Goal: Feedback & Contribution: Submit feedback/report problem

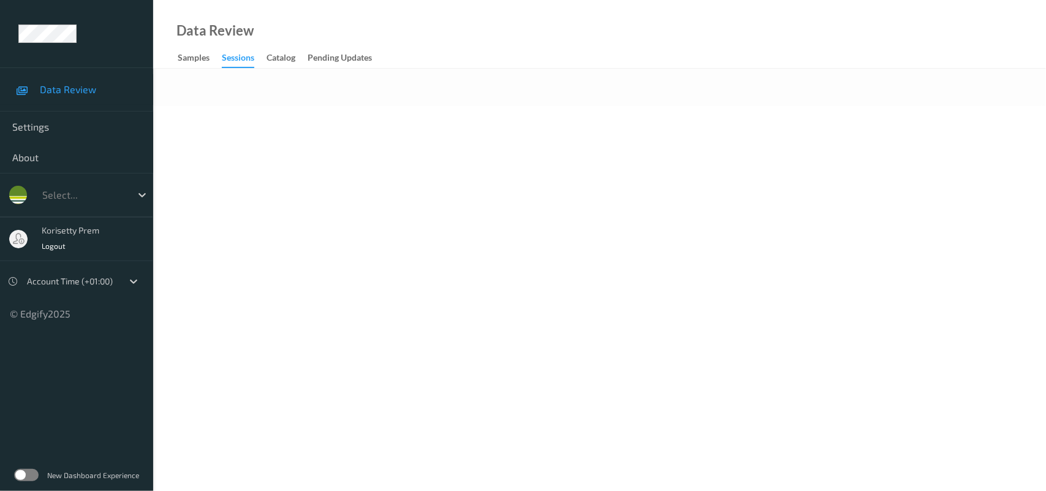
click at [420, 118] on body "Data Review Settings About Select... korisetty prem Logout Account Time (+01:00…" at bounding box center [523, 245] width 1046 height 491
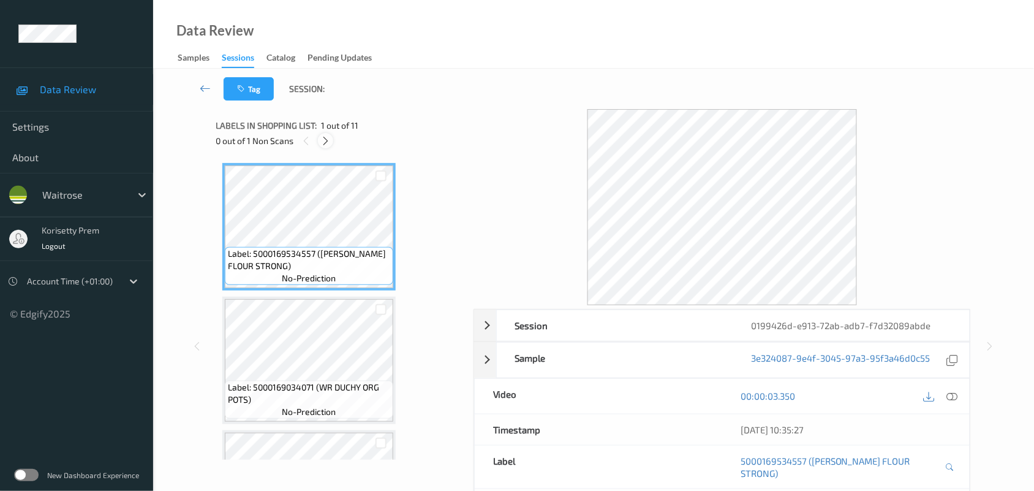
click at [323, 142] on icon at bounding box center [325, 140] width 10 height 11
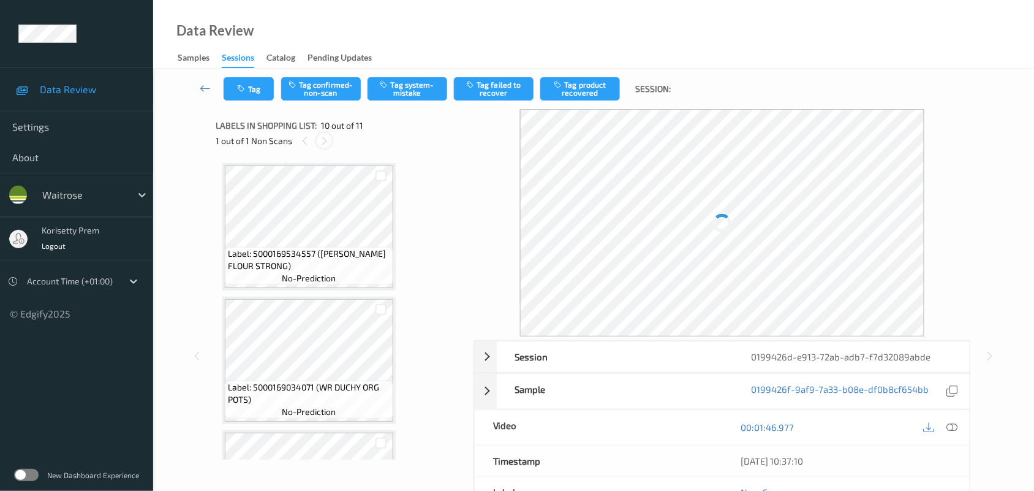
scroll to position [1072, 0]
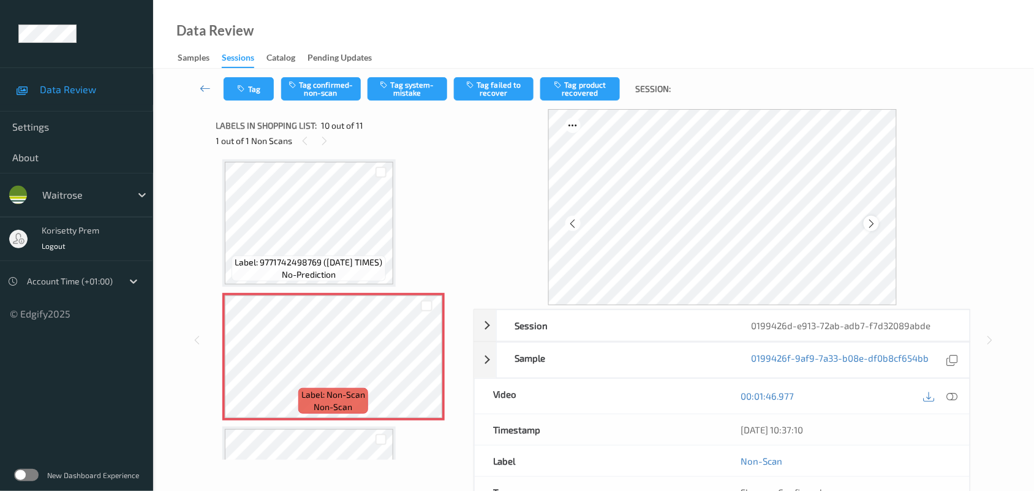
click at [872, 222] on icon at bounding box center [871, 223] width 10 height 11
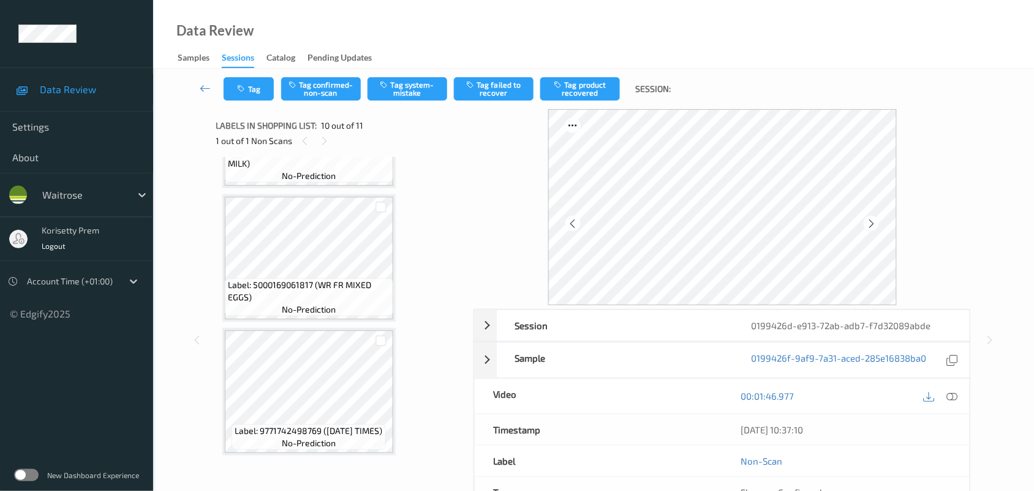
scroll to position [863, 0]
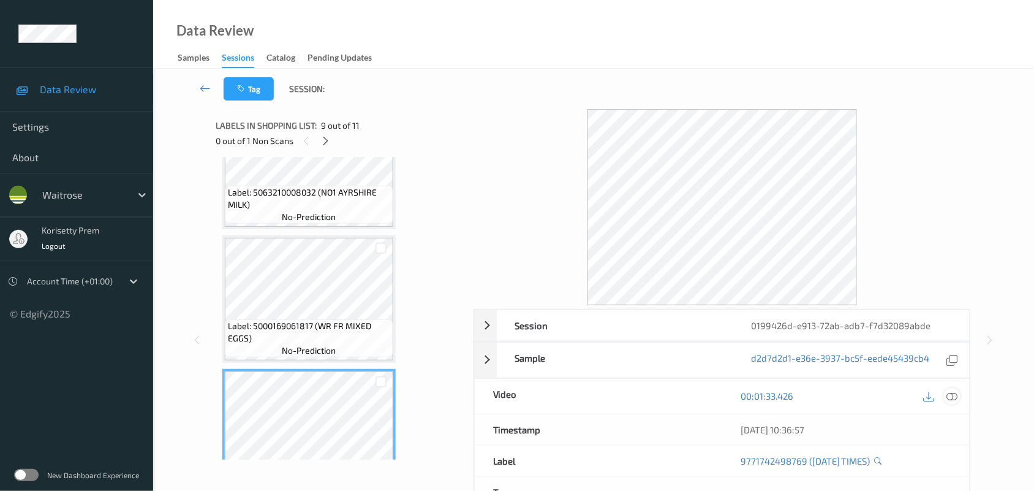
click at [953, 399] on icon at bounding box center [952, 395] width 11 height 11
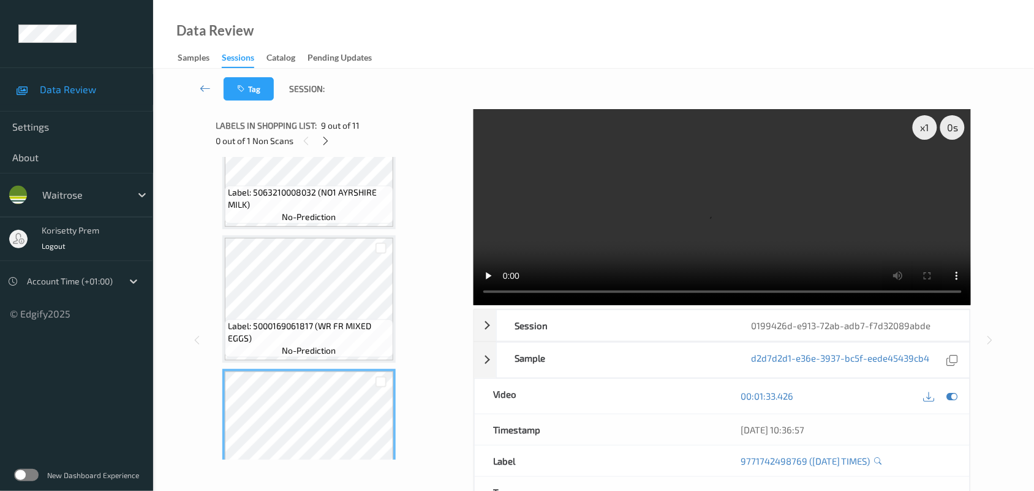
click at [703, 210] on video at bounding box center [723, 207] width 498 height 196
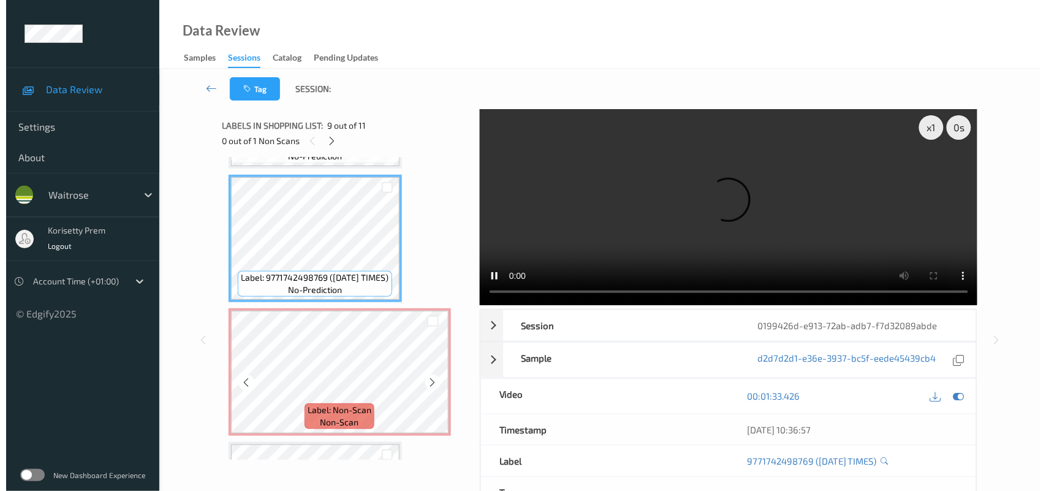
scroll to position [1092, 0]
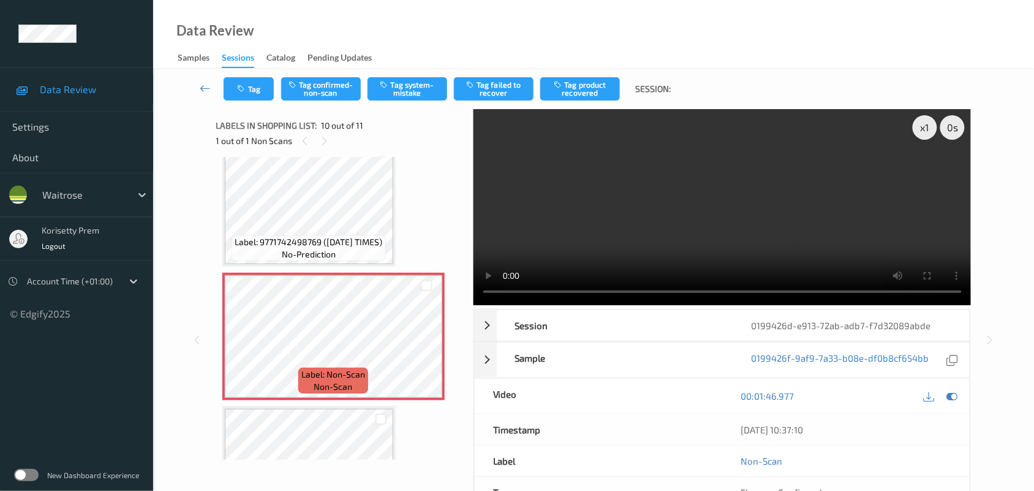
click at [732, 206] on video at bounding box center [723, 207] width 498 height 196
click at [387, 80] on icon "button" at bounding box center [385, 84] width 10 height 9
click at [249, 80] on button "Tag" at bounding box center [249, 88] width 50 height 23
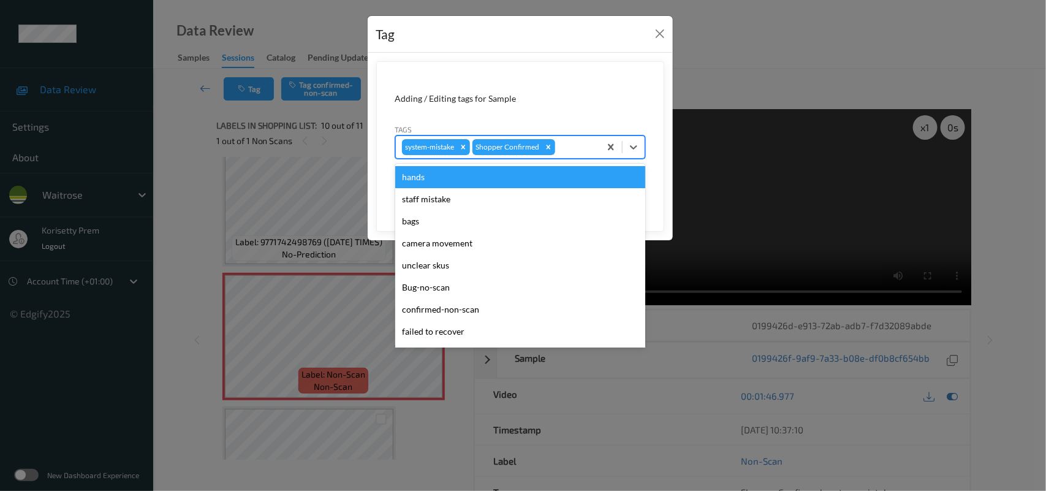
click at [581, 150] on div at bounding box center [575, 147] width 36 height 15
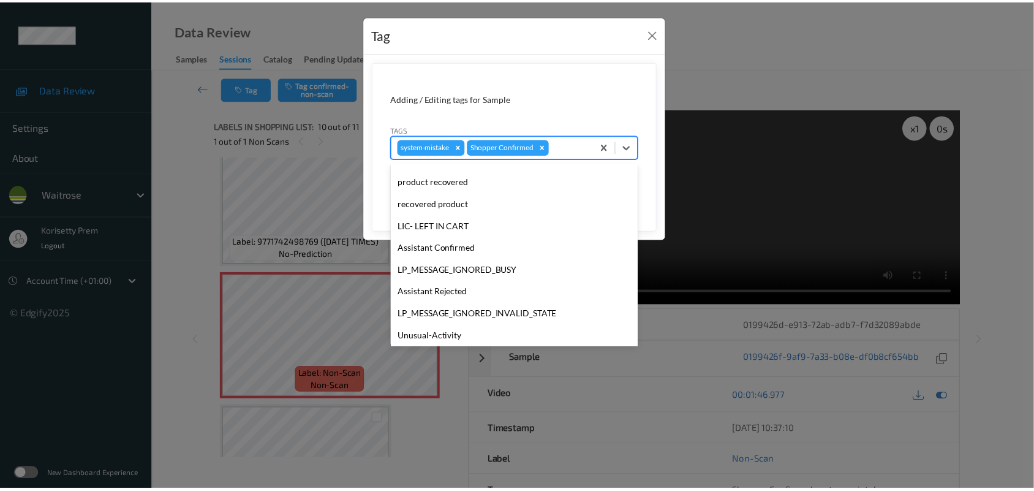
scroll to position [305, 0]
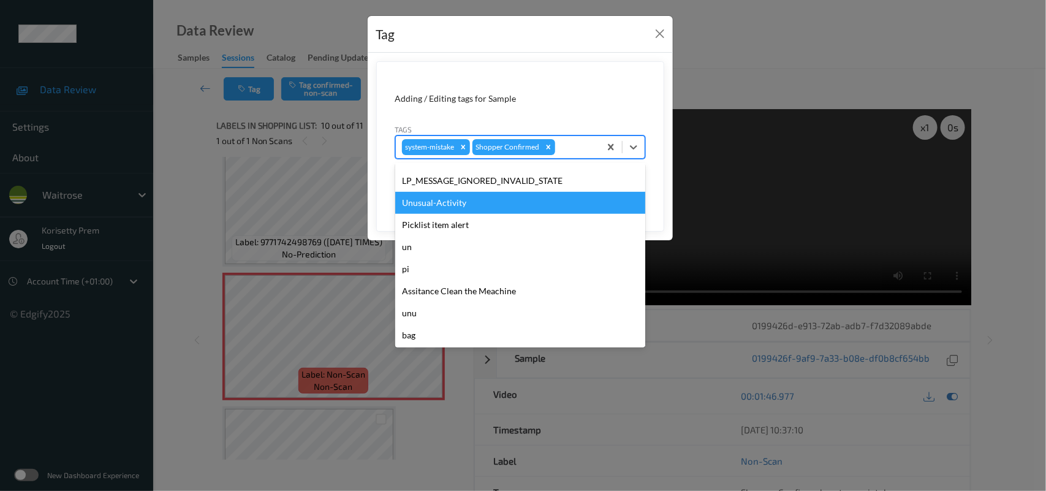
click at [463, 194] on div "Unusual-Activity" at bounding box center [520, 203] width 250 height 22
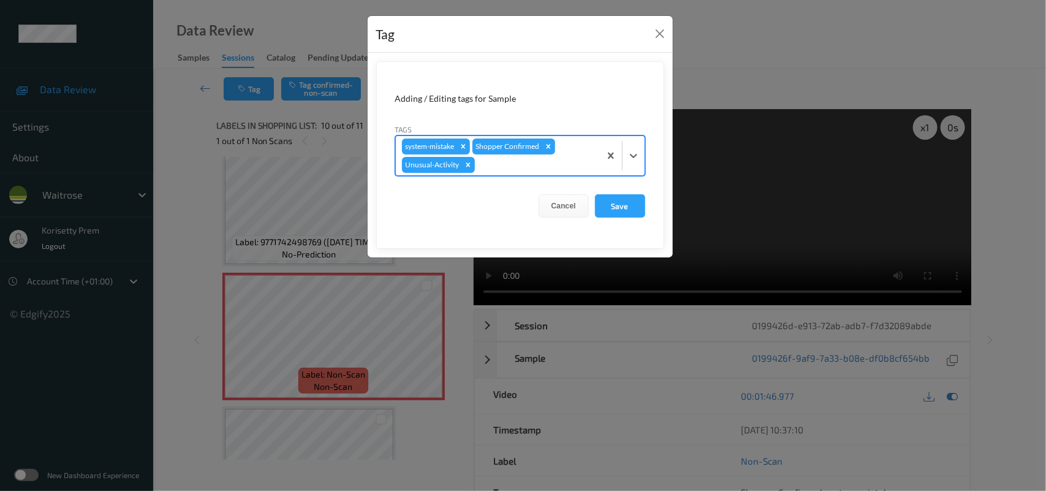
click at [644, 192] on form "Adding / Editing tags for Sample Tags option Unusual-Activity, selected. Select…" at bounding box center [520, 154] width 288 height 187
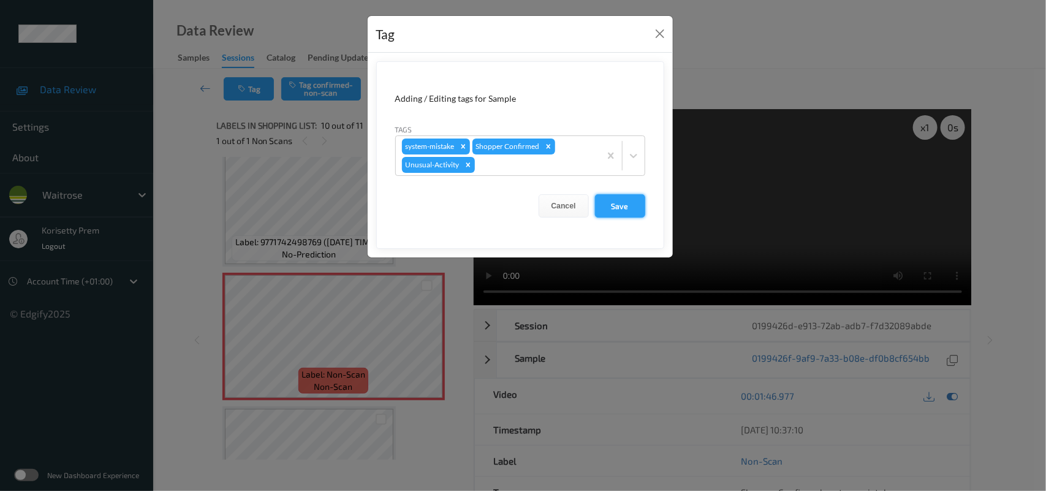
click at [635, 200] on button "Save" at bounding box center [620, 205] width 50 height 23
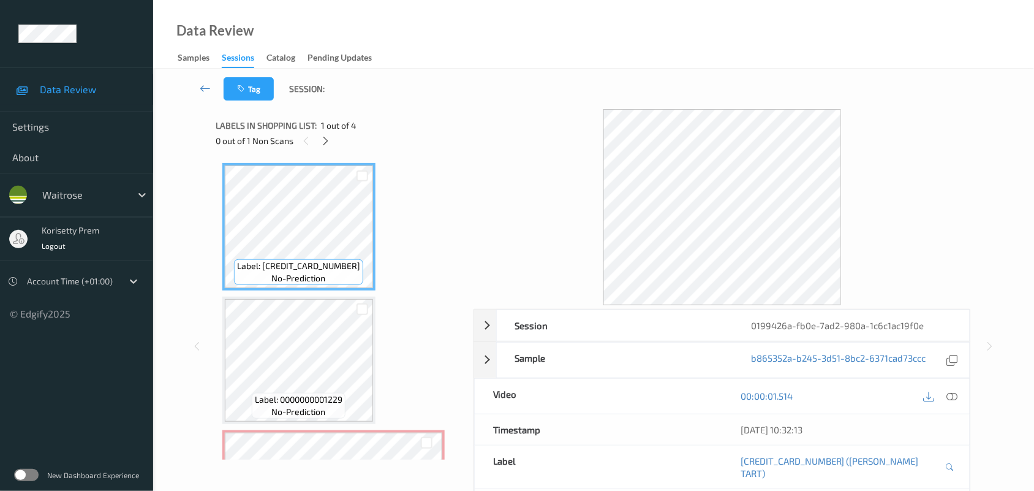
click at [519, 166] on div at bounding box center [723, 207] width 498 height 196
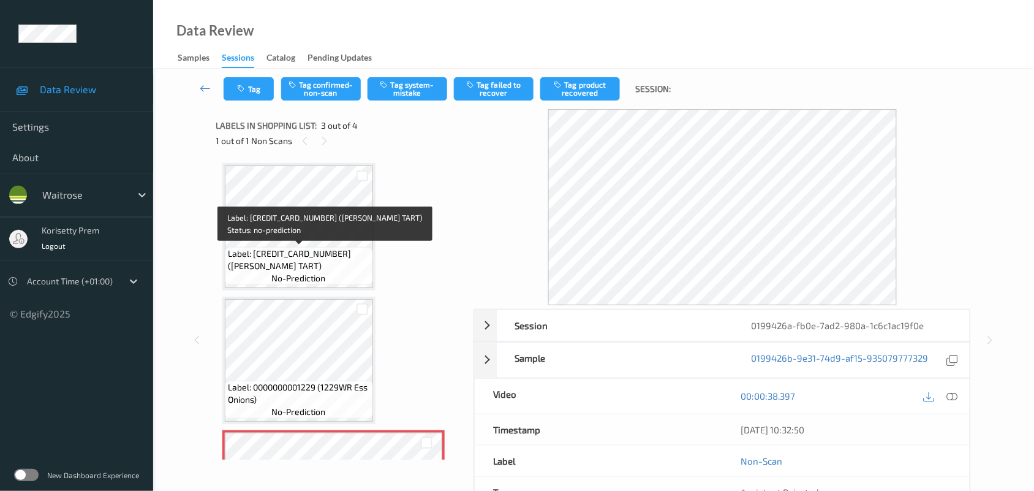
click at [234, 251] on span "Label: [CREDIT_CARD_NUMBER] ([PERSON_NAME] TART)" at bounding box center [299, 259] width 142 height 25
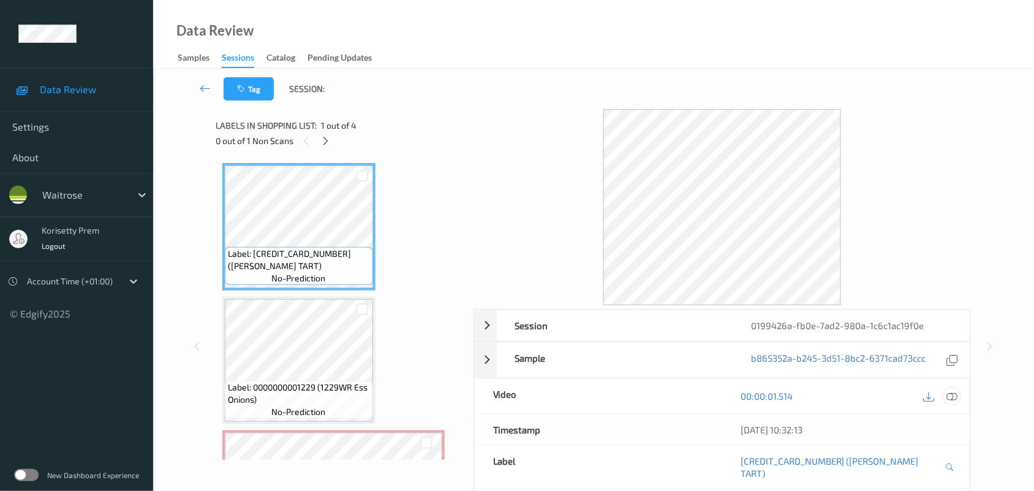
click at [953, 398] on icon at bounding box center [952, 395] width 11 height 11
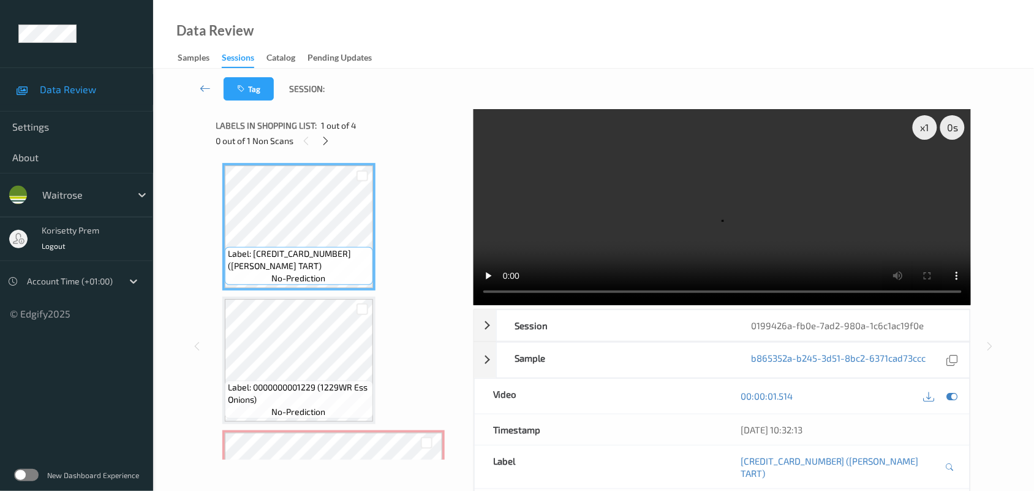
click at [689, 208] on video at bounding box center [723, 207] width 498 height 196
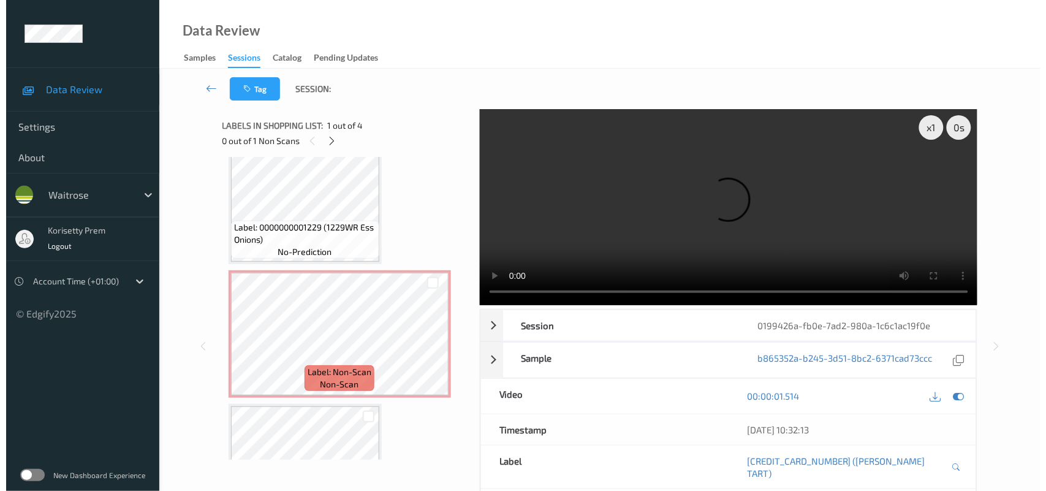
scroll to position [83, 0]
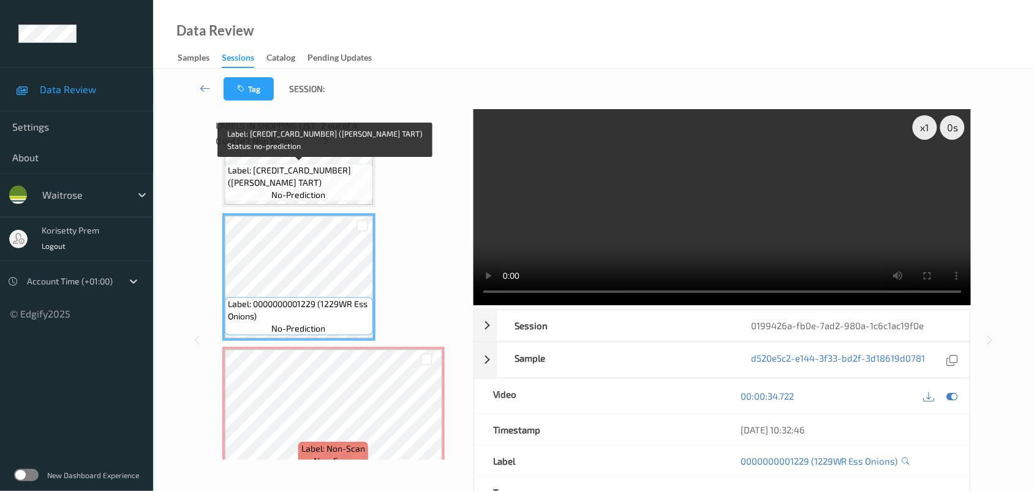
click at [331, 182] on span "Label: [CREDIT_CARD_NUMBER] ([PERSON_NAME] TART)" at bounding box center [299, 176] width 142 height 25
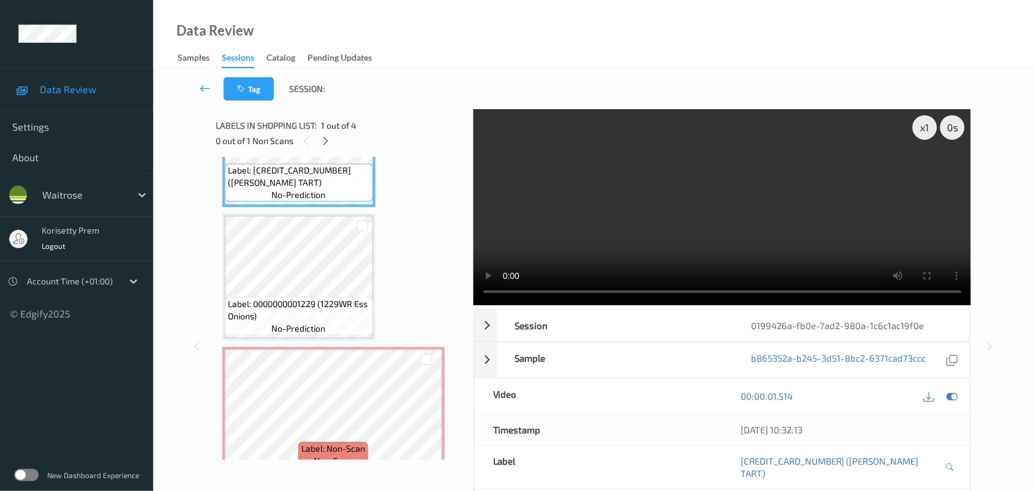
click at [577, 224] on video at bounding box center [723, 207] width 498 height 196
click at [576, 246] on video at bounding box center [723, 207] width 498 height 196
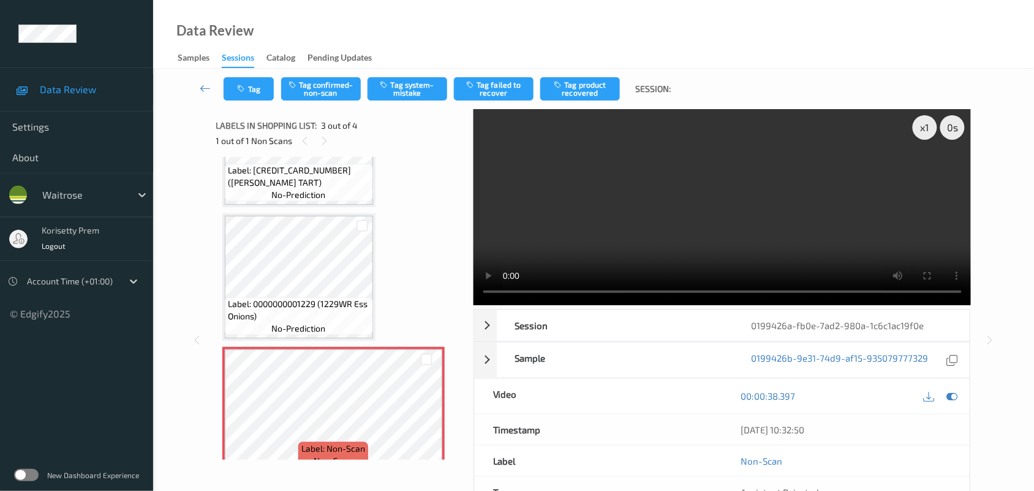
click at [709, 204] on video at bounding box center [723, 207] width 498 height 196
click at [404, 81] on button "Tag system-mistake" at bounding box center [408, 88] width 80 height 23
click at [246, 86] on icon "button" at bounding box center [243, 89] width 10 height 9
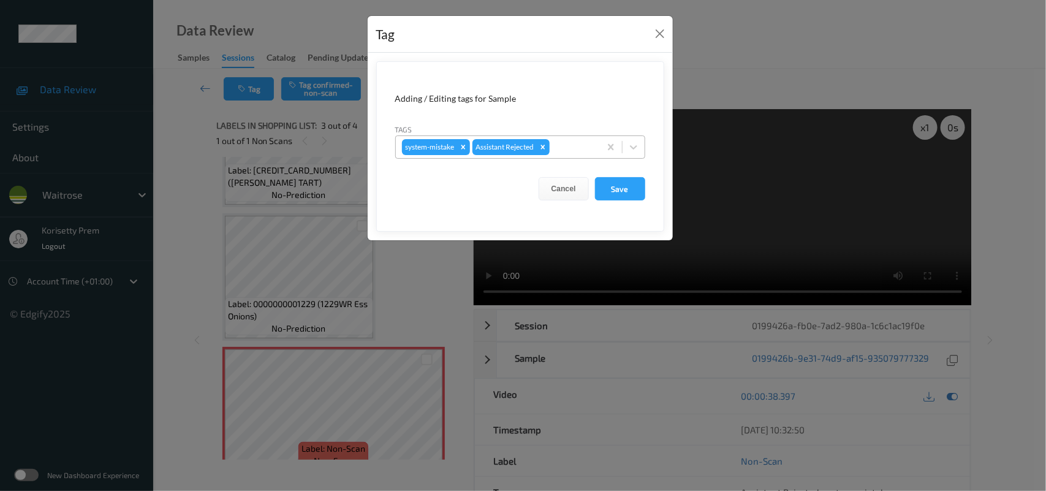
click at [574, 143] on div at bounding box center [573, 147] width 42 height 15
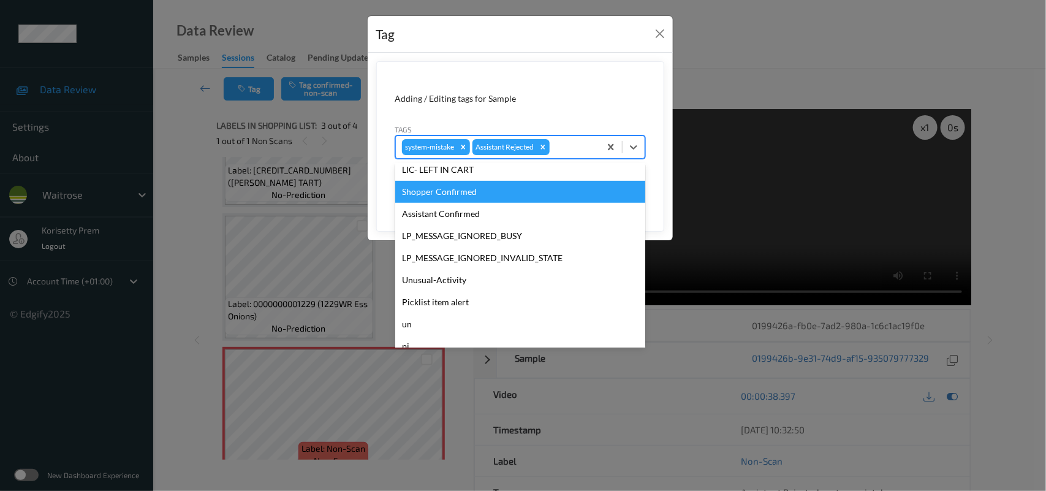
scroll to position [305, 0]
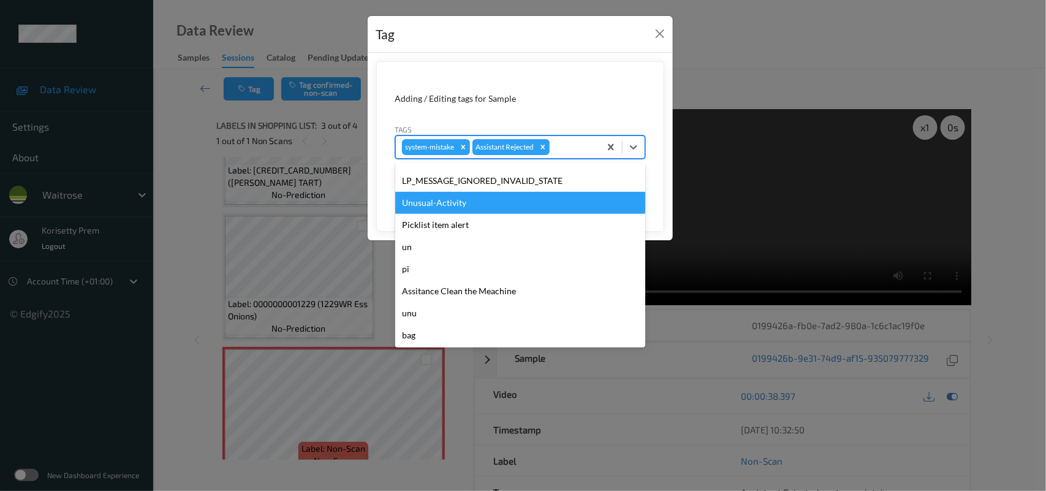
click at [472, 202] on div "Unusual-Activity" at bounding box center [520, 203] width 250 height 22
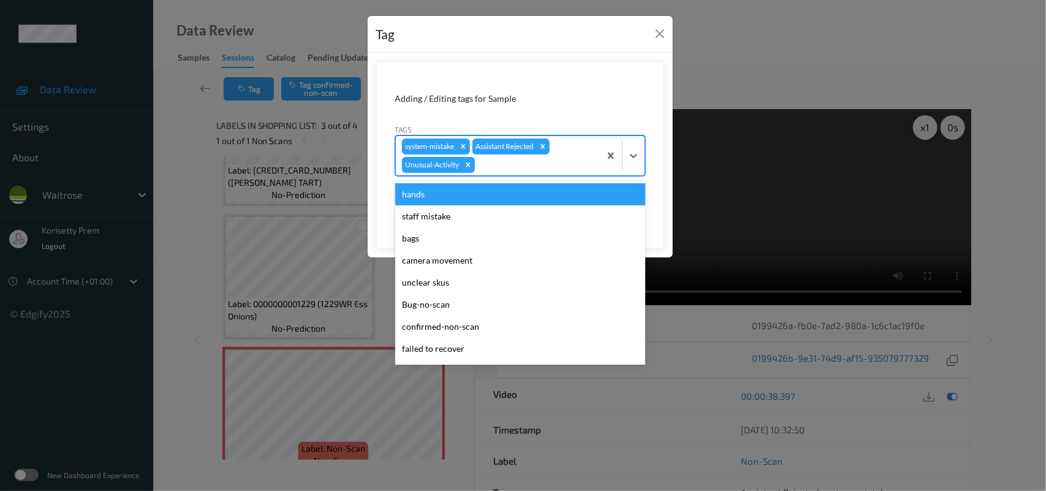
click at [552, 163] on div at bounding box center [535, 164] width 116 height 15
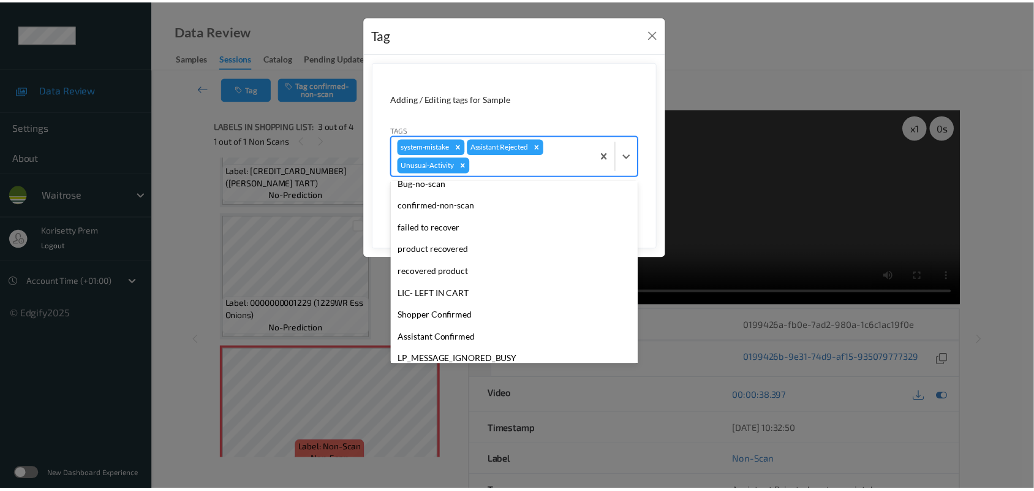
scroll to position [284, 0]
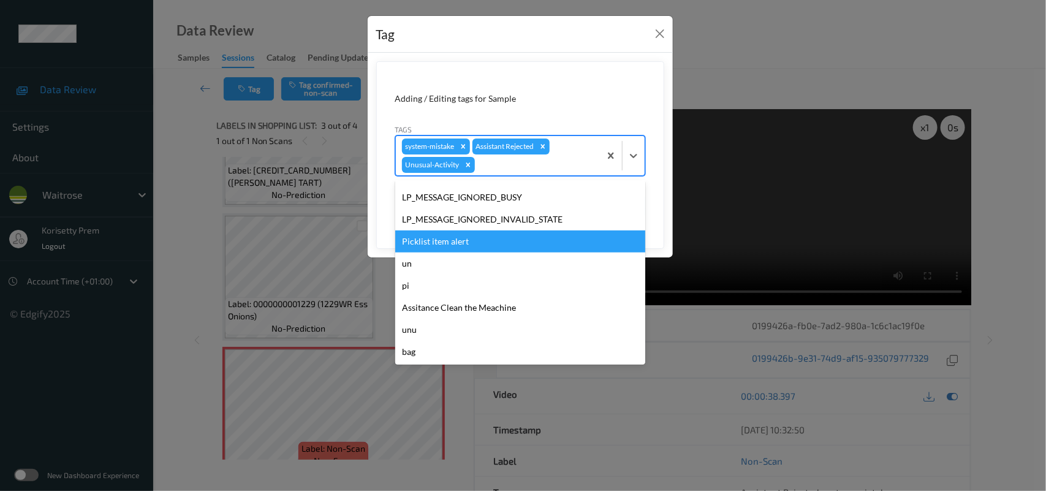
click at [423, 240] on div "Picklist item alert" at bounding box center [520, 241] width 250 height 22
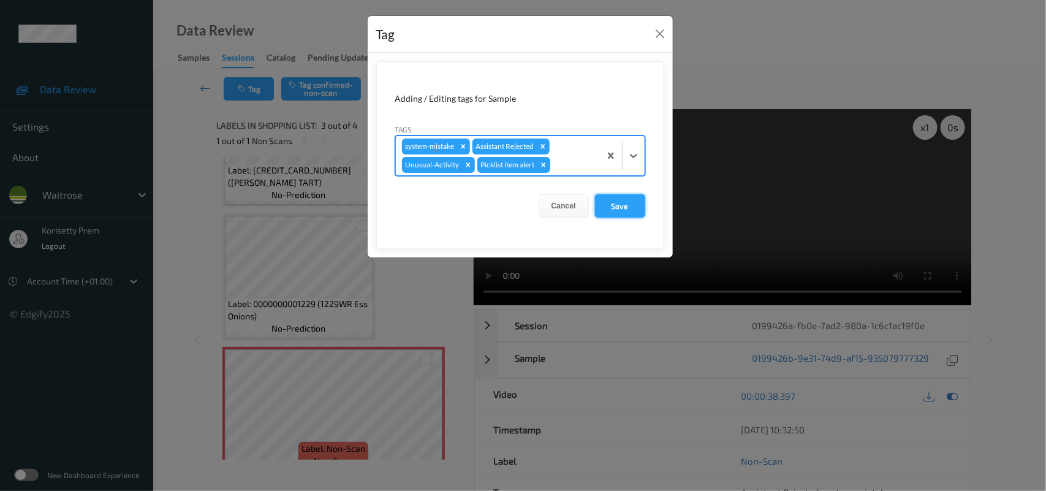
click at [611, 214] on button "Save" at bounding box center [620, 205] width 50 height 23
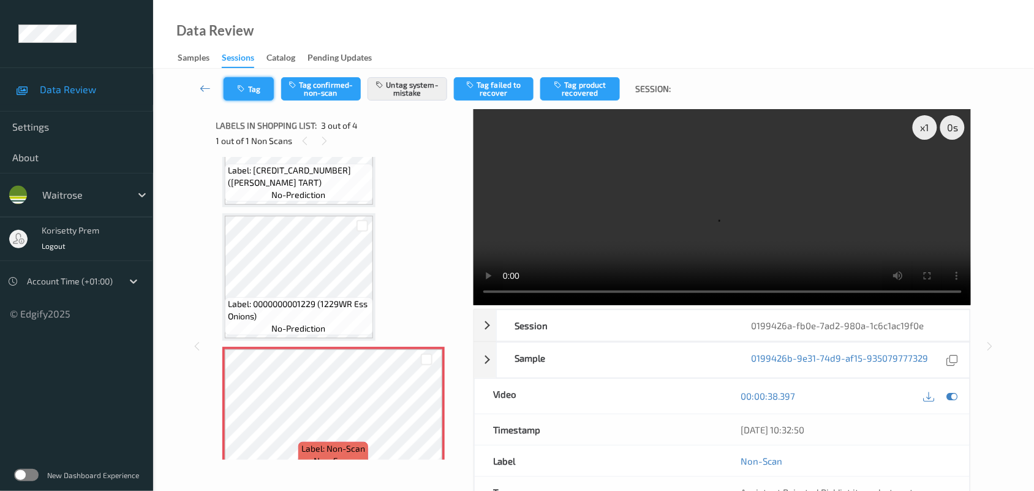
click at [246, 88] on icon "button" at bounding box center [243, 89] width 10 height 9
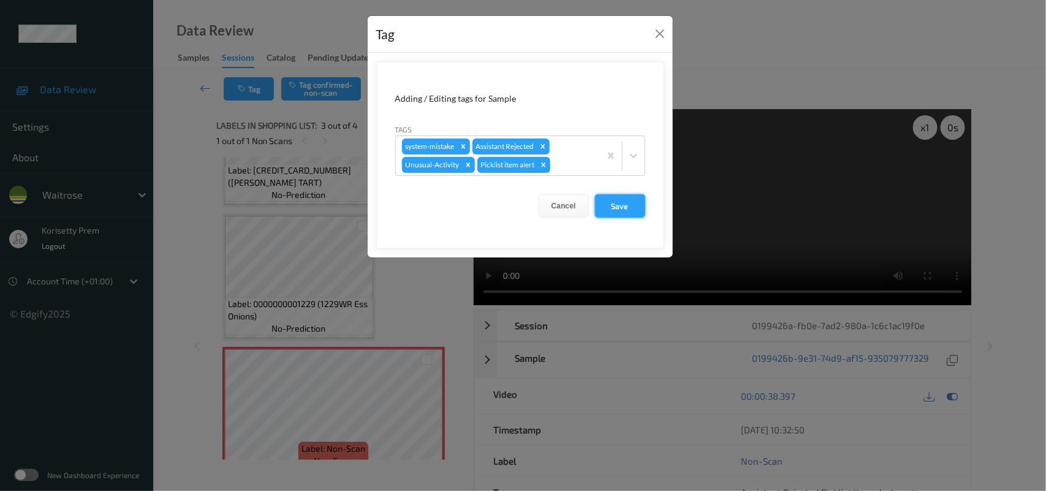
click at [620, 210] on button "Save" at bounding box center [620, 205] width 50 height 23
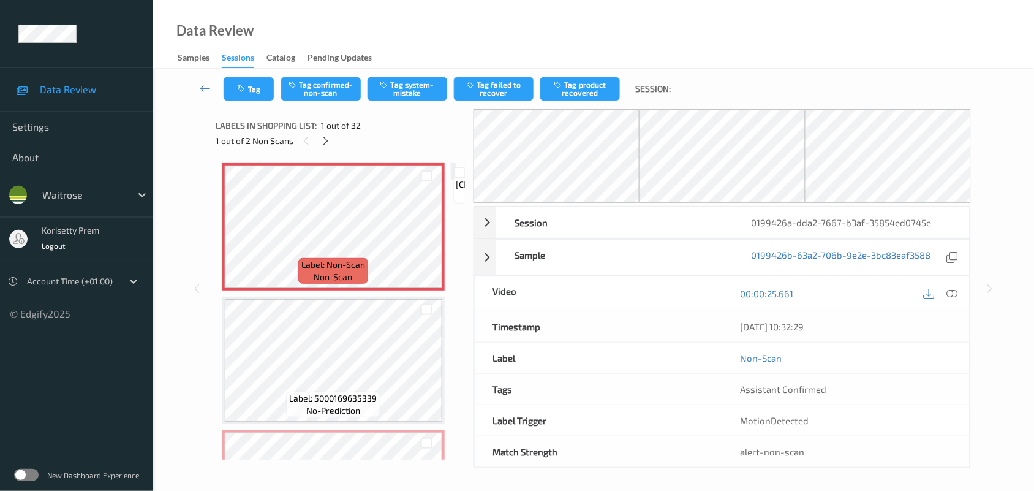
click at [531, 53] on div "Data Review Samples Sessions Catalog Pending Updates" at bounding box center [593, 34] width 881 height 69
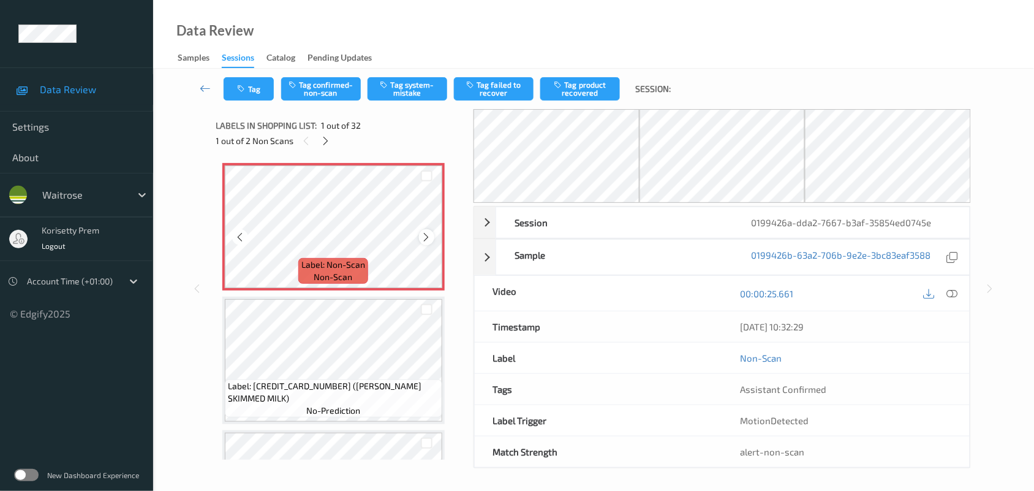
click at [429, 236] on icon at bounding box center [426, 237] width 10 height 11
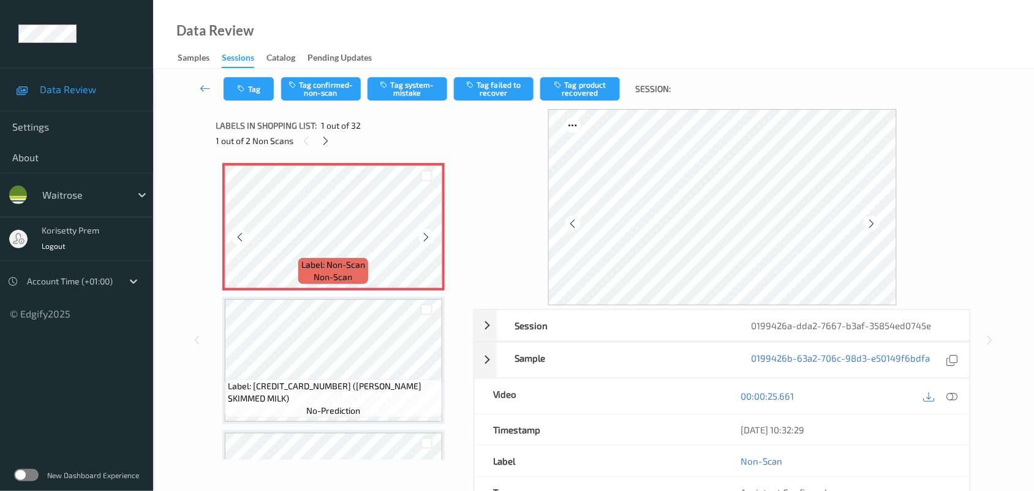
click at [429, 236] on icon at bounding box center [426, 237] width 10 height 11
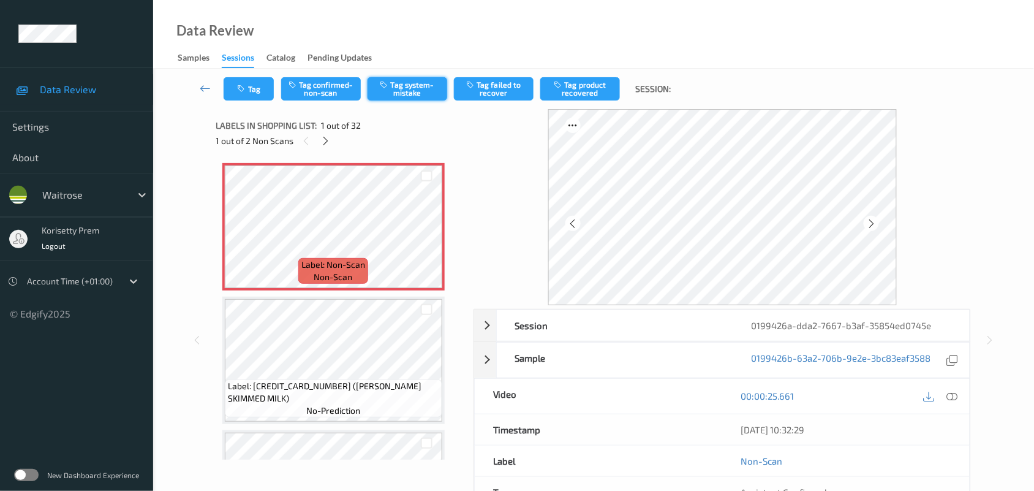
click at [391, 94] on button "Tag system-mistake" at bounding box center [408, 88] width 80 height 23
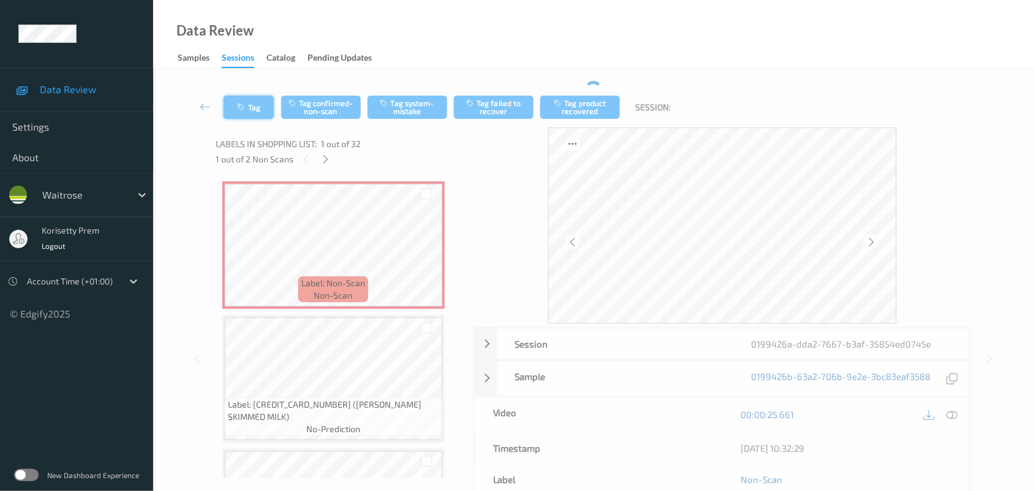
click at [243, 96] on button "Tag" at bounding box center [249, 107] width 50 height 23
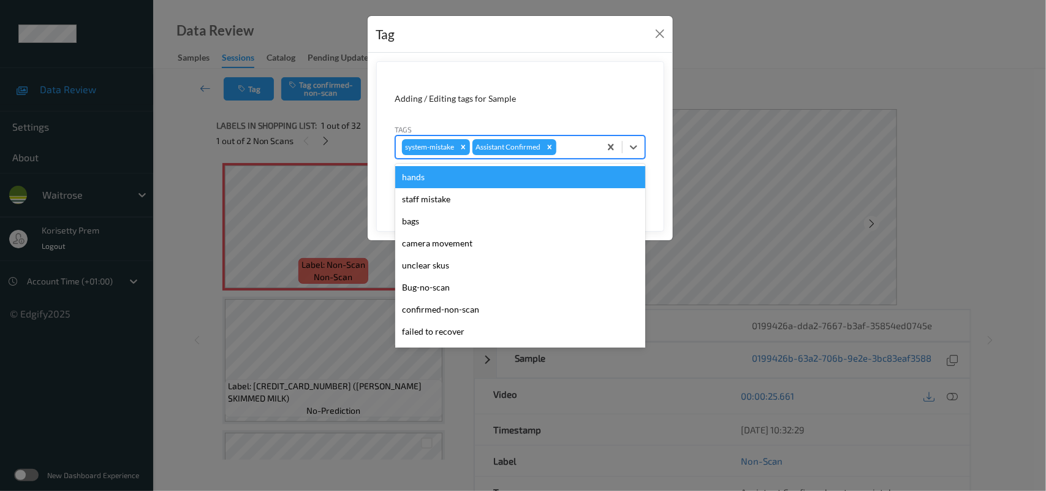
click at [576, 154] on div at bounding box center [576, 147] width 35 height 15
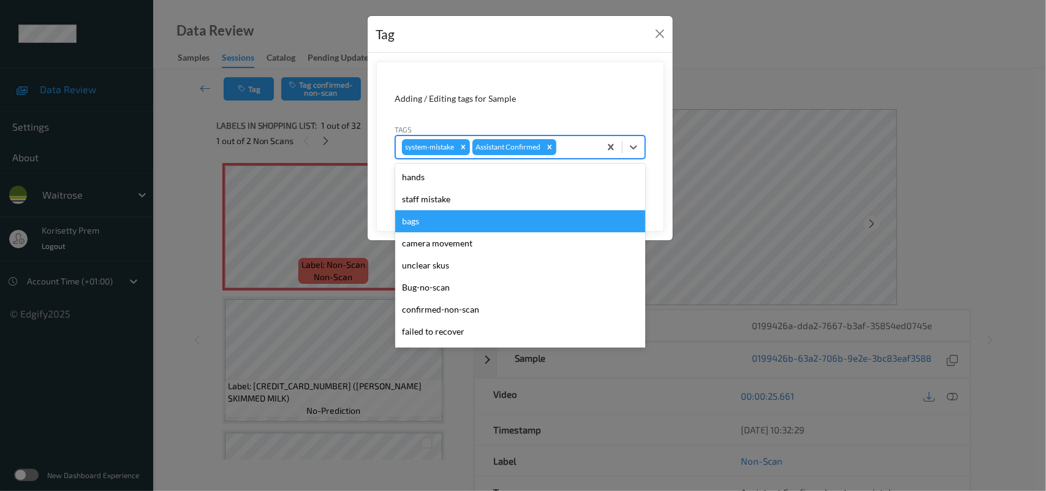
click at [498, 225] on div "bags" at bounding box center [520, 221] width 250 height 22
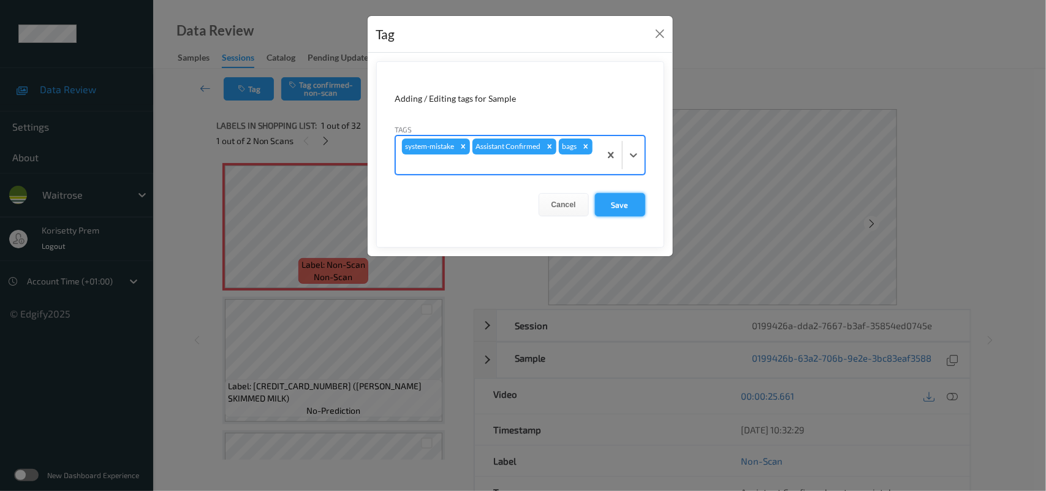
click at [613, 202] on button "Save" at bounding box center [620, 204] width 50 height 23
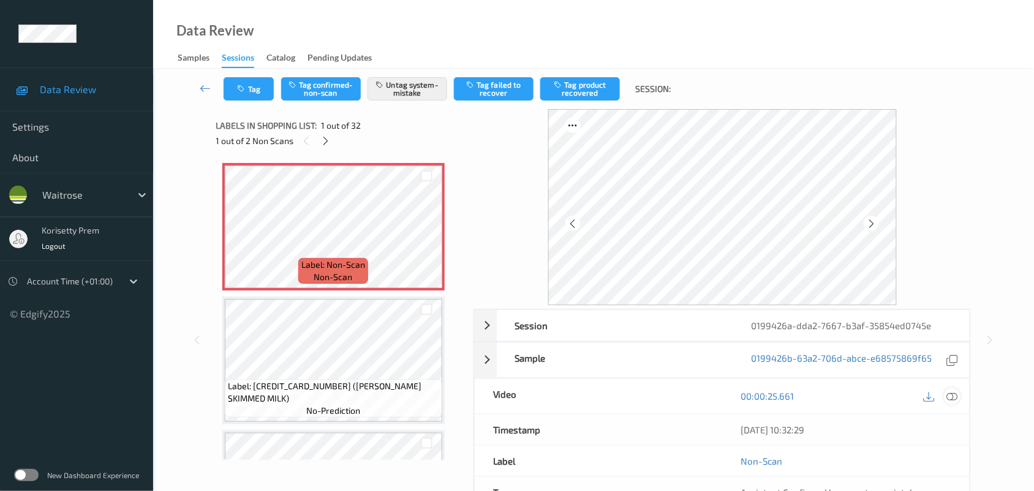
click at [948, 395] on icon at bounding box center [952, 395] width 11 height 11
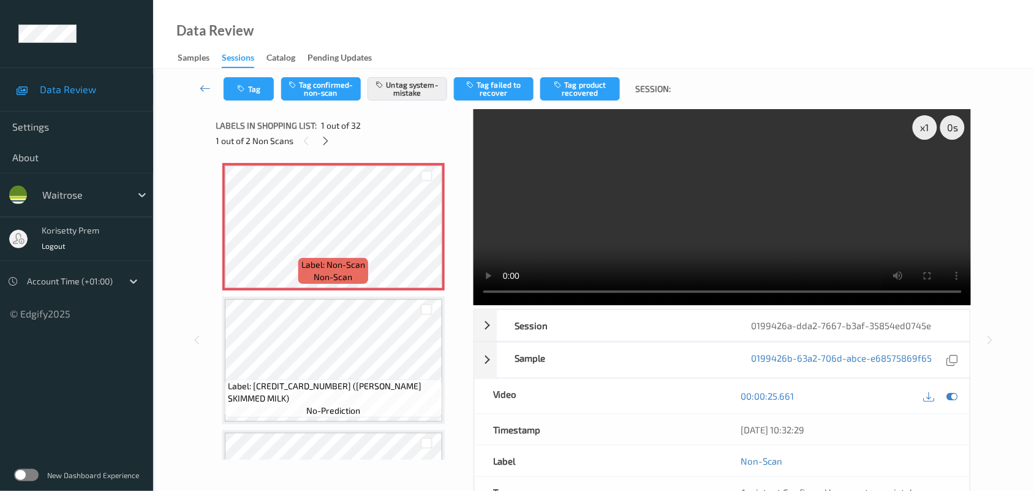
click at [733, 210] on video at bounding box center [723, 207] width 498 height 196
click at [923, 129] on div "x 1" at bounding box center [925, 127] width 25 height 25
click at [714, 210] on video at bounding box center [723, 207] width 498 height 196
click at [665, 219] on video at bounding box center [723, 207] width 498 height 196
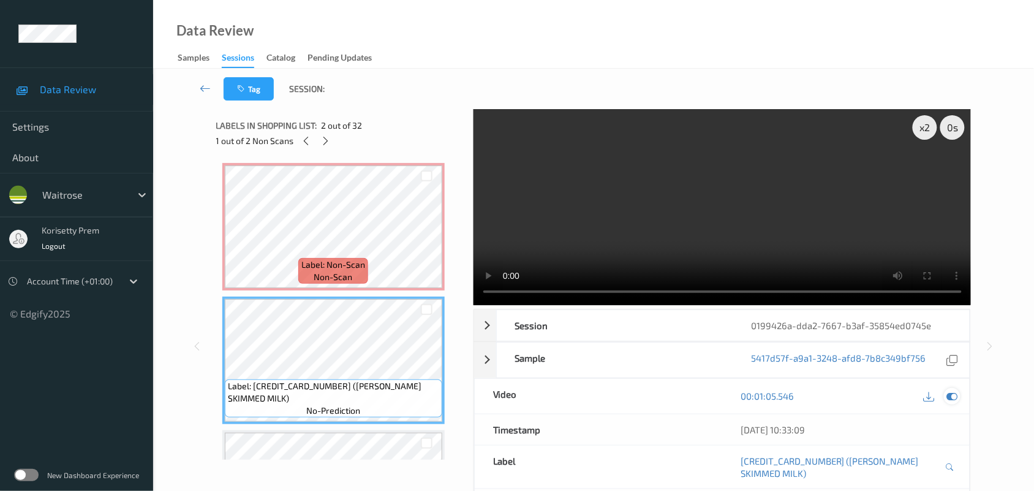
click at [953, 395] on icon at bounding box center [952, 395] width 11 height 11
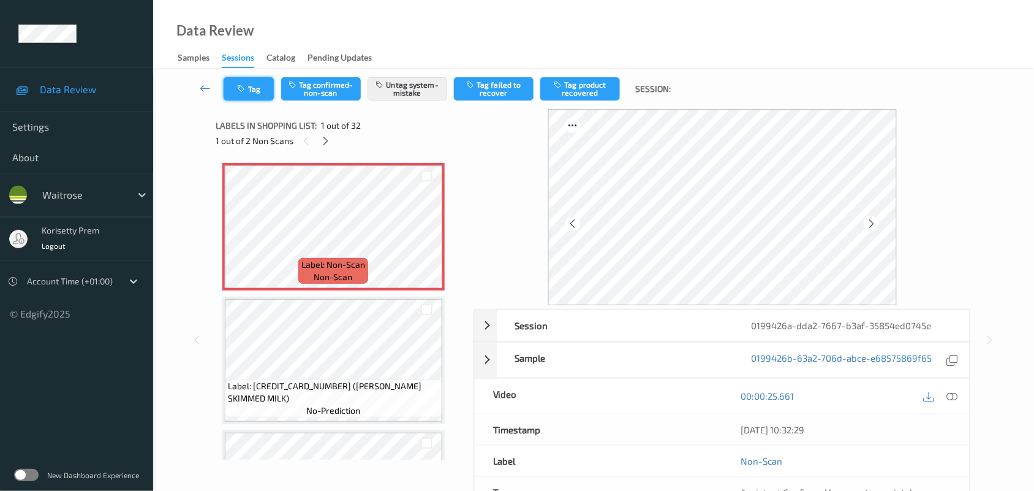
click at [254, 93] on button "Tag" at bounding box center [249, 88] width 50 height 23
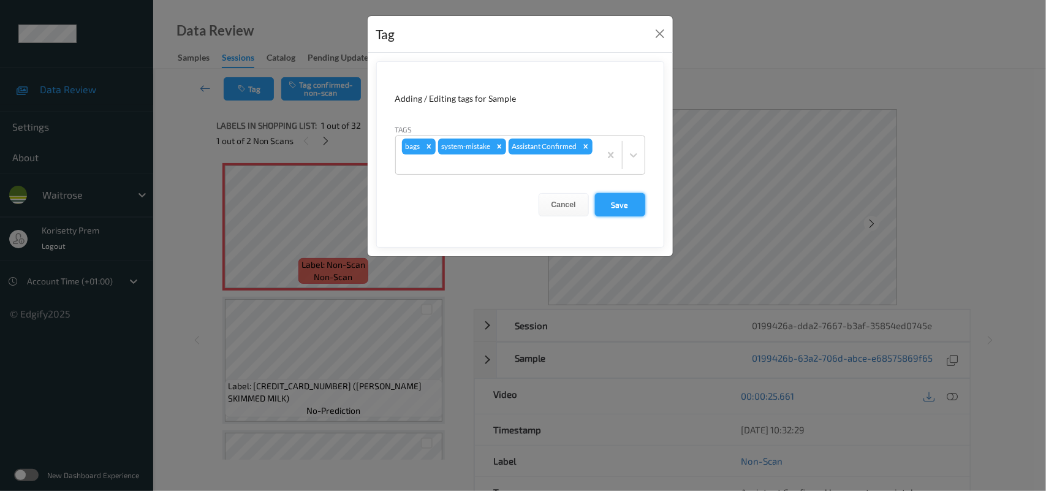
click at [608, 205] on button "Save" at bounding box center [620, 204] width 50 height 23
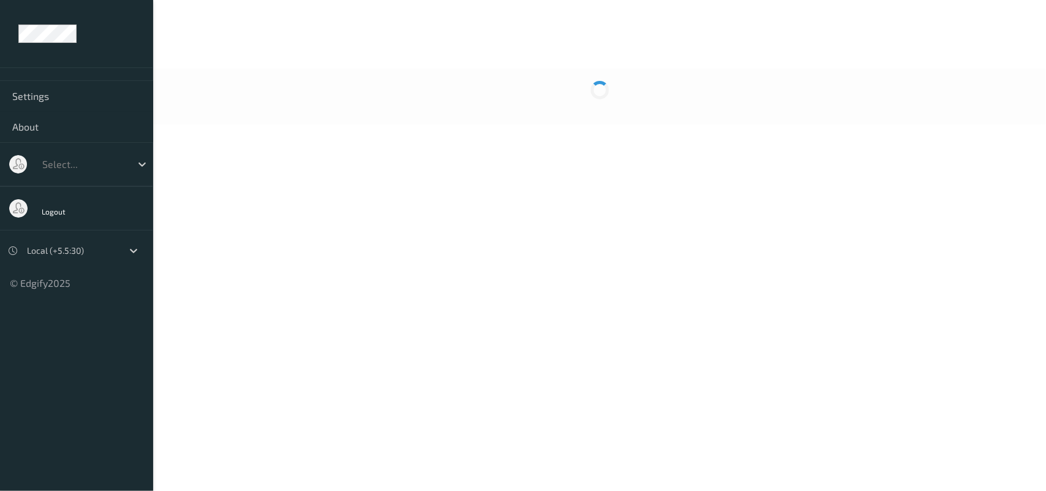
click at [482, 69] on div at bounding box center [599, 97] width 893 height 56
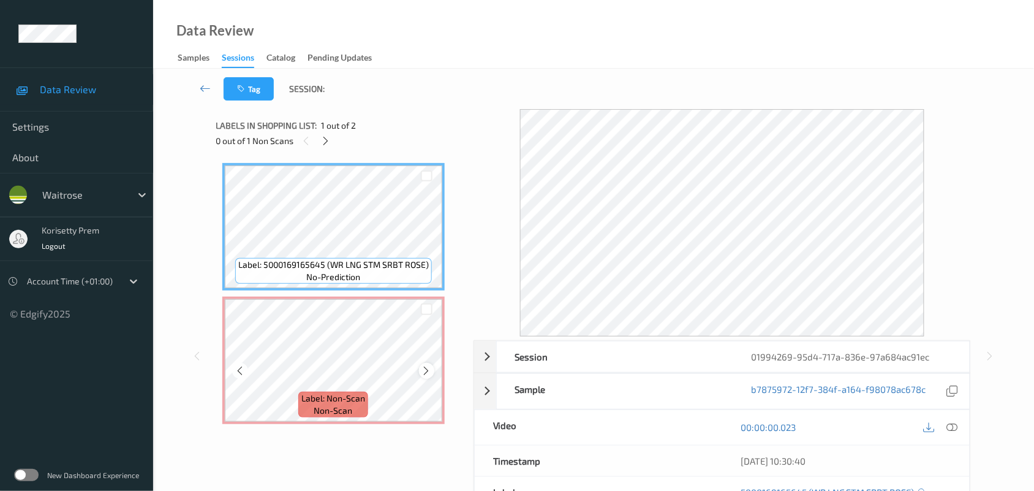
click at [420, 369] on div at bounding box center [426, 370] width 15 height 15
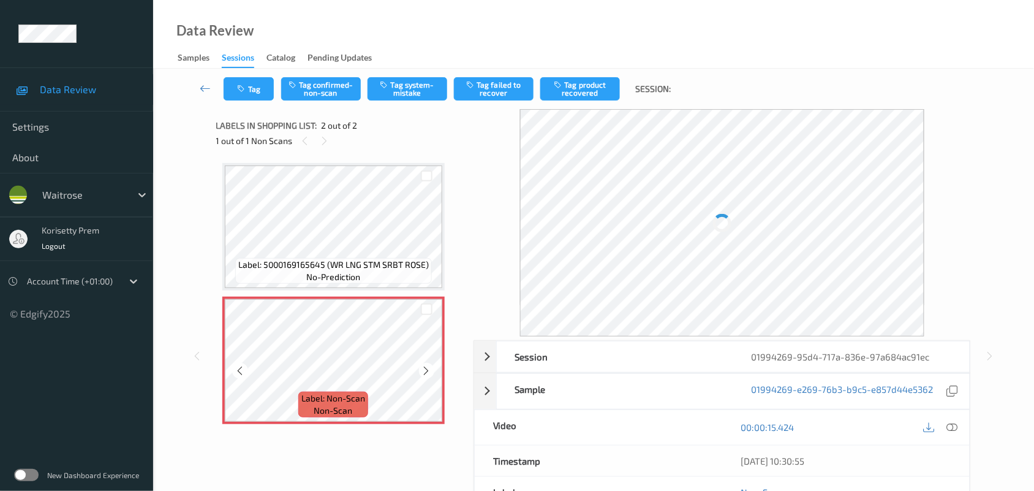
click at [420, 369] on div at bounding box center [426, 370] width 15 height 15
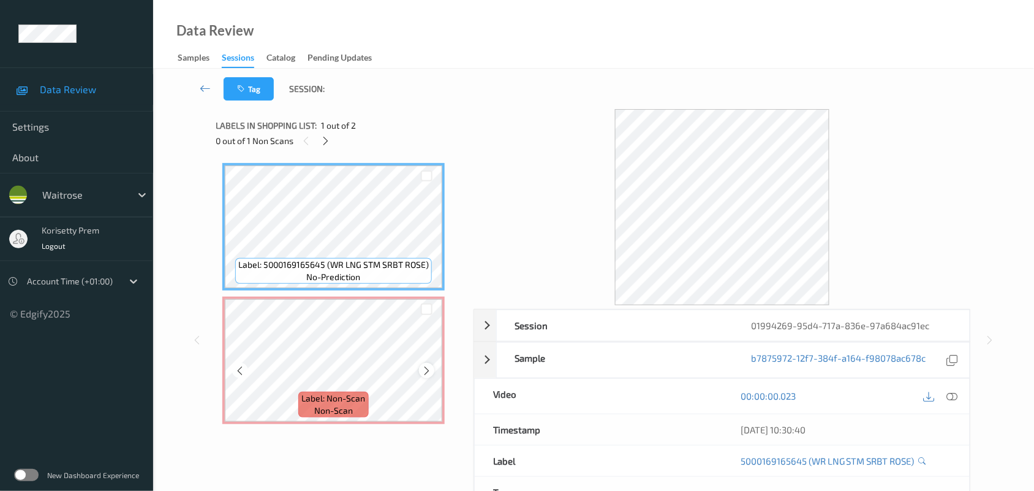
click at [425, 366] on icon at bounding box center [426, 370] width 10 height 11
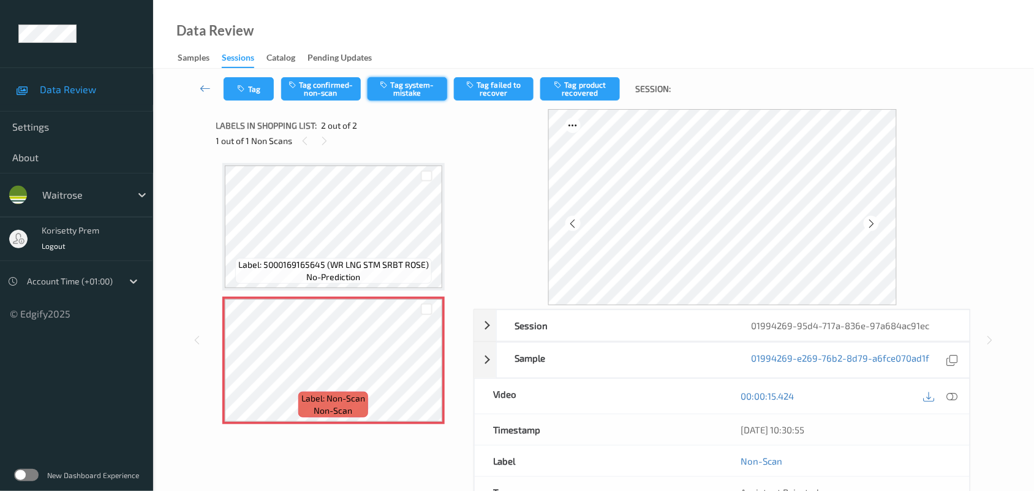
click at [423, 93] on button "Tag system-mistake" at bounding box center [408, 88] width 80 height 23
click at [255, 100] on button "Tag" at bounding box center [249, 88] width 50 height 23
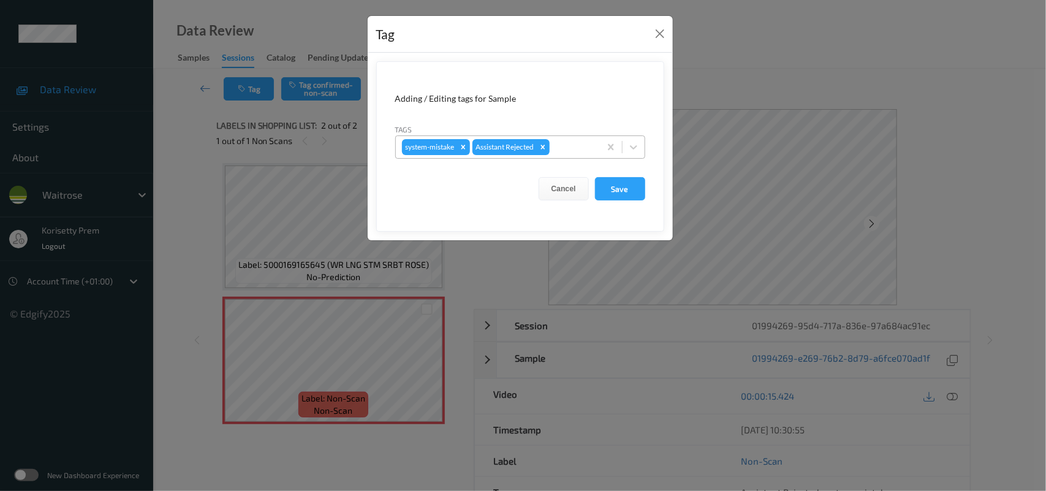
click at [592, 139] on div "system-mistake Assistant Rejected" at bounding box center [498, 147] width 204 height 21
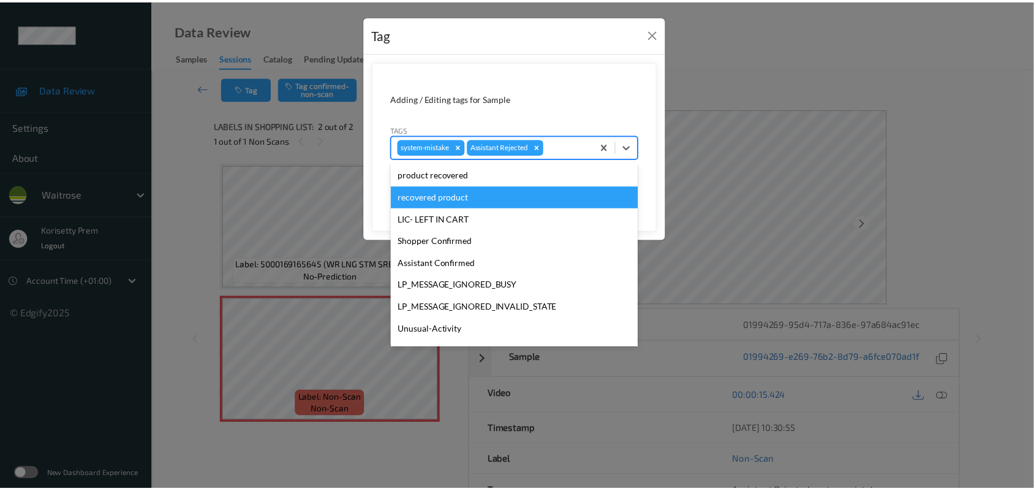
scroll to position [305, 0]
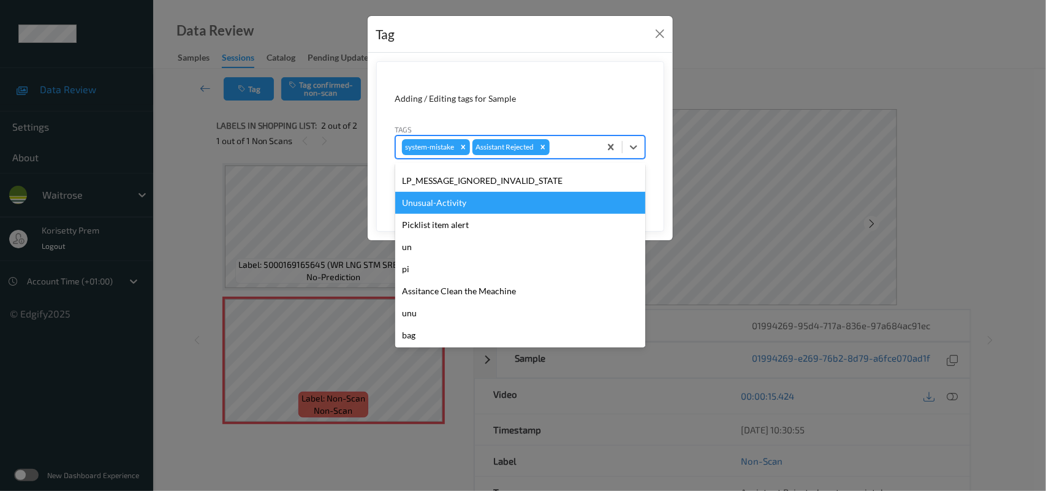
click at [455, 202] on div "Unusual-Activity" at bounding box center [520, 203] width 250 height 22
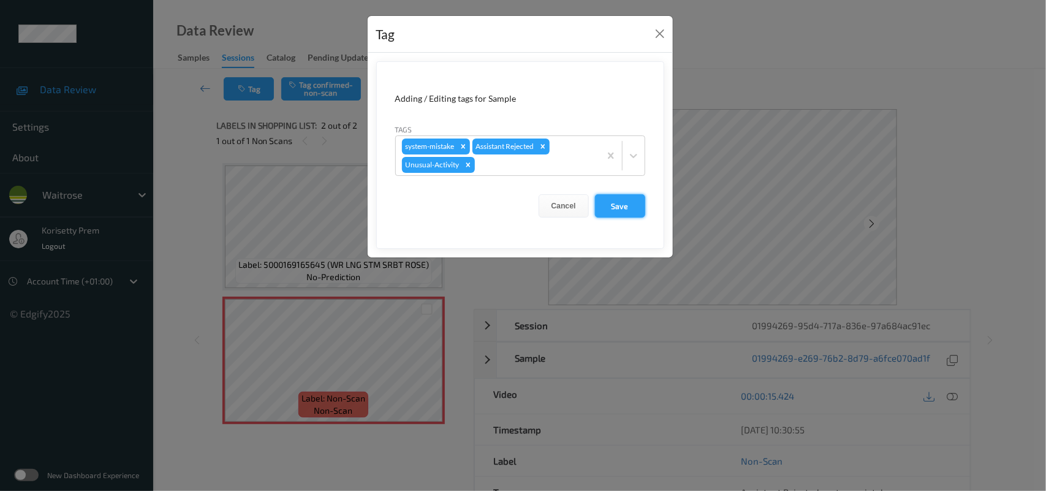
click at [611, 212] on button "Save" at bounding box center [620, 205] width 50 height 23
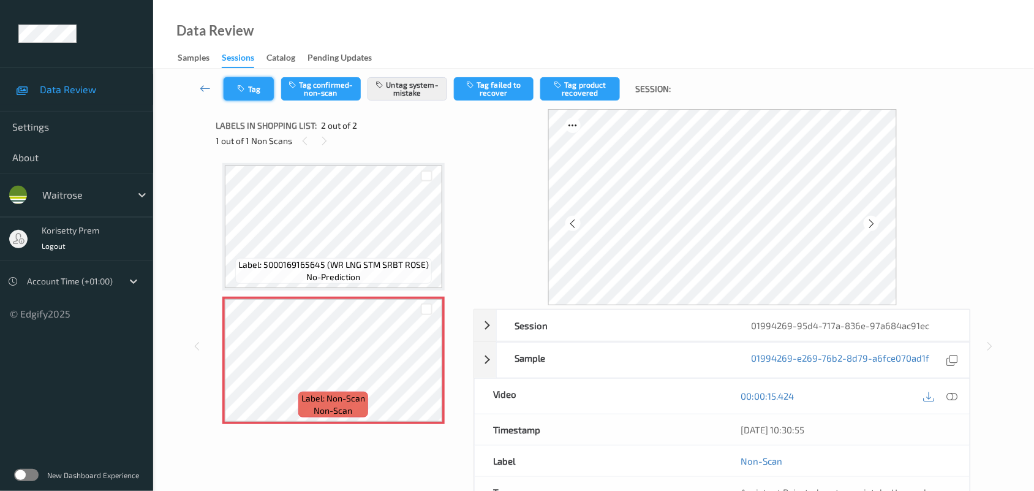
click at [262, 86] on button "Tag" at bounding box center [249, 88] width 50 height 23
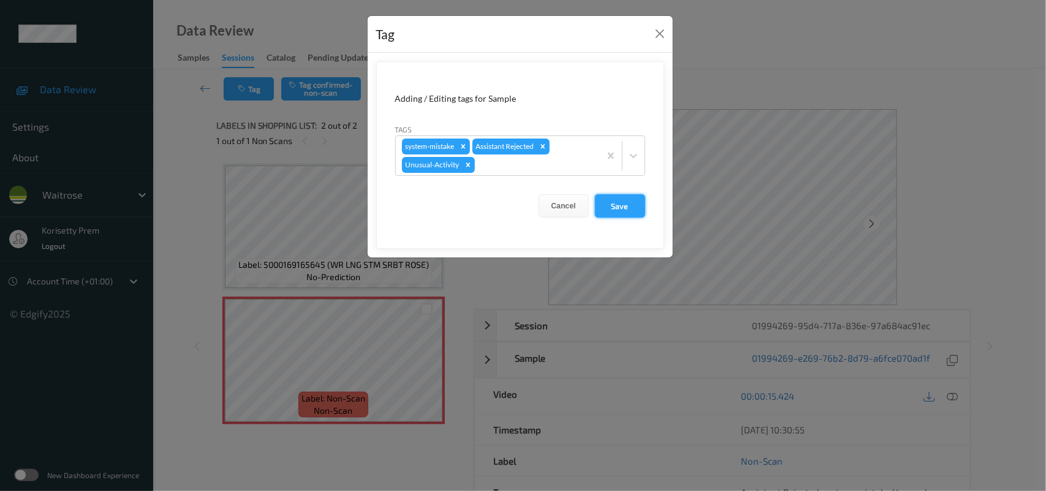
click at [614, 207] on button "Save" at bounding box center [620, 205] width 50 height 23
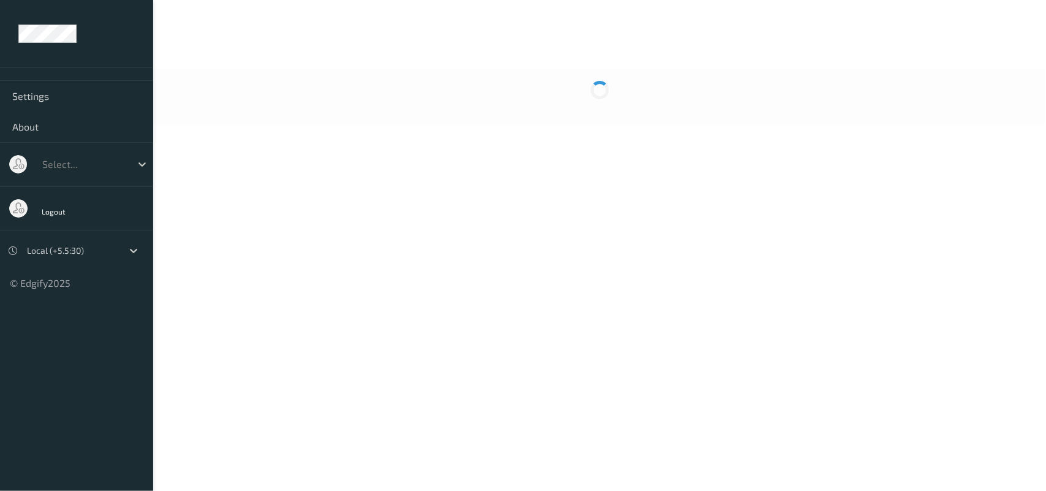
click at [414, 102] on div at bounding box center [599, 97] width 893 height 56
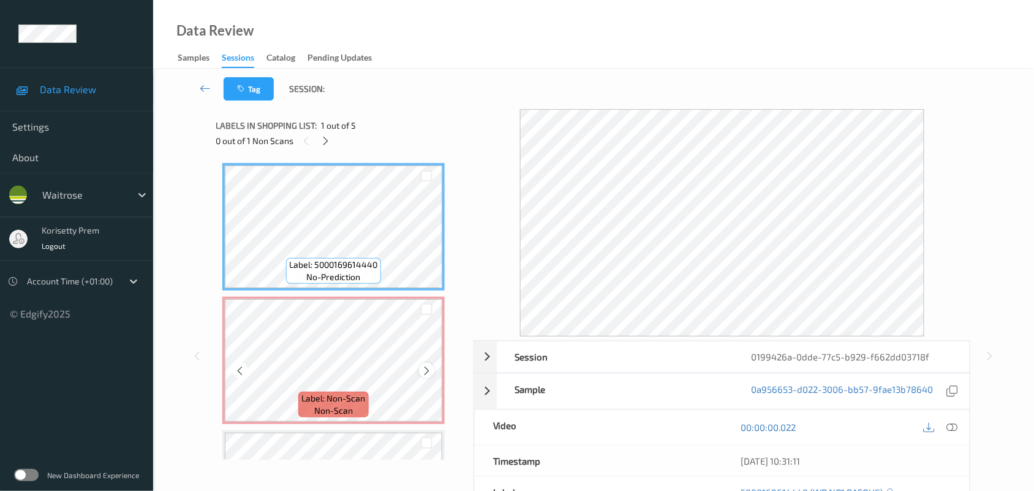
click at [431, 374] on icon at bounding box center [426, 370] width 10 height 11
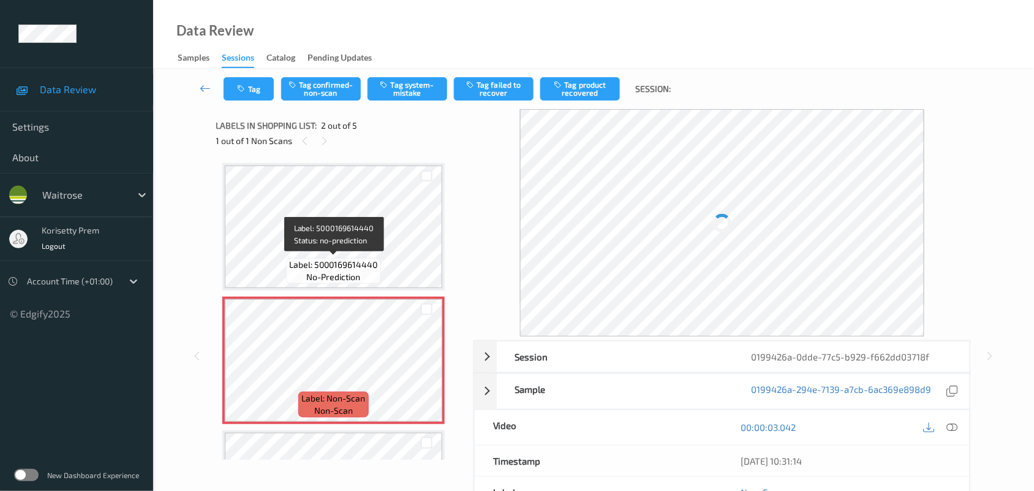
click at [353, 258] on div "Label: 5000169614440 no-prediction" at bounding box center [333, 271] width 94 height 26
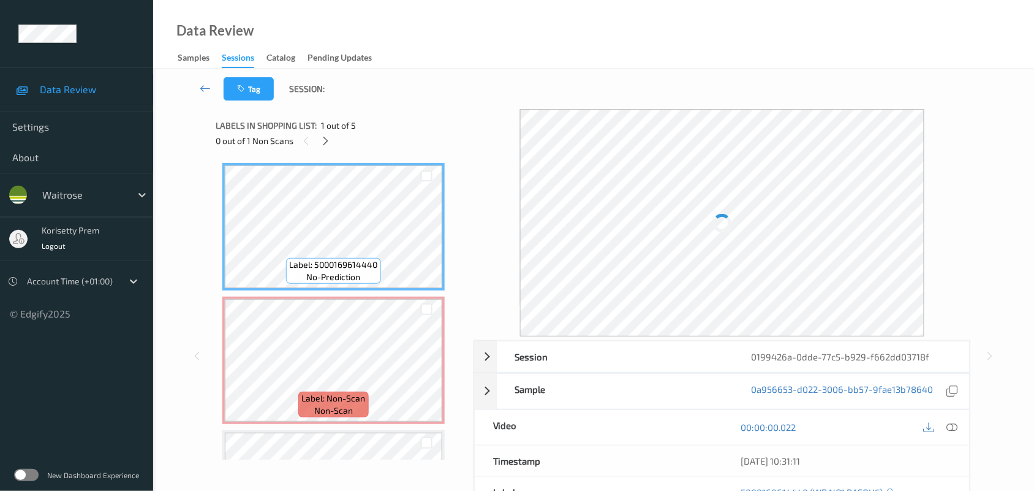
click at [716, 61] on div "Data Review Samples Sessions Catalog Pending Updates" at bounding box center [593, 34] width 881 height 69
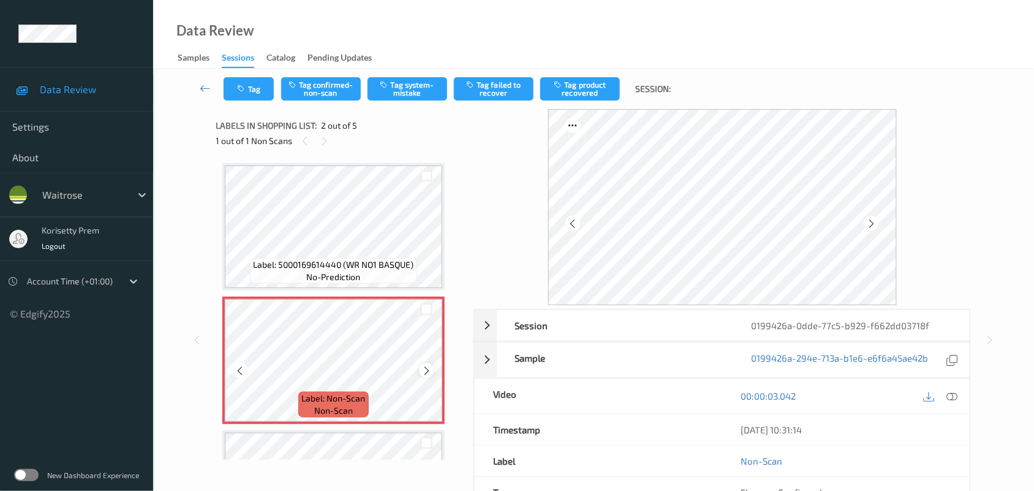
click at [423, 366] on icon at bounding box center [426, 370] width 10 height 11
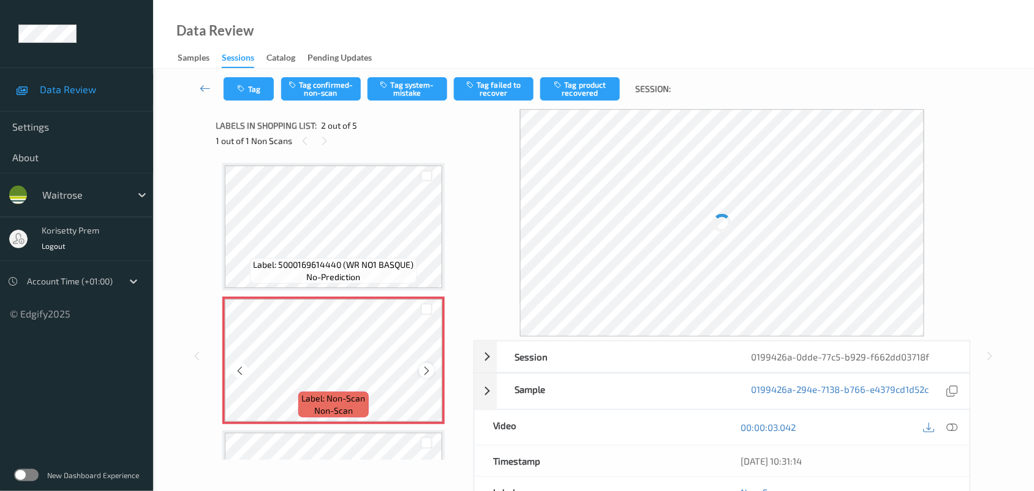
click at [424, 368] on icon at bounding box center [426, 370] width 10 height 11
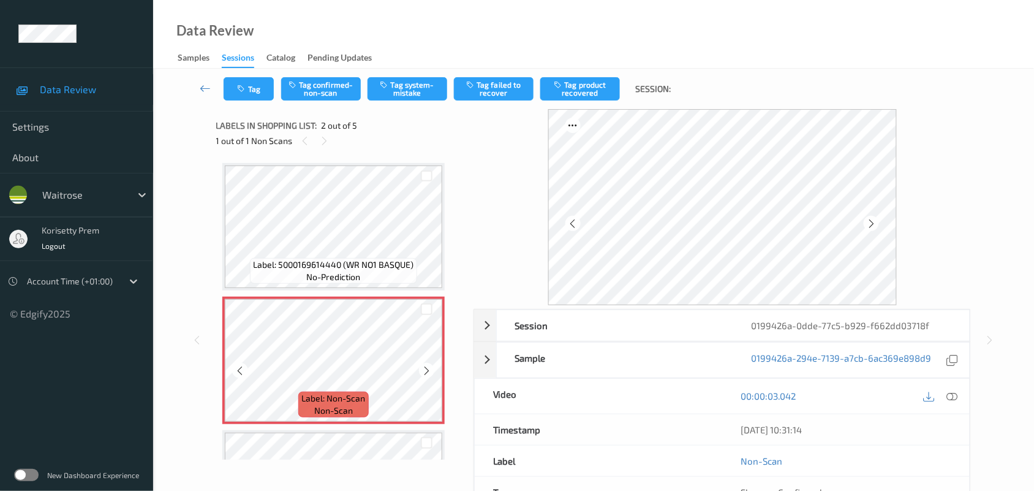
click at [424, 368] on icon at bounding box center [426, 370] width 10 height 11
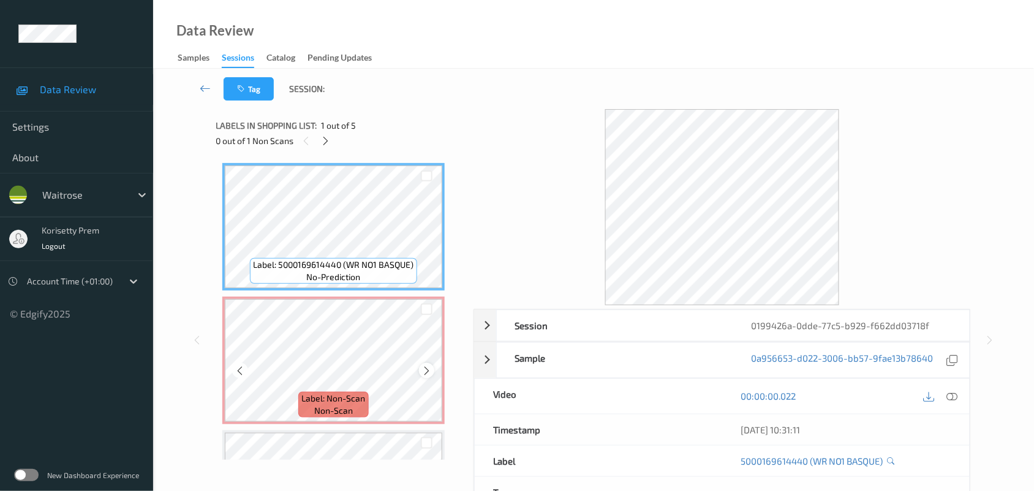
click at [431, 375] on icon at bounding box center [426, 370] width 10 height 11
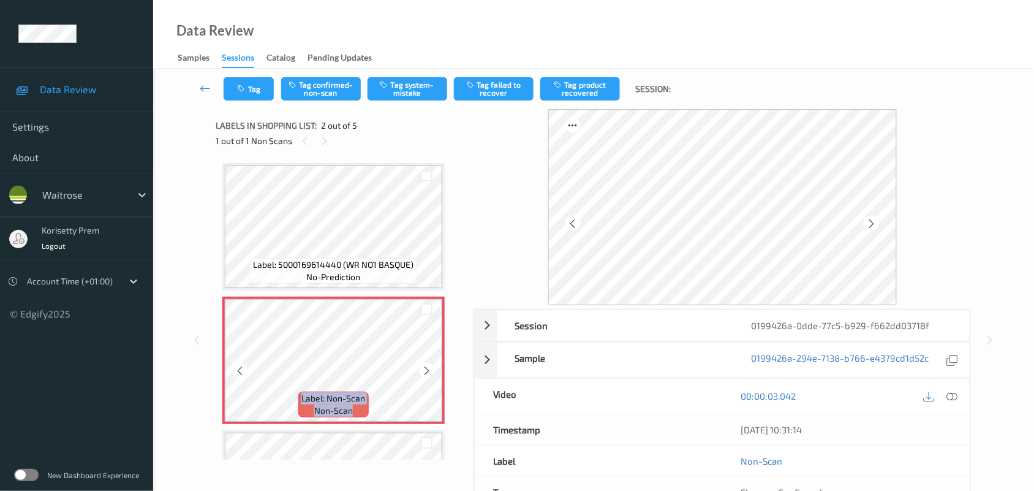
click at [431, 375] on icon at bounding box center [426, 370] width 10 height 11
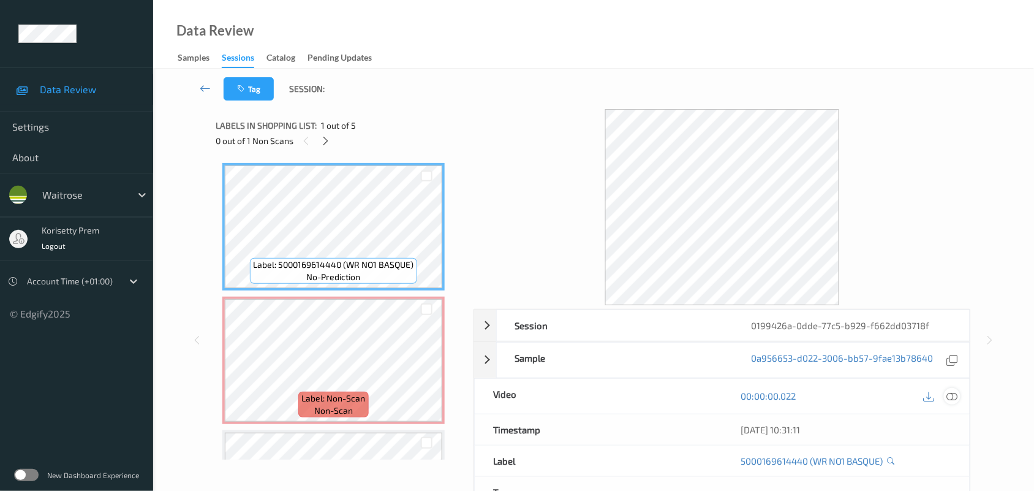
click at [945, 393] on div at bounding box center [952, 396] width 17 height 17
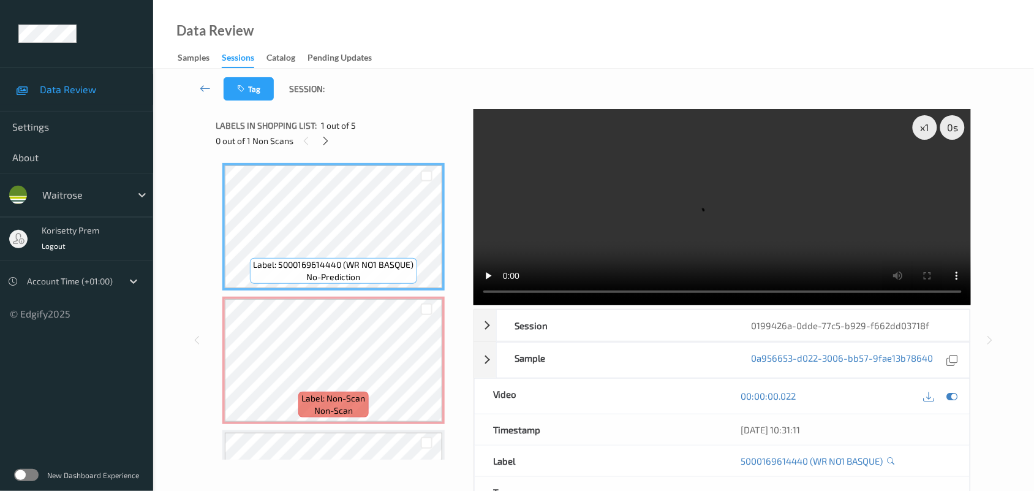
click at [617, 227] on video at bounding box center [723, 207] width 498 height 196
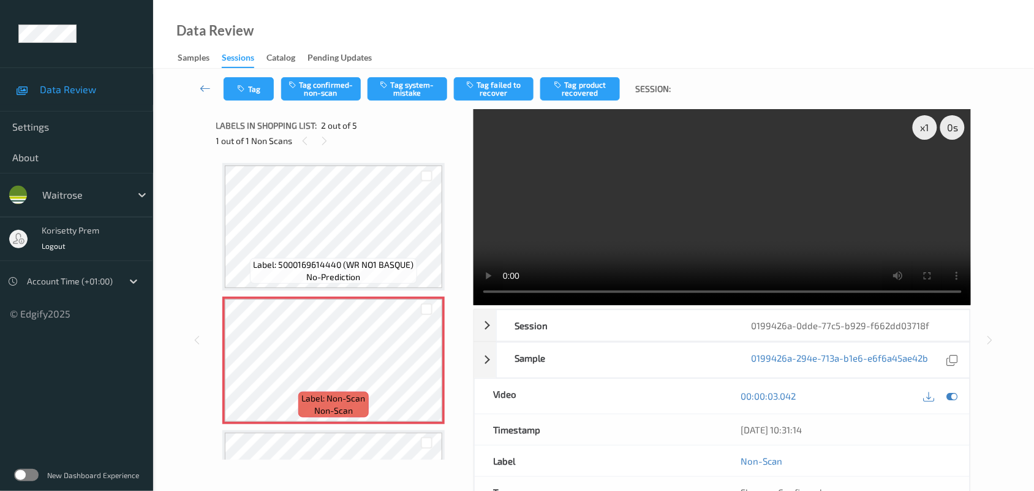
click at [589, 205] on video at bounding box center [723, 207] width 498 height 196
click at [398, 88] on button "Tag system-mistake" at bounding box center [408, 88] width 80 height 23
click at [250, 87] on button "Tag" at bounding box center [249, 88] width 50 height 23
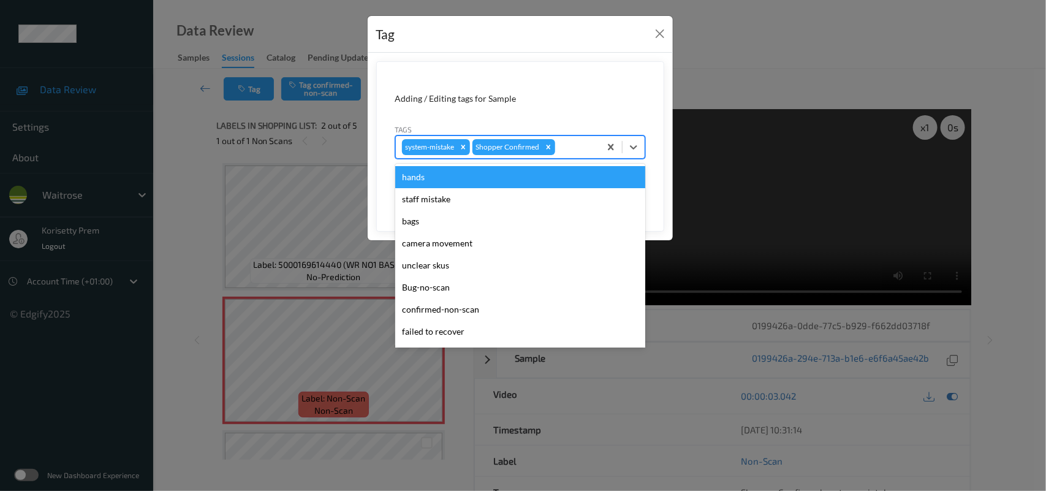
click at [576, 154] on div at bounding box center [575, 147] width 36 height 15
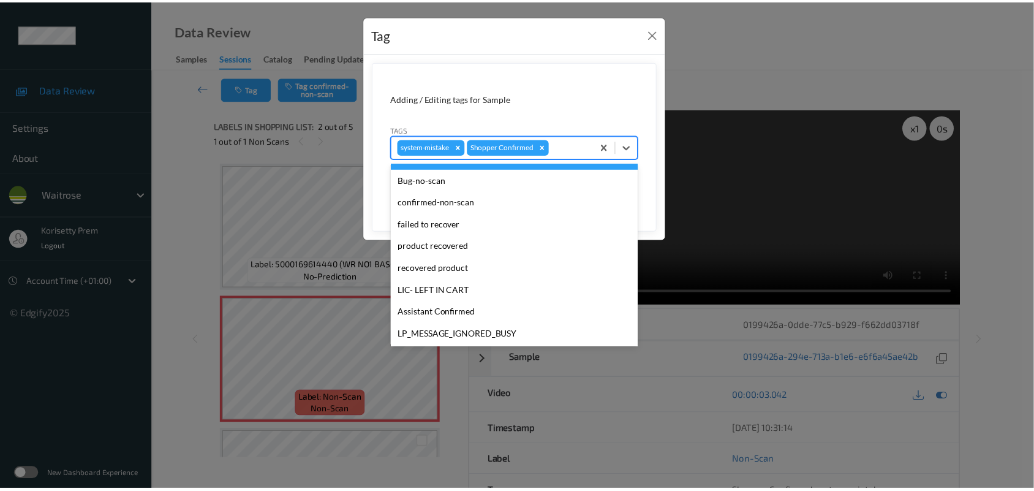
scroll to position [305, 0]
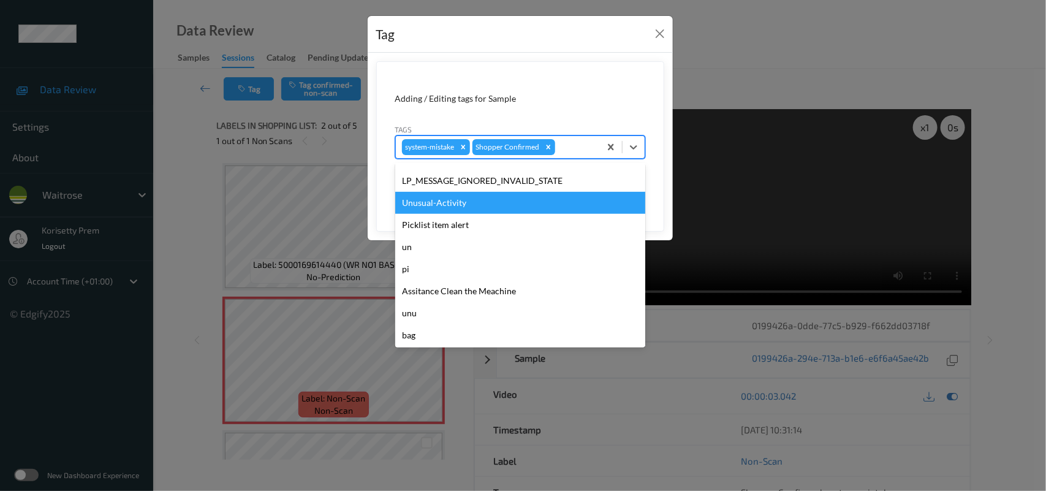
click at [473, 204] on div "Unusual-Activity" at bounding box center [520, 203] width 250 height 22
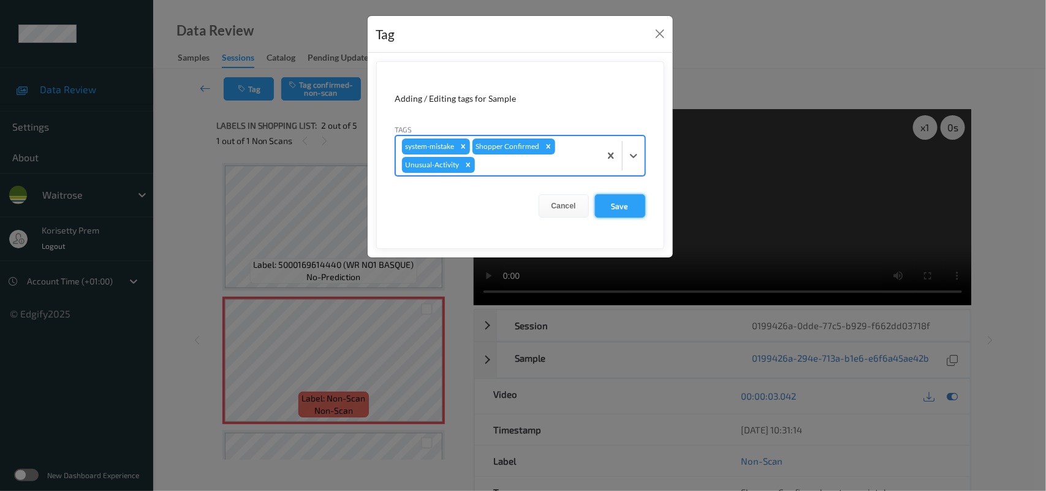
click at [619, 195] on button "Save" at bounding box center [620, 205] width 50 height 23
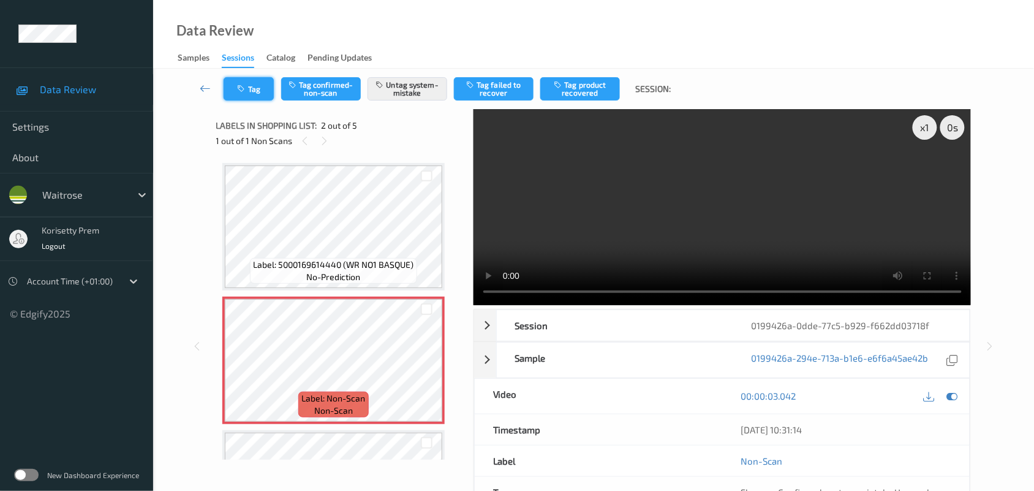
click at [251, 87] on button "Tag" at bounding box center [249, 88] width 50 height 23
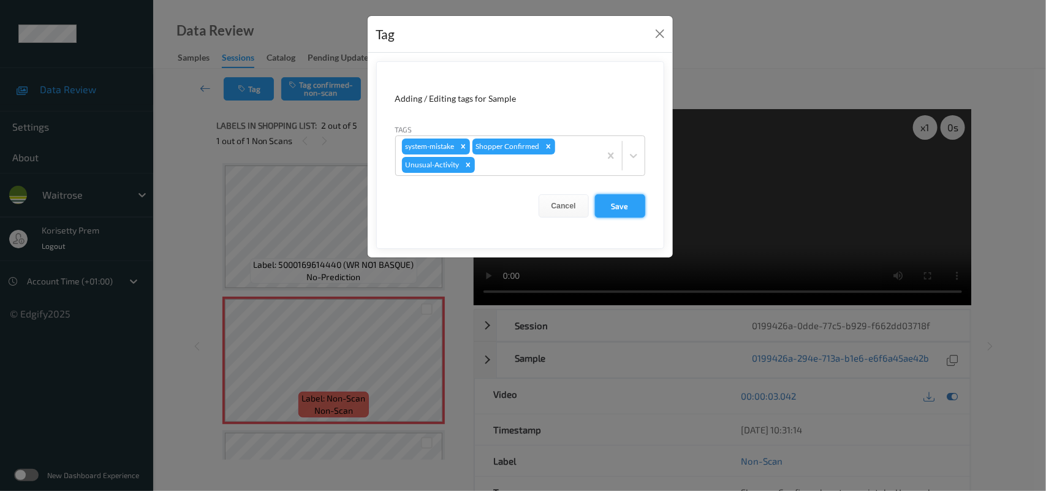
click at [619, 207] on button "Save" at bounding box center [620, 205] width 50 height 23
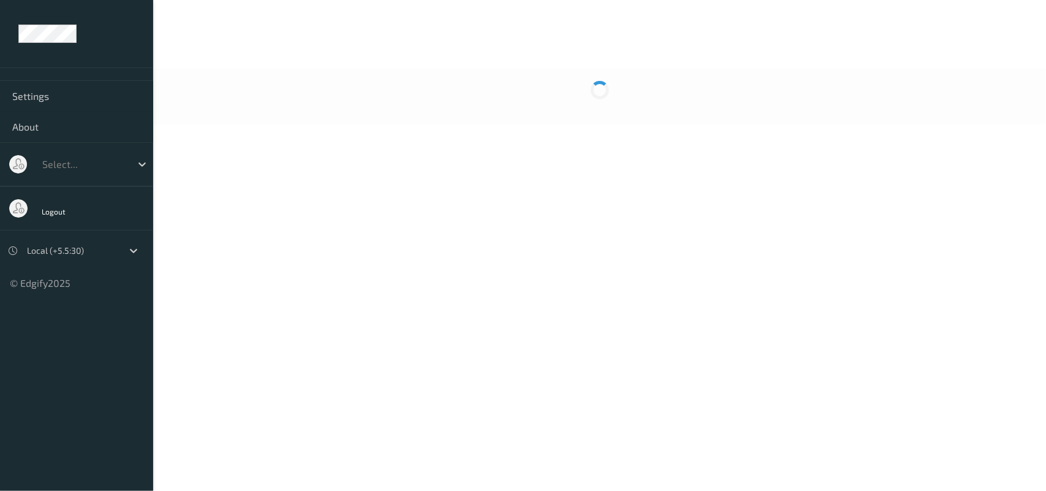
click at [424, 115] on div at bounding box center [599, 97] width 893 height 56
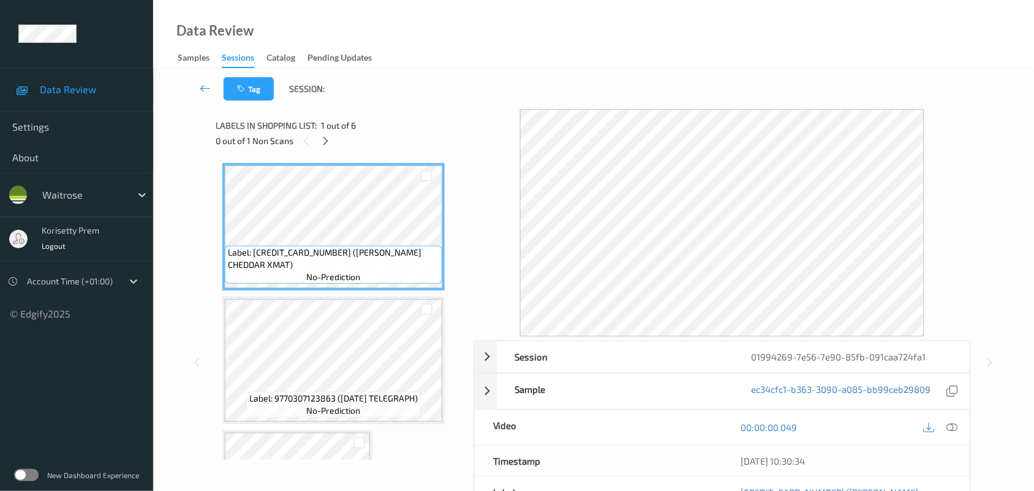
click at [586, 2] on div "Data Review Samples Sessions Catalog Pending Updates" at bounding box center [593, 34] width 881 height 69
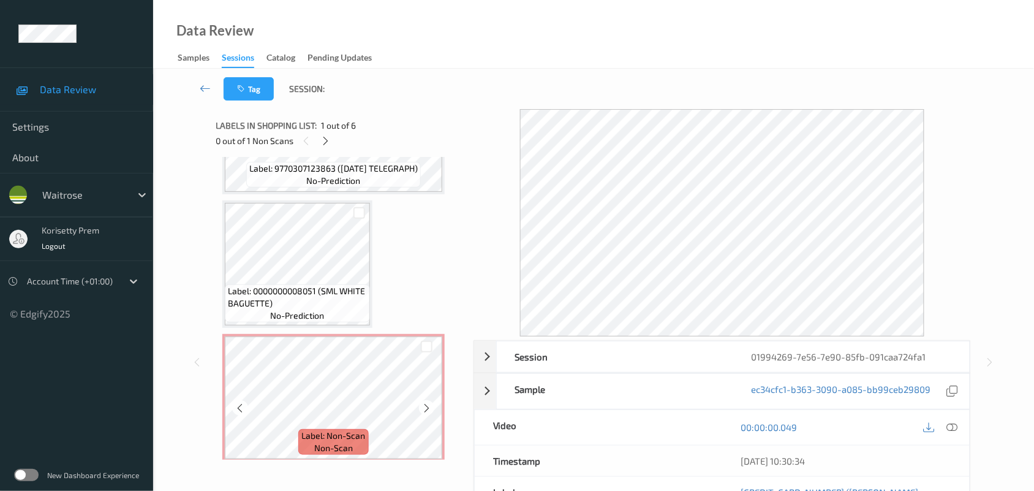
scroll to position [306, 0]
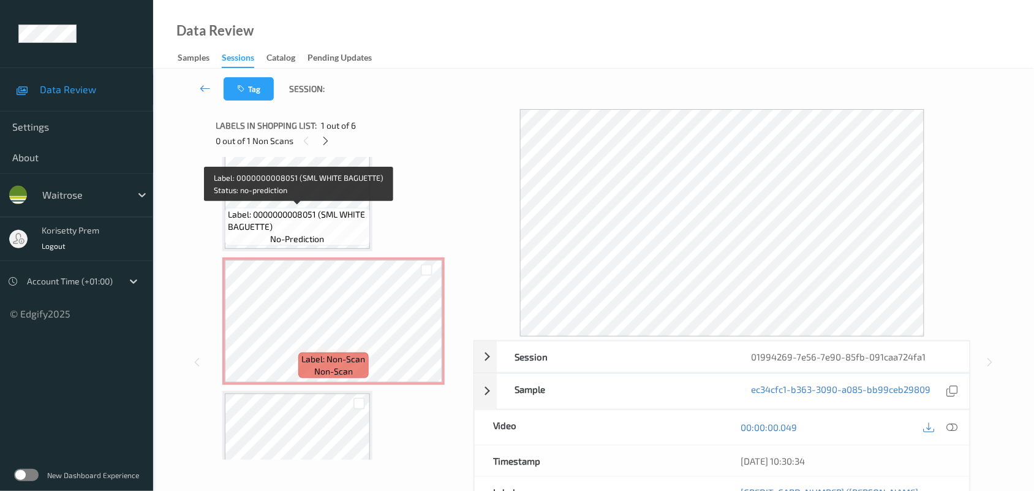
click at [314, 216] on span "Label: 0000000008051 (SML WHITE BAGUETTE)" at bounding box center [297, 220] width 139 height 25
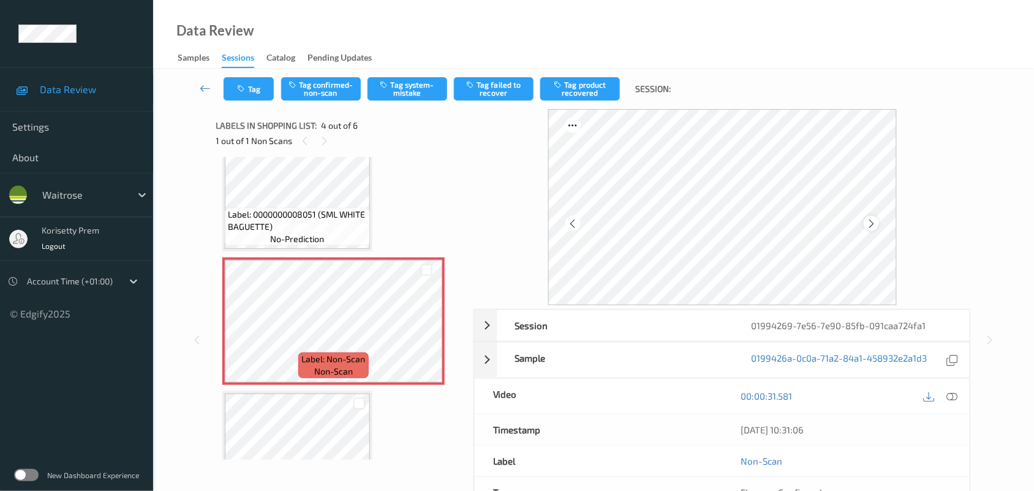
click at [871, 224] on icon at bounding box center [871, 223] width 10 height 11
click at [271, 214] on span "Label: 0000000008051 (SML WHITE BAGUETTE)" at bounding box center [297, 220] width 139 height 25
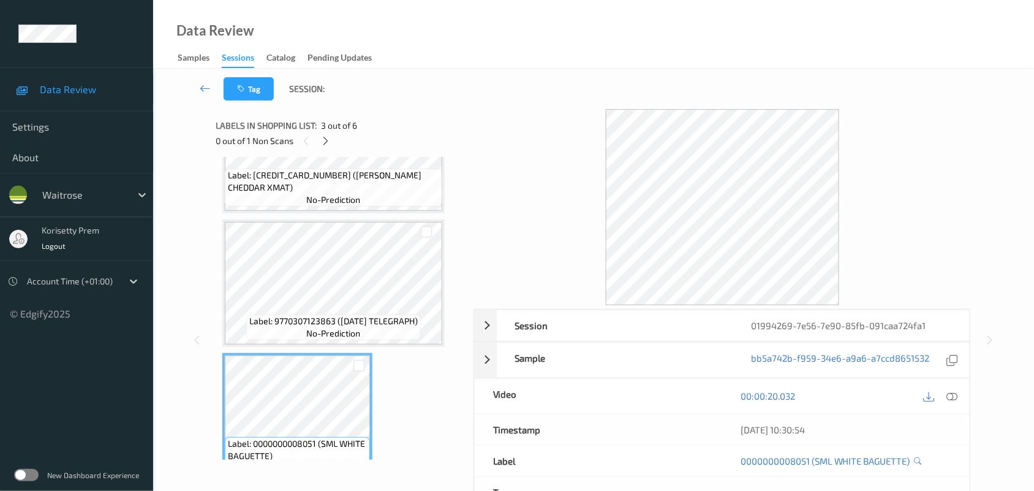
scroll to position [77, 0]
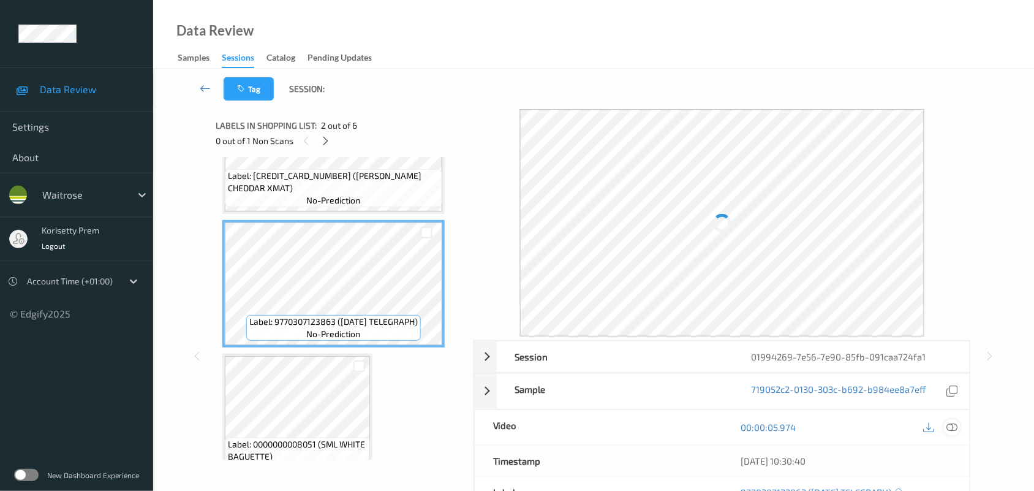
click at [950, 428] on icon at bounding box center [952, 426] width 11 height 11
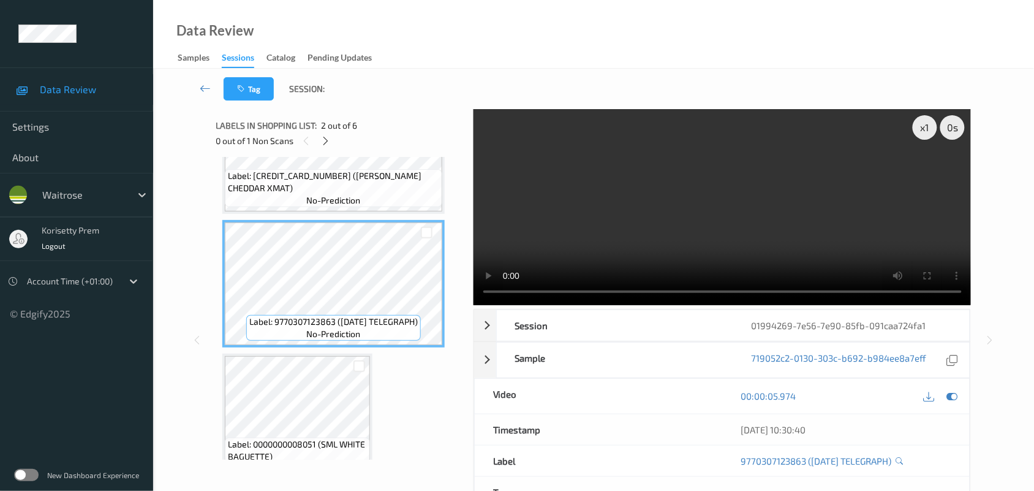
click at [696, 222] on video at bounding box center [723, 207] width 498 height 196
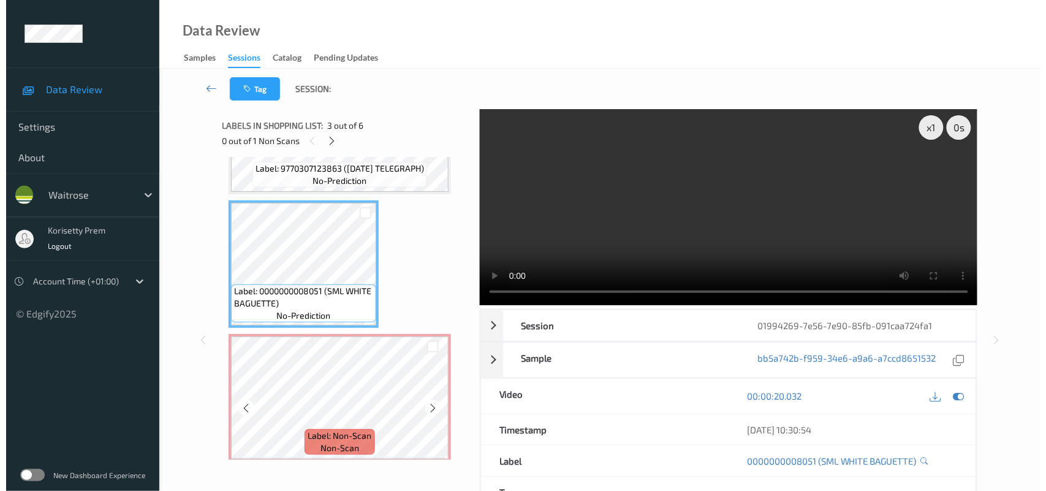
scroll to position [306, 0]
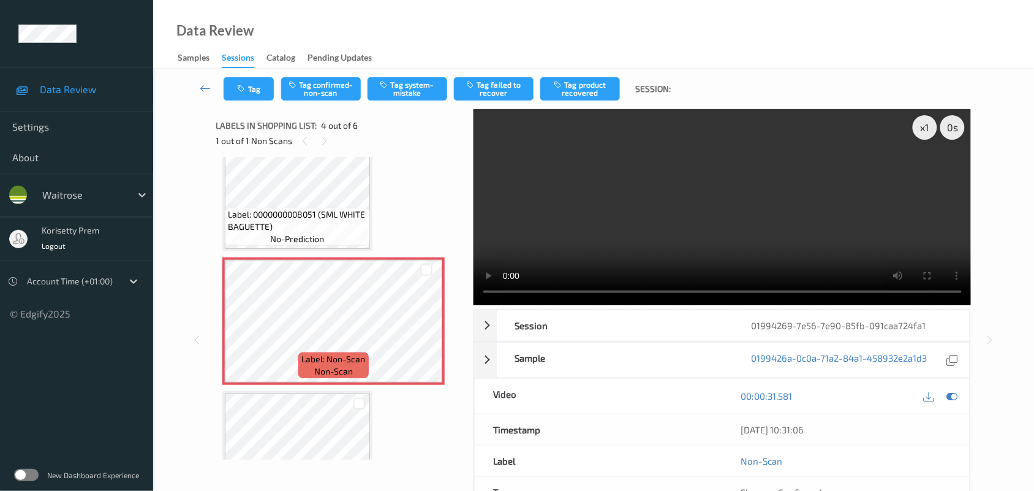
click at [644, 151] on video at bounding box center [723, 207] width 498 height 196
click at [426, 84] on button "Tag system-mistake" at bounding box center [408, 88] width 80 height 23
click at [391, 92] on button "Tag system-mistake" at bounding box center [408, 88] width 80 height 23
click at [243, 85] on icon "button" at bounding box center [243, 89] width 10 height 9
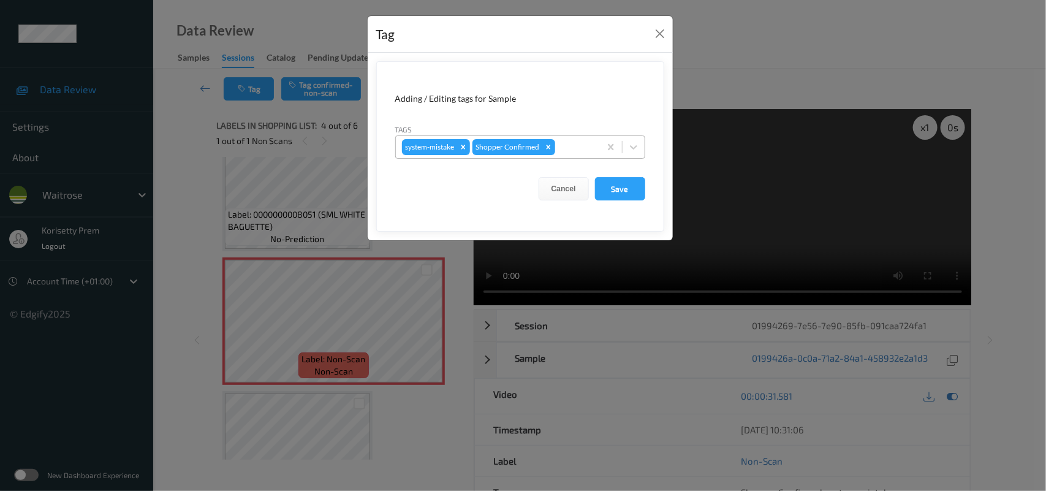
click at [584, 148] on div at bounding box center [575, 147] width 36 height 15
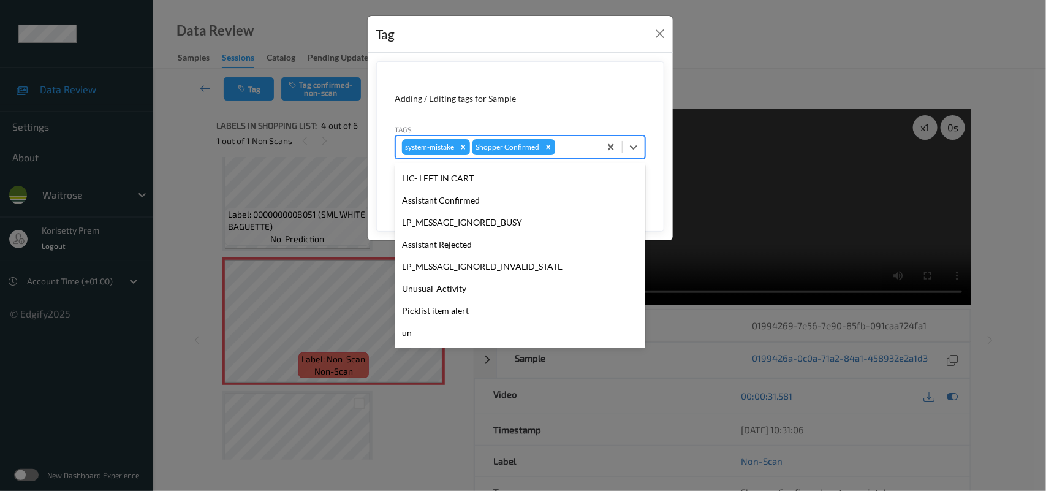
scroll to position [305, 0]
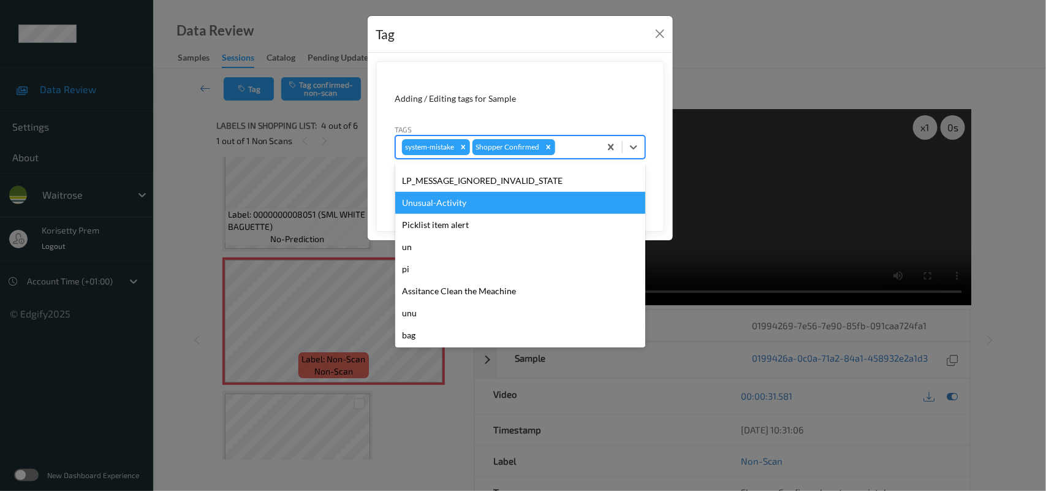
click at [450, 203] on div "Unusual-Activity" at bounding box center [520, 203] width 250 height 22
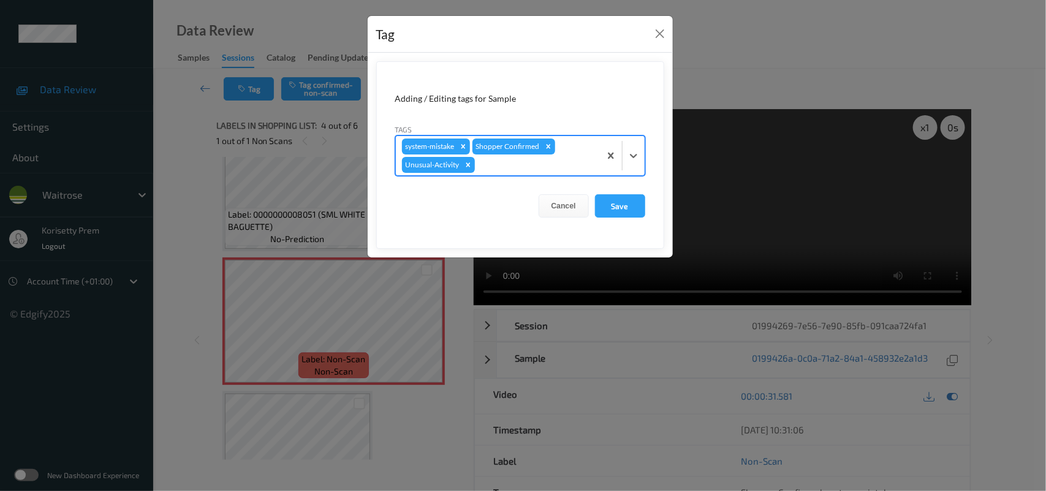
click at [527, 169] on div at bounding box center [535, 164] width 116 height 15
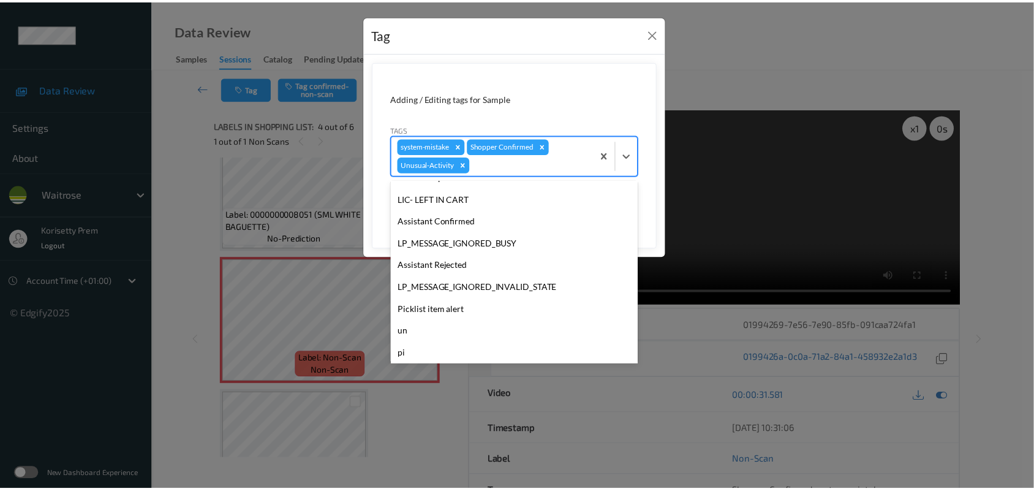
scroll to position [284, 0]
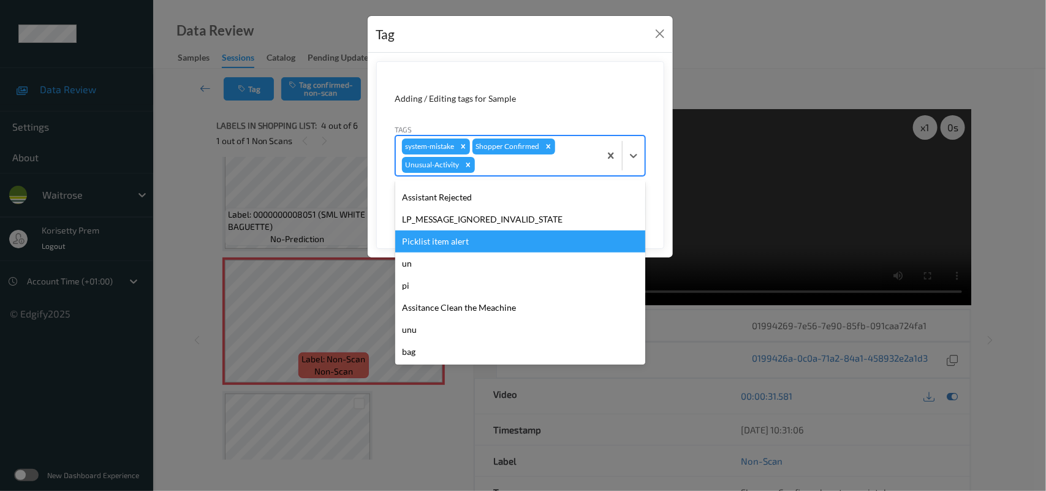
click at [461, 236] on div "Picklist item alert" at bounding box center [520, 241] width 250 height 22
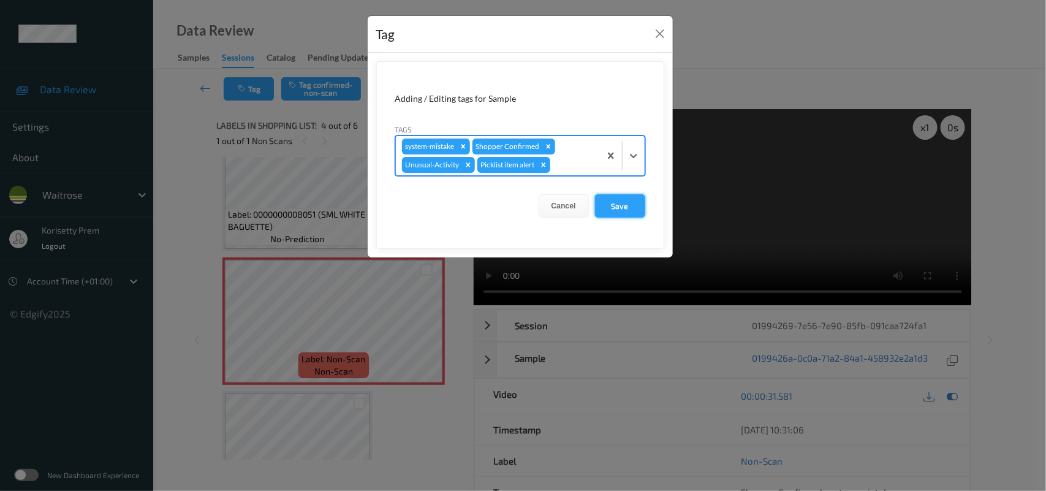
click at [614, 205] on button "Save" at bounding box center [620, 205] width 50 height 23
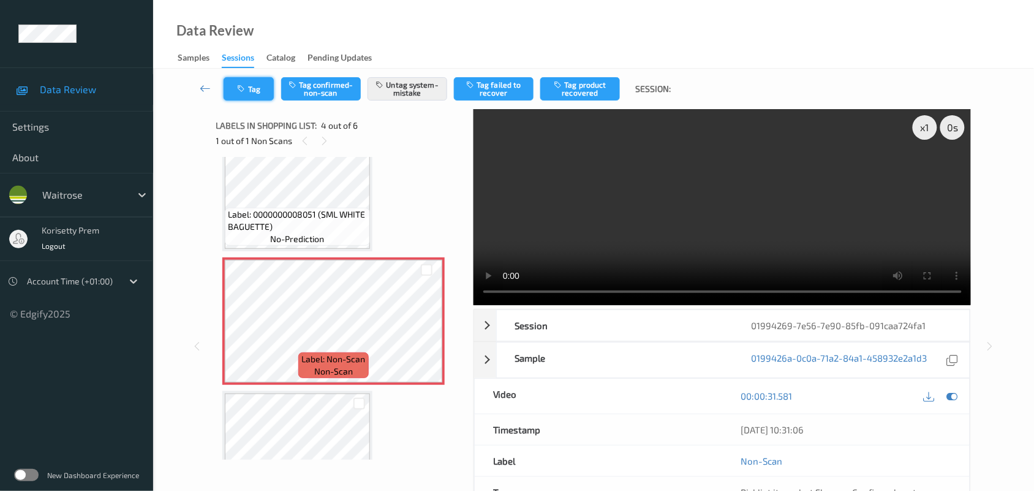
click at [240, 80] on button "Tag" at bounding box center [249, 88] width 50 height 23
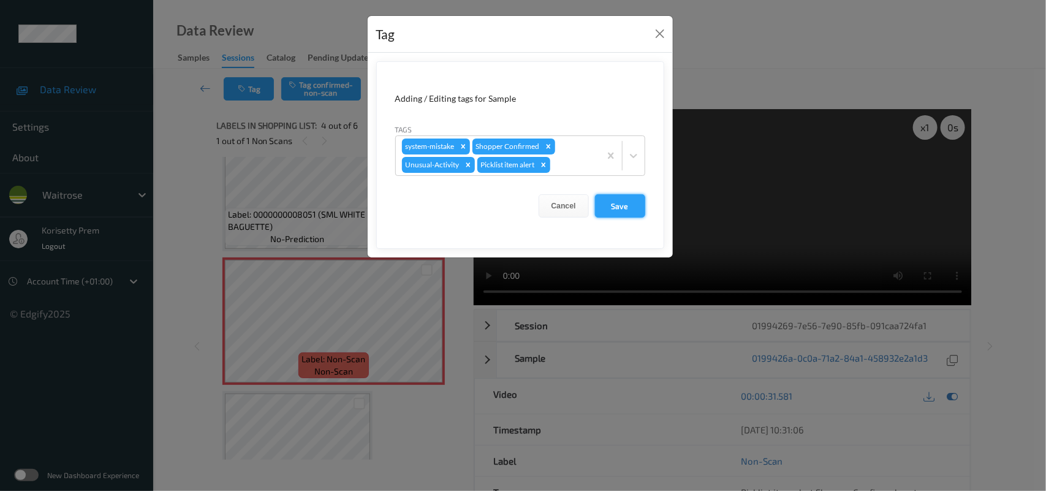
click at [601, 206] on button "Save" at bounding box center [620, 205] width 50 height 23
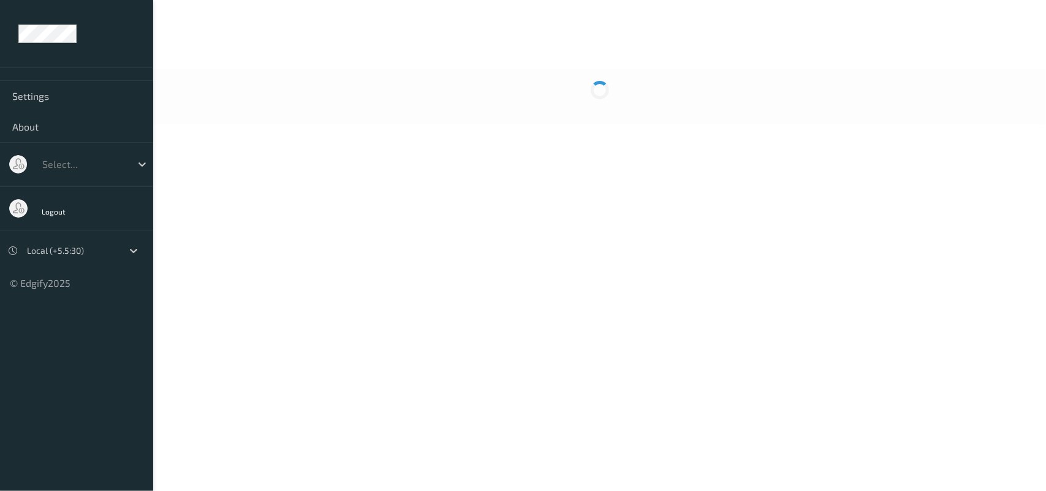
click at [580, 108] on div at bounding box center [599, 97] width 893 height 56
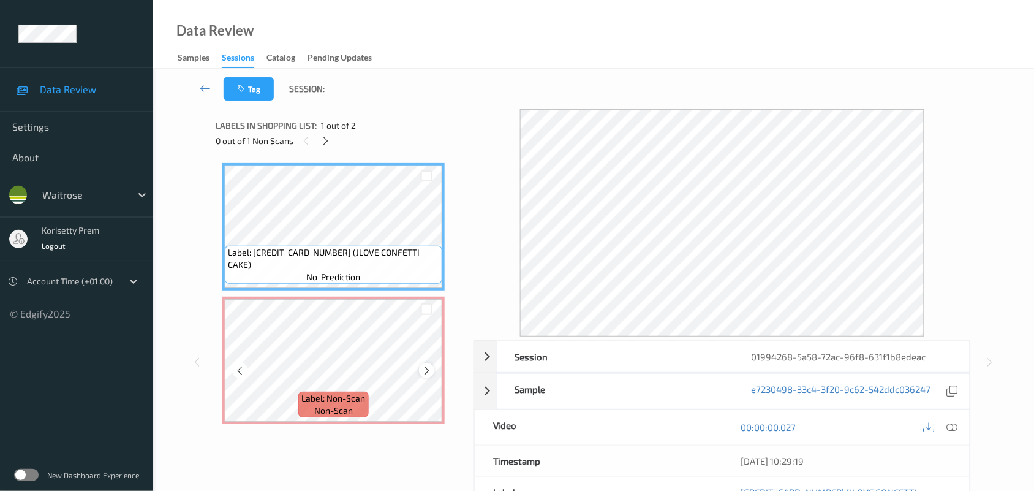
click at [429, 363] on div at bounding box center [426, 370] width 15 height 15
click at [956, 427] on icon at bounding box center [952, 426] width 11 height 11
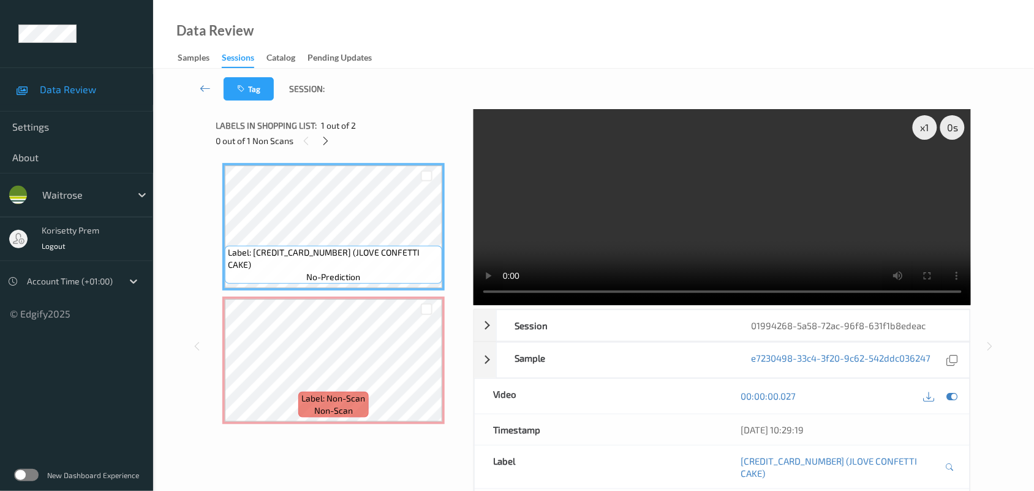
click at [622, 227] on video at bounding box center [723, 207] width 498 height 196
click at [616, 217] on video at bounding box center [723, 207] width 498 height 196
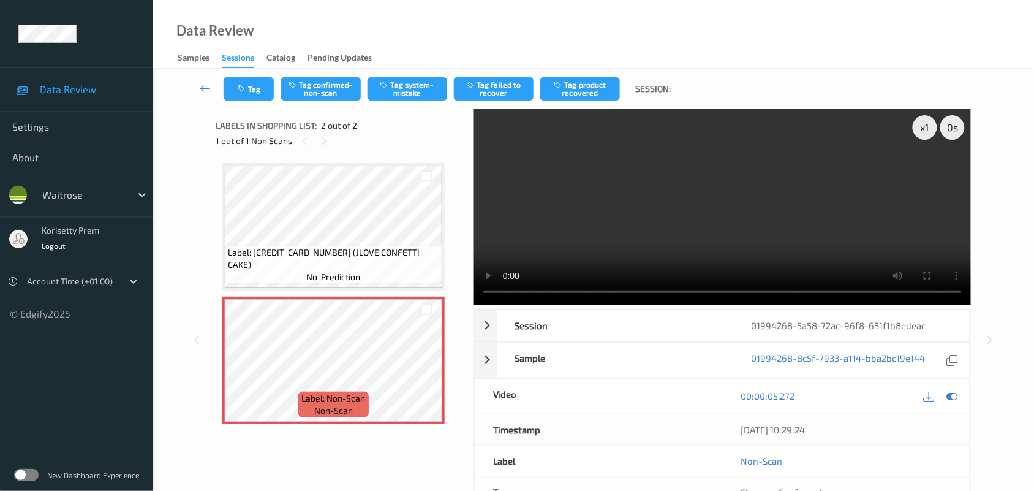
click at [651, 233] on video at bounding box center [723, 207] width 498 height 196
click at [561, 236] on video at bounding box center [723, 207] width 498 height 196
click at [396, 88] on button "Tag system-mistake" at bounding box center [408, 88] width 80 height 23
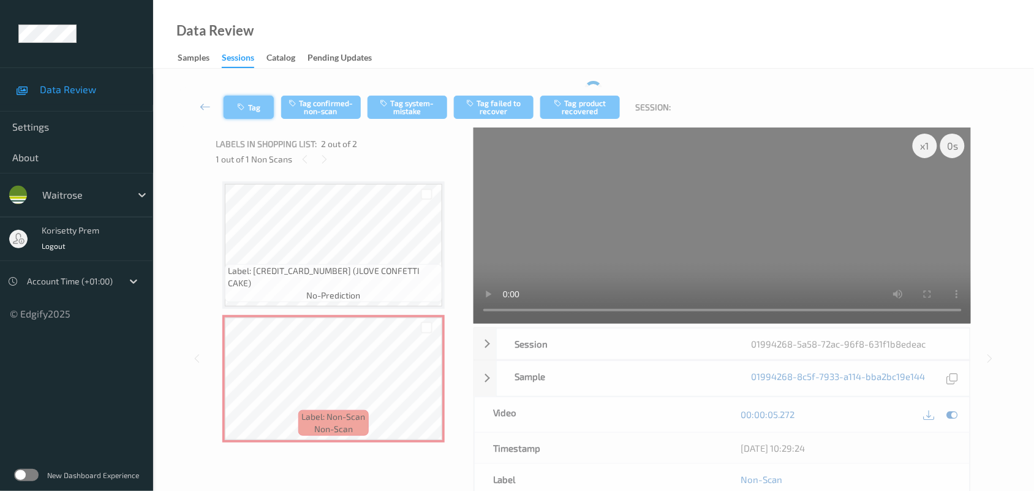
click at [248, 96] on button "Tag" at bounding box center [249, 107] width 50 height 23
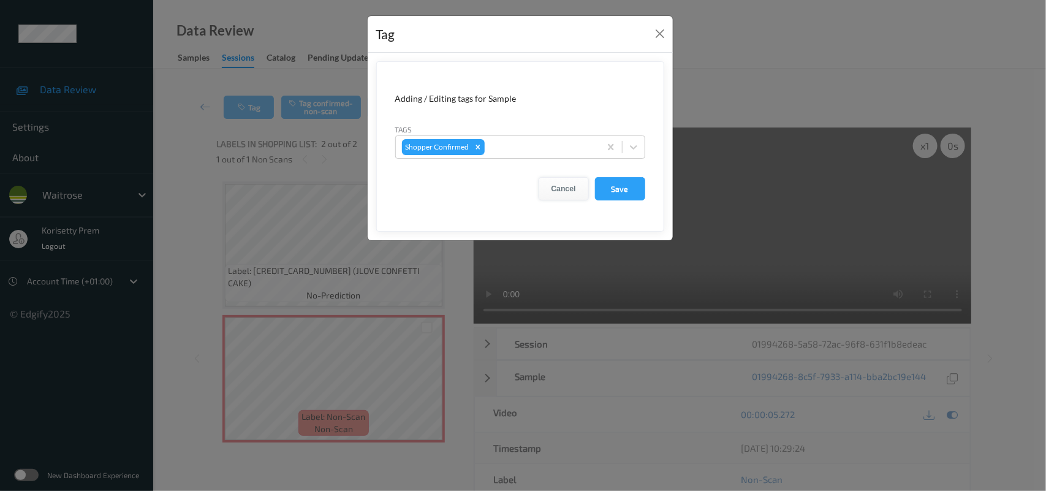
click at [555, 192] on button "Cancel" at bounding box center [563, 188] width 50 height 23
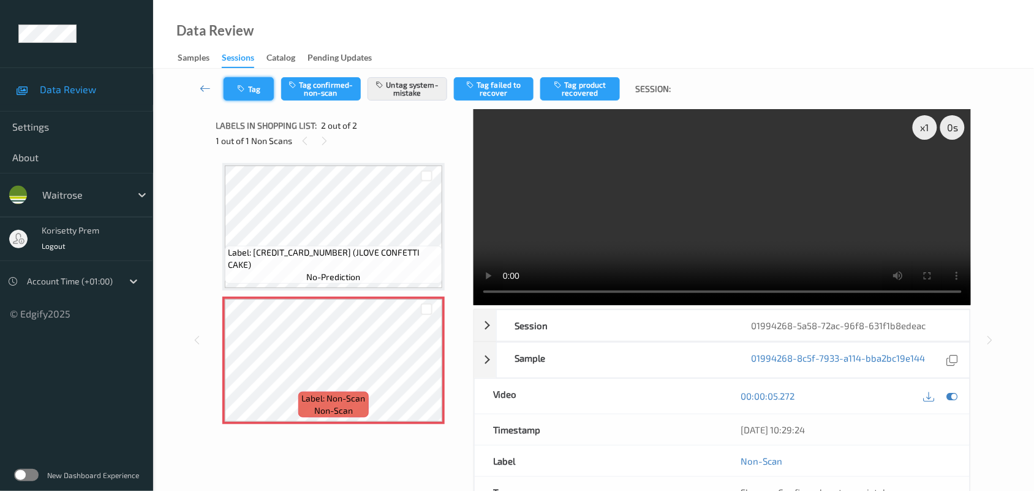
click at [257, 100] on button "Tag" at bounding box center [249, 88] width 50 height 23
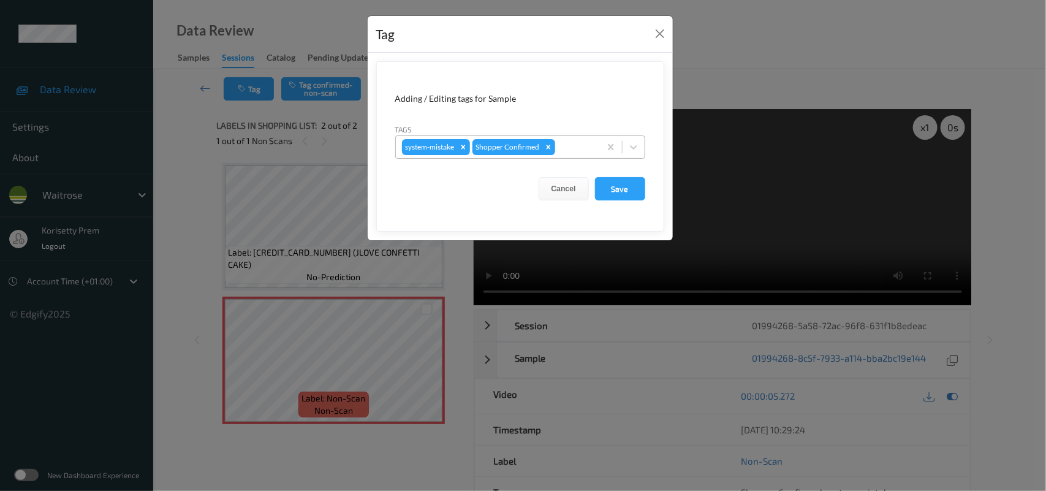
click at [581, 147] on div at bounding box center [575, 147] width 36 height 15
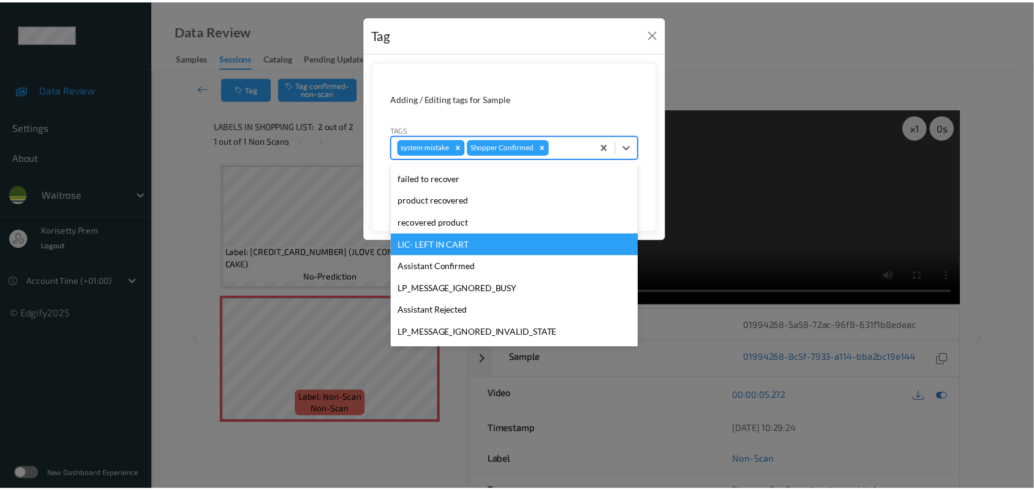
scroll to position [305, 0]
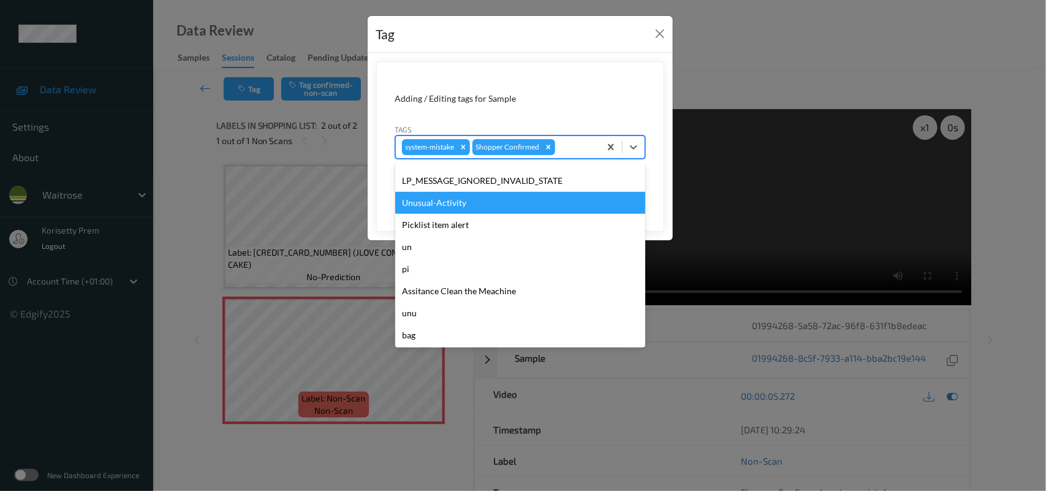
click at [444, 206] on div "Unusual-Activity" at bounding box center [520, 203] width 250 height 22
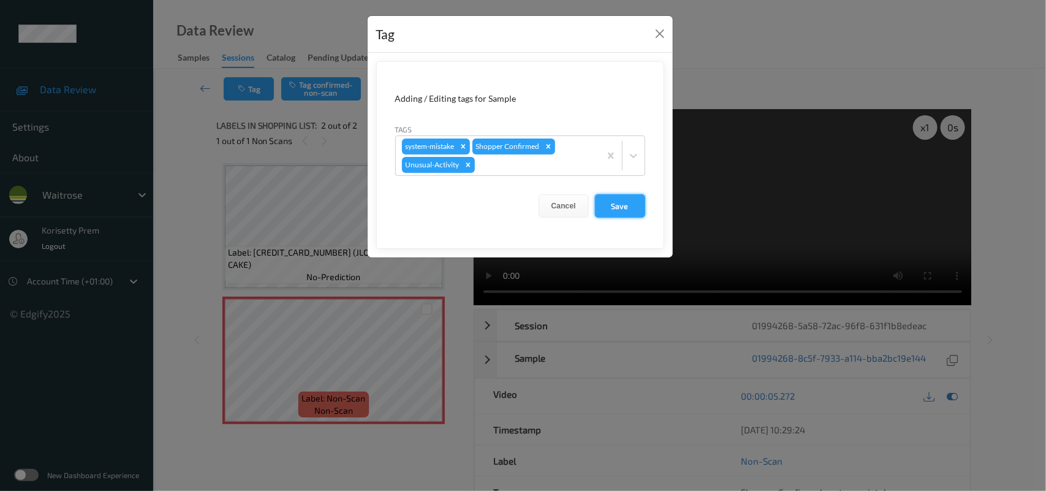
click at [604, 197] on button "Save" at bounding box center [620, 205] width 50 height 23
click at [622, 211] on button "Save" at bounding box center [620, 205] width 50 height 23
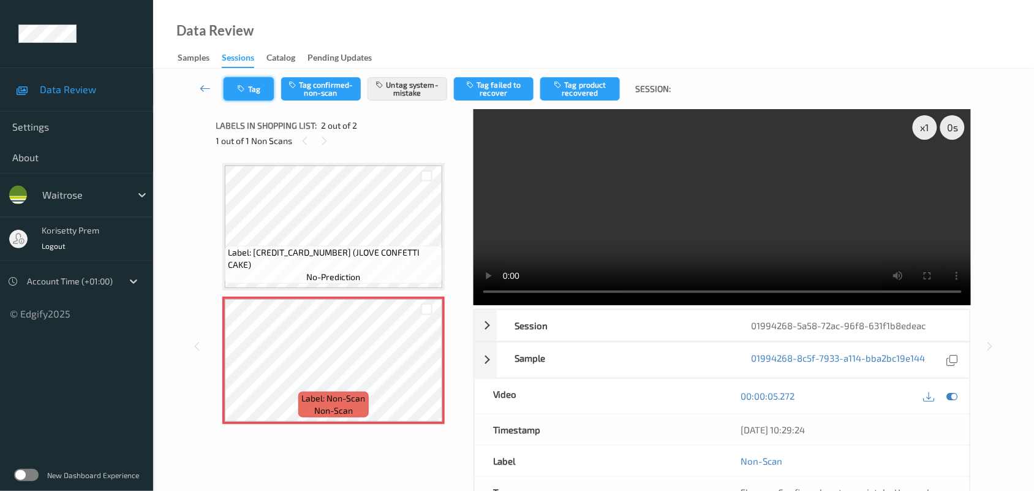
click at [243, 93] on button "Tag" at bounding box center [249, 88] width 50 height 23
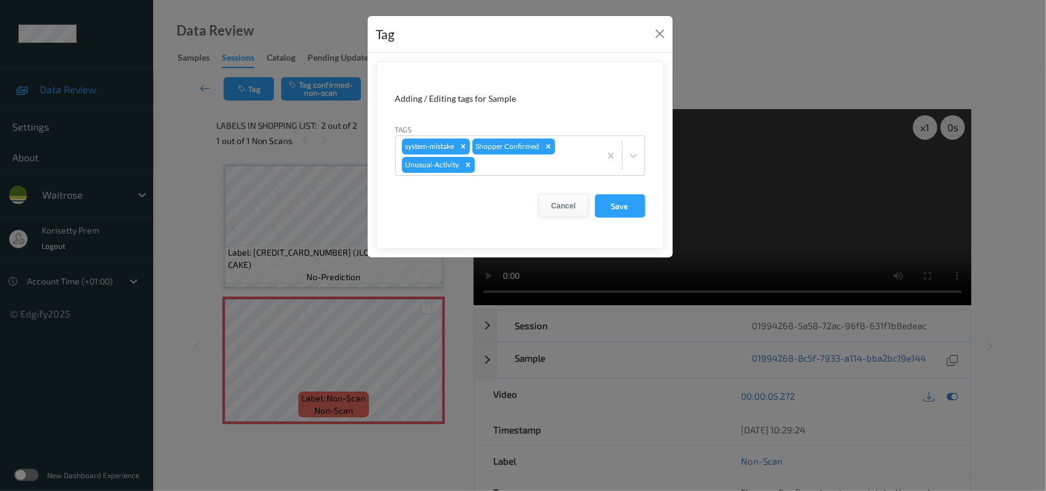
click at [567, 201] on button "Cancel" at bounding box center [563, 205] width 50 height 23
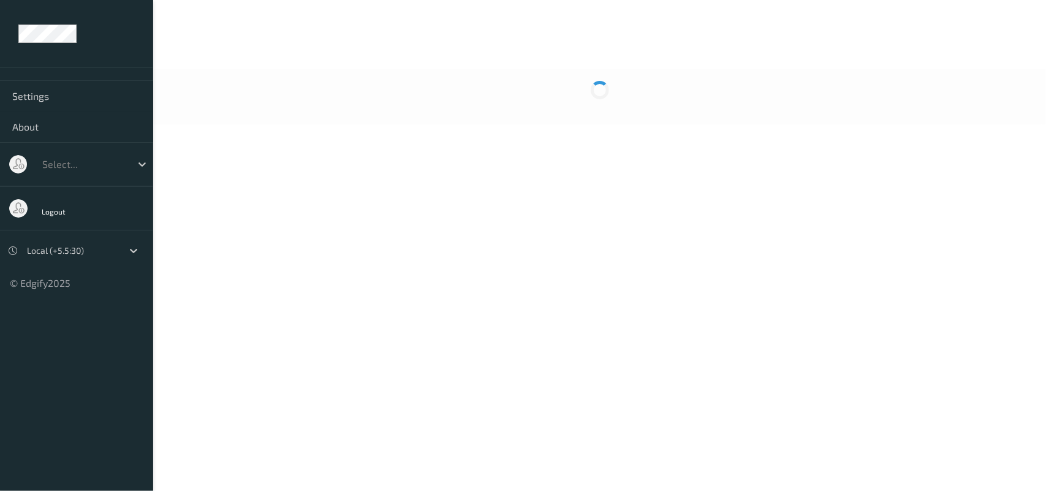
click at [605, 120] on div at bounding box center [599, 97] width 893 height 56
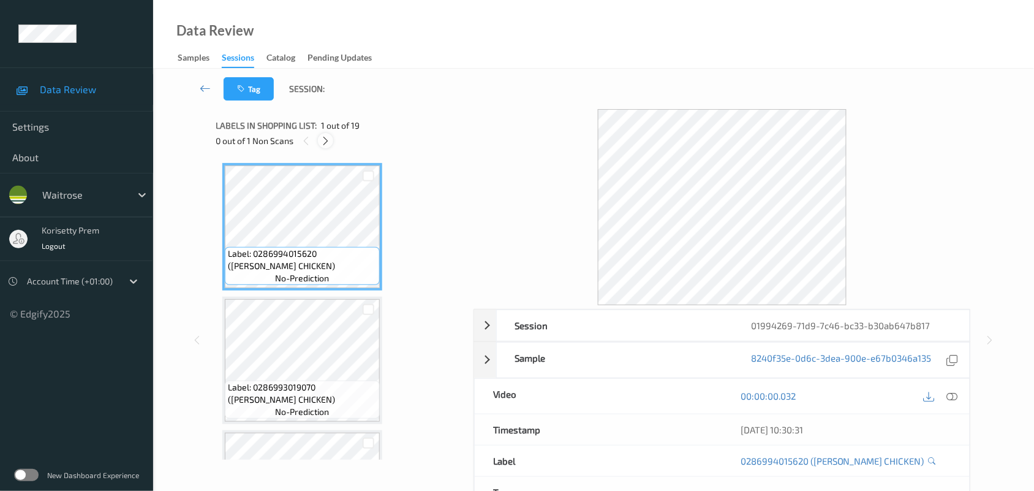
click at [325, 141] on icon at bounding box center [325, 140] width 10 height 11
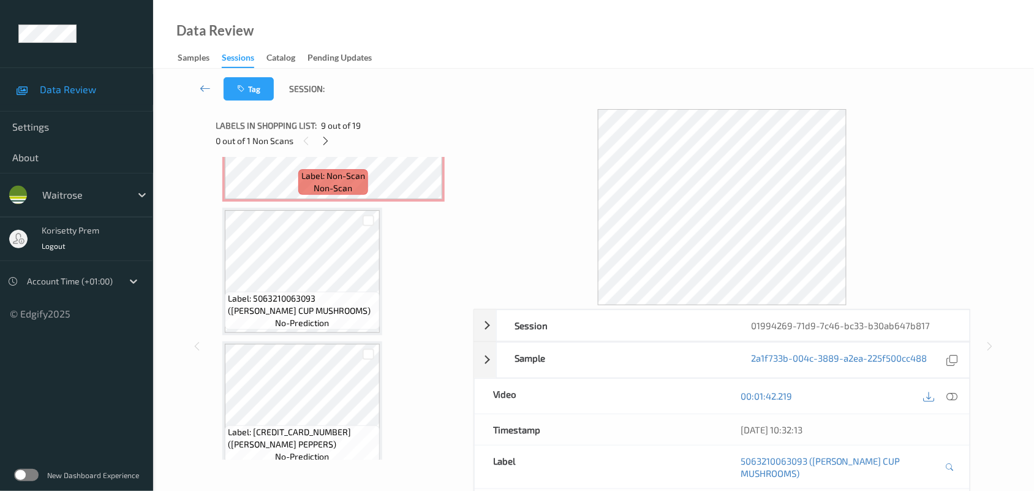
scroll to position [1302, 0]
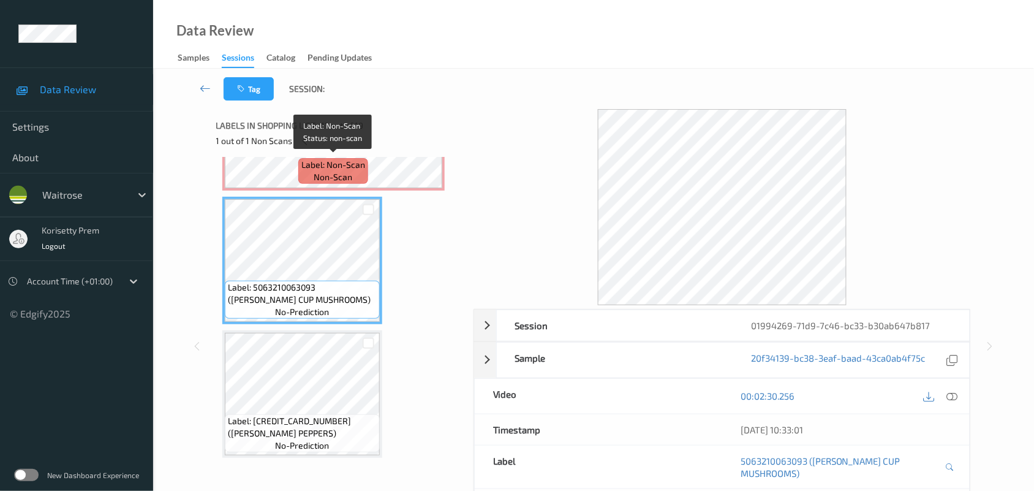
click at [335, 173] on span "non-scan" at bounding box center [333, 177] width 39 height 12
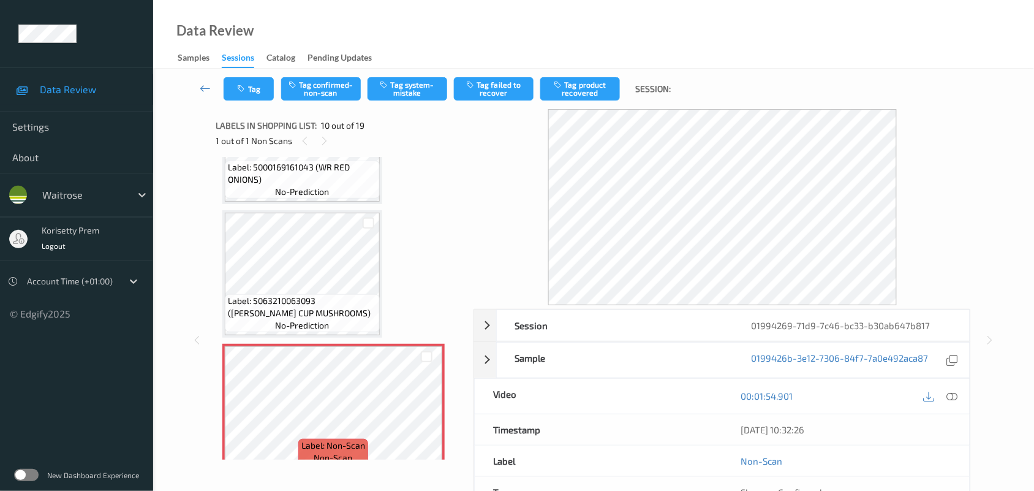
scroll to position [996, 0]
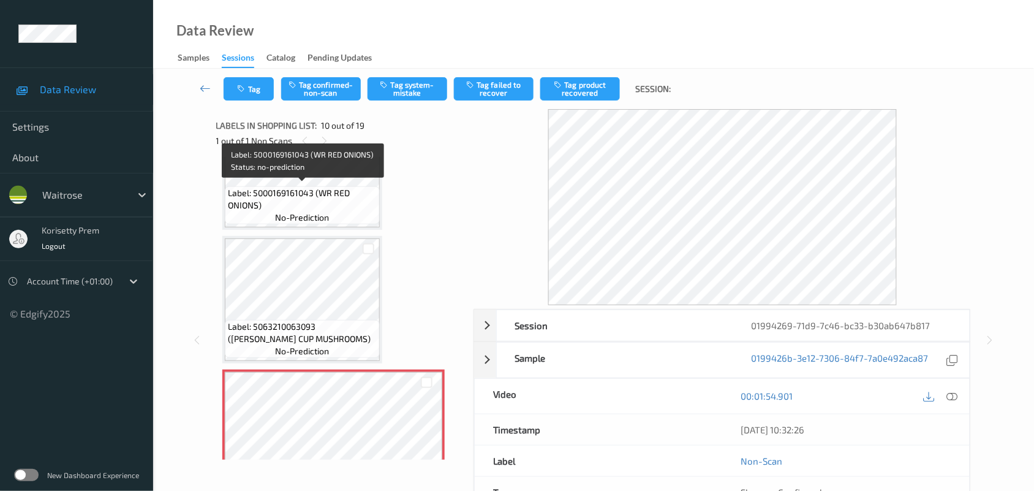
click at [313, 194] on span "Label: 5000169161043 (WR RED ONIONS)" at bounding box center [302, 199] width 149 height 25
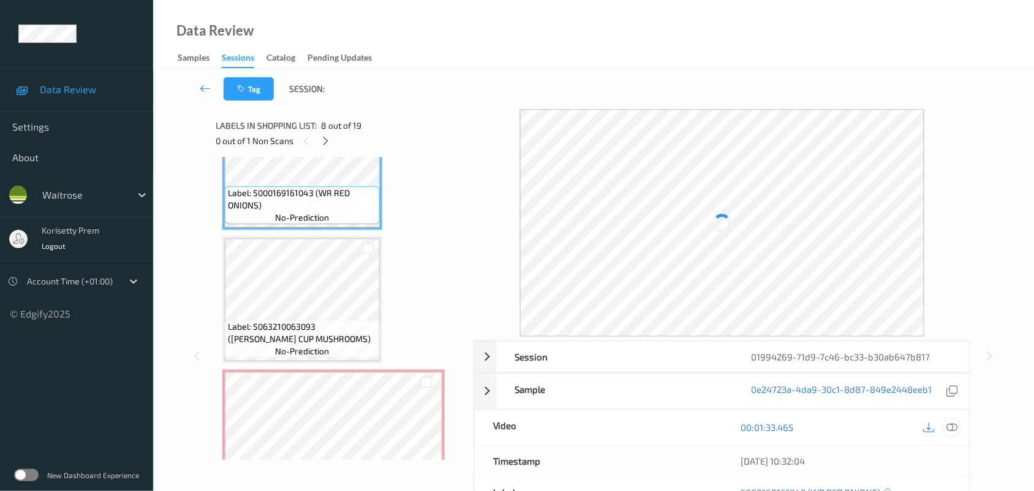
click at [957, 423] on icon at bounding box center [952, 426] width 11 height 11
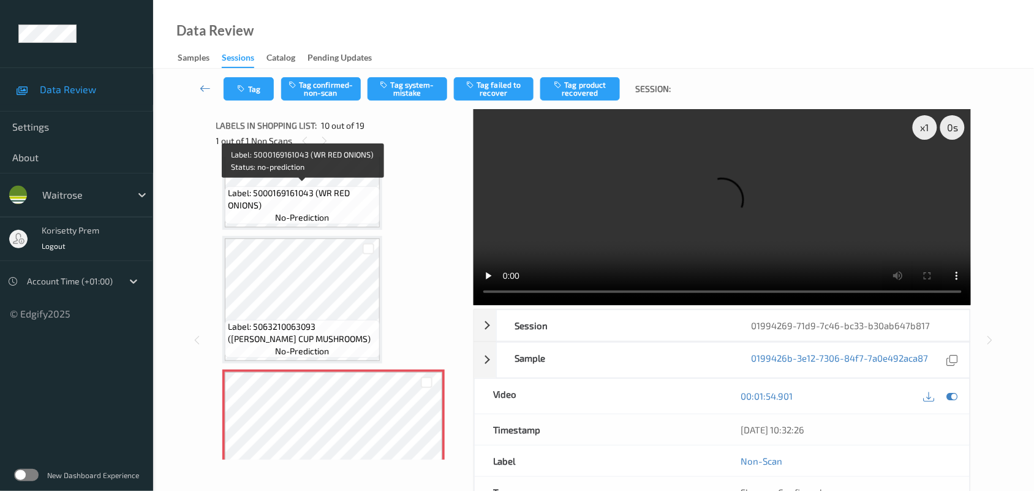
click at [307, 201] on span "Label: 5000169161043 (WR RED ONIONS)" at bounding box center [302, 199] width 149 height 25
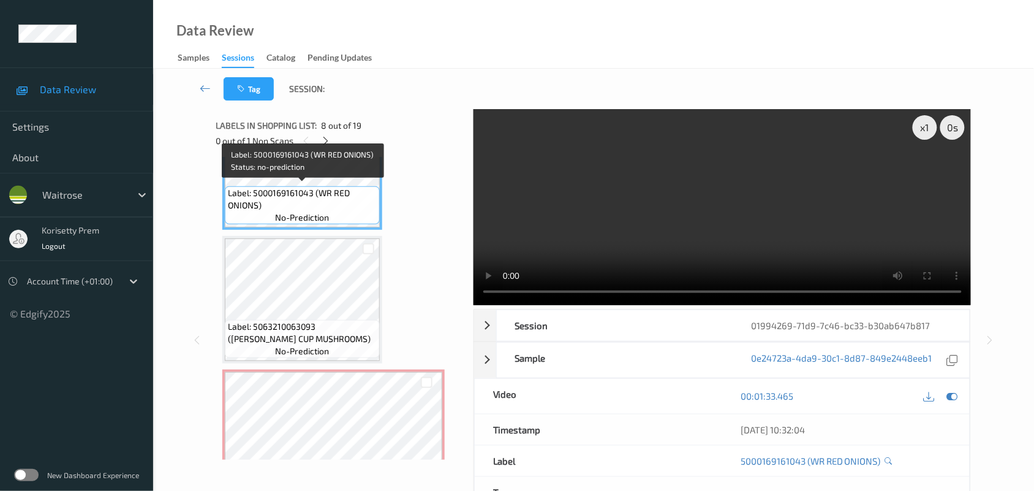
click at [766, 241] on video at bounding box center [723, 207] width 498 height 196
click at [625, 207] on video at bounding box center [723, 207] width 498 height 196
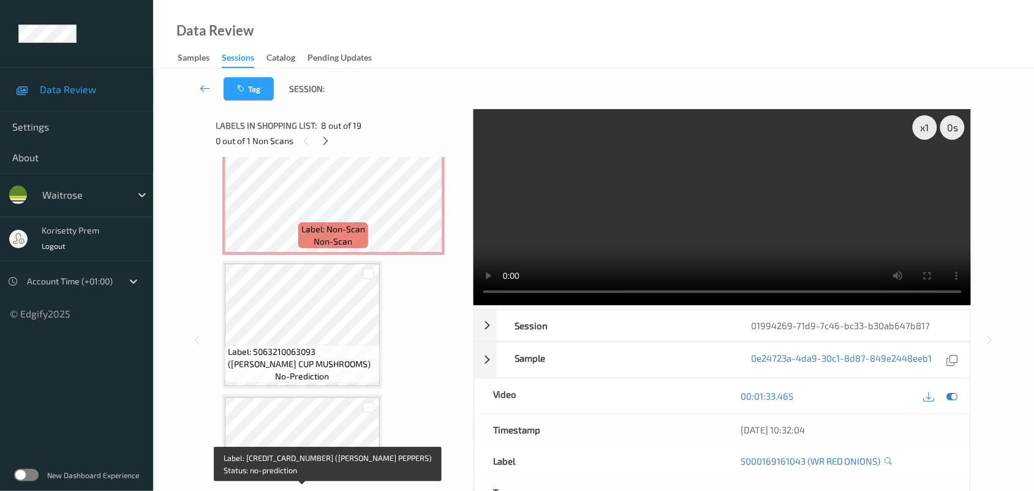
scroll to position [1225, 0]
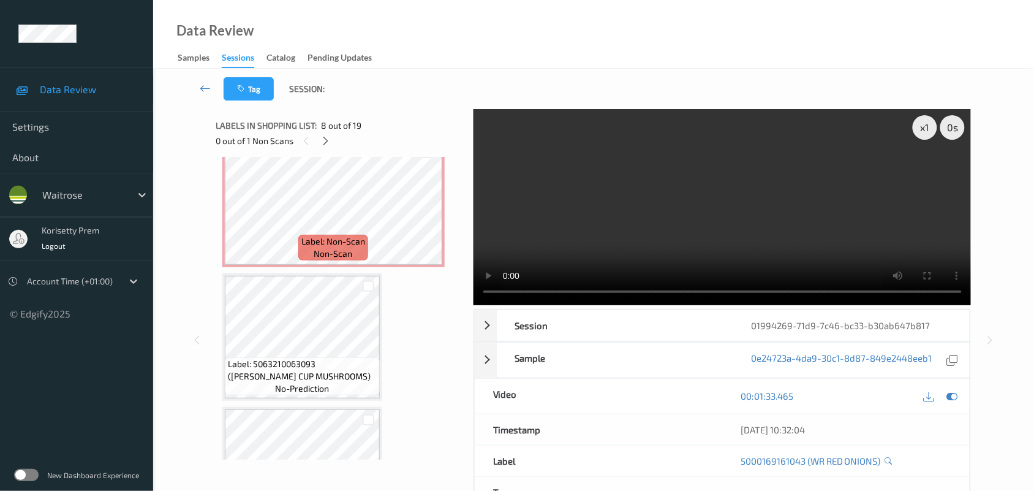
click at [820, 208] on video at bounding box center [723, 207] width 498 height 196
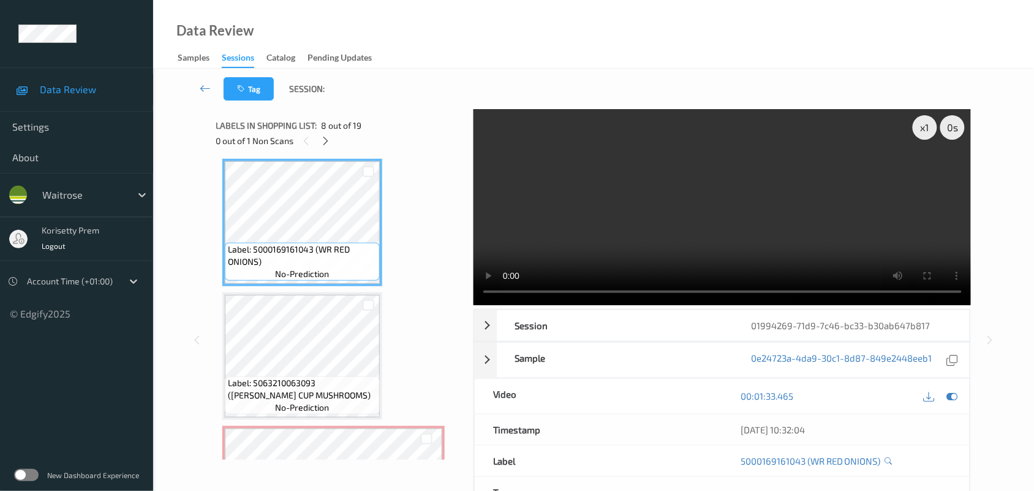
scroll to position [919, 0]
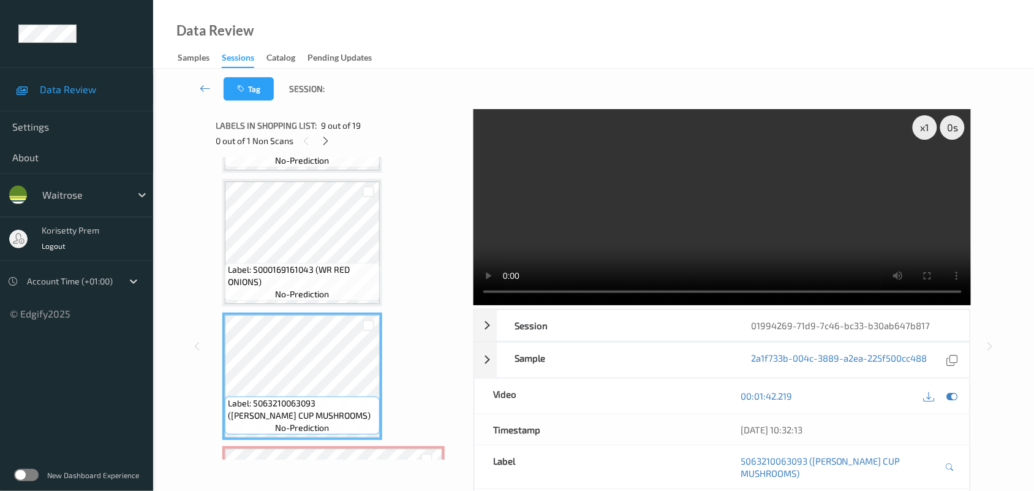
click at [319, 274] on span "Label: 5000169161043 (WR RED ONIONS)" at bounding box center [302, 275] width 149 height 25
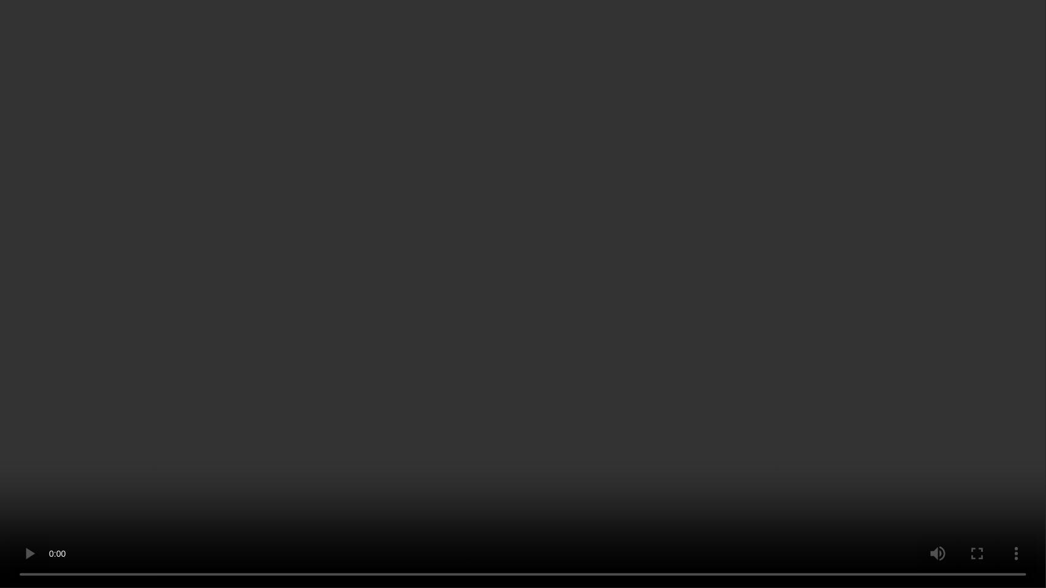
click at [923, 306] on video at bounding box center [523, 294] width 1046 height 588
click at [1045, 121] on video at bounding box center [523, 294] width 1046 height 588
click at [836, 382] on video at bounding box center [523, 294] width 1046 height 588
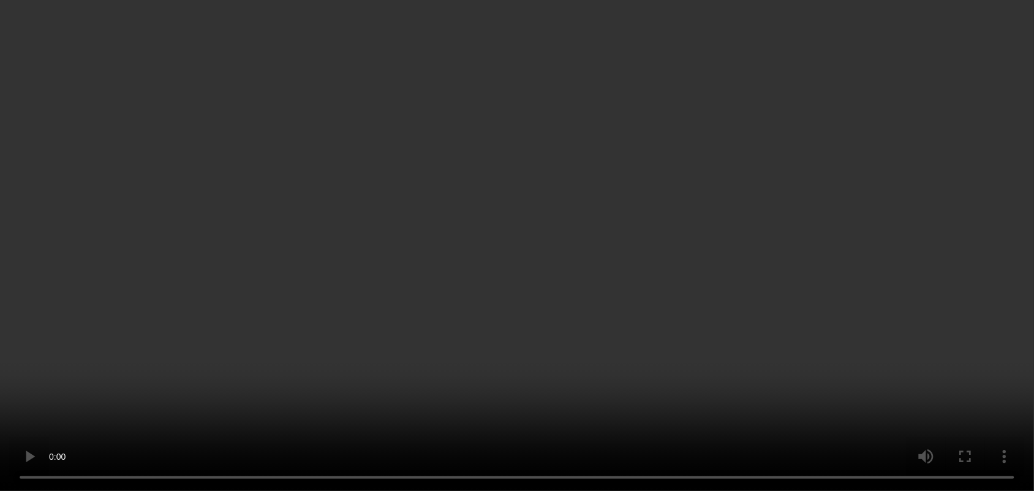
scroll to position [474, 0]
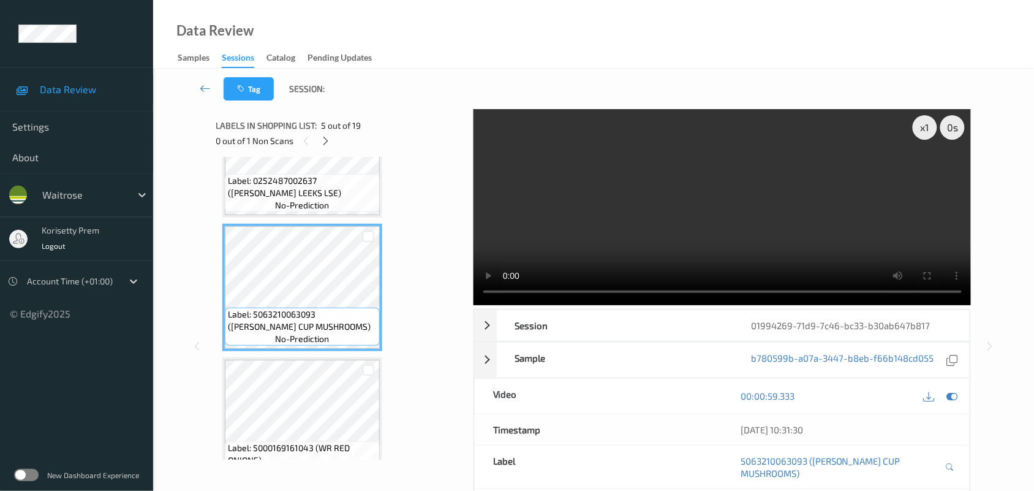
click at [649, 204] on video at bounding box center [723, 207] width 498 height 196
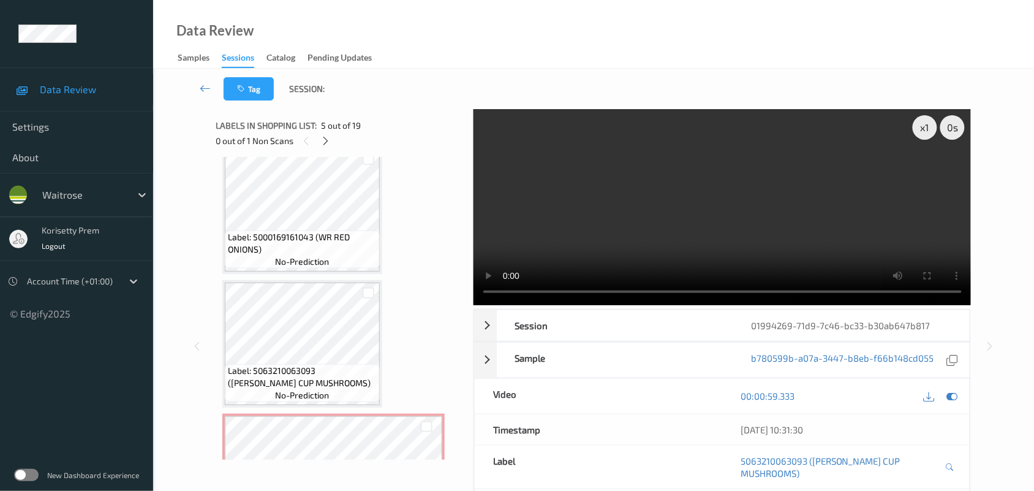
scroll to position [1010, 0]
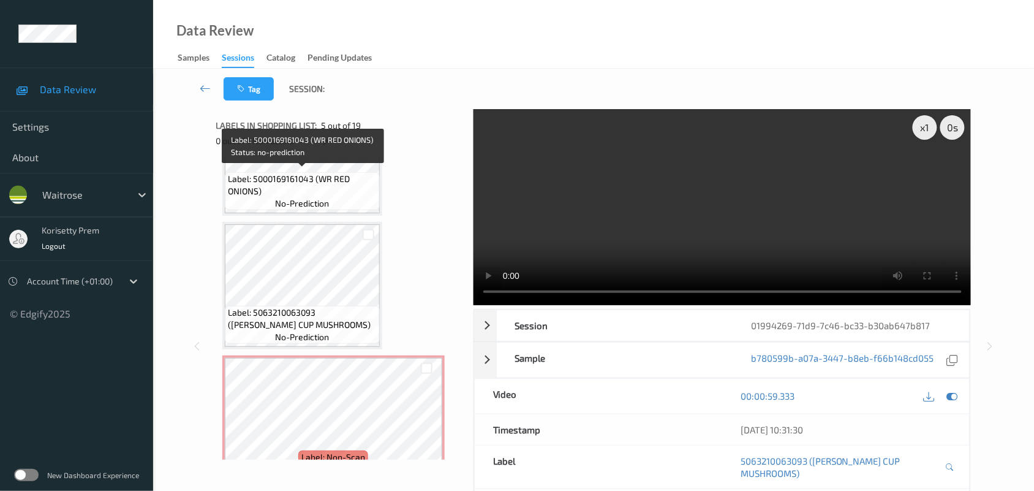
click at [298, 181] on span "Label: 5000169161043 (WR RED ONIONS)" at bounding box center [302, 185] width 149 height 25
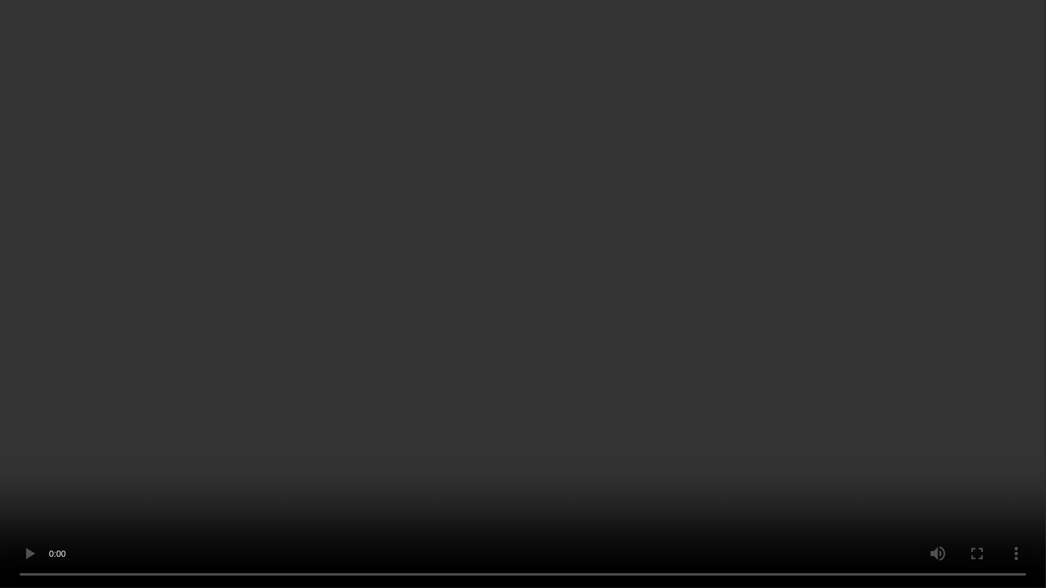
click at [933, 268] on video at bounding box center [523, 294] width 1046 height 588
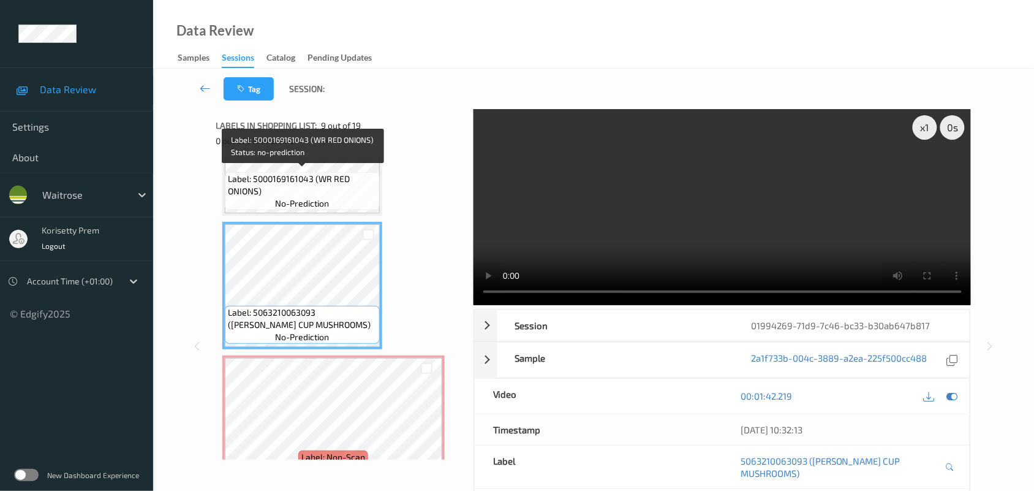
click at [304, 183] on span "Label: 5000169161043 (WR RED ONIONS)" at bounding box center [302, 185] width 149 height 25
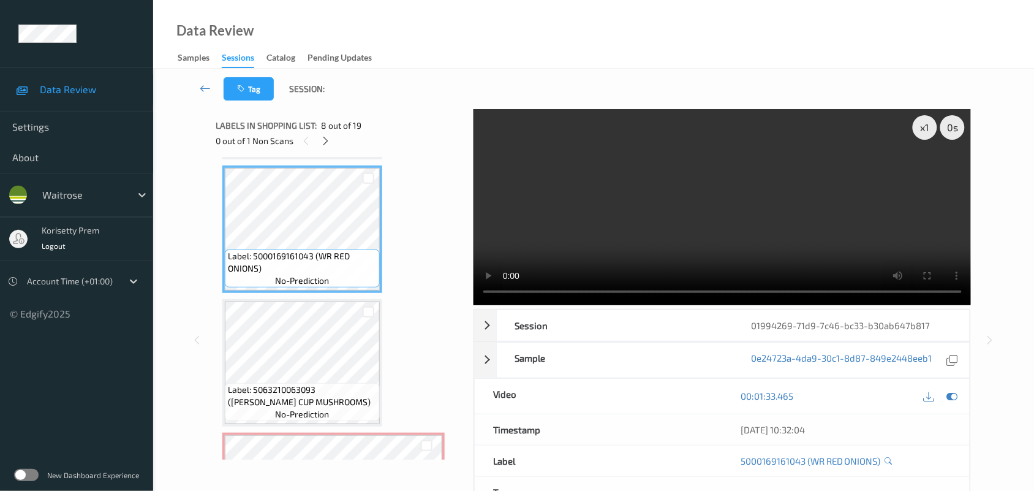
scroll to position [933, 0]
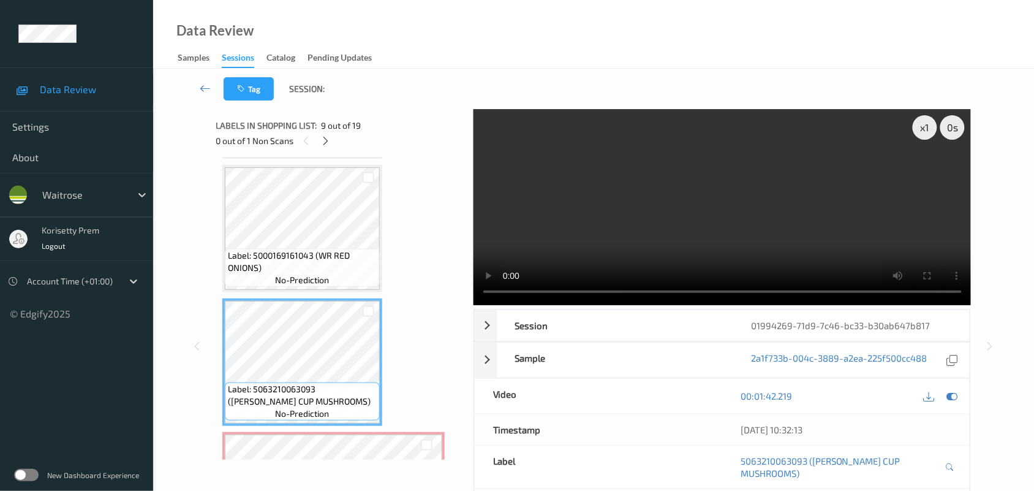
click at [291, 249] on span "Label: 5000169161043 (WR RED ONIONS)" at bounding box center [302, 261] width 149 height 25
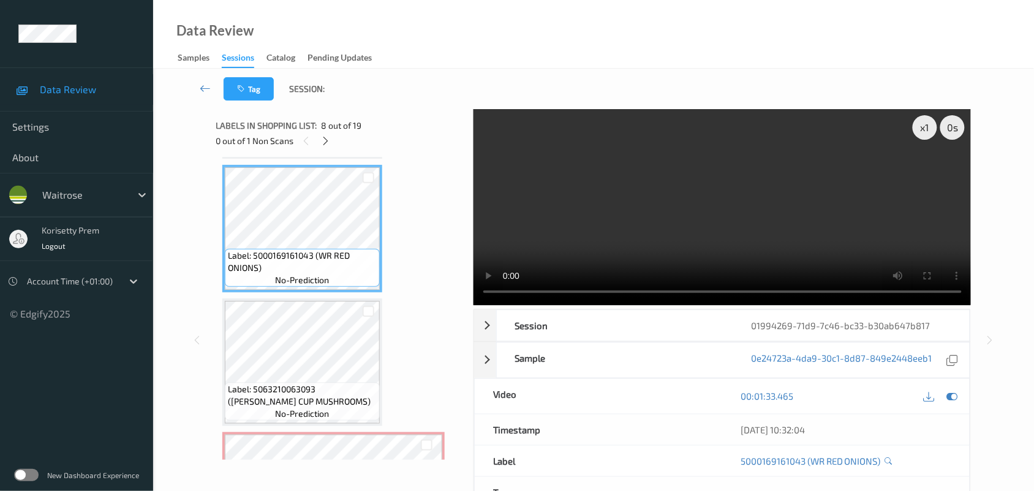
click at [635, 229] on video at bounding box center [723, 207] width 498 height 196
click at [921, 133] on div "x 1" at bounding box center [925, 127] width 25 height 25
click at [921, 133] on div "x 2" at bounding box center [925, 127] width 25 height 25
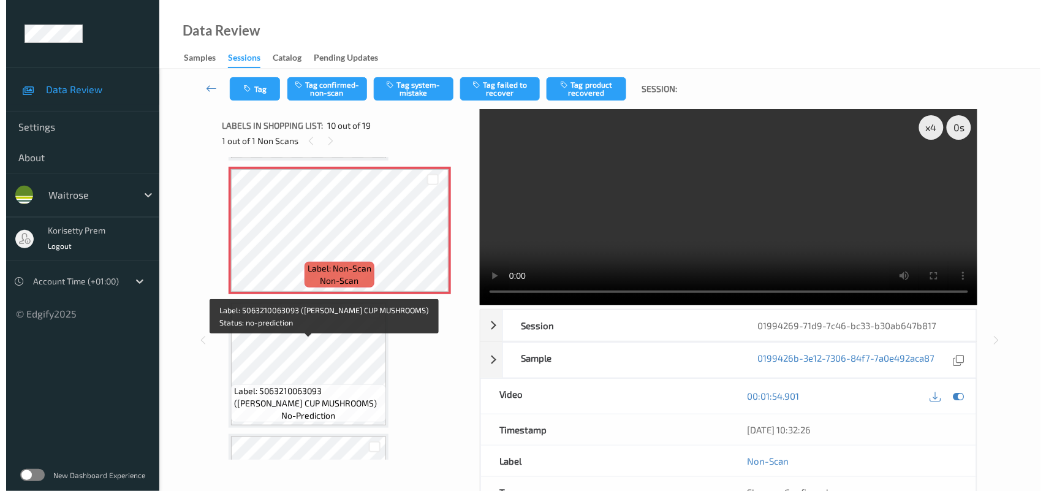
scroll to position [1163, 0]
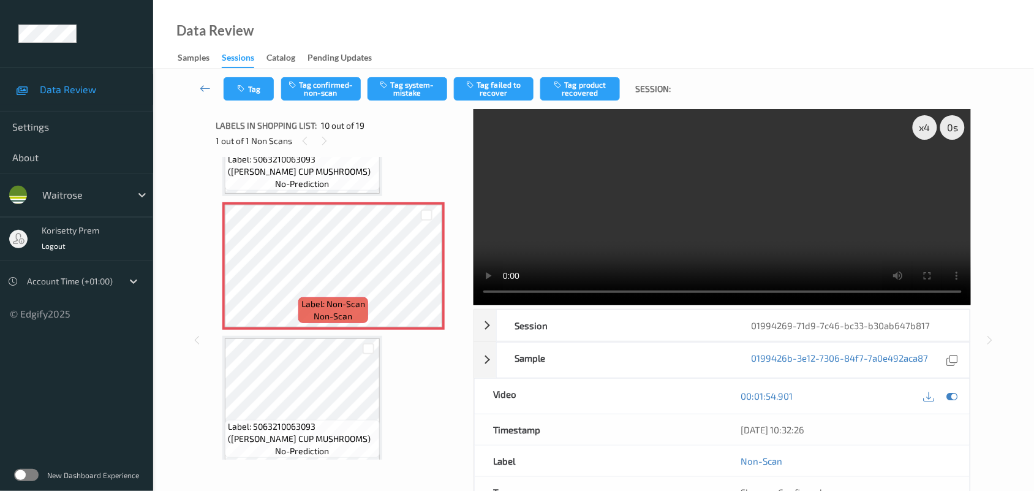
click at [660, 192] on video at bounding box center [723, 207] width 498 height 196
click at [433, 89] on button "Tag system-mistake" at bounding box center [408, 88] width 80 height 23
click at [247, 86] on icon "button" at bounding box center [243, 89] width 10 height 9
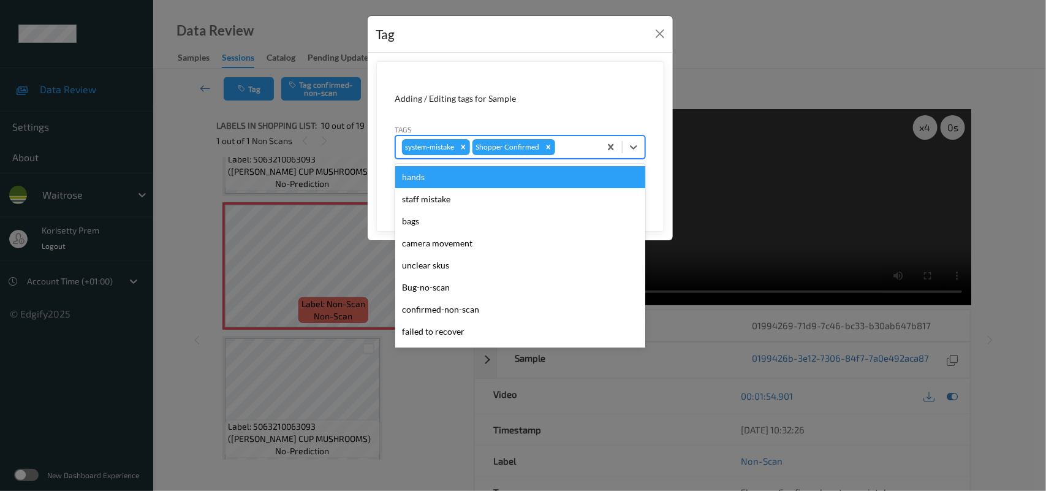
click at [561, 148] on div at bounding box center [575, 147] width 36 height 15
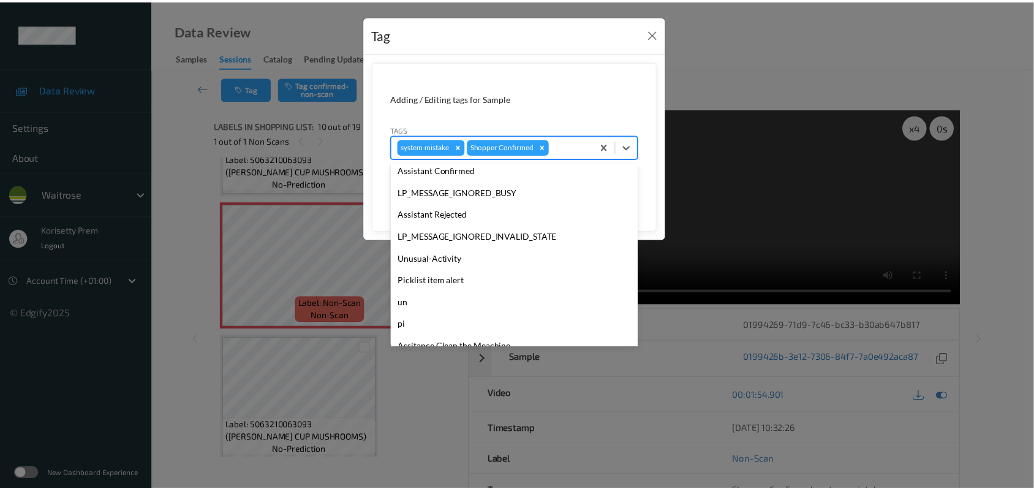
scroll to position [305, 0]
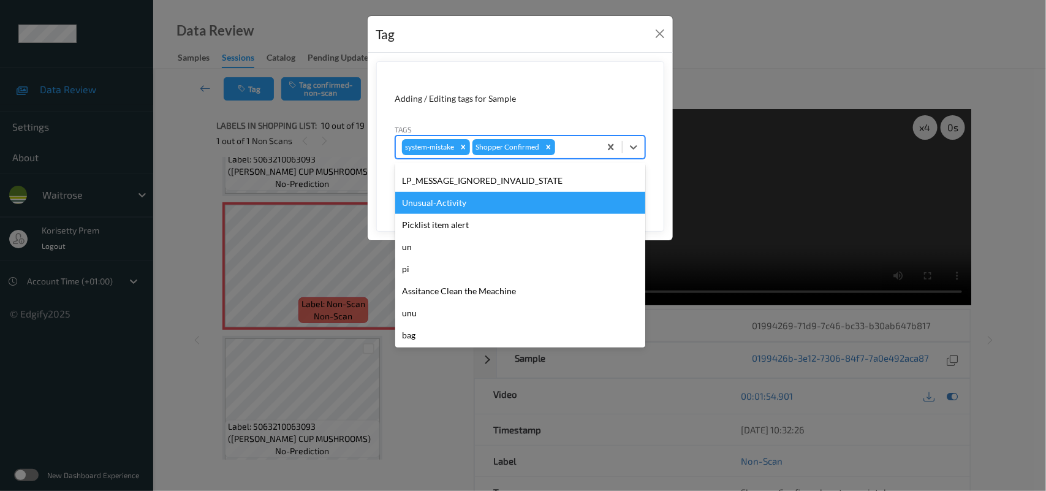
click at [456, 204] on div "Unusual-Activity" at bounding box center [520, 203] width 250 height 22
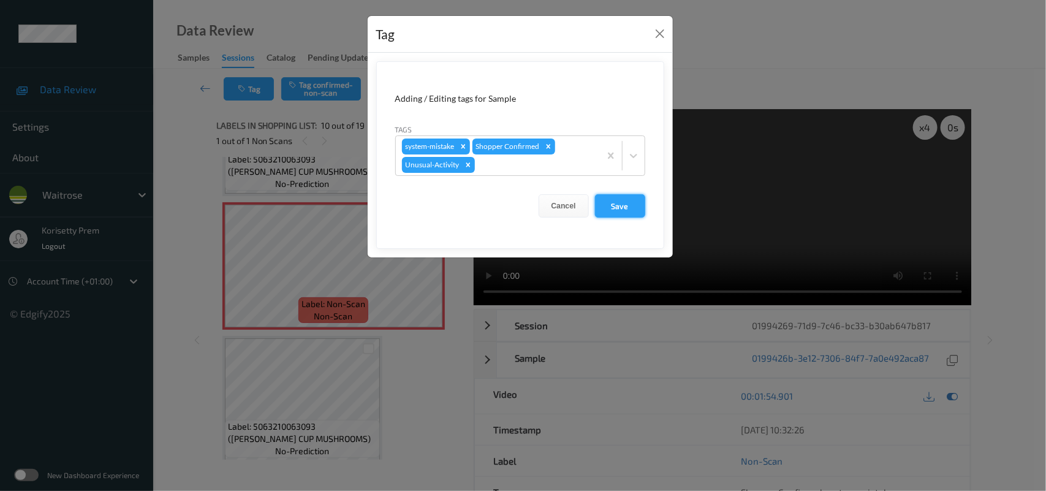
click at [625, 204] on button "Save" at bounding box center [620, 205] width 50 height 23
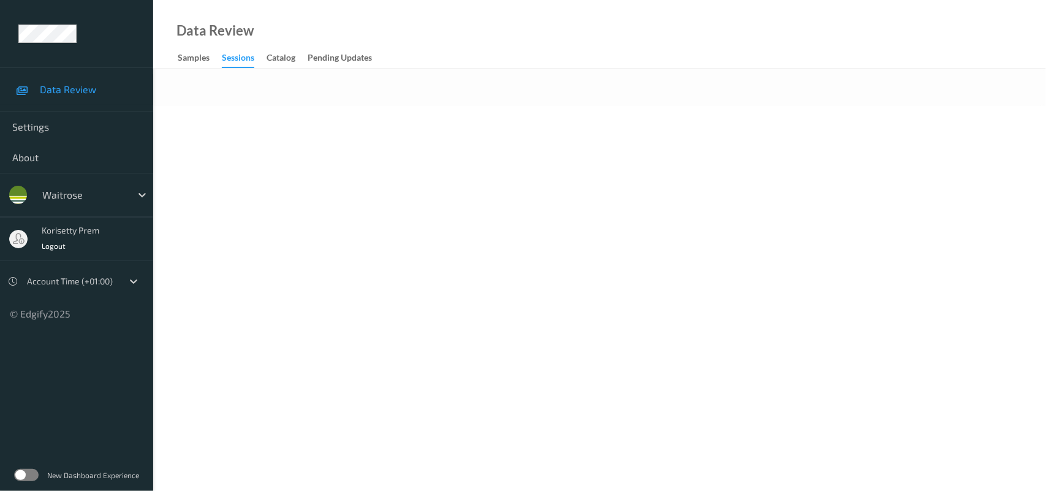
click at [464, 98] on div at bounding box center [599, 87] width 893 height 37
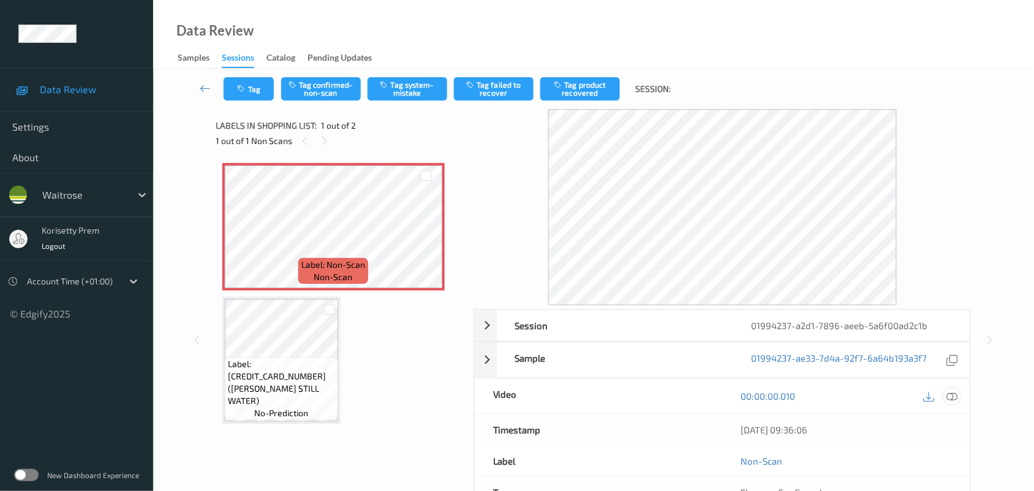
click at [957, 391] on icon at bounding box center [952, 395] width 11 height 11
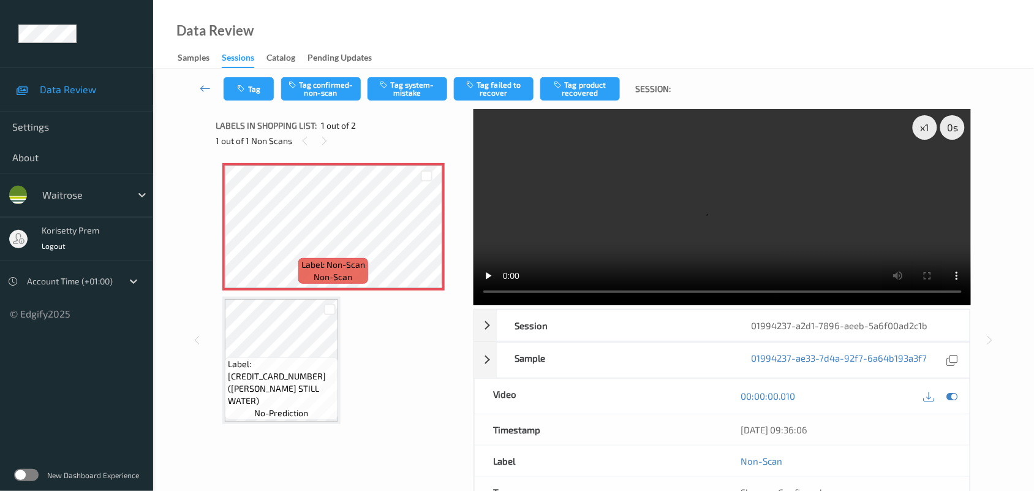
click at [559, 151] on video at bounding box center [723, 207] width 498 height 196
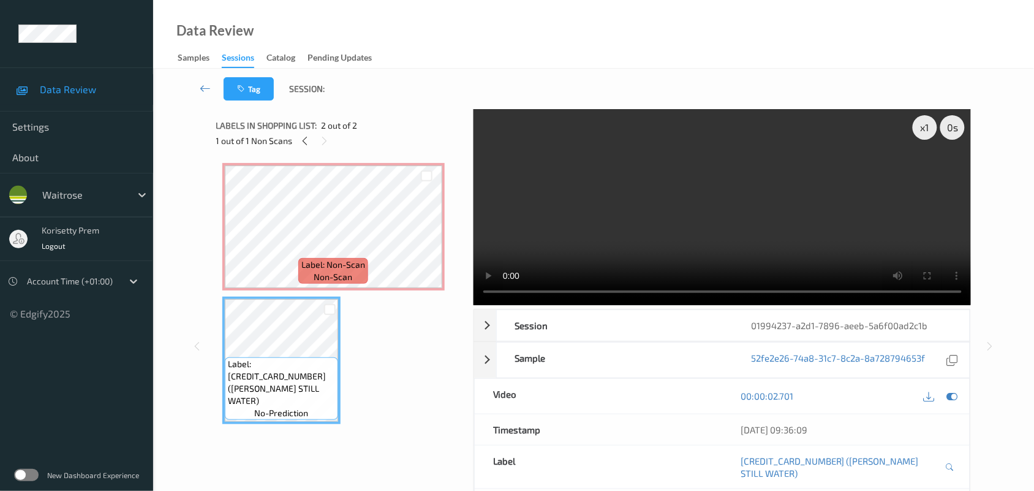
click at [650, 213] on video at bounding box center [723, 207] width 498 height 196
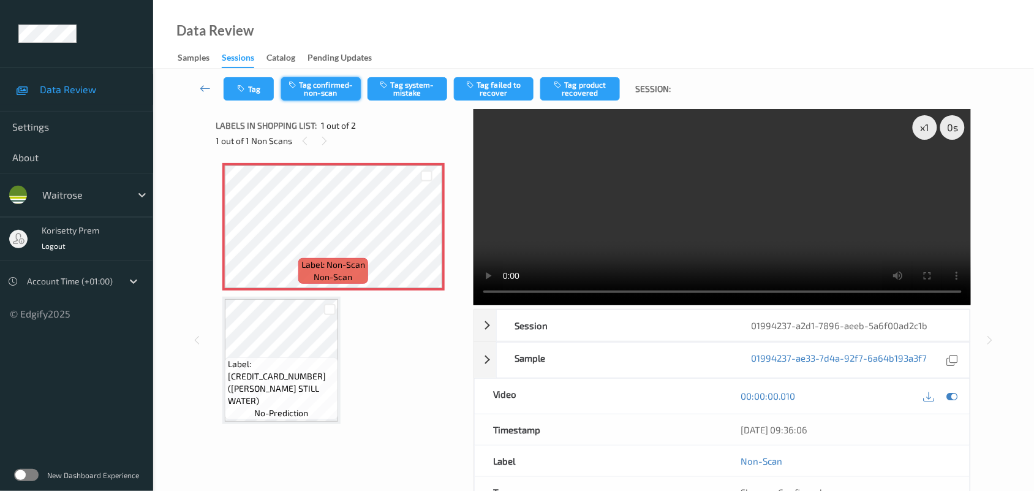
click at [349, 89] on button "Tag confirmed-non-scan" at bounding box center [321, 88] width 80 height 23
click at [295, 94] on button "Tag confirmed-non-scan" at bounding box center [321, 88] width 80 height 23
click at [567, 92] on button "Tag product recovered" at bounding box center [580, 88] width 80 height 23
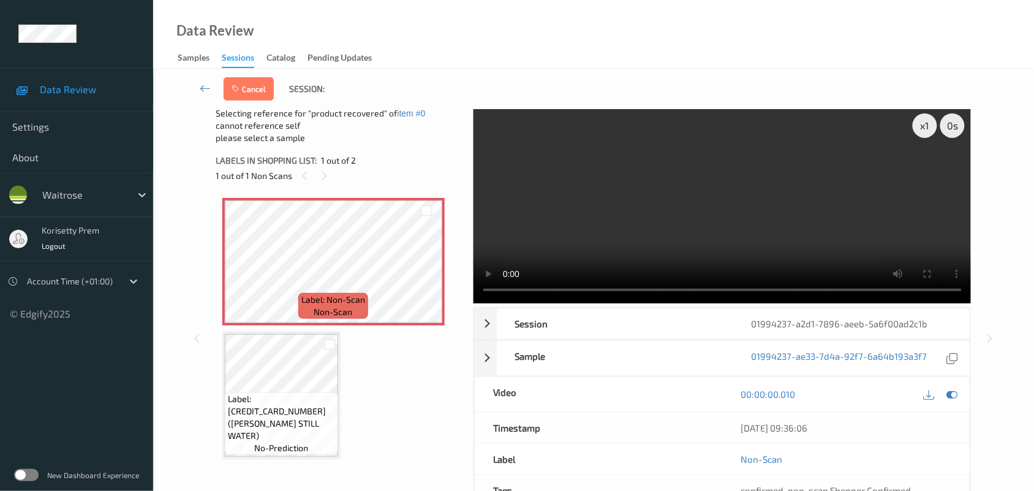
scroll to position [3, 0]
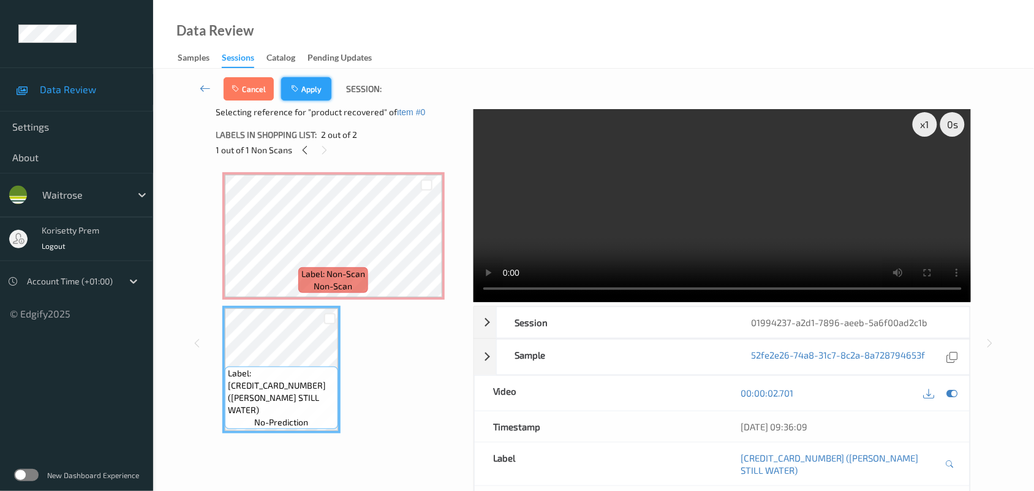
click at [304, 89] on button "Apply" at bounding box center [306, 88] width 50 height 23
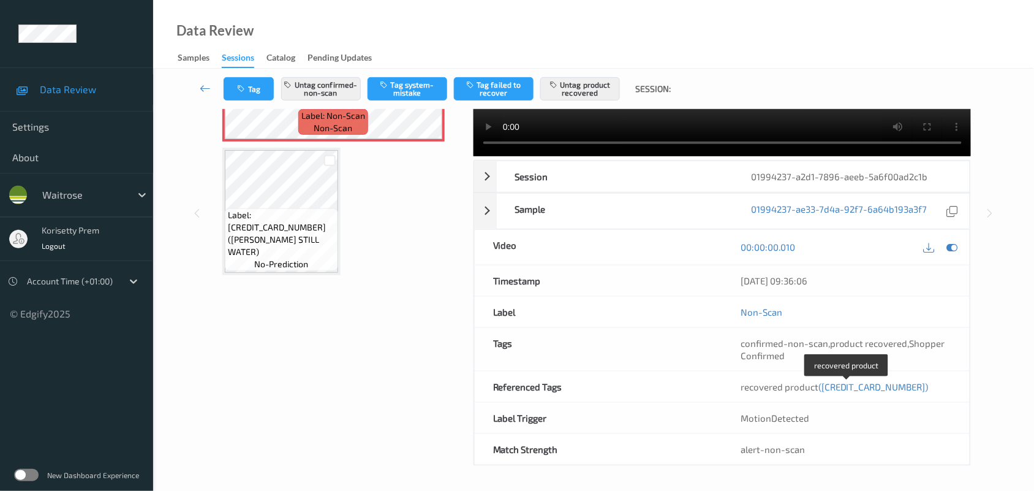
click at [870, 389] on span "(5000169009383)" at bounding box center [873, 386] width 110 height 11
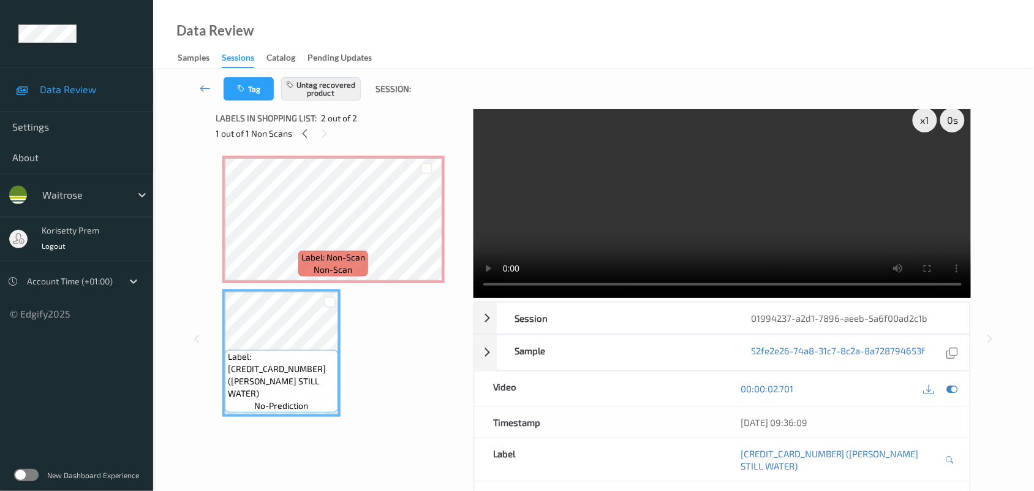
scroll to position [0, 0]
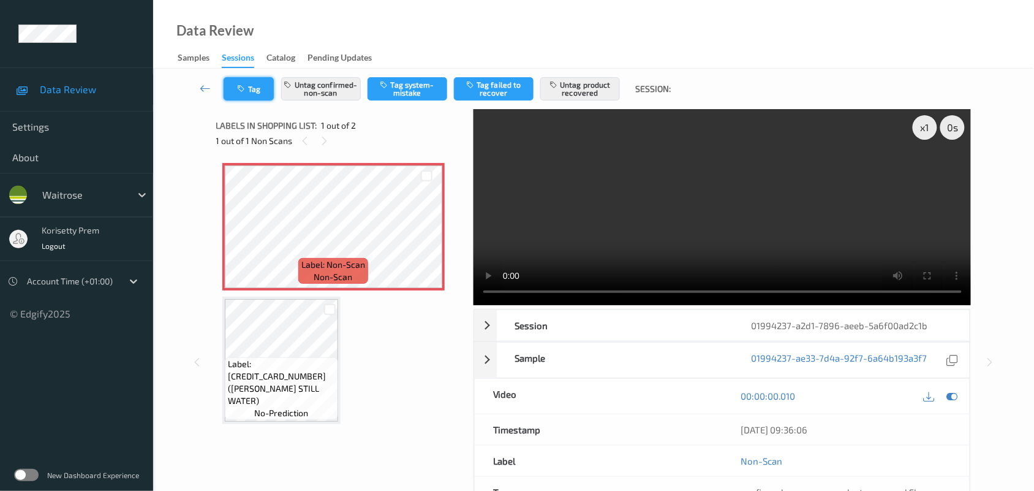
click at [243, 96] on button "Tag" at bounding box center [249, 88] width 50 height 23
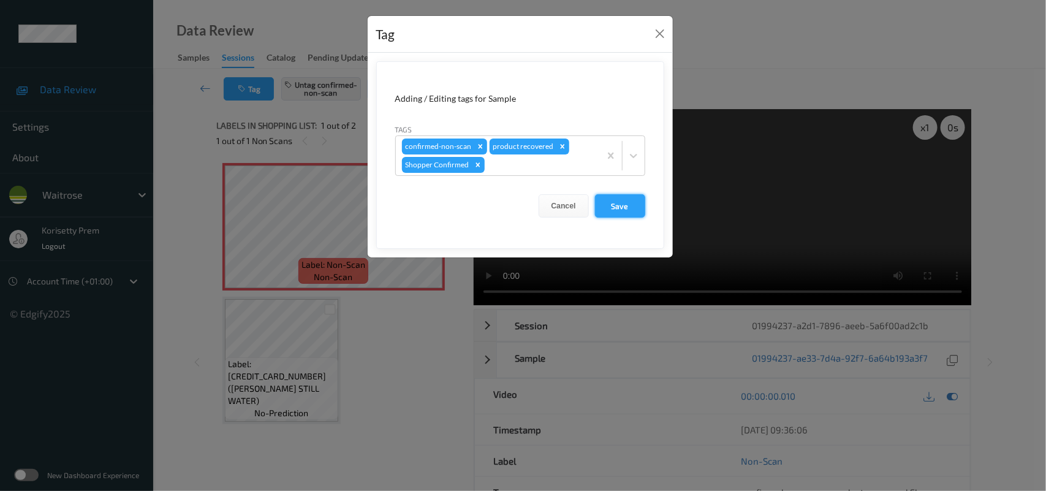
click at [625, 202] on button "Save" at bounding box center [620, 205] width 50 height 23
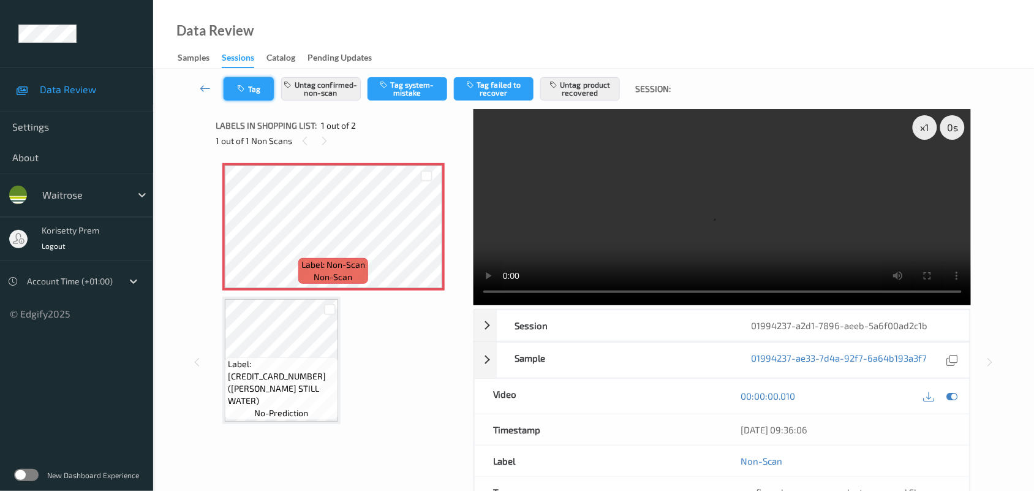
click at [249, 81] on button "Tag" at bounding box center [249, 88] width 50 height 23
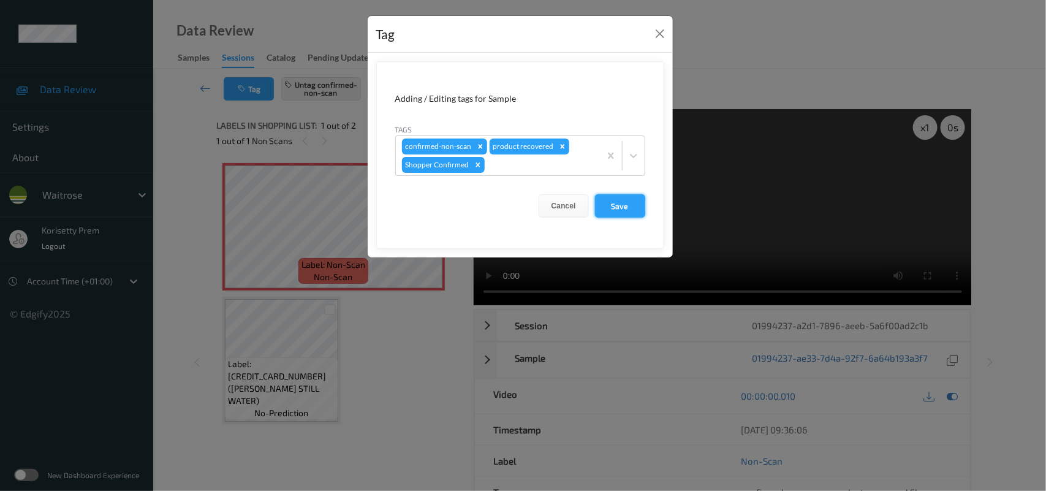
click at [632, 203] on button "Save" at bounding box center [620, 205] width 50 height 23
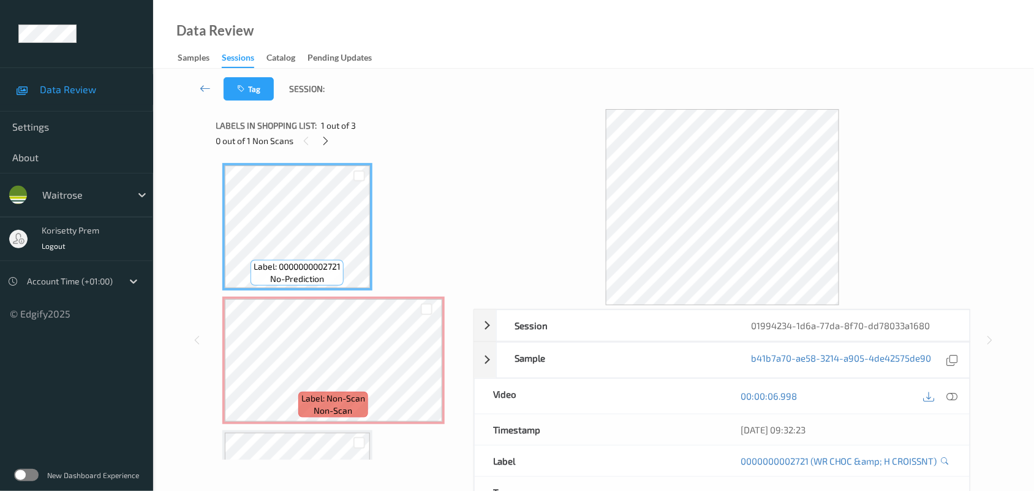
click at [501, 129] on div at bounding box center [723, 207] width 498 height 196
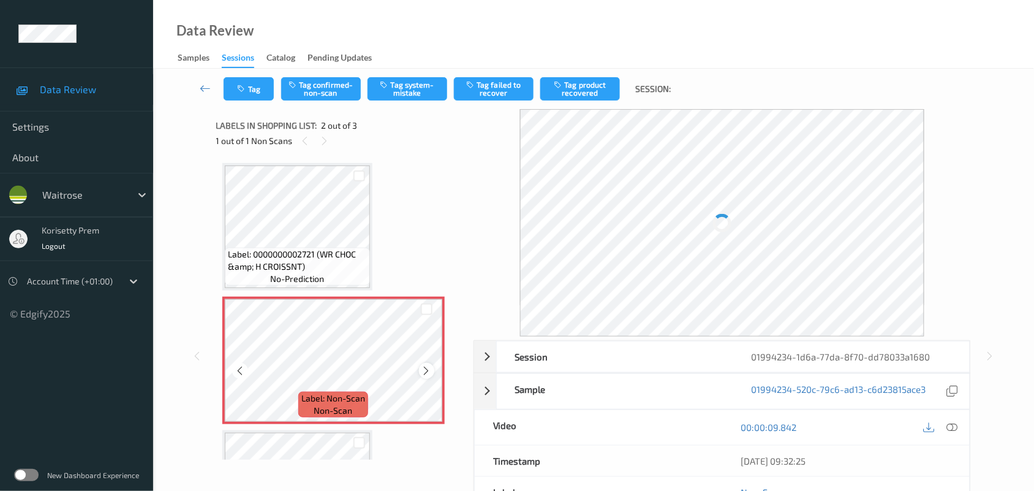
click at [426, 372] on icon at bounding box center [426, 370] width 10 height 11
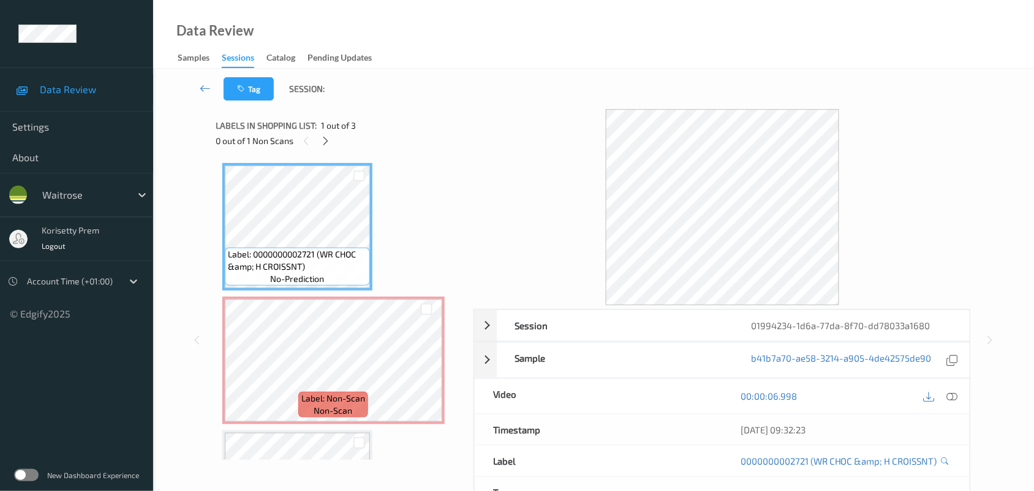
click at [960, 400] on div at bounding box center [941, 396] width 40 height 17
click at [954, 398] on icon at bounding box center [952, 395] width 11 height 11
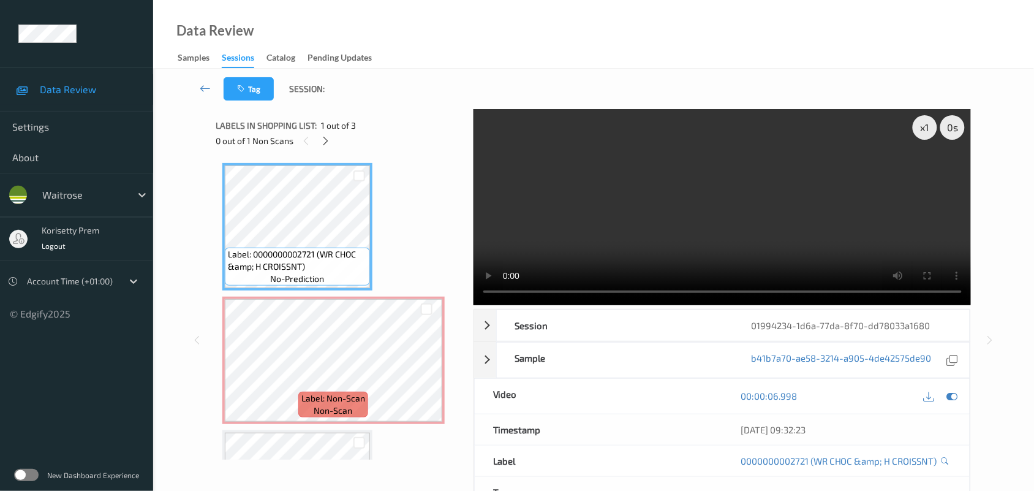
click at [690, 203] on video at bounding box center [723, 207] width 498 height 196
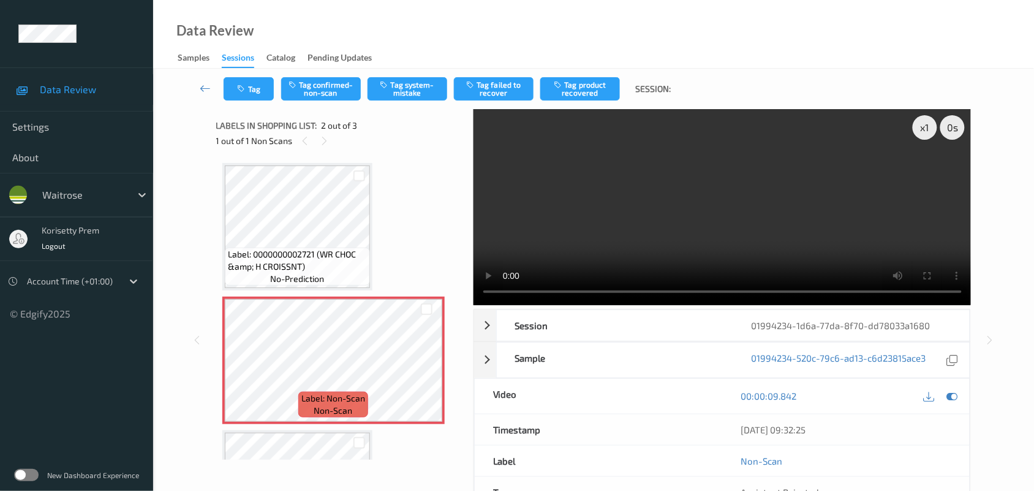
click at [675, 214] on video at bounding box center [723, 207] width 498 height 196
click at [406, 85] on button "Tag system-mistake" at bounding box center [408, 88] width 80 height 23
click at [253, 71] on div "Tag Tag confirmed-non-scan Untag system-mistake Tag failed to recover Tag produ…" at bounding box center [593, 89] width 831 height 40
click at [253, 78] on button "Tag" at bounding box center [249, 88] width 50 height 23
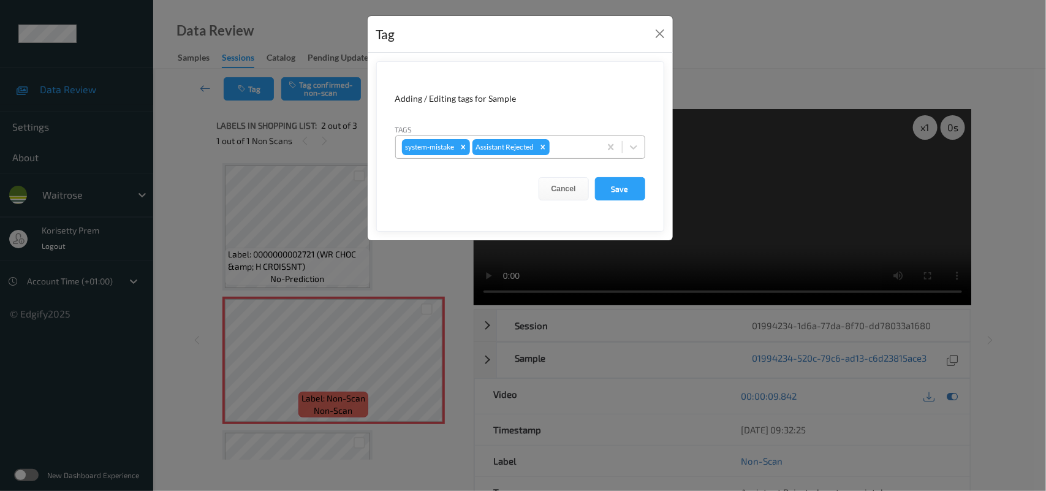
click at [565, 151] on div at bounding box center [573, 147] width 42 height 15
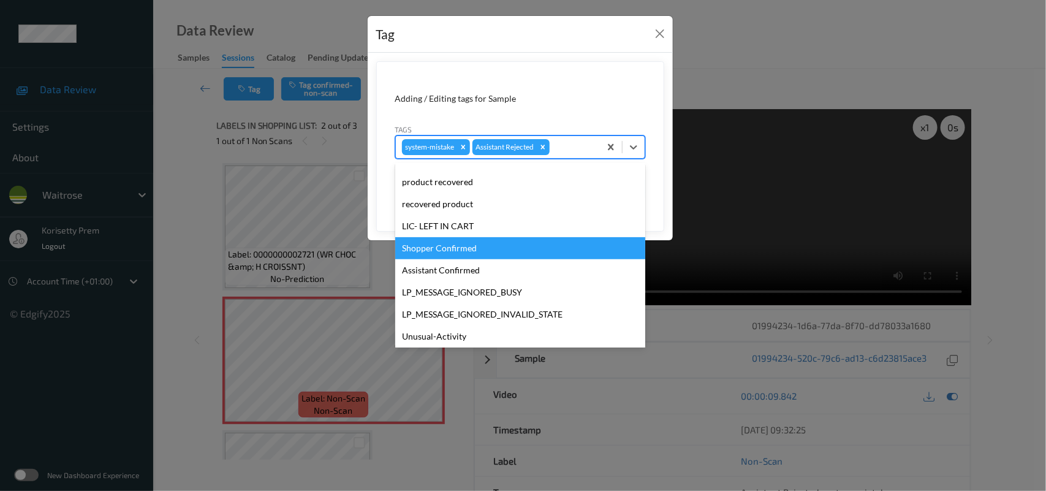
scroll to position [305, 0]
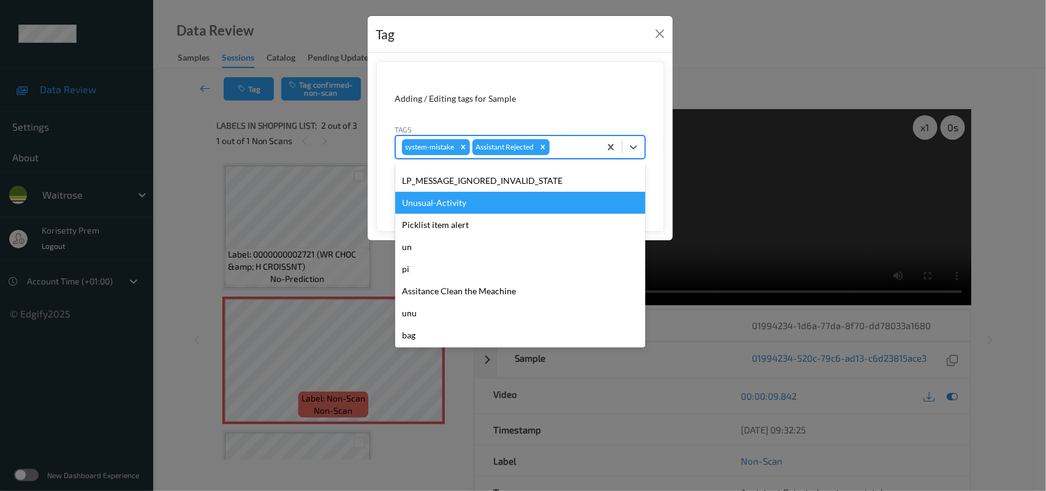
click at [463, 200] on div "Unusual-Activity" at bounding box center [520, 203] width 250 height 22
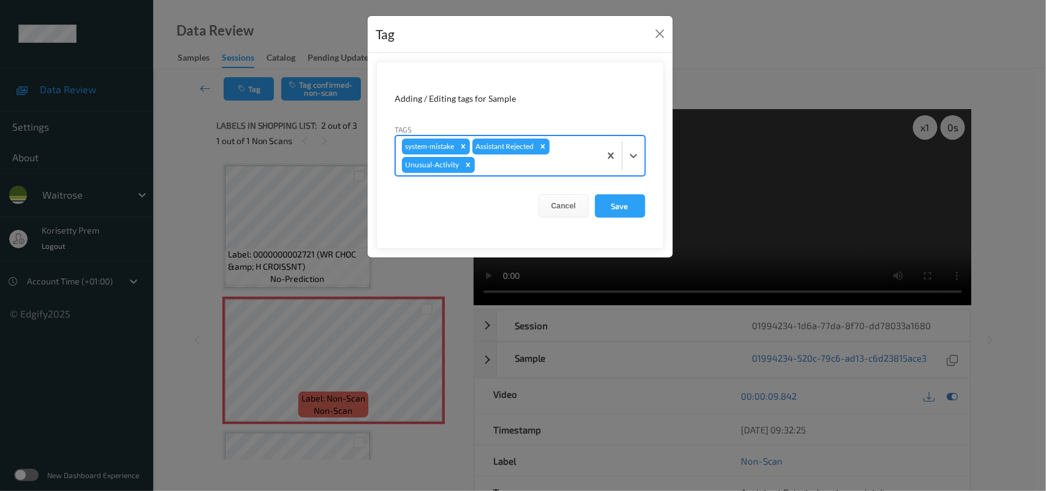
click at [542, 170] on div at bounding box center [535, 164] width 116 height 15
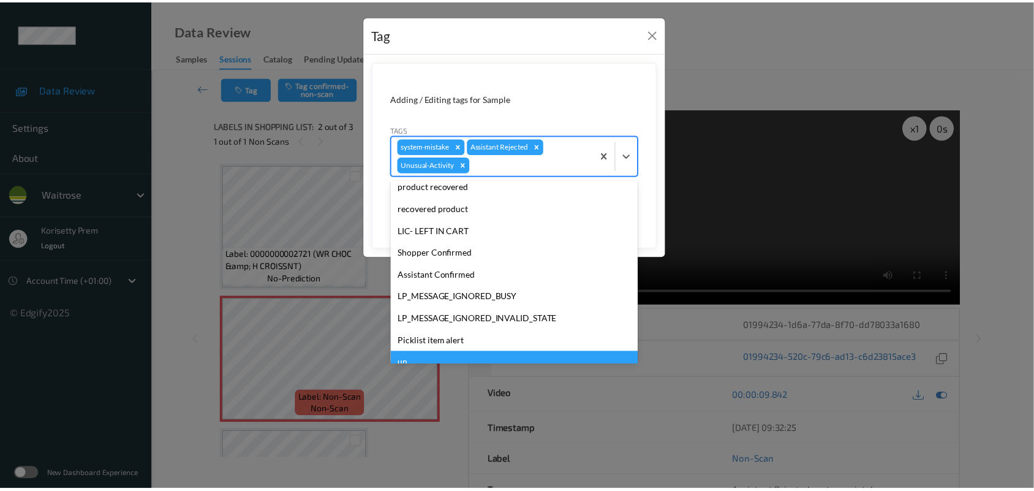
scroll to position [284, 0]
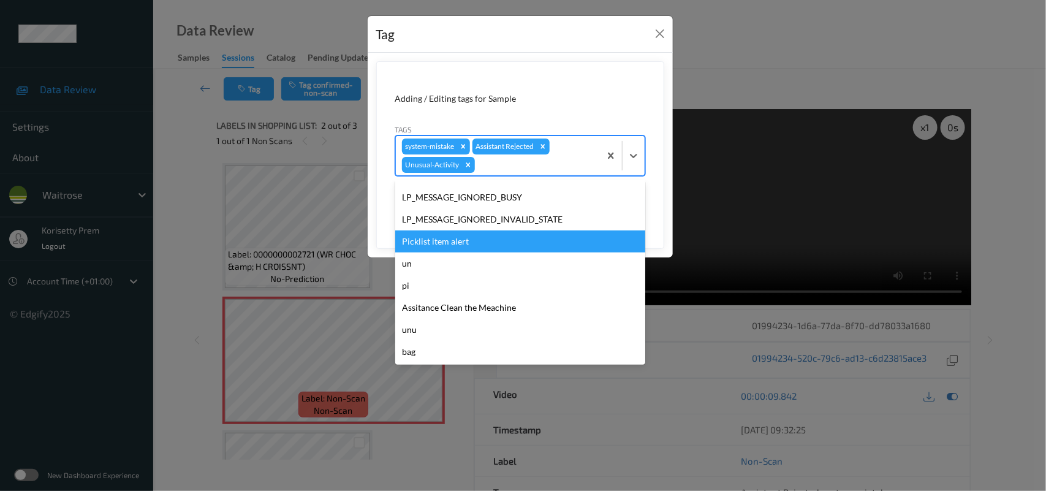
click at [454, 245] on div "Picklist item alert" at bounding box center [520, 241] width 250 height 22
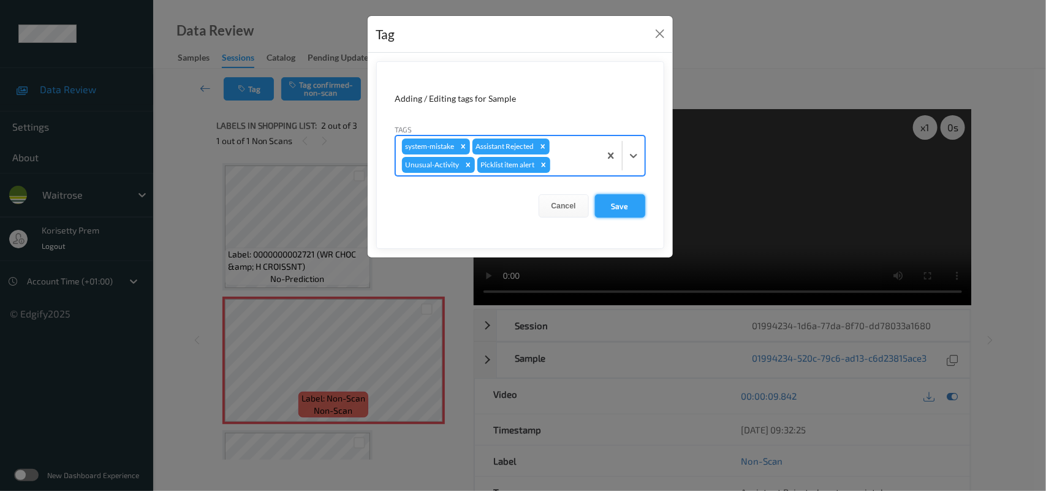
click at [604, 213] on button "Save" at bounding box center [620, 205] width 50 height 23
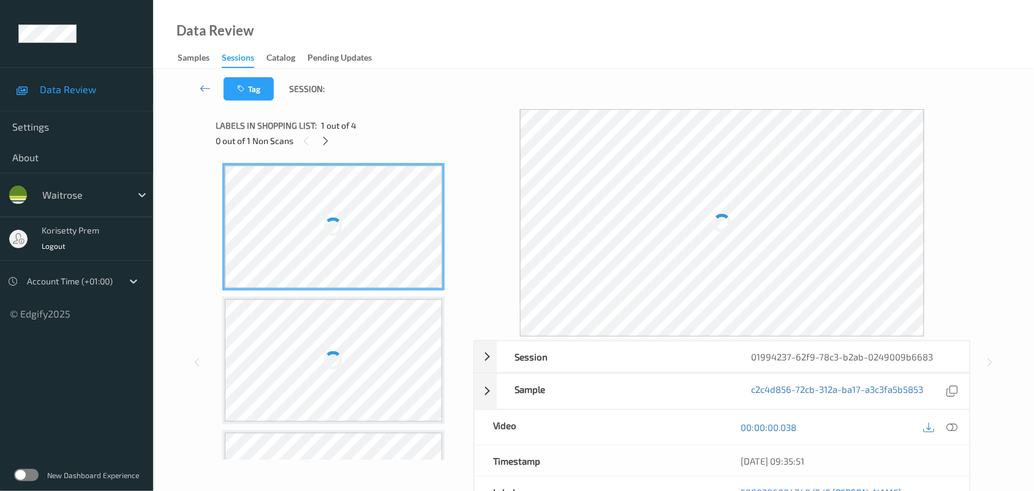
click at [472, 78] on div "Tag Session:" at bounding box center [593, 89] width 831 height 40
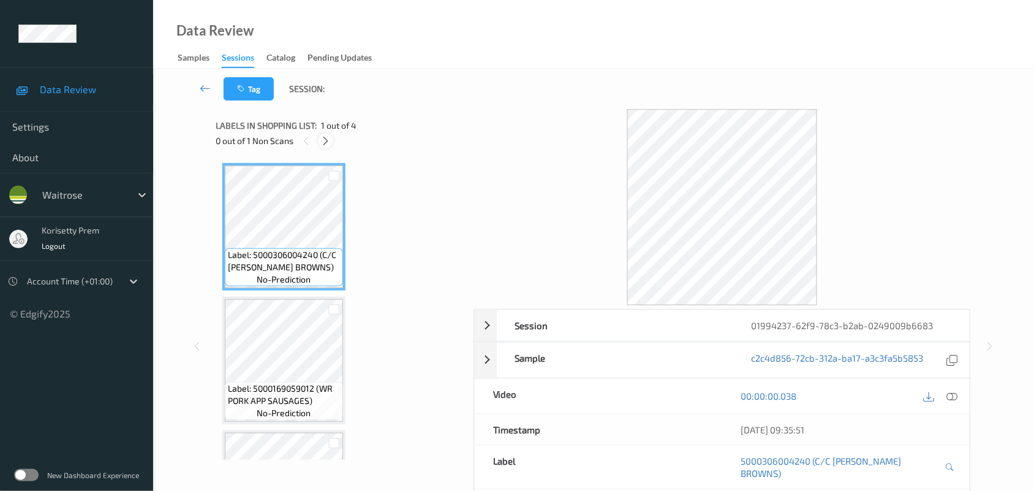
click at [320, 137] on icon at bounding box center [325, 140] width 10 height 11
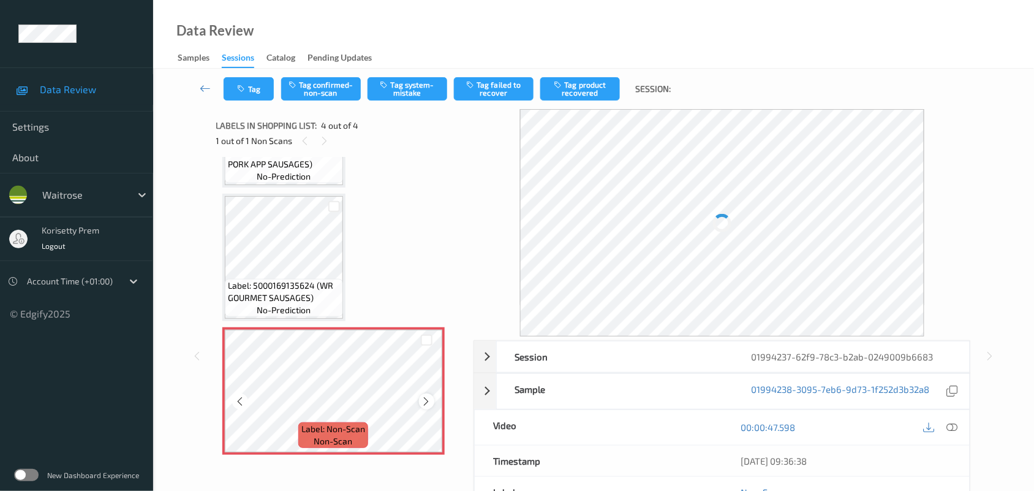
click at [424, 399] on icon at bounding box center [426, 401] width 10 height 11
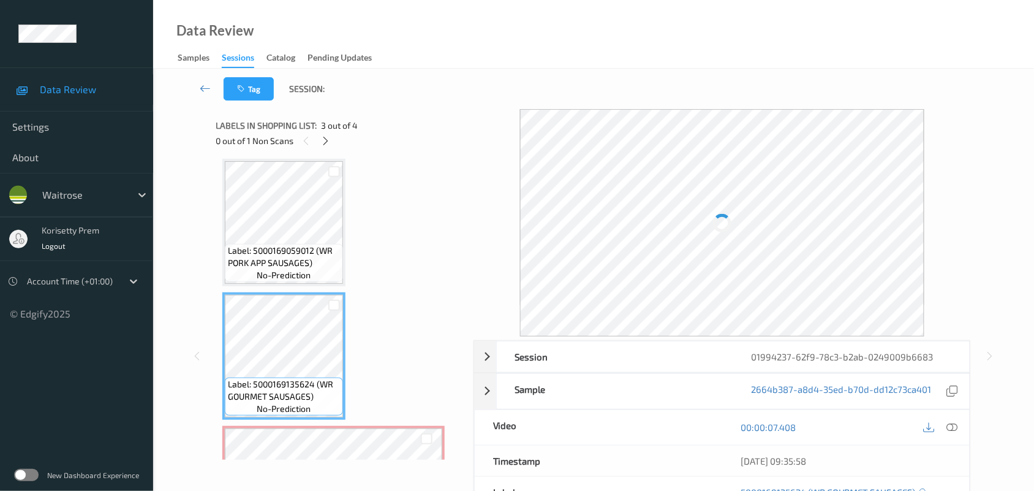
scroll to position [83, 0]
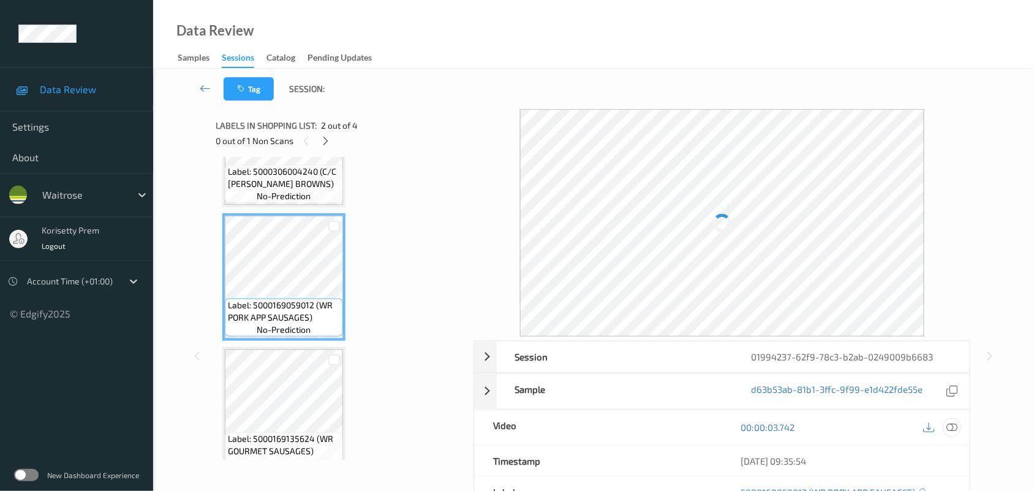
click at [945, 429] on div at bounding box center [952, 427] width 17 height 17
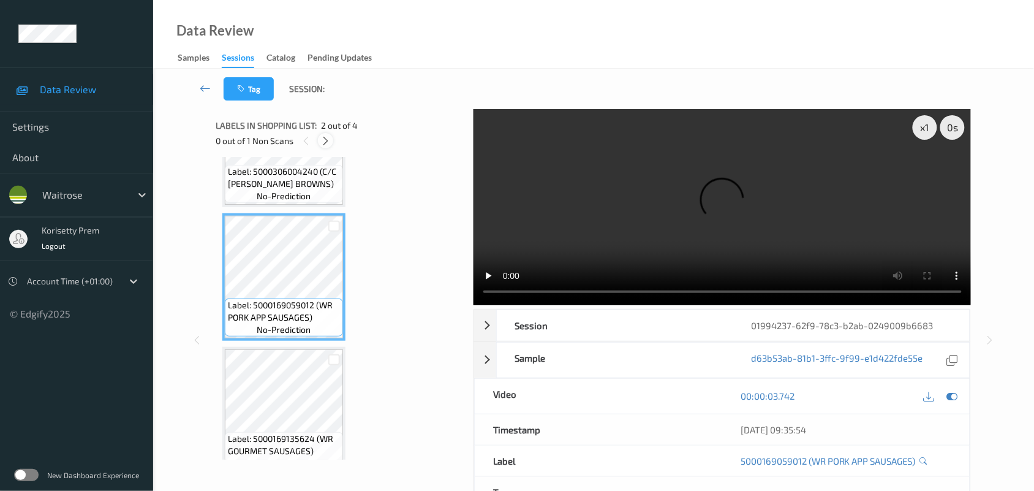
click at [325, 139] on icon at bounding box center [325, 140] width 10 height 11
click at [636, 212] on video at bounding box center [723, 207] width 498 height 196
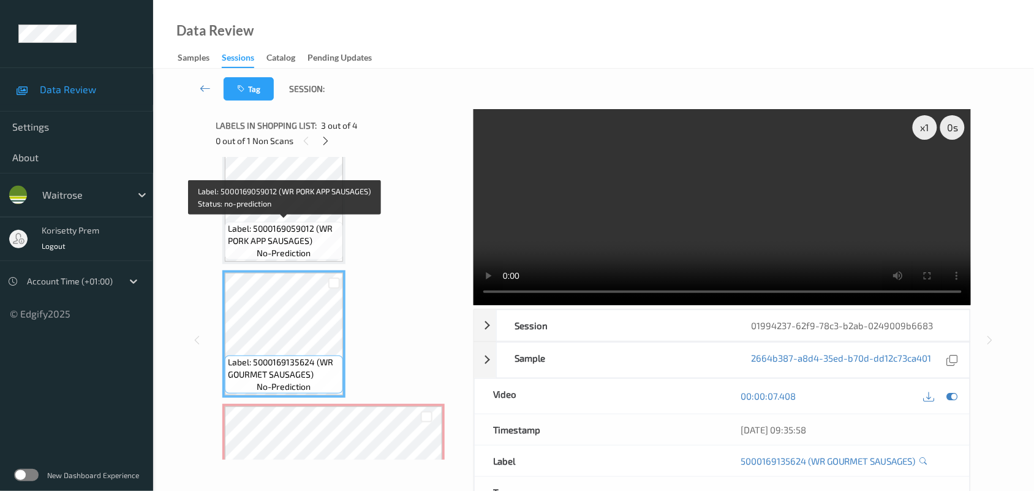
click at [285, 237] on span "Label: 5000169059012 (WR PORK APP SAUSAGES)" at bounding box center [284, 234] width 112 height 25
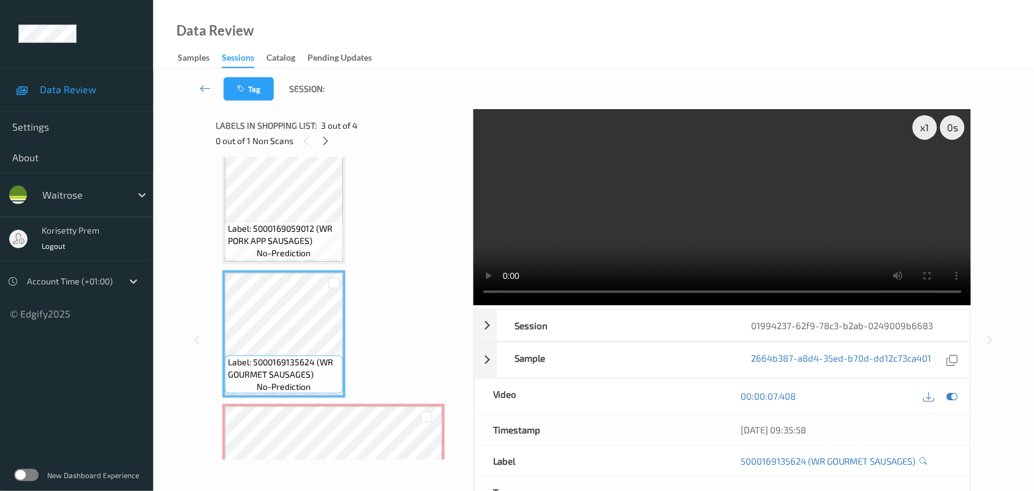
click at [648, 222] on video at bounding box center [723, 207] width 498 height 196
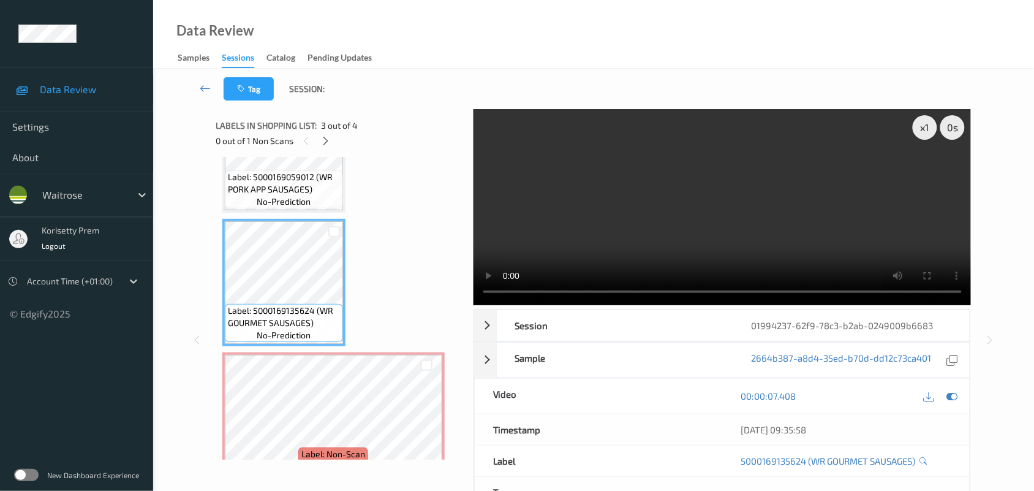
scroll to position [236, 0]
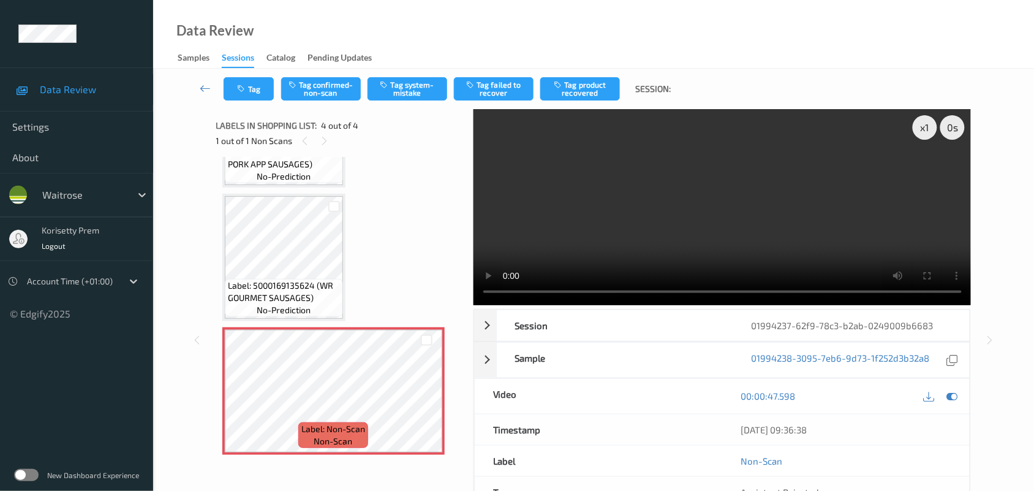
click at [701, 225] on video at bounding box center [723, 207] width 498 height 196
click at [582, 219] on video at bounding box center [723, 207] width 498 height 196
click at [419, 396] on div at bounding box center [426, 400] width 15 height 15
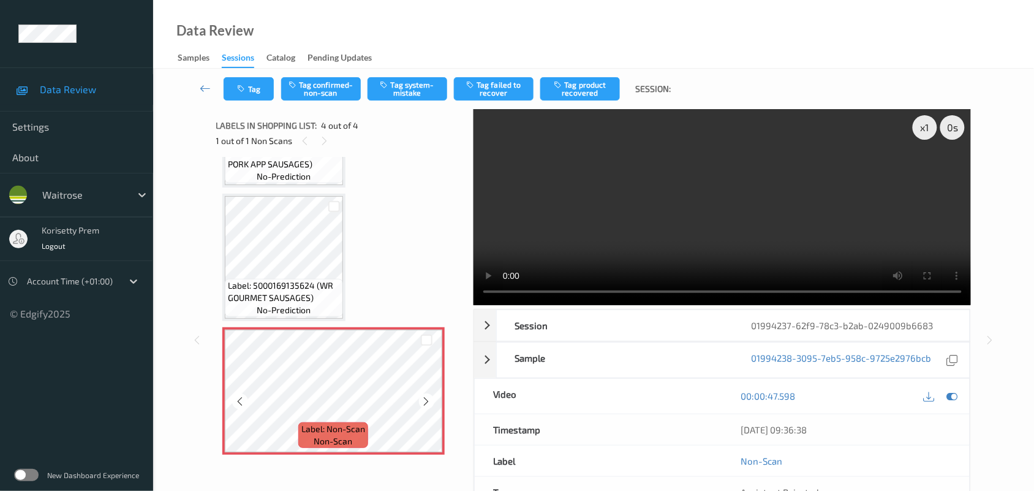
click at [419, 396] on div at bounding box center [426, 400] width 15 height 15
click at [424, 401] on icon at bounding box center [426, 401] width 10 height 11
click at [702, 213] on video at bounding box center [723, 207] width 498 height 196
click at [766, 199] on video at bounding box center [723, 207] width 498 height 196
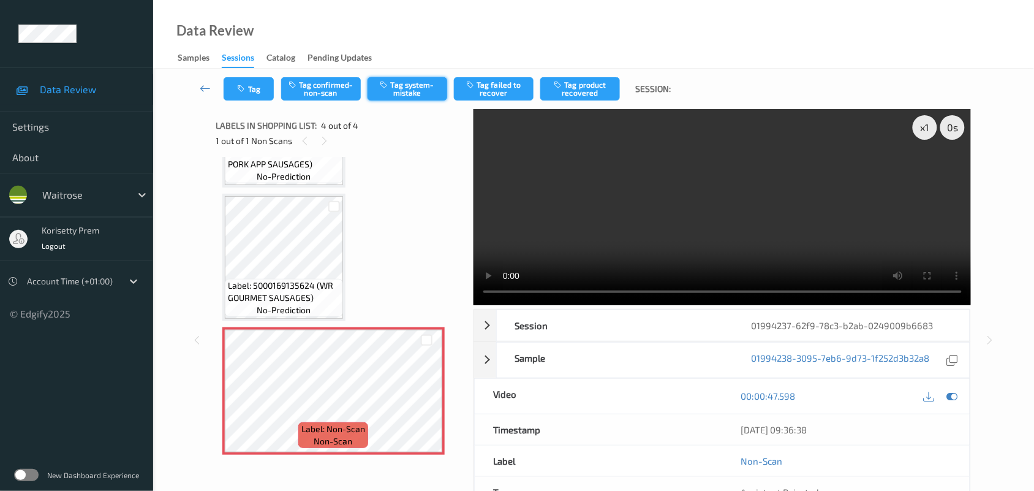
click at [415, 89] on button "Tag system-mistake" at bounding box center [408, 88] width 80 height 23
click at [319, 84] on button "Tag confirmed-non-scan" at bounding box center [321, 88] width 80 height 23
click at [329, 98] on button "Untag confirmed-non-scan" at bounding box center [321, 88] width 80 height 23
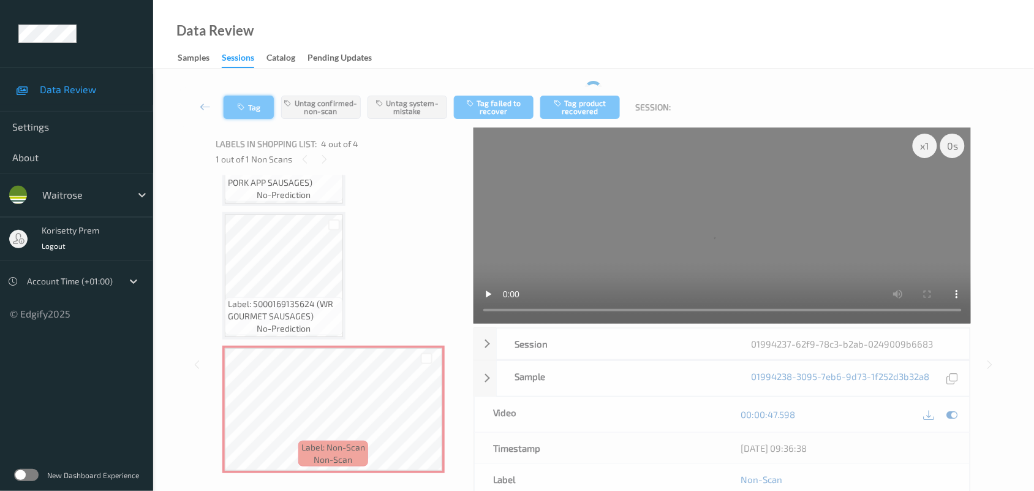
click at [246, 93] on div "Tag Untag confirmed-non-scan Untag system-mistake Tag failed to recover Tag pro…" at bounding box center [593, 107] width 831 height 40
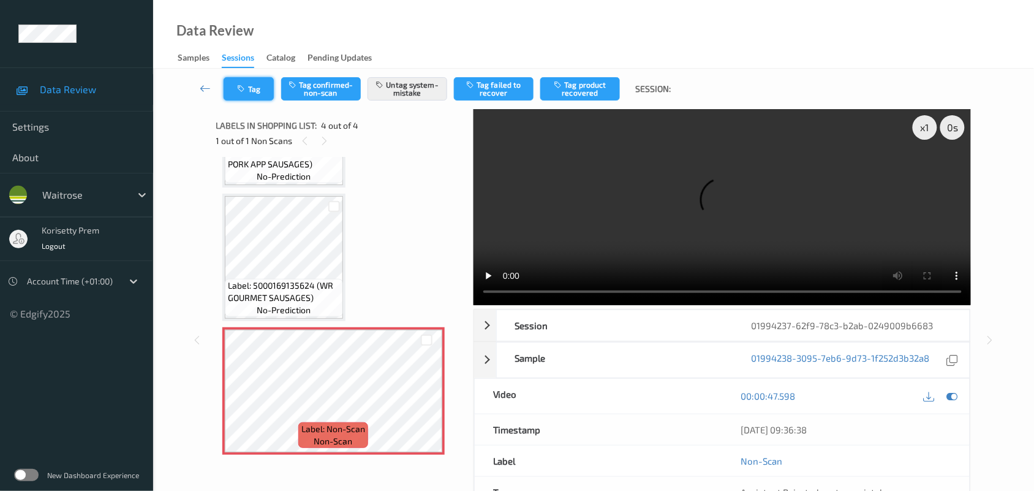
click at [246, 93] on button "Tag" at bounding box center [249, 88] width 50 height 23
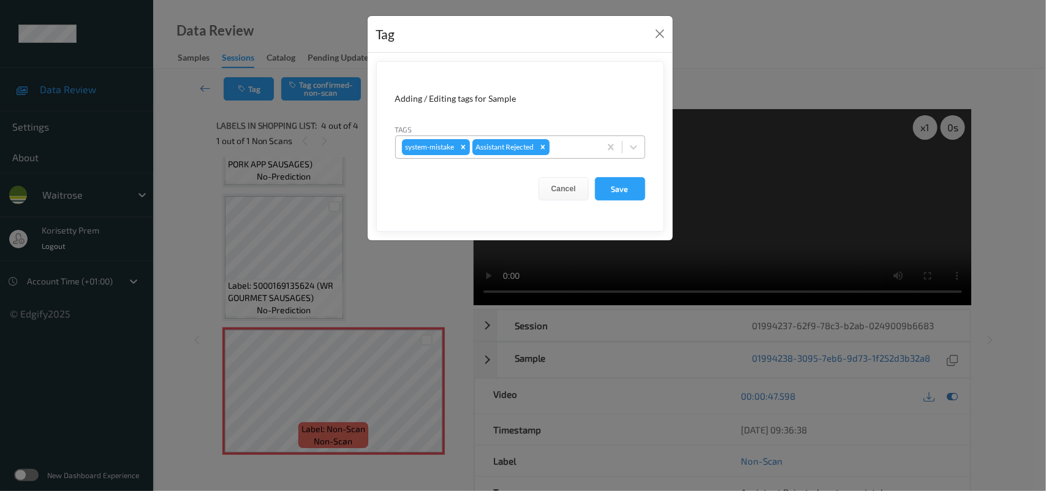
click at [580, 145] on div at bounding box center [573, 147] width 42 height 15
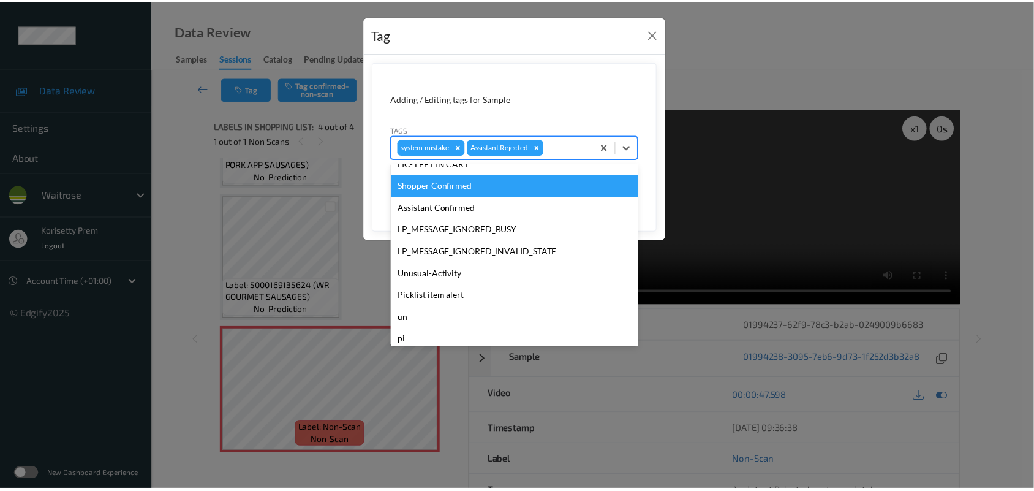
scroll to position [305, 0]
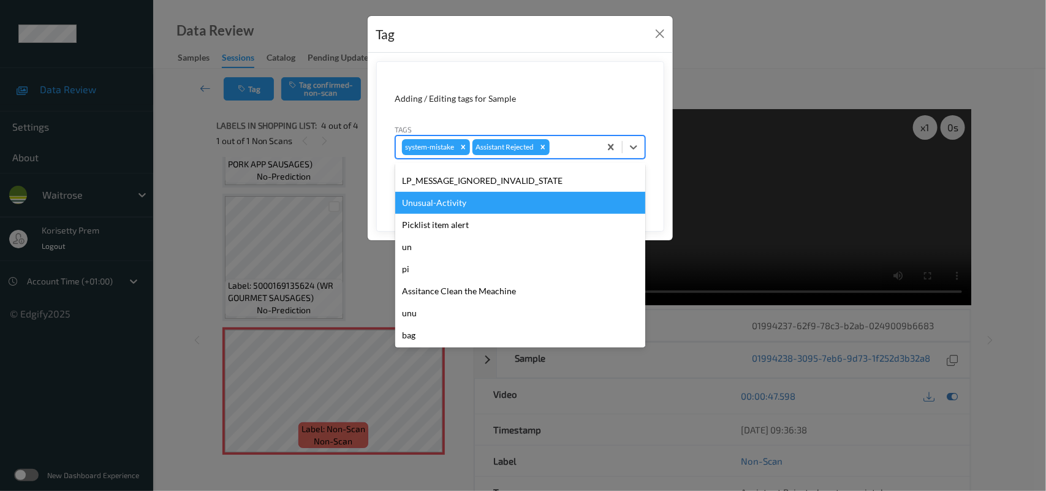
click at [469, 202] on div "Unusual-Activity" at bounding box center [520, 203] width 250 height 22
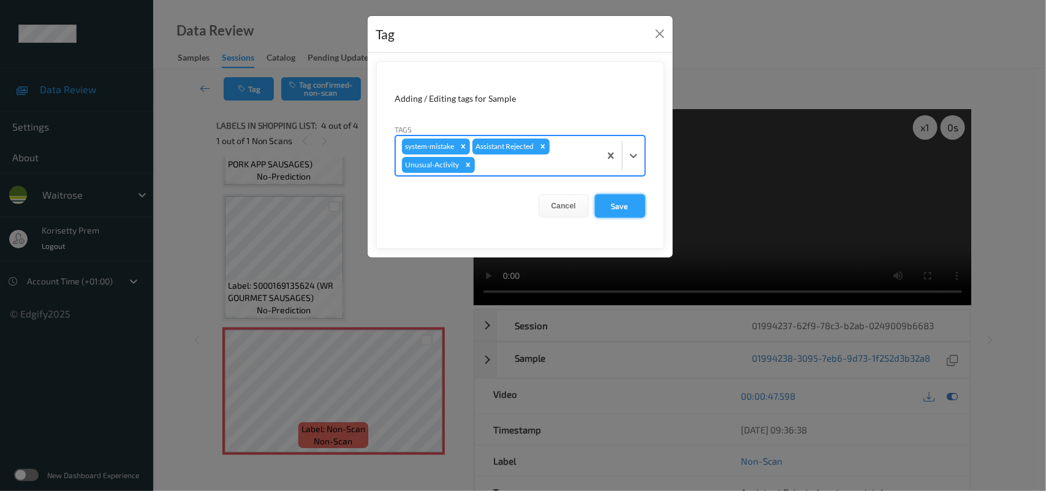
click at [606, 199] on button "Save" at bounding box center [620, 205] width 50 height 23
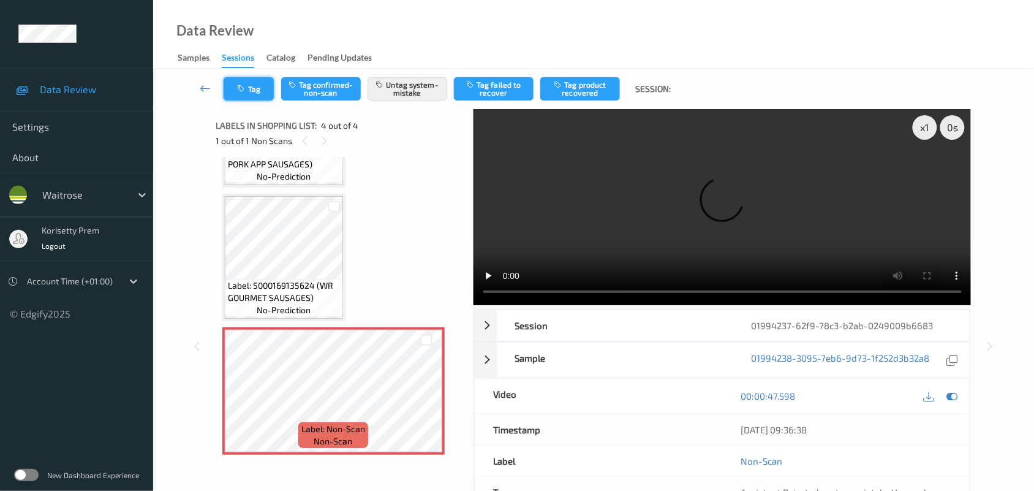
click at [264, 99] on button "Tag" at bounding box center [249, 88] width 50 height 23
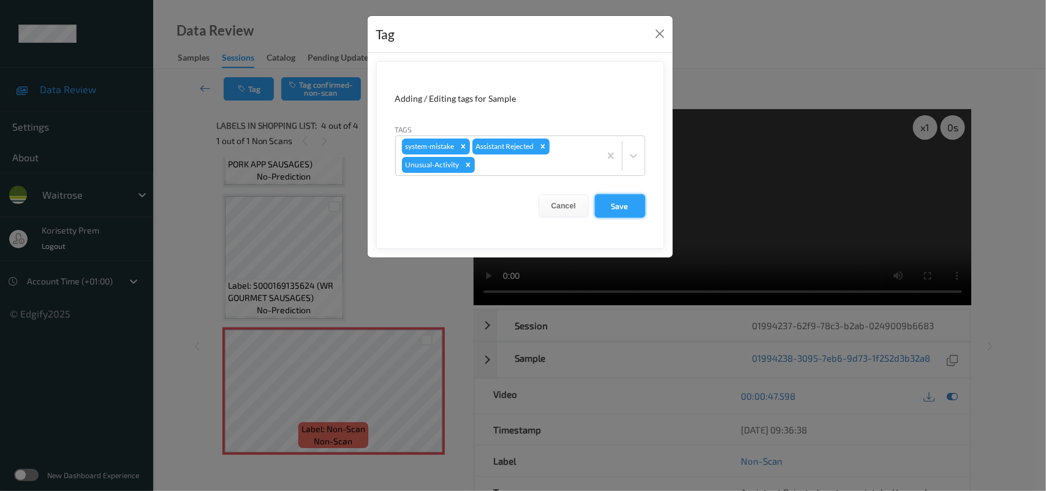
click at [614, 207] on button "Save" at bounding box center [620, 205] width 50 height 23
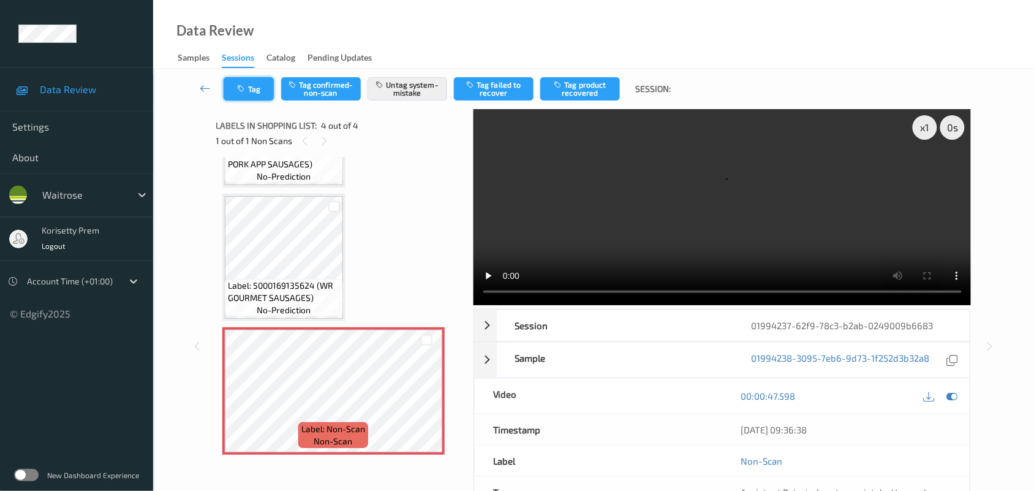
click at [259, 96] on button "Tag" at bounding box center [249, 88] width 50 height 23
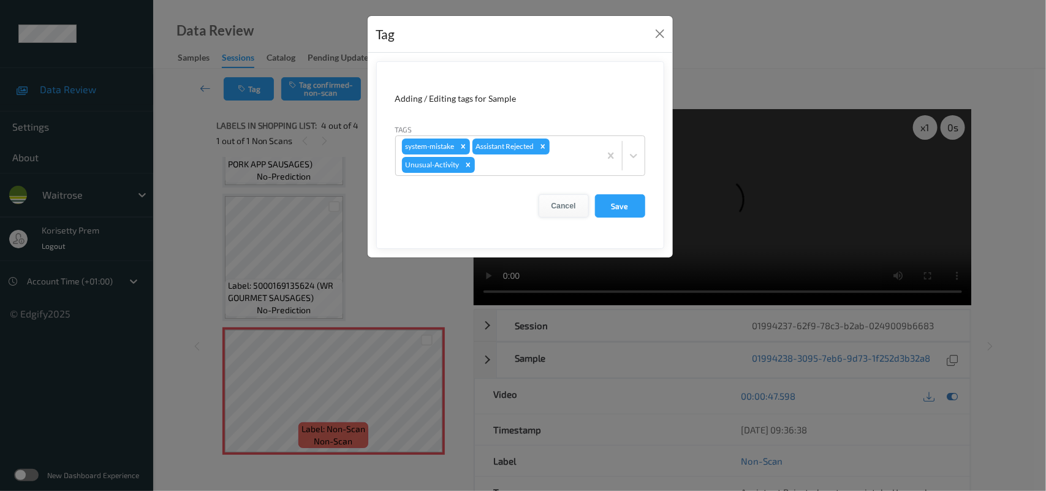
click at [569, 202] on button "Cancel" at bounding box center [563, 205] width 50 height 23
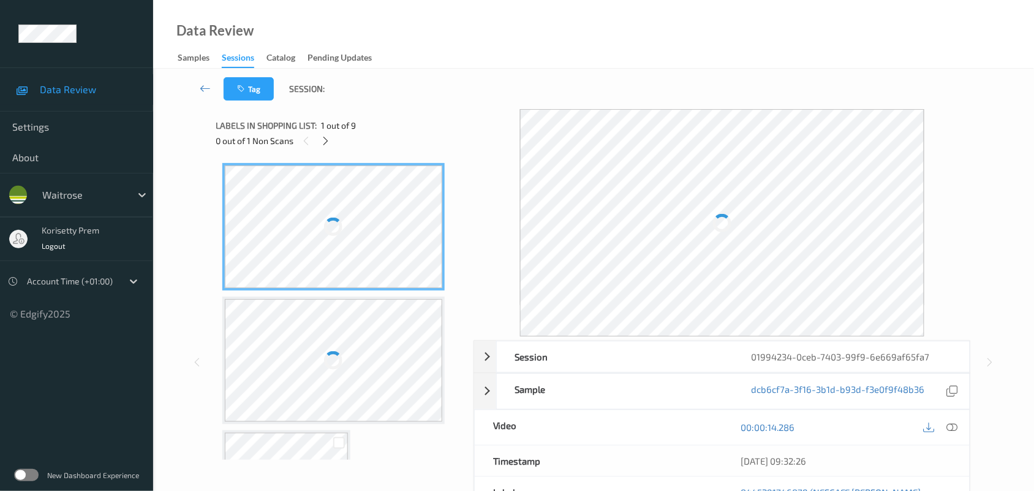
click at [555, 47] on div "Data Review Samples Sessions Catalog Pending Updates" at bounding box center [593, 34] width 881 height 69
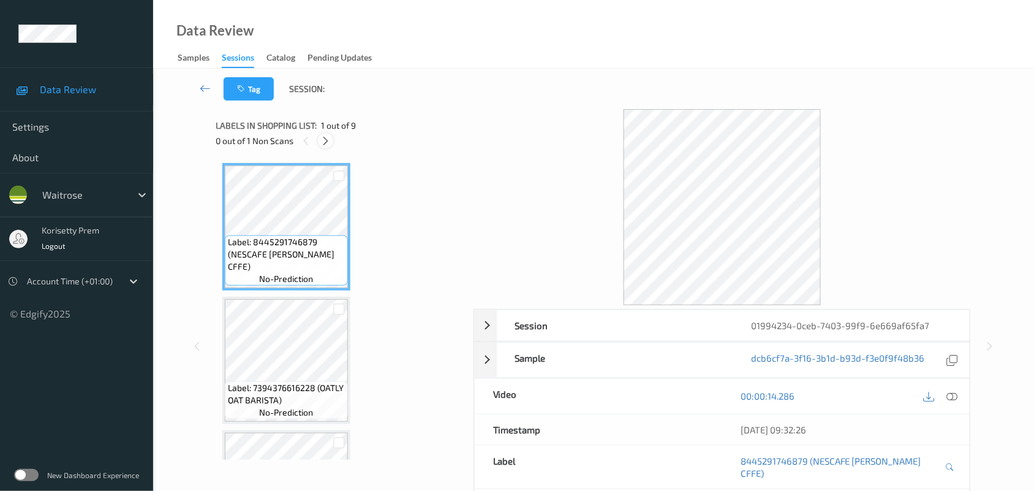
click at [319, 142] on div at bounding box center [325, 140] width 15 height 15
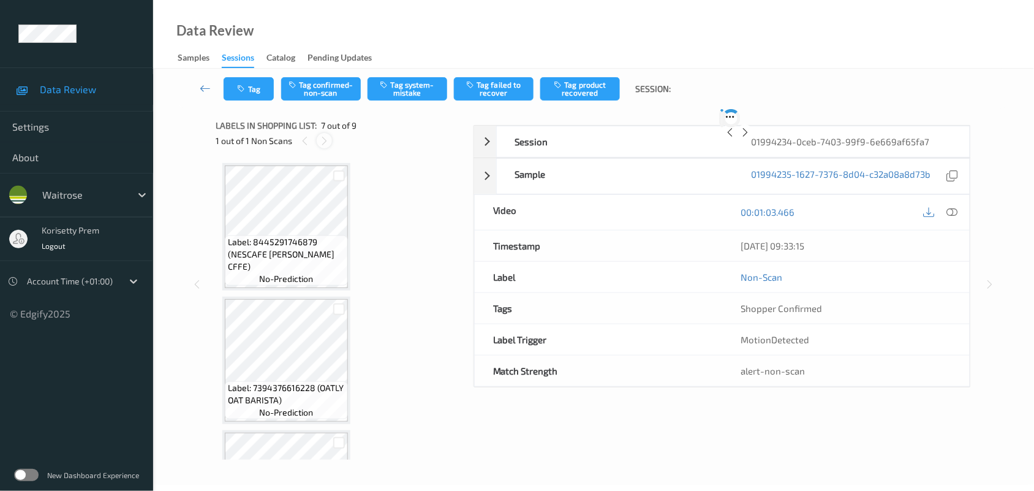
scroll to position [672, 0]
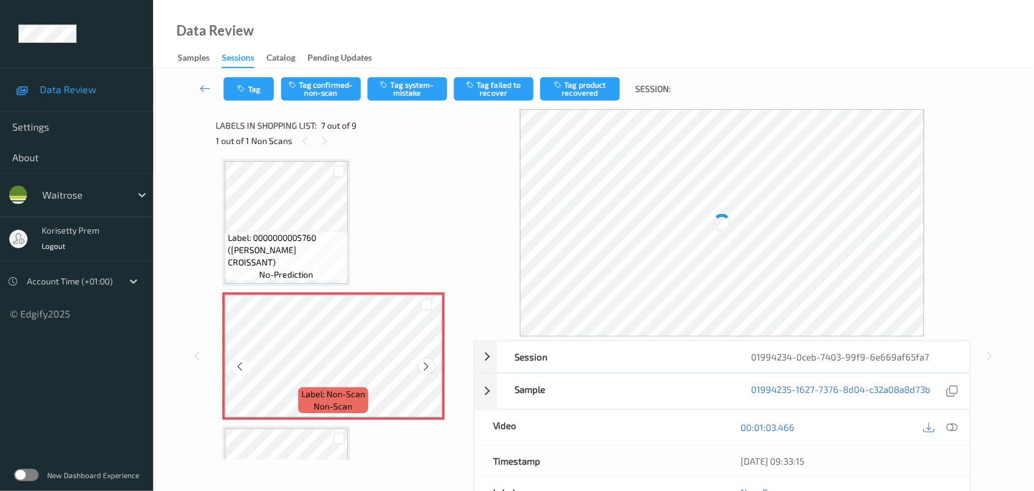
click at [426, 365] on icon at bounding box center [426, 365] width 10 height 11
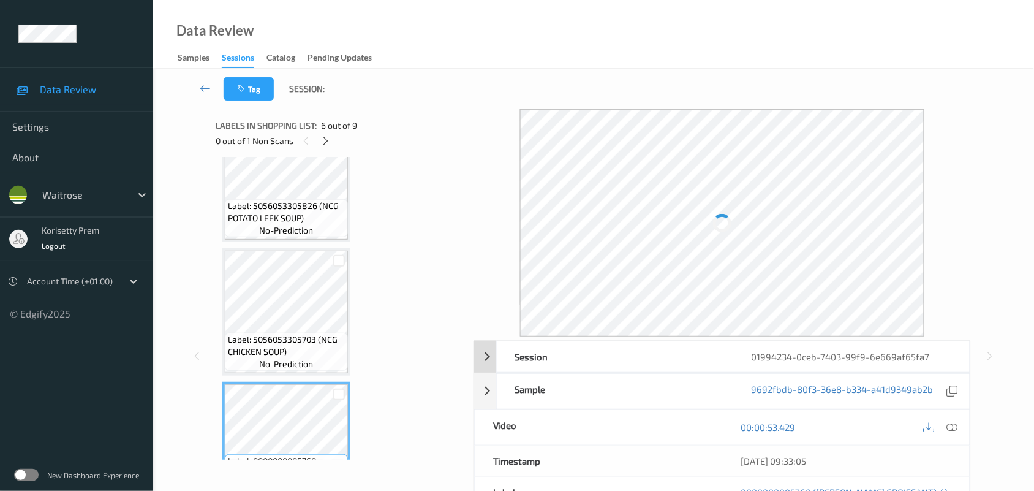
scroll to position [442, 0]
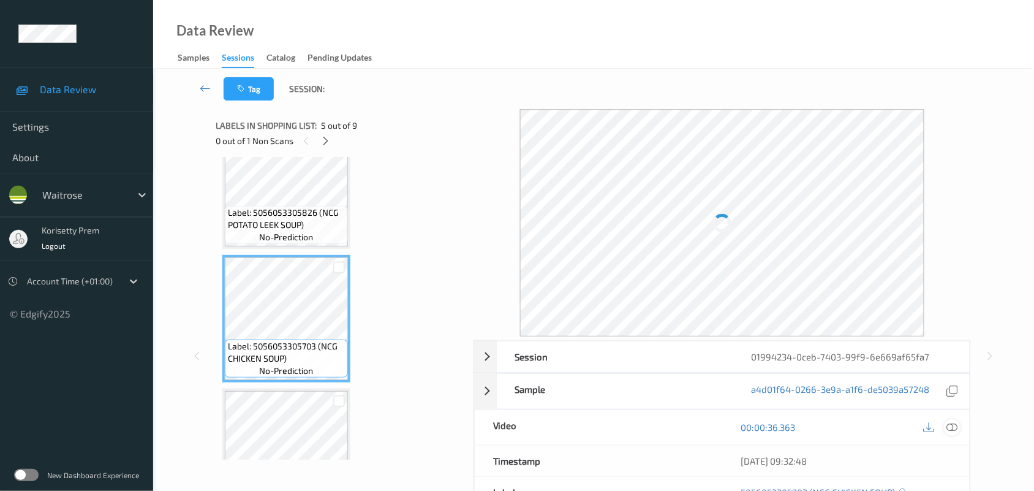
click at [951, 430] on icon at bounding box center [952, 426] width 11 height 11
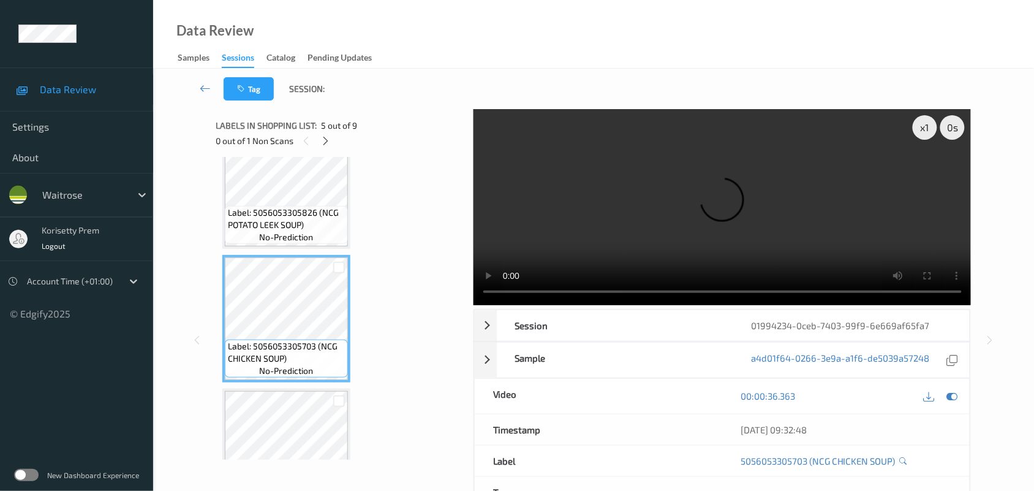
click at [622, 212] on video at bounding box center [723, 207] width 498 height 196
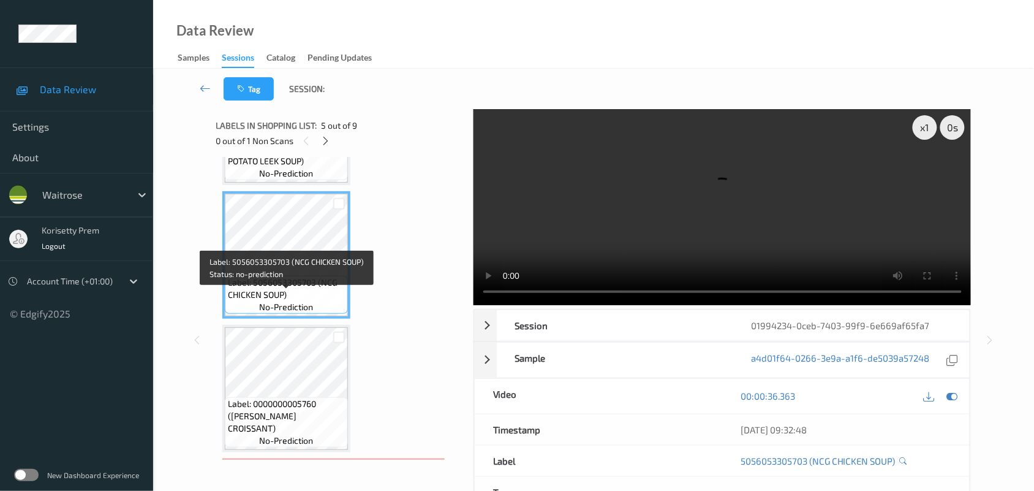
scroll to position [595, 0]
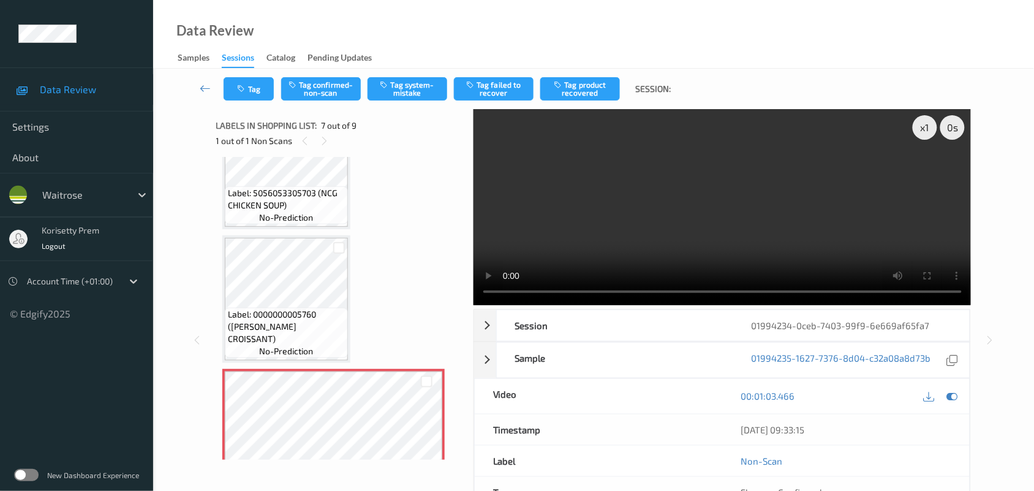
click at [668, 217] on video at bounding box center [723, 207] width 498 height 196
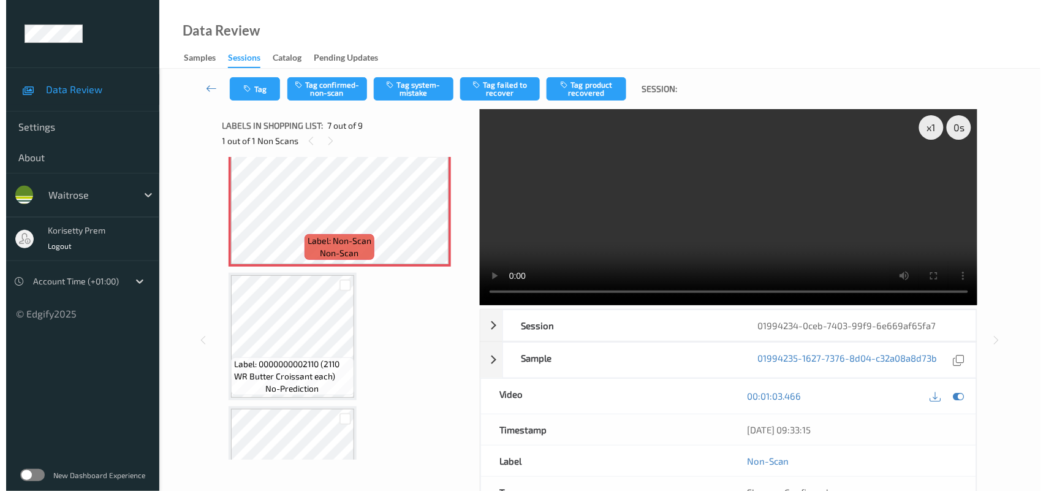
scroll to position [749, 0]
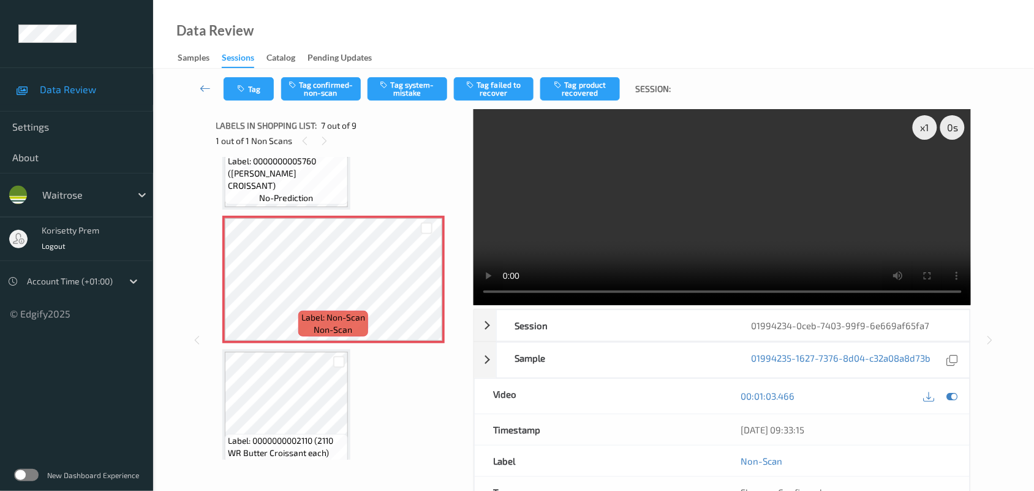
click at [414, 102] on div "Tag Tag confirmed-non-scan Tag system-mistake Tag failed to recover Tag product…" at bounding box center [593, 89] width 831 height 40
click at [417, 75] on div "Tag Tag confirmed-non-scan Tag system-mistake Tag failed to recover Tag product…" at bounding box center [593, 89] width 831 height 40
click at [418, 86] on button "Tag system-mistake" at bounding box center [408, 88] width 80 height 23
click at [267, 94] on button "Tag" at bounding box center [249, 88] width 50 height 23
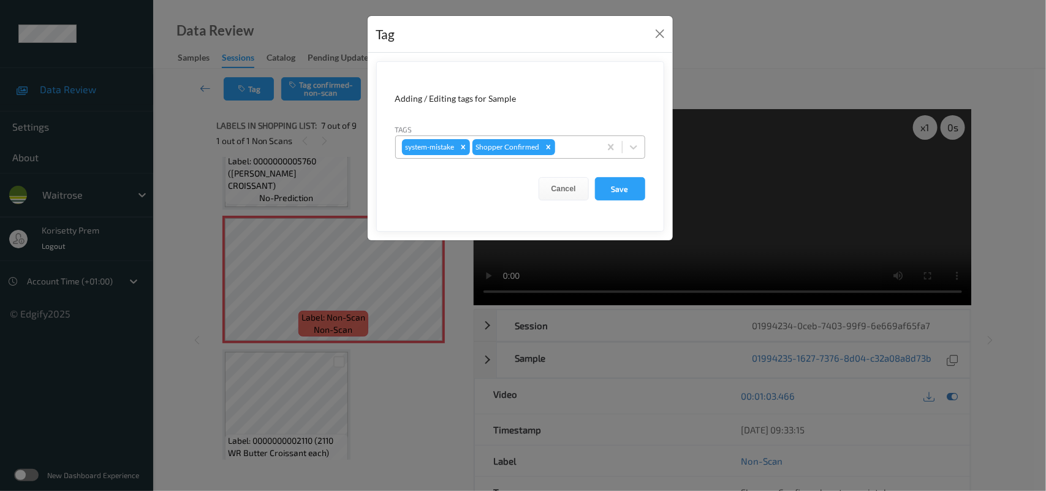
click at [576, 146] on div at bounding box center [575, 147] width 36 height 15
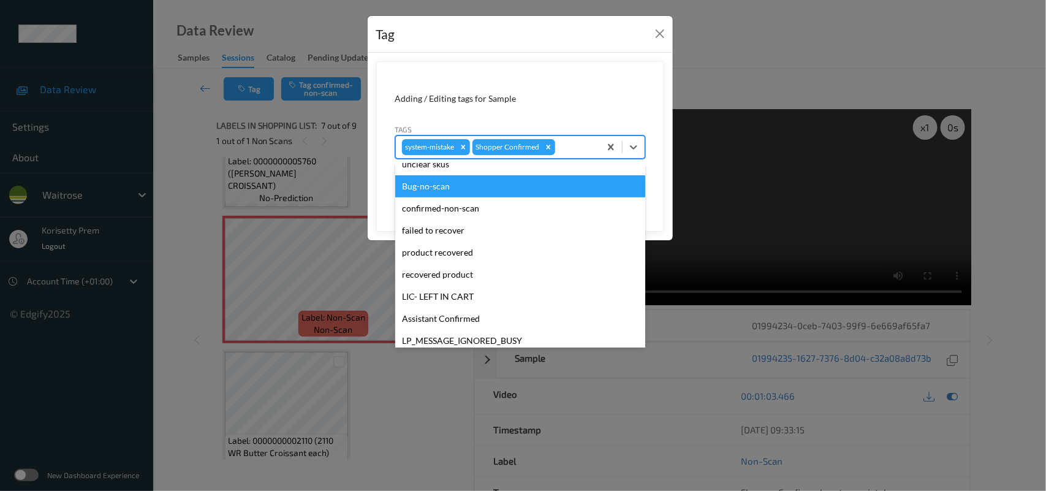
scroll to position [305, 0]
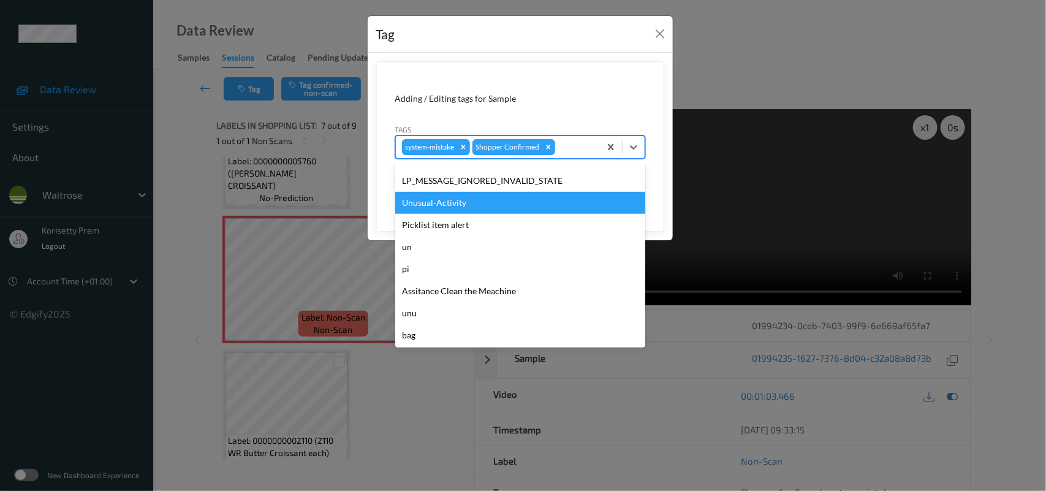
click at [427, 206] on div "Unusual-Activity" at bounding box center [520, 203] width 250 height 22
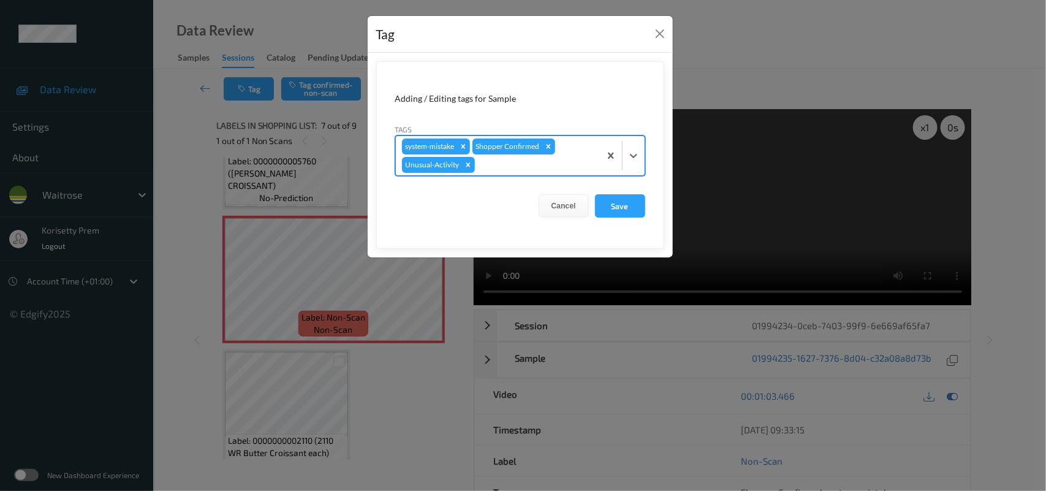
click at [544, 164] on div at bounding box center [535, 164] width 116 height 15
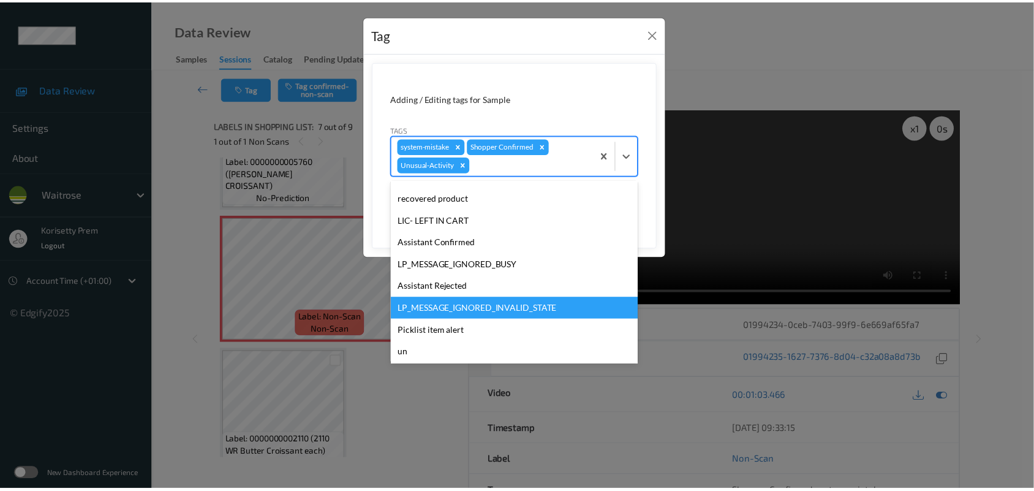
scroll to position [284, 0]
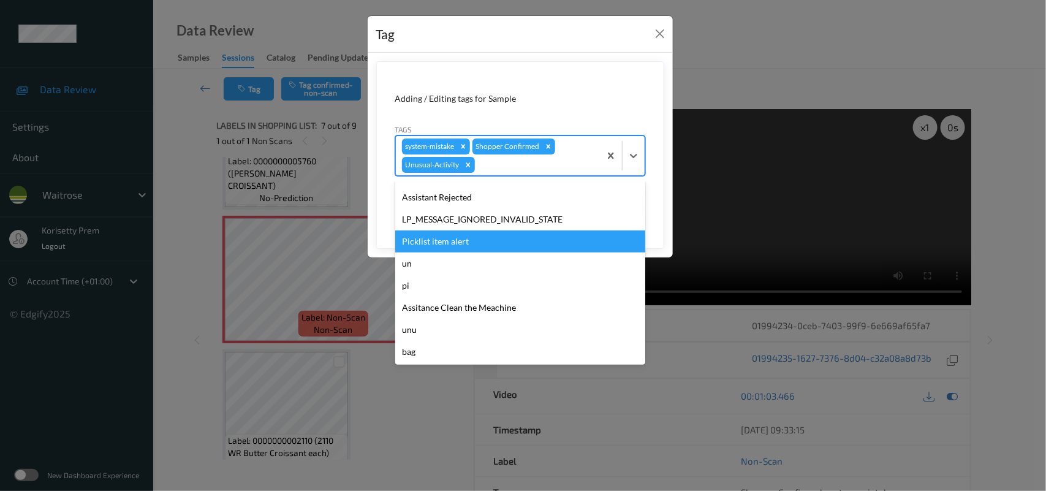
click at [441, 241] on div "Picklist item alert" at bounding box center [520, 241] width 250 height 22
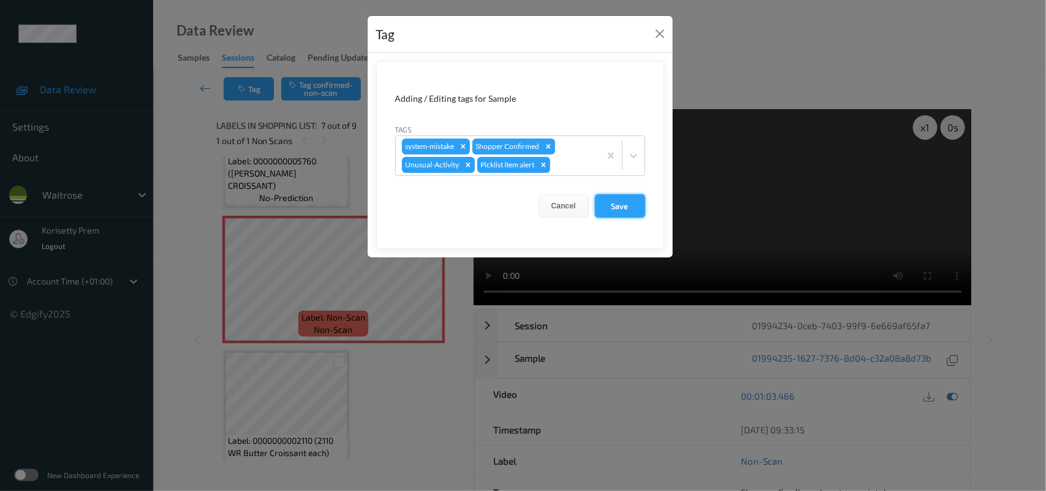
click at [611, 206] on button "Save" at bounding box center [620, 205] width 50 height 23
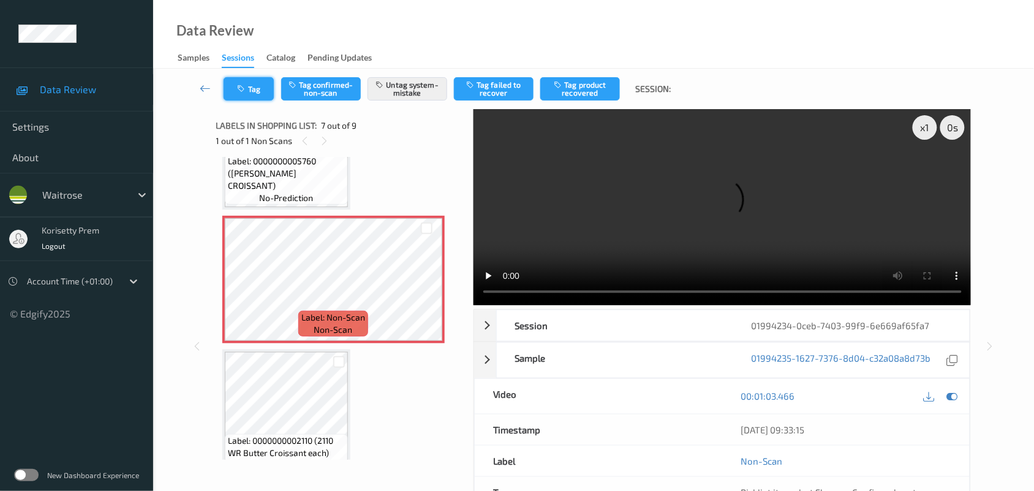
click at [247, 89] on icon "button" at bounding box center [243, 89] width 10 height 9
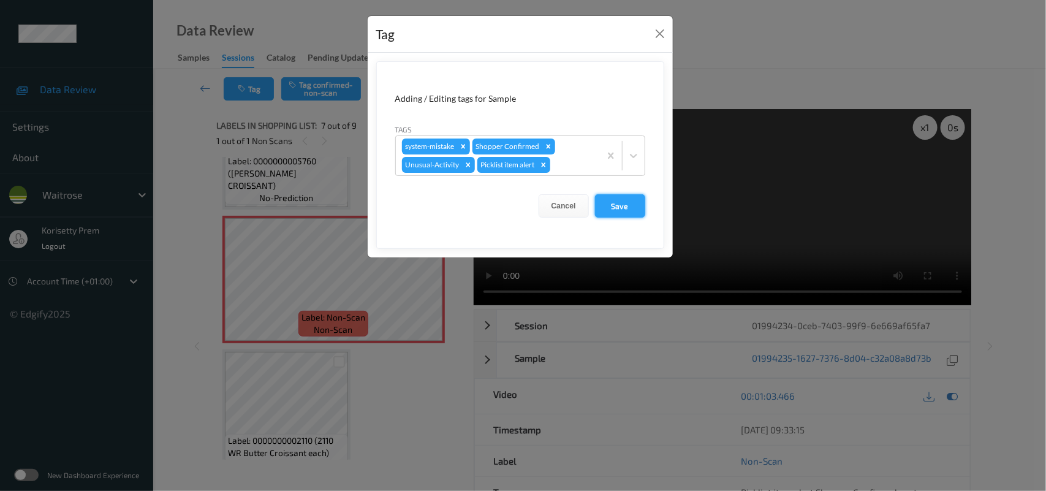
click at [614, 205] on button "Save" at bounding box center [620, 205] width 50 height 23
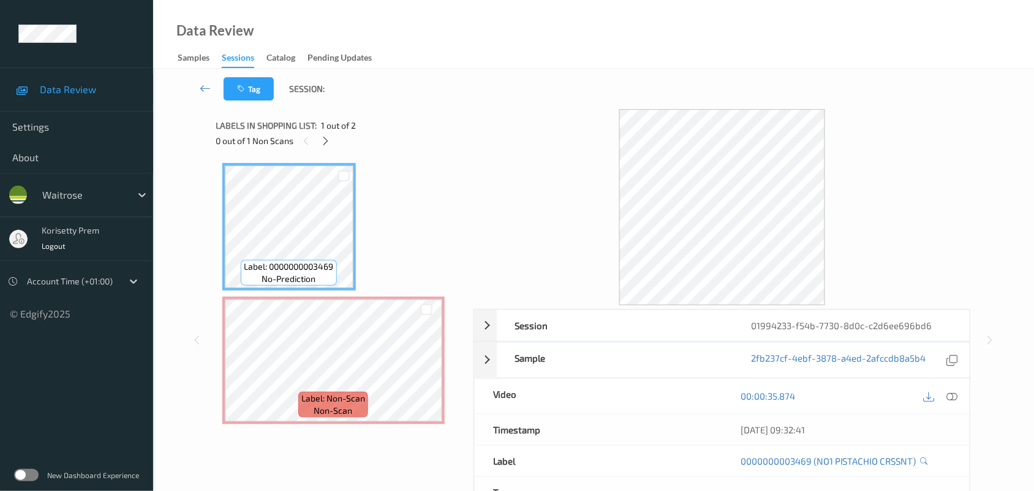
click at [614, 53] on div "Data Review Samples Sessions Catalog Pending Updates" at bounding box center [593, 34] width 881 height 69
click at [956, 393] on icon at bounding box center [952, 395] width 11 height 11
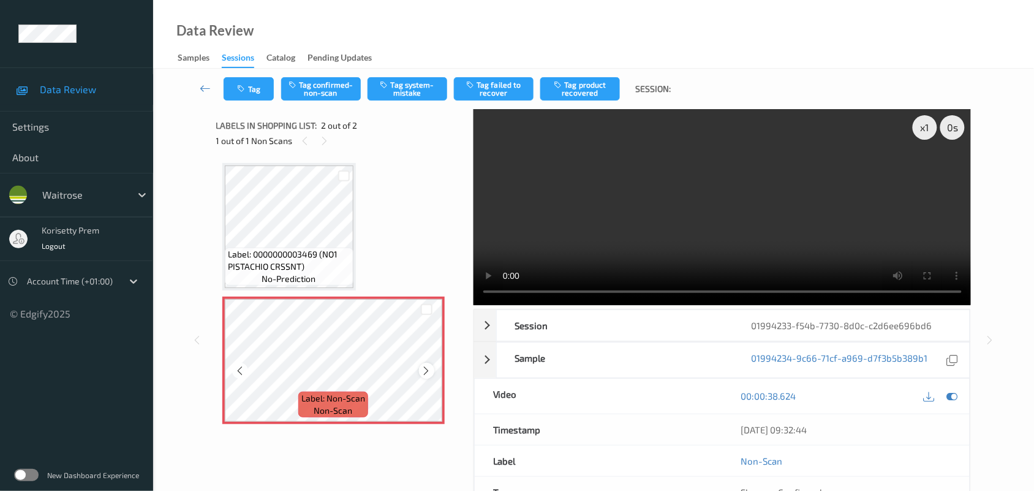
click at [421, 371] on icon at bounding box center [426, 370] width 10 height 11
click at [426, 371] on icon at bounding box center [426, 370] width 10 height 11
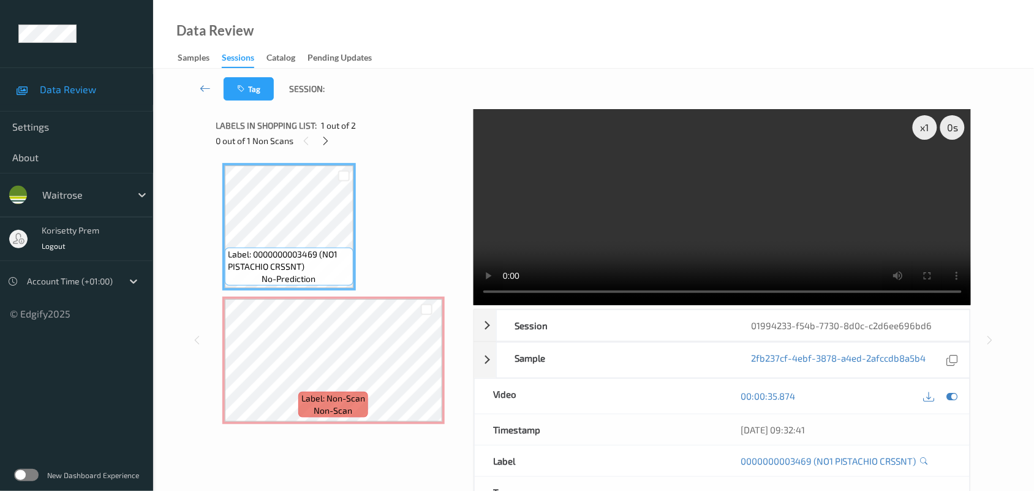
click at [702, 216] on video at bounding box center [723, 207] width 498 height 196
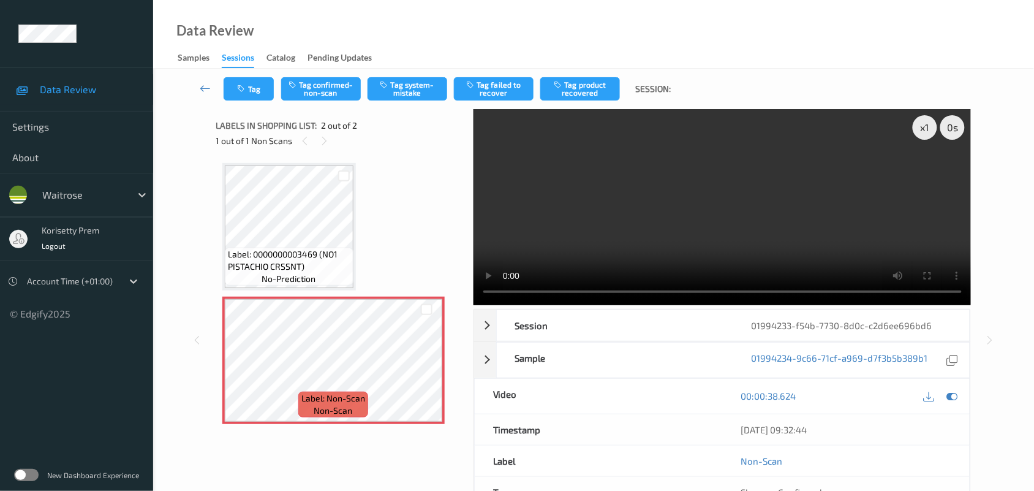
click at [374, 252] on div "Label: 0000000003469 (NO1 PISTACHIO CRSSNT) no-prediction Label: Non-Scan non-s…" at bounding box center [340, 293] width 236 height 261
click at [647, 213] on video at bounding box center [723, 207] width 498 height 196
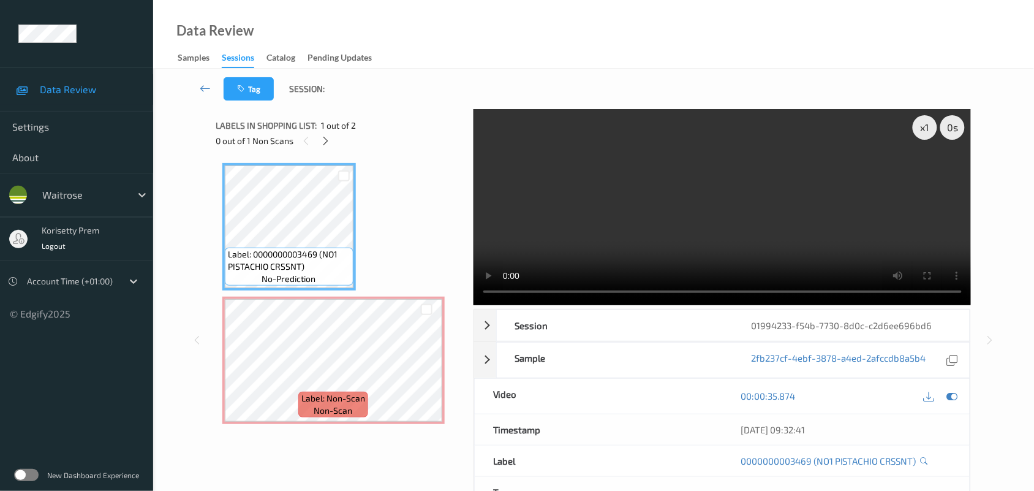
click at [745, 228] on video at bounding box center [723, 207] width 498 height 196
click at [674, 206] on video at bounding box center [723, 207] width 498 height 196
click at [645, 229] on video at bounding box center [723, 207] width 498 height 196
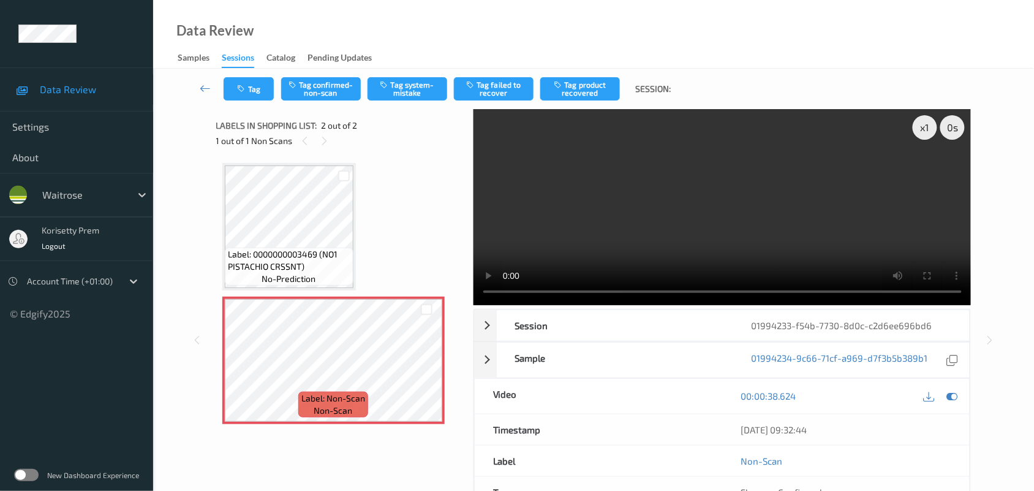
click at [617, 175] on video at bounding box center [723, 207] width 498 height 196
click at [433, 81] on button "Tag system-mistake" at bounding box center [408, 88] width 80 height 23
click at [247, 90] on icon "button" at bounding box center [243, 89] width 10 height 9
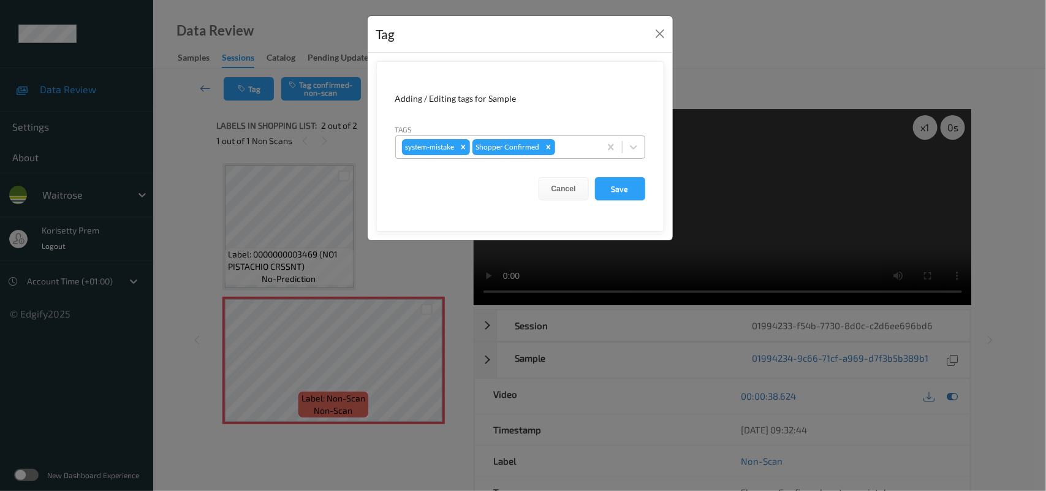
click at [589, 142] on div at bounding box center [575, 147] width 36 height 15
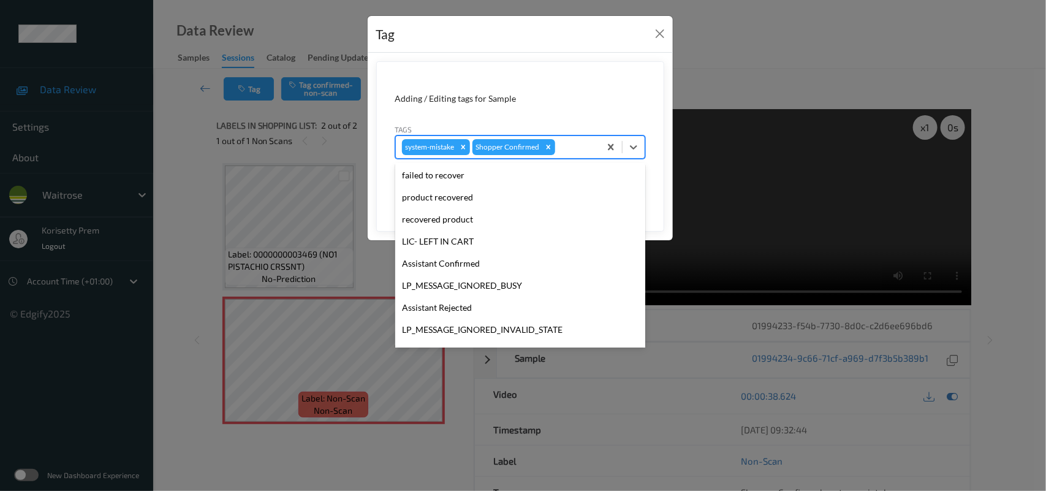
scroll to position [230, 0]
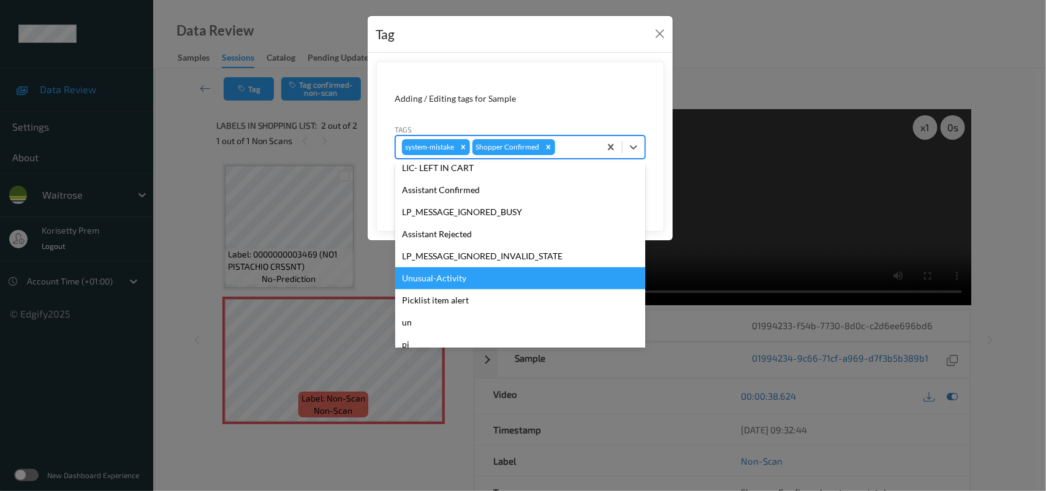
click at [443, 287] on div "Unusual-Activity" at bounding box center [520, 278] width 250 height 22
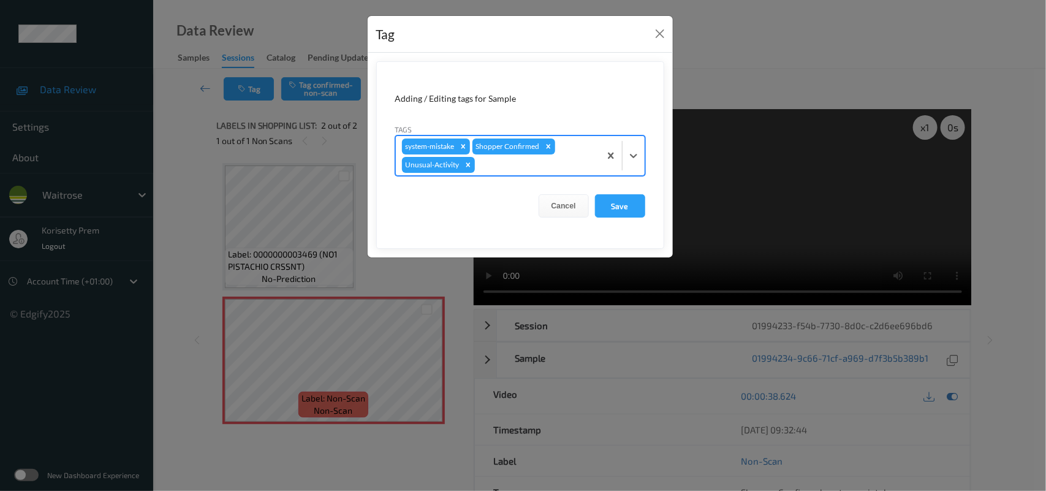
click at [518, 167] on div at bounding box center [535, 164] width 116 height 15
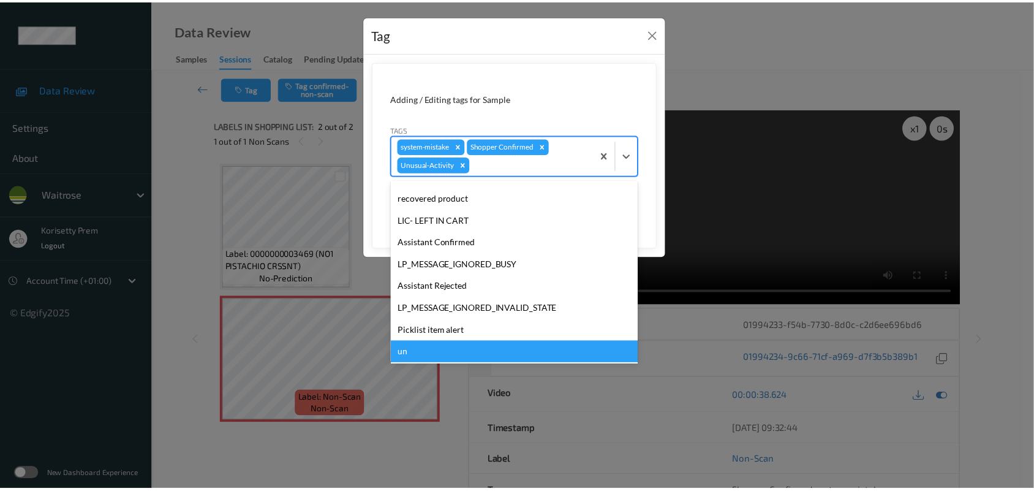
scroll to position [284, 0]
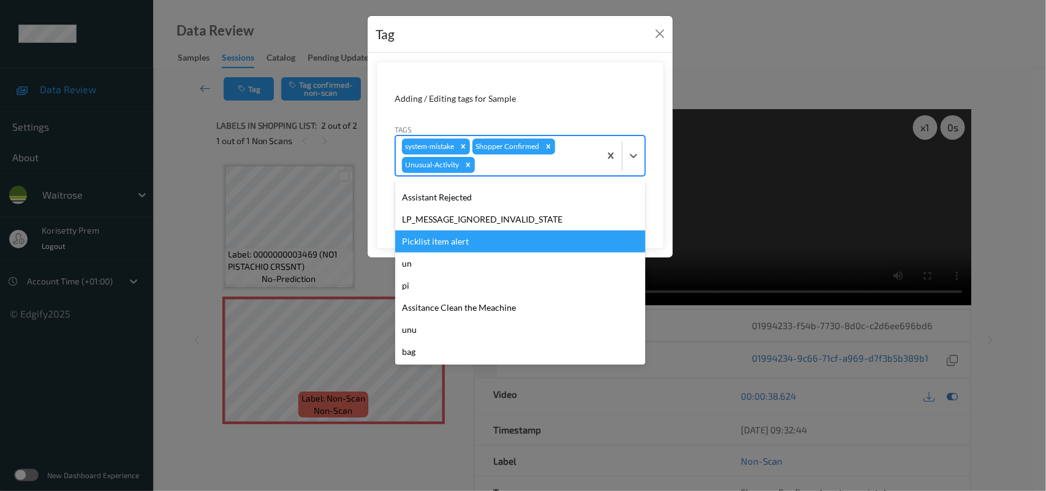
click at [448, 234] on div "Picklist item alert" at bounding box center [520, 241] width 250 height 22
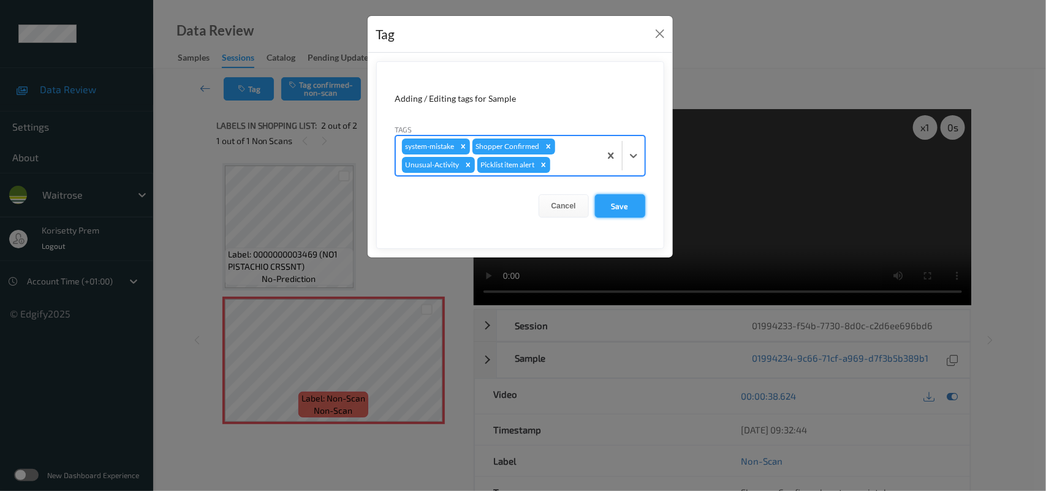
click at [634, 210] on button "Save" at bounding box center [620, 205] width 50 height 23
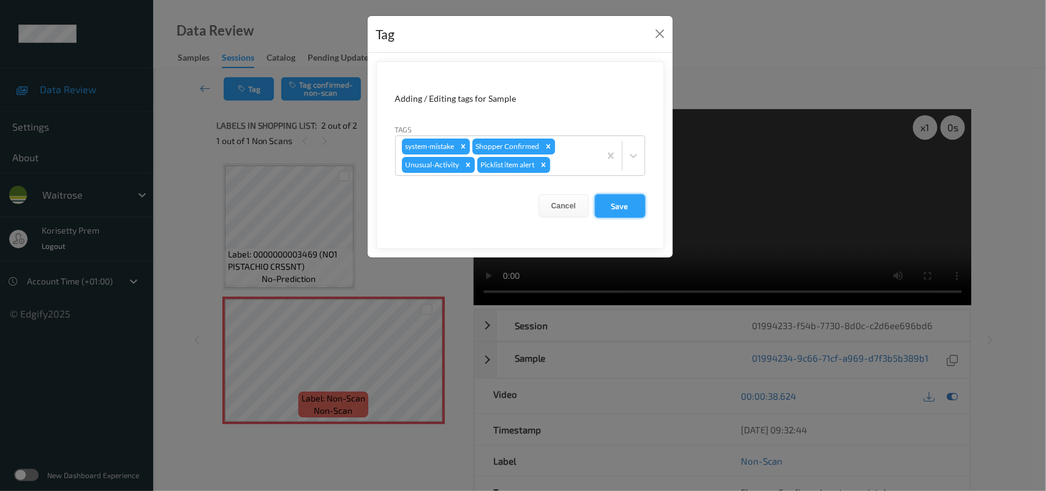
click at [616, 206] on button "Save" at bounding box center [620, 205] width 50 height 23
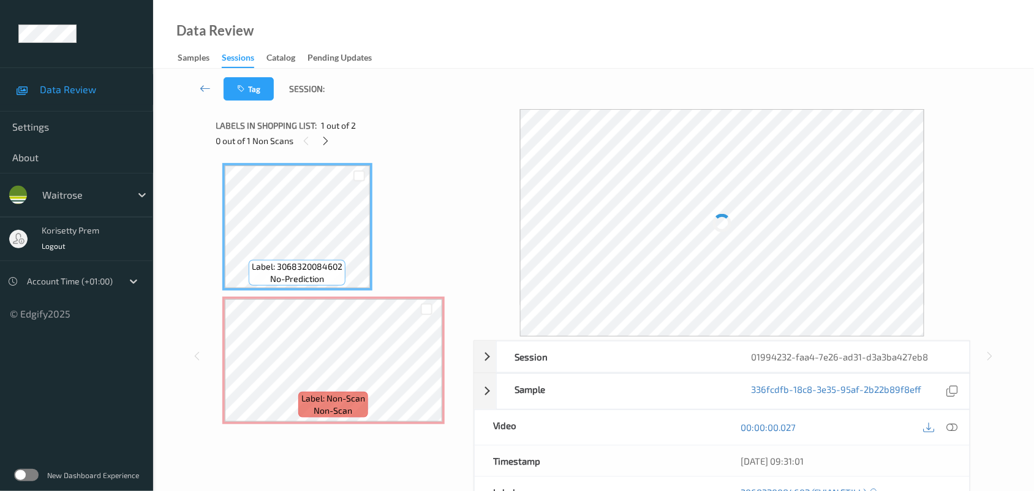
click at [634, 65] on div "Data Review Samples Sessions Catalog Pending Updates" at bounding box center [593, 34] width 881 height 69
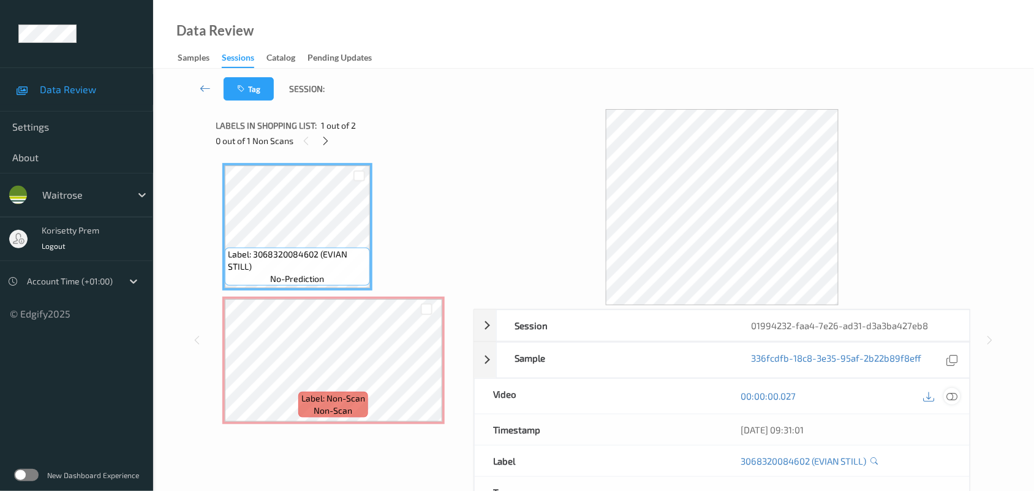
click at [948, 398] on icon at bounding box center [952, 395] width 11 height 11
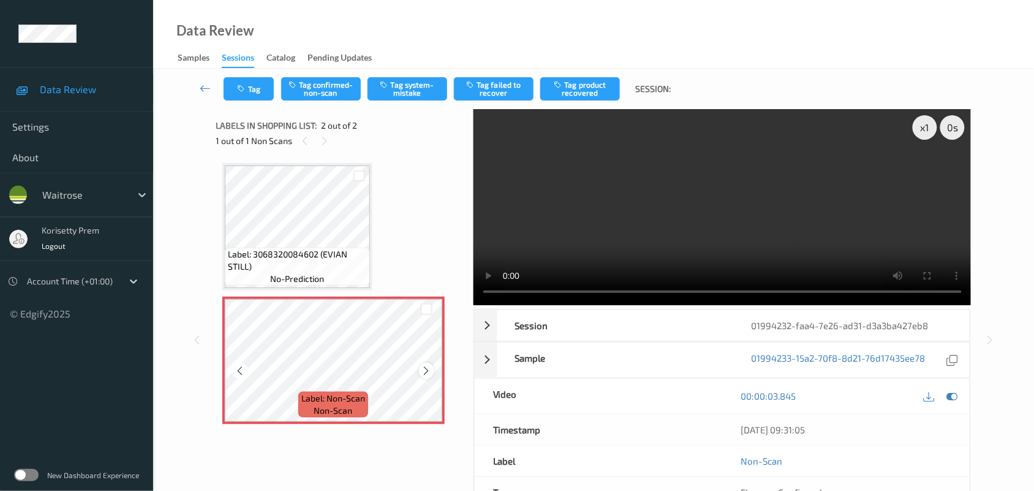
click at [425, 374] on icon at bounding box center [426, 370] width 10 height 11
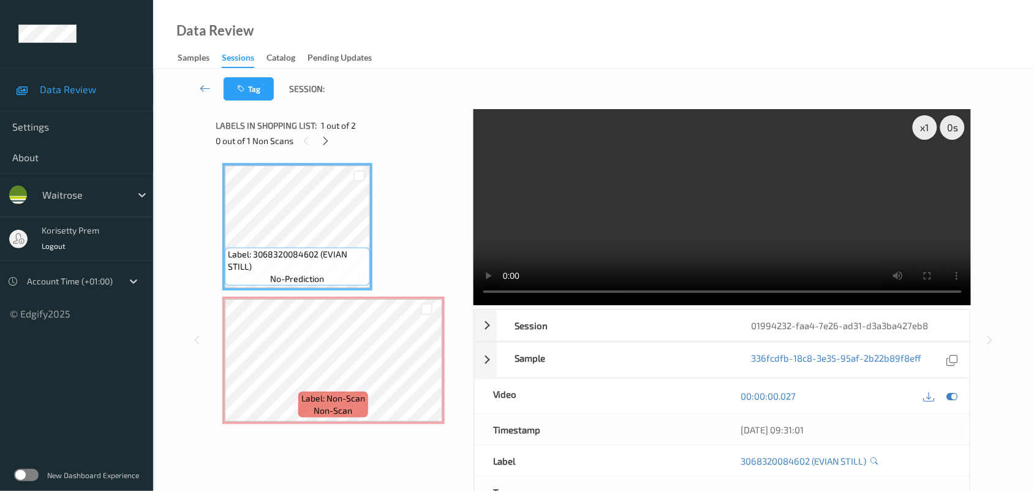
click at [703, 217] on video at bounding box center [723, 207] width 498 height 196
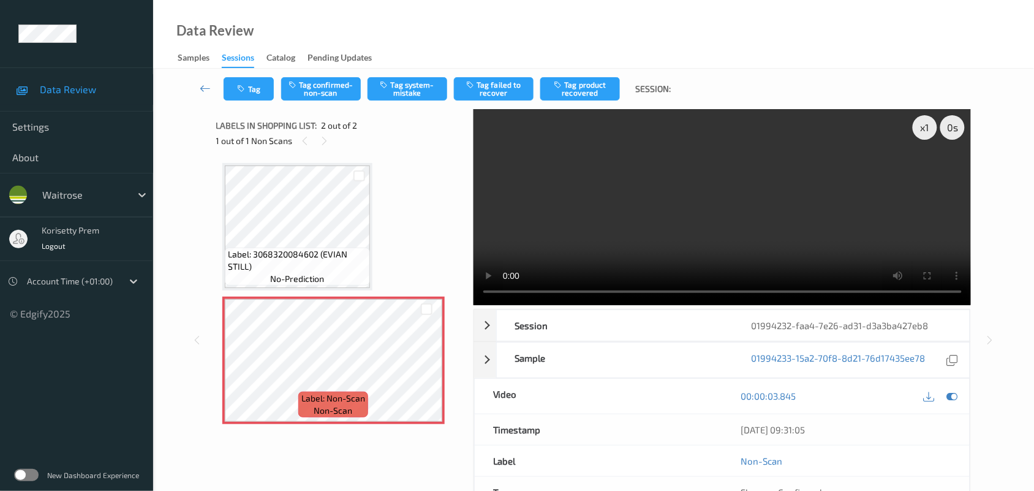
click at [717, 157] on video at bounding box center [723, 207] width 498 height 196
click at [411, 74] on div "Tag Tag confirmed-non-scan Tag system-mistake Tag failed to recover Tag product…" at bounding box center [593, 89] width 831 height 40
click at [409, 89] on button "Tag system-mistake" at bounding box center [408, 88] width 80 height 23
click at [247, 87] on icon "button" at bounding box center [243, 89] width 10 height 9
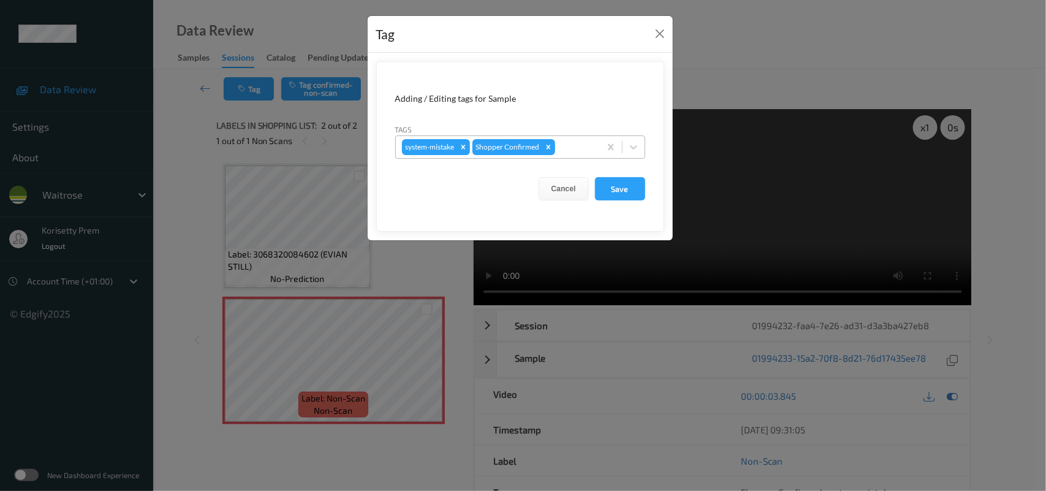
click at [573, 140] on div at bounding box center [575, 147] width 36 height 15
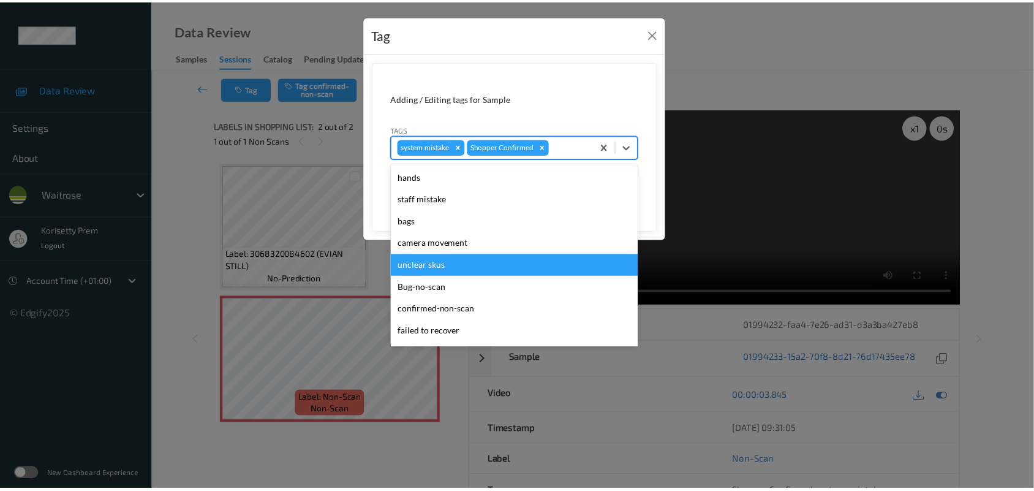
scroll to position [305, 0]
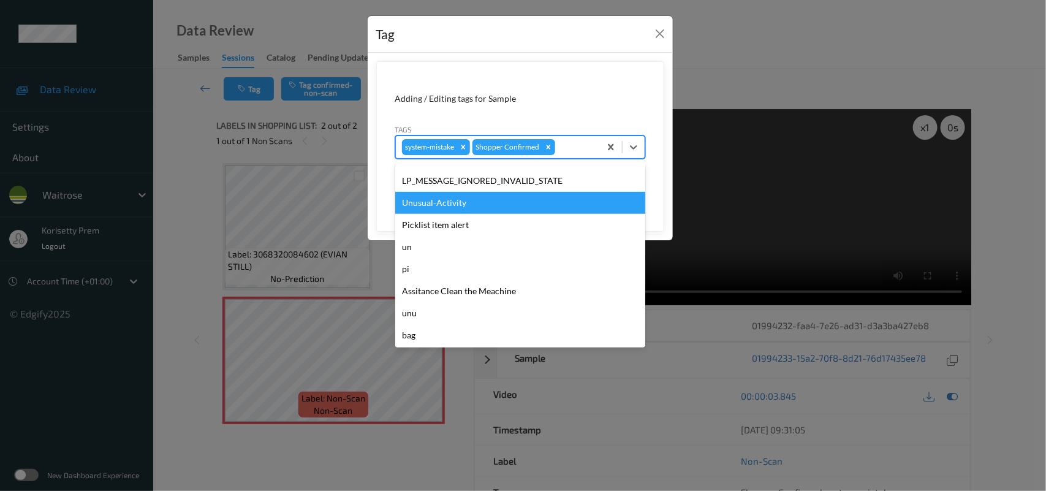
click at [445, 200] on div "Unusual-Activity" at bounding box center [520, 203] width 250 height 22
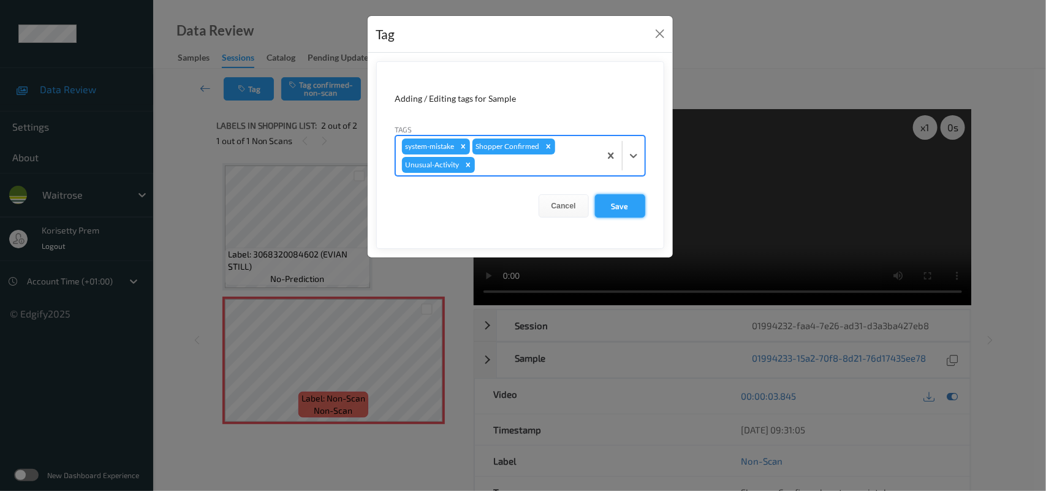
click at [603, 200] on button "Save" at bounding box center [620, 205] width 50 height 23
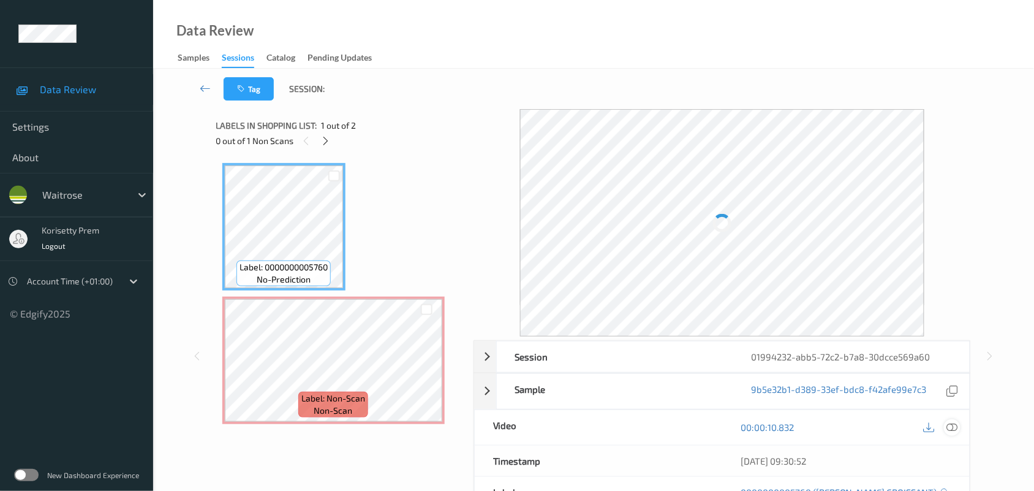
click at [951, 425] on icon at bounding box center [952, 426] width 11 height 11
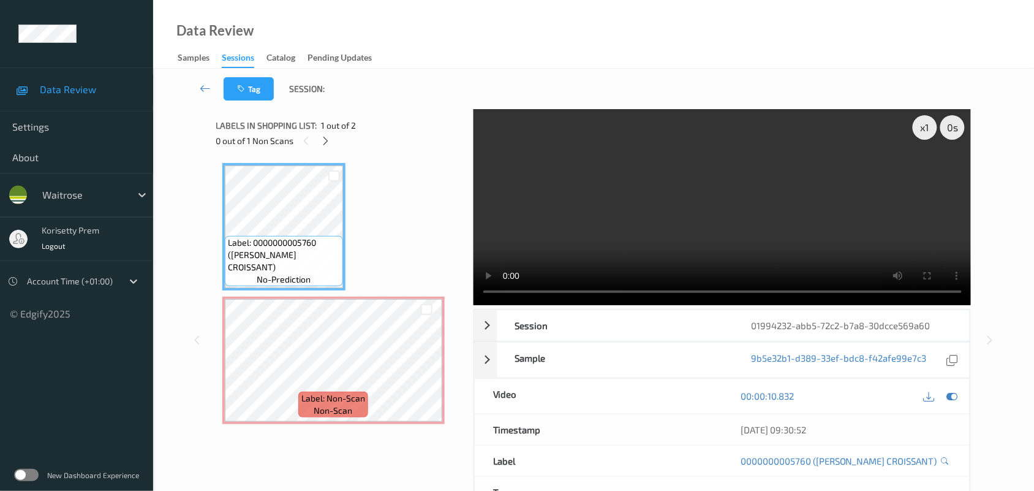
click at [675, 176] on video at bounding box center [723, 207] width 498 height 196
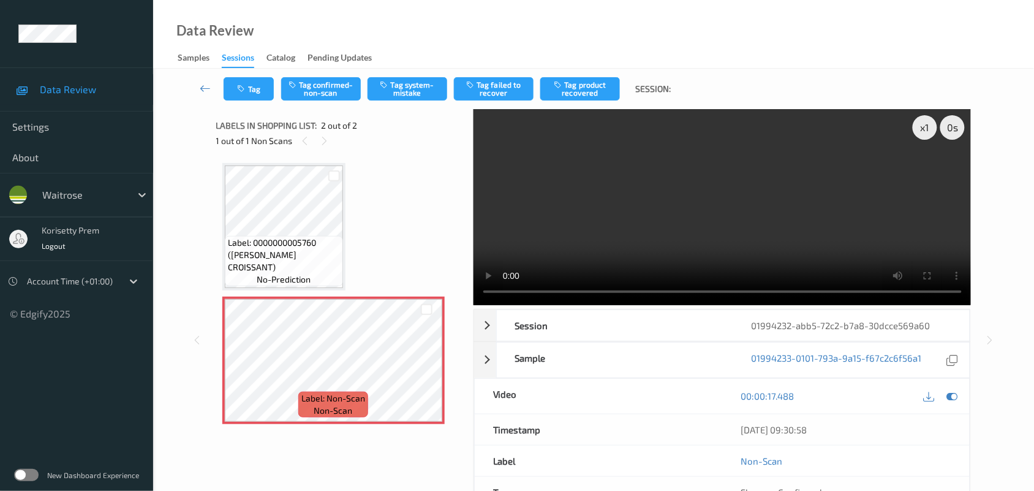
click at [650, 216] on video at bounding box center [723, 207] width 498 height 196
click at [390, 74] on div "Tag Tag confirmed-non-scan Tag system-mistake Tag failed to recover Tag product…" at bounding box center [593, 89] width 831 height 40
click at [398, 88] on button "Tag system-mistake" at bounding box center [408, 88] width 80 height 23
click at [255, 96] on button "Tag" at bounding box center [249, 88] width 50 height 23
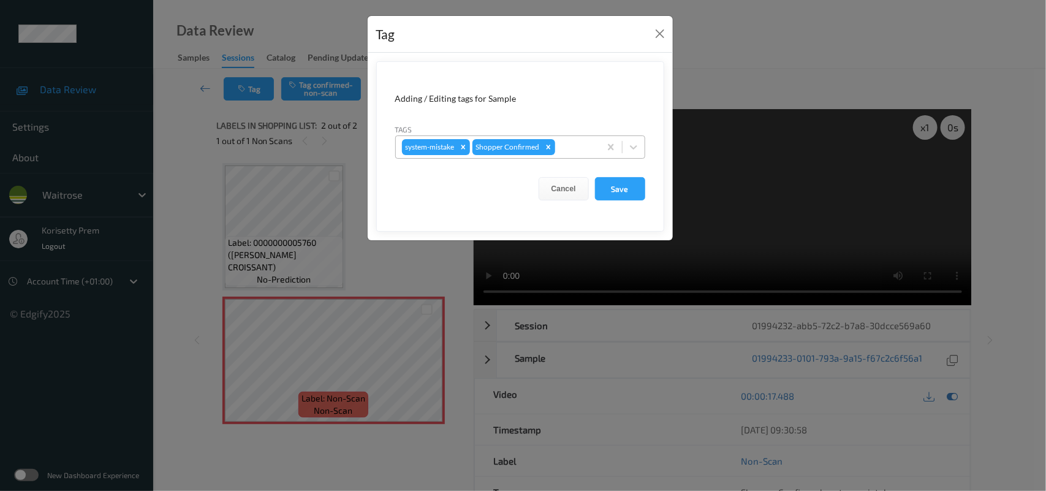
click at [540, 147] on div "Shopper Confirmed" at bounding box center [506, 147] width 69 height 16
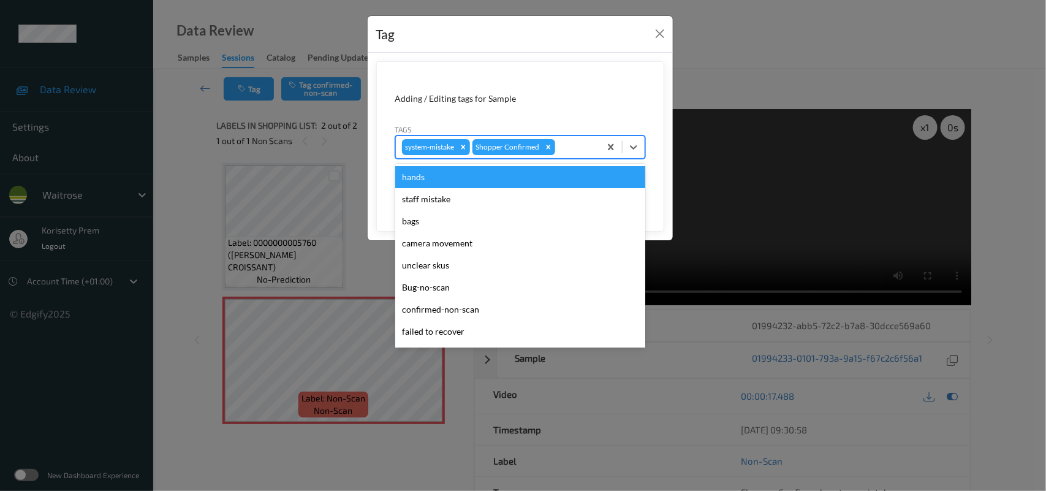
click at [568, 148] on div at bounding box center [575, 147] width 36 height 15
click at [575, 143] on div at bounding box center [575, 147] width 36 height 15
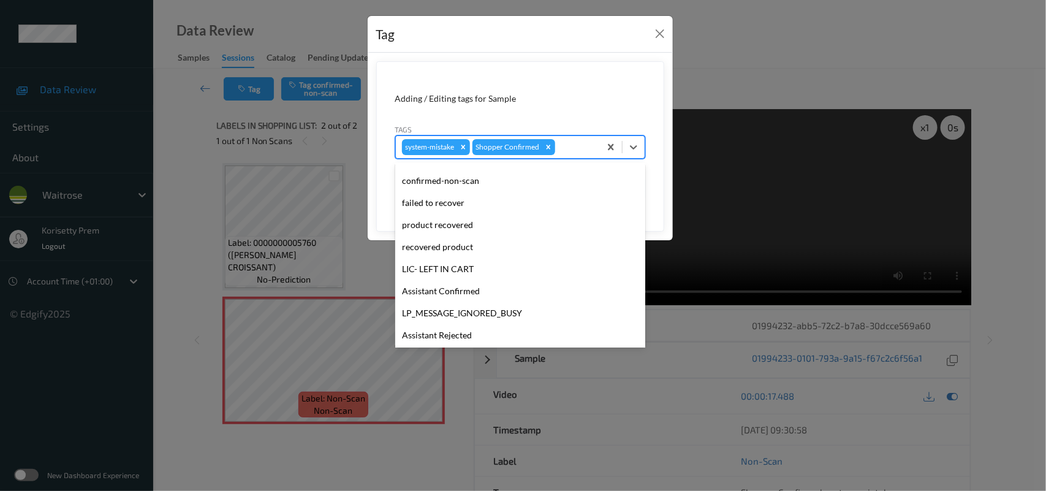
scroll to position [230, 0]
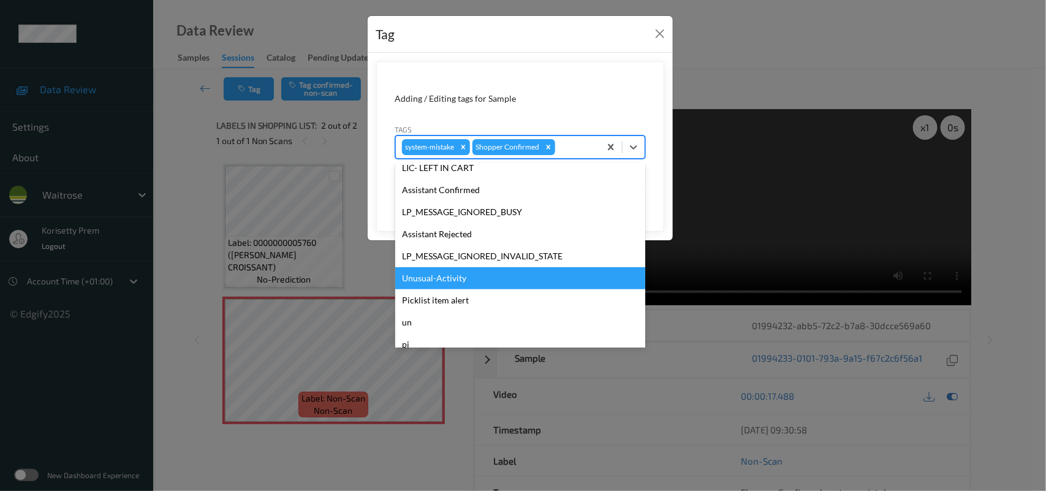
click at [464, 283] on div "Unusual-Activity" at bounding box center [520, 278] width 250 height 22
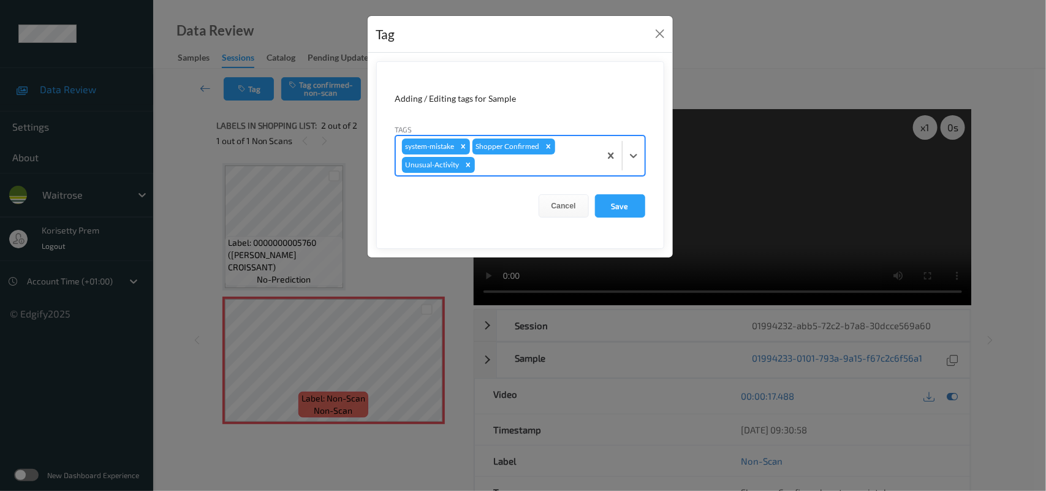
click at [533, 176] on form "Adding / Editing tags for Sample Tags option Unusual-Activity, selected. Select…" at bounding box center [520, 154] width 288 height 187
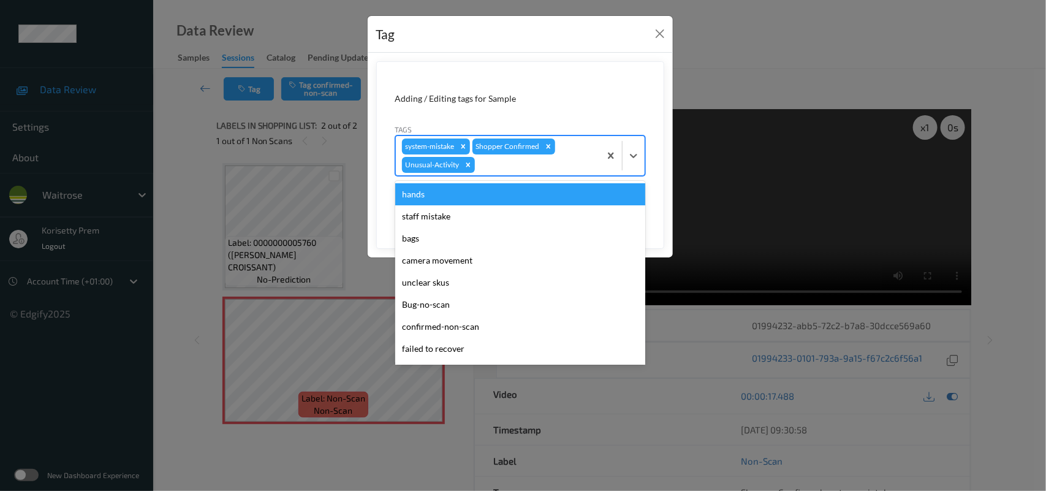
click at [536, 170] on div at bounding box center [535, 164] width 116 height 15
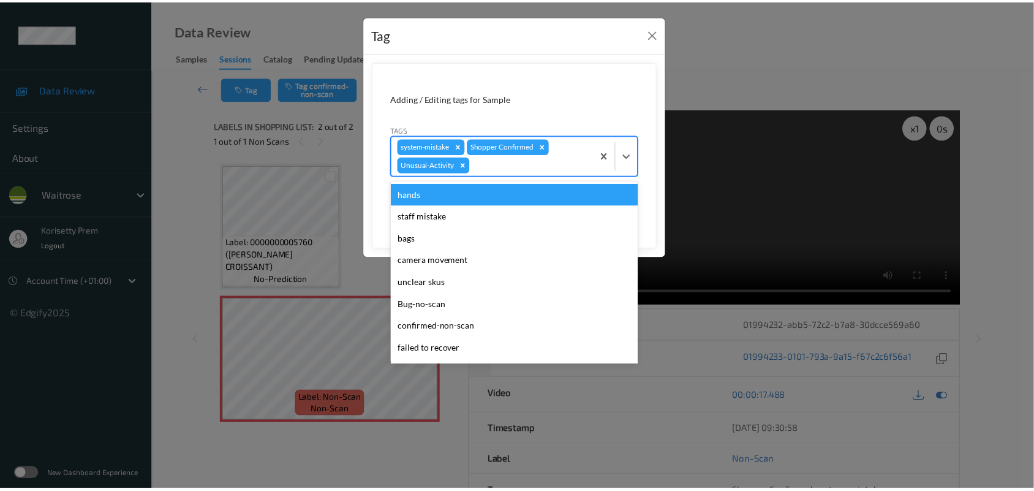
scroll to position [284, 0]
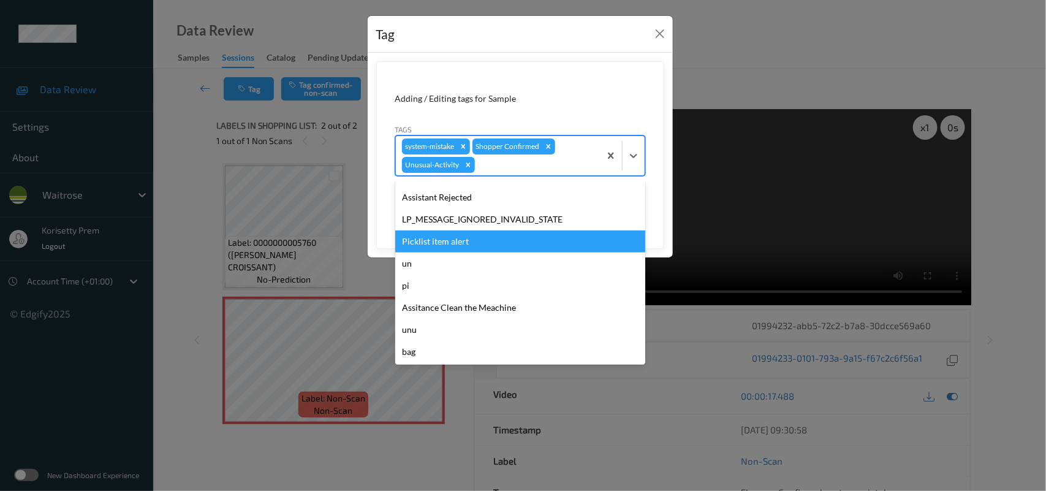
click at [467, 238] on div "Picklist item alert" at bounding box center [520, 241] width 250 height 22
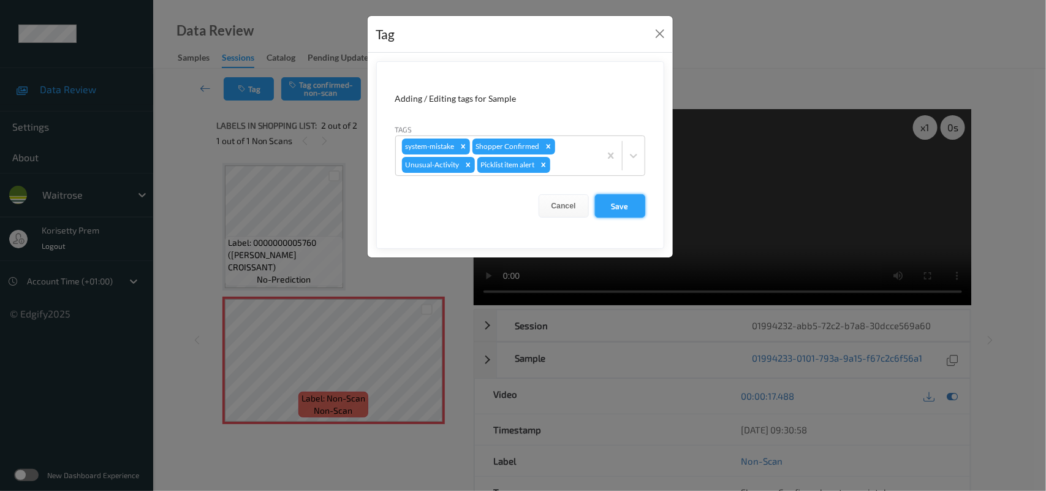
click at [596, 208] on button "Save" at bounding box center [620, 205] width 50 height 23
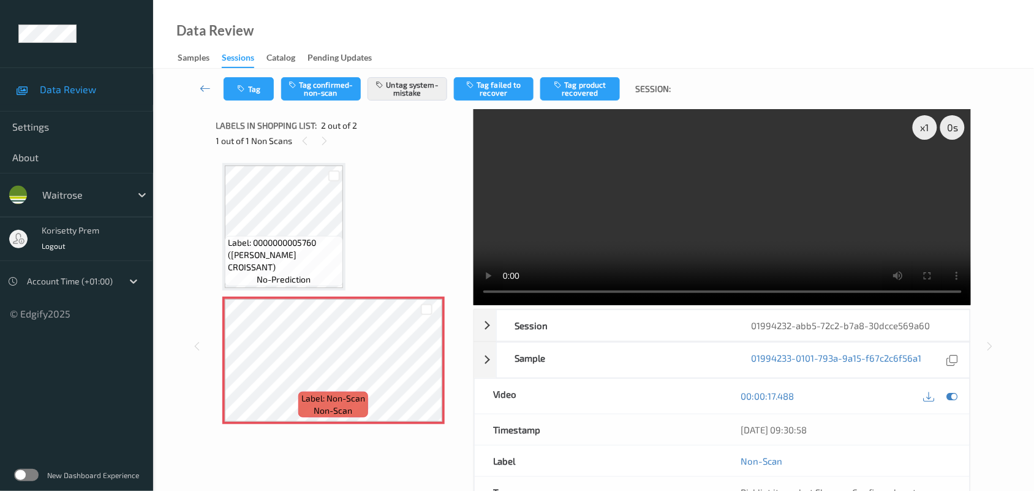
click at [439, 121] on div "Labels in shopping list: 2 out of 2" at bounding box center [340, 125] width 249 height 15
click at [249, 88] on button "Tag" at bounding box center [249, 88] width 50 height 23
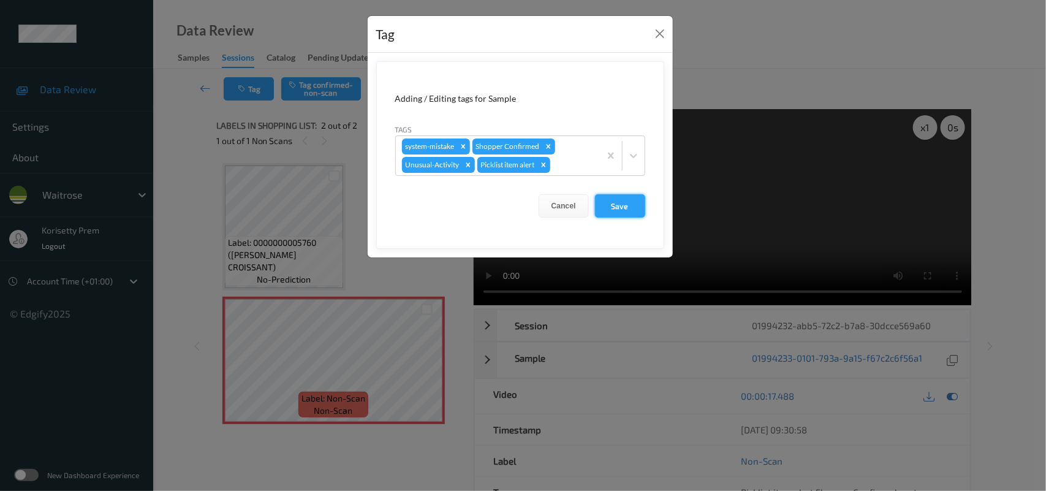
click at [625, 206] on button "Save" at bounding box center [620, 205] width 50 height 23
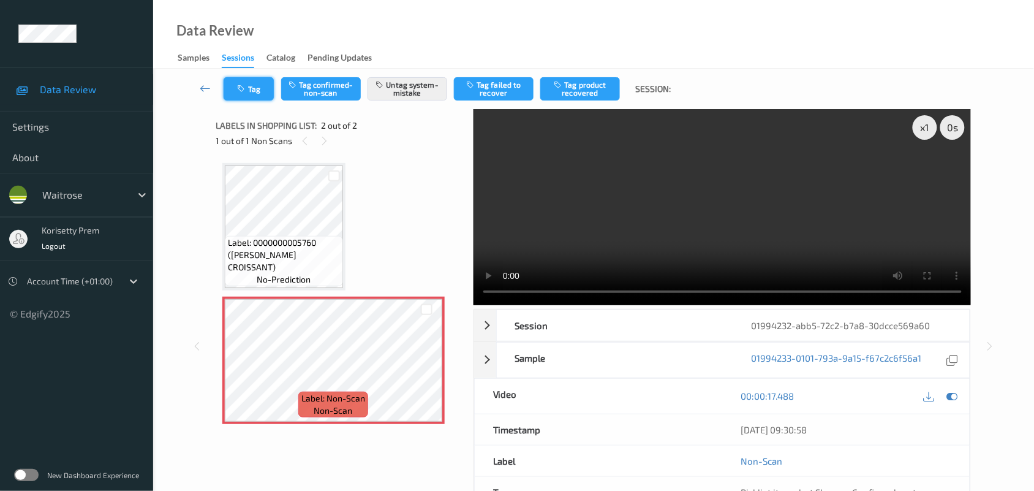
click button "Tag"
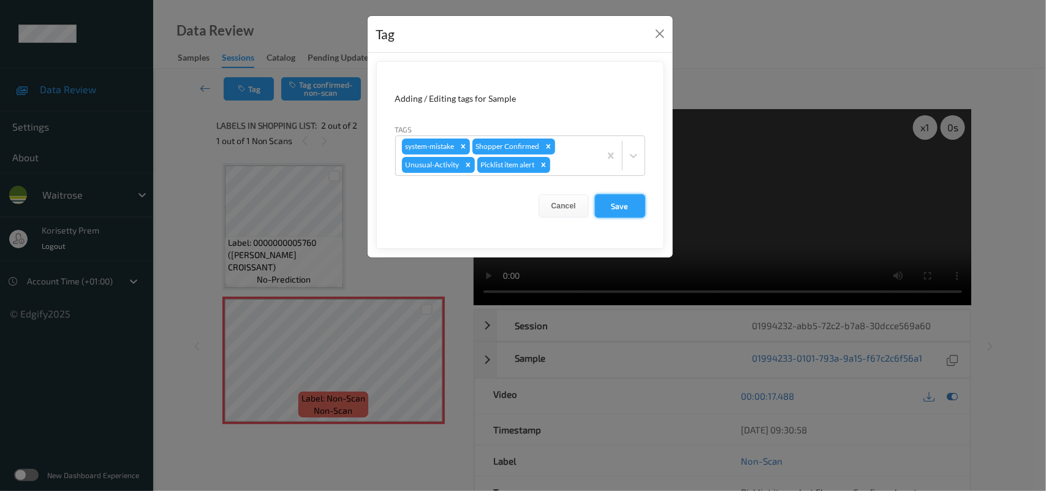
click button "Save"
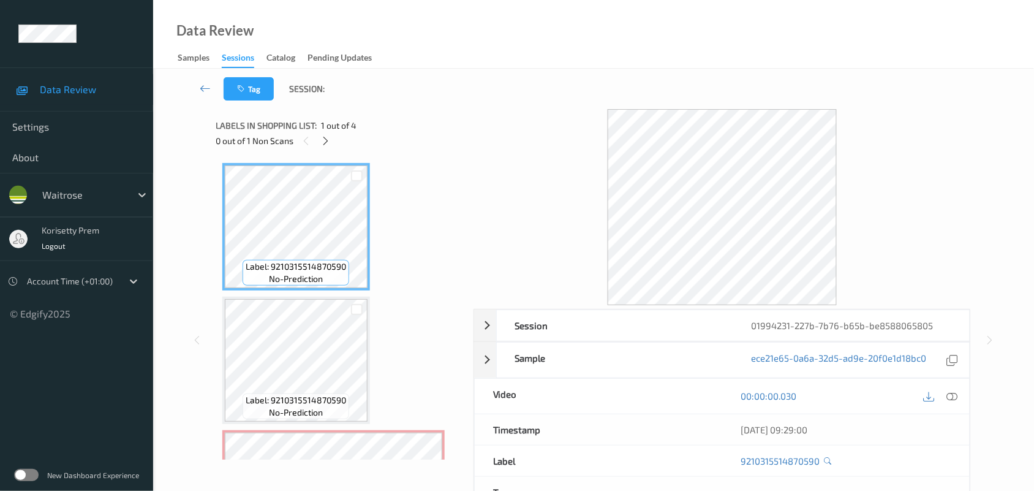
click at [320, 133] on div "0 out of 1 Non Scans" at bounding box center [340, 140] width 249 height 15
click at [322, 133] on div at bounding box center [325, 140] width 15 height 15
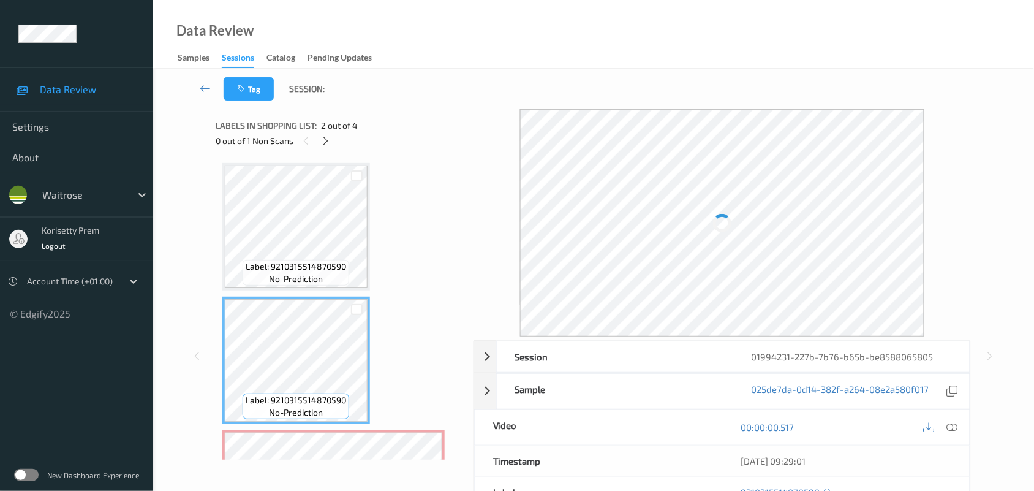
click at [320, 133] on div "0 out of 1 Non Scans" at bounding box center [340, 140] width 249 height 15
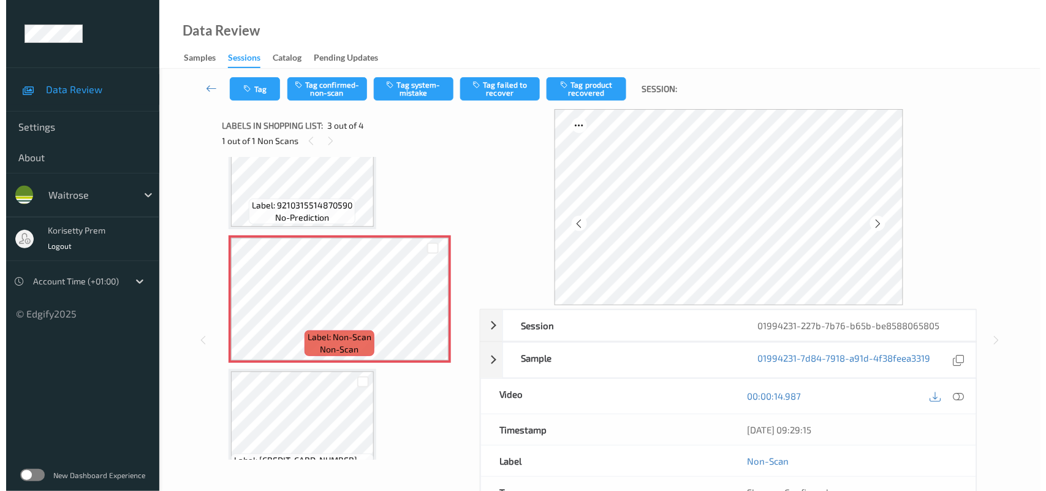
scroll to position [236, 0]
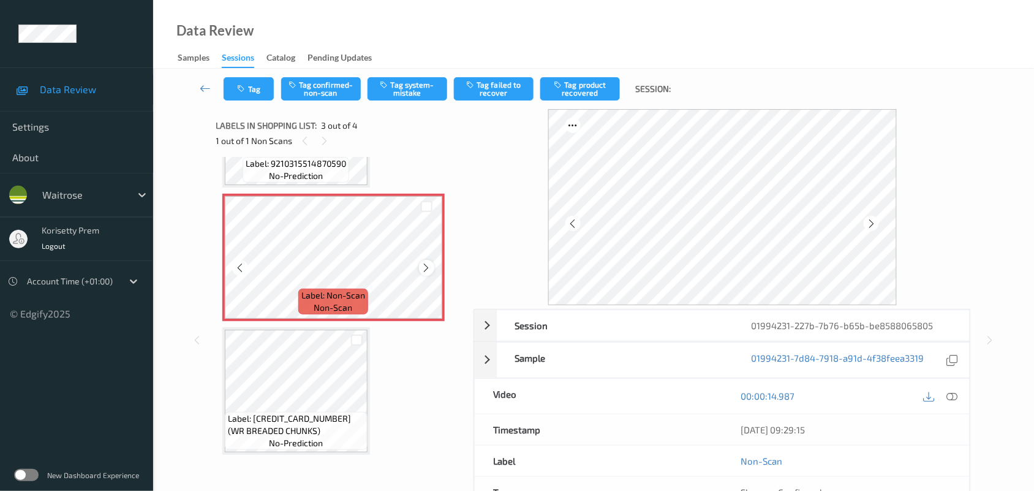
click at [426, 264] on icon at bounding box center [426, 267] width 10 height 11
click at [426, 263] on icon at bounding box center [426, 267] width 10 height 11
click at [403, 96] on button "Tag system-mistake" at bounding box center [408, 88] width 80 height 23
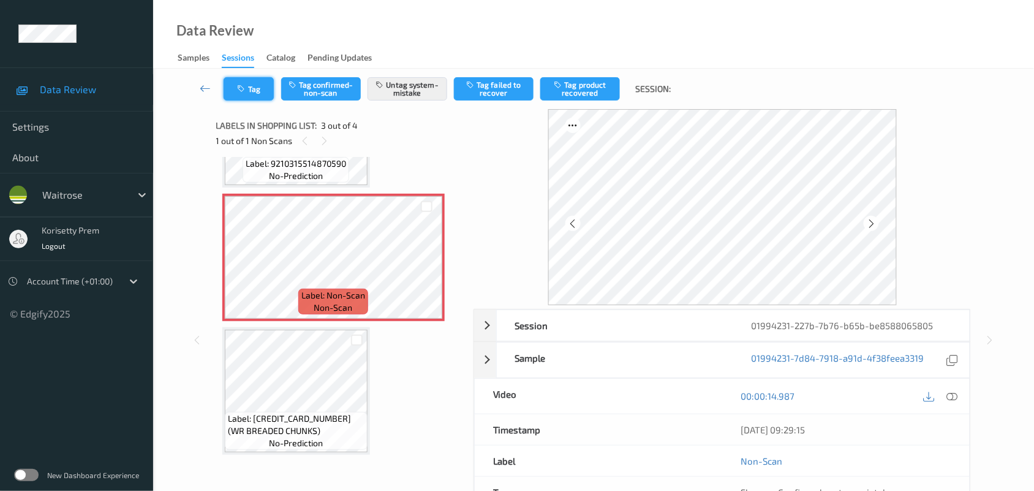
click at [248, 86] on button "Tag" at bounding box center [249, 88] width 50 height 23
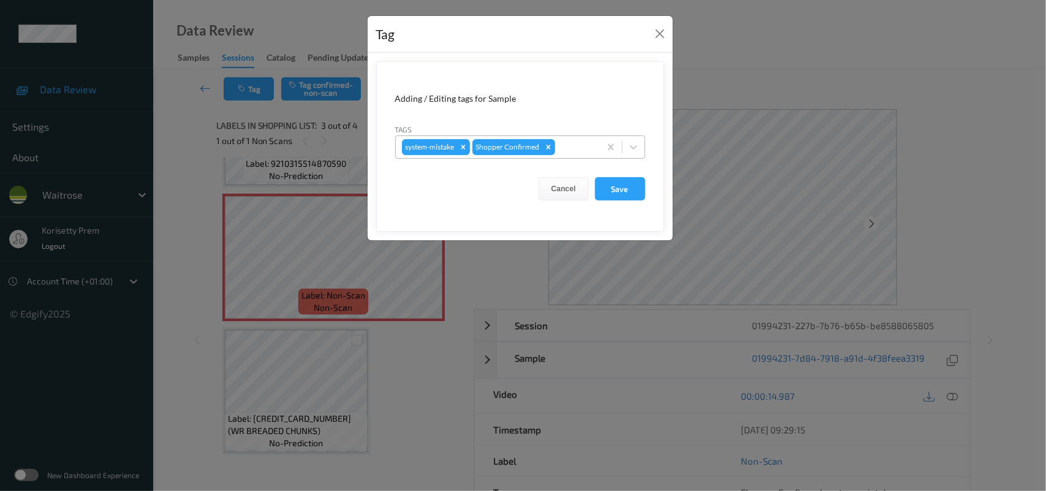
click at [561, 149] on div at bounding box center [575, 147] width 36 height 15
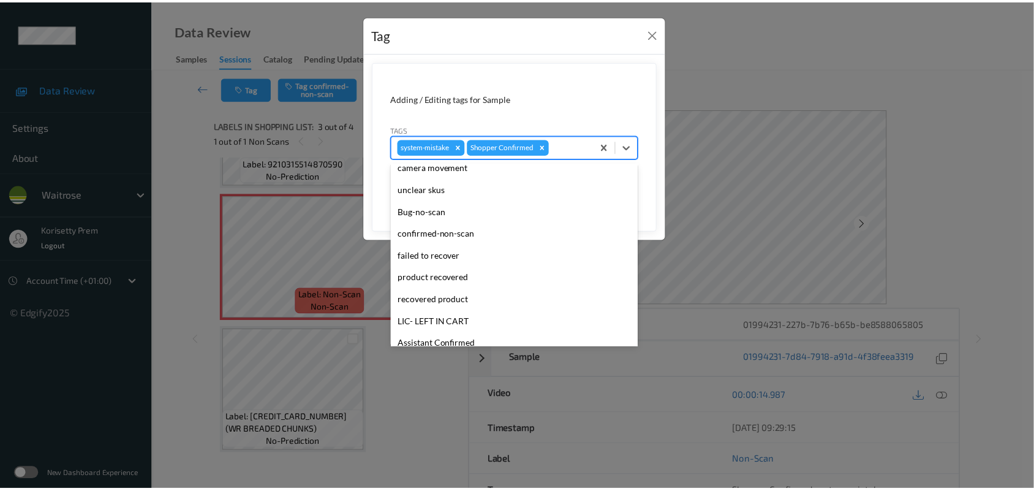
scroll to position [0, 0]
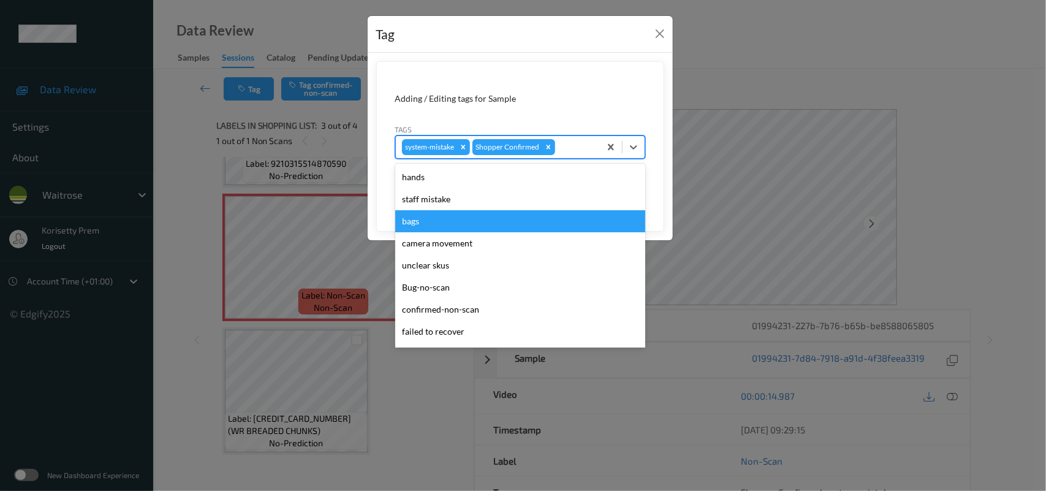
click at [442, 222] on div "bags" at bounding box center [520, 221] width 250 height 22
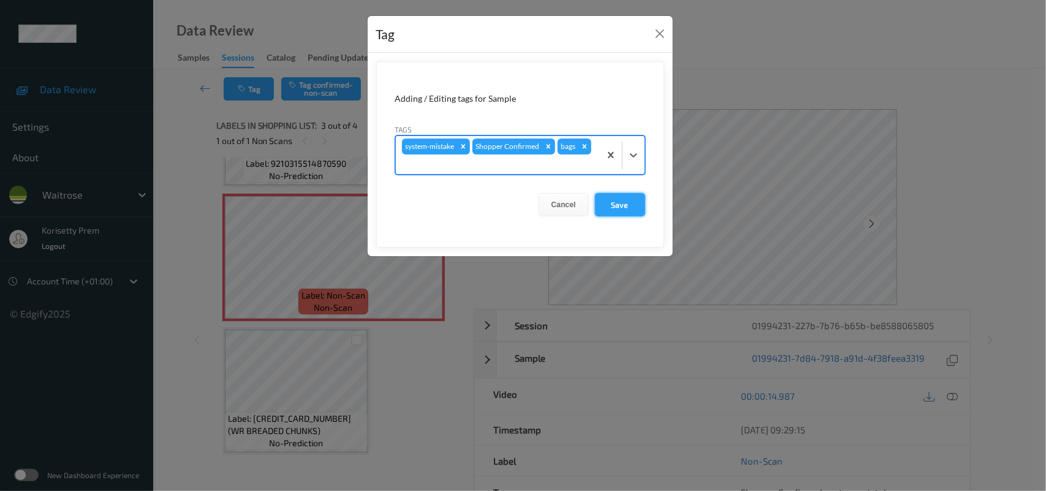
click at [613, 206] on button "Save" at bounding box center [620, 204] width 50 height 23
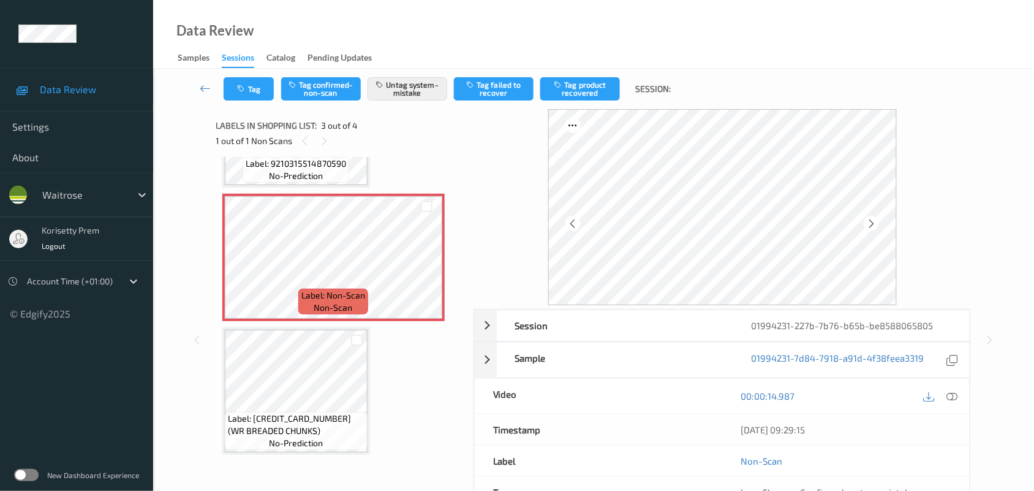
scroll to position [160, 0]
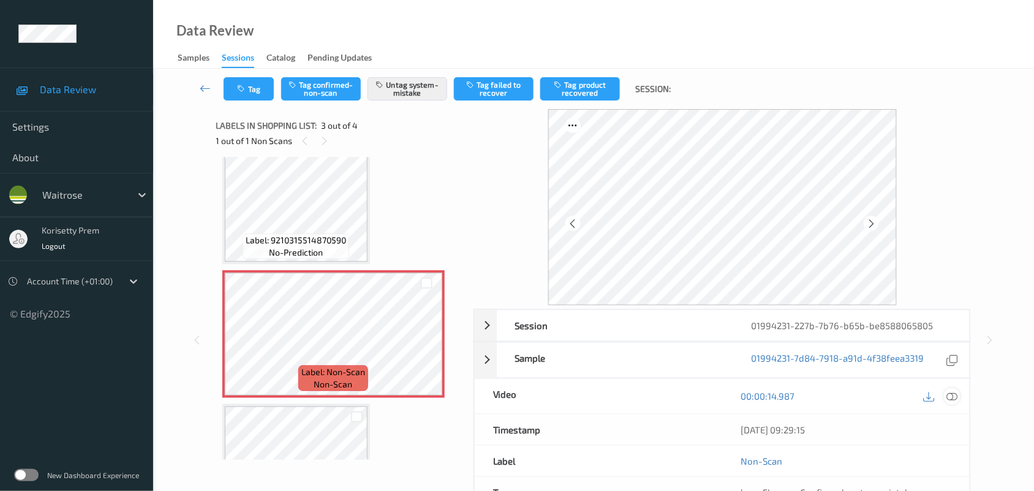
click at [957, 396] on icon at bounding box center [952, 395] width 11 height 11
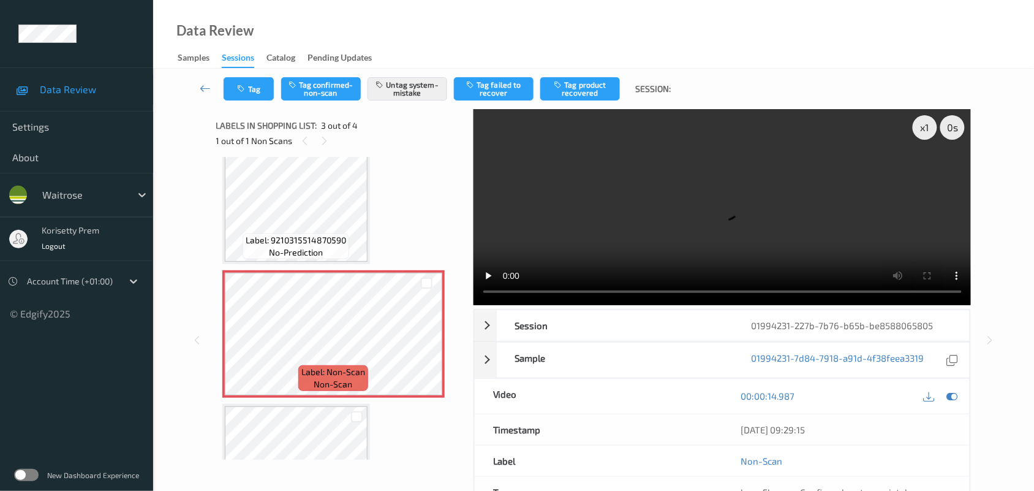
click at [524, 8] on div "Data Review Samples Sessions Catalog Pending Updates" at bounding box center [593, 34] width 881 height 69
click at [527, 42] on div "Data Review Samples Sessions Catalog Pending Updates" at bounding box center [593, 34] width 881 height 69
click at [607, 229] on video at bounding box center [723, 207] width 498 height 196
click at [243, 81] on button "Tag" at bounding box center [249, 88] width 50 height 23
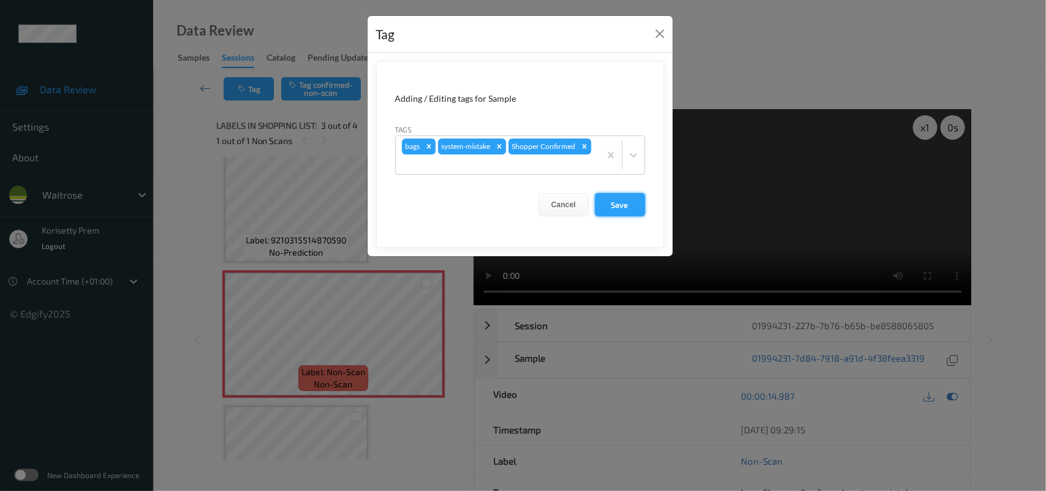
click at [613, 201] on button "Save" at bounding box center [620, 204] width 50 height 23
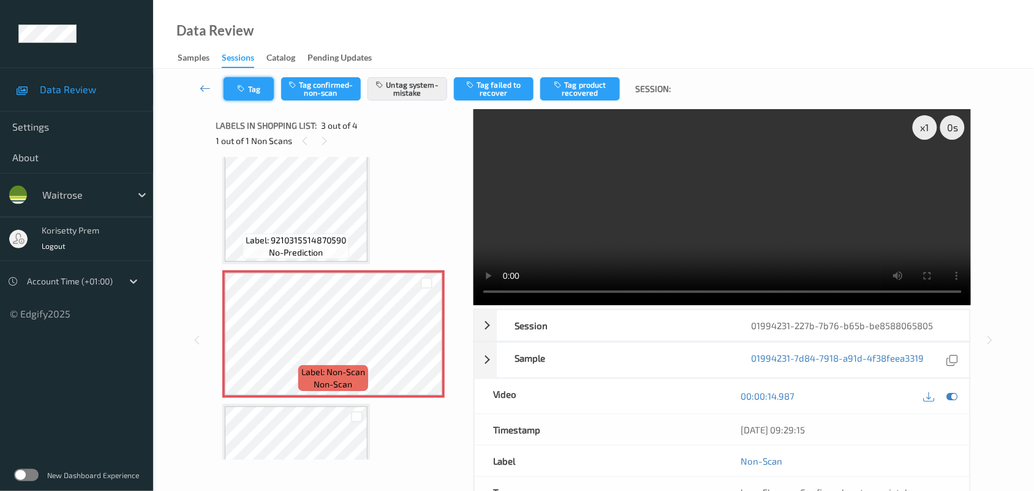
click at [225, 92] on button "Tag" at bounding box center [249, 88] width 50 height 23
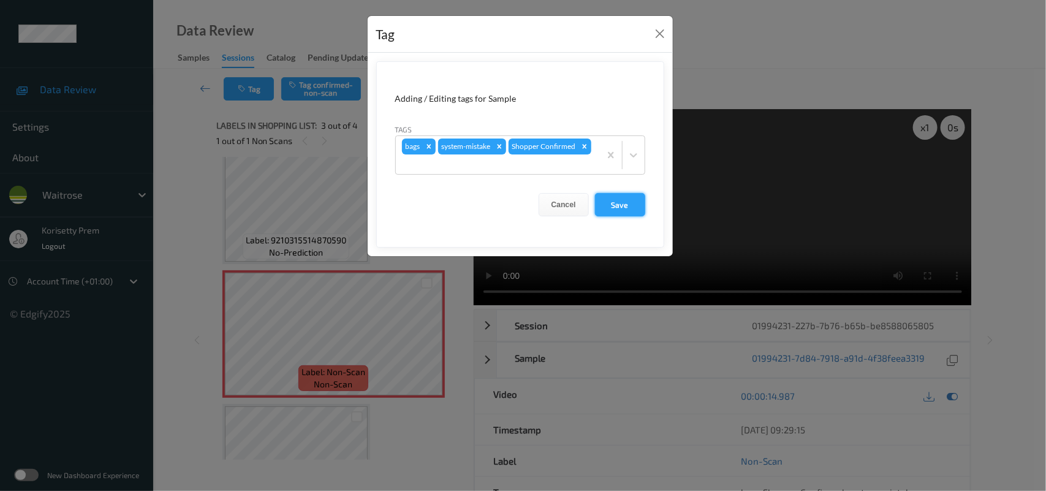
click at [608, 208] on button "Save" at bounding box center [620, 204] width 50 height 23
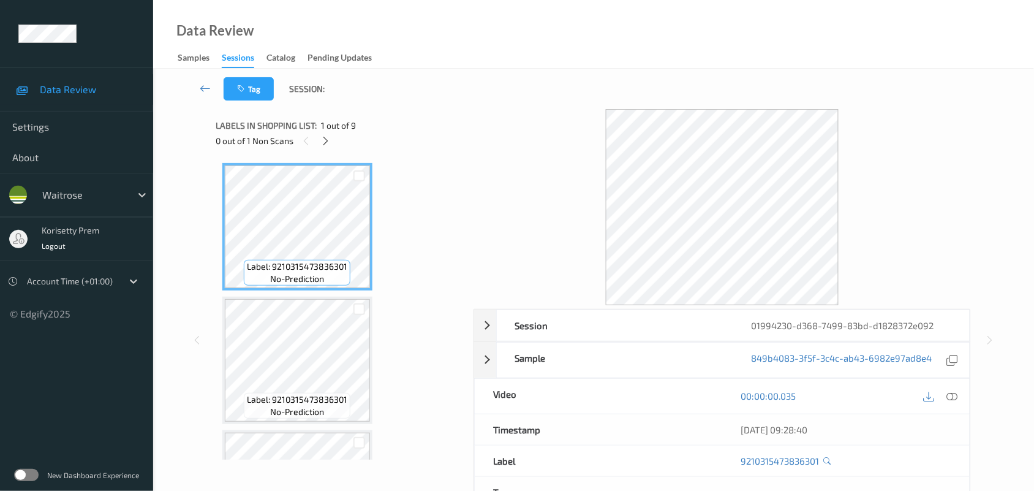
click at [561, 6] on div "Data Review Samples Sessions Catalog Pending Updates" at bounding box center [593, 34] width 881 height 69
click at [322, 138] on icon at bounding box center [325, 140] width 10 height 11
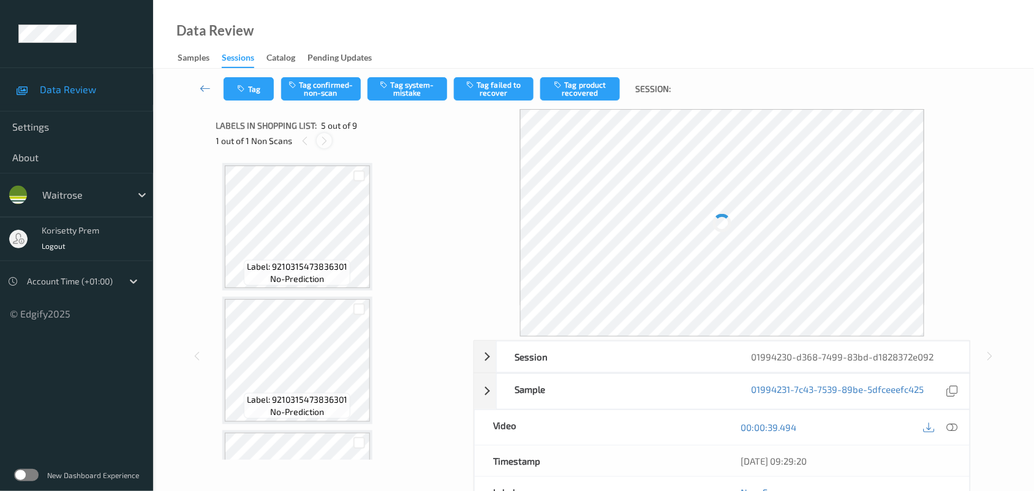
scroll to position [406, 0]
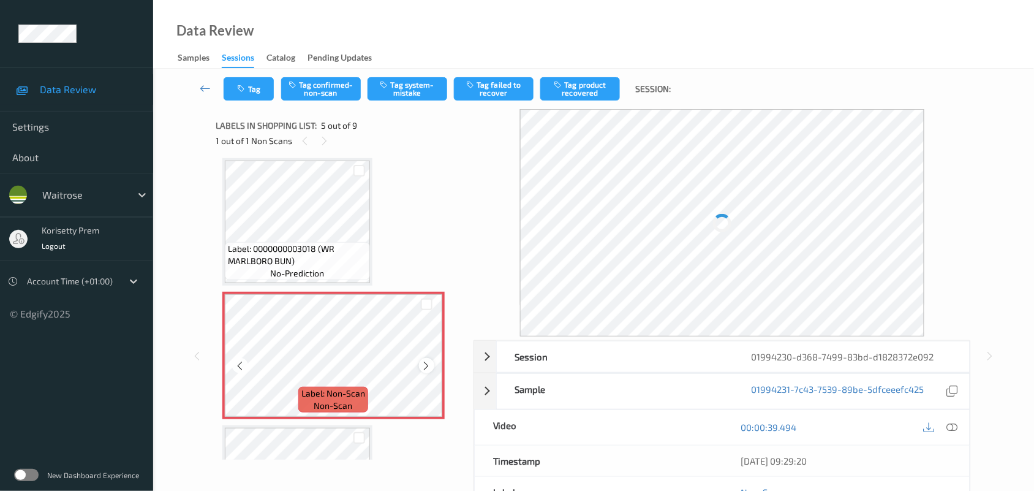
click at [432, 365] on div at bounding box center [426, 365] width 15 height 15
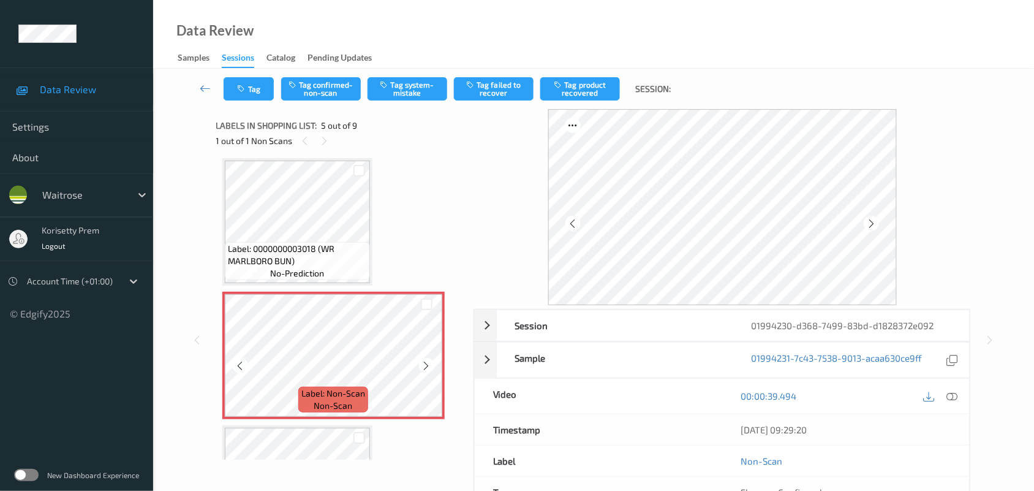
click at [432, 365] on div at bounding box center [426, 365] width 15 height 15
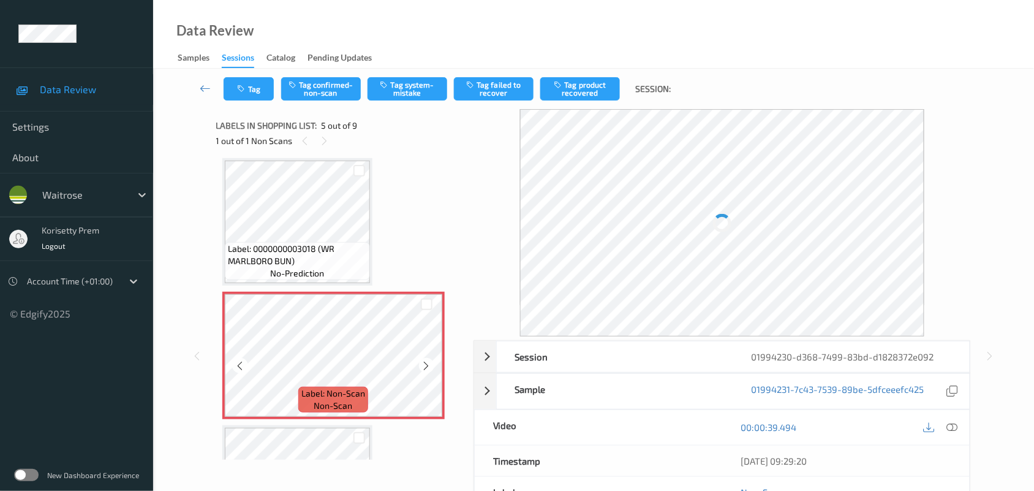
click at [432, 365] on div at bounding box center [426, 365] width 15 height 15
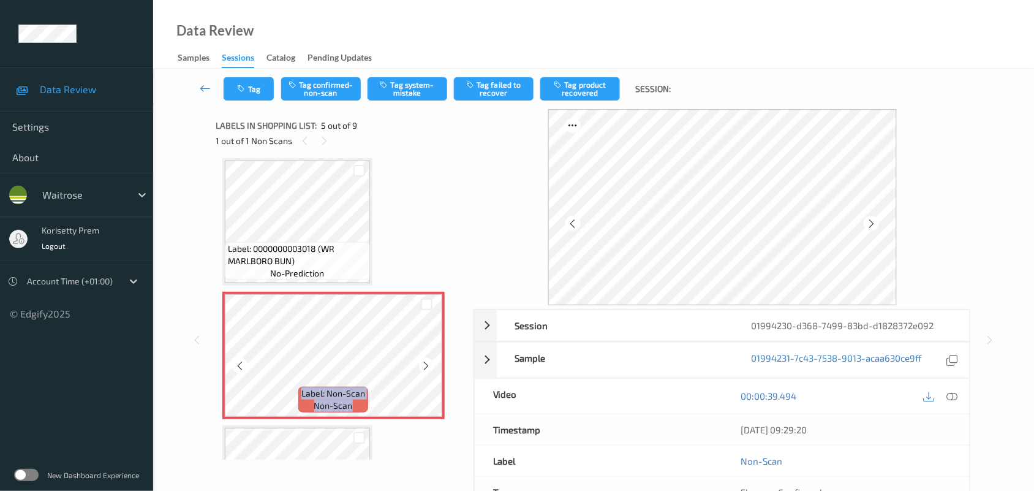
click at [432, 365] on div at bounding box center [426, 365] width 15 height 15
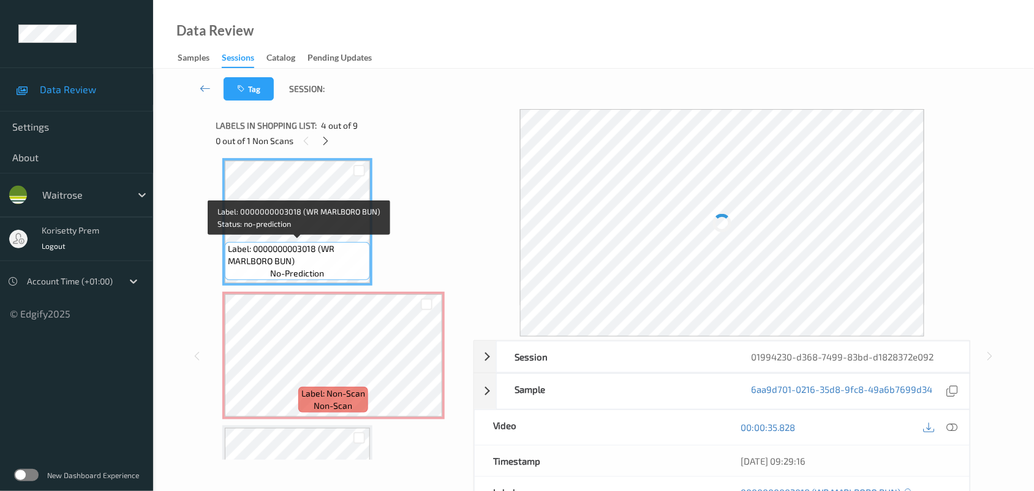
scroll to position [252, 0]
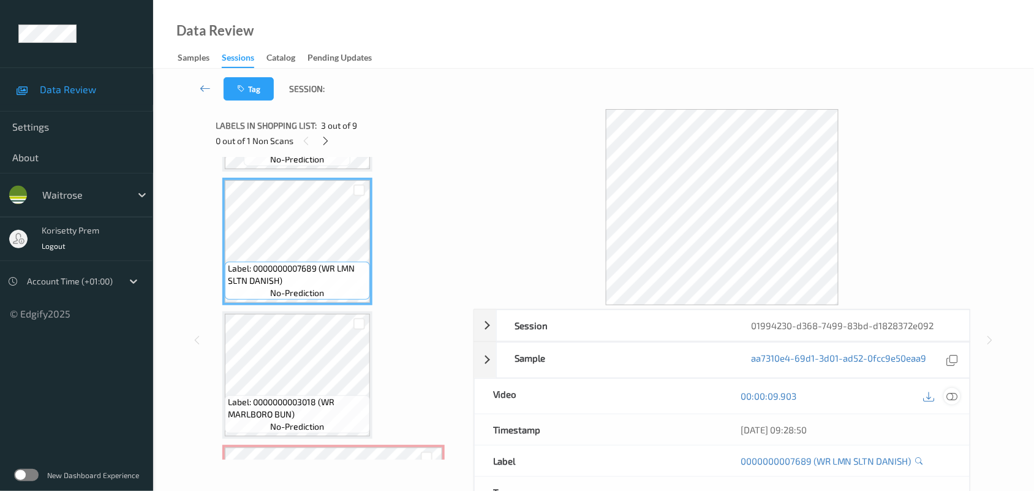
click at [956, 396] on icon at bounding box center [952, 395] width 11 height 11
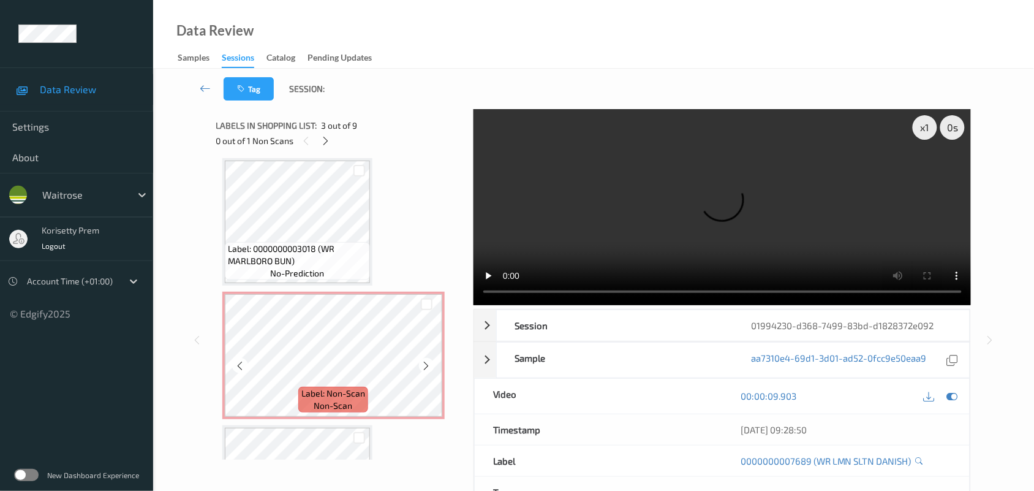
scroll to position [329, 0]
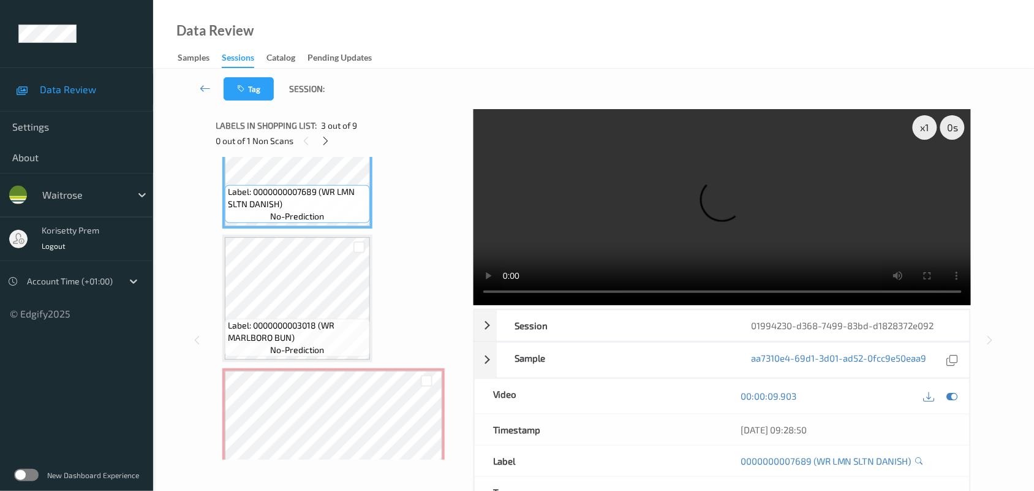
click at [626, 227] on video at bounding box center [723, 207] width 498 height 196
click at [700, 225] on video at bounding box center [723, 207] width 498 height 196
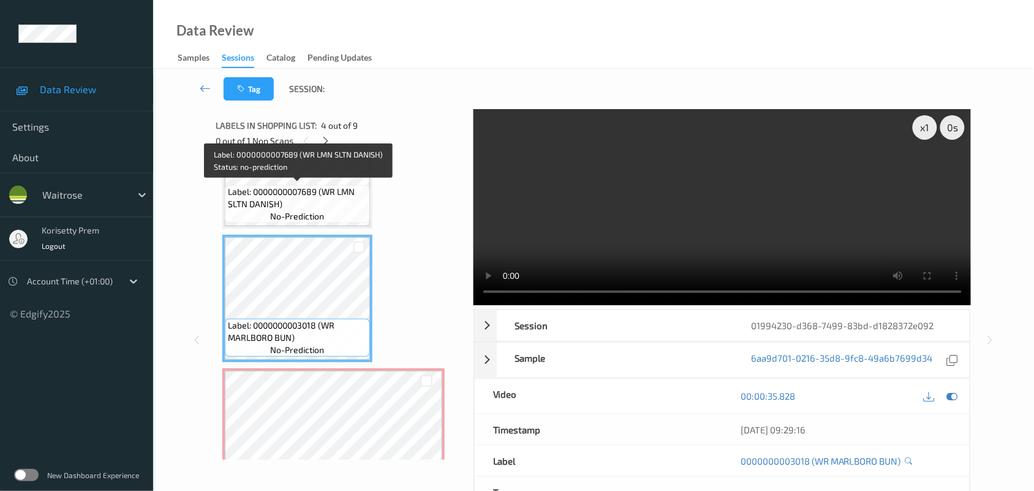
click at [306, 194] on span "Label: 0000000007689 (WR LMN SLTN DANISH)" at bounding box center [297, 198] width 139 height 25
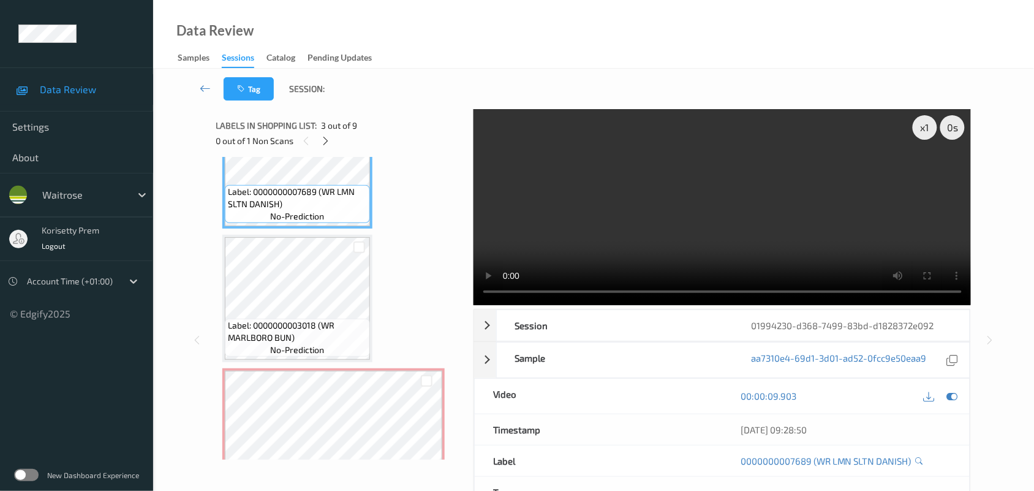
click at [622, 247] on video at bounding box center [723, 207] width 498 height 196
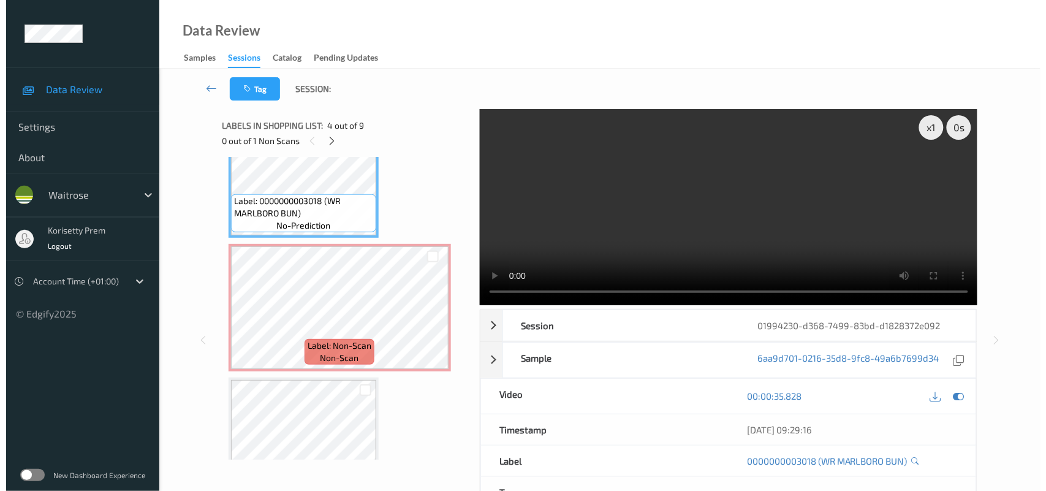
scroll to position [459, 0]
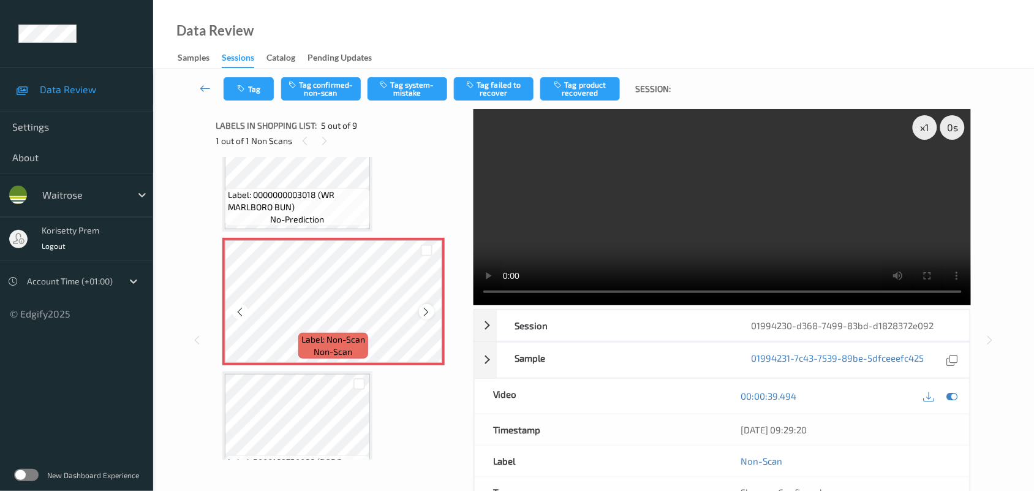
click at [424, 311] on icon at bounding box center [426, 311] width 10 height 11
click at [684, 225] on video at bounding box center [723, 207] width 498 height 196
click at [403, 88] on button "Tag system-mistake" at bounding box center [408, 88] width 80 height 23
click at [249, 91] on button "Tag" at bounding box center [249, 88] width 50 height 23
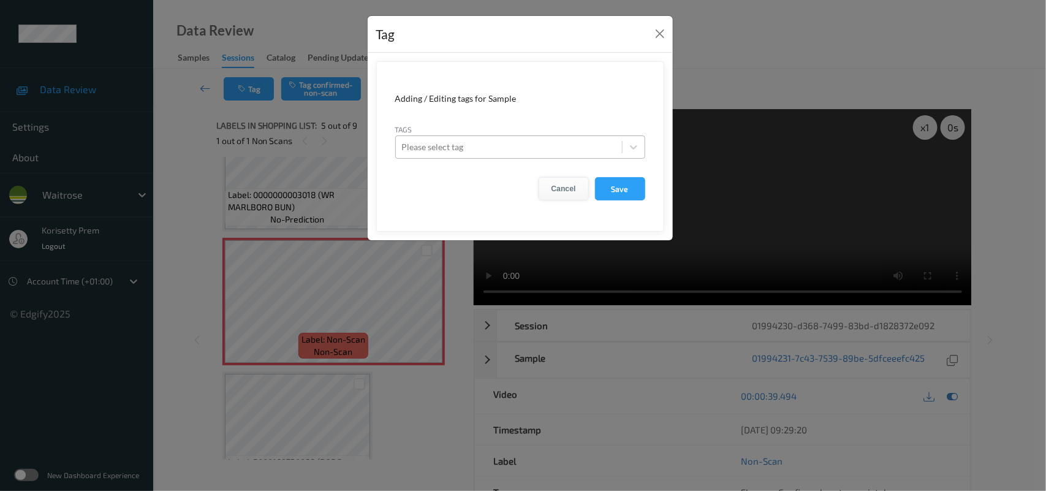
click at [552, 189] on button "Cancel" at bounding box center [563, 188] width 50 height 23
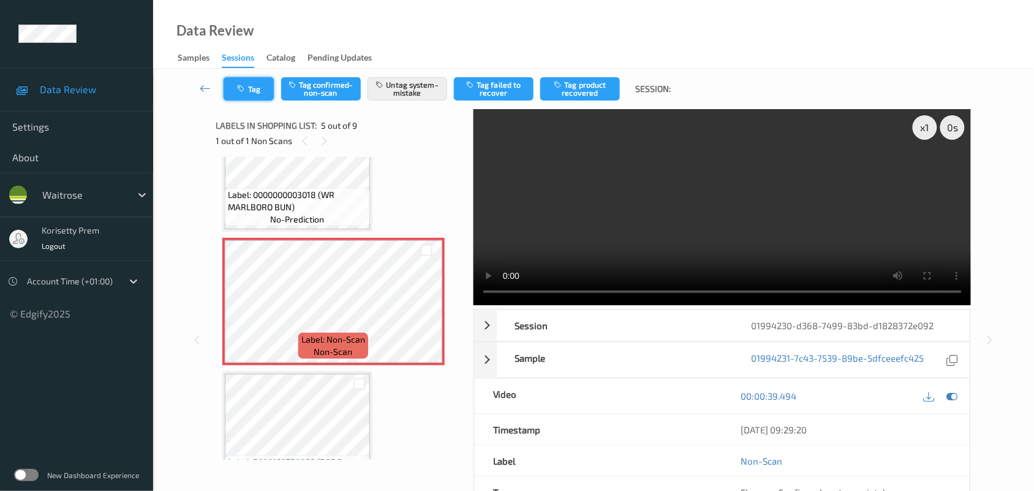
click at [262, 96] on button "Tag" at bounding box center [249, 88] width 50 height 23
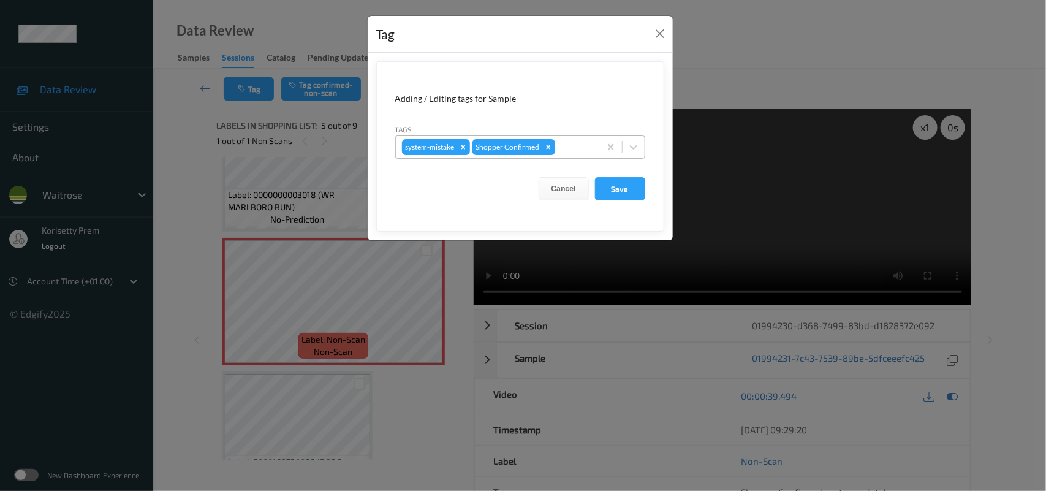
click at [582, 149] on div at bounding box center [575, 147] width 36 height 15
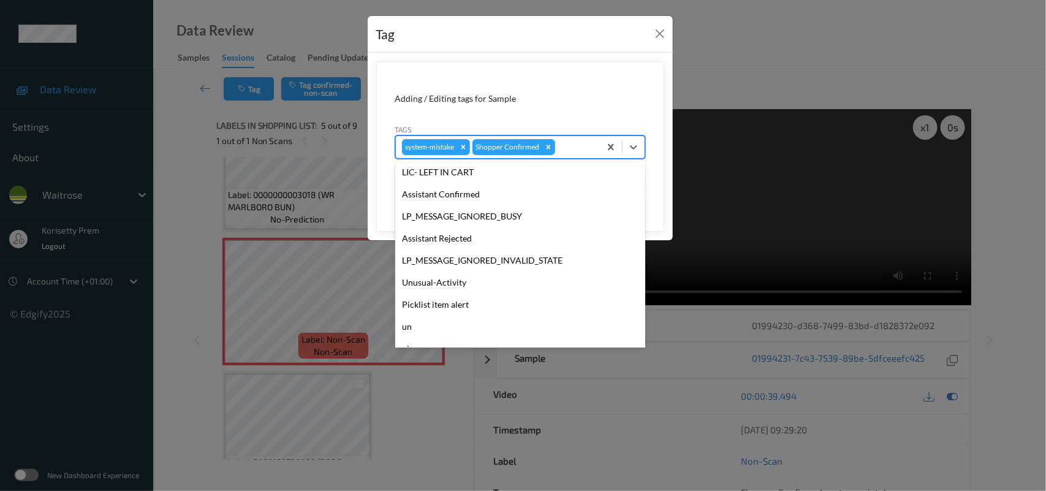
scroll to position [305, 0]
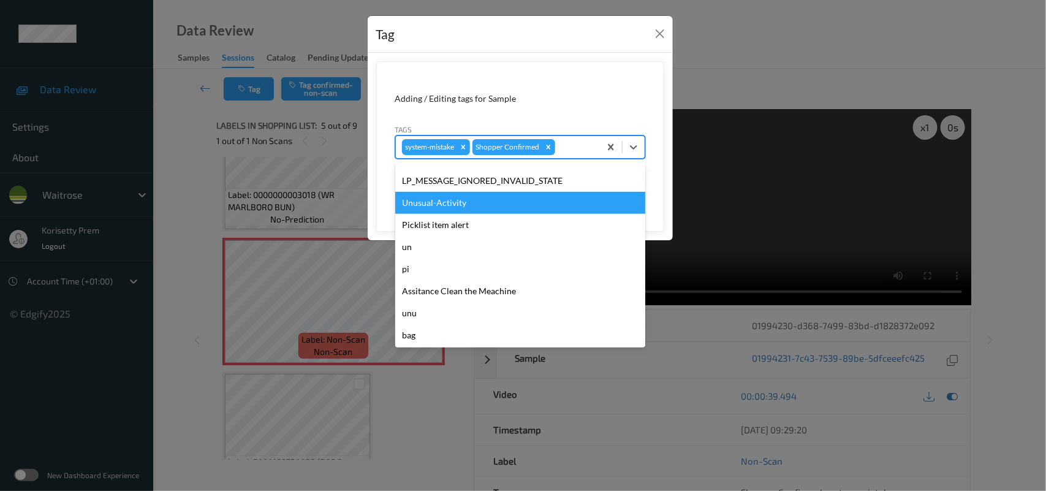
click at [455, 207] on div "Unusual-Activity" at bounding box center [520, 203] width 250 height 22
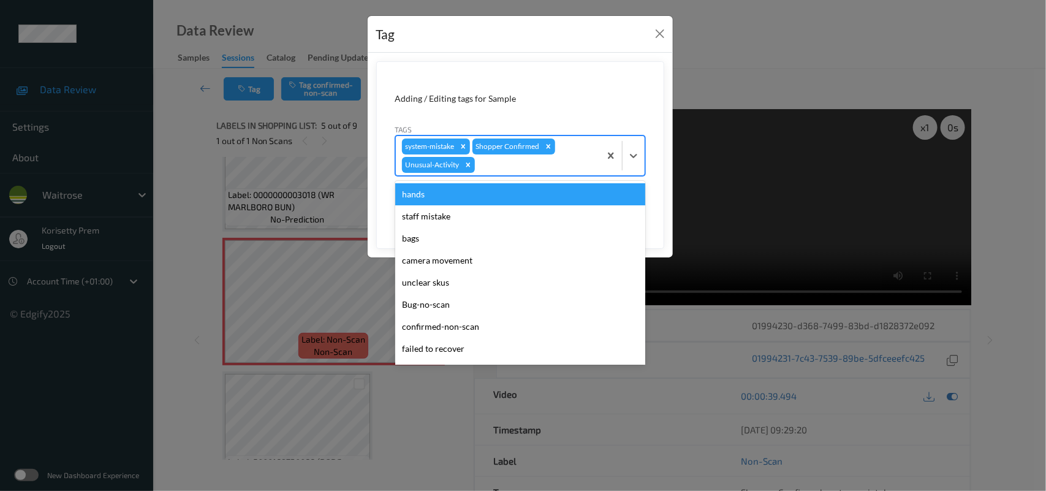
click at [516, 158] on div at bounding box center [535, 164] width 116 height 15
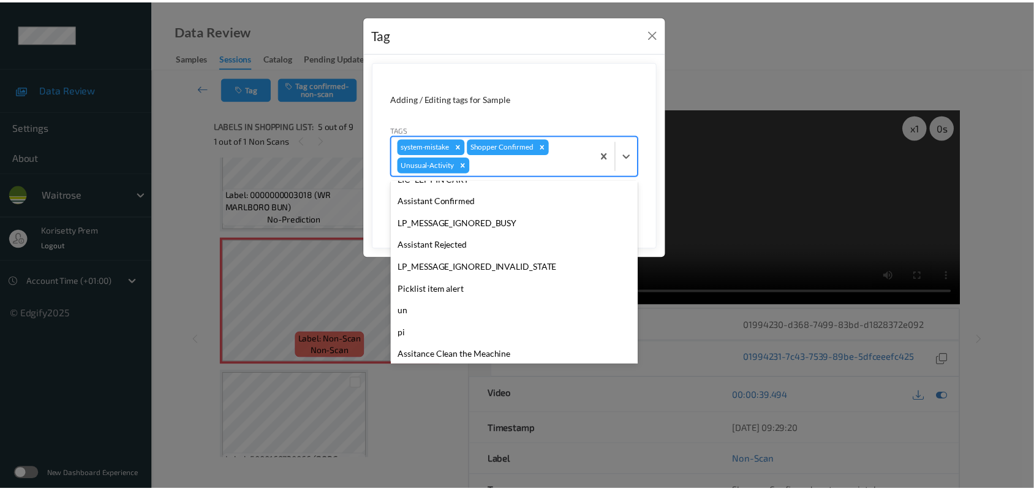
scroll to position [284, 0]
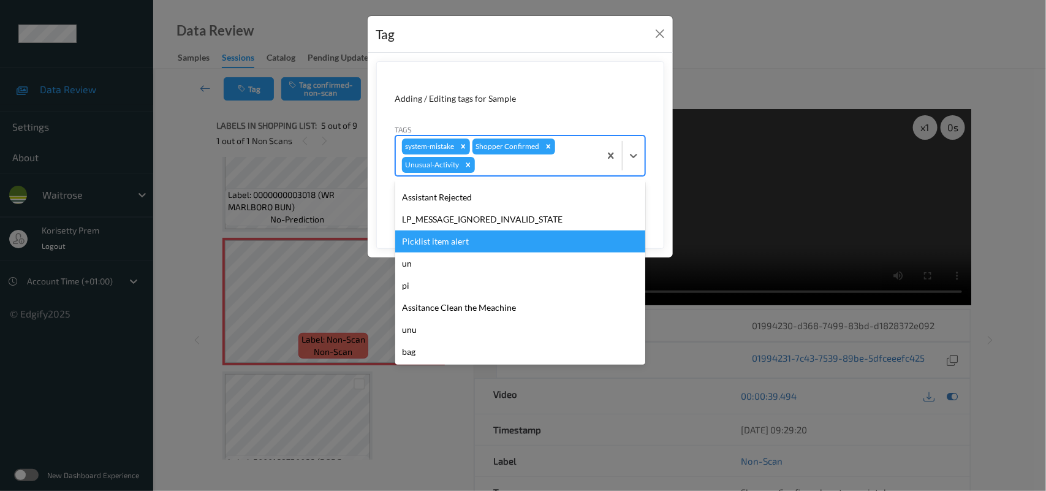
click at [444, 241] on div "Picklist item alert" at bounding box center [520, 241] width 250 height 22
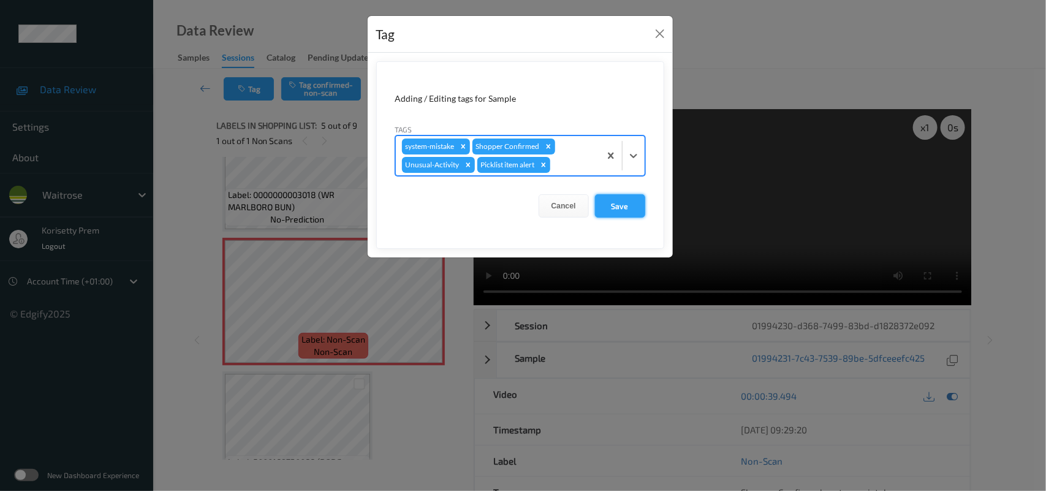
click at [605, 200] on button "Save" at bounding box center [620, 205] width 50 height 23
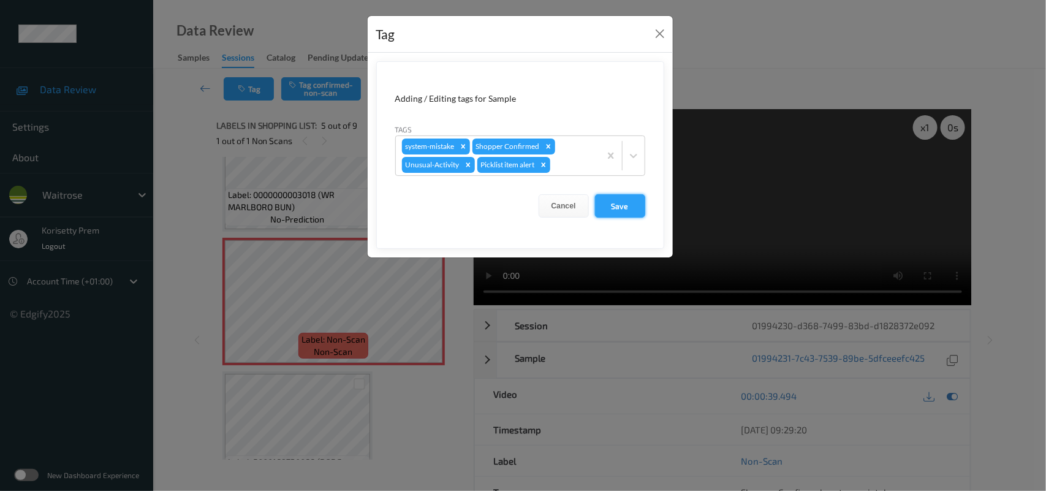
click at [624, 202] on button "Save" at bounding box center [620, 205] width 50 height 23
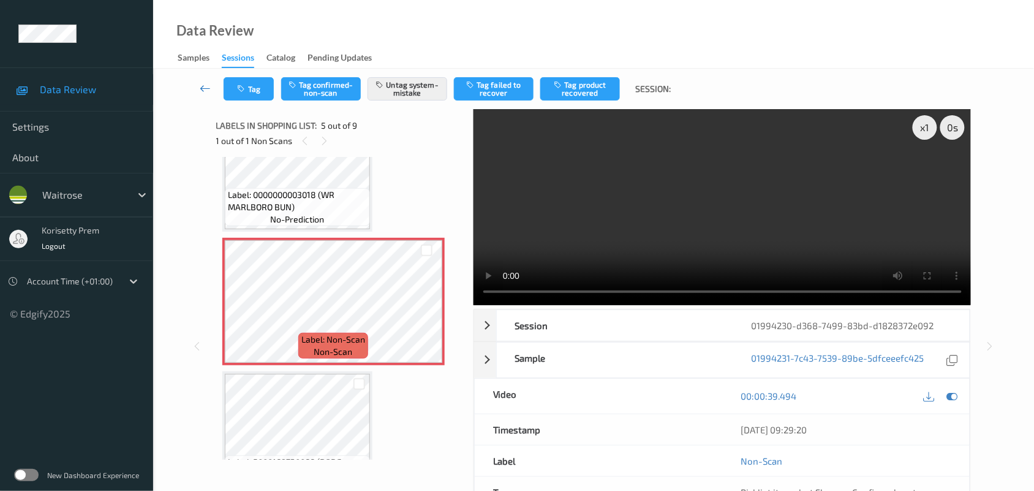
click at [207, 85] on icon at bounding box center [205, 88] width 11 height 12
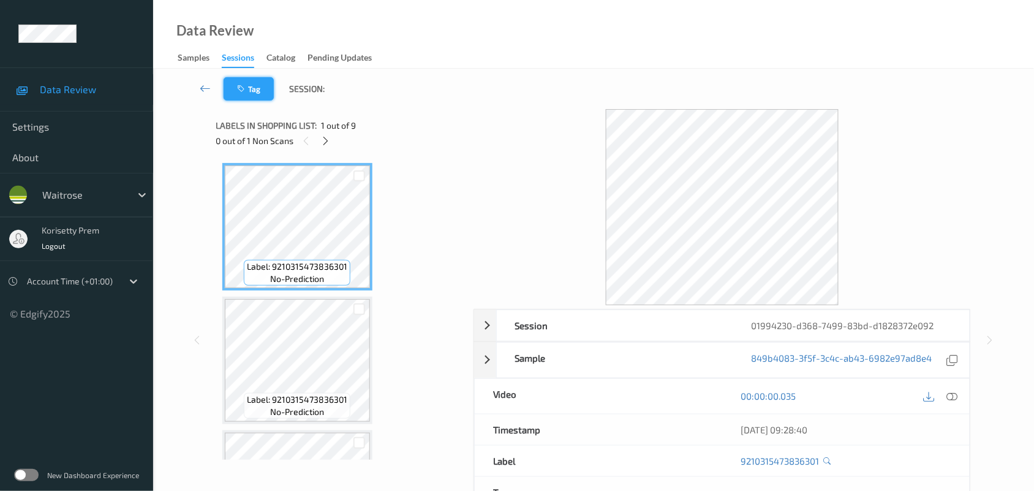
click at [243, 92] on icon "button" at bounding box center [243, 89] width 10 height 9
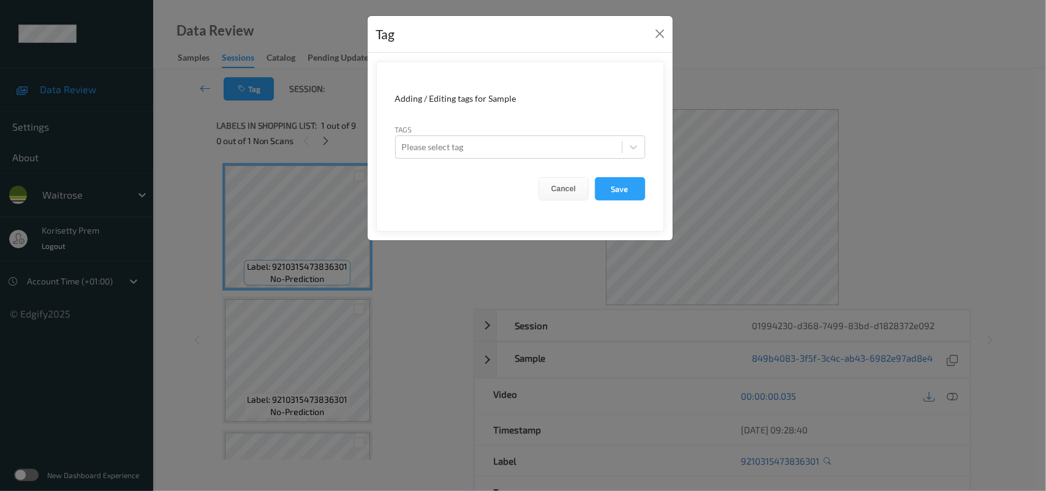
click at [322, 135] on div "Tag Adding / Editing tags for Sample Tags Please select tag Cancel Save" at bounding box center [523, 245] width 1046 height 491
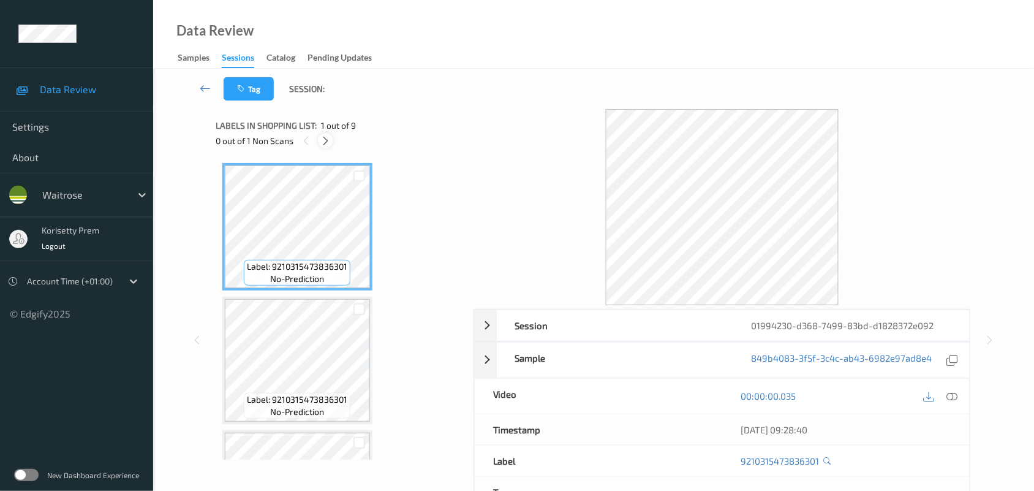
click at [320, 141] on icon at bounding box center [325, 140] width 10 height 11
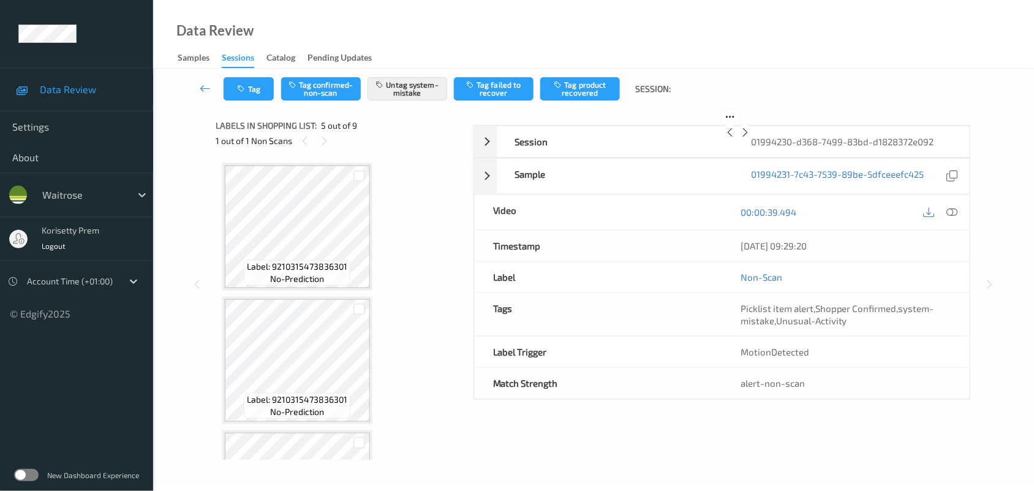
scroll to position [406, 0]
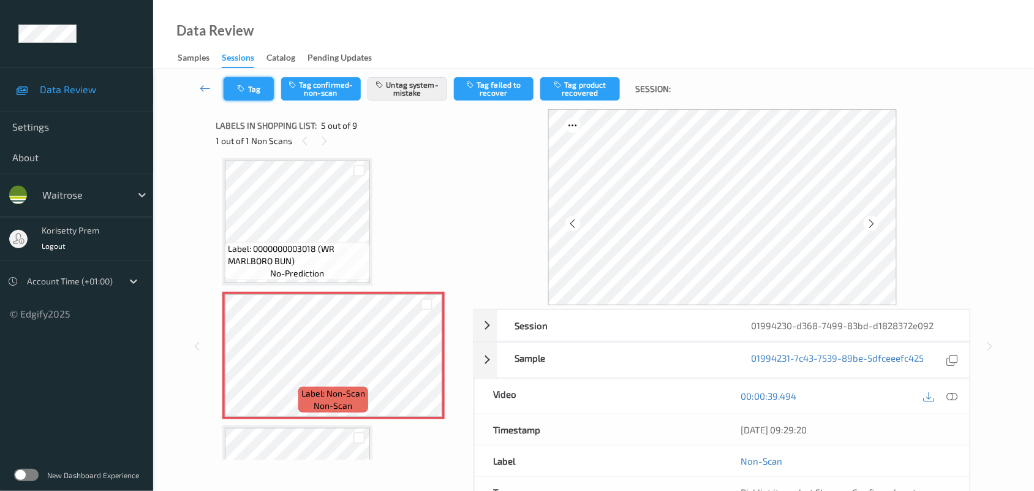
click at [246, 86] on icon "button" at bounding box center [243, 89] width 10 height 9
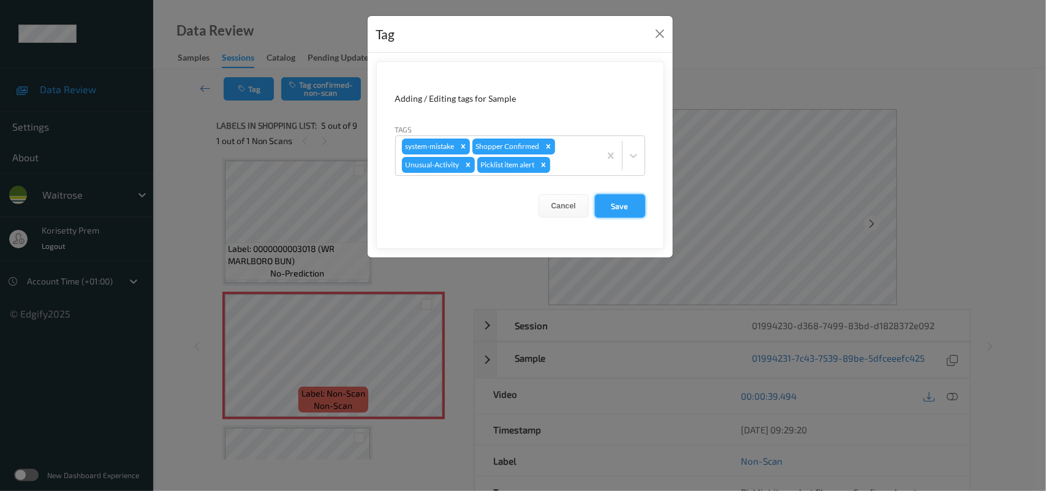
click at [610, 197] on button "Save" at bounding box center [620, 205] width 50 height 23
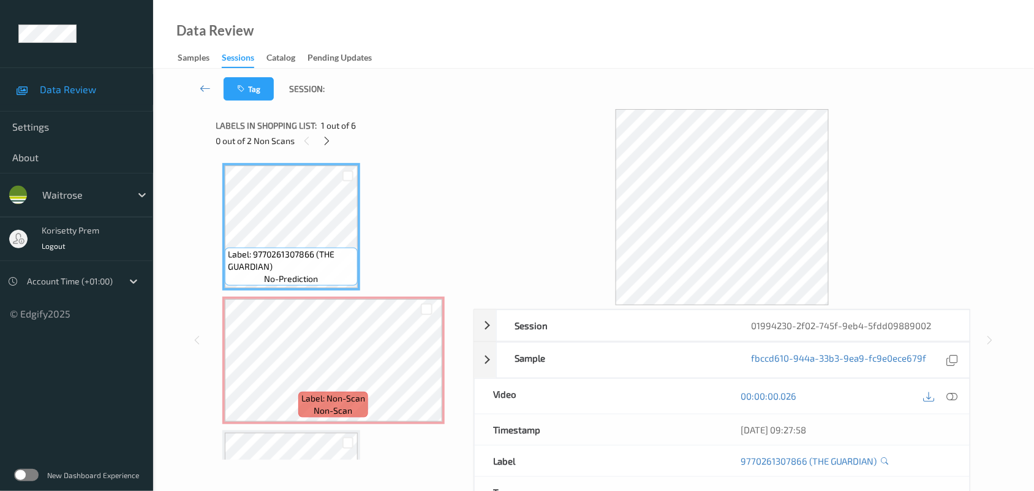
drag, startPoint x: 490, startPoint y: 97, endPoint x: 429, endPoint y: 51, distance: 76.6
click at [489, 98] on div "Tag Session:" at bounding box center [593, 89] width 831 height 40
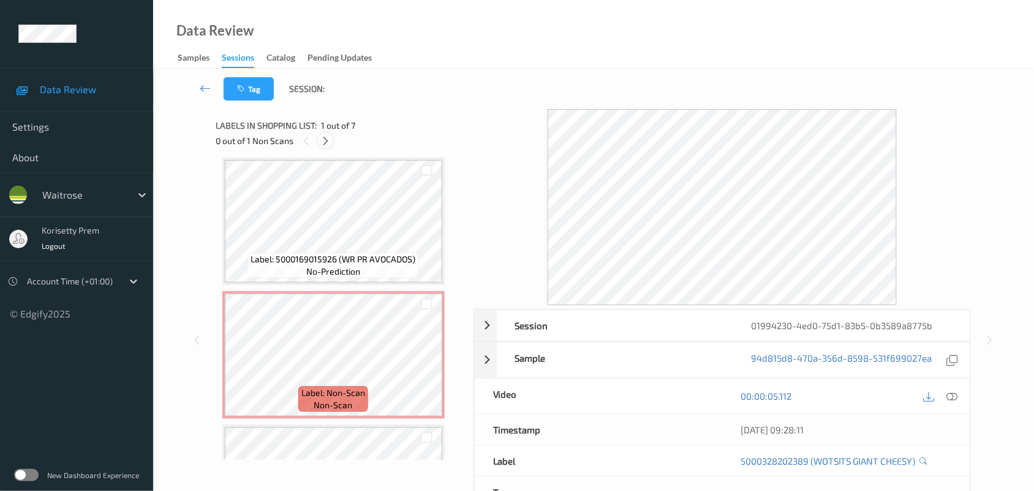
click at [323, 145] on icon at bounding box center [325, 140] width 10 height 11
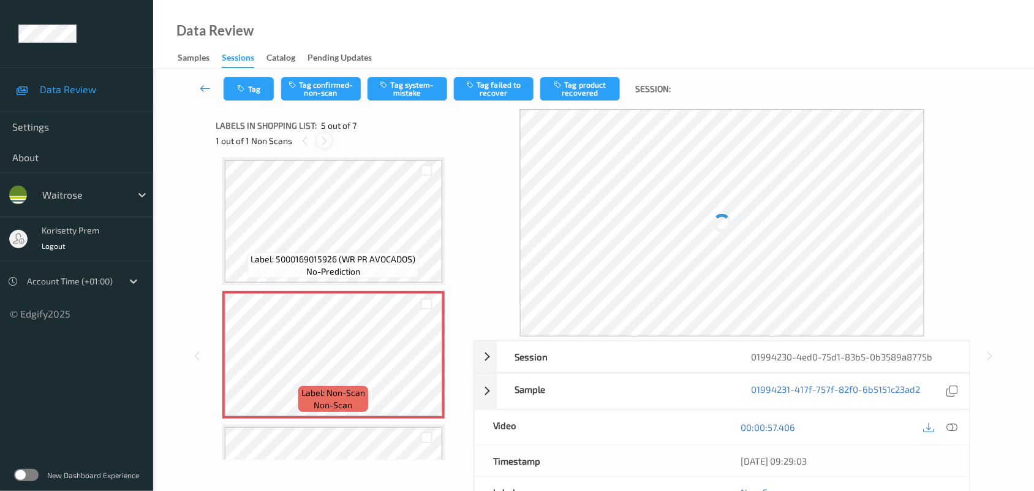
scroll to position [406, 0]
click at [423, 360] on icon at bounding box center [426, 365] width 10 height 11
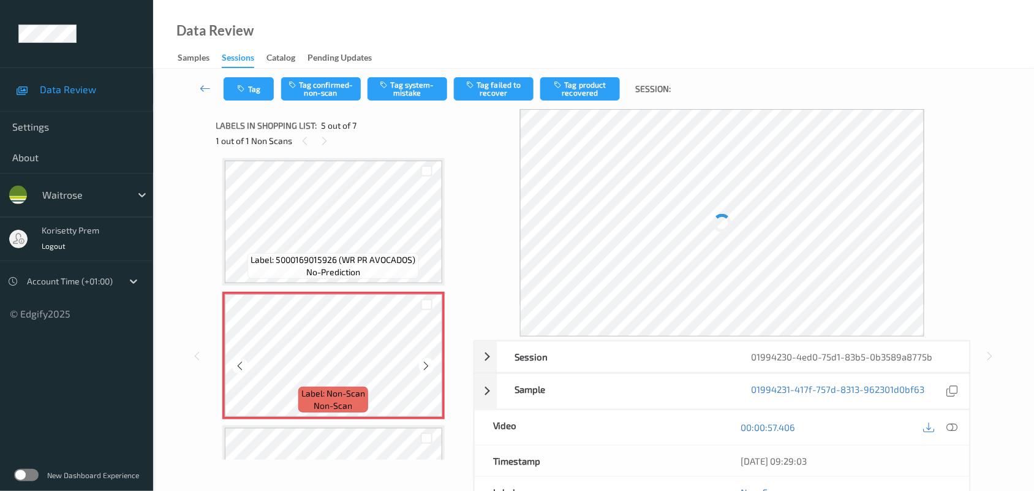
click at [423, 360] on icon at bounding box center [426, 365] width 10 height 11
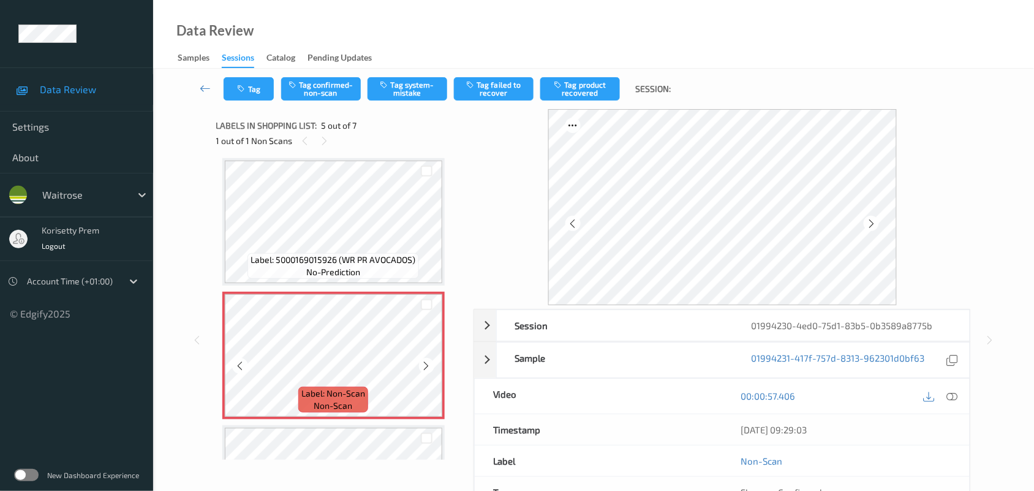
click at [423, 360] on icon at bounding box center [426, 365] width 10 height 11
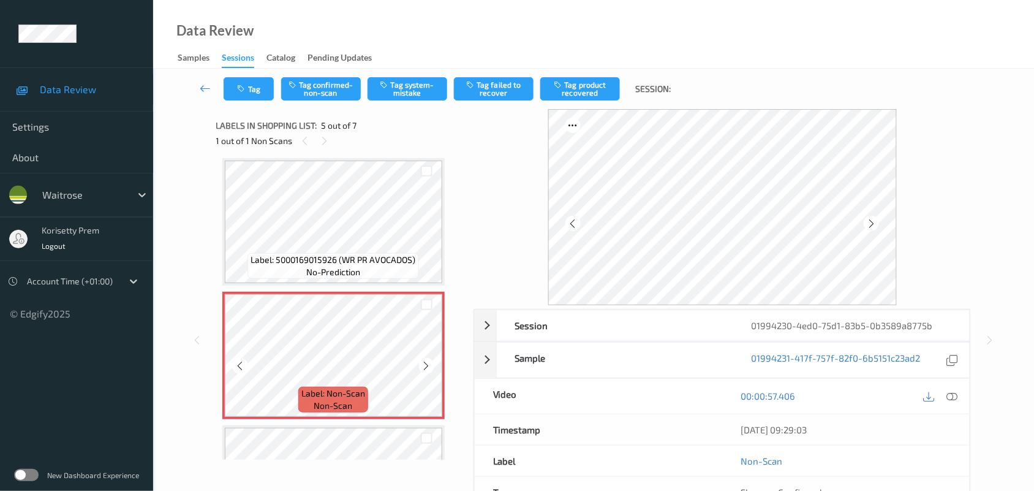
click at [423, 360] on icon at bounding box center [426, 365] width 10 height 11
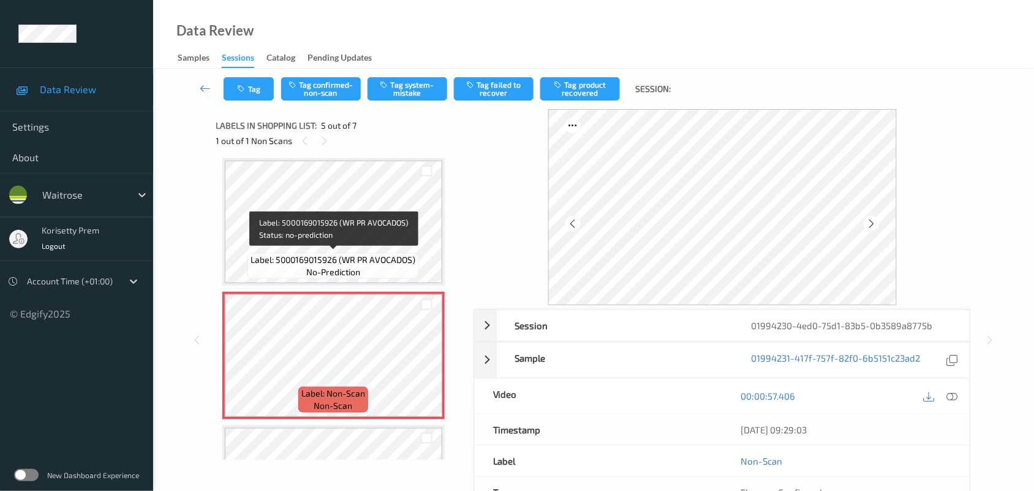
click at [368, 258] on span "Label: 5000169015926 (WR PR AVOCADOS)" at bounding box center [333, 260] width 165 height 12
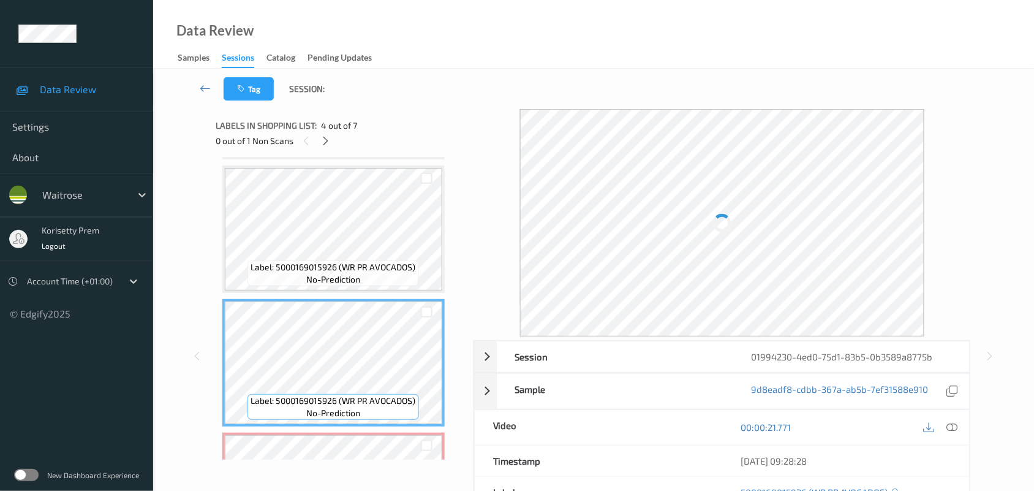
scroll to position [252, 0]
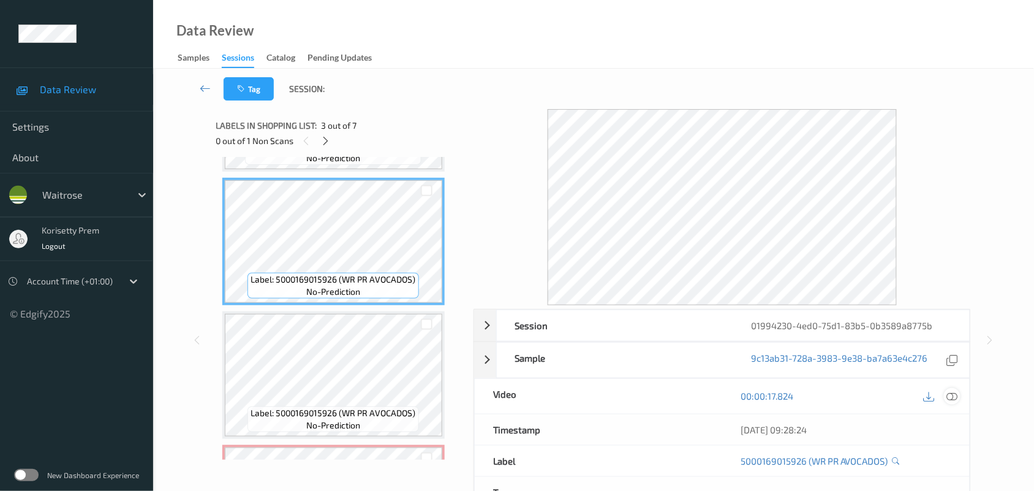
click at [953, 398] on icon at bounding box center [952, 395] width 11 height 11
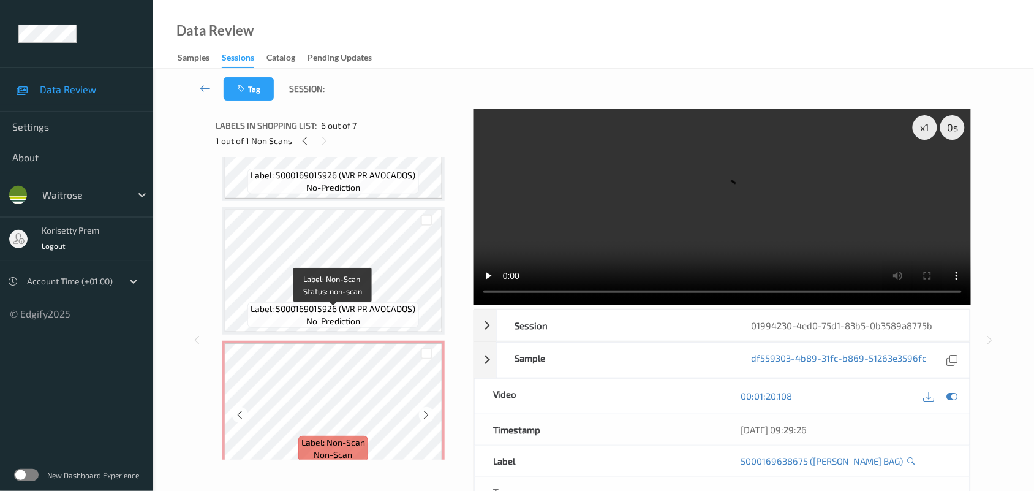
scroll to position [329, 0]
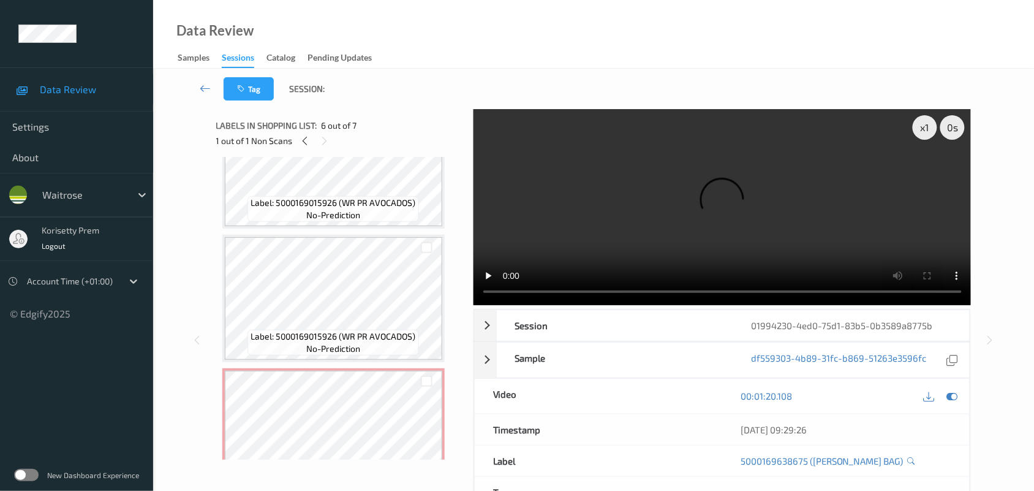
click at [351, 213] on span "no-prediction" at bounding box center [333, 215] width 54 height 12
click at [669, 203] on video at bounding box center [723, 207] width 498 height 196
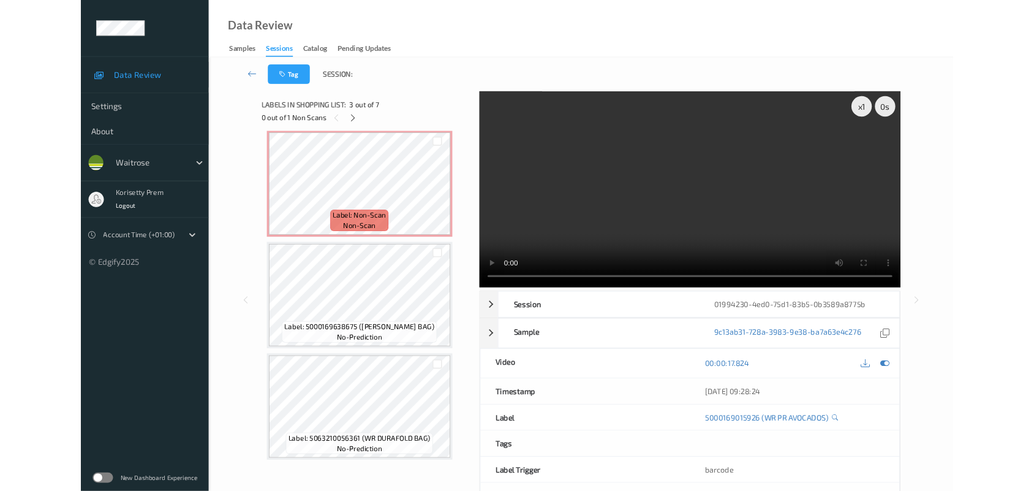
scroll to position [539, 0]
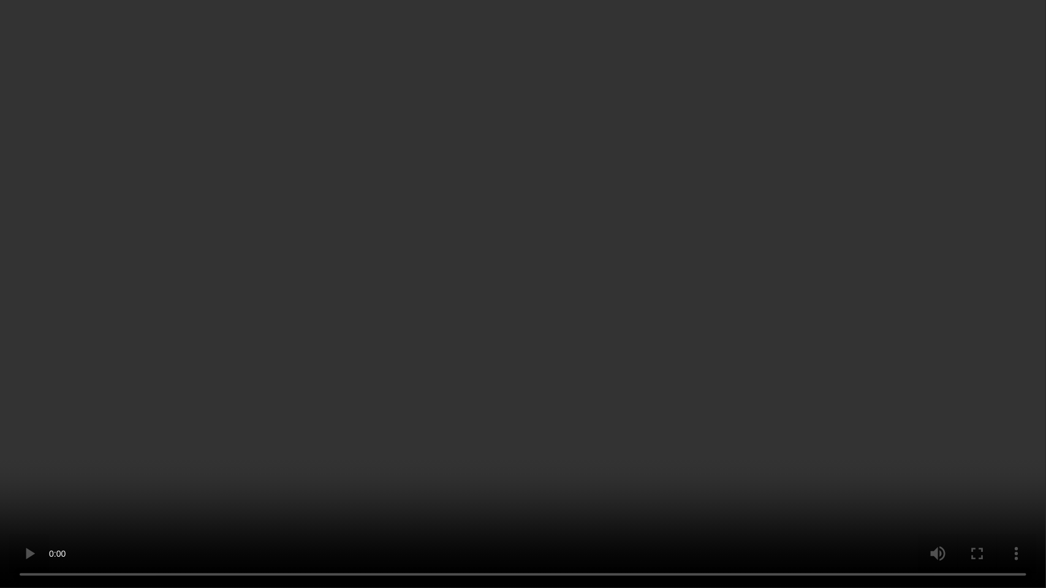
click at [665, 251] on video at bounding box center [523, 294] width 1046 height 588
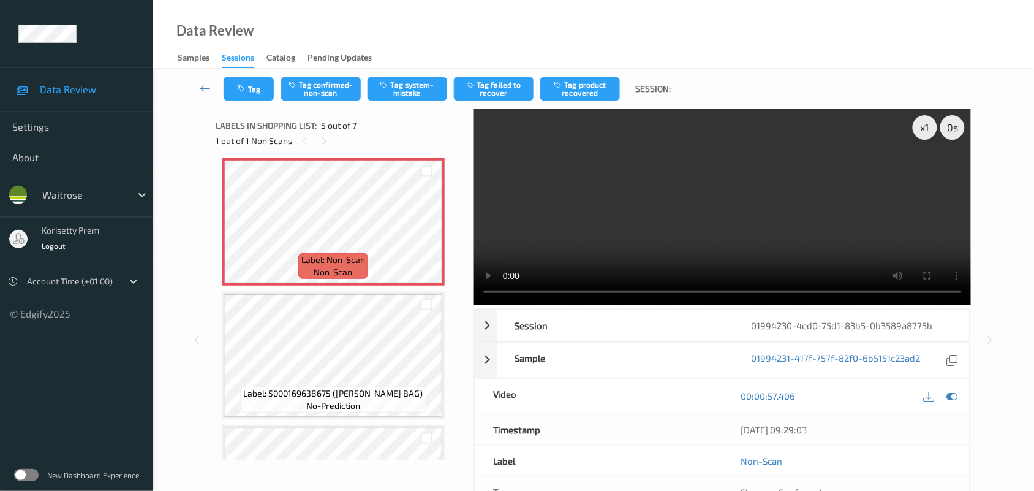
click at [675, 236] on video at bounding box center [723, 207] width 498 height 196
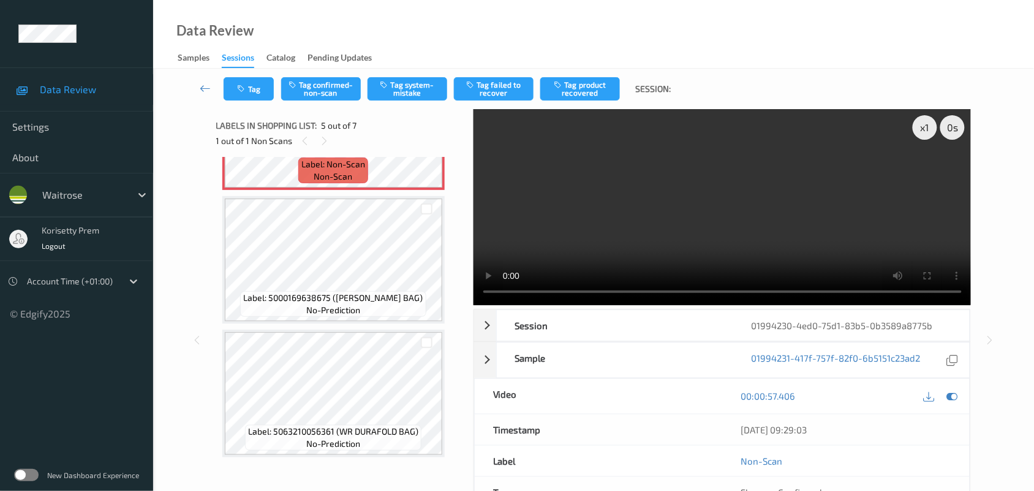
scroll to position [636, 0]
click at [618, 247] on video at bounding box center [723, 207] width 498 height 196
click at [638, 187] on video at bounding box center [723, 207] width 498 height 196
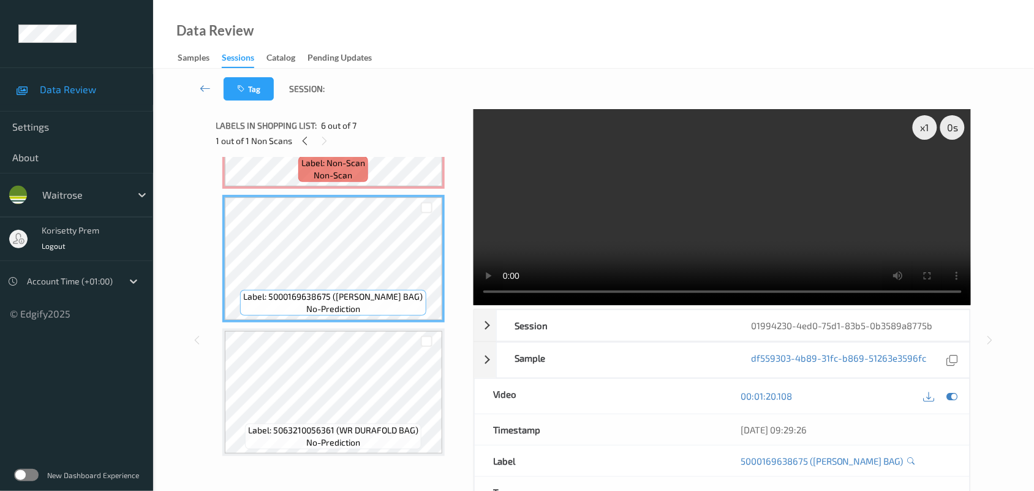
click at [590, 205] on video at bounding box center [723, 207] width 498 height 196
click at [625, 221] on video at bounding box center [723, 207] width 498 height 196
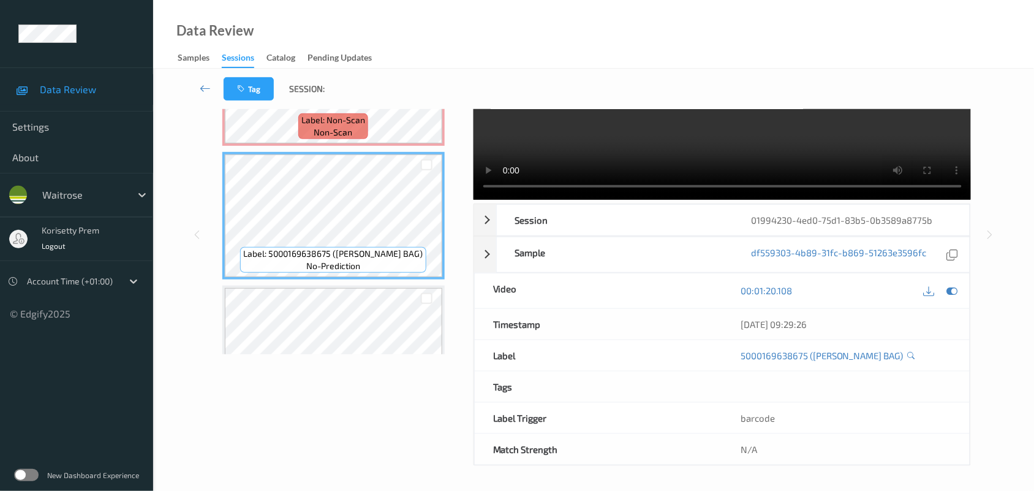
scroll to position [483, 0]
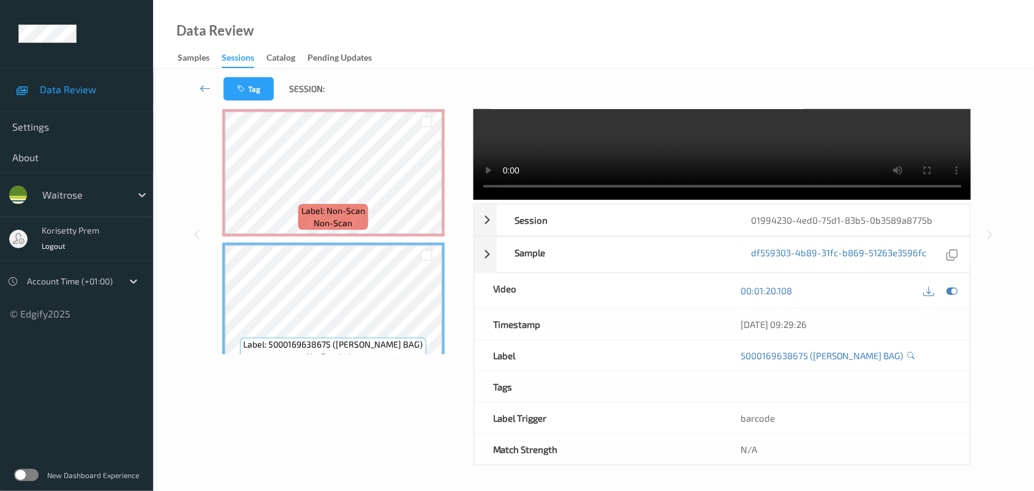
click at [601, 133] on video at bounding box center [723, 102] width 498 height 196
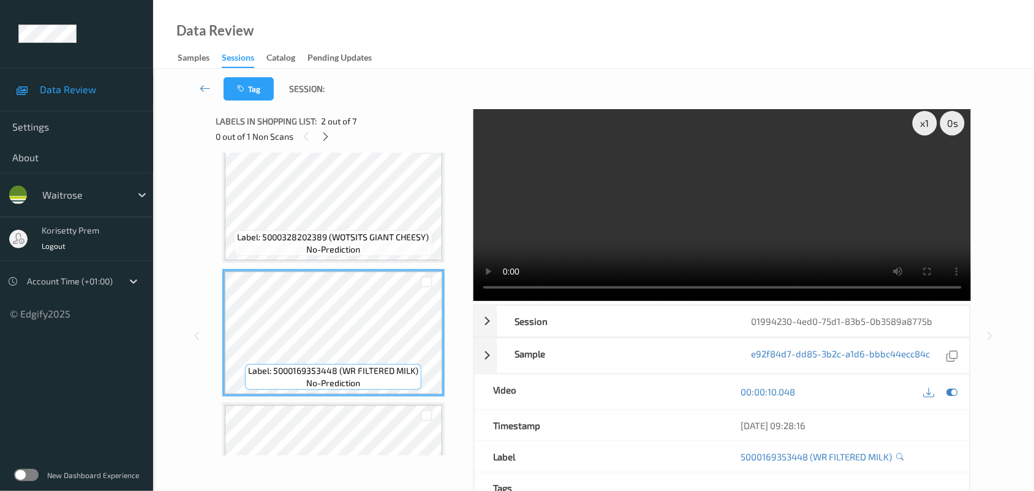
scroll to position [0, 0]
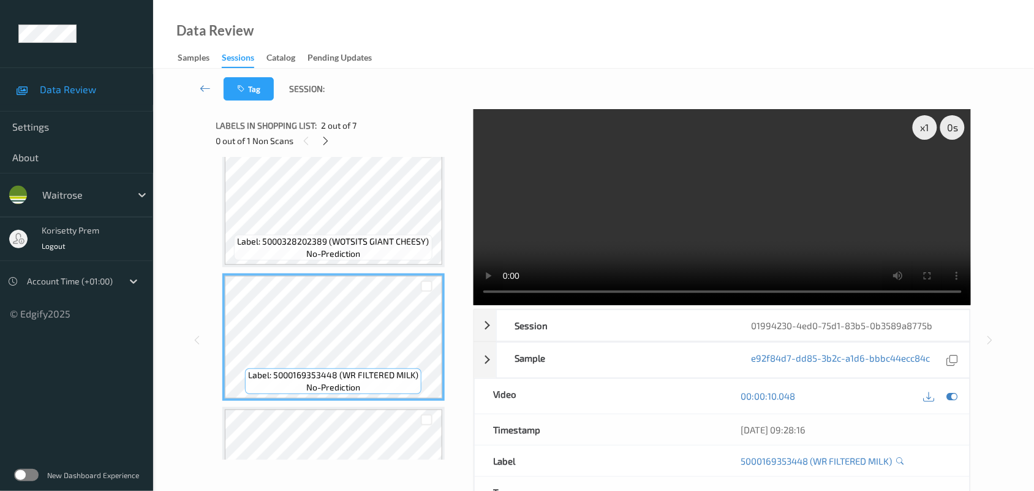
click at [610, 232] on video at bounding box center [723, 207] width 498 height 196
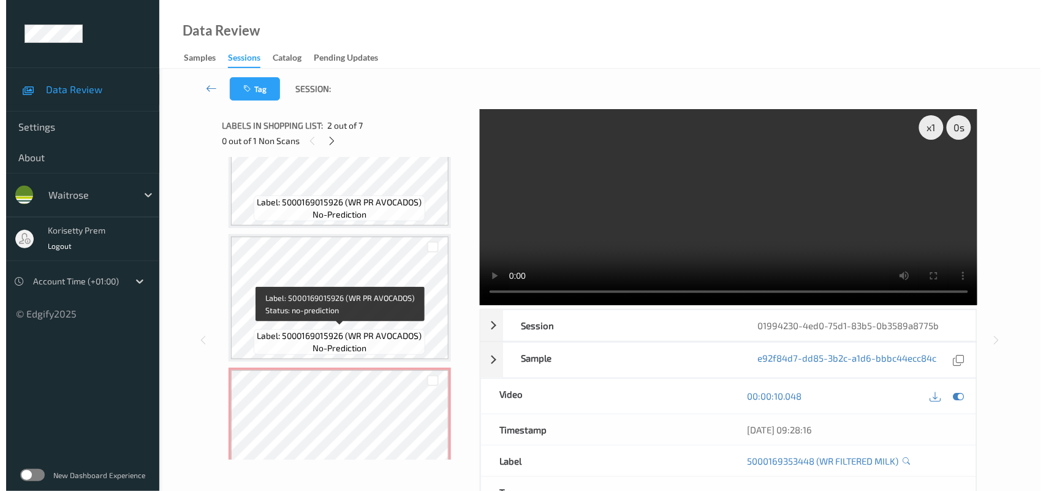
scroll to position [483, 0]
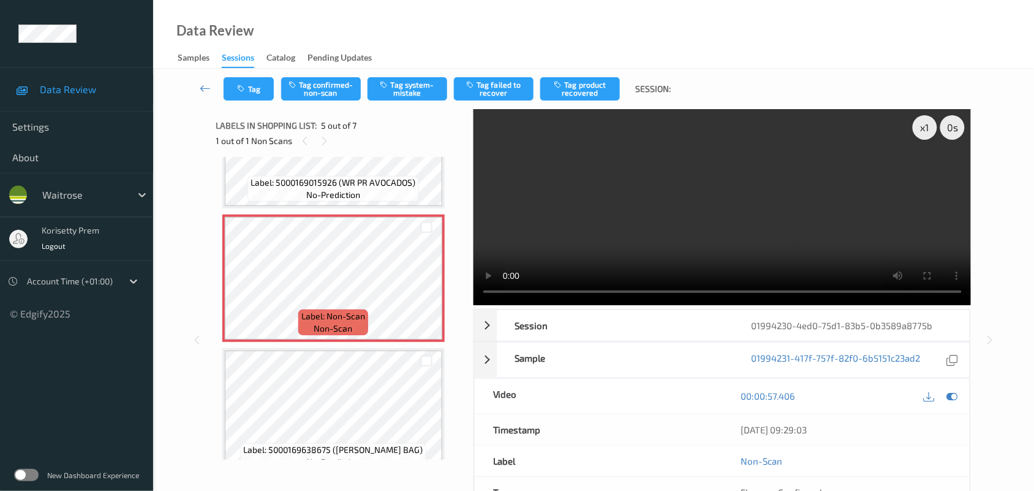
click at [697, 210] on video at bounding box center [723, 207] width 498 height 196
click at [418, 95] on button "Tag system-mistake" at bounding box center [408, 88] width 80 height 23
click at [247, 94] on button "Tag" at bounding box center [249, 88] width 50 height 23
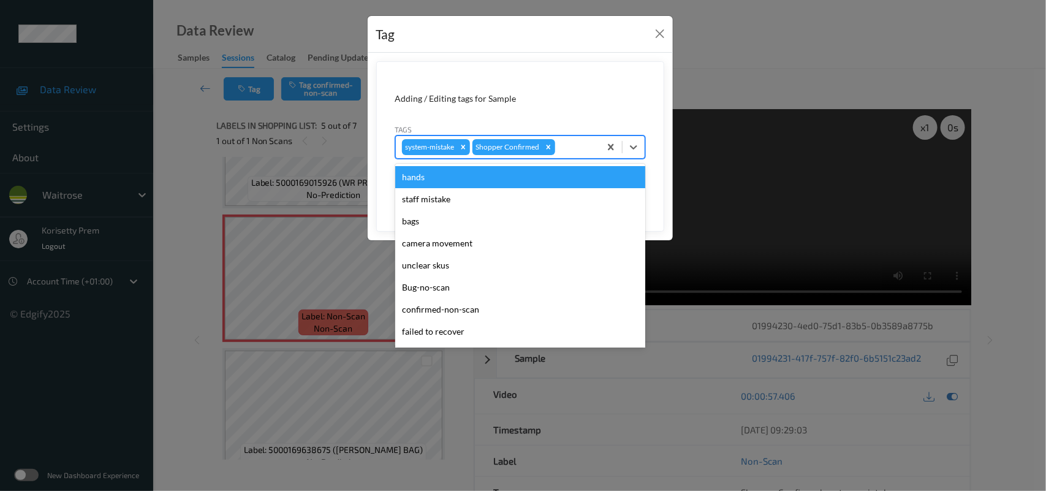
click at [588, 150] on div at bounding box center [575, 147] width 36 height 15
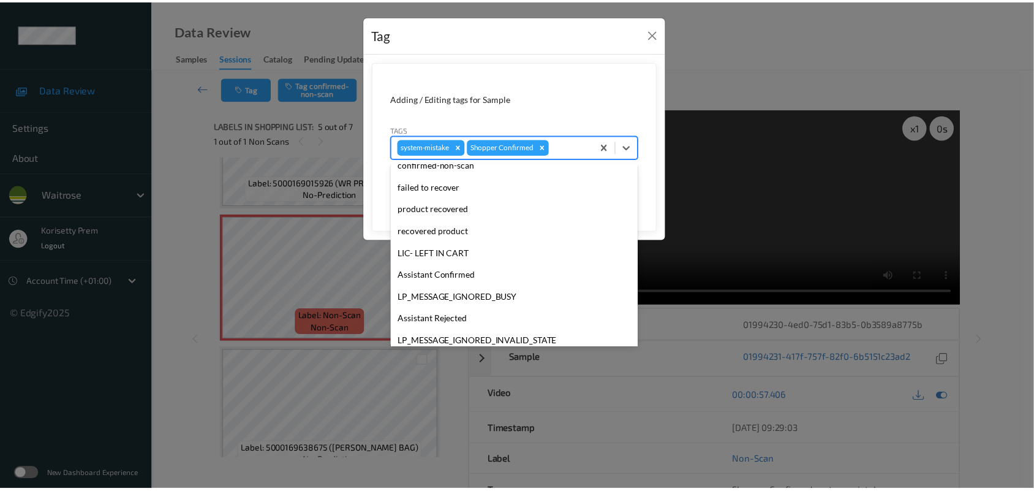
scroll to position [305, 0]
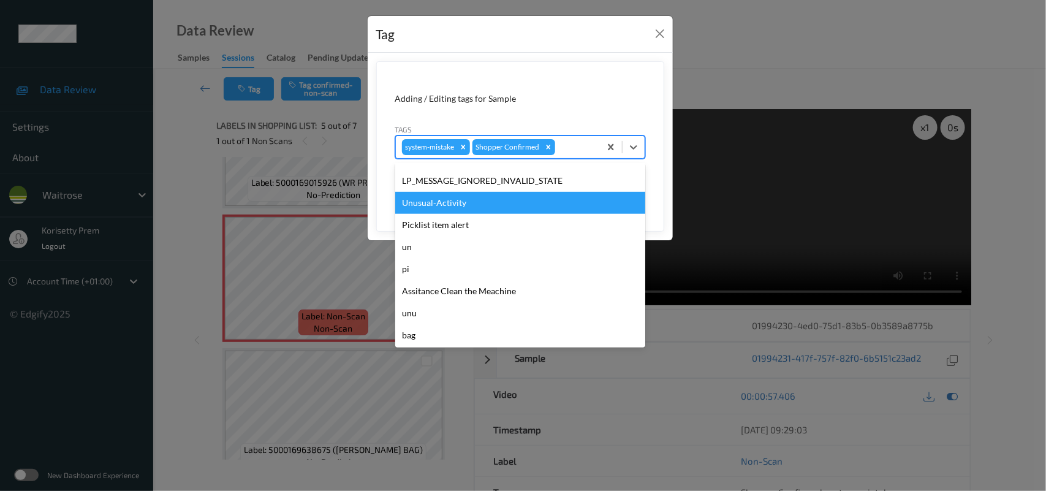
click at [439, 206] on div "Unusual-Activity" at bounding box center [520, 203] width 250 height 22
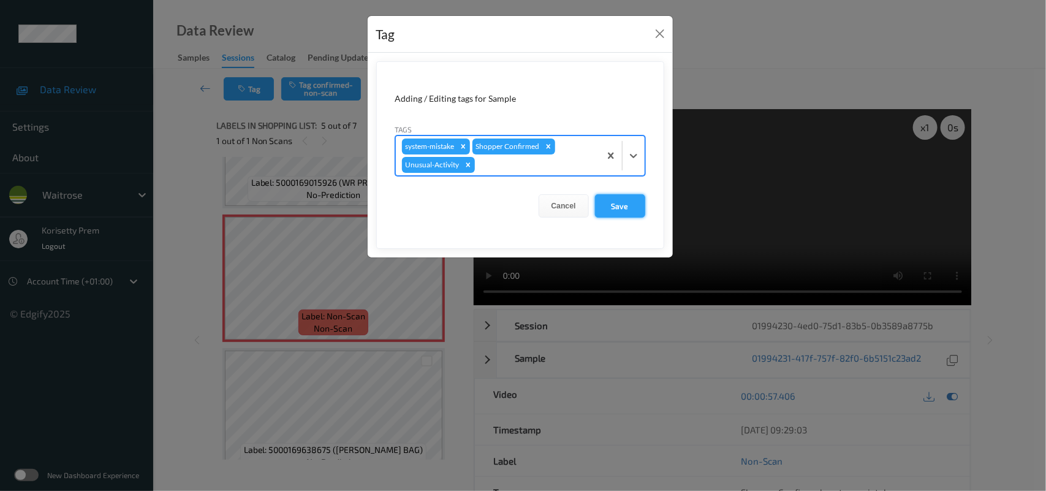
click at [607, 199] on button "Save" at bounding box center [620, 205] width 50 height 23
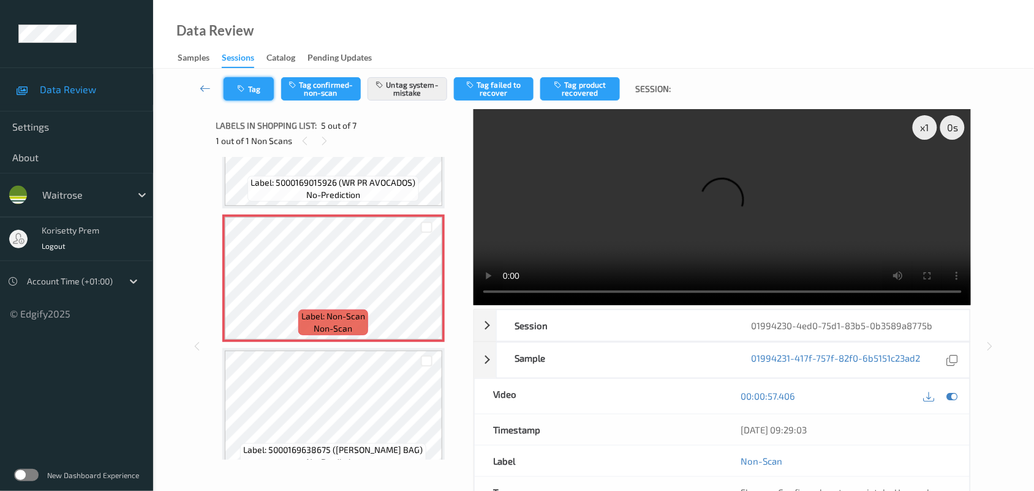
click at [245, 93] on button "Tag" at bounding box center [249, 88] width 50 height 23
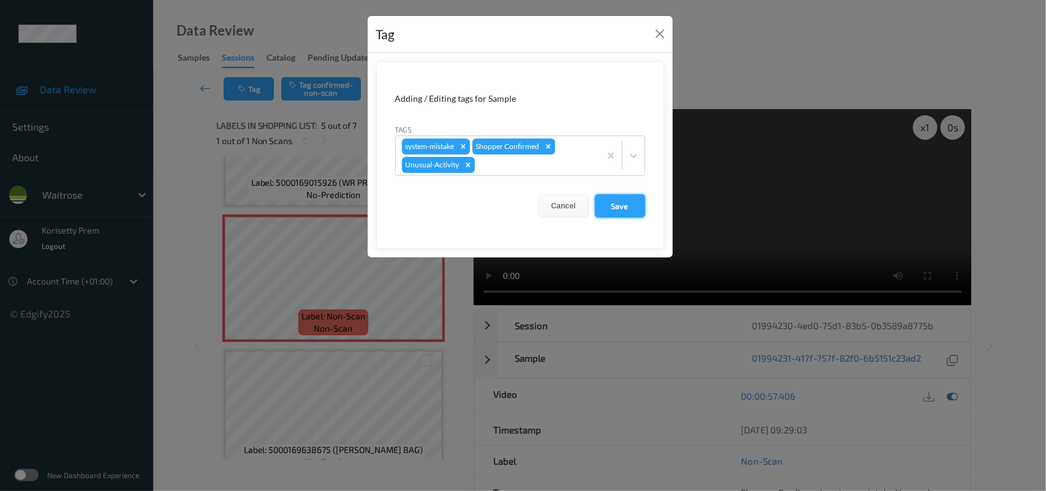
click at [595, 200] on button "Save" at bounding box center [620, 205] width 50 height 23
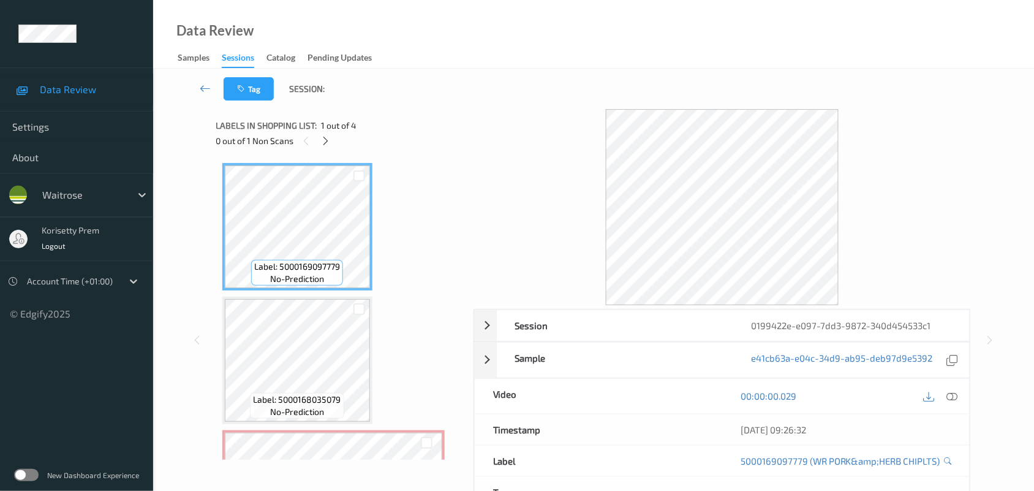
click at [613, 97] on div "Tag Session:" at bounding box center [593, 89] width 831 height 40
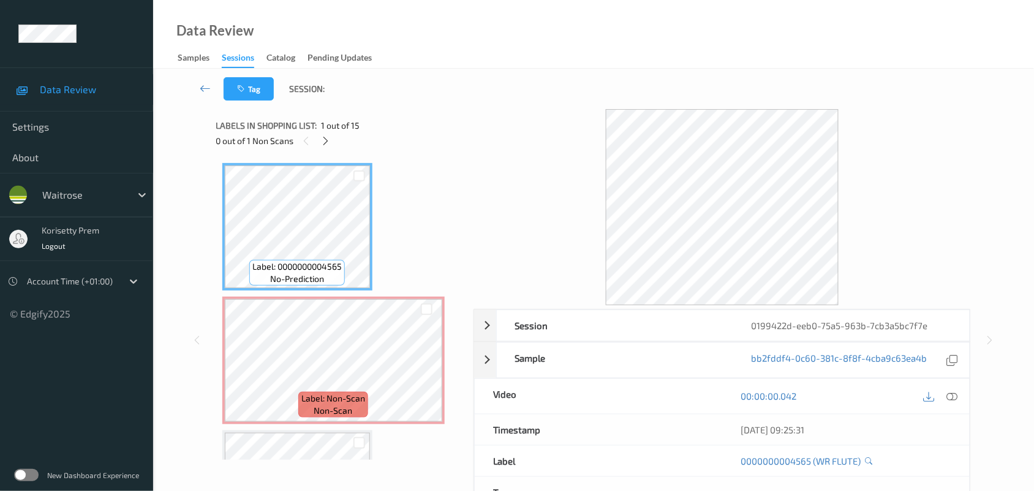
click at [544, 66] on div "Data Review Samples Sessions Catalog Pending Updates" at bounding box center [593, 34] width 881 height 69
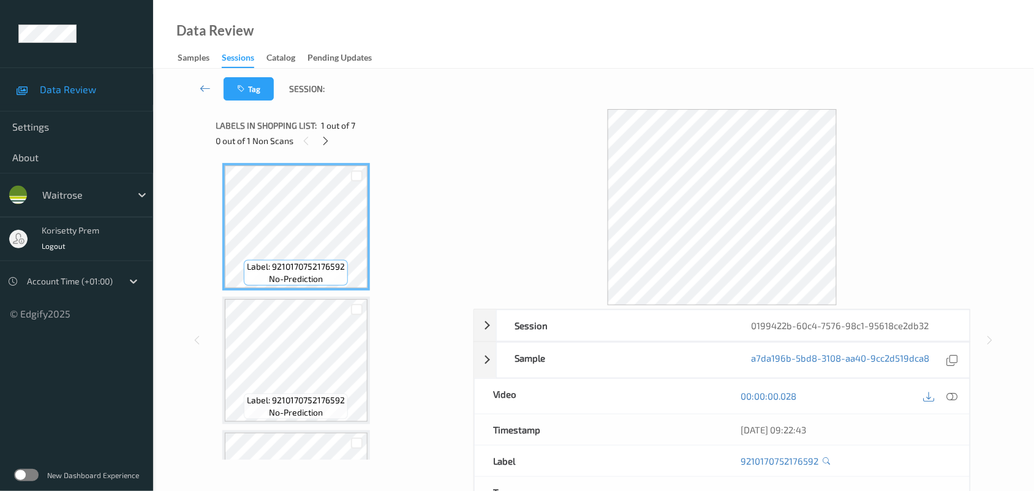
click at [380, 120] on div "Labels in shopping list: 1 out of 7" at bounding box center [340, 125] width 249 height 15
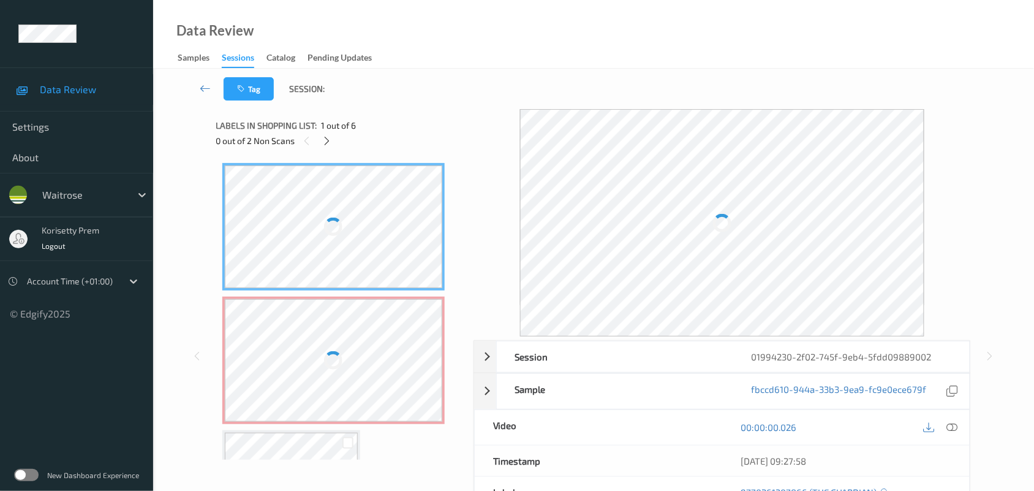
click at [521, 81] on div "Tag Session:" at bounding box center [593, 89] width 831 height 40
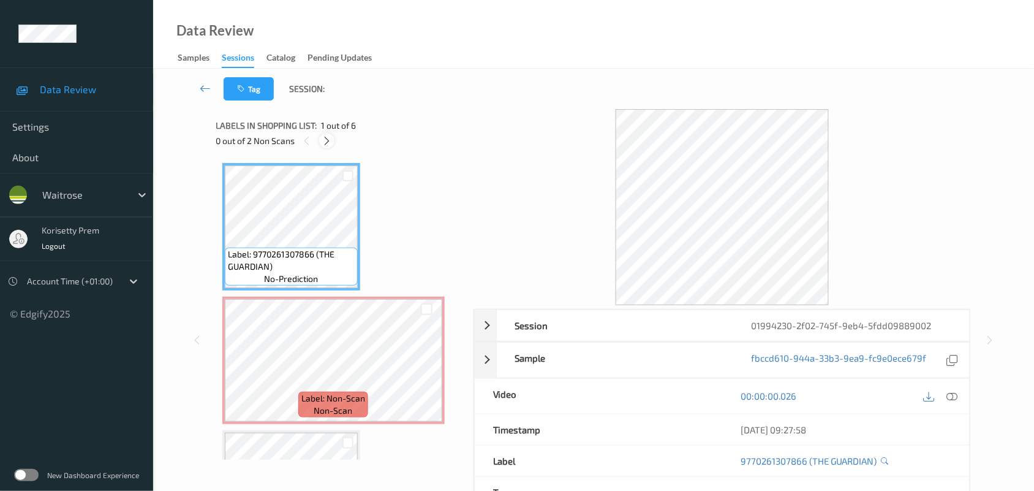
click at [325, 147] on div at bounding box center [326, 140] width 15 height 15
click at [322, 144] on icon at bounding box center [325, 140] width 10 height 11
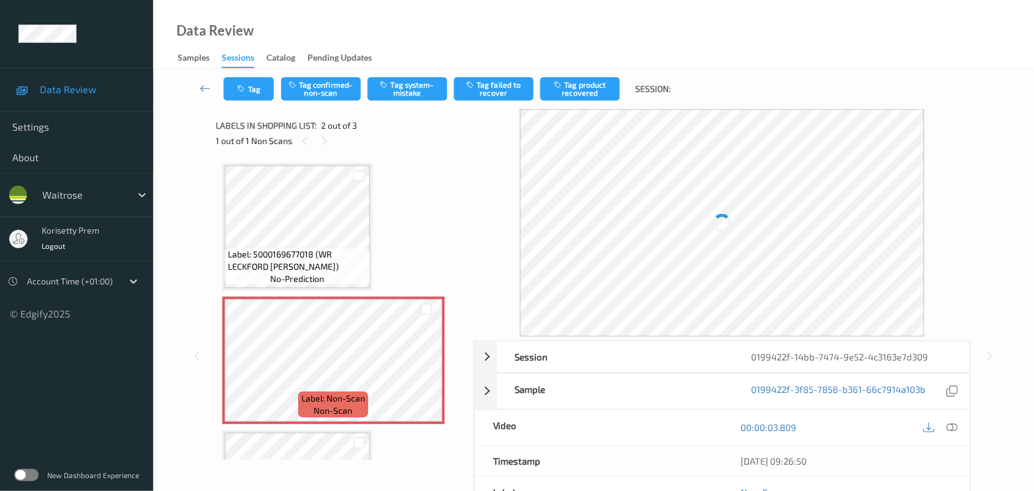
scroll to position [6, 0]
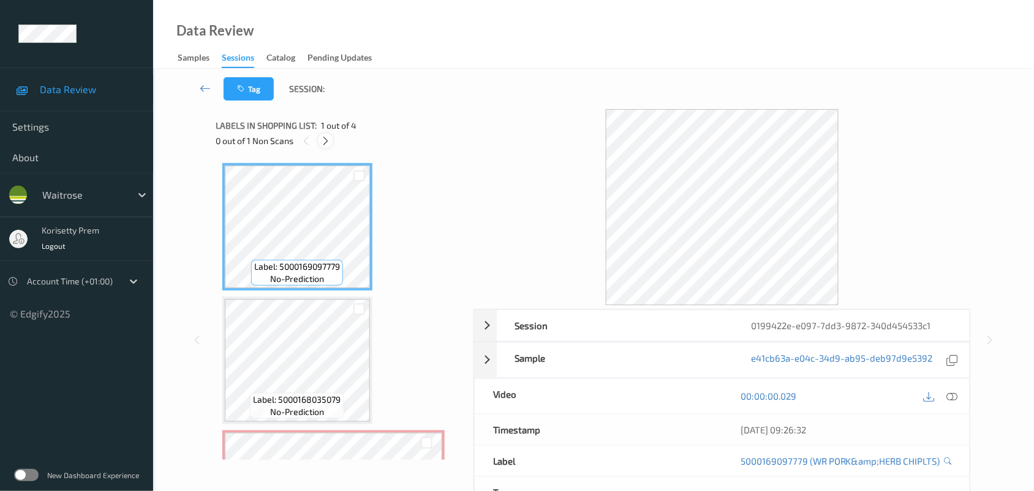
click at [325, 138] on icon at bounding box center [325, 140] width 10 height 11
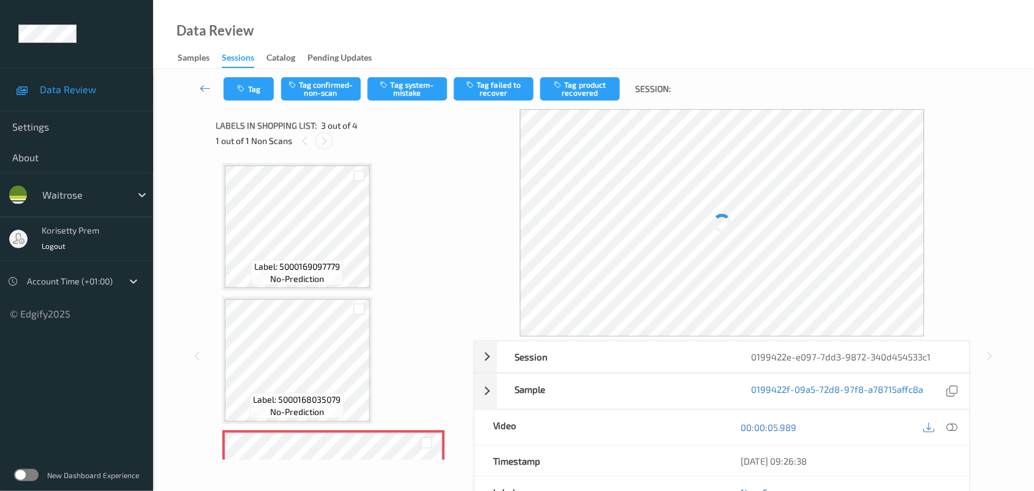
scroll to position [139, 0]
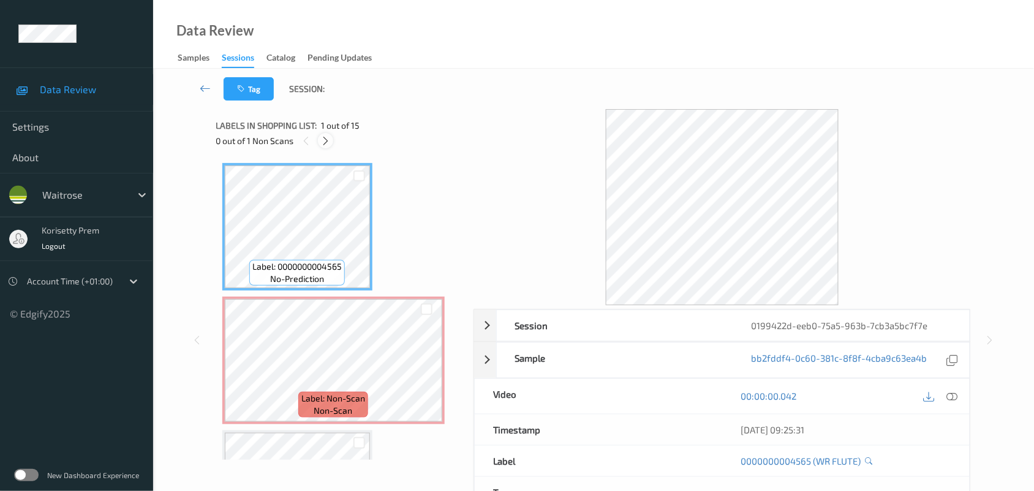
click at [325, 140] on icon at bounding box center [325, 140] width 10 height 11
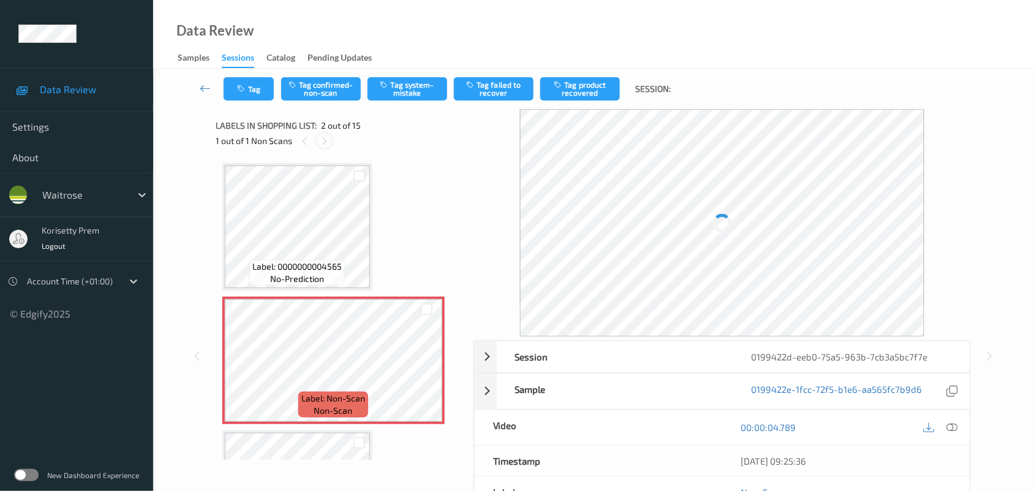
scroll to position [6, 0]
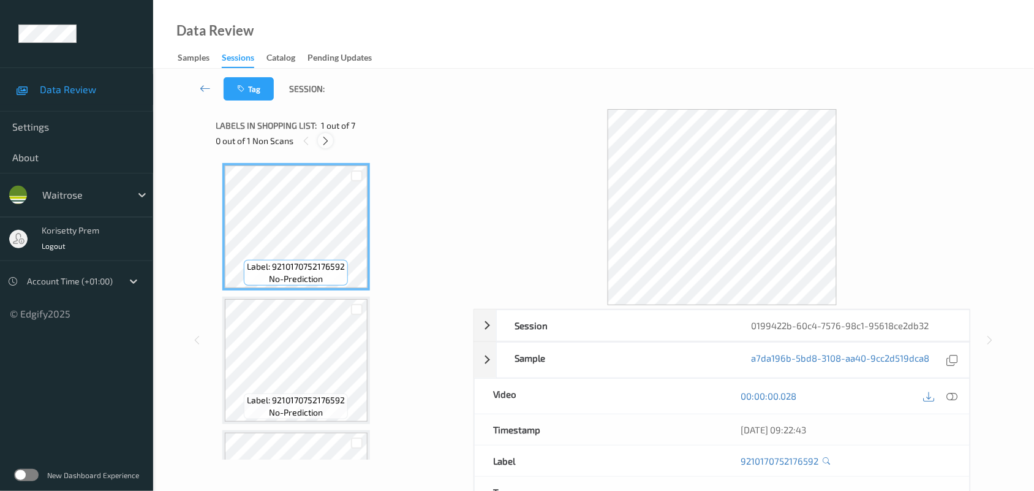
click at [323, 143] on icon at bounding box center [325, 140] width 10 height 11
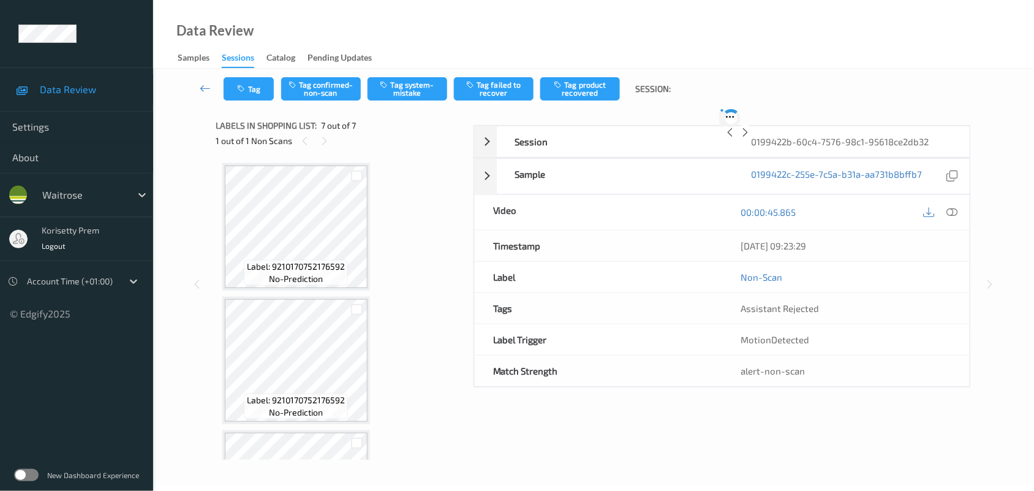
scroll to position [636, 0]
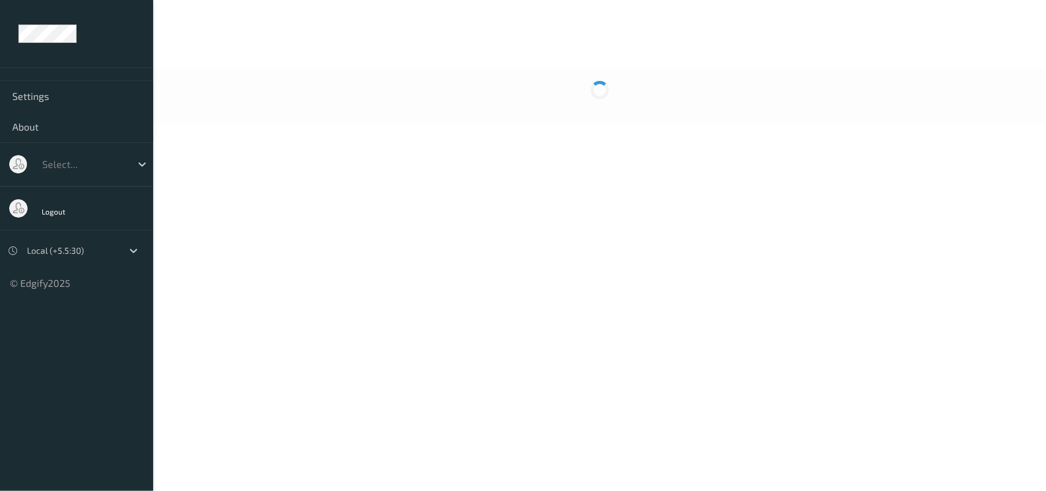
click at [431, 140] on body "Settings About Select... Logout Local (+5.5:30) © Edgify 2025 New Dashboard Exp…" at bounding box center [523, 245] width 1046 height 491
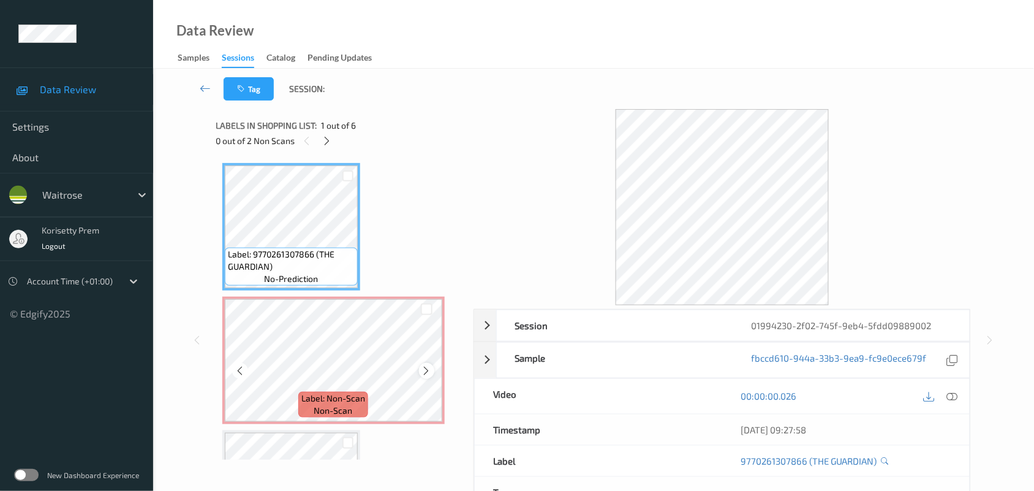
click at [424, 369] on icon at bounding box center [426, 370] width 10 height 11
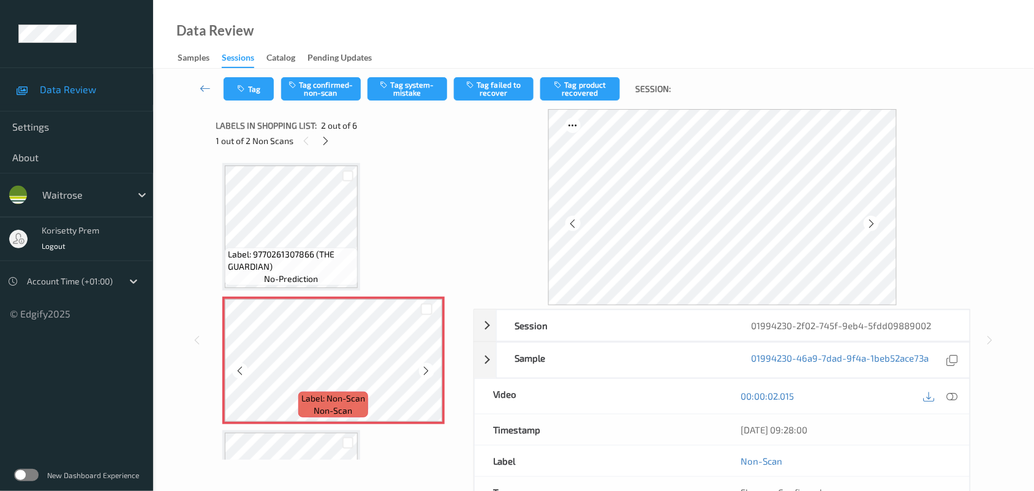
click at [424, 369] on icon at bounding box center [426, 370] width 10 height 11
click at [298, 248] on span "Label: 9770261307866 (THE GUARDIAN)" at bounding box center [291, 260] width 127 height 25
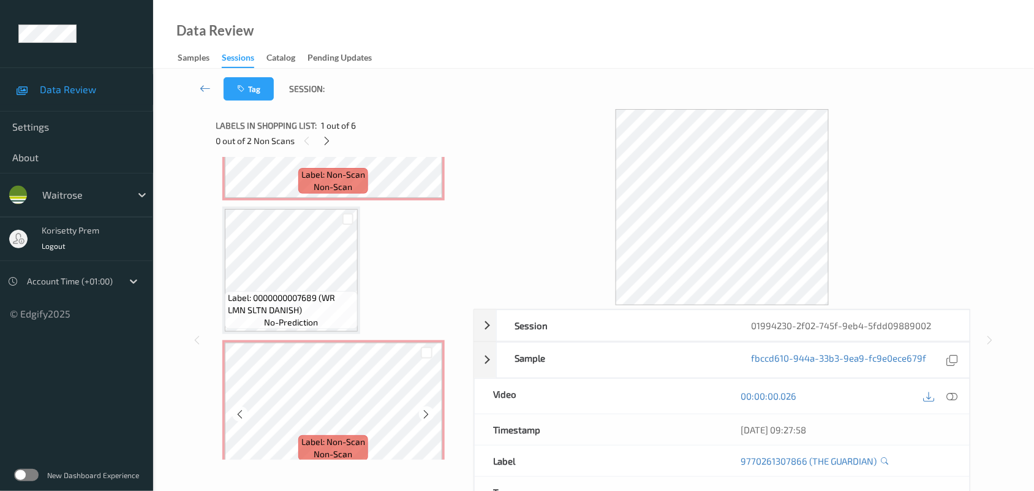
scroll to position [230, 0]
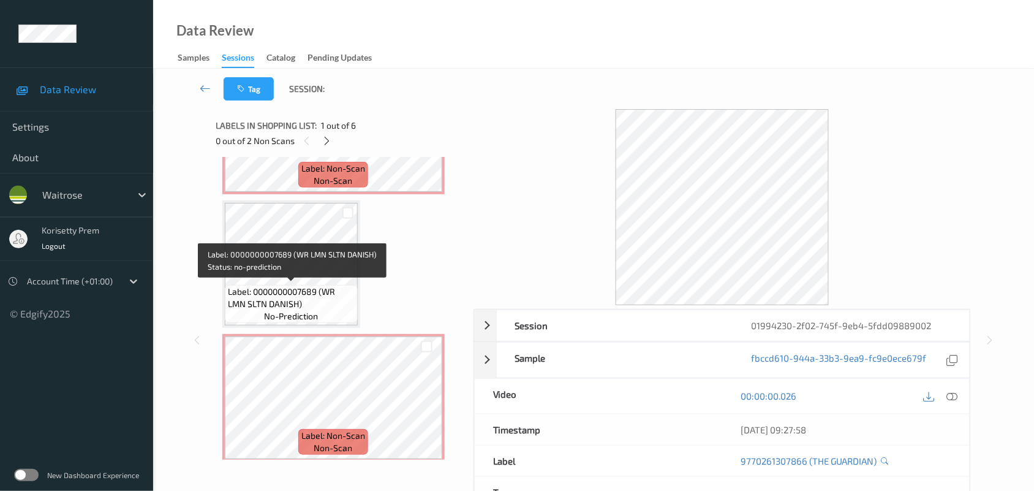
click at [303, 289] on span "Label: 0000000007689 (WR LMN SLTN DANISH)" at bounding box center [291, 297] width 127 height 25
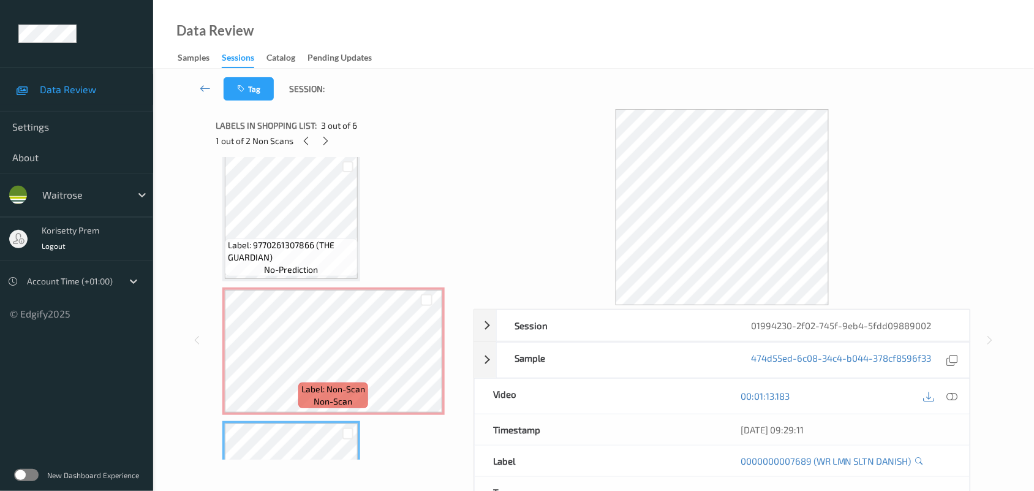
scroll to position [0, 0]
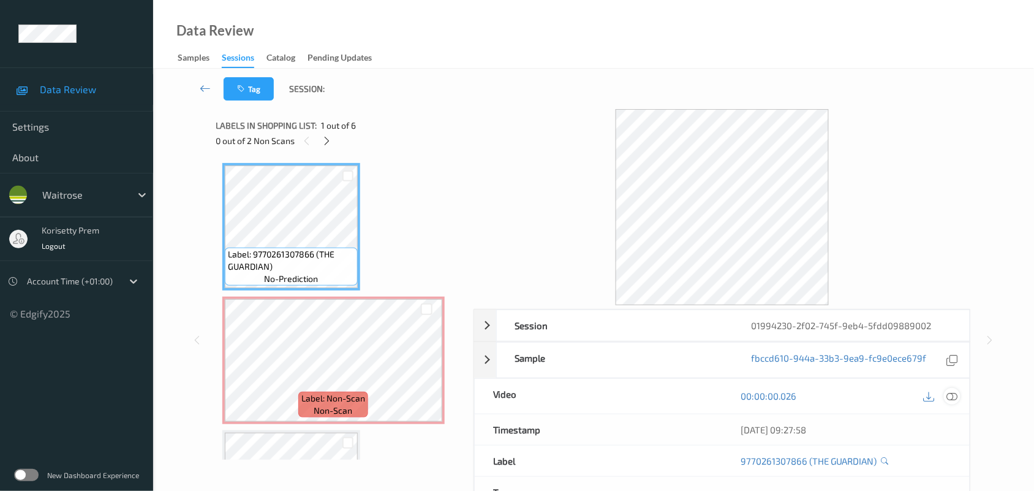
click at [954, 391] on icon at bounding box center [952, 395] width 11 height 11
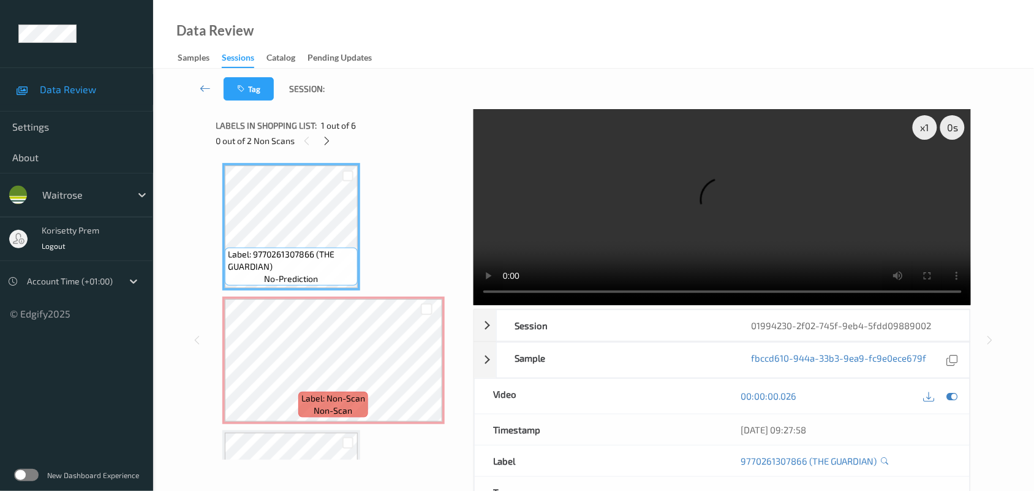
click at [591, 239] on video at bounding box center [723, 207] width 498 height 196
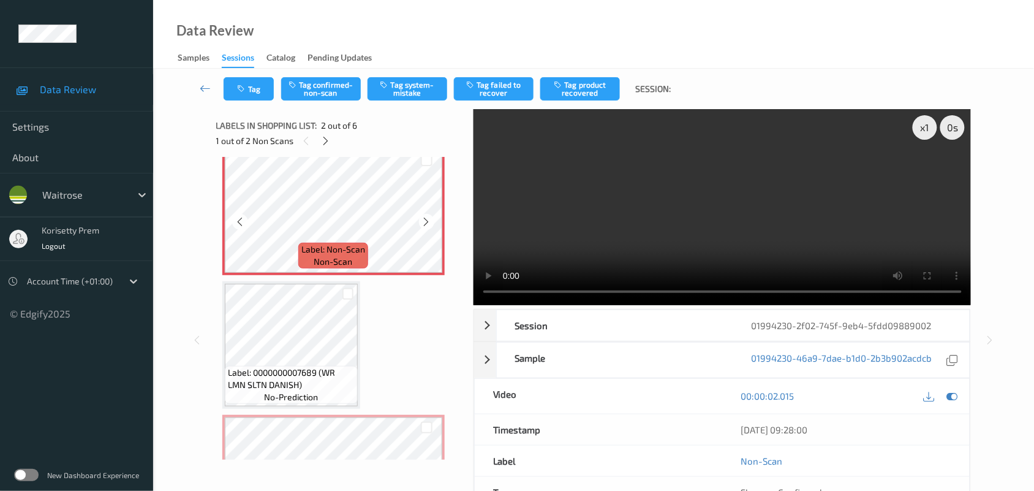
scroll to position [153, 0]
click at [929, 132] on div "x 1" at bounding box center [925, 127] width 25 height 25
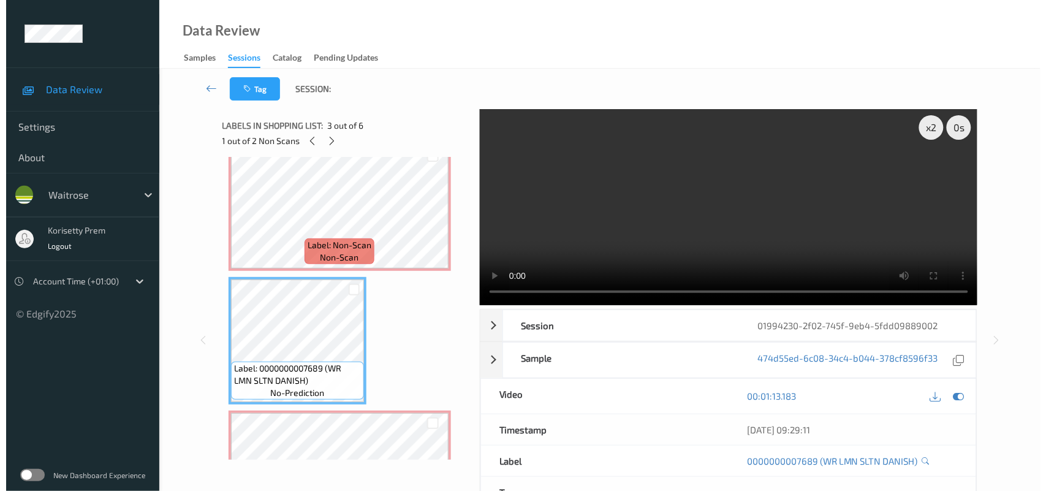
scroll to position [230, 0]
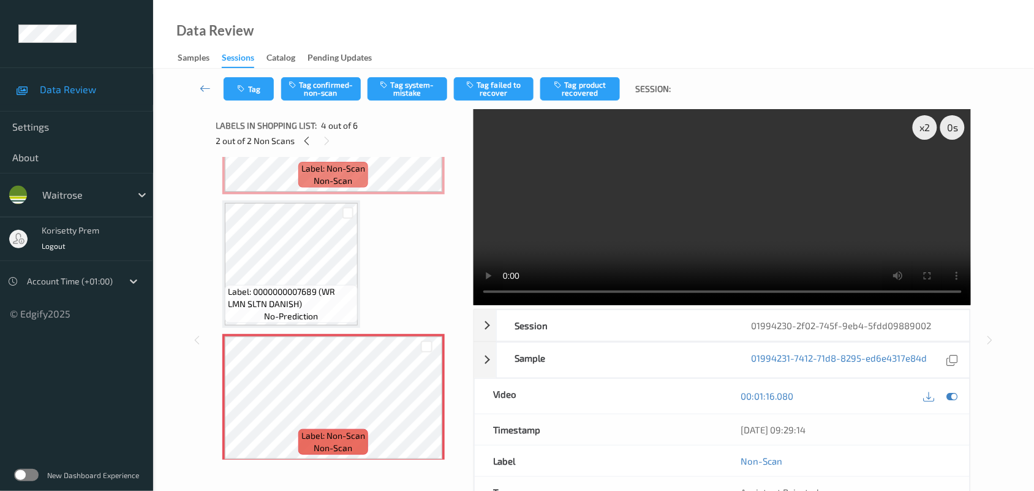
click at [613, 227] on video at bounding box center [723, 207] width 498 height 196
click at [308, 176] on div "Label: Non-Scan non-scan" at bounding box center [333, 175] width 70 height 26
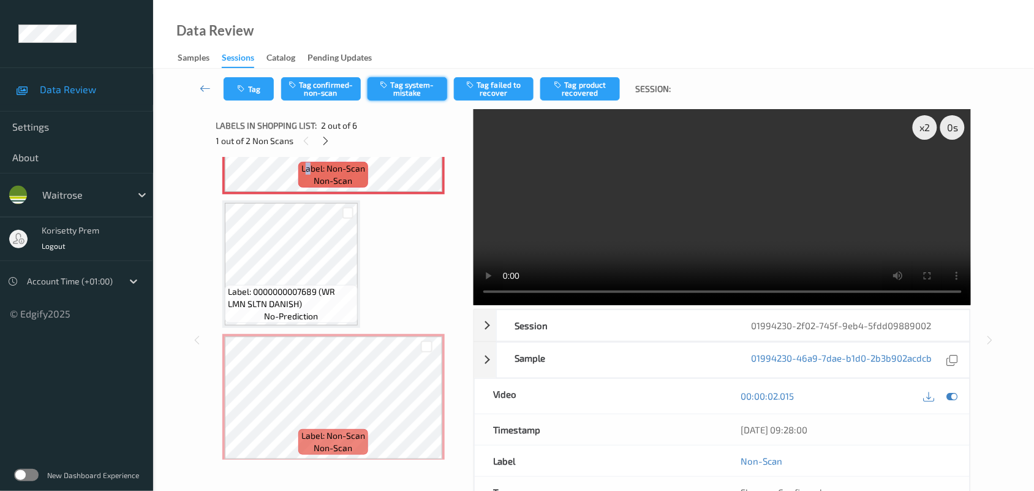
click at [409, 91] on button "Tag system-mistake" at bounding box center [408, 88] width 80 height 23
click at [232, 85] on button "Tag" at bounding box center [249, 88] width 50 height 23
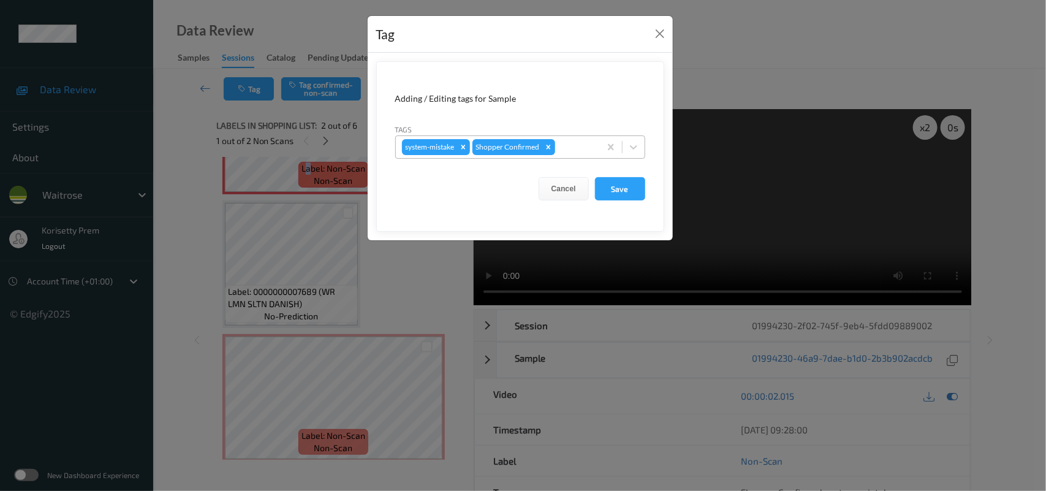
click at [559, 138] on div "system-mistake Shopper Confirmed" at bounding box center [498, 147] width 204 height 21
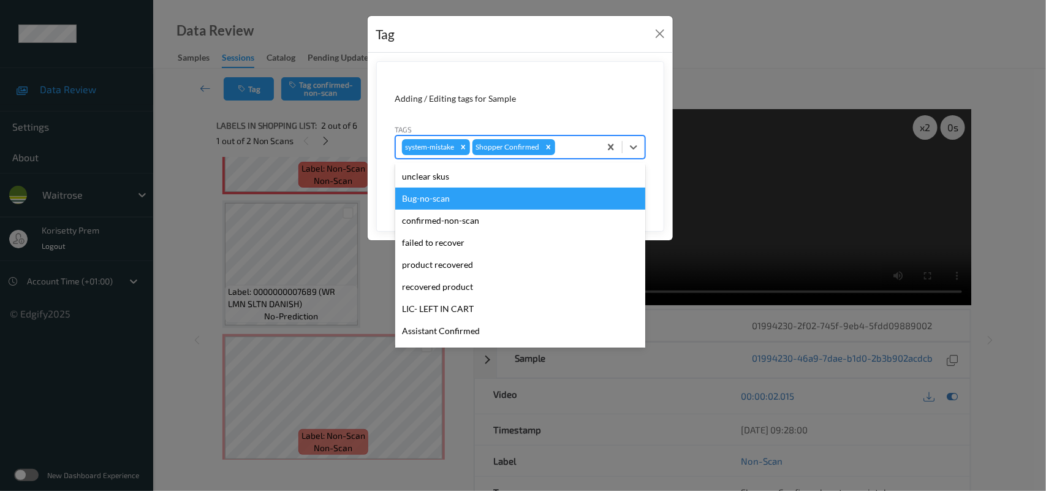
scroll to position [305, 0]
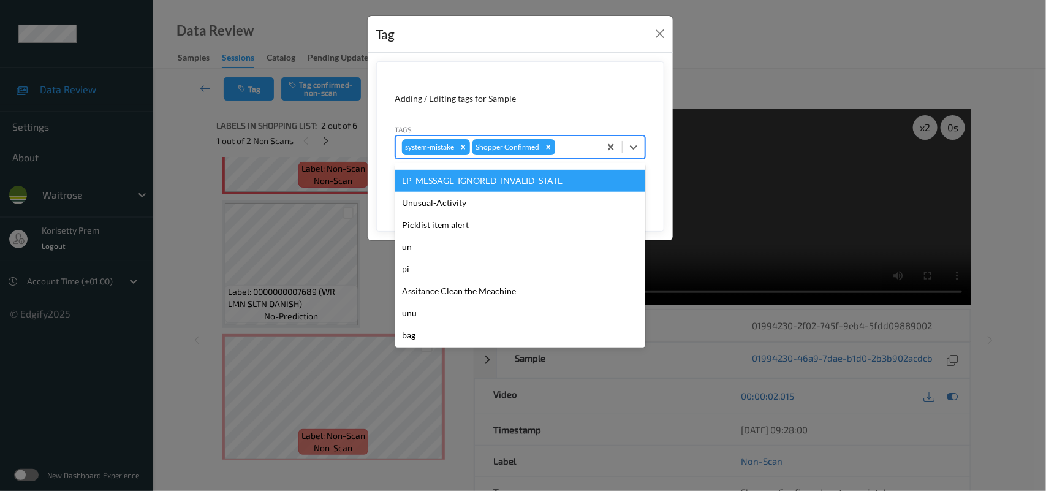
click at [441, 187] on div "LP_MESSAGE_IGNORED_INVALID_STATE" at bounding box center [520, 181] width 250 height 22
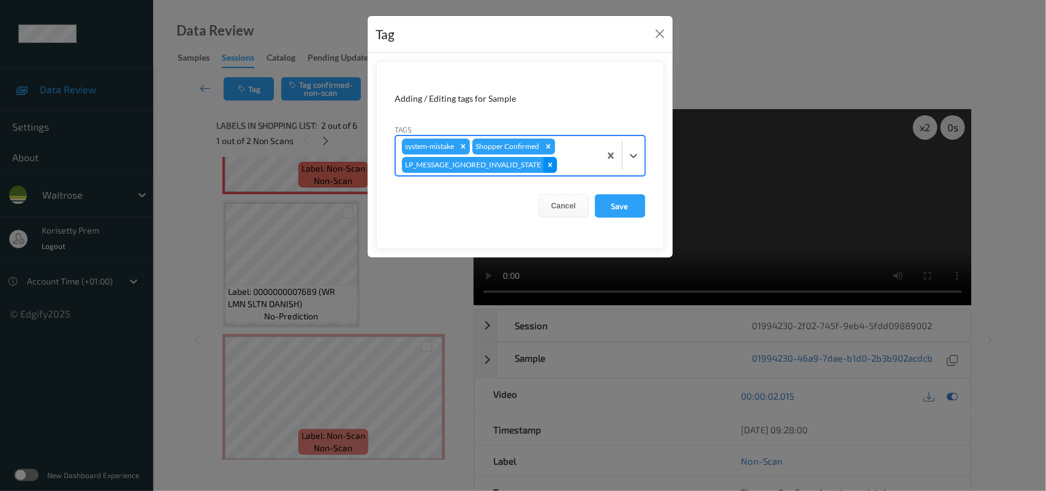
click at [547, 167] on icon "Remove LP_MESSAGE_IGNORED_INVALID_STATE" at bounding box center [550, 165] width 9 height 9
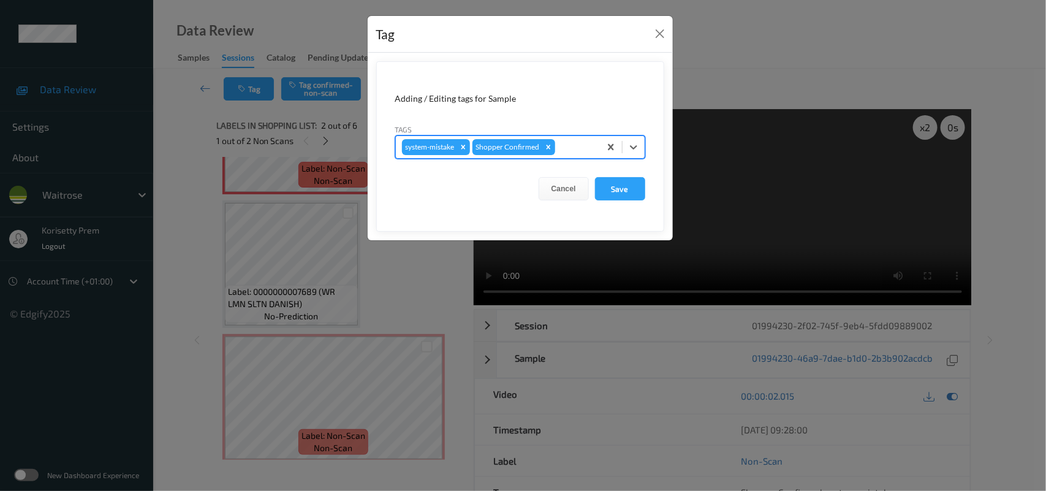
click at [583, 145] on div at bounding box center [575, 147] width 36 height 15
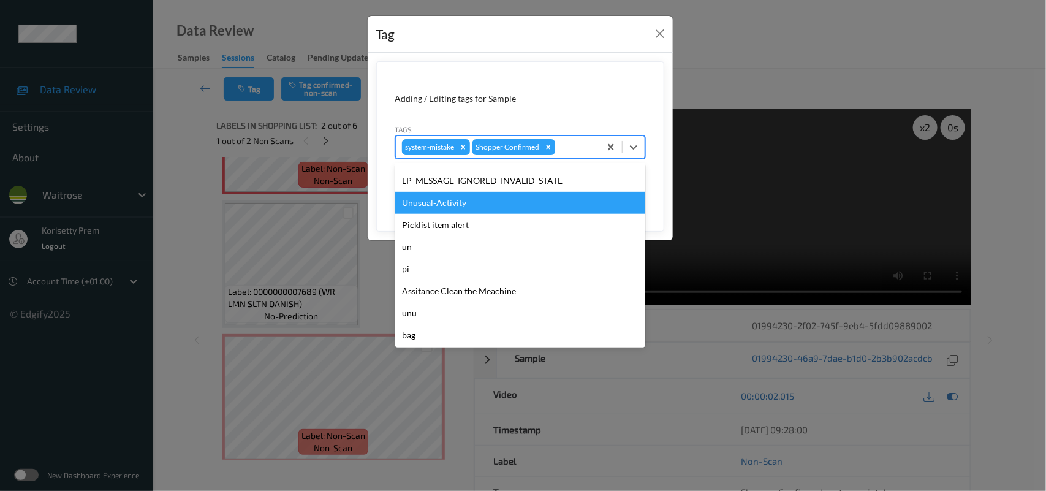
click at [436, 200] on div "Unusual-Activity" at bounding box center [520, 203] width 250 height 22
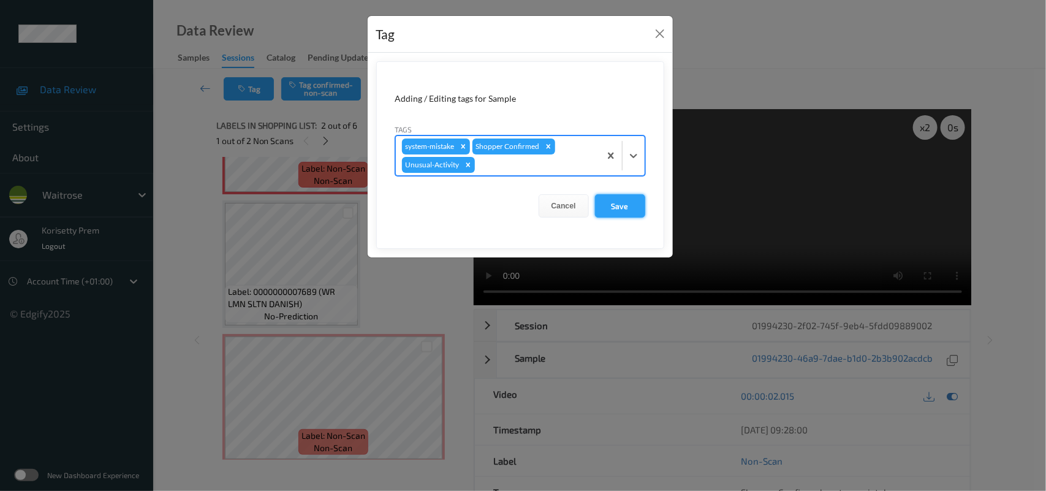
click at [608, 207] on button "Save" at bounding box center [620, 205] width 50 height 23
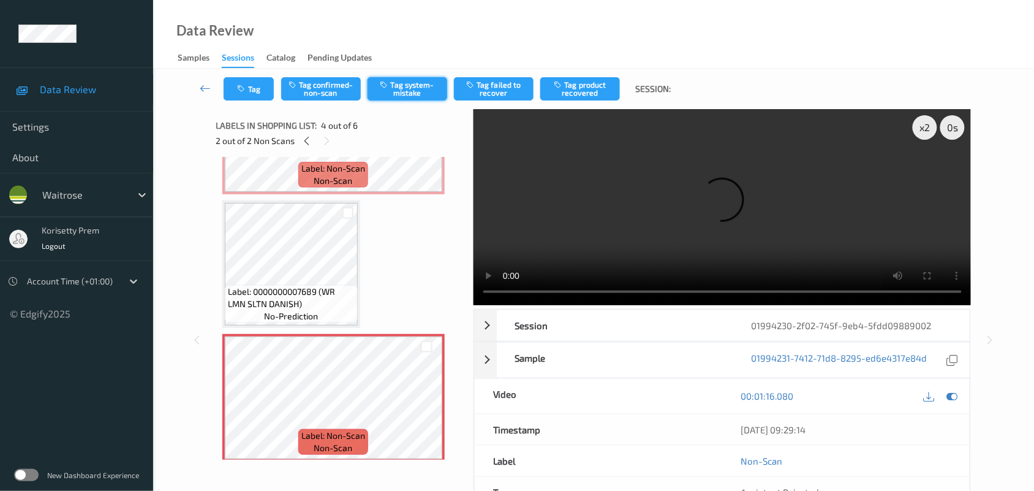
click at [407, 99] on button "Tag system-mistake" at bounding box center [408, 88] width 80 height 23
click at [412, 88] on button "Tag system-mistake" at bounding box center [408, 88] width 80 height 23
click at [259, 87] on button "Tag" at bounding box center [249, 88] width 50 height 23
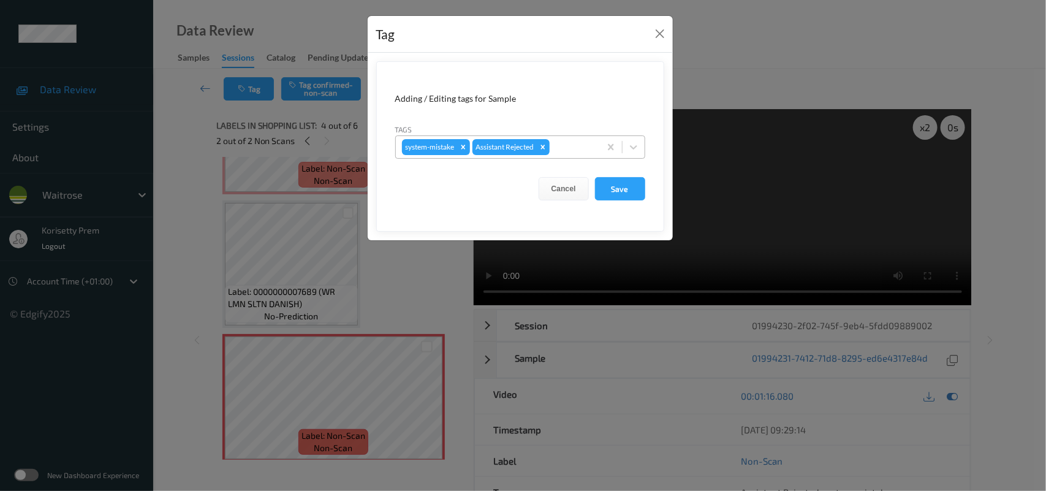
click at [573, 149] on div at bounding box center [573, 147] width 42 height 15
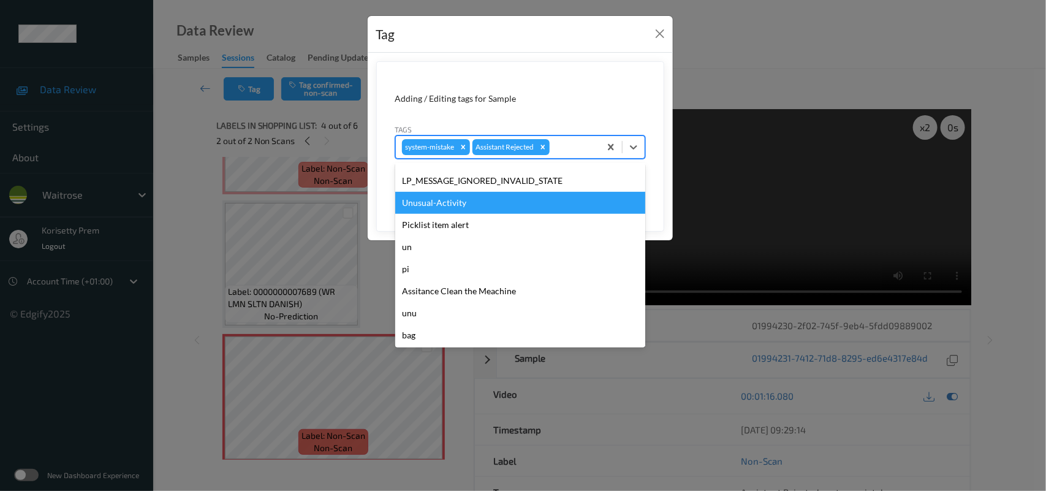
click at [455, 206] on div "Unusual-Activity" at bounding box center [520, 203] width 250 height 22
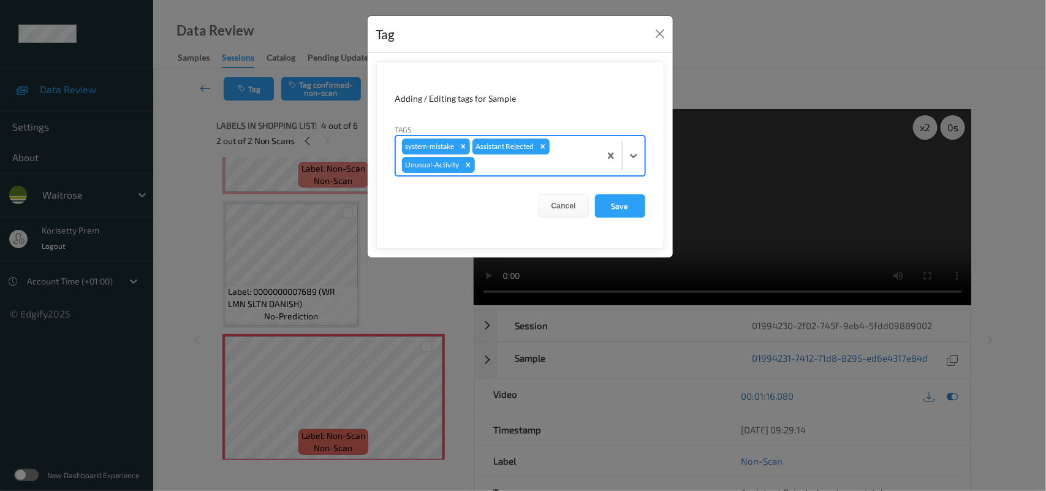
click at [533, 154] on div "Assistant Rejected" at bounding box center [504, 146] width 64 height 16
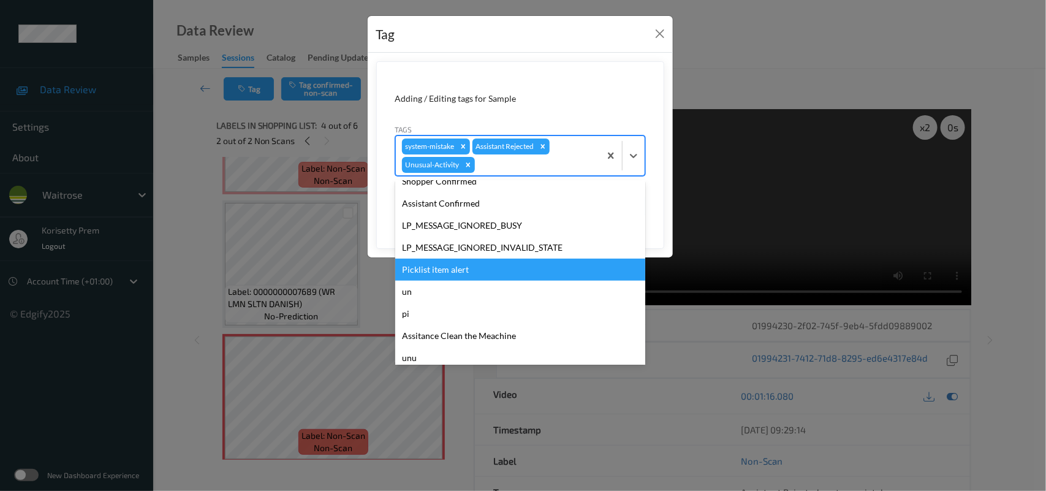
scroll to position [284, 0]
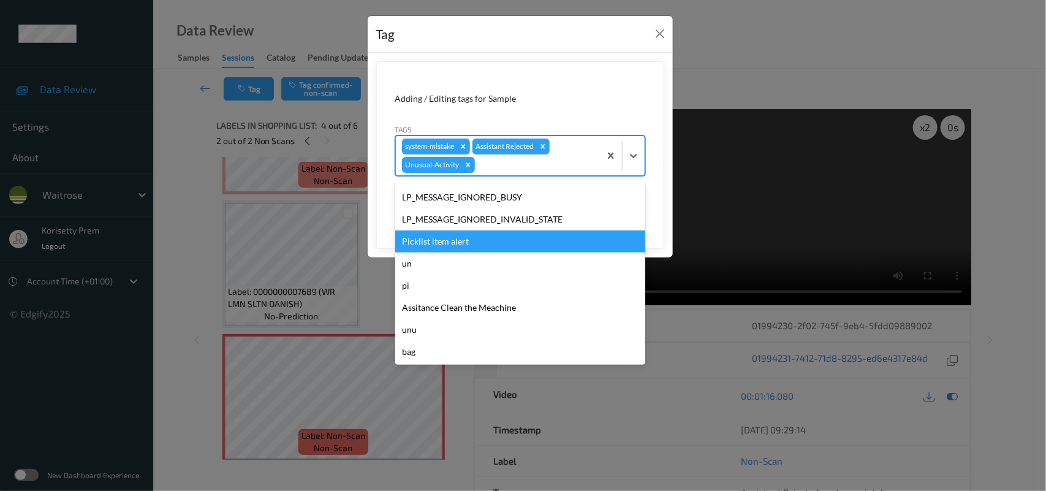
click at [431, 243] on div "Picklist item alert" at bounding box center [520, 241] width 250 height 22
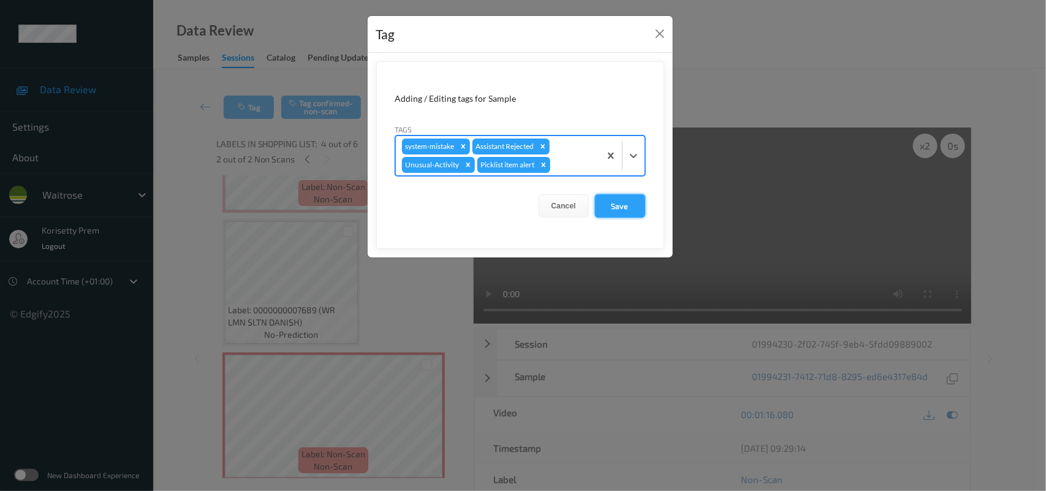
click at [638, 206] on form "Adding / Editing tags for Sample Tags option Picklist item alert, selected. Sel…" at bounding box center [520, 154] width 288 height 187
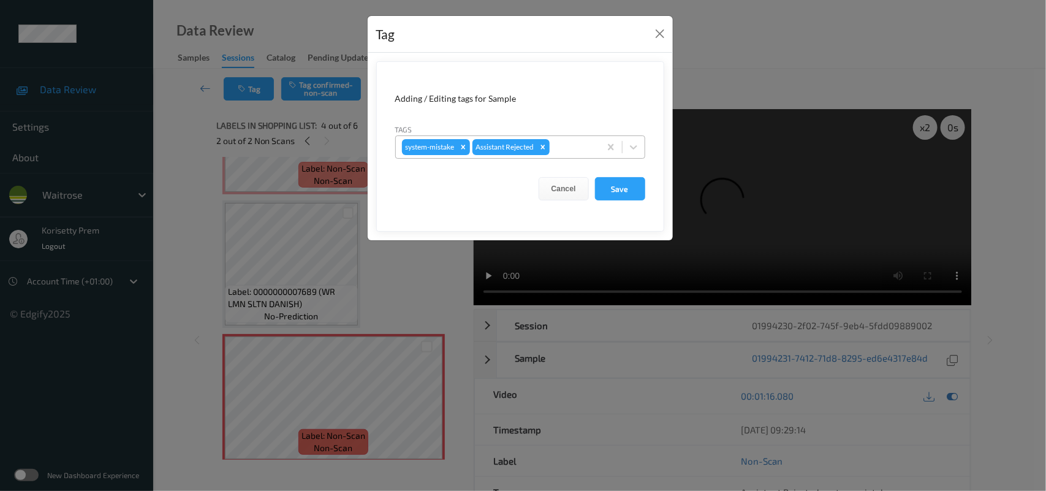
click at [576, 154] on div at bounding box center [573, 147] width 42 height 15
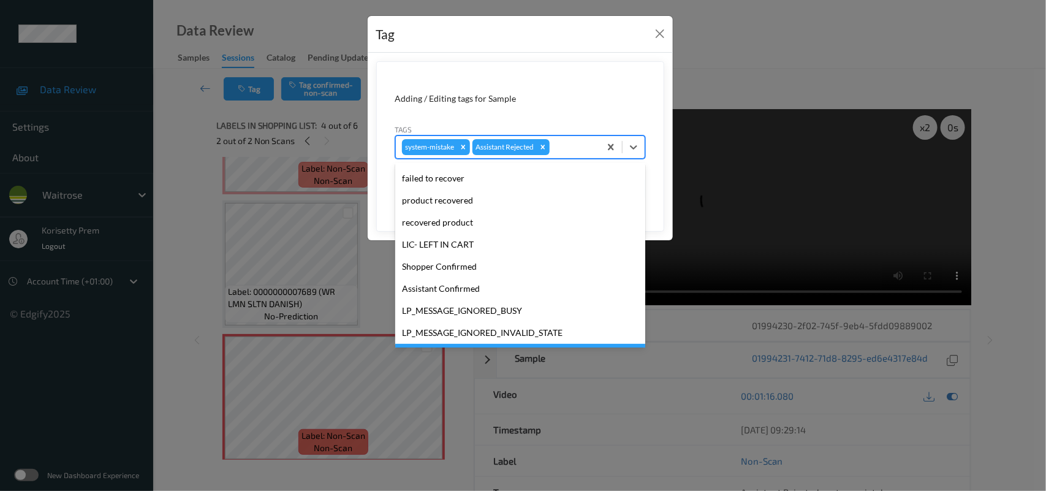
scroll to position [305, 0]
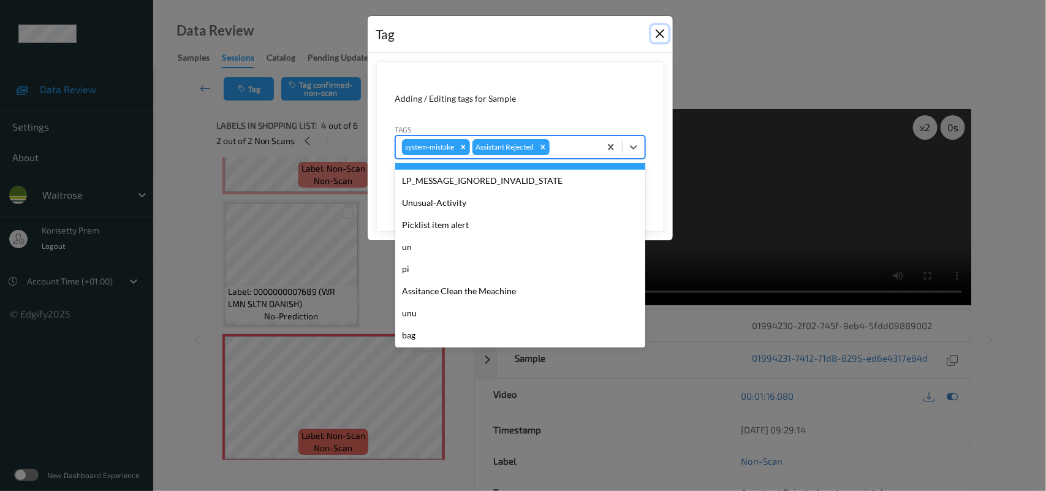
click at [662, 34] on button "Close" at bounding box center [659, 33] width 17 height 17
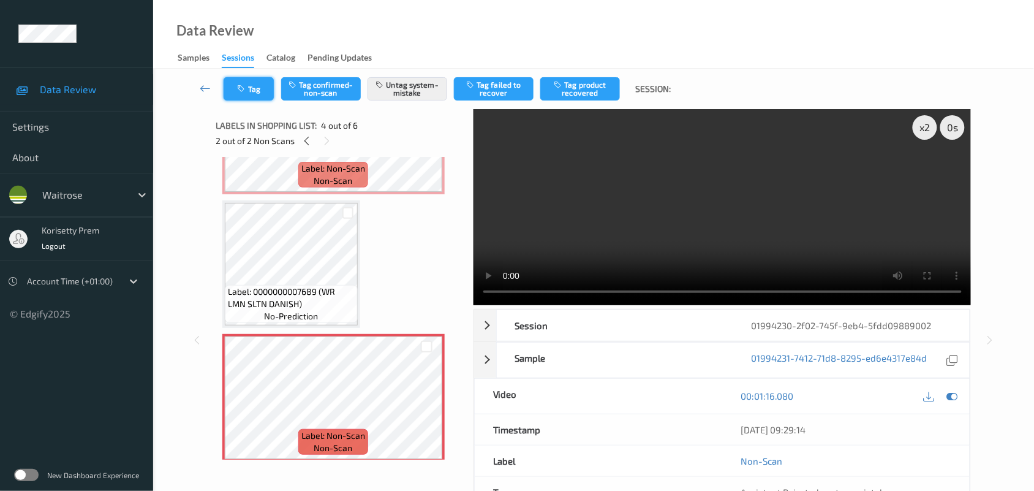
click at [243, 83] on button "Tag" at bounding box center [249, 88] width 50 height 23
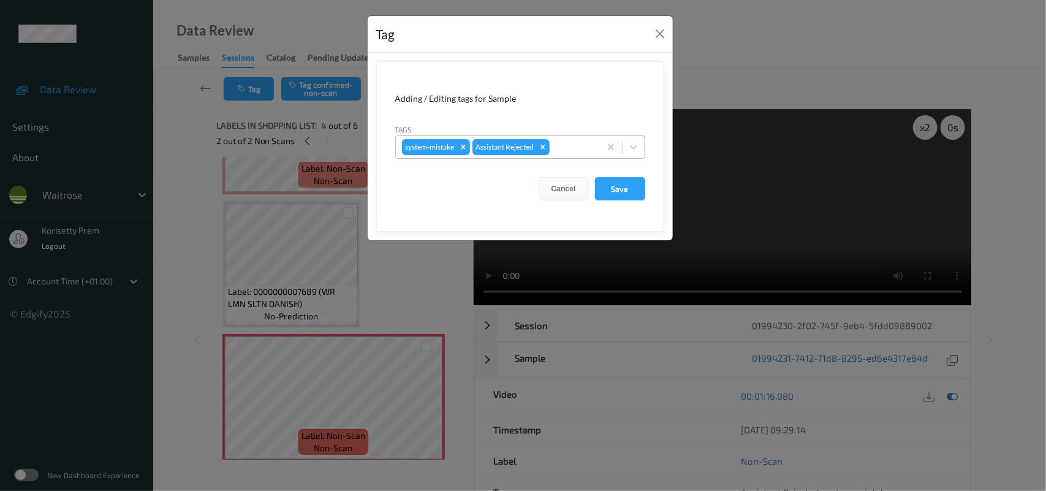
click at [568, 142] on div at bounding box center [573, 147] width 42 height 15
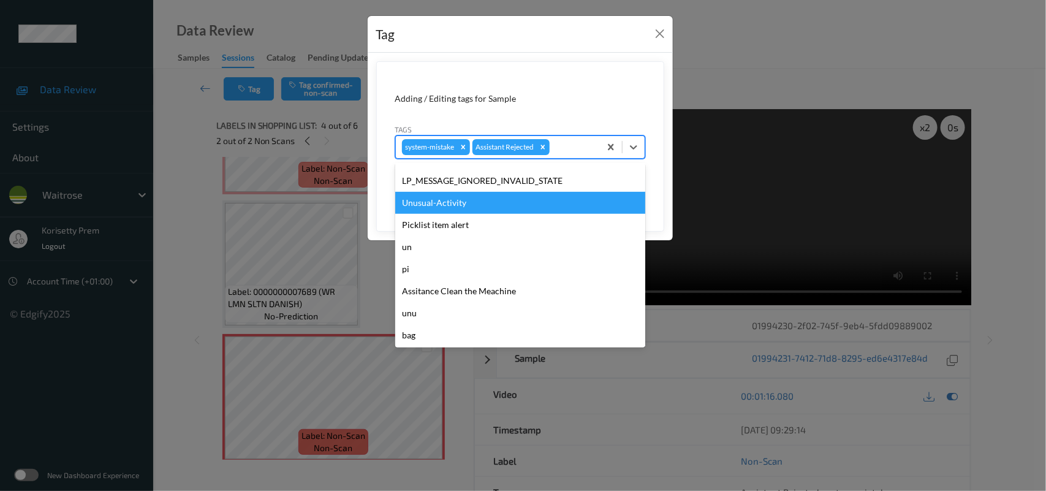
click at [439, 206] on div "Unusual-Activity" at bounding box center [520, 203] width 250 height 22
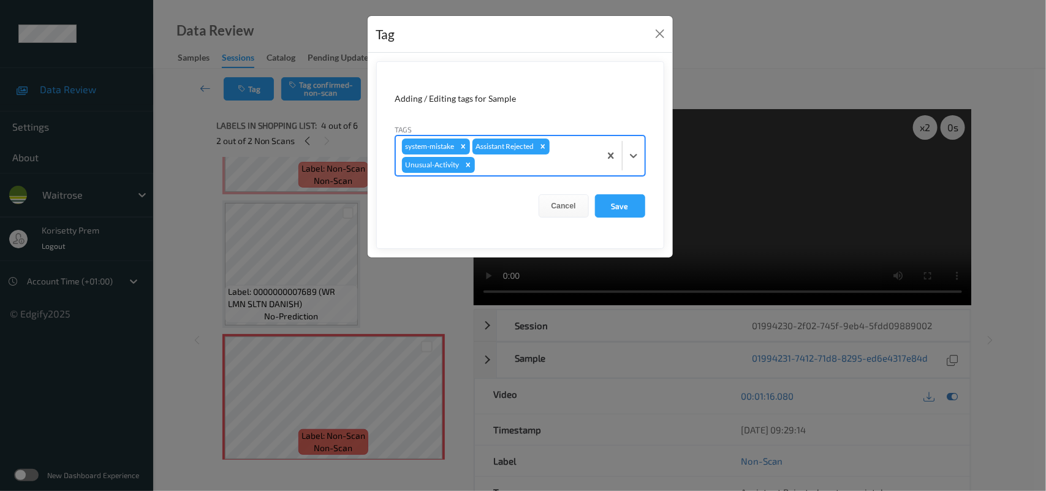
click at [491, 173] on div "system-mistake Assistant Rejected Unusual-Activity" at bounding box center [498, 155] width 204 height 39
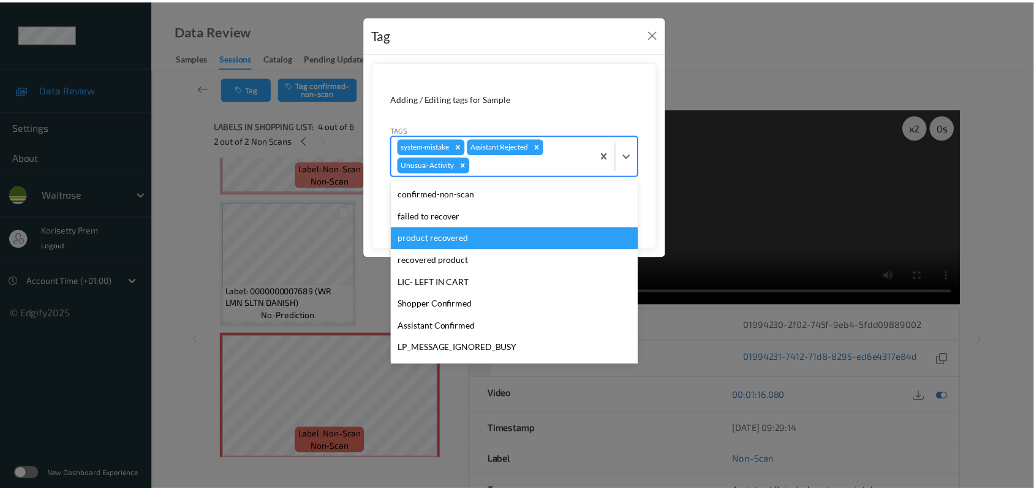
scroll to position [284, 0]
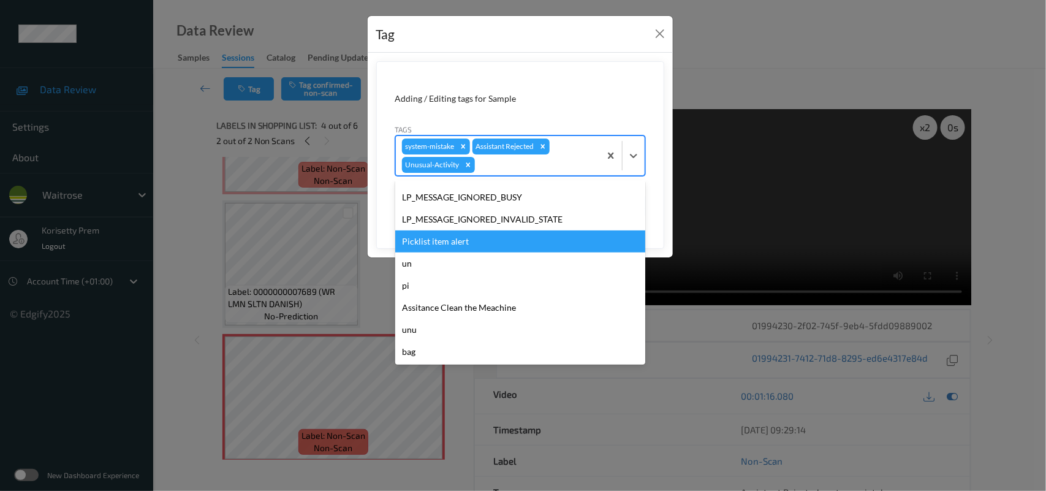
click at [440, 236] on div "Picklist item alert" at bounding box center [520, 241] width 250 height 22
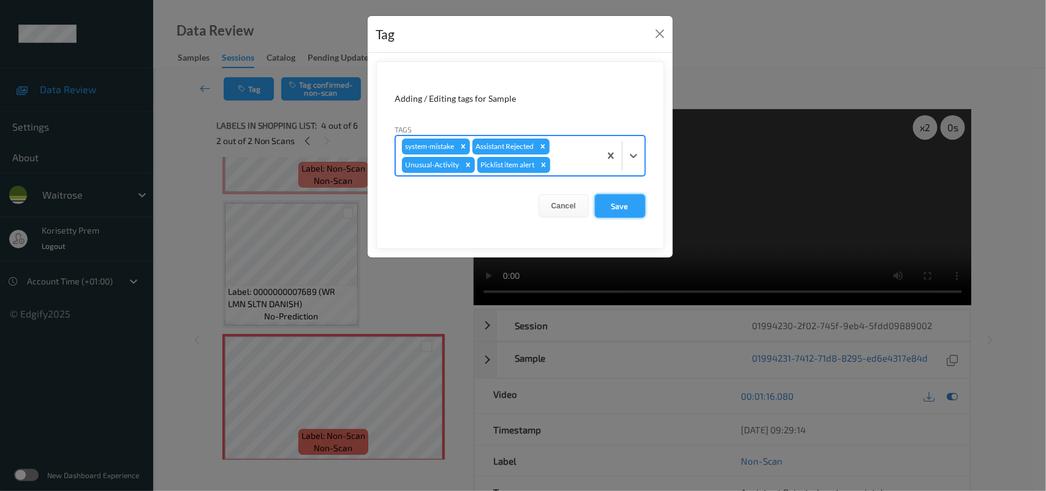
click at [610, 199] on button "Save" at bounding box center [620, 205] width 50 height 23
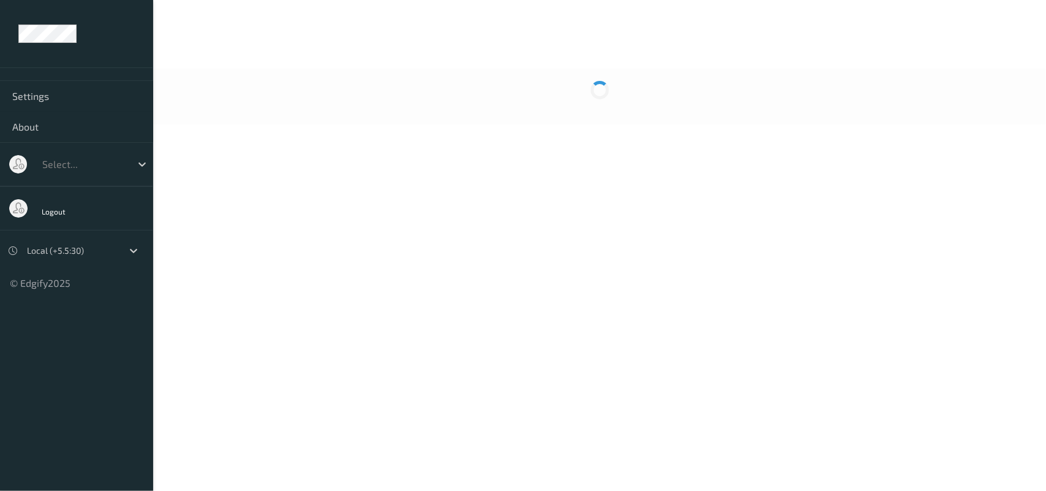
click at [478, 142] on body "Settings About Select... Logout Local (+5.5:30) © Edgify 2025 New Dashboard Exp…" at bounding box center [523, 245] width 1046 height 491
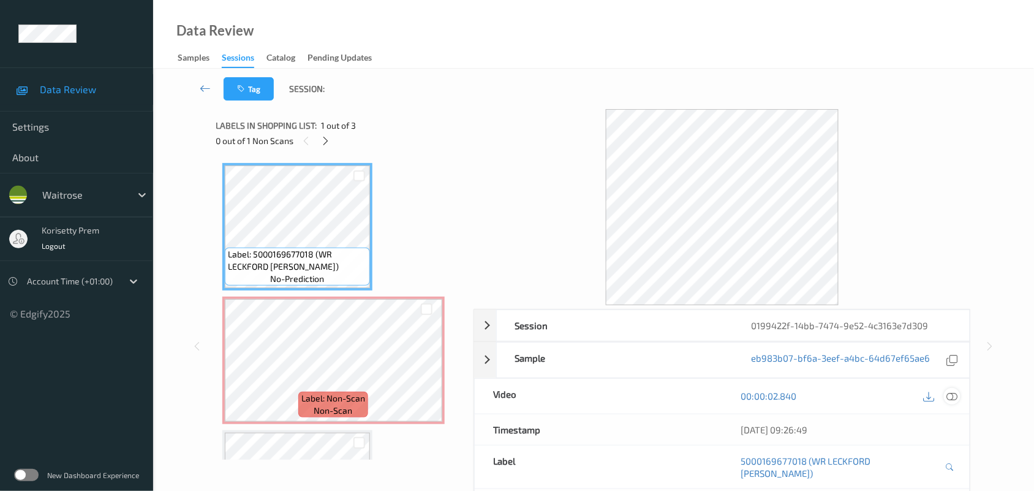
click at [951, 398] on icon at bounding box center [952, 395] width 11 height 11
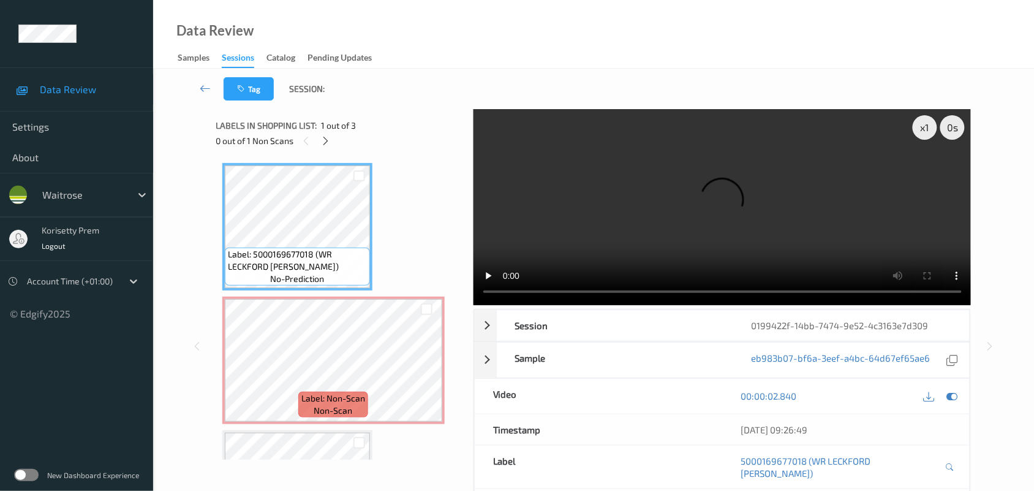
click at [630, 167] on video at bounding box center [723, 207] width 498 height 196
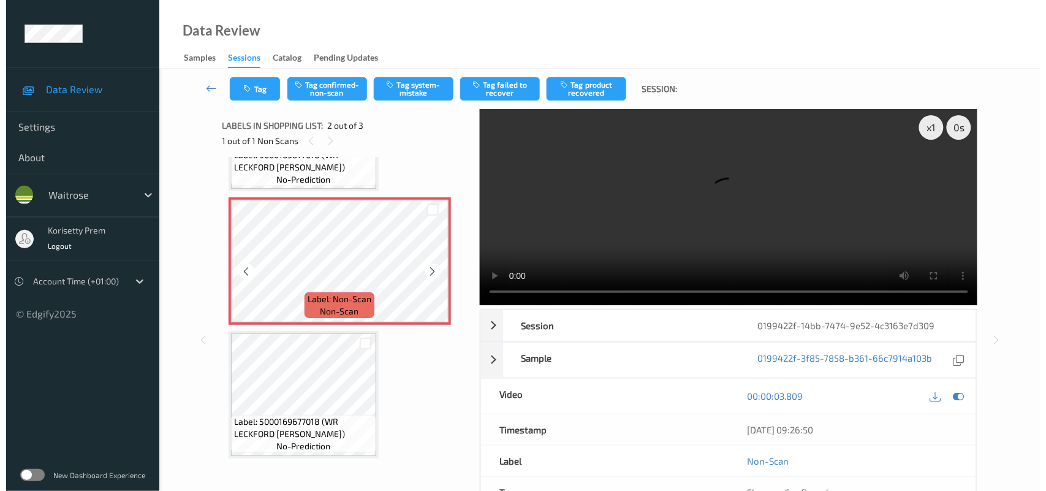
scroll to position [103, 0]
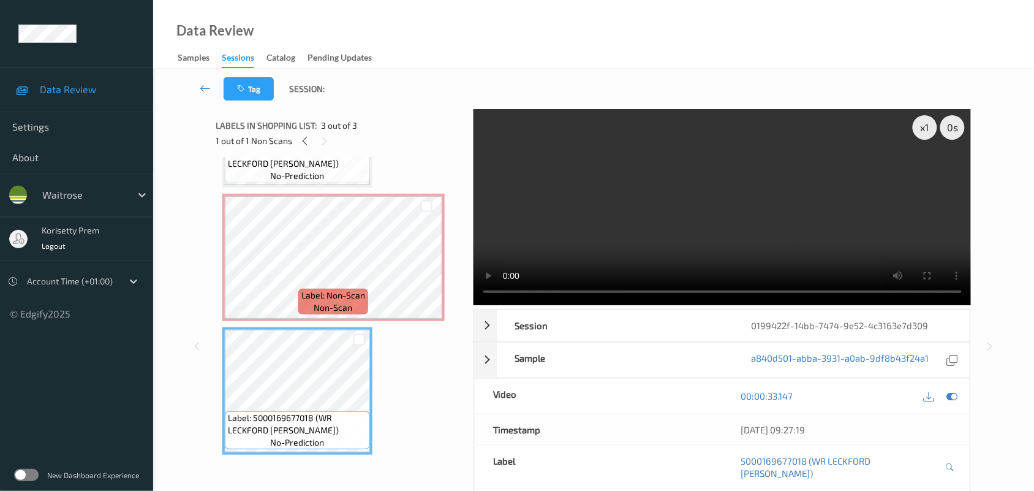
click at [712, 219] on video at bounding box center [723, 207] width 498 height 196
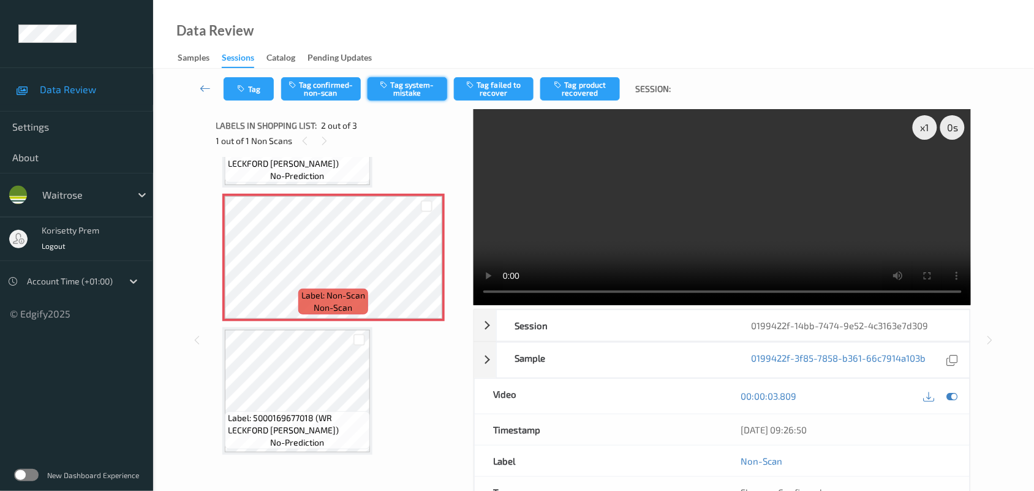
click at [410, 90] on button "Tag system-mistake" at bounding box center [408, 88] width 80 height 23
click at [255, 98] on button "Tag" at bounding box center [249, 88] width 50 height 23
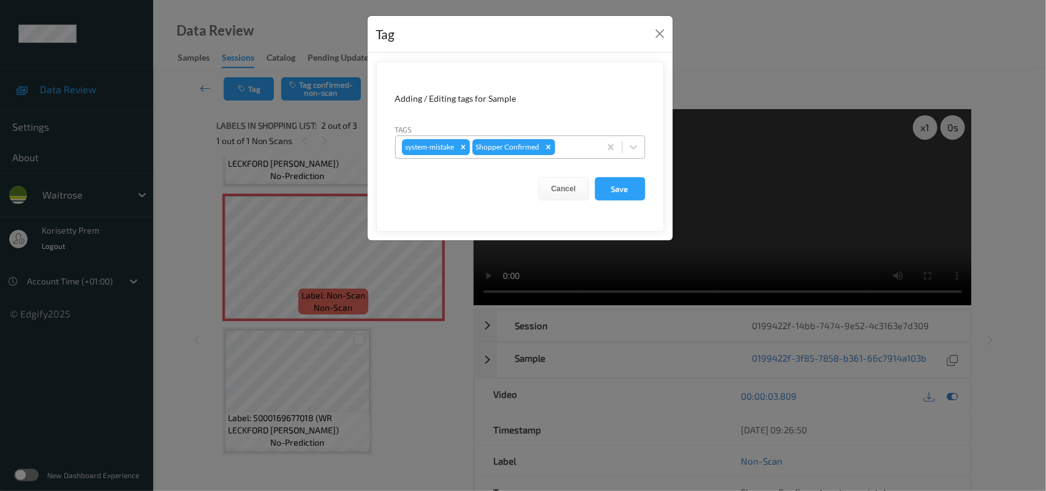
click at [561, 149] on div at bounding box center [575, 147] width 36 height 15
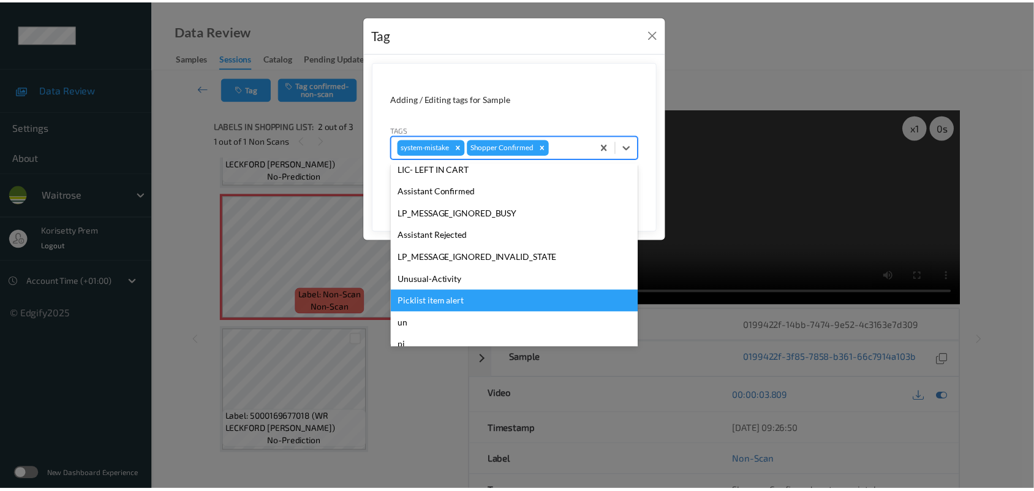
scroll to position [305, 0]
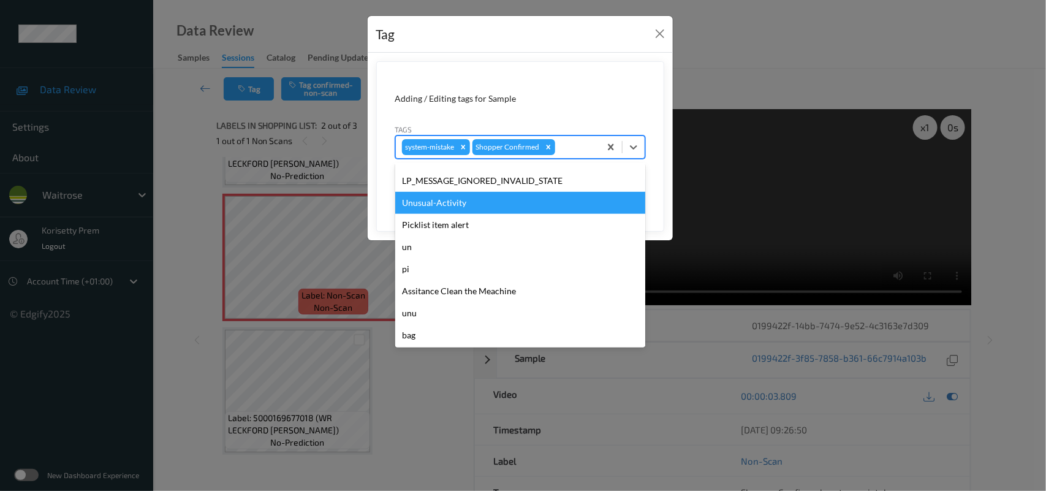
click at [466, 204] on div "Unusual-Activity" at bounding box center [520, 203] width 250 height 22
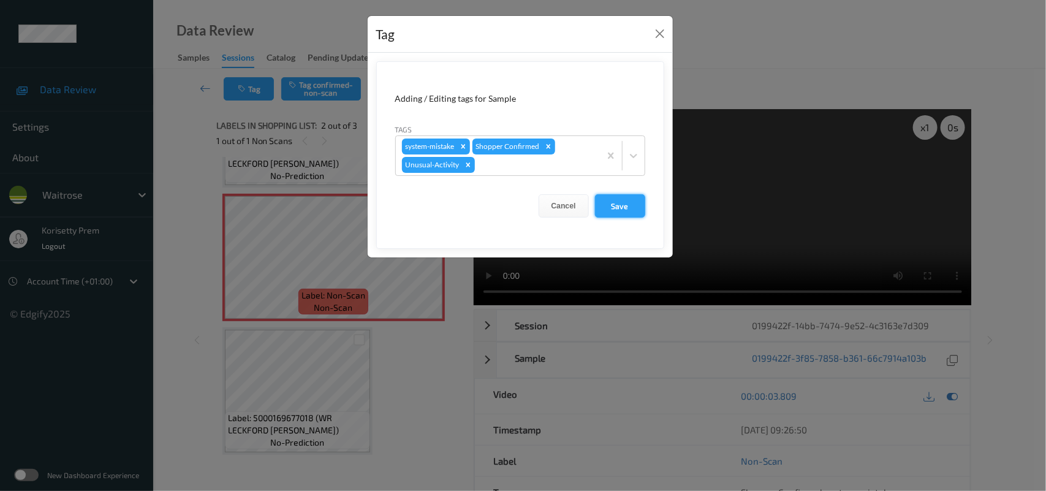
click at [617, 199] on button "Save" at bounding box center [620, 205] width 50 height 23
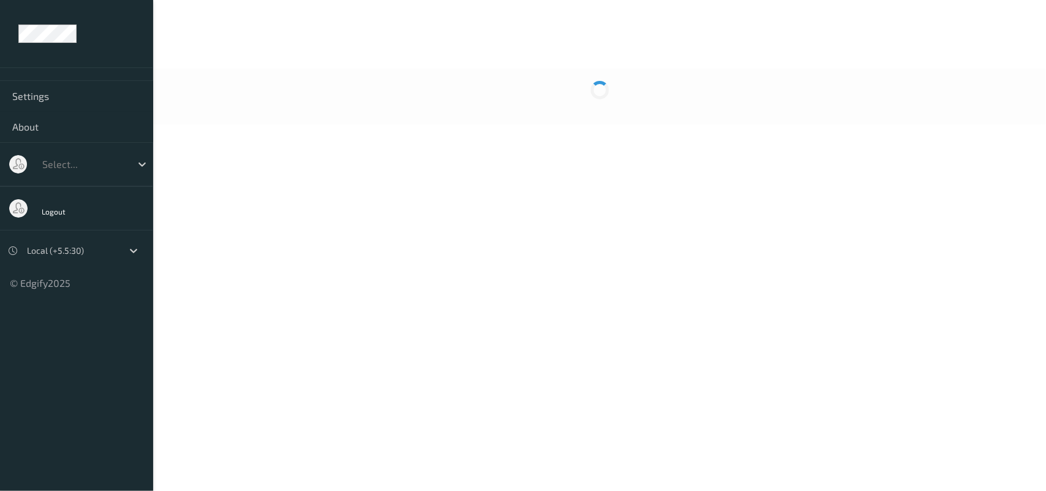
click at [573, 167] on body "Settings About Select... Logout Local (+5.5:30) © Edgify 2025 New Dashboard Exp…" at bounding box center [523, 245] width 1046 height 491
click at [592, 110] on div at bounding box center [599, 97] width 893 height 56
click at [550, 155] on body "Settings About Select... Logout Local (+5.5:30) © Edgify 2025 New Dashboard Exp…" at bounding box center [523, 245] width 1046 height 491
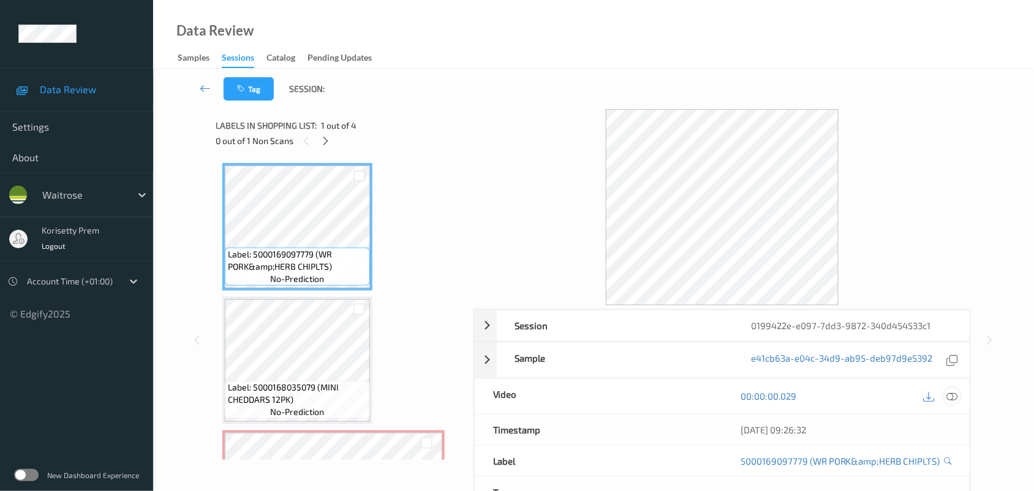
click at [948, 397] on icon at bounding box center [952, 395] width 11 height 11
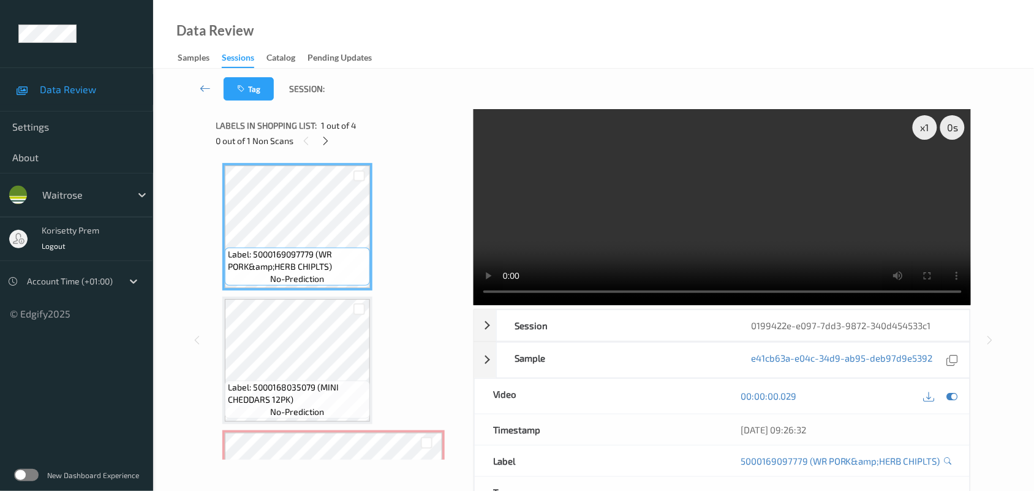
click at [577, 183] on video at bounding box center [723, 207] width 498 height 196
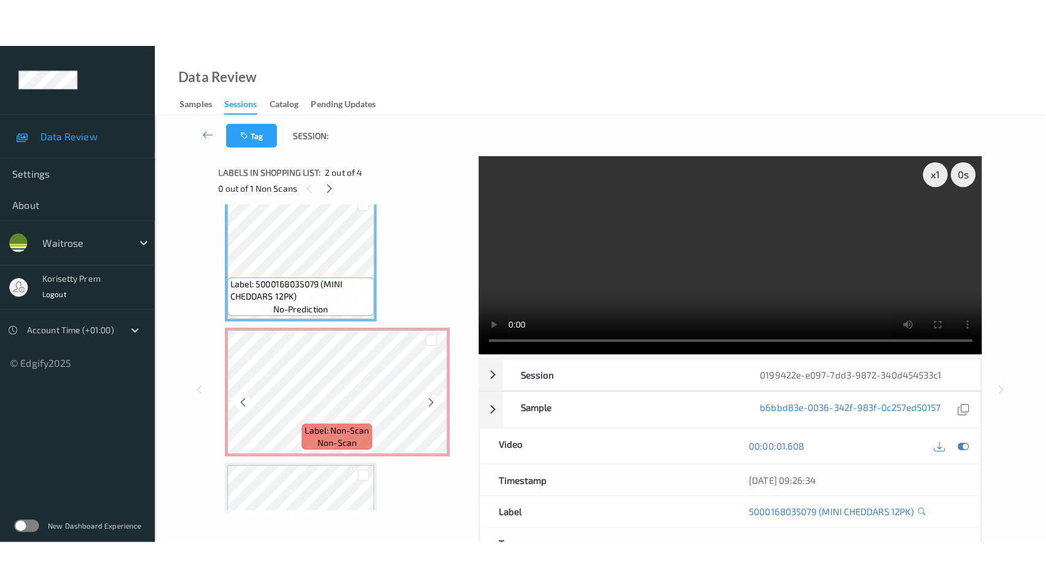
scroll to position [153, 0]
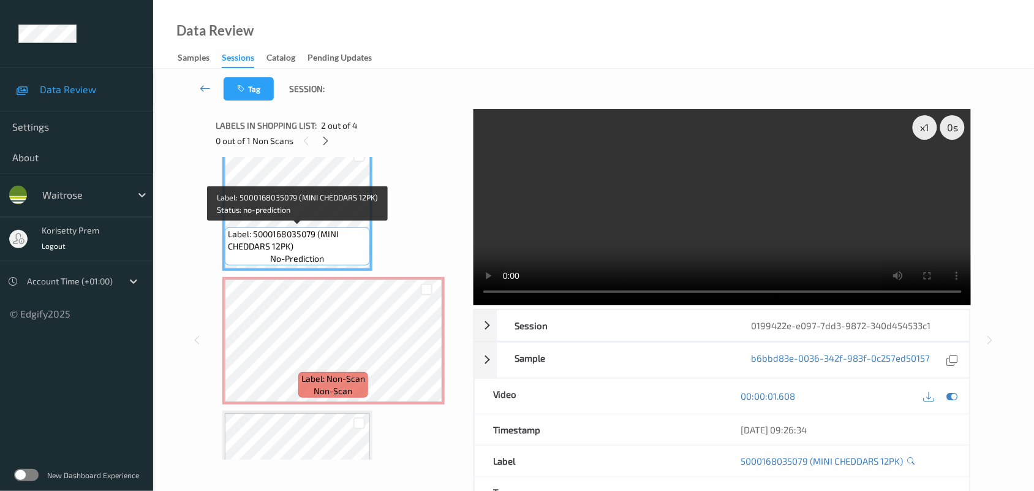
click at [292, 231] on span "Label: 5000168035079 (MINI CHEDDARS 12PK)" at bounding box center [297, 240] width 139 height 25
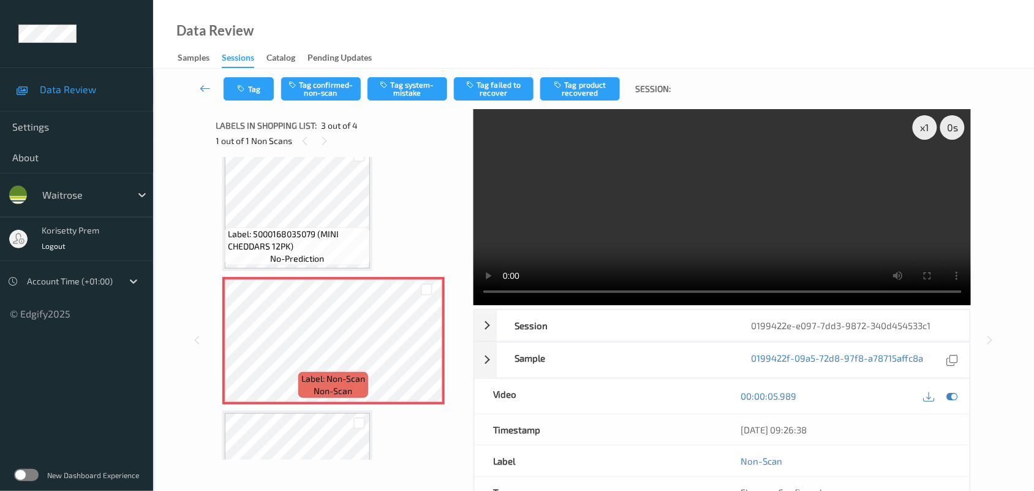
click span "Label: 5000168035079 (MINI CHEDDARS 12PK)"
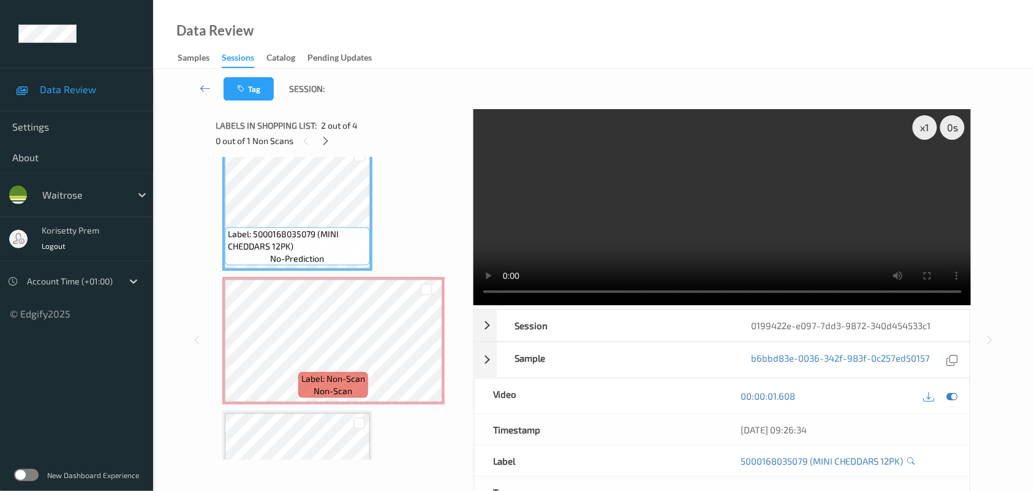
scroll to position [139, 0]
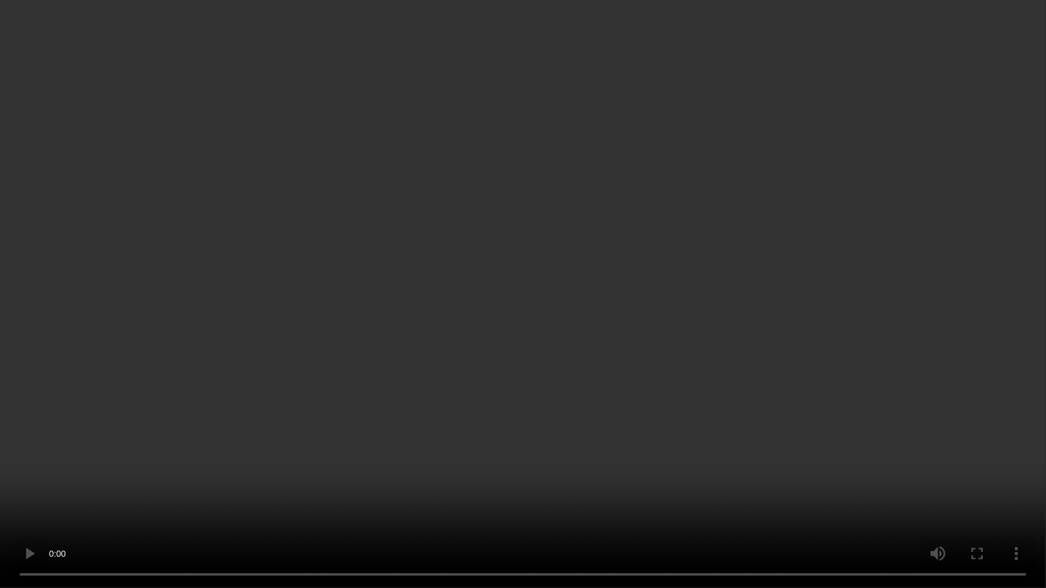
click video
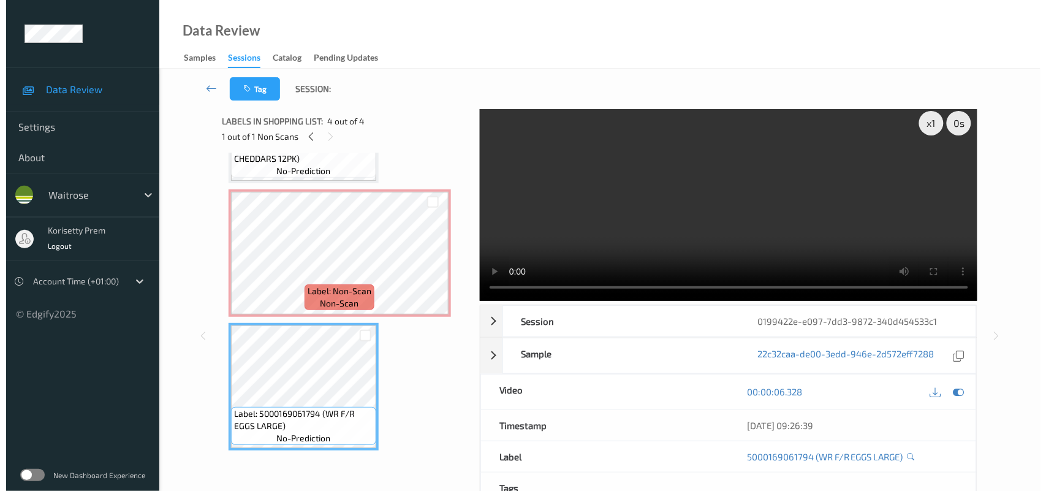
scroll to position [0, 0]
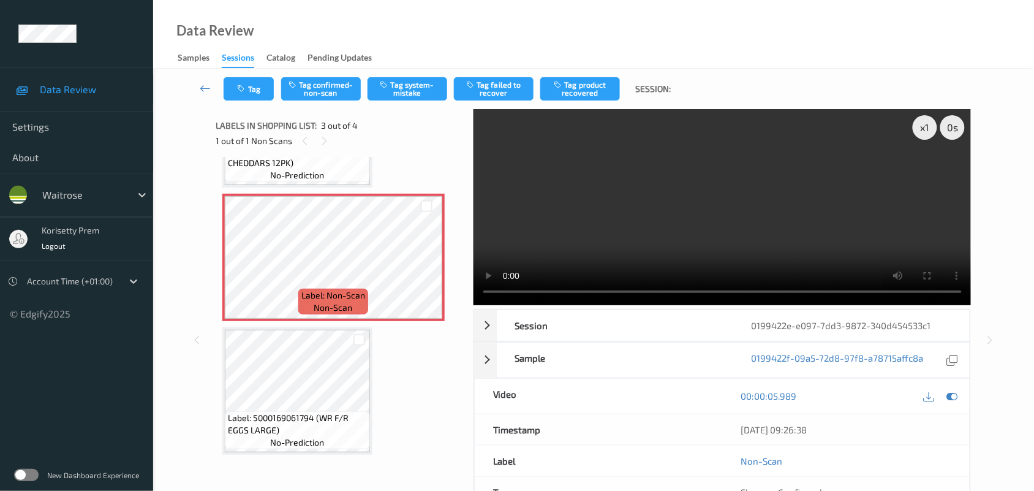
click div "Tag Tag confirmed-non-scan Tag system-mistake Tag failed to recover Tag product…"
click button "Tag system-mistake"
click button "Tag"
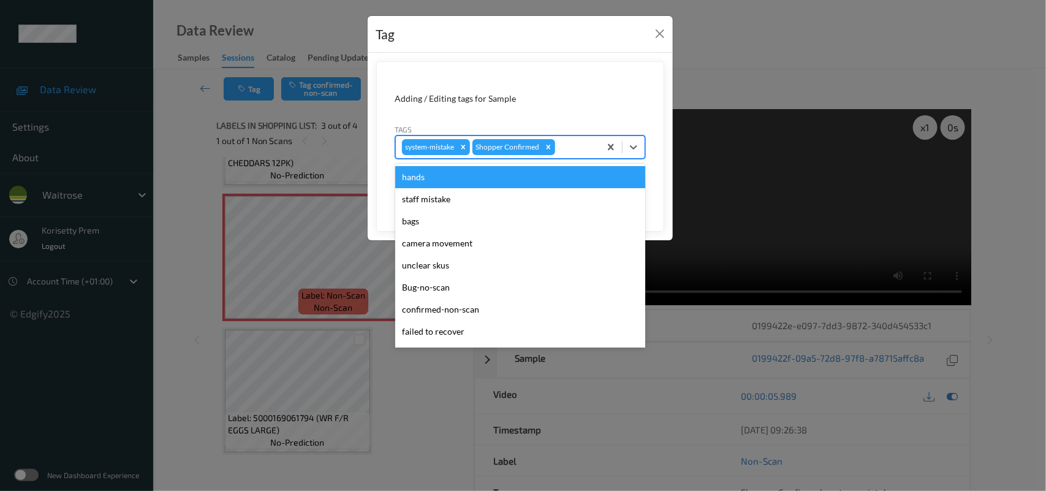
click div "system-mistake Shopper Confirmed"
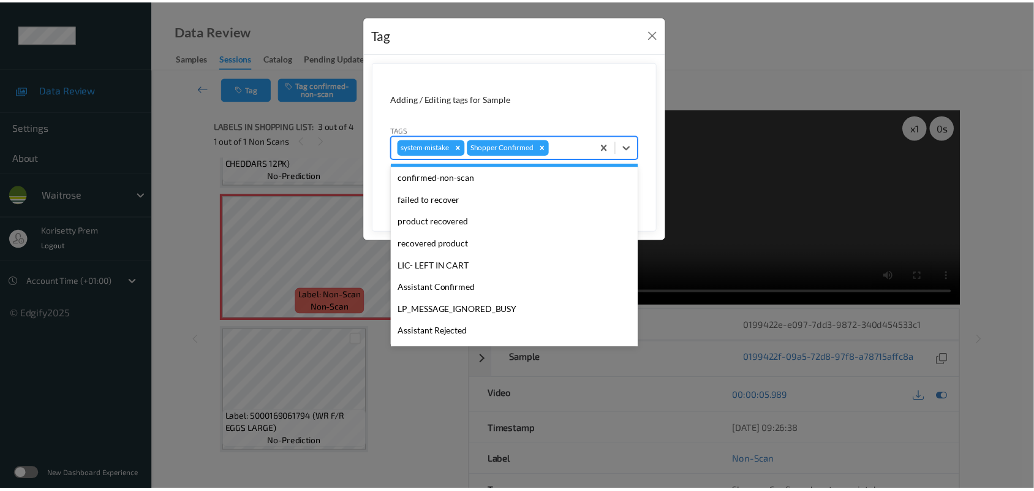
scroll to position [219, 0]
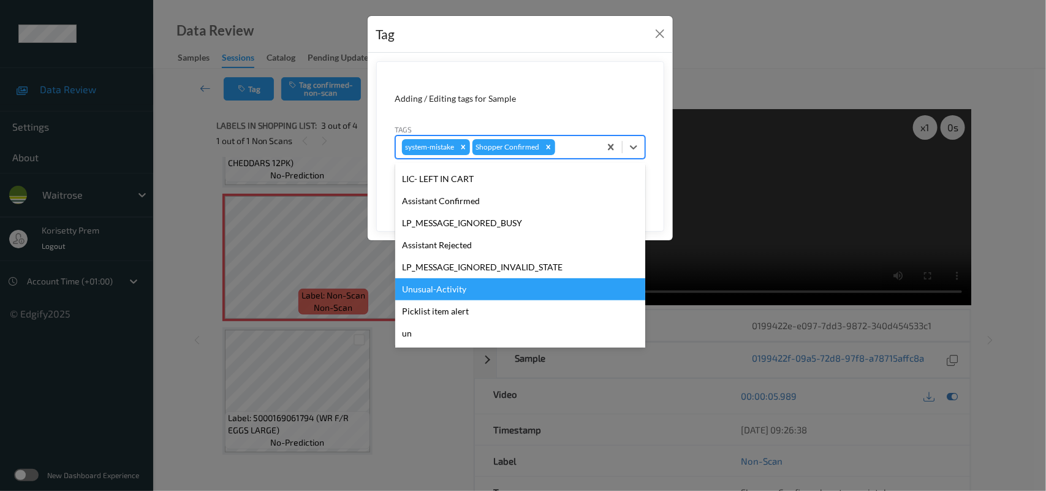
click div "Unusual-Activity"
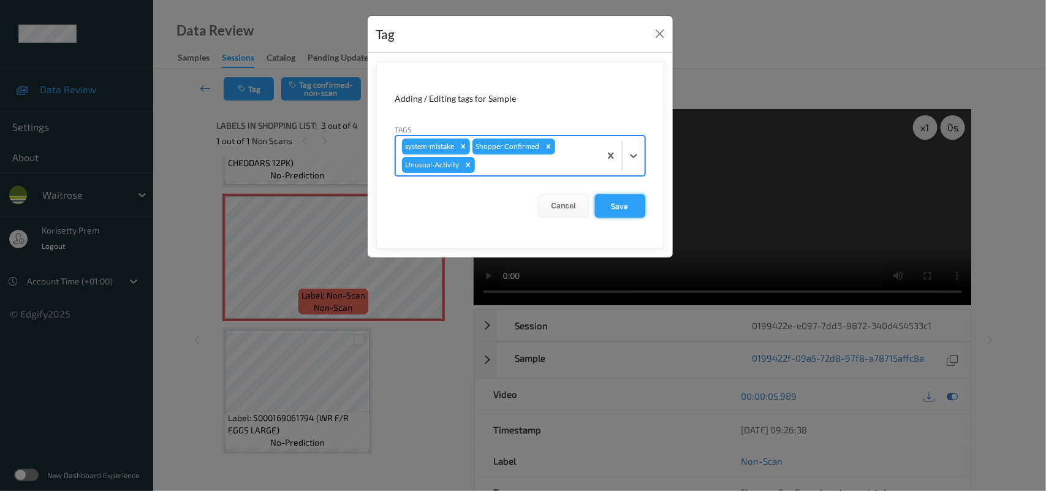
click button "Save"
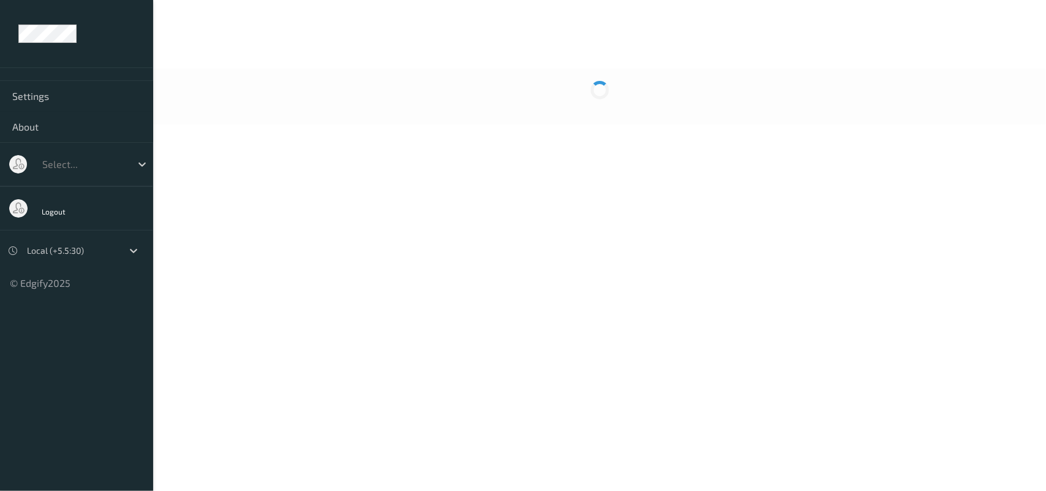
click at [487, 151] on body "Settings About Select... Logout Local (+5.5:30) © Edgify 2025 New Dashboard Exp…" at bounding box center [523, 245] width 1046 height 491
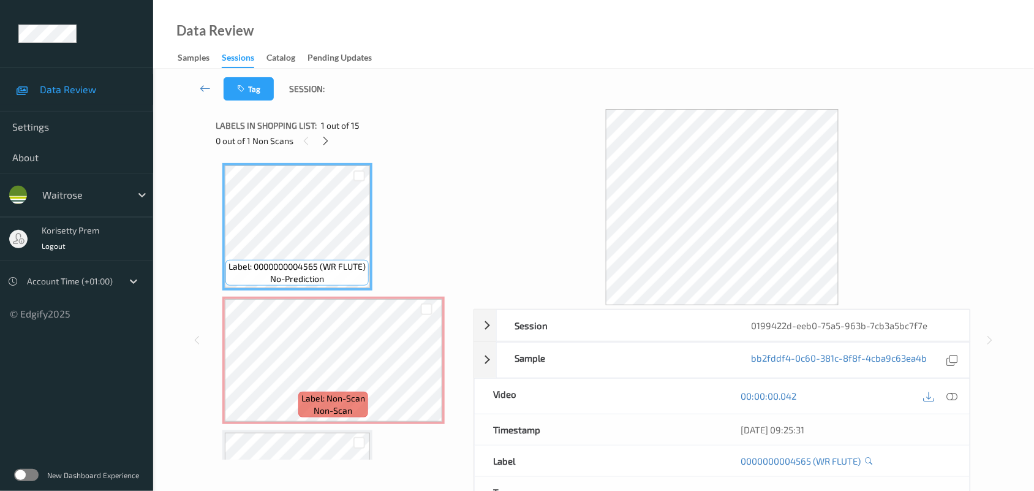
click at [474, 49] on div "Data Review Samples Sessions Catalog Pending Updates" at bounding box center [593, 34] width 881 height 69
click at [954, 397] on icon at bounding box center [952, 395] width 11 height 11
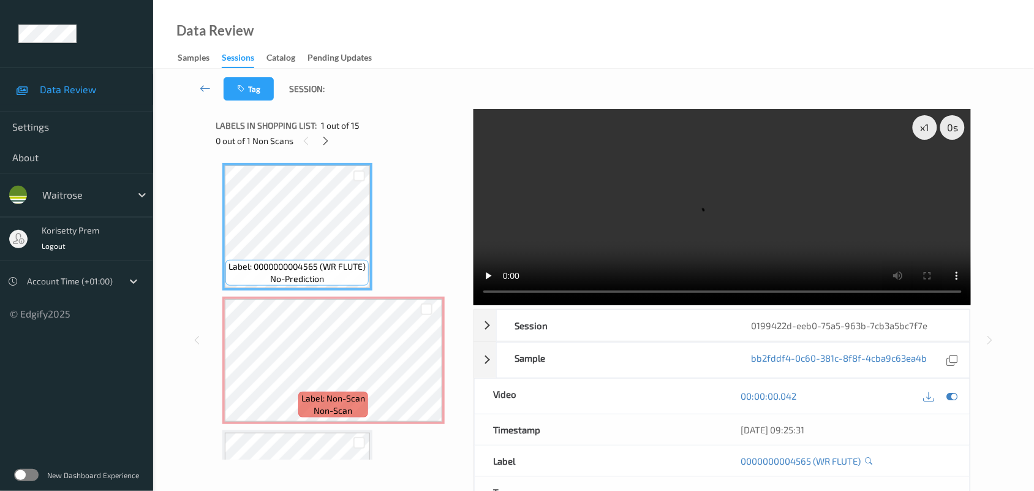
click at [635, 213] on video at bounding box center [723, 207] width 498 height 196
click at [425, 371] on icon at bounding box center [426, 370] width 10 height 11
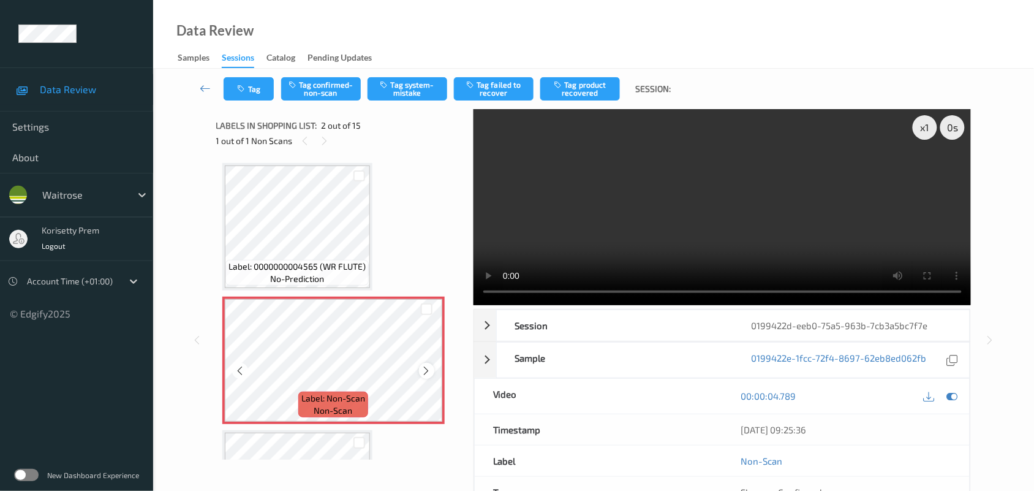
click at [431, 371] on icon at bounding box center [426, 370] width 10 height 11
click at [698, 230] on video at bounding box center [723, 207] width 498 height 196
click at [478, 301] on video at bounding box center [723, 207] width 498 height 196
click at [665, 179] on video at bounding box center [723, 207] width 498 height 196
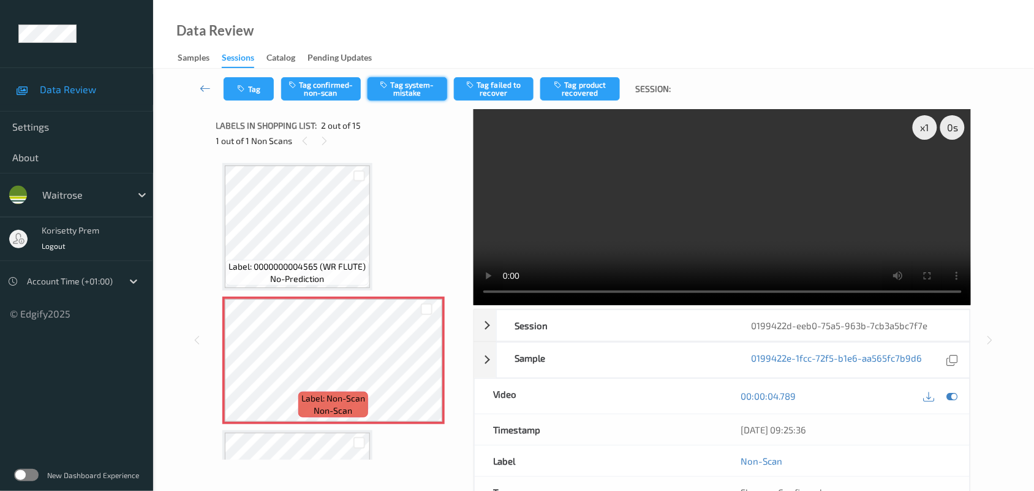
click at [412, 86] on button "Tag system-mistake" at bounding box center [408, 88] width 80 height 23
click at [248, 87] on button "Tag" at bounding box center [249, 88] width 50 height 23
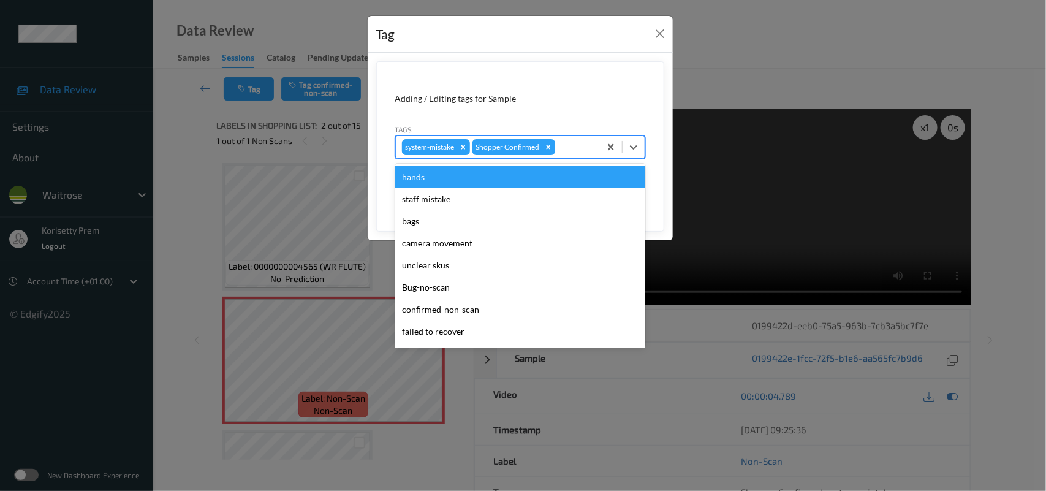
click at [576, 152] on div at bounding box center [575, 147] width 36 height 15
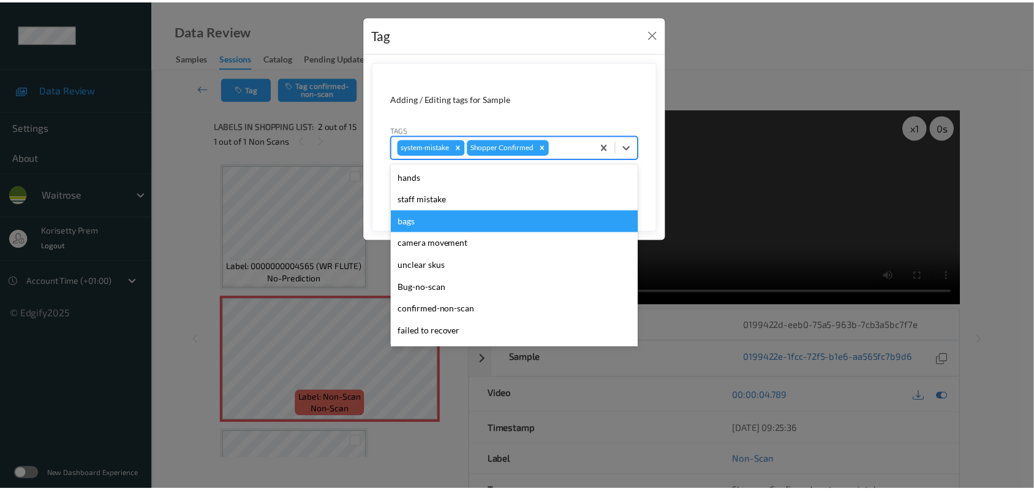
scroll to position [305, 0]
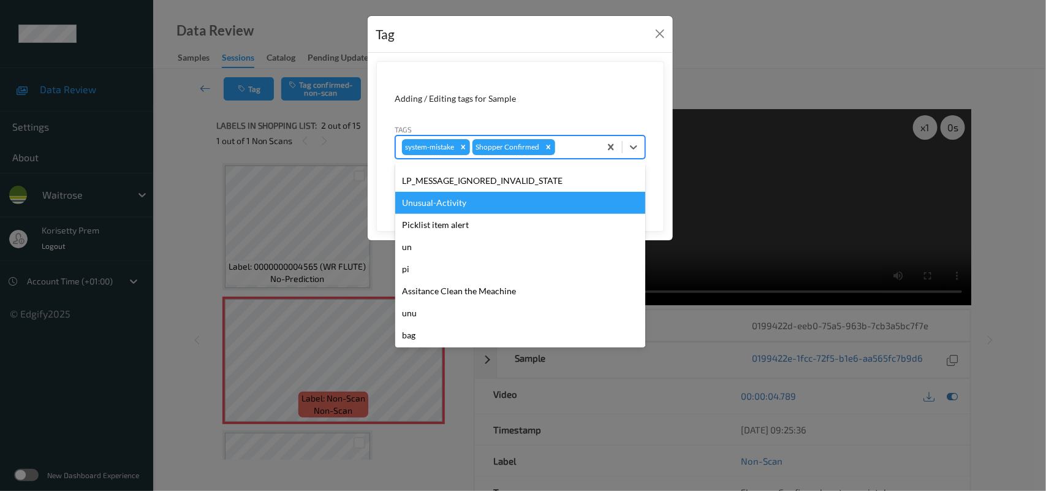
click at [487, 209] on div "Unusual-Activity" at bounding box center [520, 203] width 250 height 22
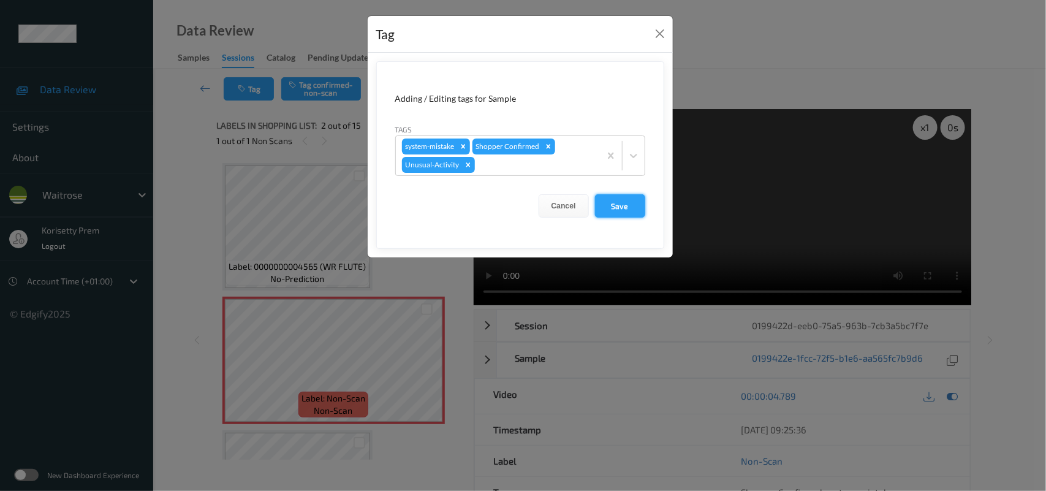
click at [624, 194] on button "Save" at bounding box center [620, 205] width 50 height 23
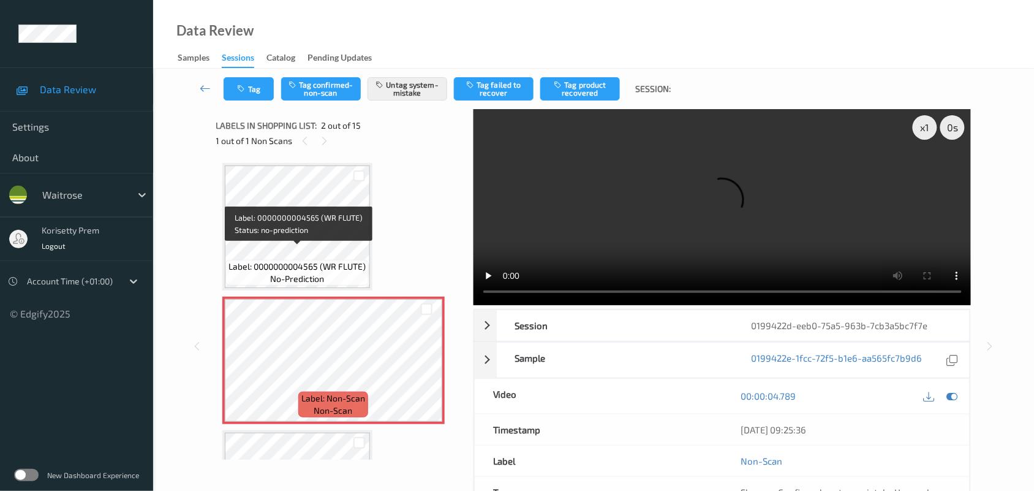
click at [294, 262] on span "Label: 0000000004565 (WR FLUTE)" at bounding box center [297, 266] width 137 height 12
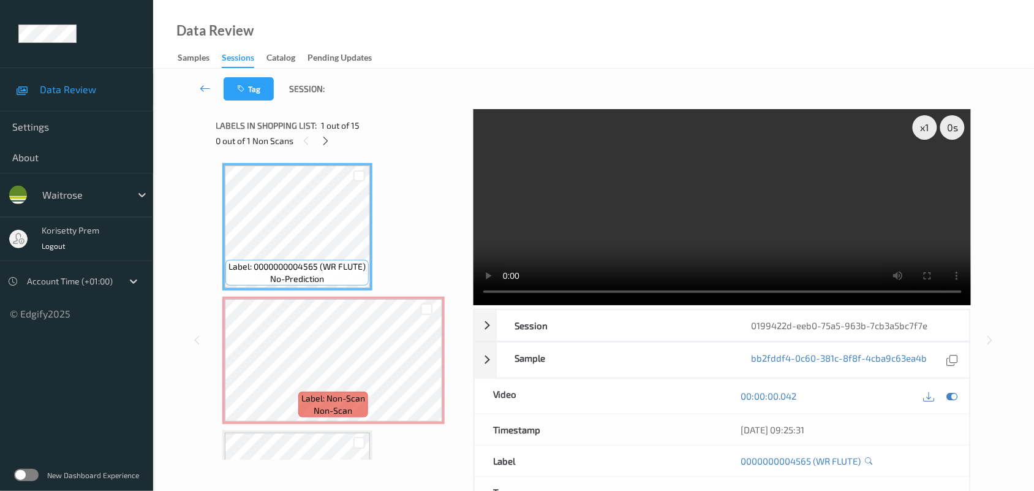
click at [616, 157] on video at bounding box center [723, 207] width 498 height 196
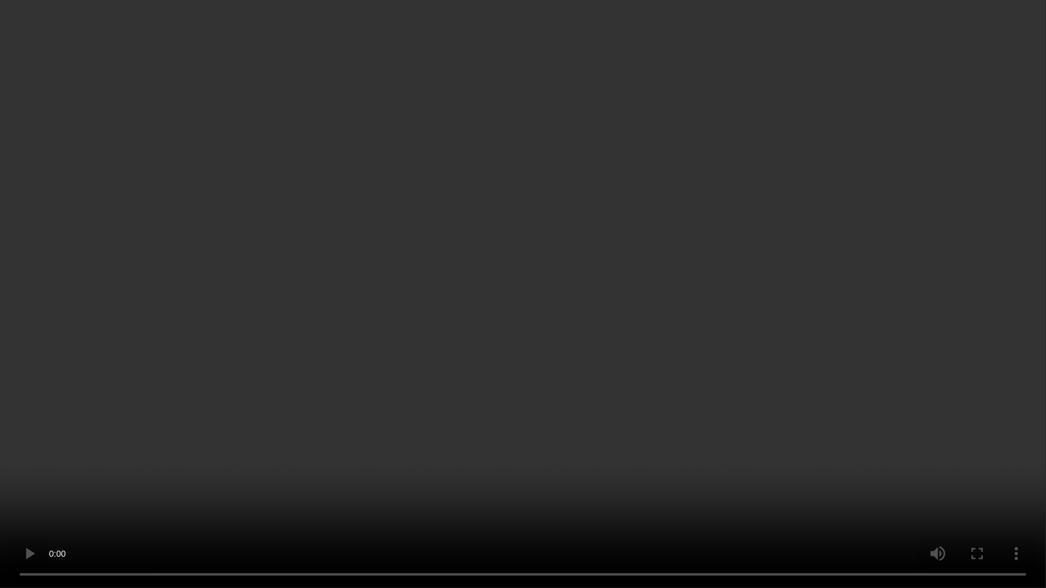
click at [516, 396] on video at bounding box center [523, 294] width 1046 height 588
click at [814, 444] on video at bounding box center [523, 294] width 1046 height 588
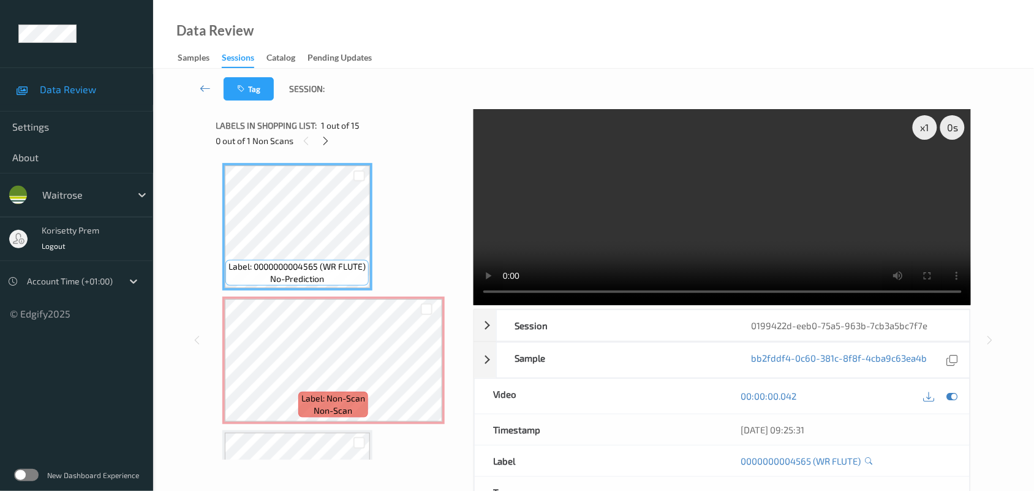
click at [720, 127] on video at bounding box center [723, 207] width 498 height 196
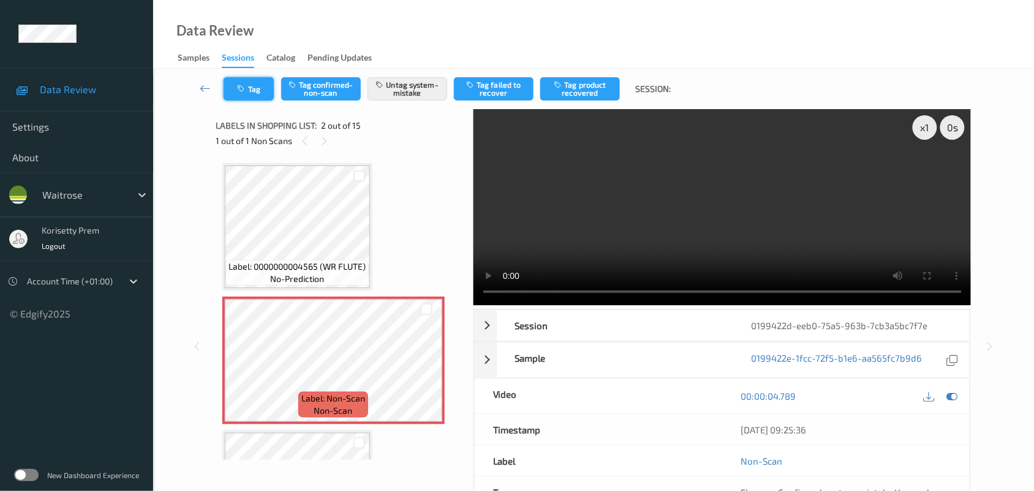
click at [239, 86] on icon "button" at bounding box center [243, 89] width 10 height 9
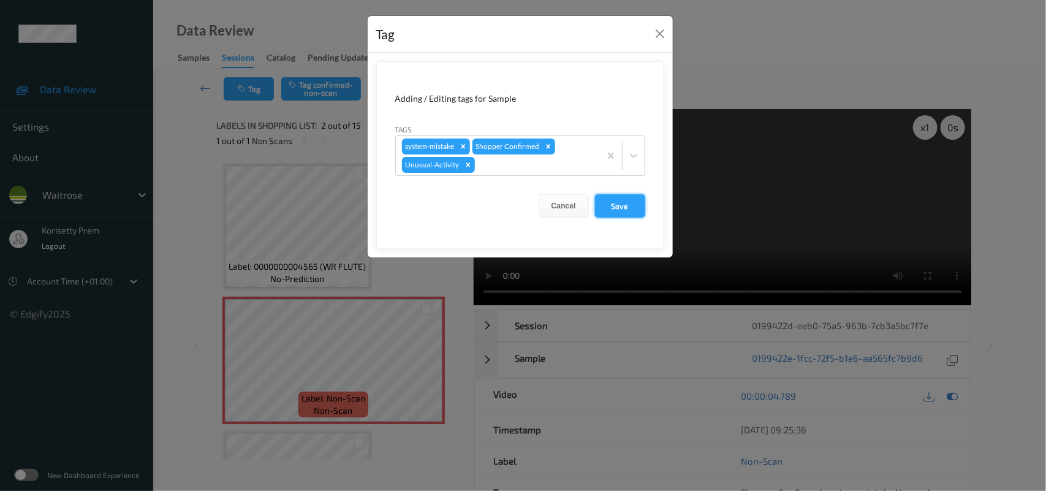
click at [643, 212] on button "Save" at bounding box center [620, 205] width 50 height 23
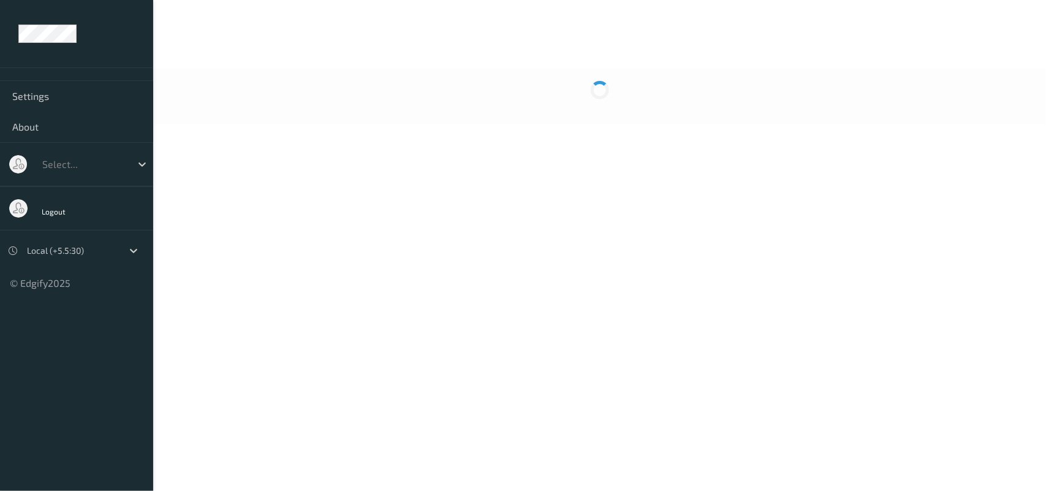
click at [565, 160] on body "Settings About Select... Logout Local (+5.5:30) © Edgify 2025 New Dashboard Exp…" at bounding box center [523, 245] width 1046 height 491
click at [508, 132] on body "Settings About Select... Logout Local (+5.5:30) © Edgify 2025 New Dashboard Exp…" at bounding box center [523, 245] width 1046 height 491
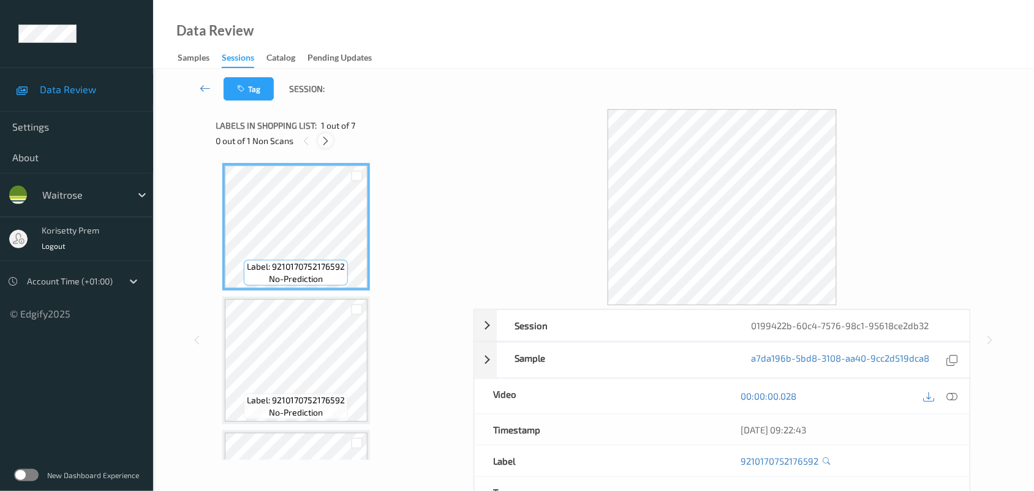
click at [327, 140] on icon at bounding box center [325, 140] width 10 height 11
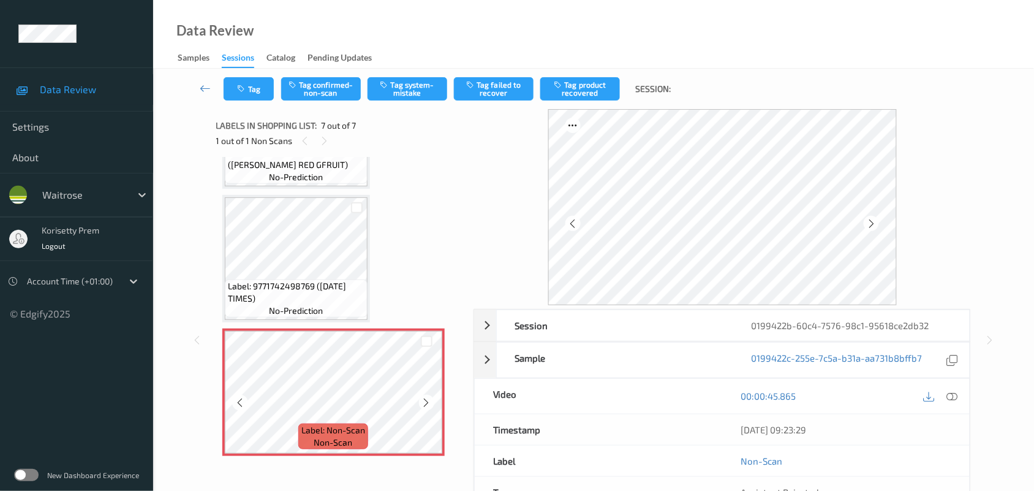
scroll to position [559, 0]
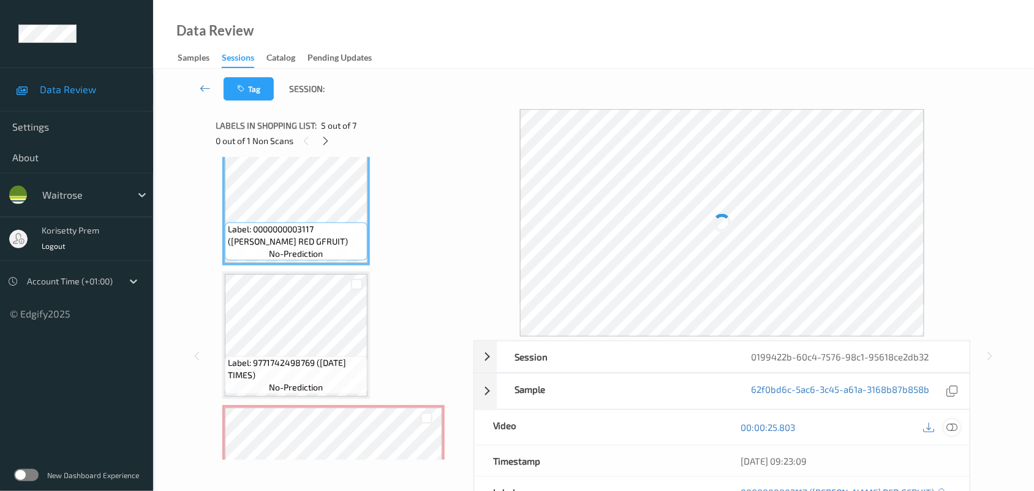
click at [954, 428] on icon at bounding box center [952, 426] width 11 height 11
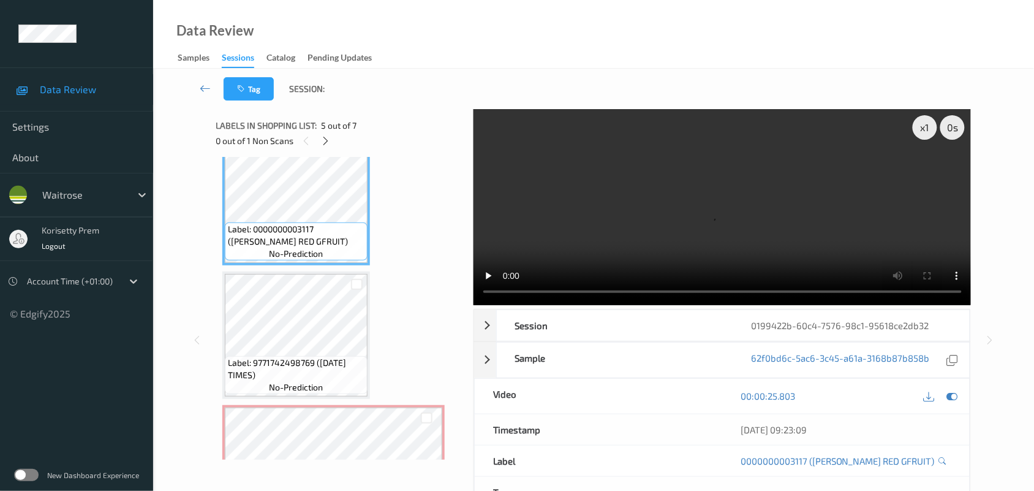
click at [580, 188] on video at bounding box center [723, 207] width 498 height 196
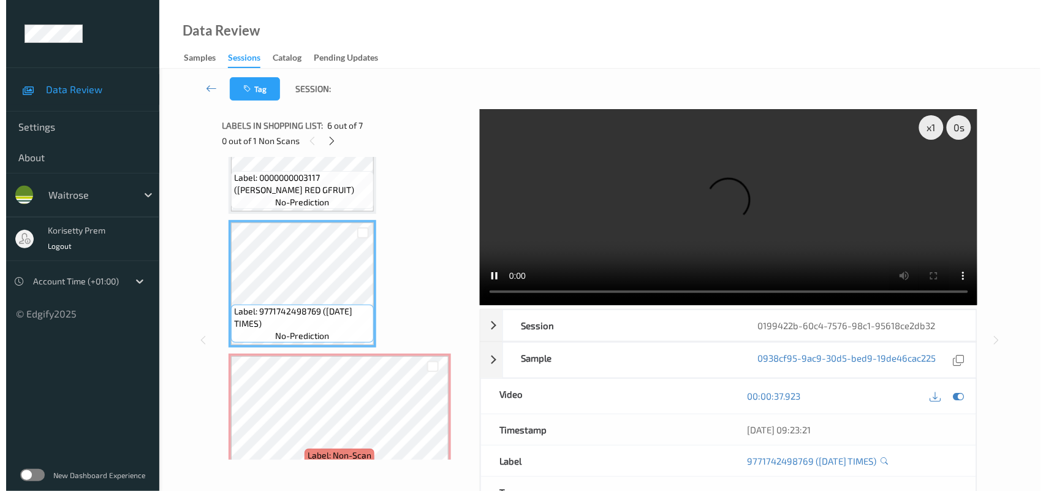
scroll to position [636, 0]
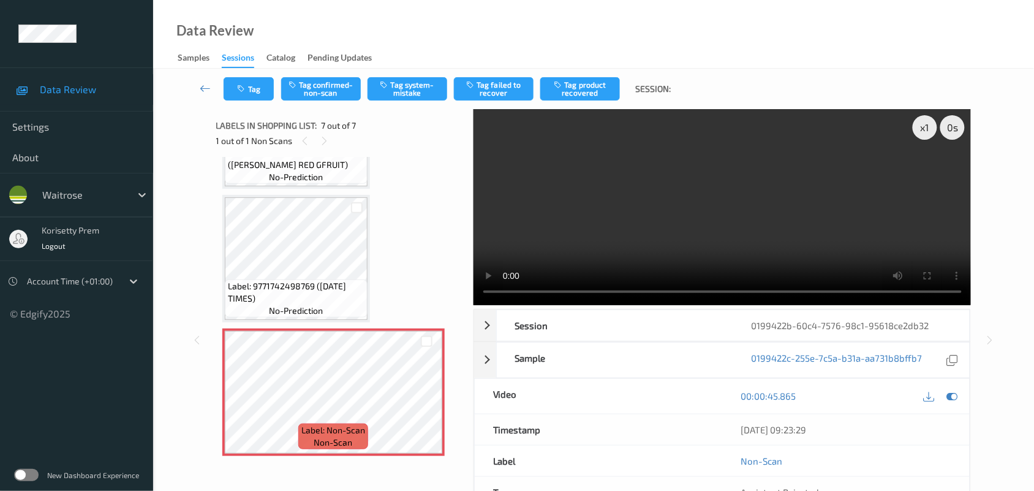
click at [727, 172] on video at bounding box center [723, 207] width 498 height 196
click at [415, 87] on button "Tag system-mistake" at bounding box center [408, 88] width 80 height 23
click at [248, 93] on button "Tag" at bounding box center [249, 88] width 50 height 23
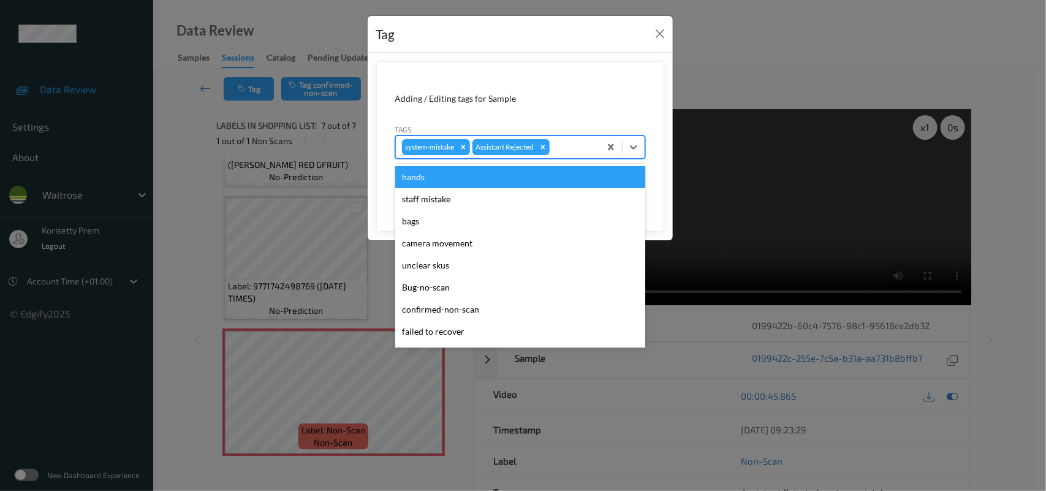
click at [569, 145] on div at bounding box center [573, 147] width 42 height 15
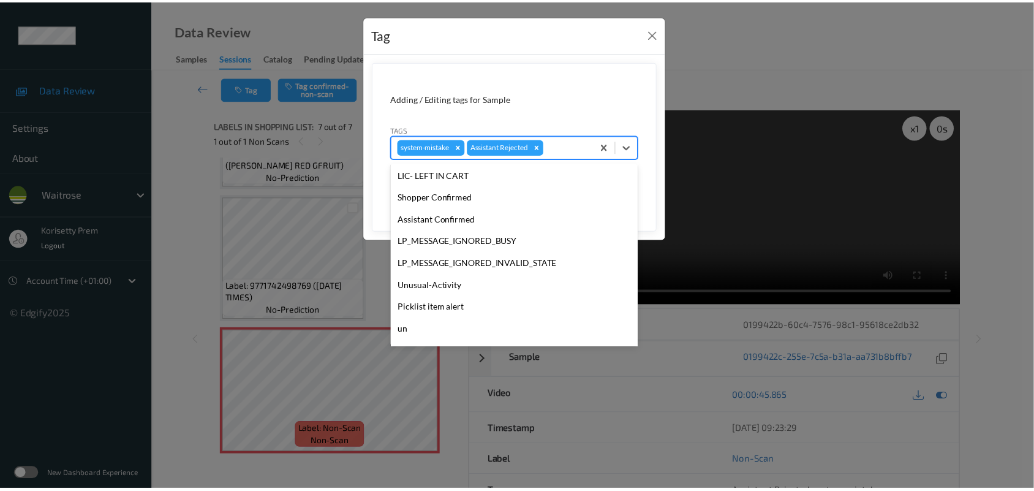
scroll to position [305, 0]
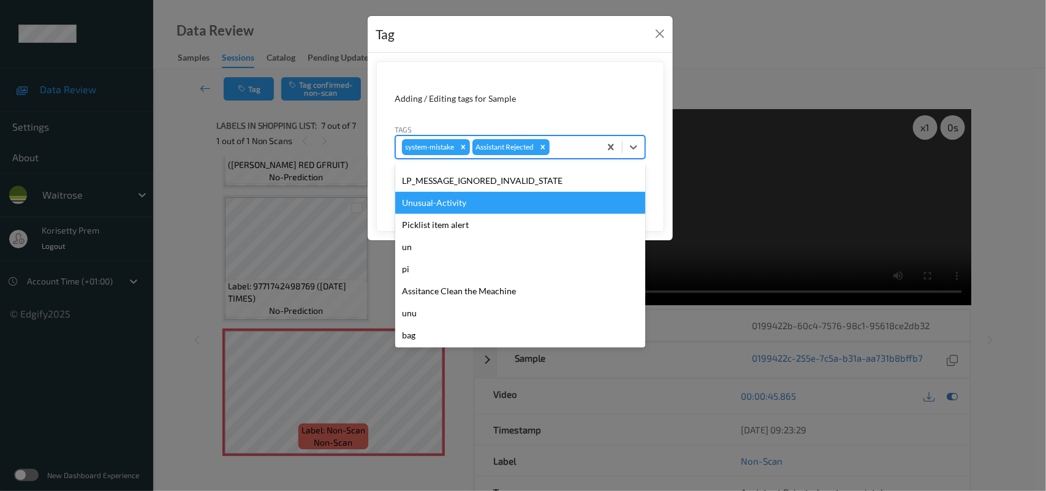
click at [472, 200] on div "Unusual-Activity" at bounding box center [520, 203] width 250 height 22
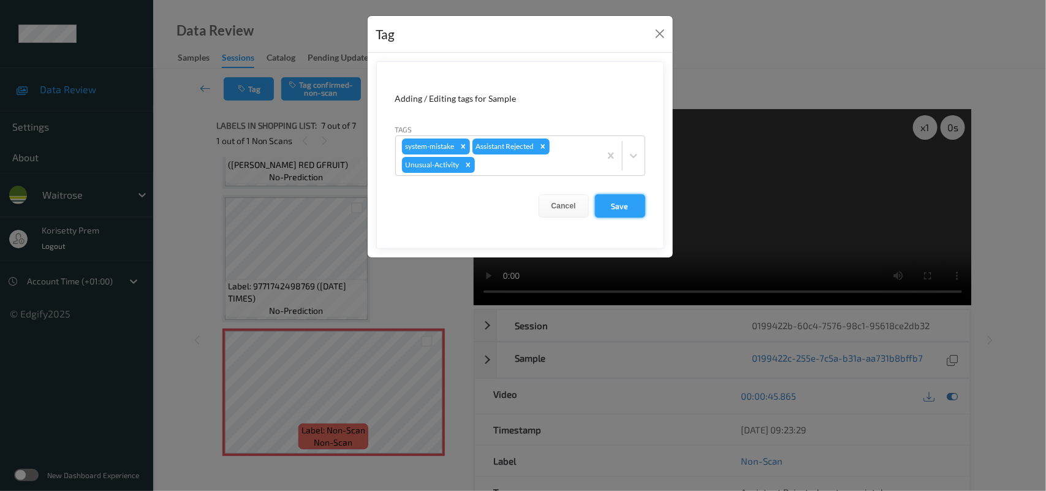
click at [611, 208] on button "Save" at bounding box center [620, 205] width 50 height 23
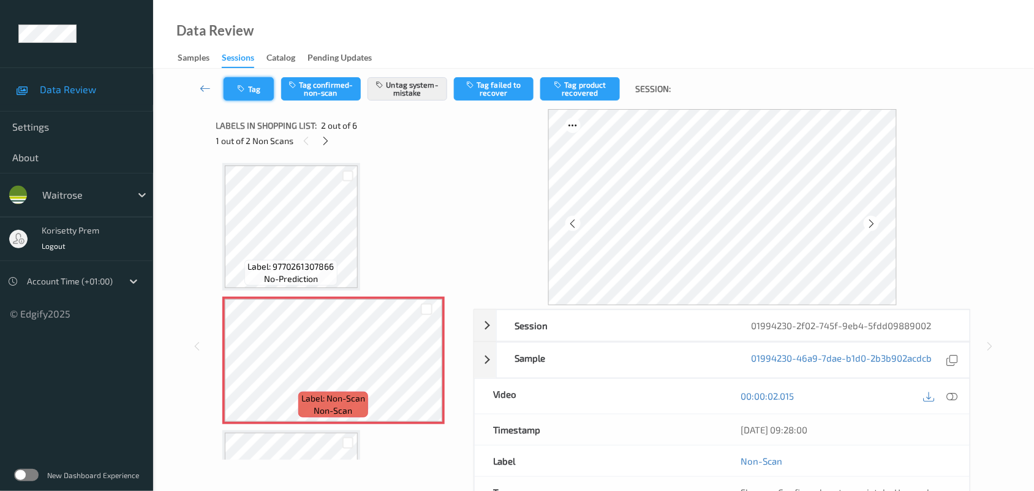
click at [252, 95] on button "Tag" at bounding box center [249, 88] width 50 height 23
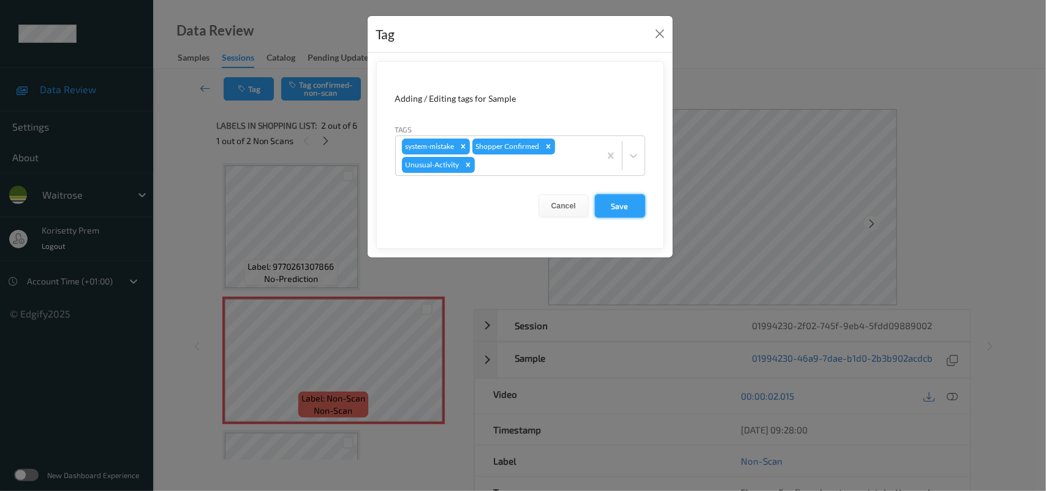
click at [634, 216] on button "Save" at bounding box center [620, 205] width 50 height 23
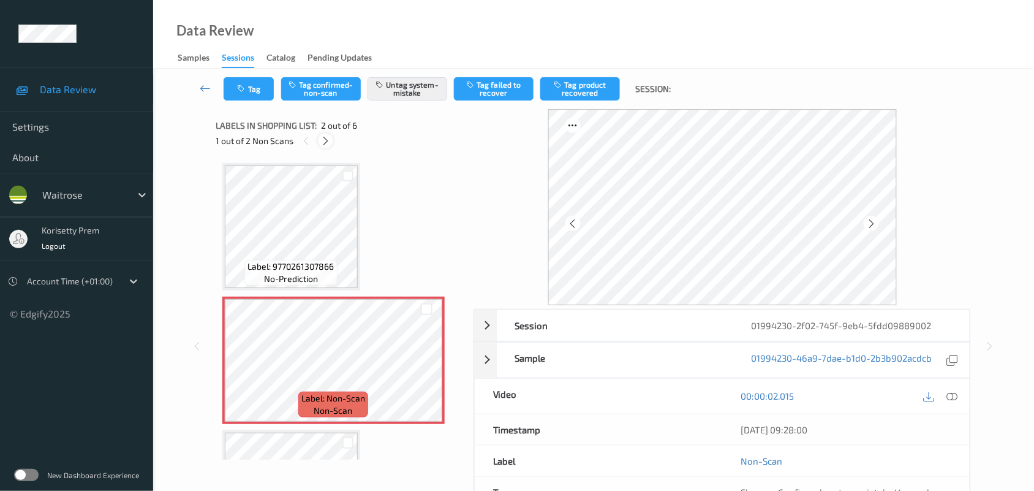
click at [328, 134] on div at bounding box center [325, 140] width 15 height 15
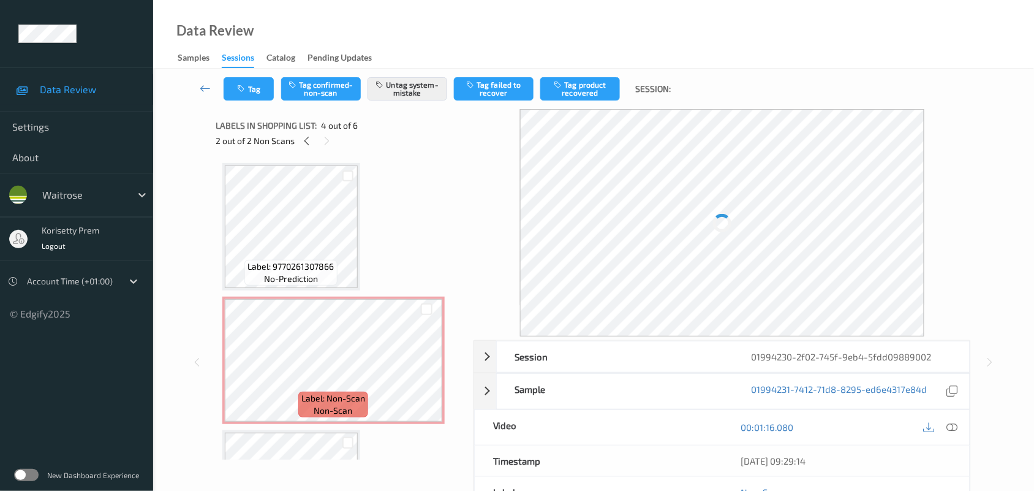
scroll to position [273, 0]
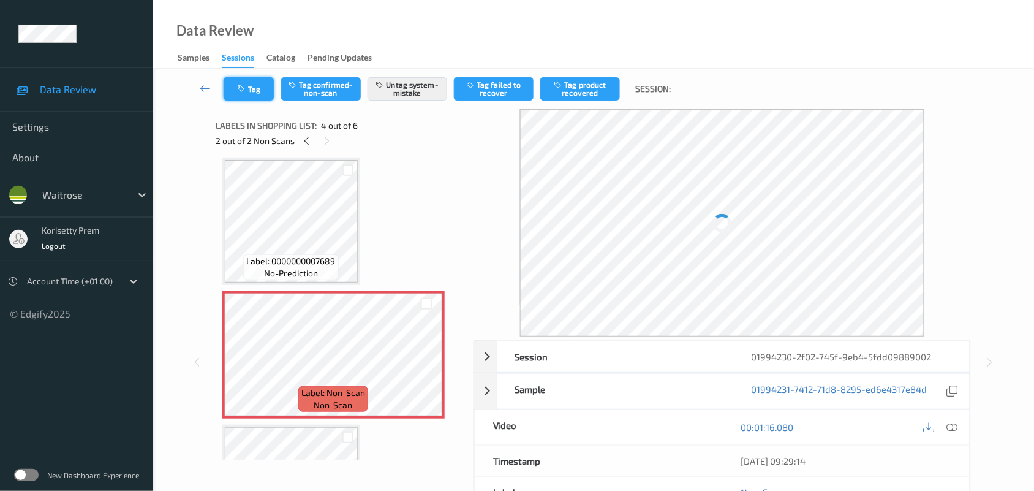
click at [260, 89] on button "Tag" at bounding box center [249, 88] width 50 height 23
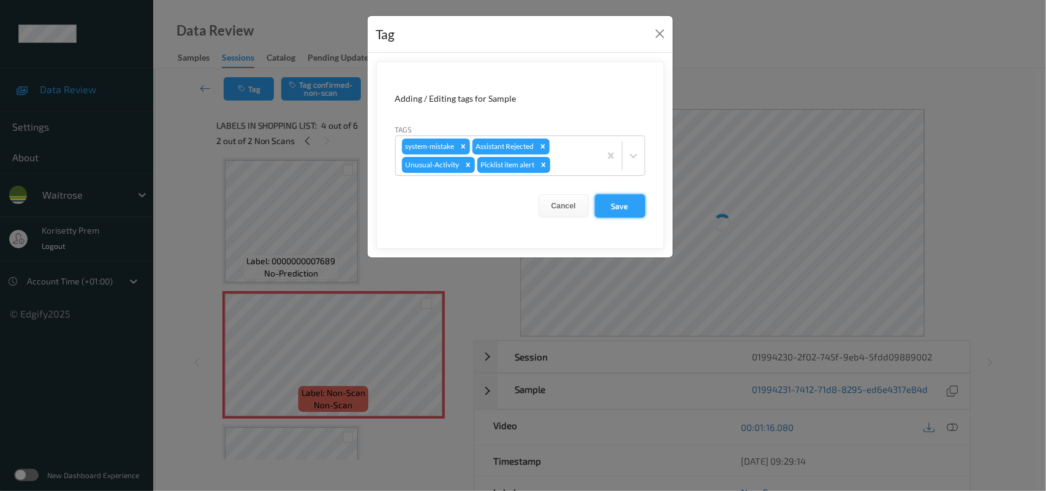
click at [630, 201] on button "Save" at bounding box center [620, 205] width 50 height 23
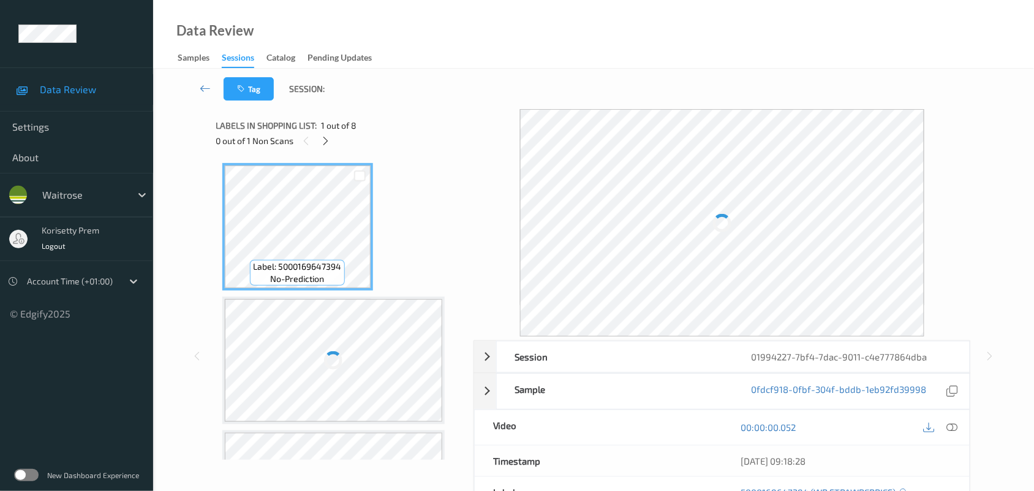
click at [433, 58] on div "Data Review Samples Sessions Catalog Pending Updates" at bounding box center [593, 34] width 881 height 69
click at [320, 139] on icon at bounding box center [325, 140] width 10 height 11
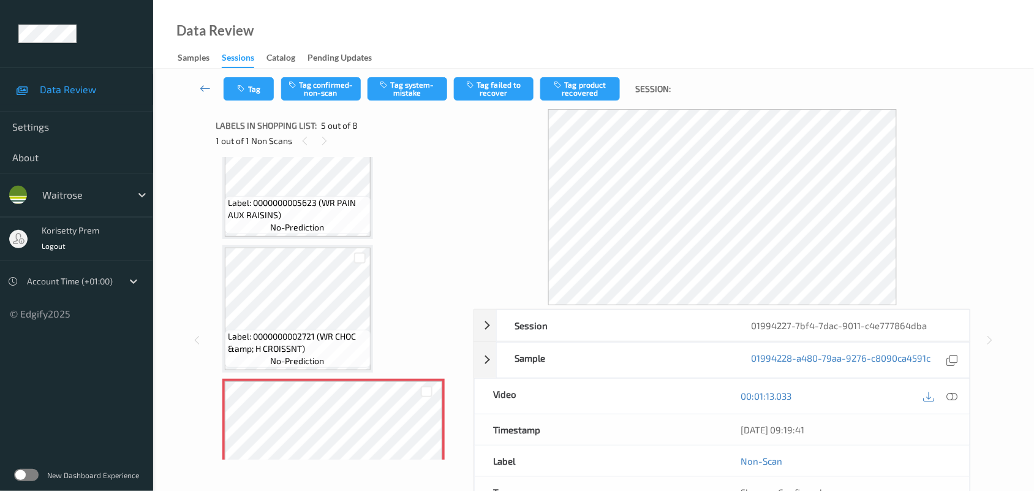
scroll to position [242, 0]
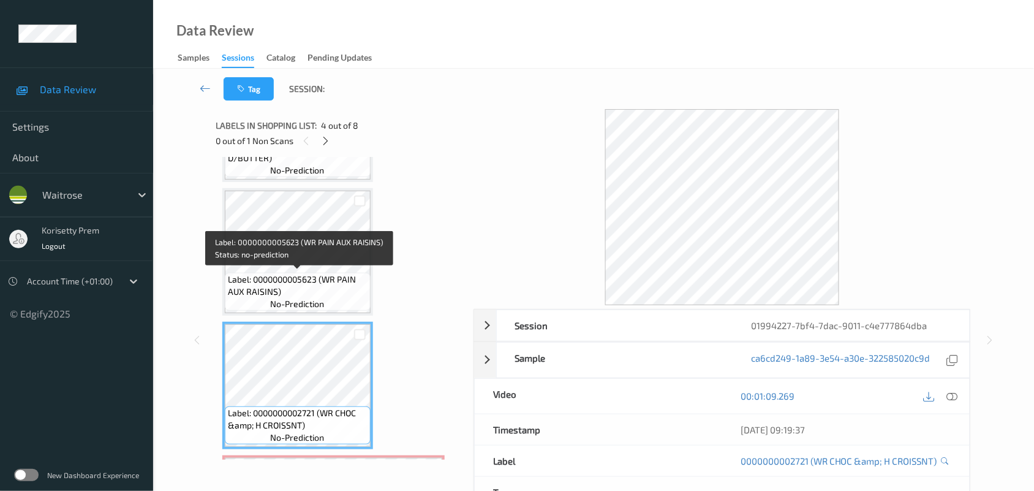
click at [308, 283] on span "Label: 0000000005623 (WR PAIN AUX RAISINS)" at bounding box center [298, 285] width 140 height 25
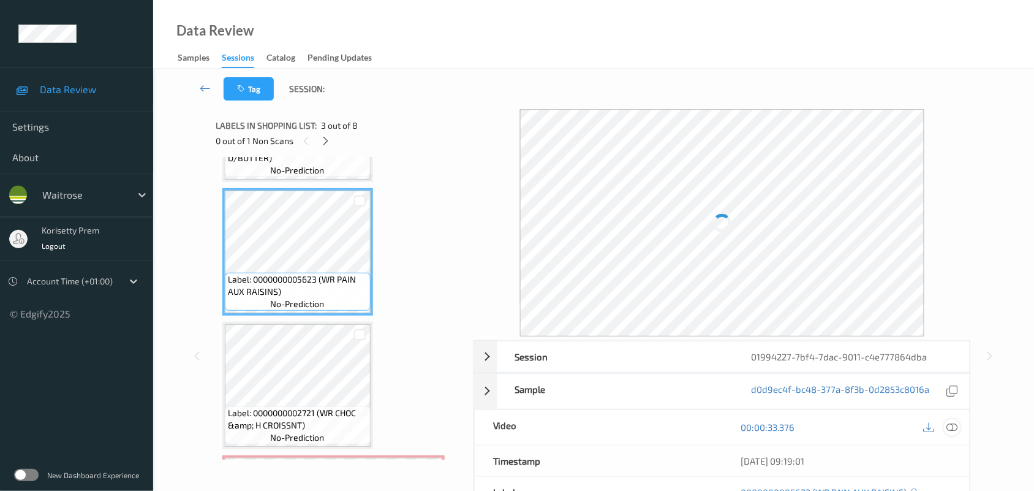
click at [951, 427] on div "Session 01994227-7bf4-7dac-9011-c4e777864dba Session ID 01994227-7bf4-7dac-9011…" at bounding box center [723, 471] width 498 height 262
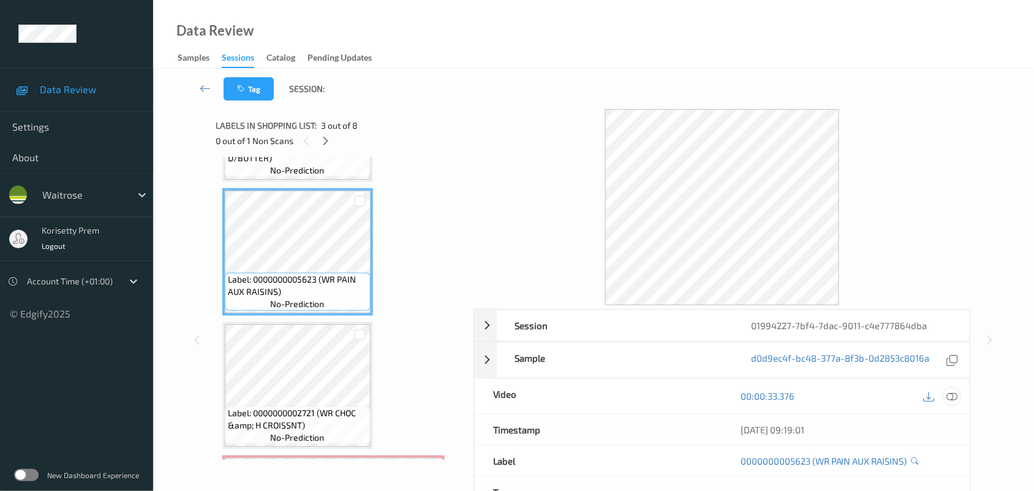
click at [950, 399] on icon at bounding box center [952, 395] width 11 height 11
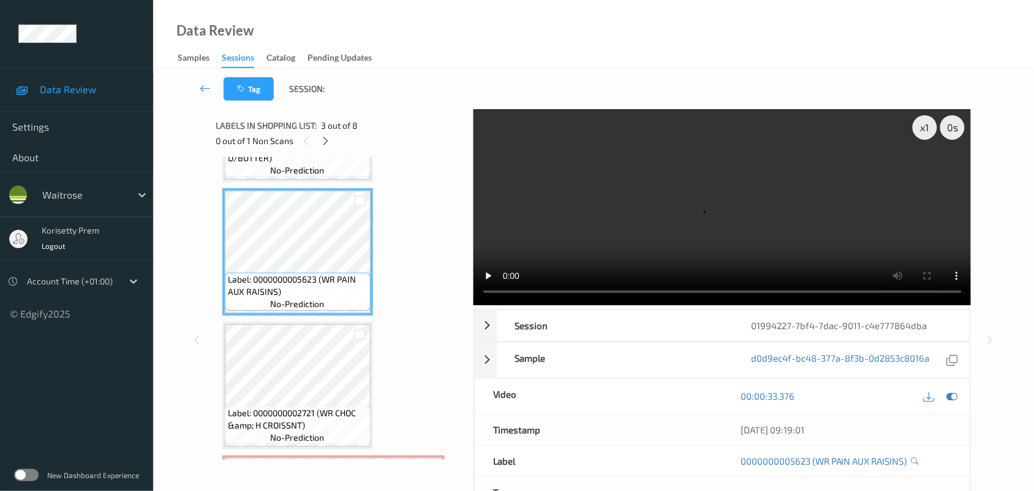
click at [714, 234] on video at bounding box center [723, 207] width 498 height 196
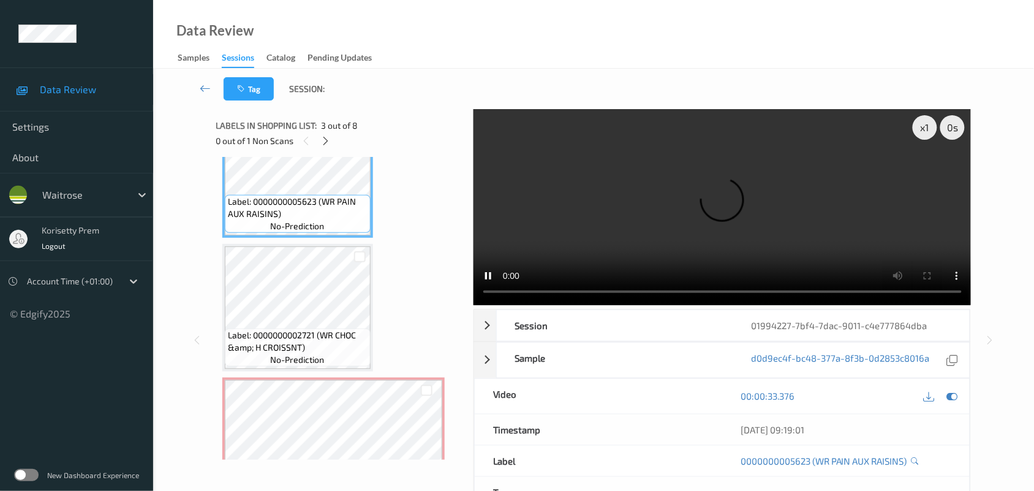
scroll to position [319, 0]
click at [700, 230] on video at bounding box center [723, 207] width 498 height 196
click at [555, 234] on video at bounding box center [723, 207] width 498 height 196
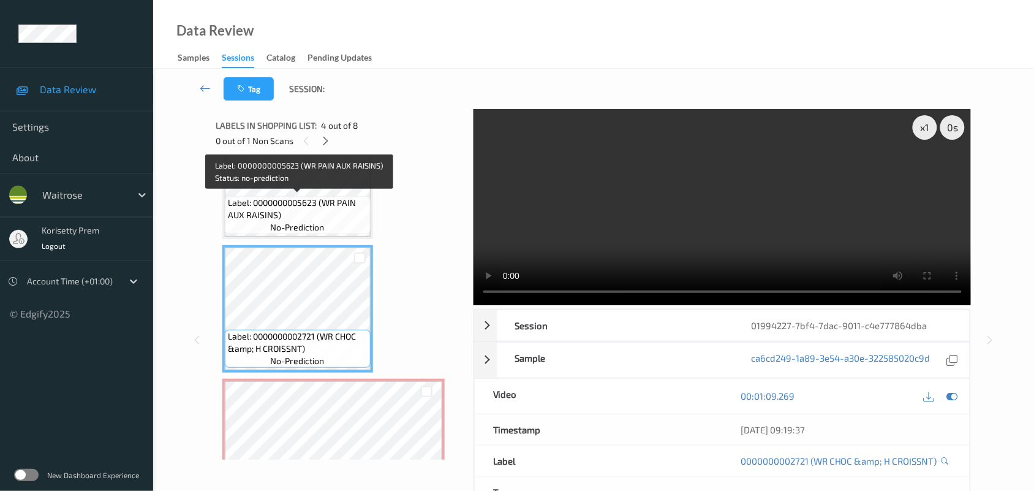
click at [308, 210] on span "Label: 0000000005623 (WR PAIN AUX RAISINS)" at bounding box center [298, 209] width 140 height 25
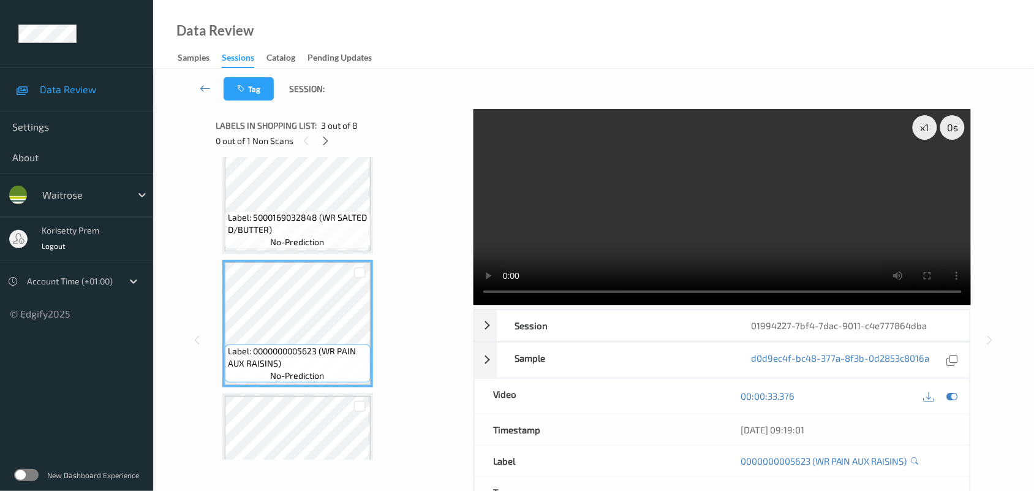
scroll to position [165, 0]
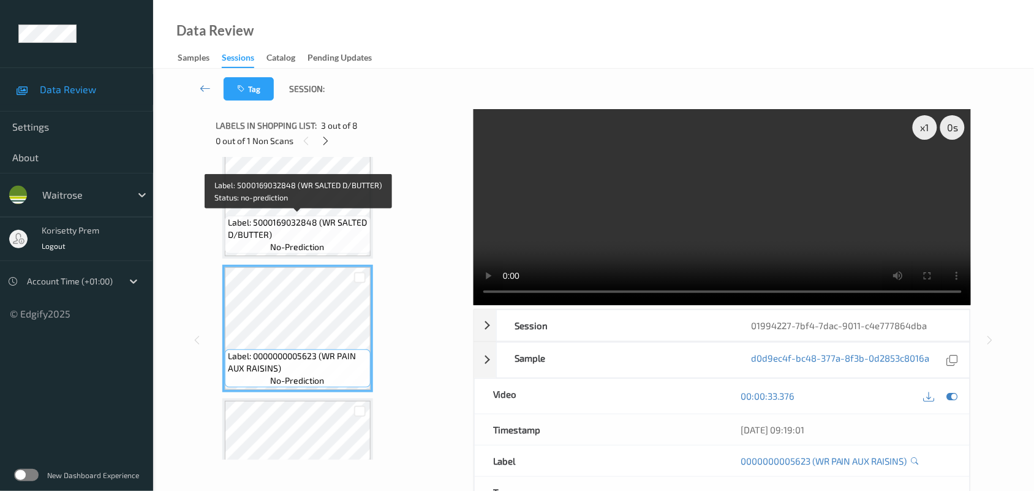
click at [312, 233] on span "Label: 5000169032848 (WR SALTED D/BUTTER)" at bounding box center [298, 228] width 140 height 25
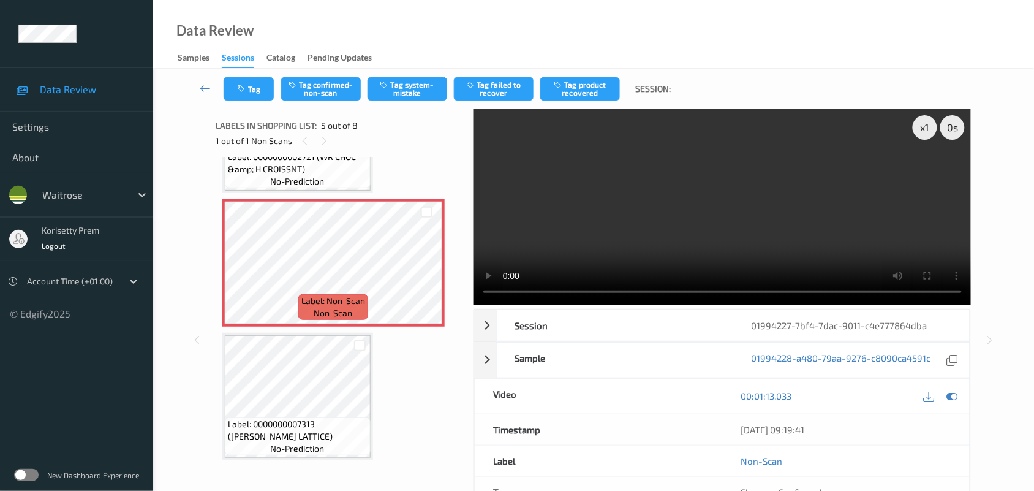
scroll to position [472, 0]
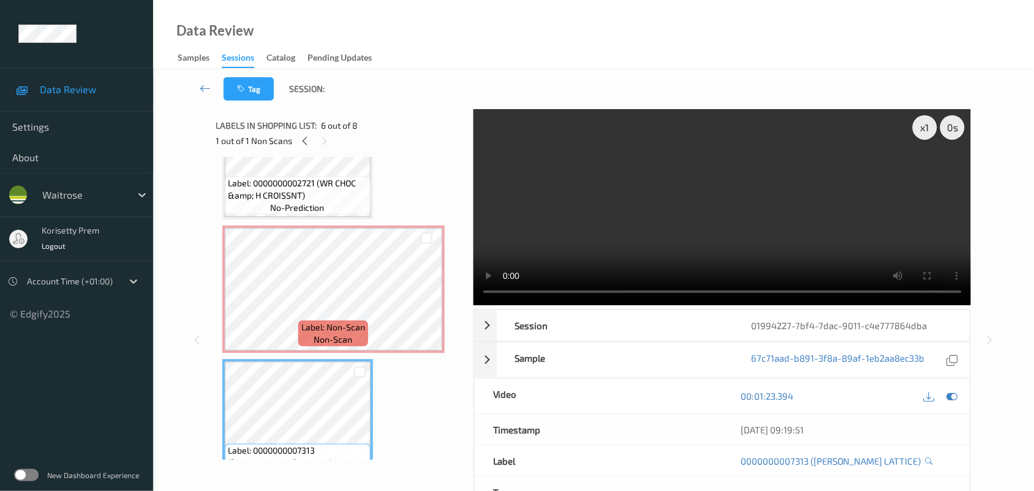
click at [573, 227] on video at bounding box center [723, 207] width 498 height 196
click at [583, 233] on video at bounding box center [723, 207] width 498 height 196
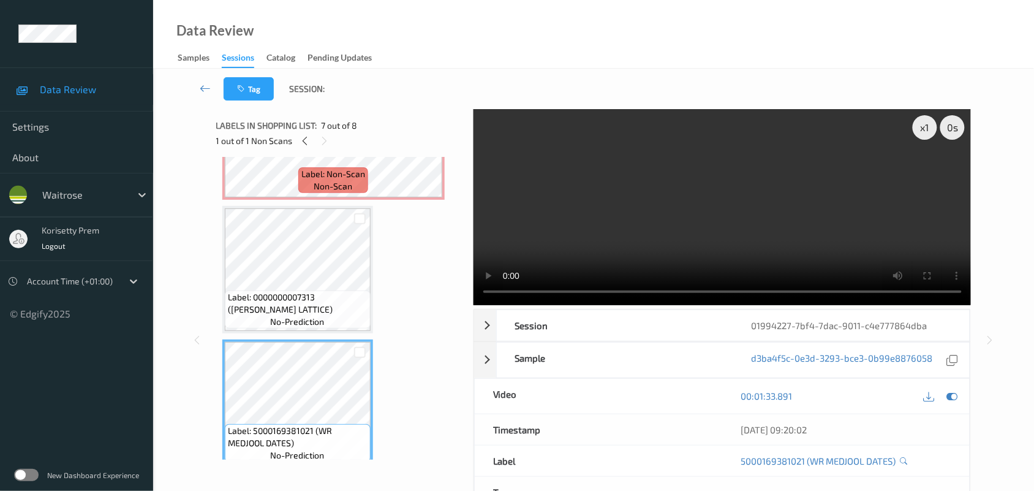
click at [659, 216] on video at bounding box center [723, 207] width 498 height 196
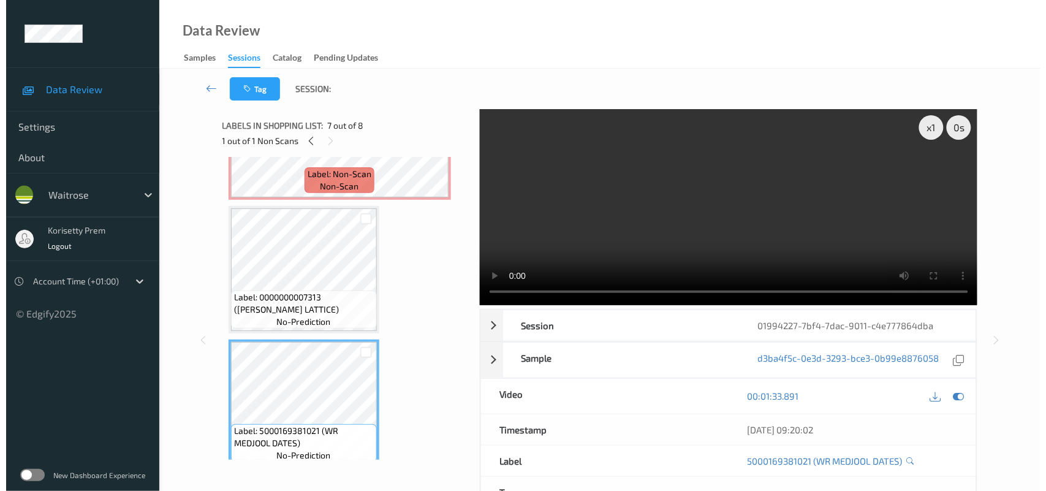
scroll to position [548, 0]
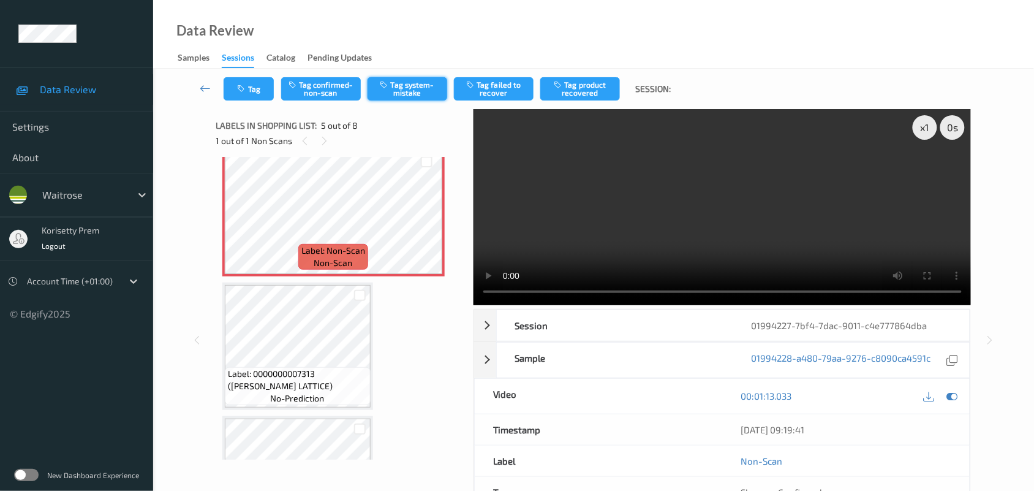
click at [418, 83] on button "Tag system-mistake" at bounding box center [408, 88] width 80 height 23
click at [262, 93] on button "Tag" at bounding box center [249, 88] width 50 height 23
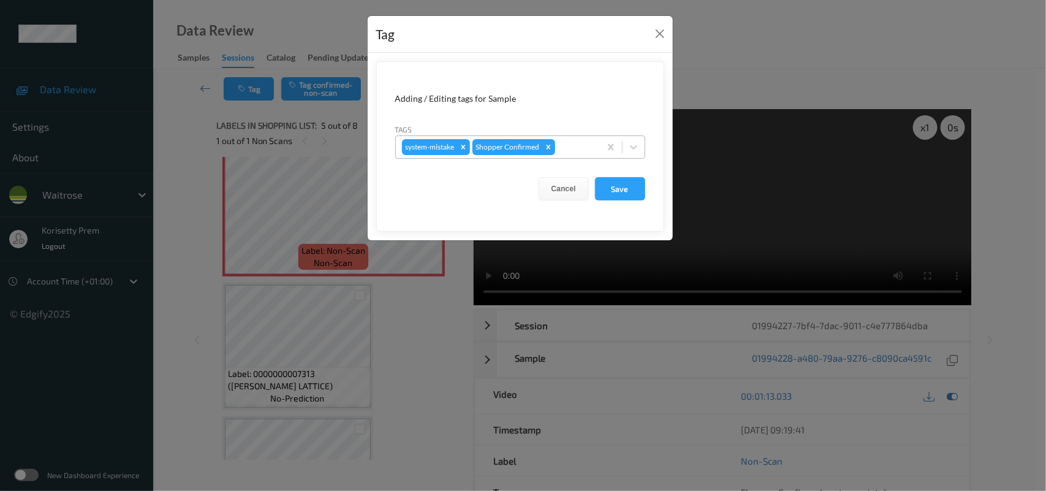
click at [583, 146] on div at bounding box center [575, 147] width 36 height 15
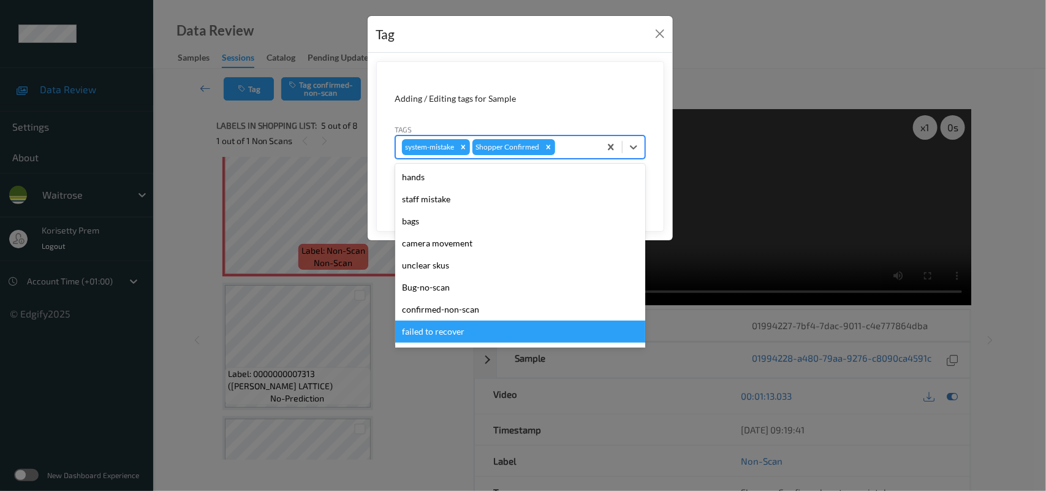
scroll to position [230, 0]
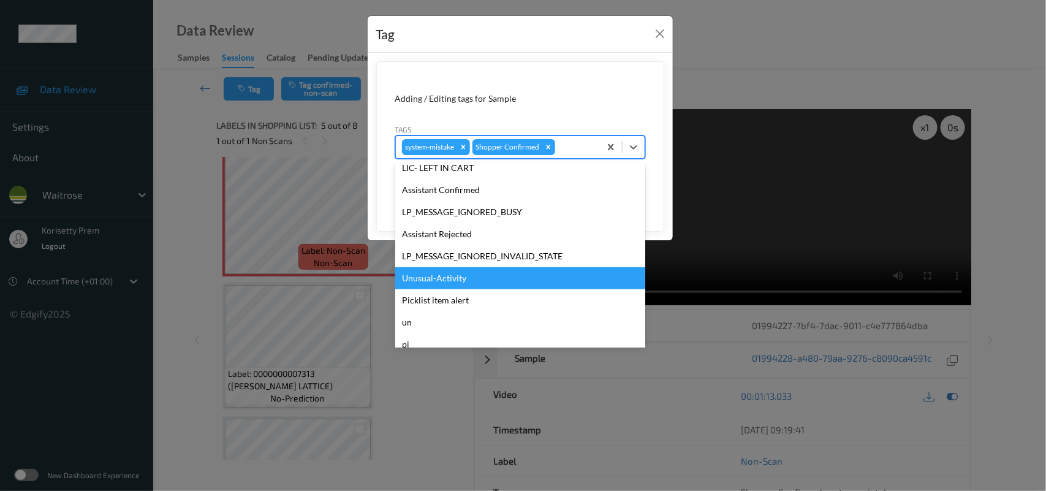
click at [451, 279] on div "Unusual-Activity" at bounding box center [520, 278] width 250 height 22
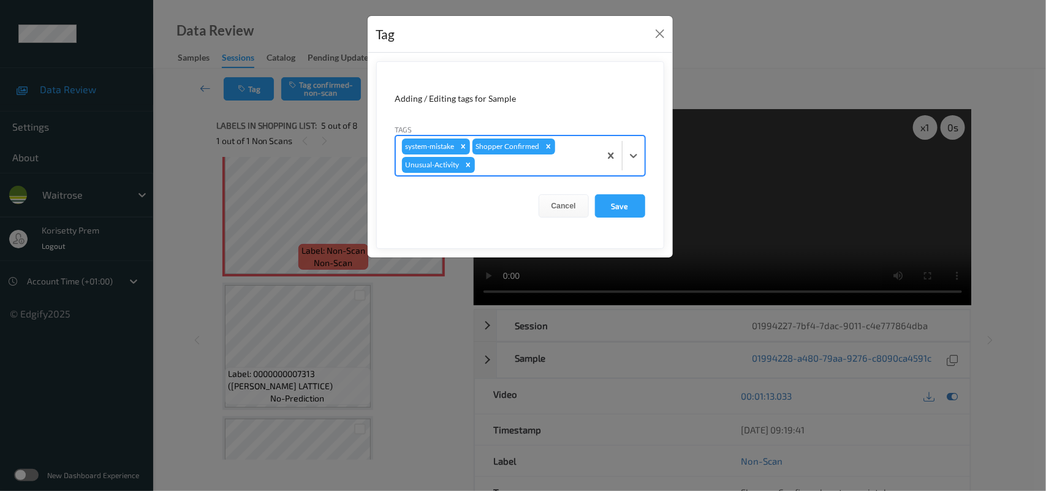
click at [537, 161] on div at bounding box center [535, 164] width 116 height 15
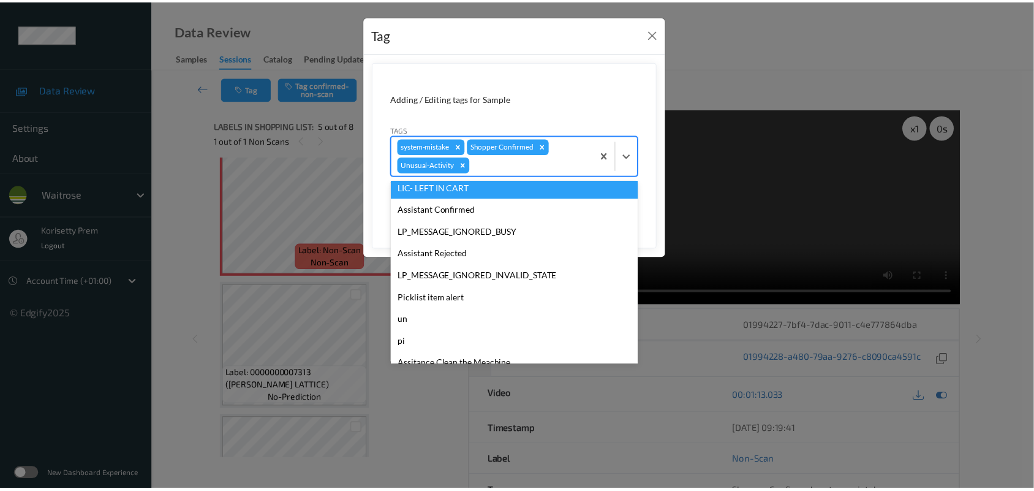
scroll to position [284, 0]
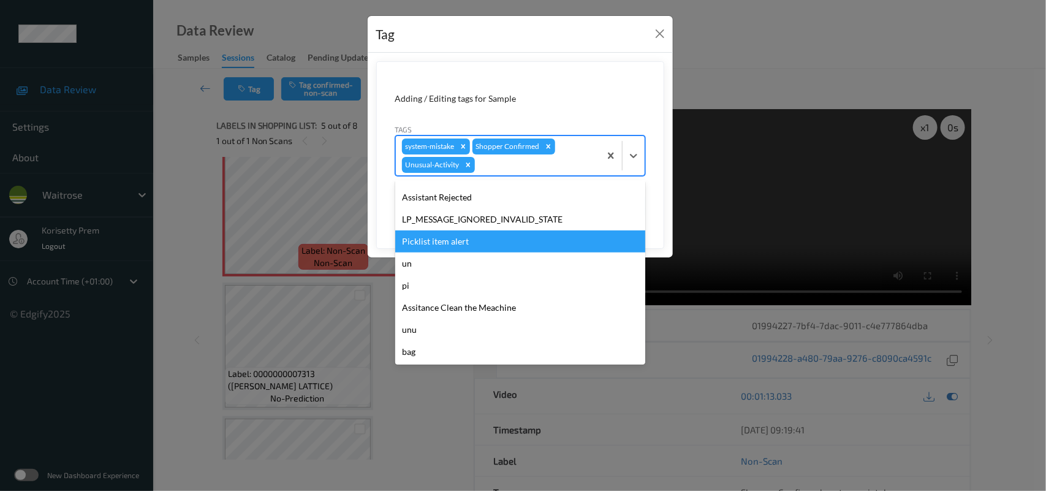
click at [458, 236] on div "Picklist item alert" at bounding box center [520, 241] width 250 height 22
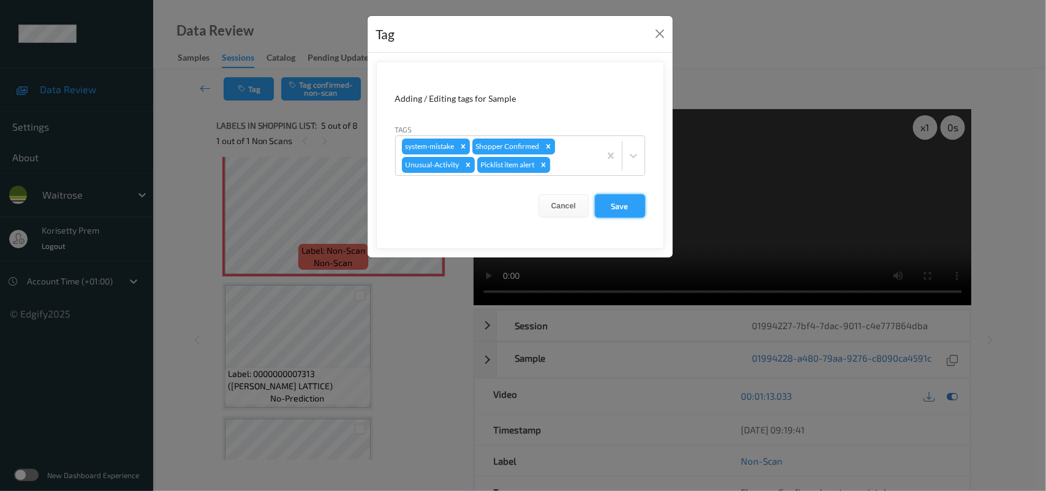
click at [626, 210] on button "Save" at bounding box center [620, 205] width 50 height 23
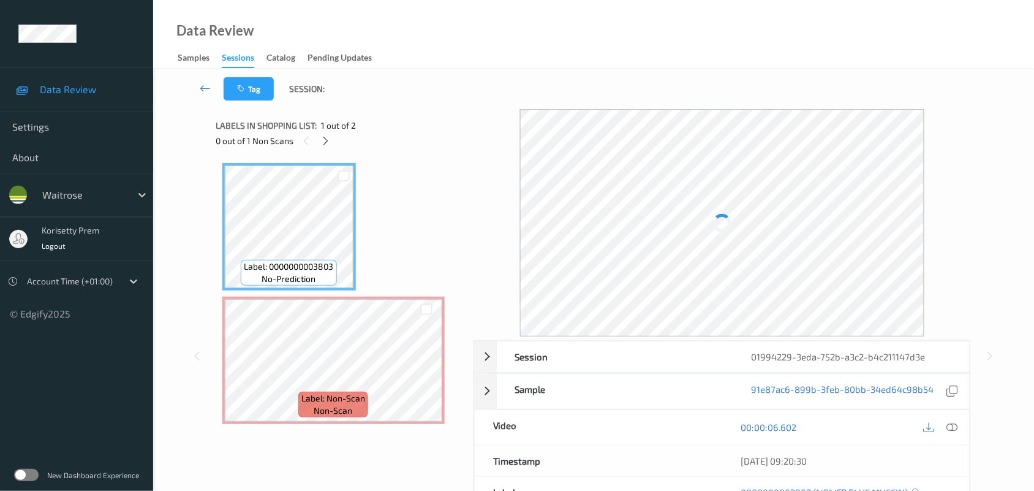
click at [540, 72] on div "Tag Session:" at bounding box center [593, 89] width 831 height 40
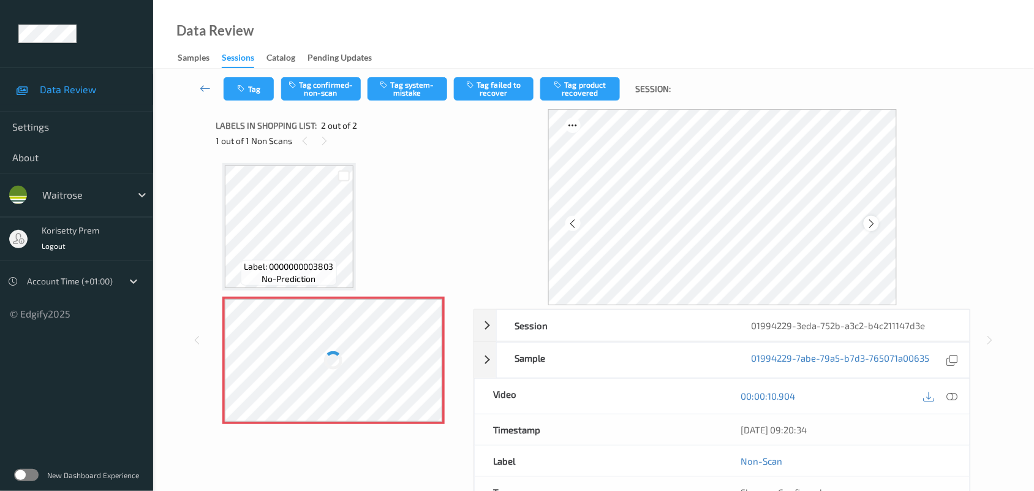
click at [874, 222] on icon at bounding box center [871, 223] width 10 height 11
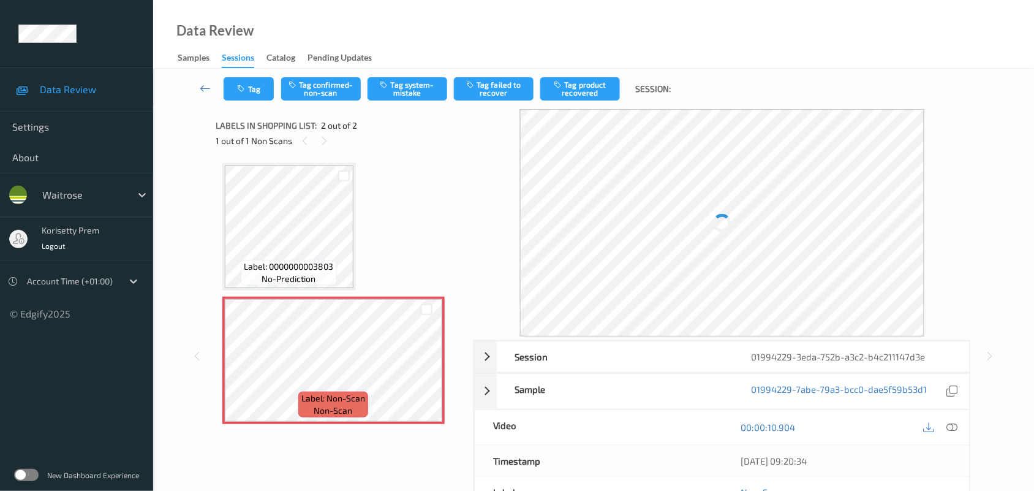
click at [874, 222] on div at bounding box center [722, 222] width 404 height 227
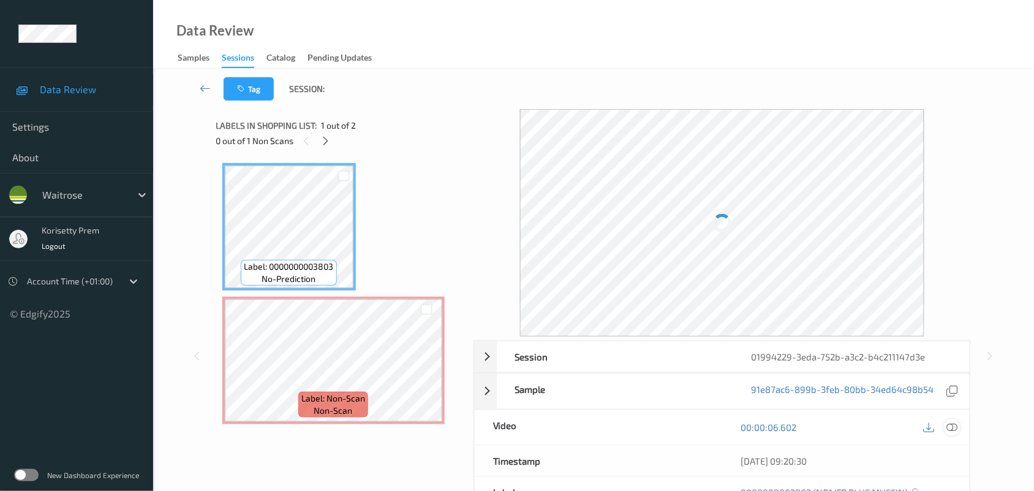
click at [954, 421] on icon at bounding box center [952, 426] width 11 height 11
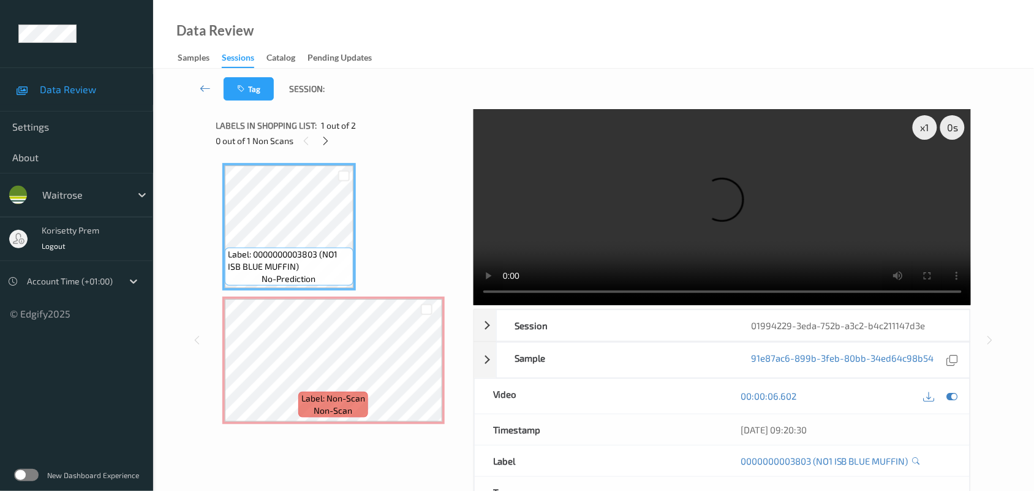
click at [611, 138] on video at bounding box center [723, 207] width 498 height 196
click at [491, 295] on video at bounding box center [723, 207] width 498 height 196
click at [676, 200] on video at bounding box center [723, 207] width 498 height 196
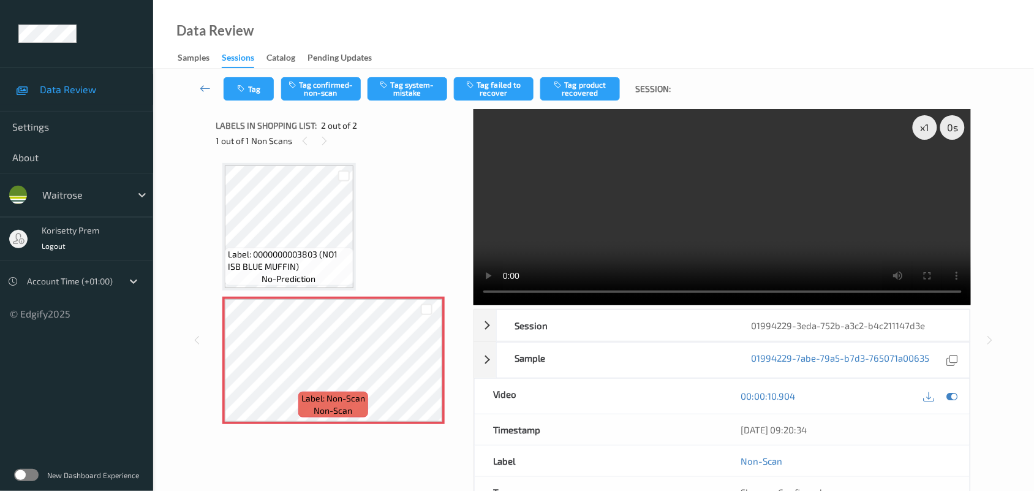
click at [665, 211] on video at bounding box center [723, 207] width 498 height 196
click at [406, 94] on button "Tag system-mistake" at bounding box center [408, 88] width 80 height 23
click at [258, 88] on button "Tag" at bounding box center [249, 88] width 50 height 23
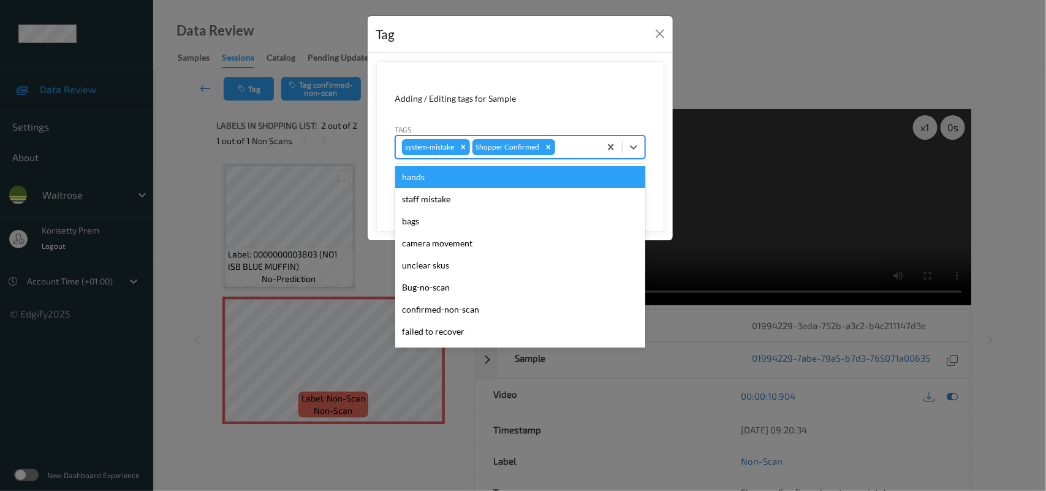
click at [589, 144] on div at bounding box center [575, 147] width 36 height 15
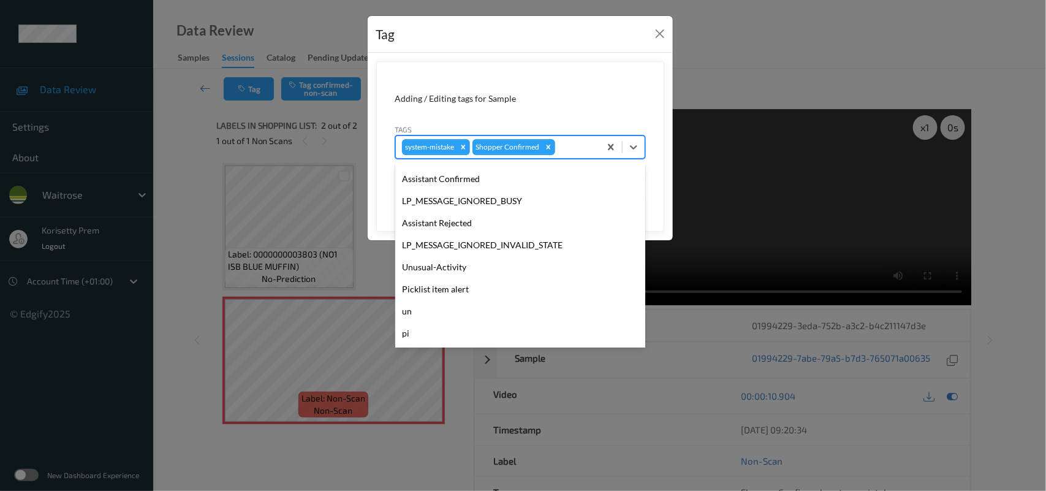
scroll to position [305, 0]
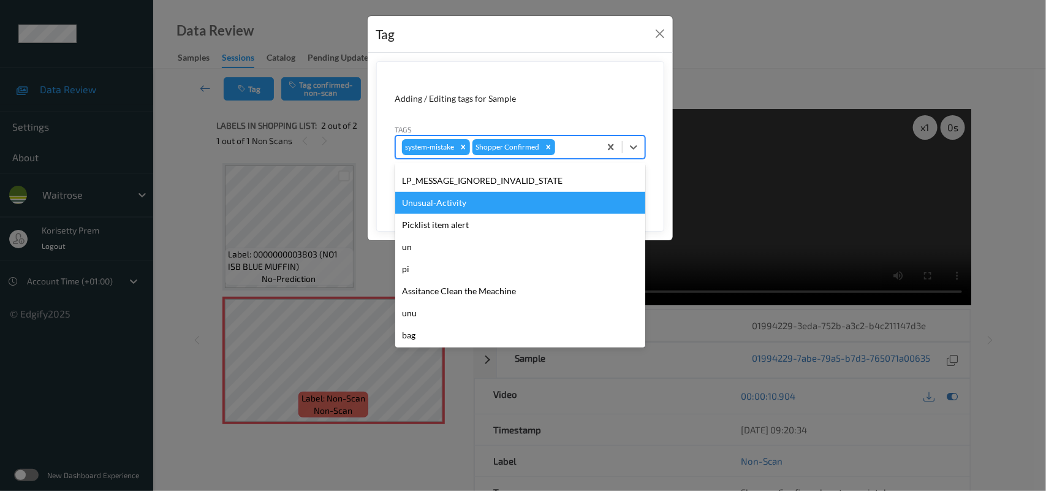
click at [478, 210] on div "Unusual-Activity" at bounding box center [520, 203] width 250 height 22
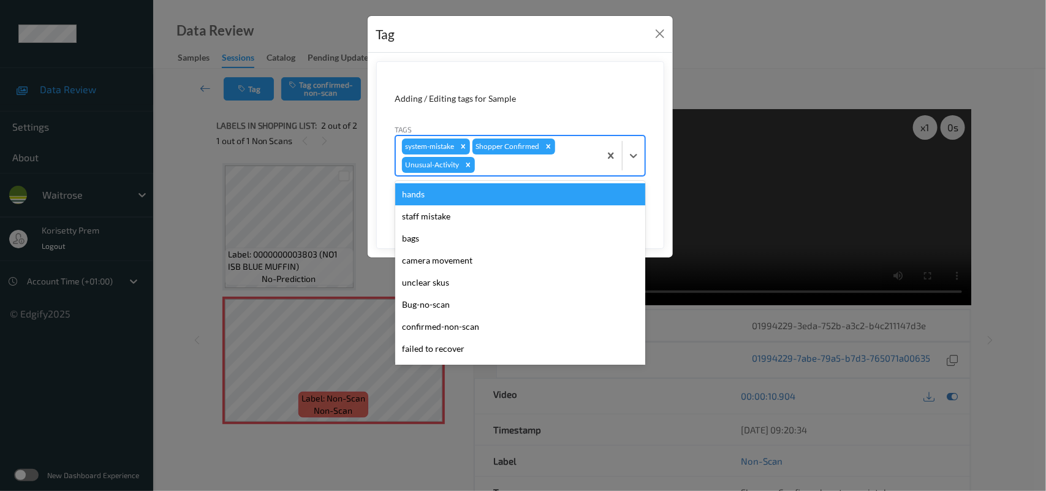
click at [549, 158] on div at bounding box center [535, 164] width 116 height 15
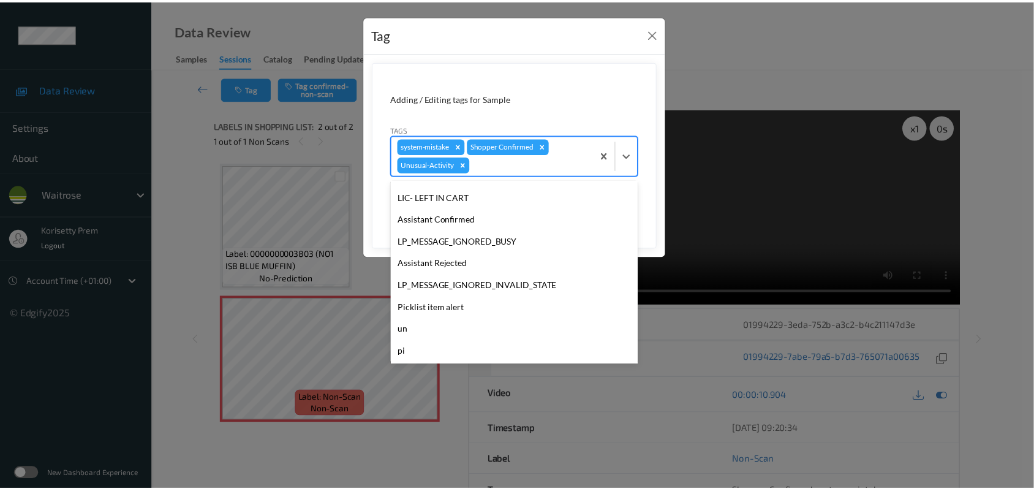
scroll to position [284, 0]
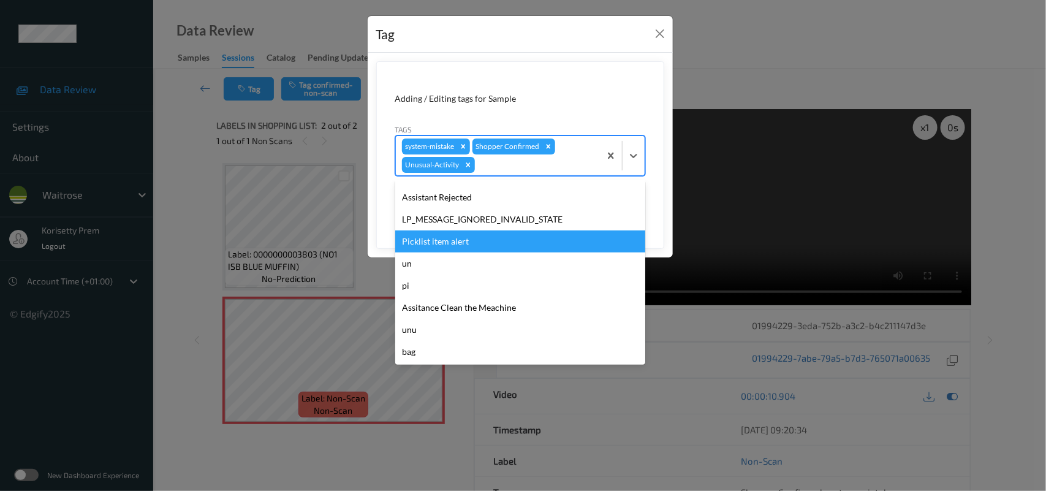
click at [448, 242] on div "Picklist item alert" at bounding box center [520, 241] width 250 height 22
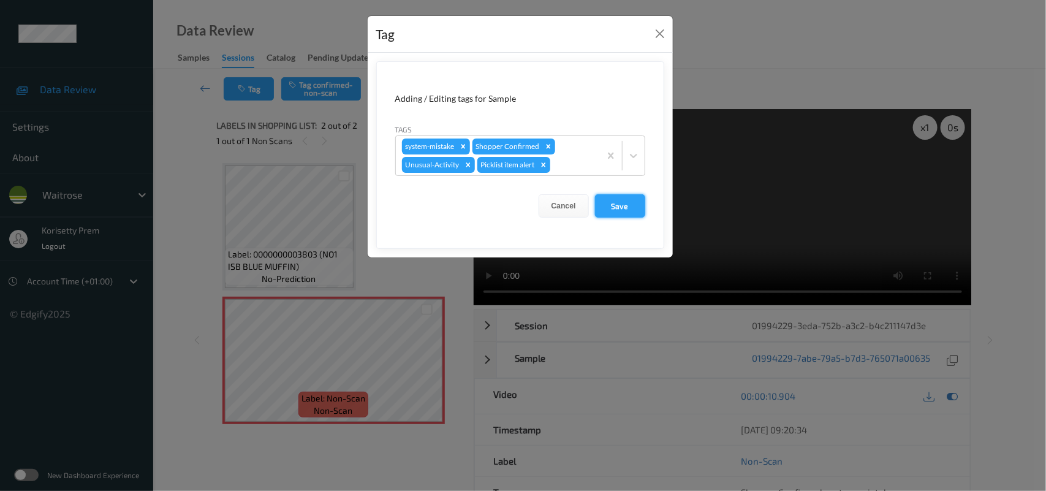
click at [628, 204] on button "Save" at bounding box center [620, 205] width 50 height 23
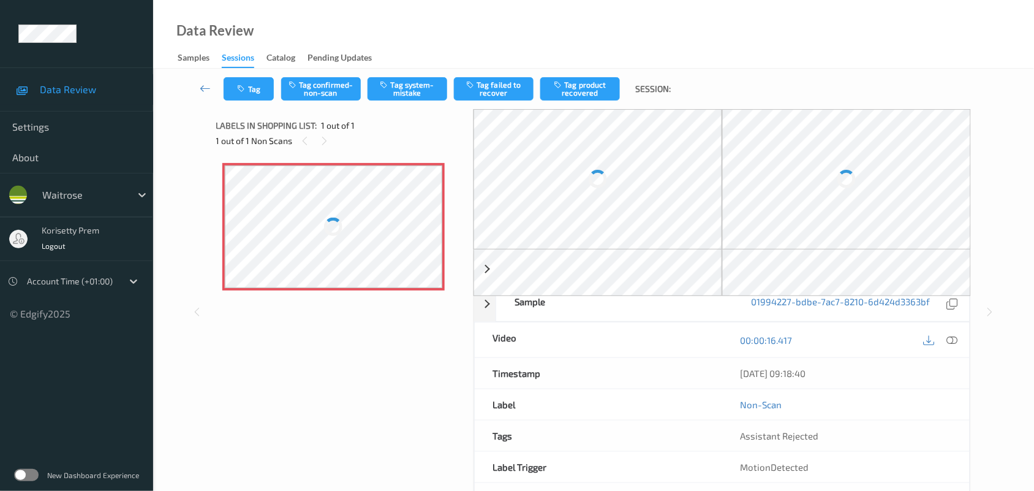
click at [491, 47] on div "Data Review Samples Sessions Catalog Pending Updates" at bounding box center [593, 34] width 881 height 69
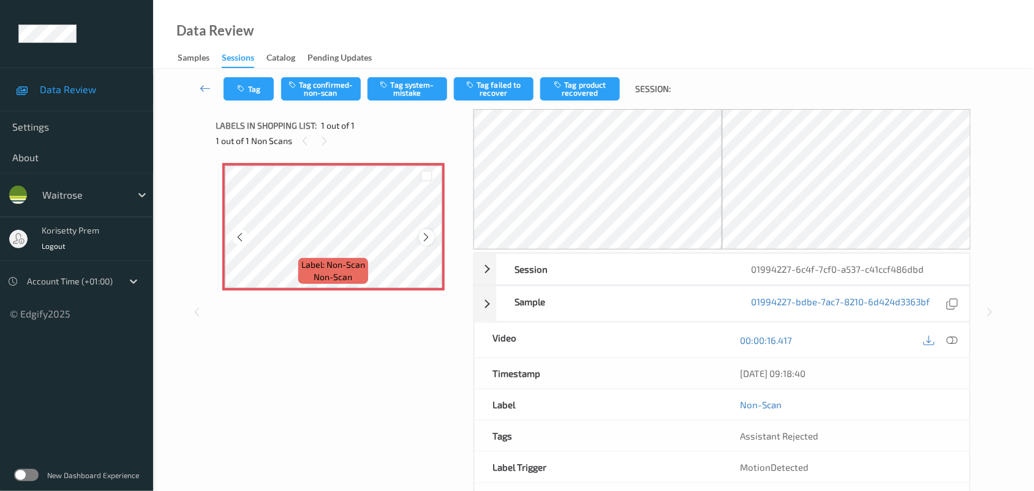
click at [425, 241] on icon at bounding box center [426, 237] width 10 height 11
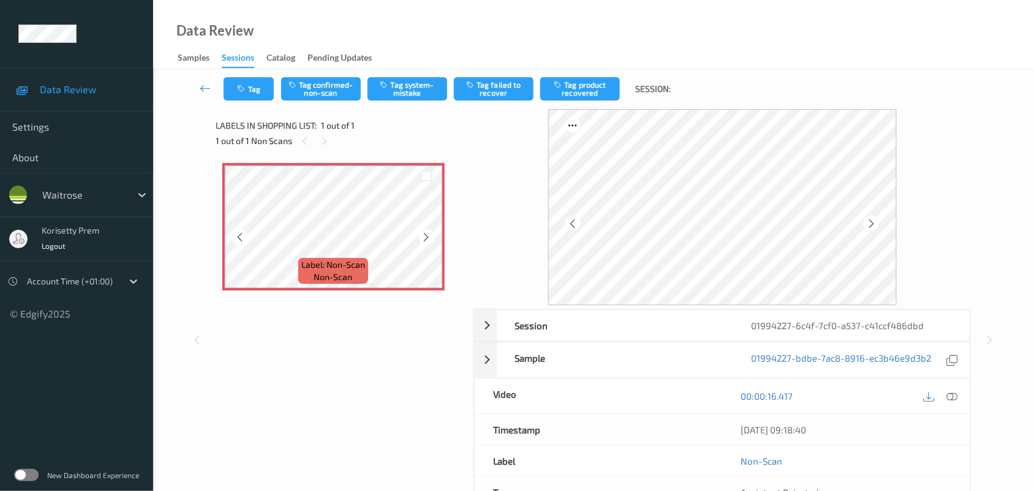
click at [425, 241] on icon at bounding box center [426, 237] width 10 height 11
click at [950, 396] on icon at bounding box center [952, 395] width 11 height 11
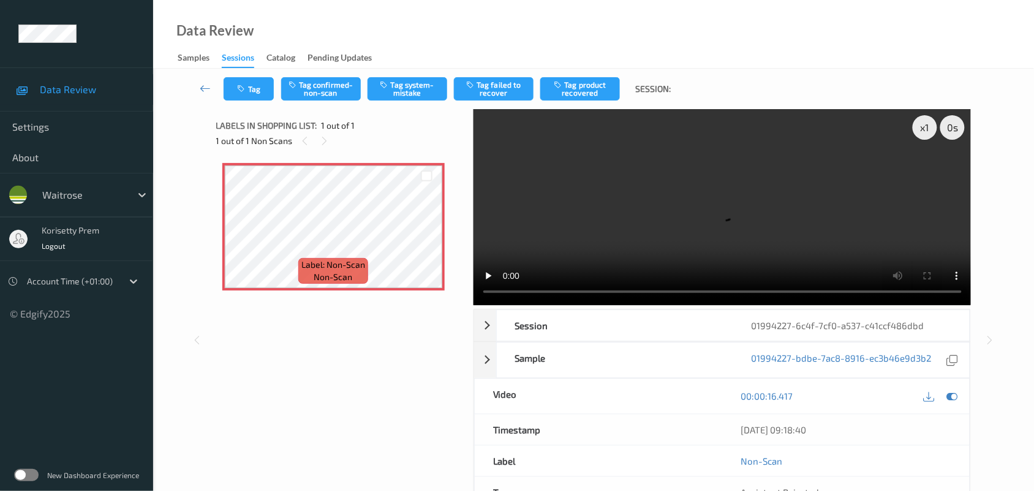
click at [651, 210] on video at bounding box center [723, 207] width 498 height 196
click at [463, 311] on div "x 1 0 s Session 01994227-6c4f-7cf0-a537-c41ccf486dbd Session ID 01994227-6c4f-7…" at bounding box center [593, 340] width 755 height 462
click at [934, 133] on div "x 1" at bounding box center [925, 127] width 25 height 25
click at [925, 135] on div "x 2" at bounding box center [925, 127] width 25 height 25
click at [920, 133] on div "x 4" at bounding box center [925, 127] width 25 height 25
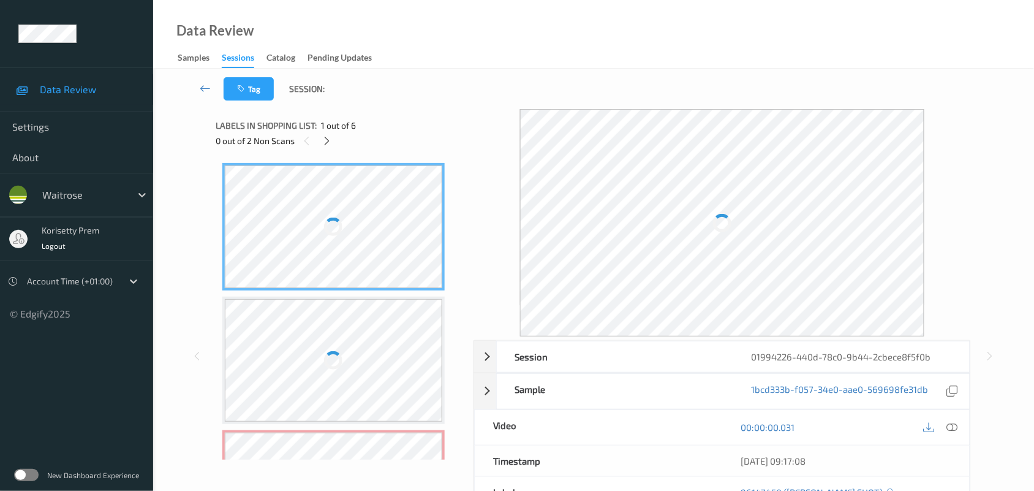
click at [527, 84] on div "Tag Session:" at bounding box center [593, 89] width 831 height 40
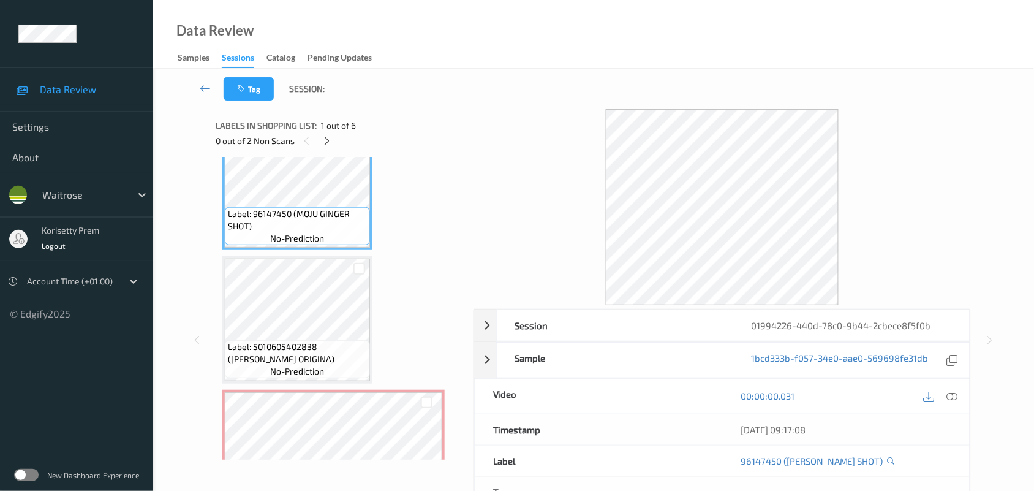
scroll to position [77, 0]
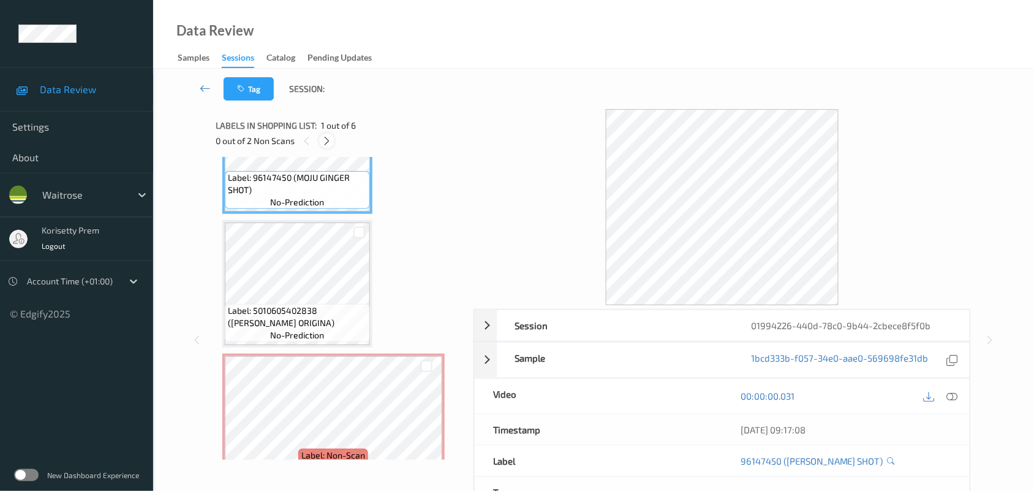
click at [326, 139] on icon at bounding box center [327, 140] width 10 height 11
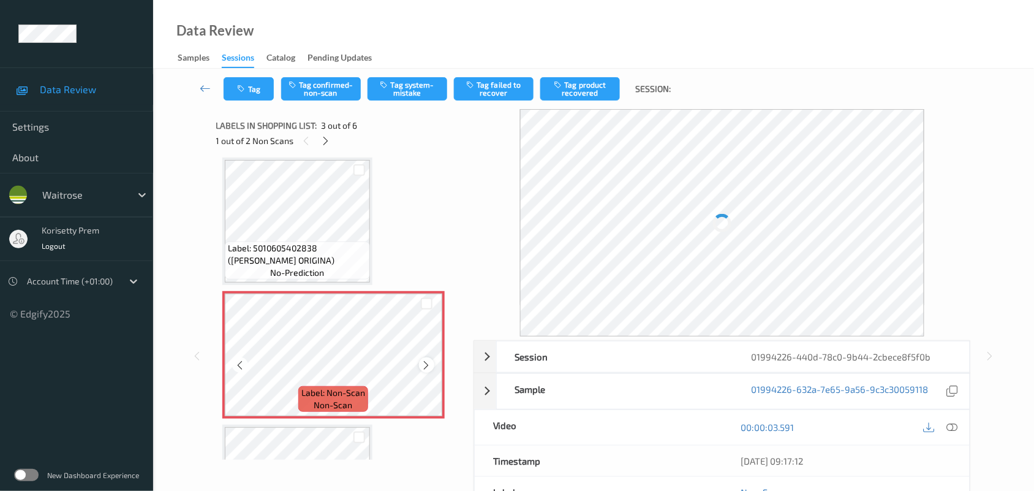
click at [429, 363] on icon at bounding box center [426, 365] width 10 height 11
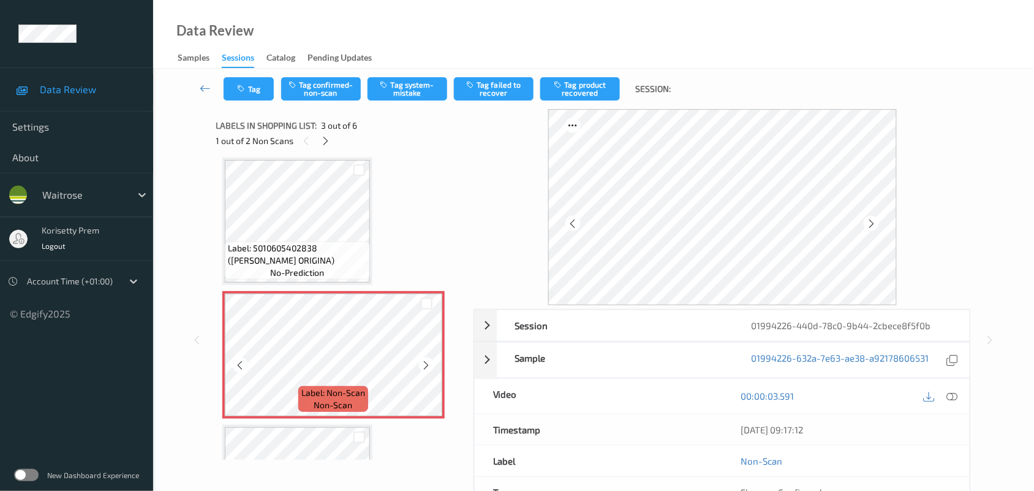
click at [429, 363] on icon at bounding box center [426, 365] width 10 height 11
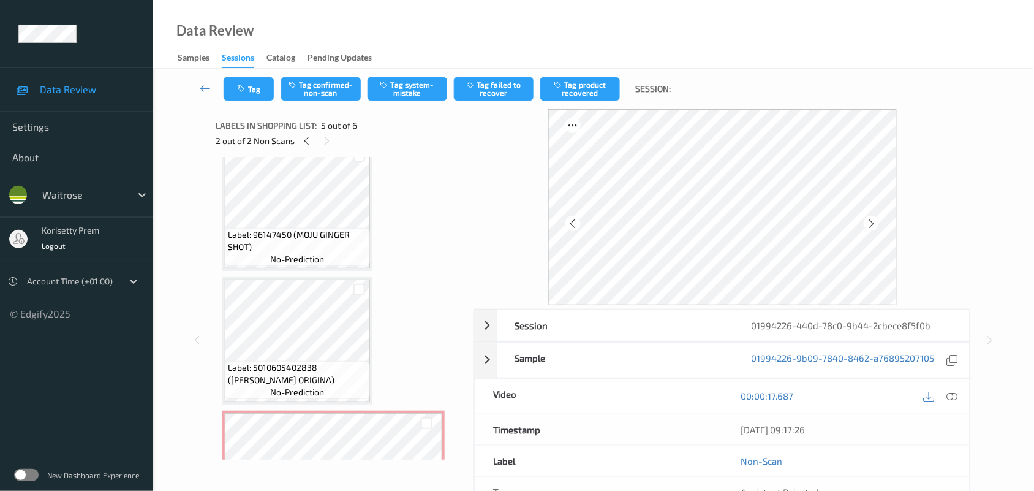
scroll to position [0, 0]
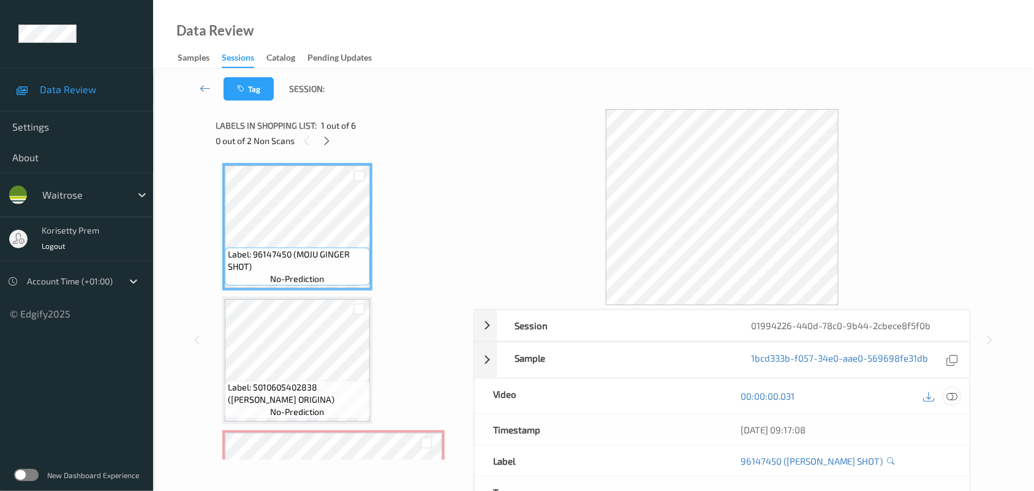
click at [958, 397] on icon at bounding box center [952, 395] width 11 height 11
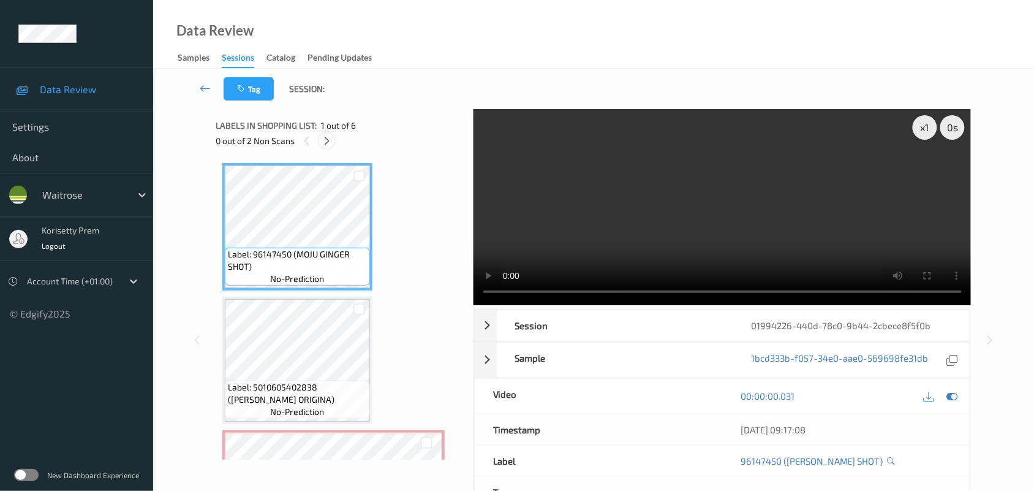
click at [328, 133] on div at bounding box center [326, 140] width 15 height 15
click at [630, 222] on video at bounding box center [723, 207] width 498 height 196
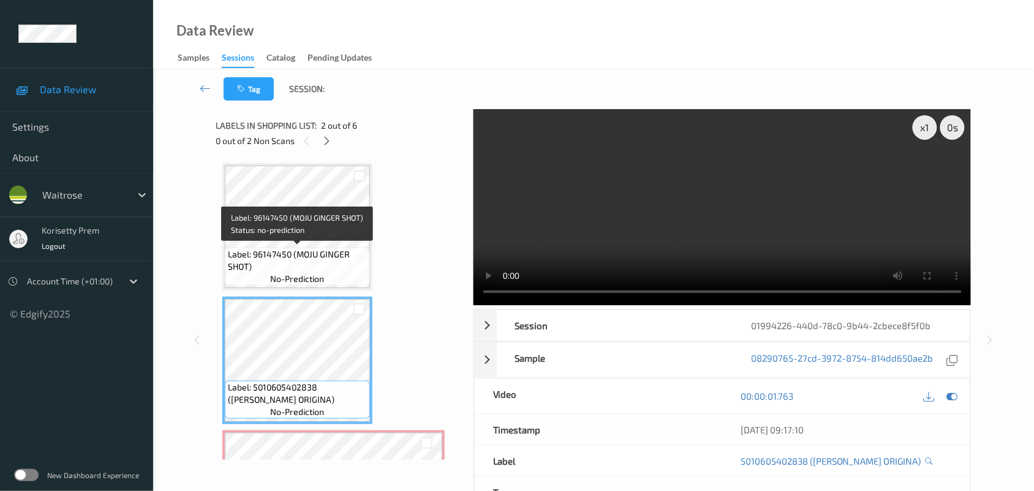
click at [296, 255] on span "Label: 96147450 (MOJU GINGER SHOT)" at bounding box center [297, 260] width 139 height 25
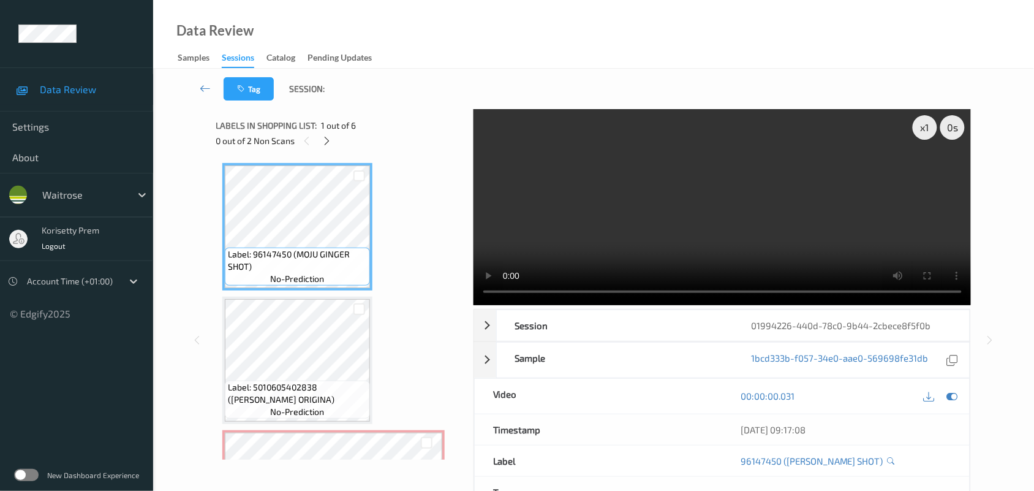
click at [779, 227] on video at bounding box center [723, 207] width 498 height 196
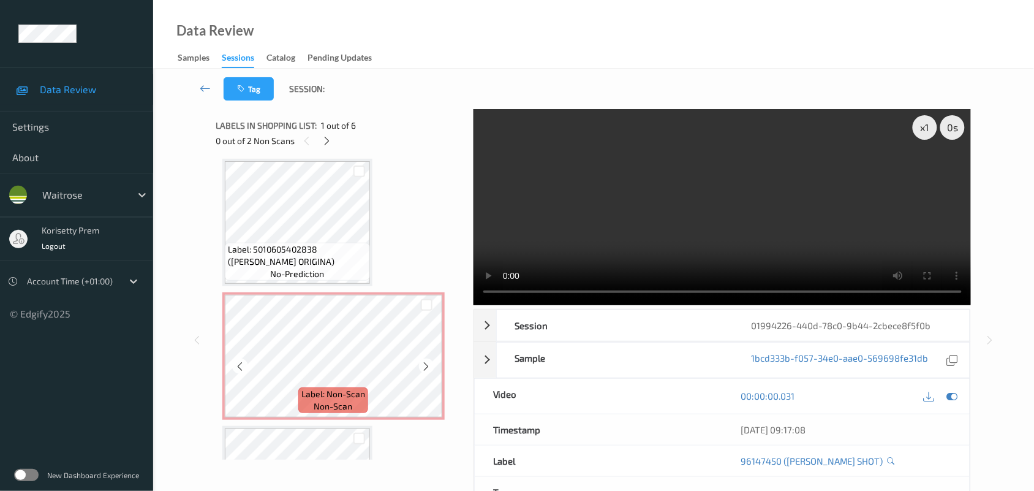
scroll to position [153, 0]
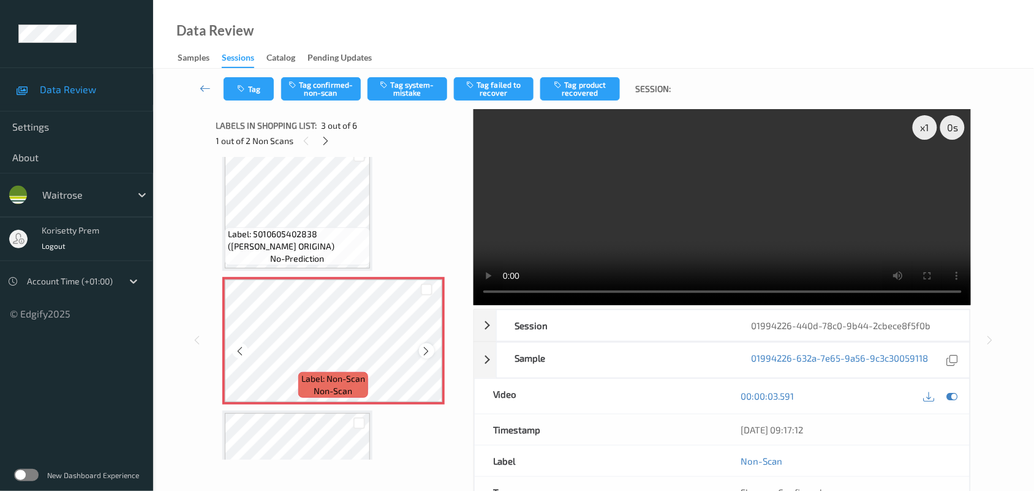
click at [424, 350] on icon at bounding box center [426, 351] width 10 height 11
click at [425, 350] on icon at bounding box center [426, 351] width 10 height 11
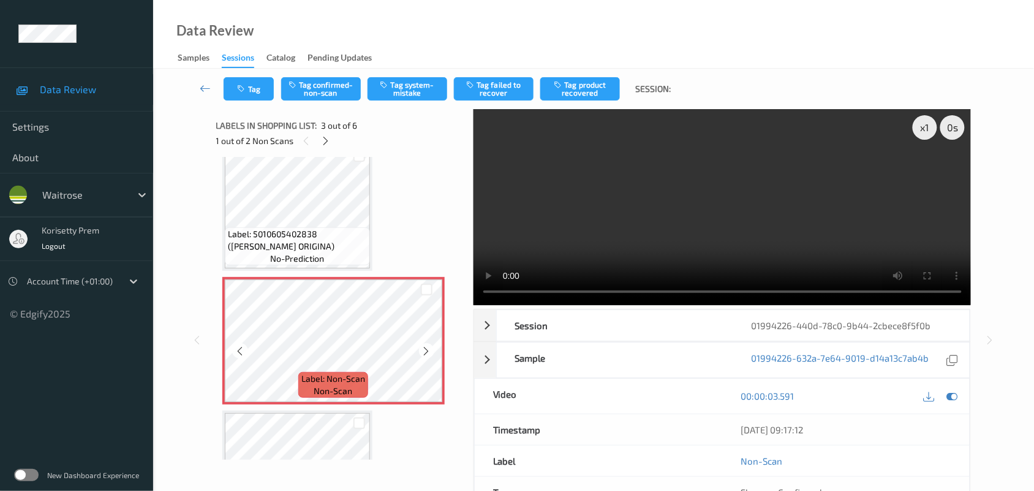
click at [425, 350] on icon at bounding box center [426, 351] width 10 height 11
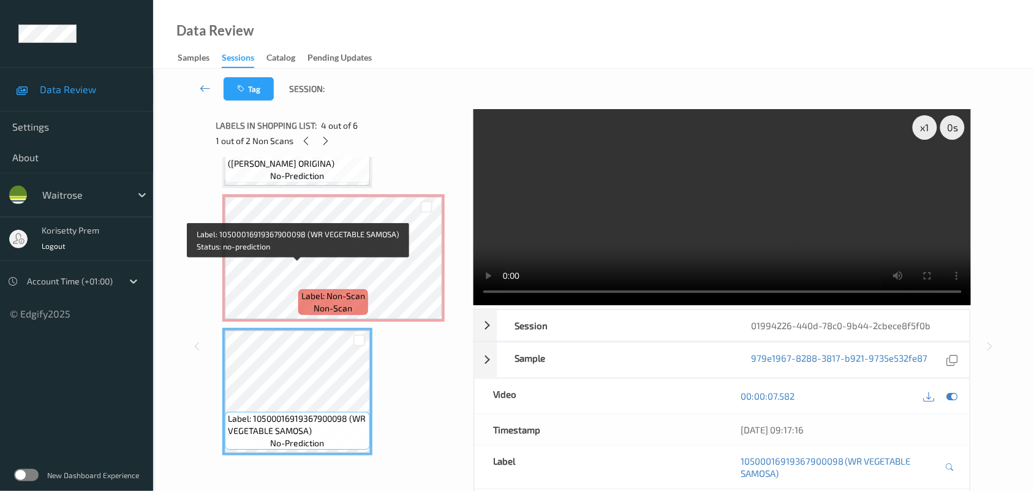
scroll to position [230, 0]
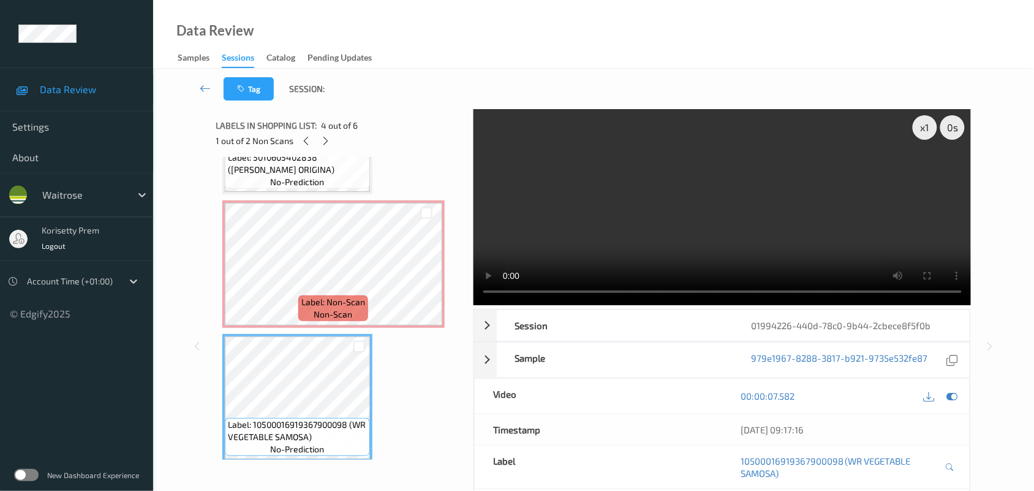
click at [726, 211] on video at bounding box center [723, 207] width 498 height 196
click at [726, 199] on video at bounding box center [723, 207] width 498 height 196
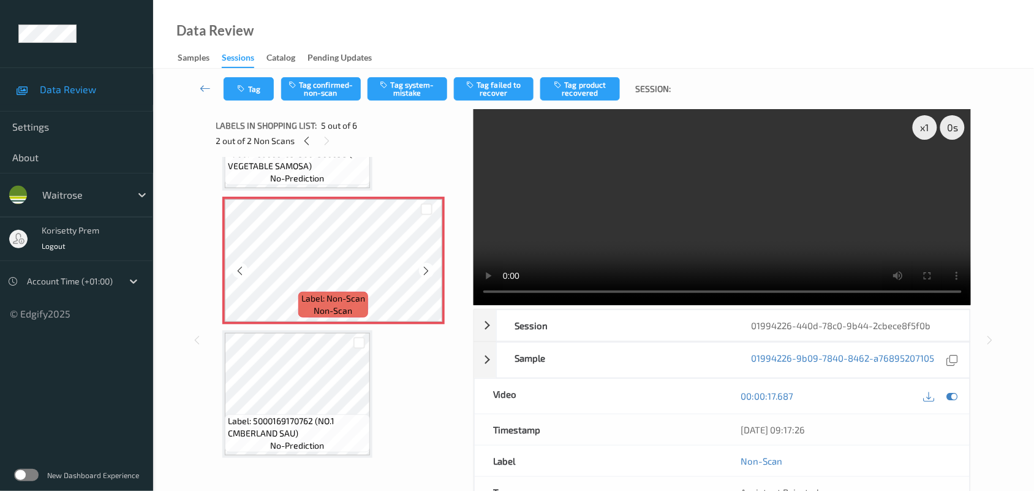
scroll to position [503, 0]
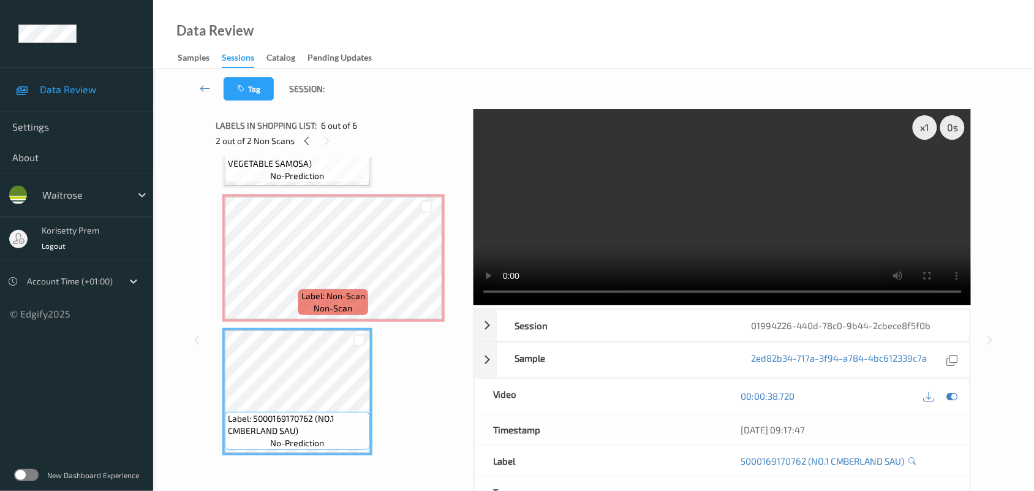
click at [667, 212] on video at bounding box center [723, 207] width 498 height 196
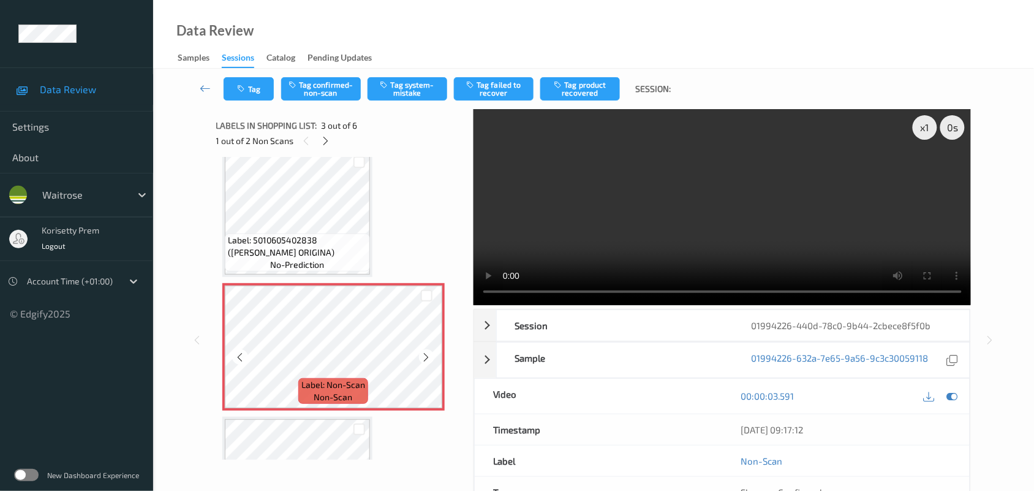
scroll to position [120, 0]
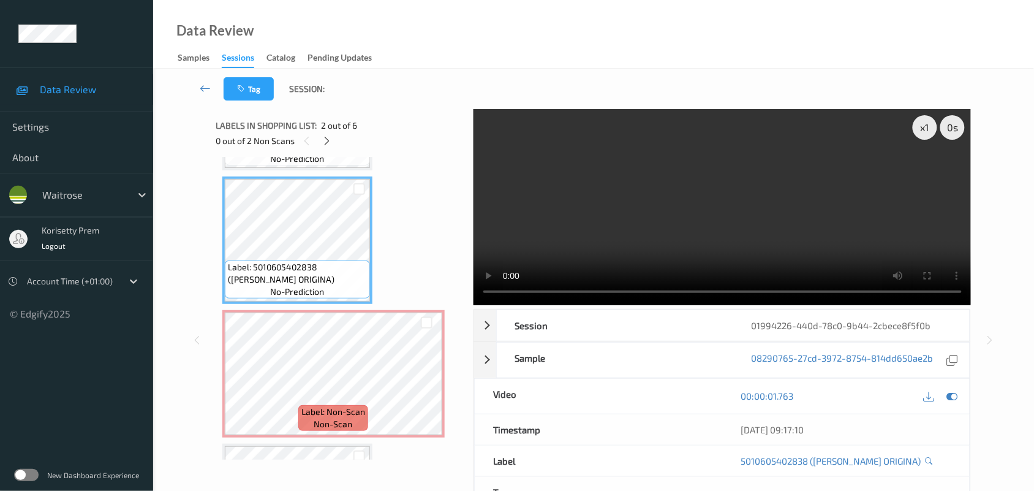
click at [720, 202] on video at bounding box center [723, 207] width 498 height 196
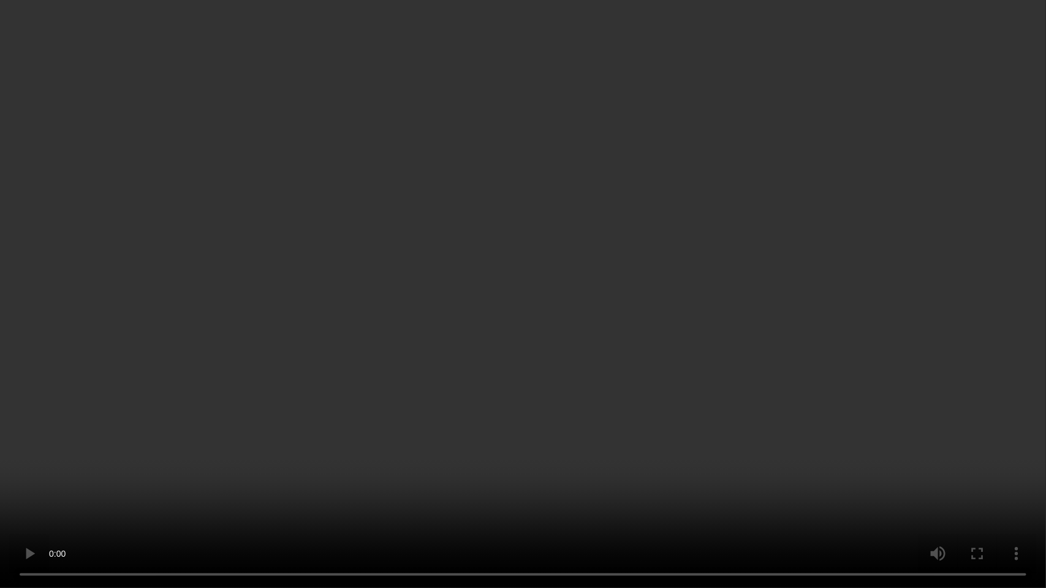
click at [706, 366] on video at bounding box center [523, 294] width 1046 height 588
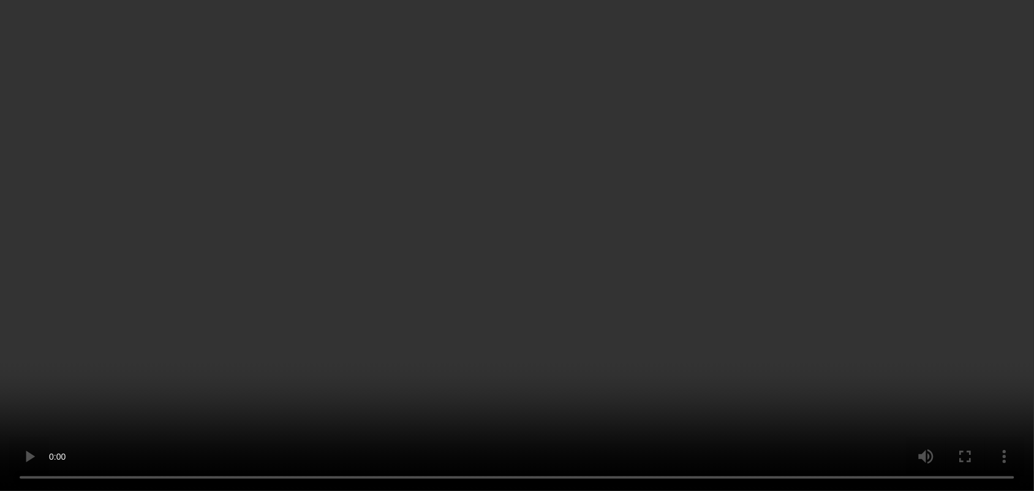
scroll to position [0, 0]
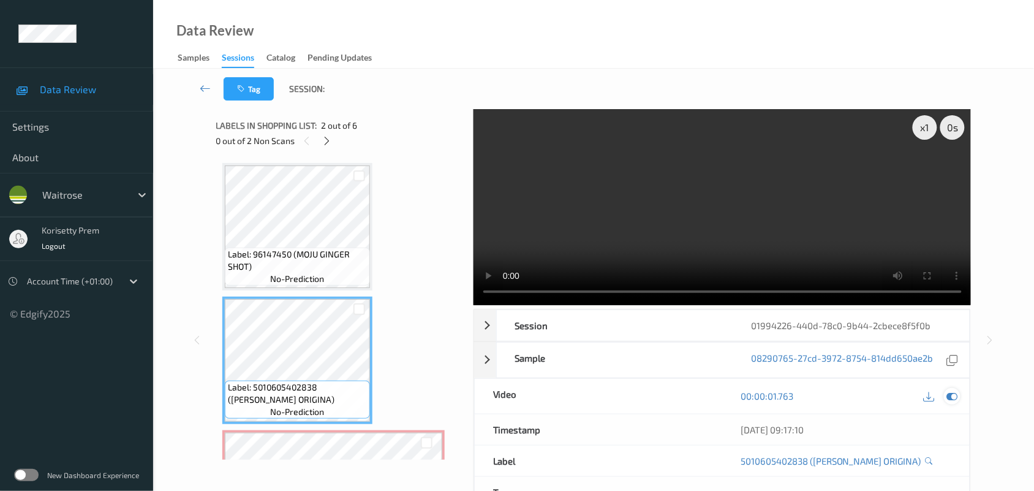
click at [954, 396] on icon at bounding box center [952, 395] width 11 height 11
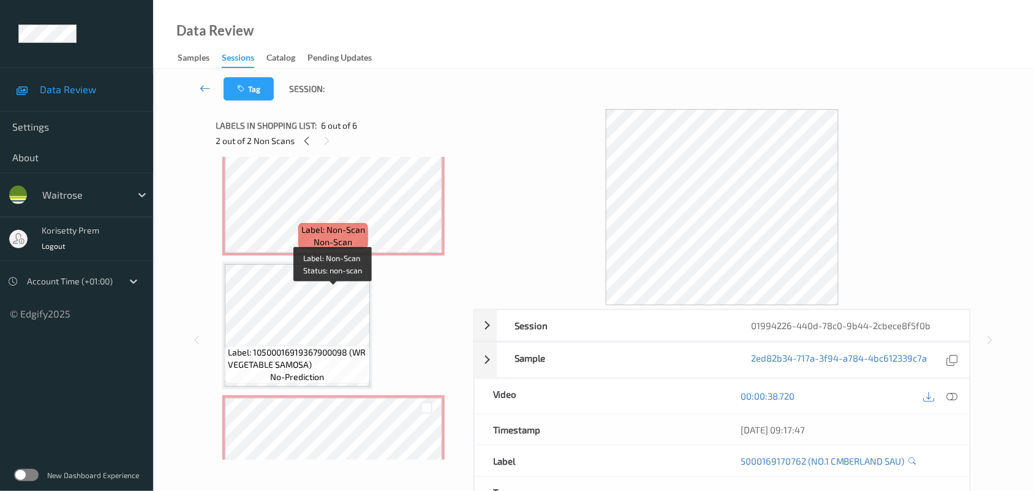
scroll to position [273, 0]
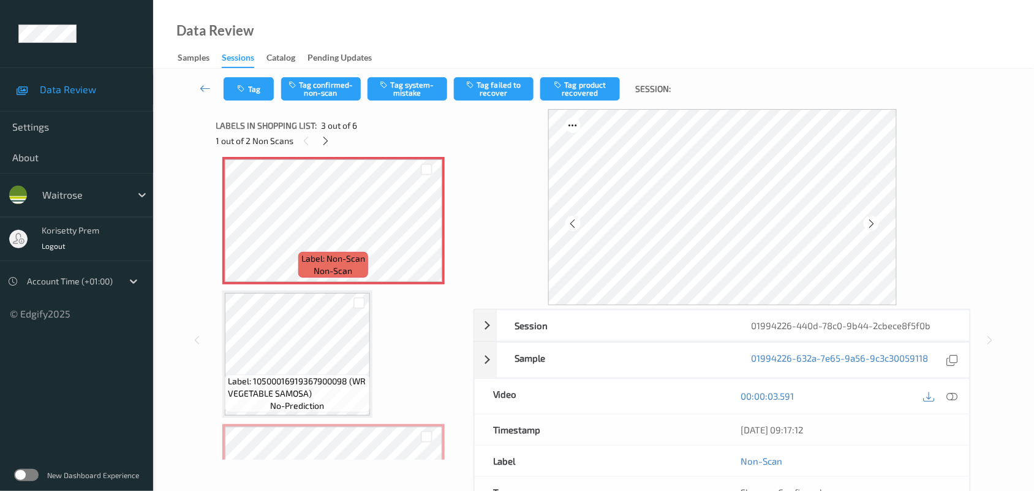
click at [954, 396] on icon at bounding box center [952, 395] width 11 height 11
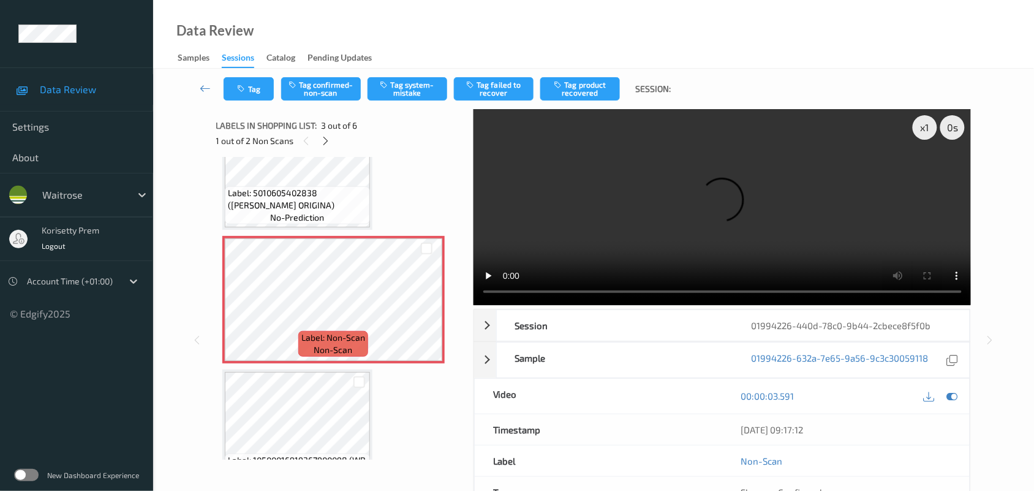
scroll to position [120, 0]
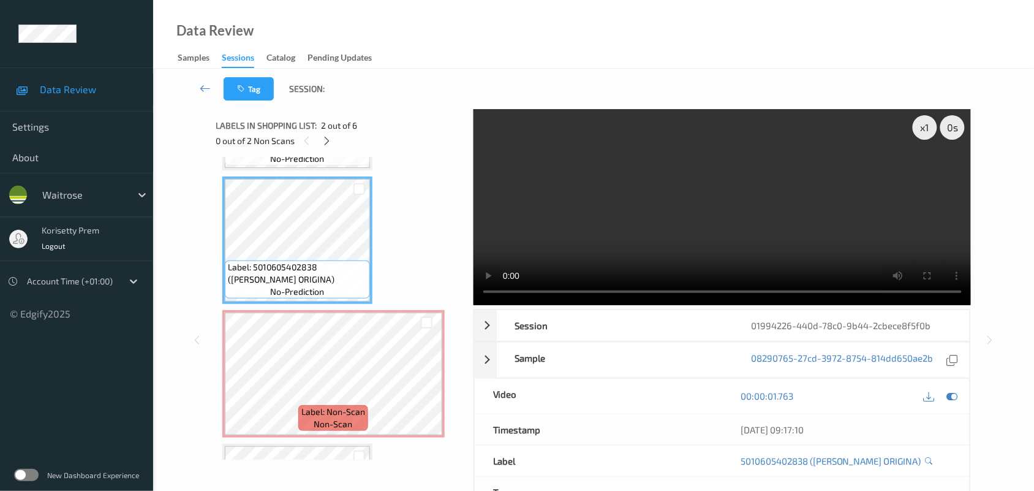
click at [618, 230] on video at bounding box center [723, 207] width 498 height 196
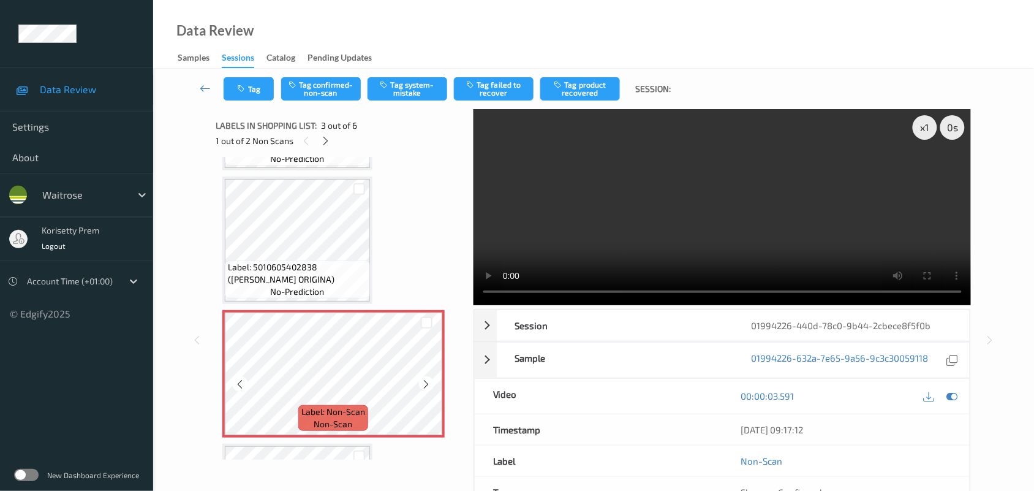
scroll to position [197, 0]
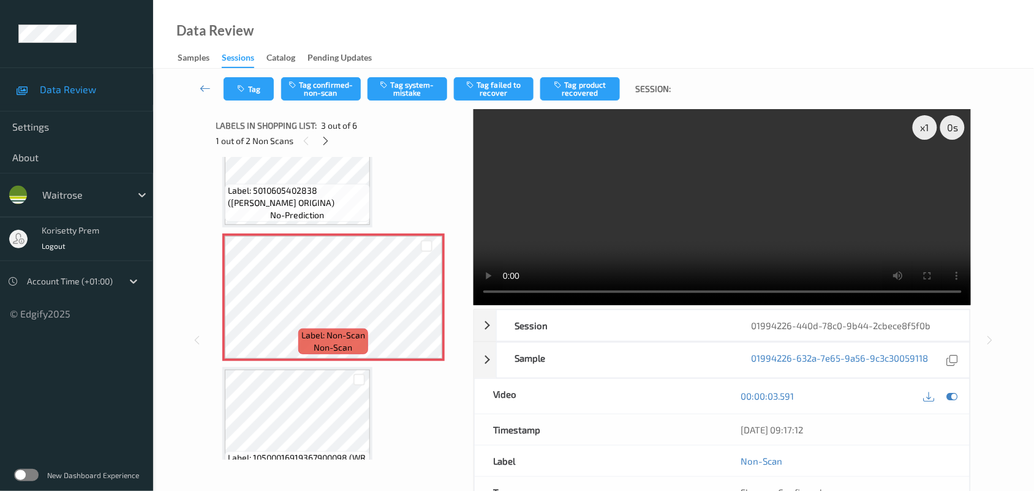
click at [733, 167] on video at bounding box center [723, 207] width 498 height 196
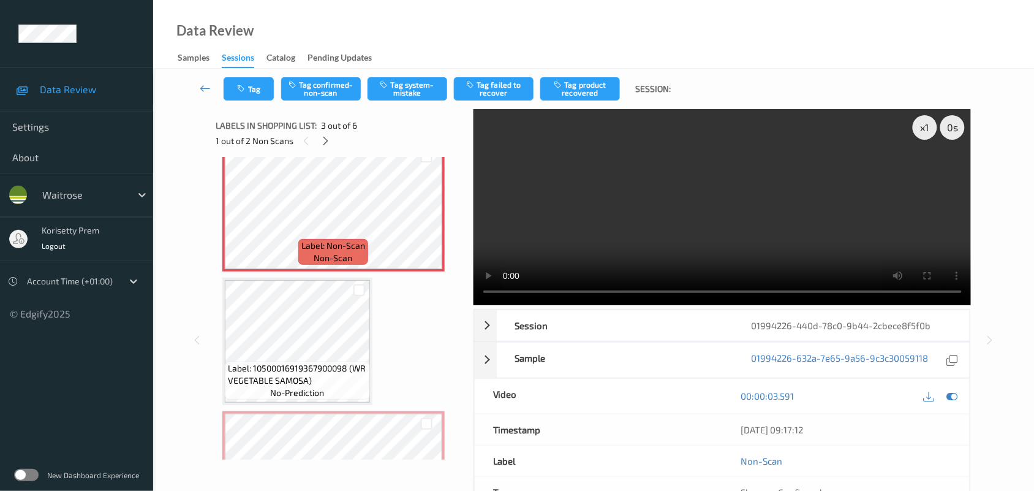
scroll to position [273, 0]
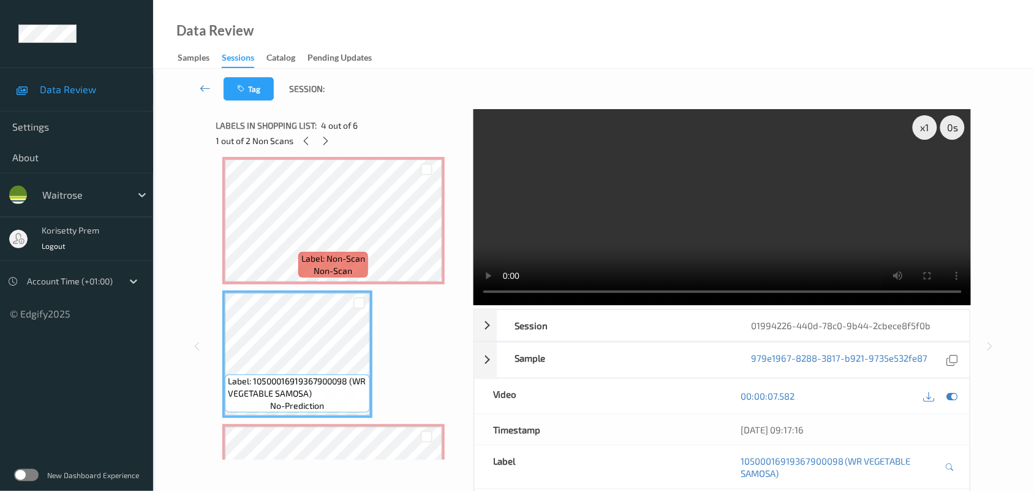
click at [717, 221] on video at bounding box center [723, 207] width 498 height 196
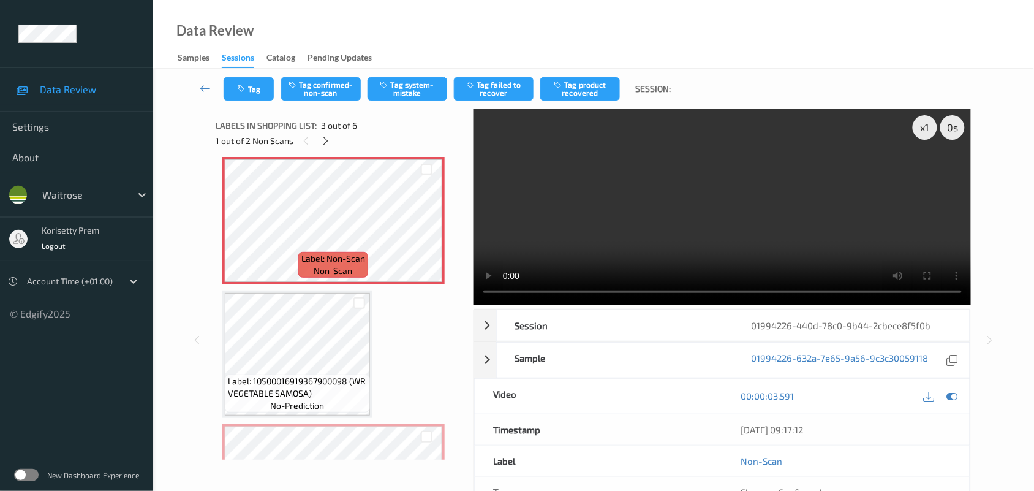
click at [733, 231] on video at bounding box center [723, 207] width 498 height 196
click at [623, 218] on video at bounding box center [723, 207] width 498 height 196
click at [817, 246] on video at bounding box center [723, 207] width 498 height 196
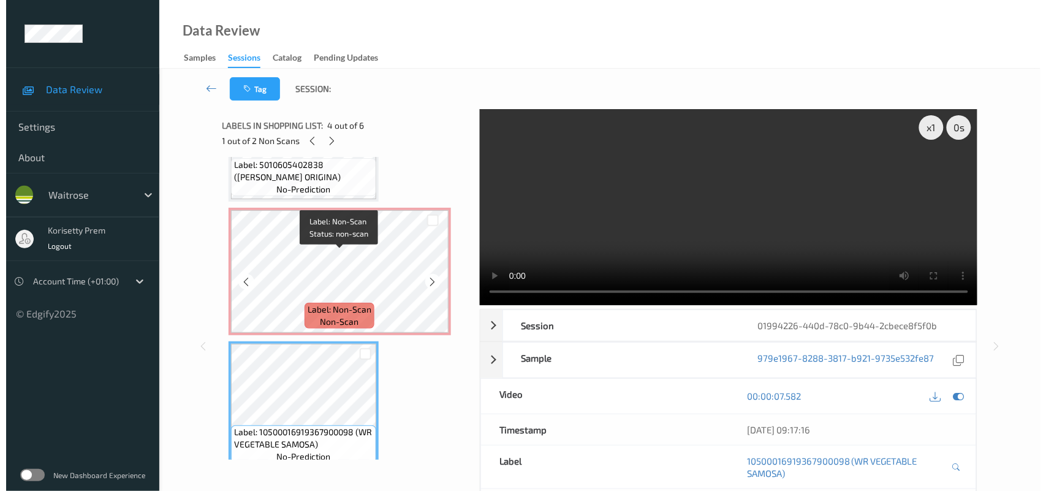
scroll to position [197, 0]
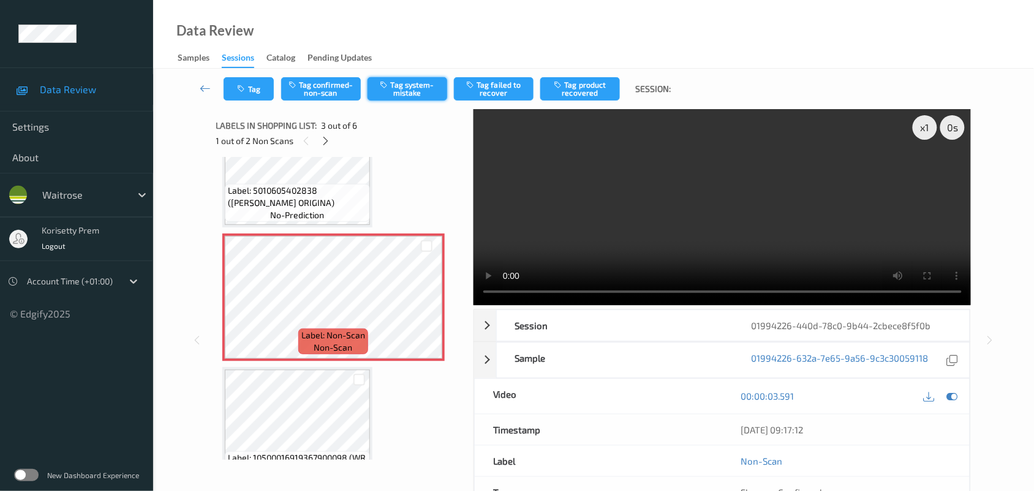
click at [386, 83] on icon "button" at bounding box center [385, 84] width 10 height 9
click at [248, 89] on button "Tag" at bounding box center [249, 88] width 50 height 23
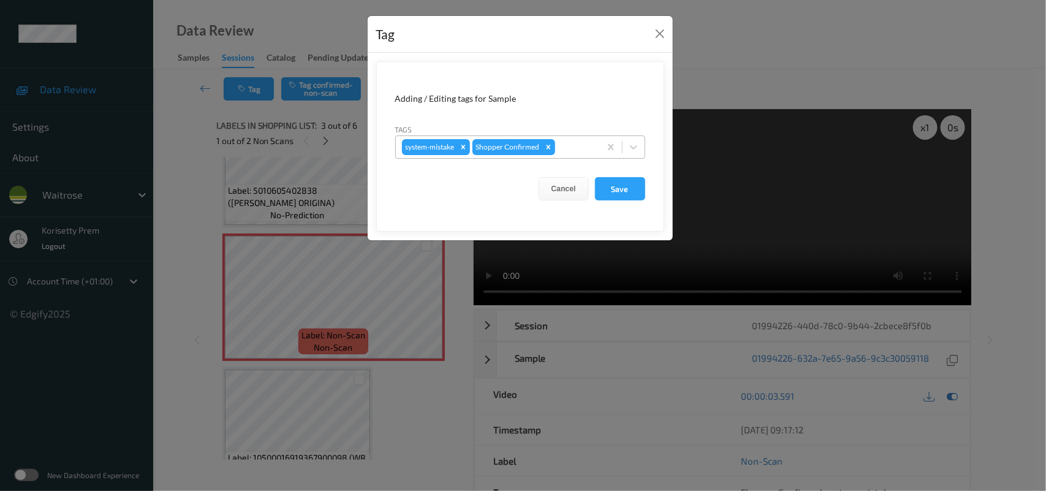
click at [571, 142] on div at bounding box center [575, 147] width 36 height 15
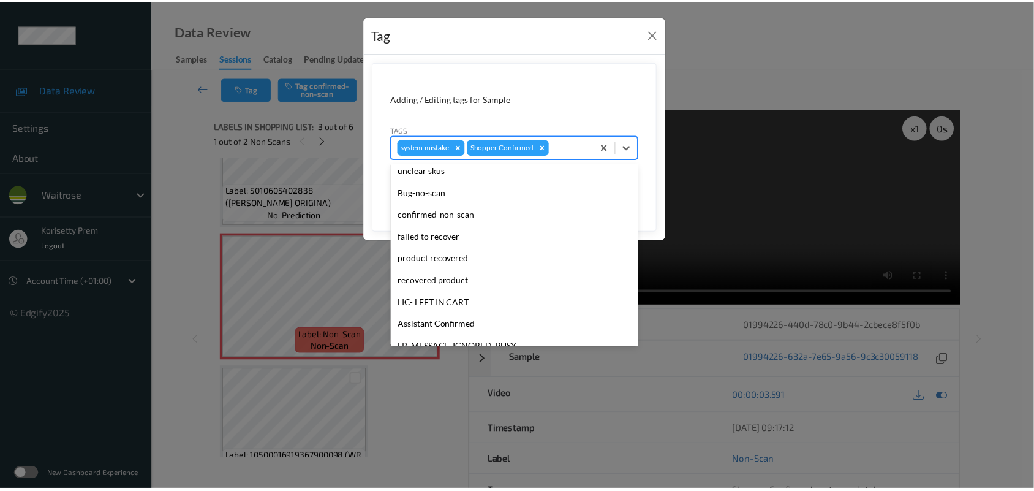
scroll to position [305, 0]
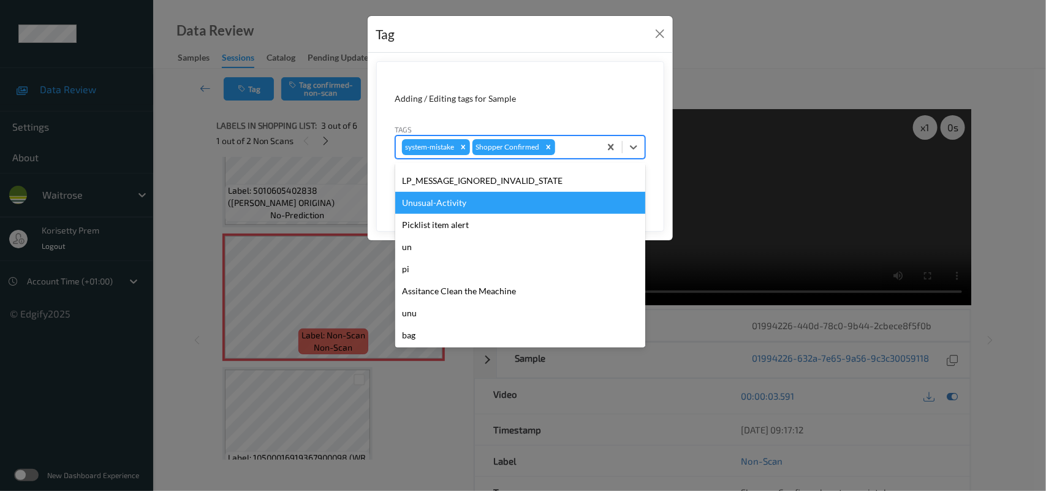
click at [444, 204] on div "Unusual-Activity" at bounding box center [520, 203] width 250 height 22
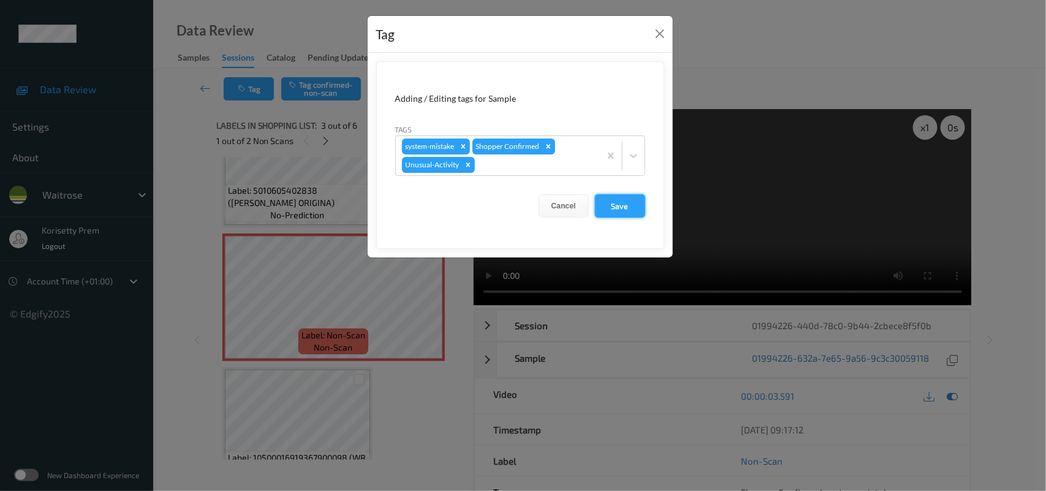
click at [607, 203] on button "Save" at bounding box center [620, 205] width 50 height 23
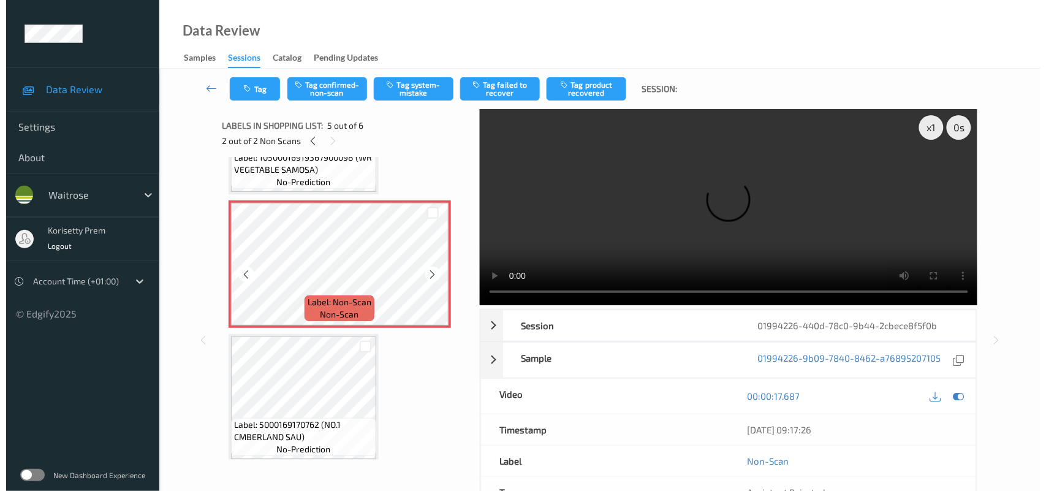
scroll to position [503, 0]
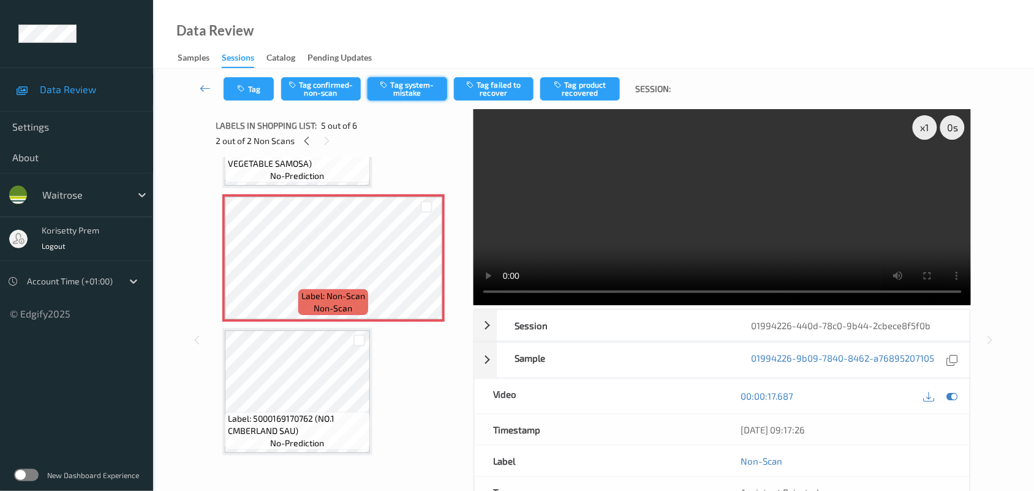
click at [412, 92] on button "Tag system-mistake" at bounding box center [408, 88] width 80 height 23
click at [246, 90] on icon "button" at bounding box center [243, 89] width 10 height 9
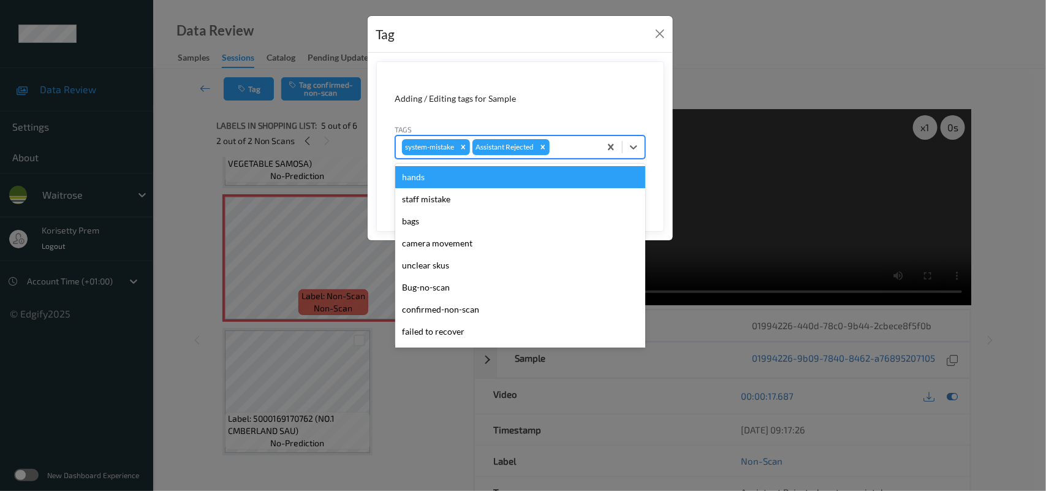
click at [565, 153] on div at bounding box center [573, 147] width 42 height 15
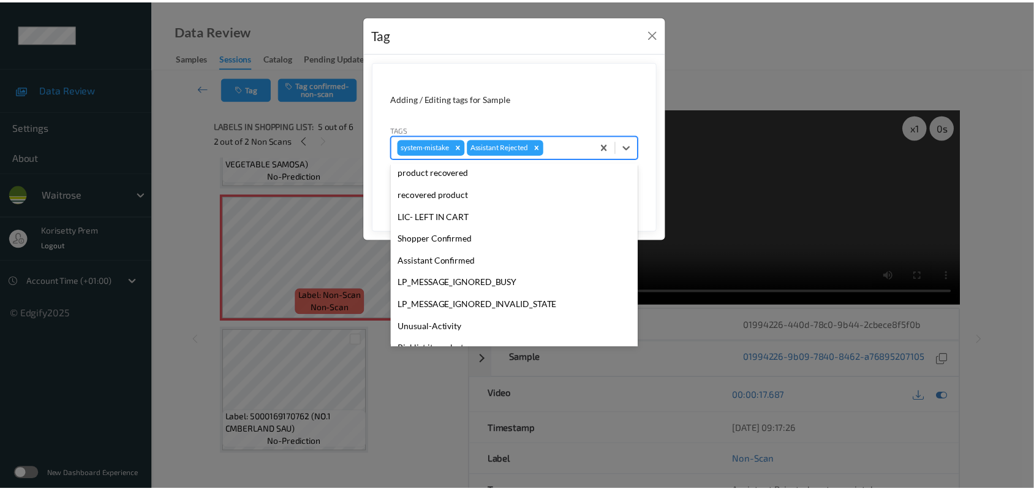
scroll to position [305, 0]
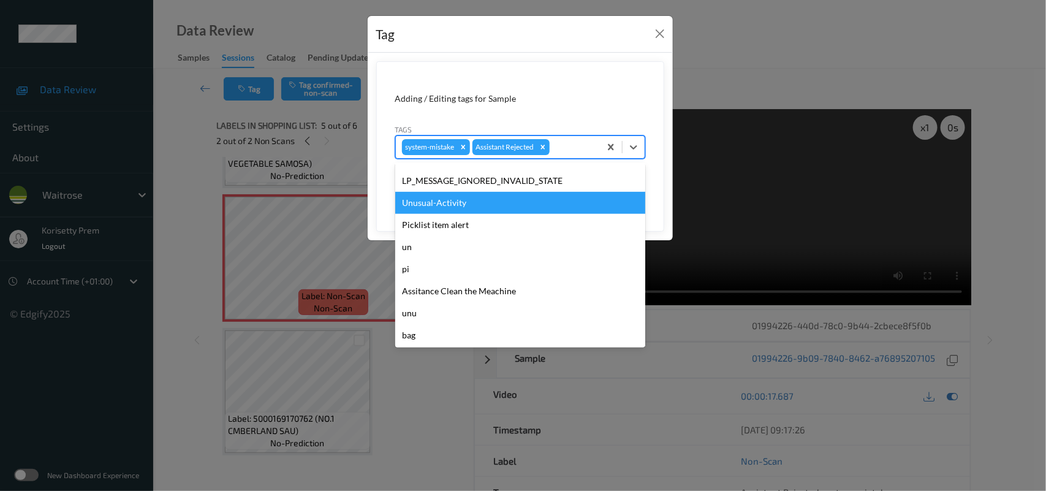
click at [423, 197] on div "Unusual-Activity" at bounding box center [520, 203] width 250 height 22
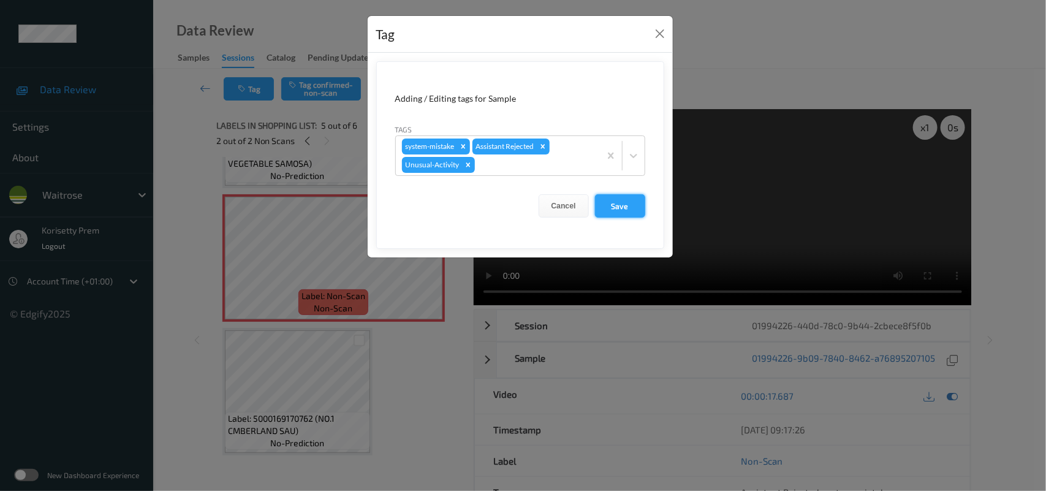
click at [621, 199] on button "Save" at bounding box center [620, 205] width 50 height 23
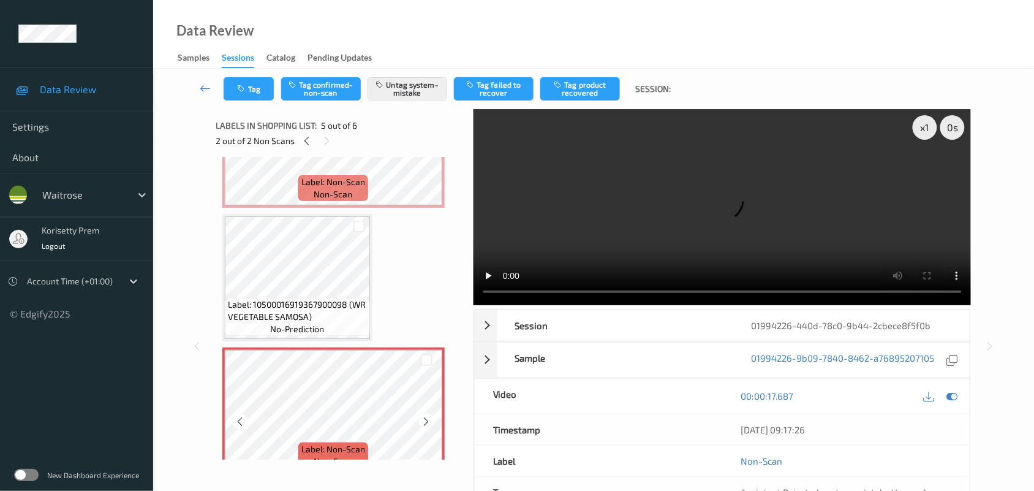
scroll to position [503, 0]
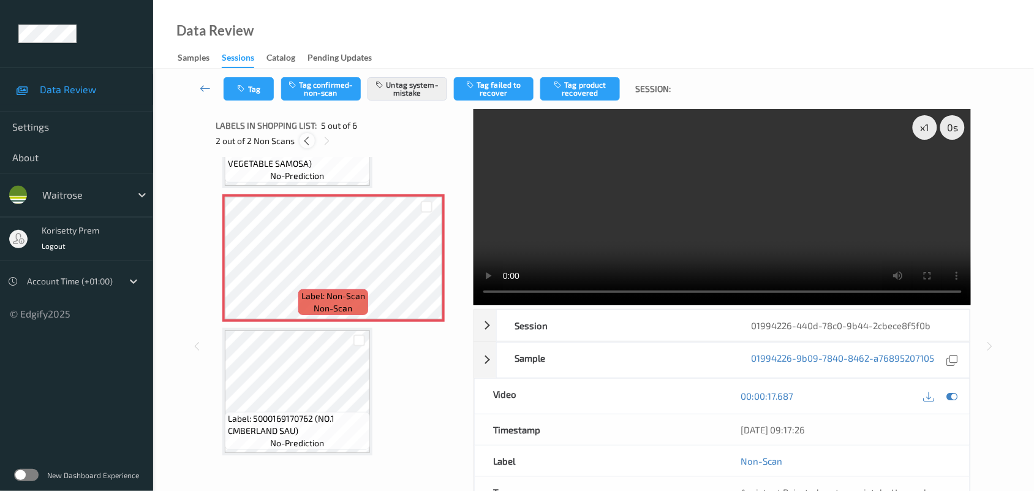
click at [307, 141] on icon at bounding box center [307, 140] width 10 height 11
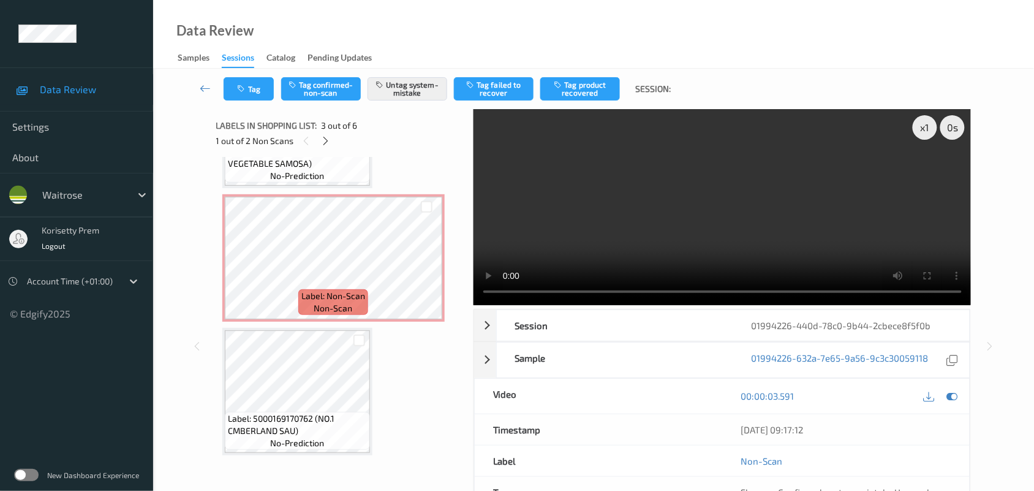
scroll to position [139, 0]
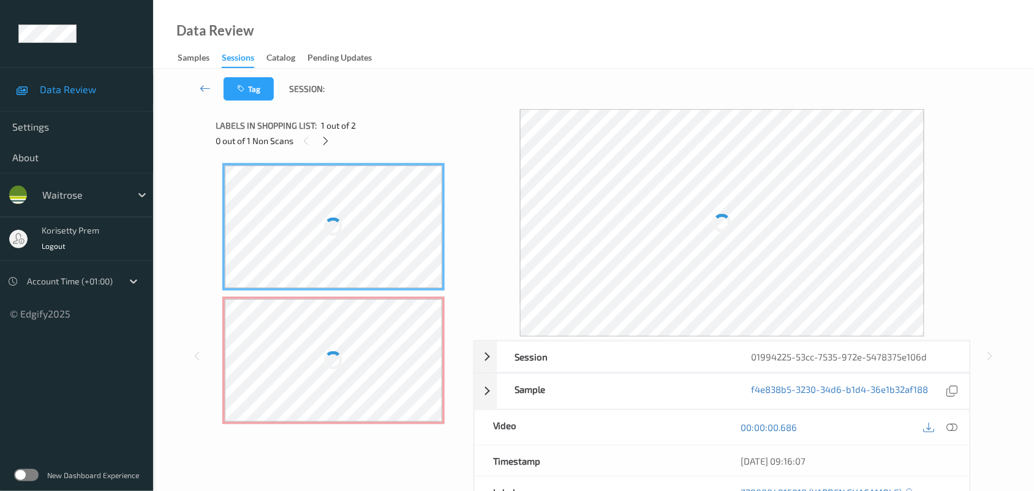
click at [540, 55] on div "Data Review Samples Sessions Catalog Pending Updates" at bounding box center [593, 34] width 881 height 69
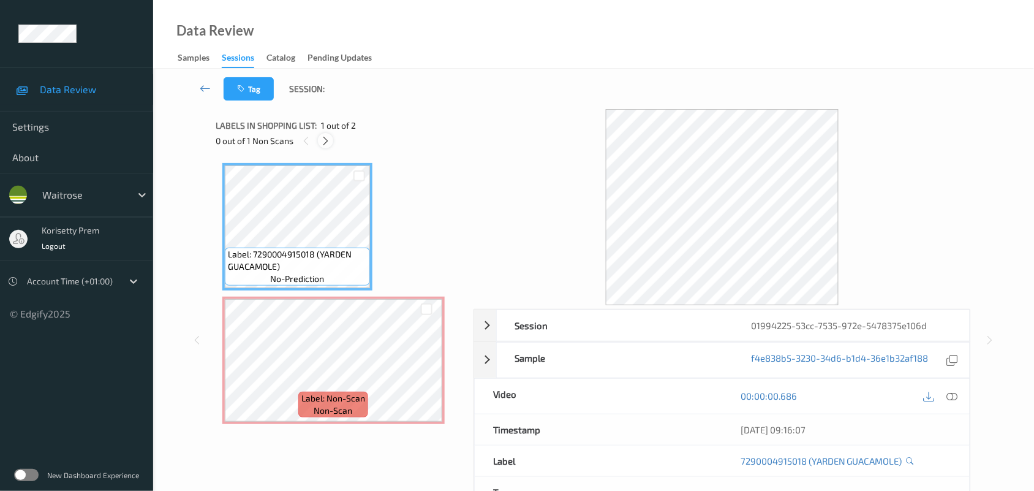
click at [327, 141] on icon at bounding box center [325, 140] width 10 height 11
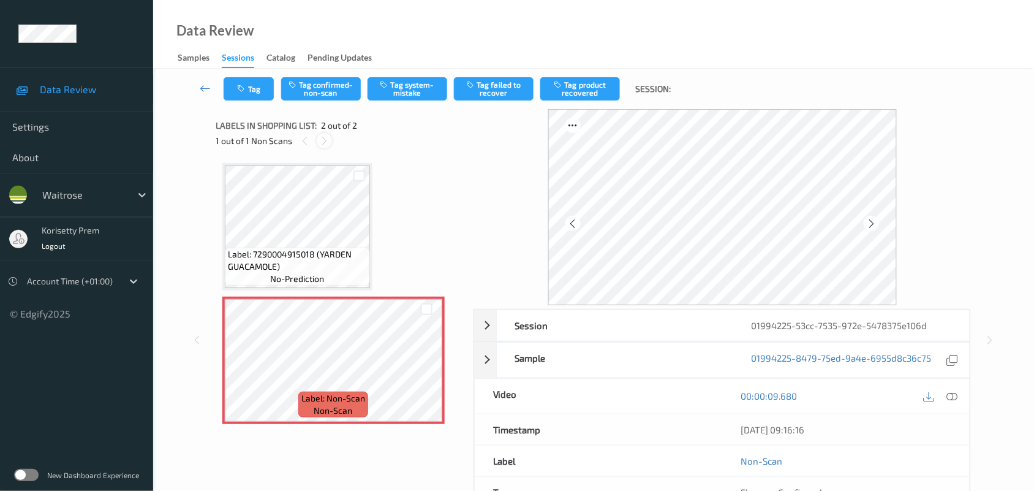
click at [327, 141] on icon at bounding box center [324, 140] width 10 height 11
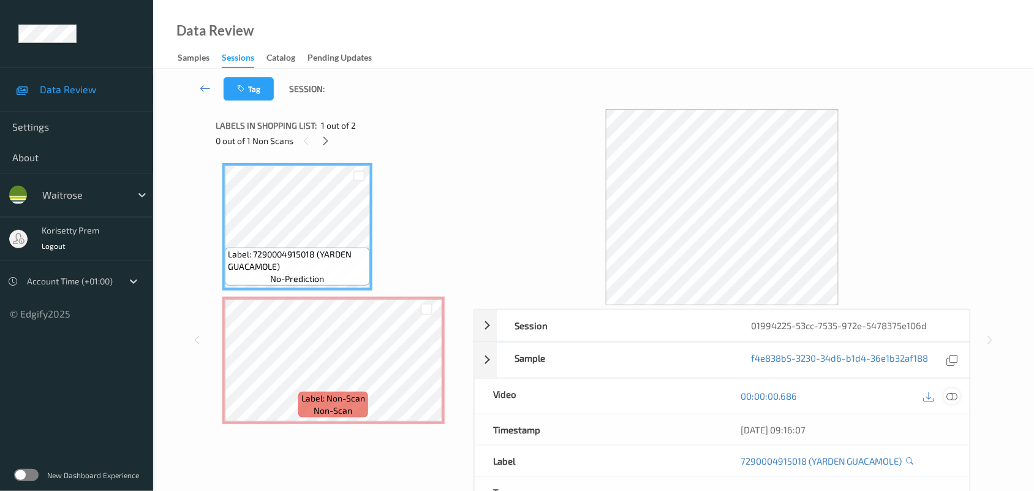
click at [954, 401] on icon at bounding box center [952, 395] width 11 height 11
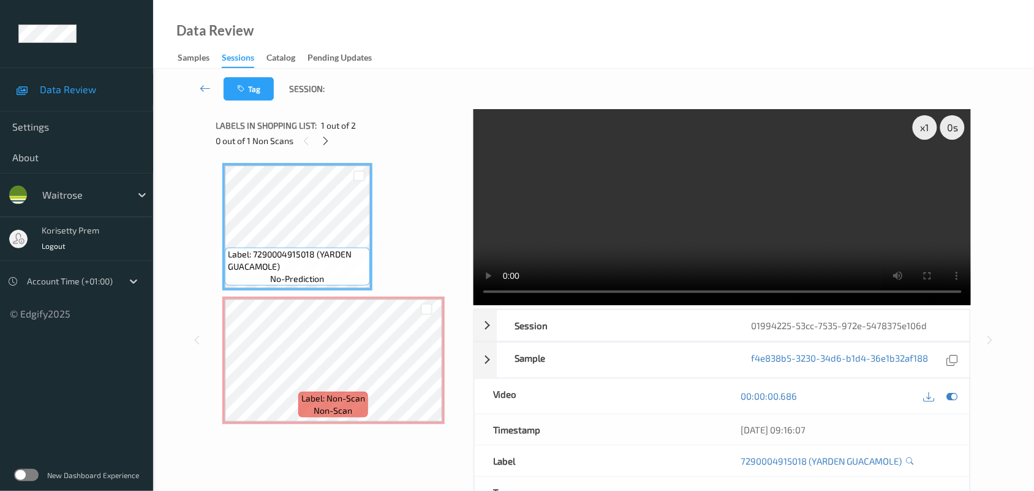
click at [667, 227] on video at bounding box center [723, 207] width 498 height 196
click at [576, 241] on video at bounding box center [723, 207] width 498 height 196
click at [652, 240] on video at bounding box center [723, 207] width 498 height 196
click at [706, 175] on video at bounding box center [723, 207] width 498 height 196
click at [657, 205] on video at bounding box center [723, 207] width 498 height 196
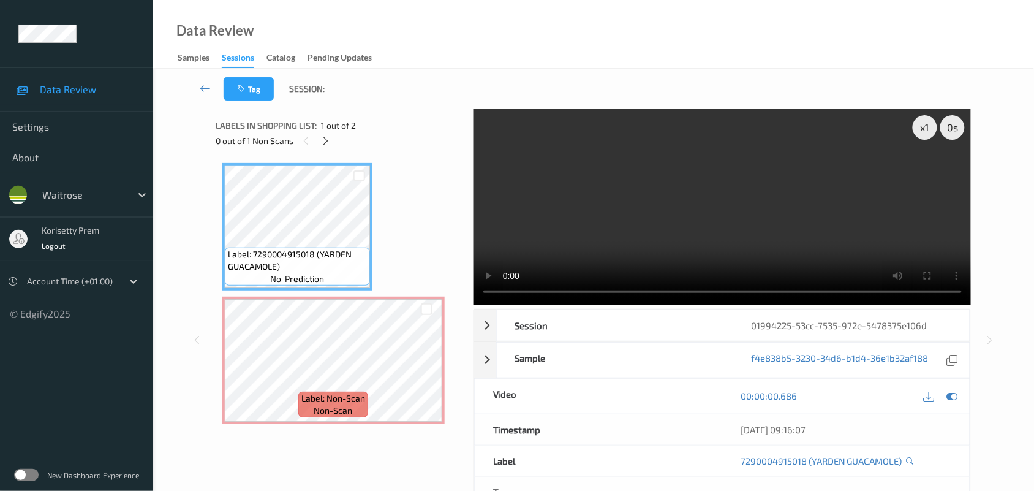
click at [665, 217] on video at bounding box center [723, 207] width 498 height 196
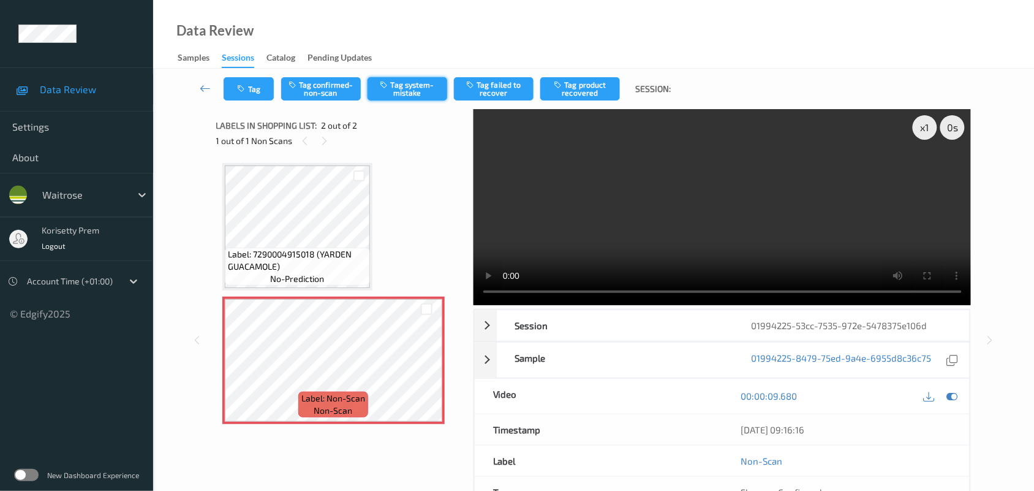
click at [396, 86] on button "Tag system-mistake" at bounding box center [408, 88] width 80 height 23
click at [249, 88] on button "Tag" at bounding box center [249, 88] width 50 height 23
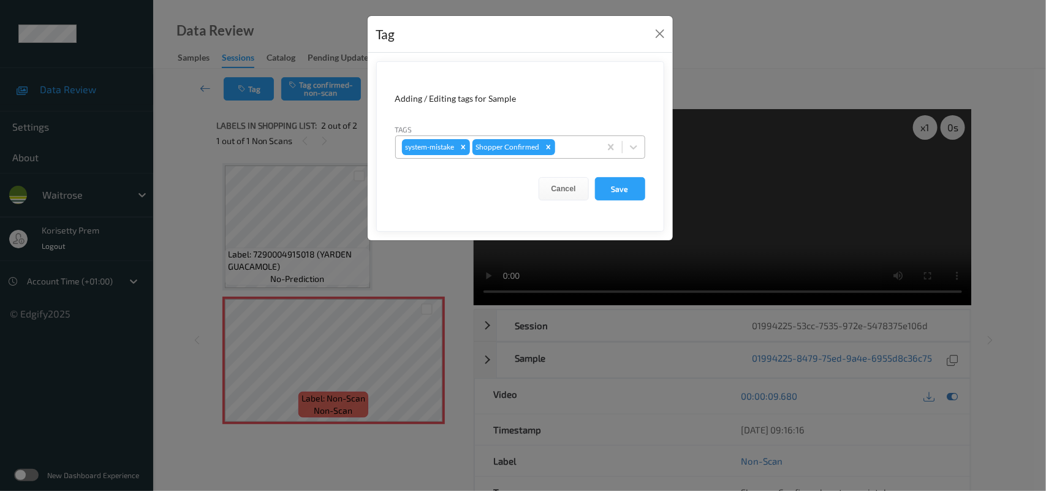
click at [575, 156] on div "system-mistake Shopper Confirmed" at bounding box center [498, 147] width 204 height 21
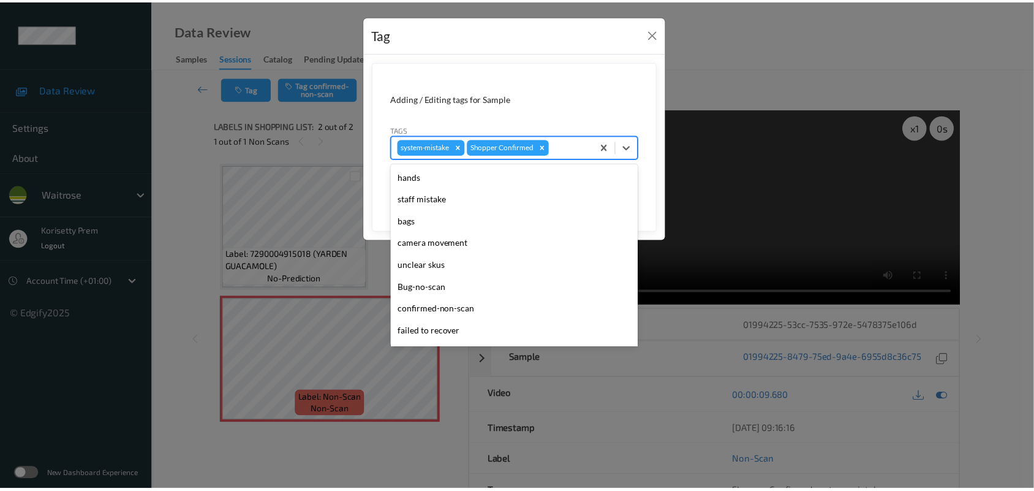
scroll to position [305, 0]
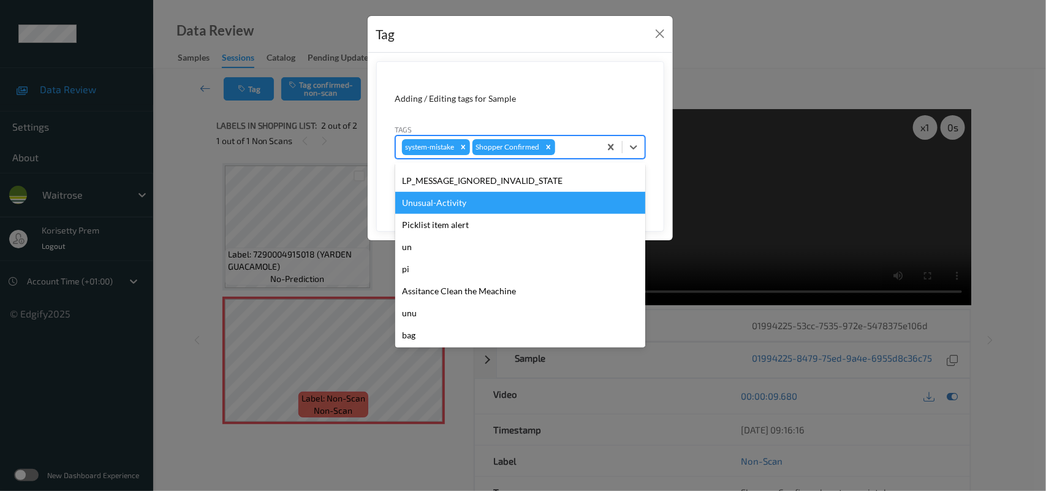
click at [454, 198] on div "Unusual-Activity" at bounding box center [520, 203] width 250 height 22
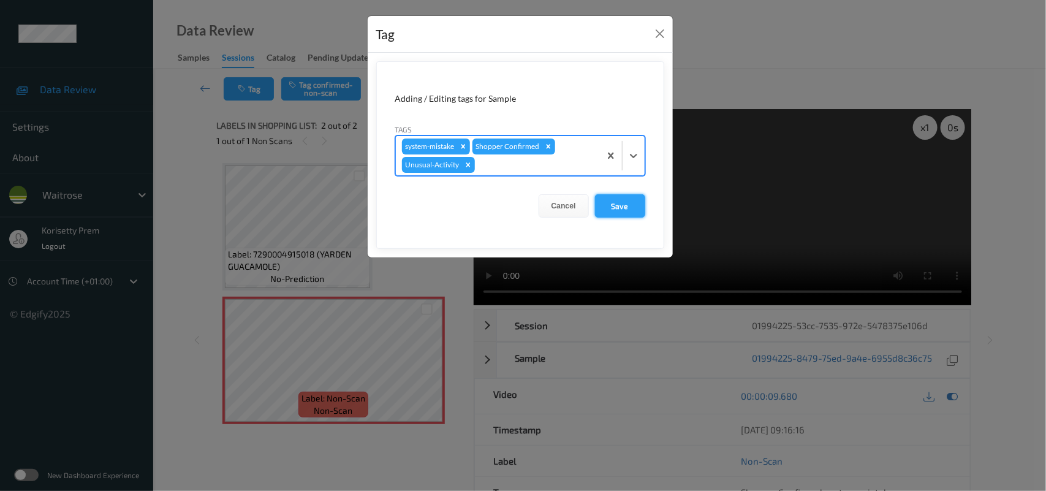
click at [608, 197] on button "Save" at bounding box center [620, 205] width 50 height 23
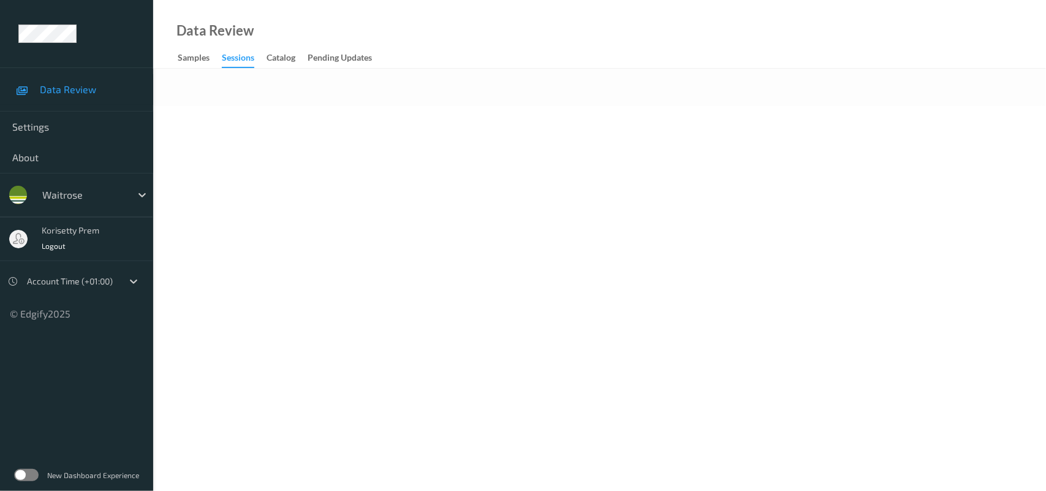
click at [510, 255] on body "Data Review Settings About waitrose korisetty prem Logout Account Time (+01:00)…" at bounding box center [523, 245] width 1046 height 491
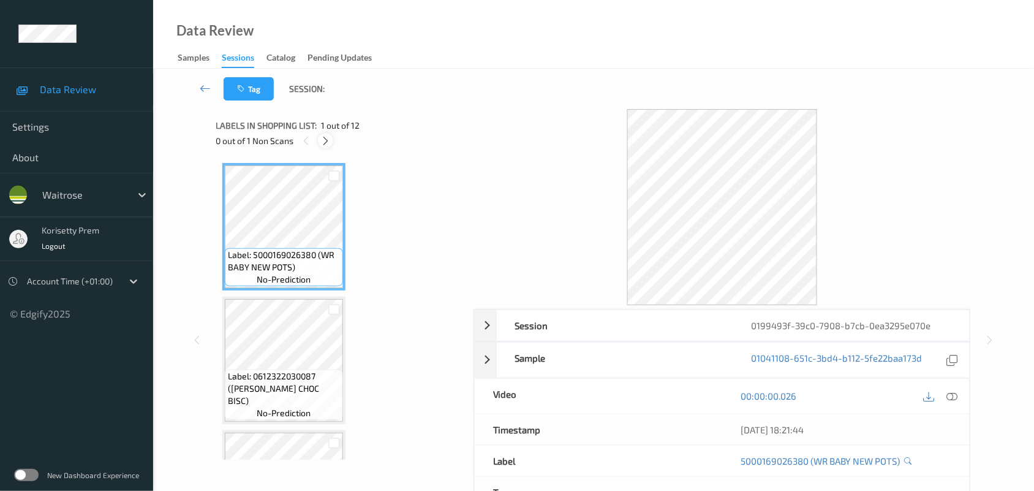
click at [327, 137] on icon at bounding box center [325, 140] width 10 height 11
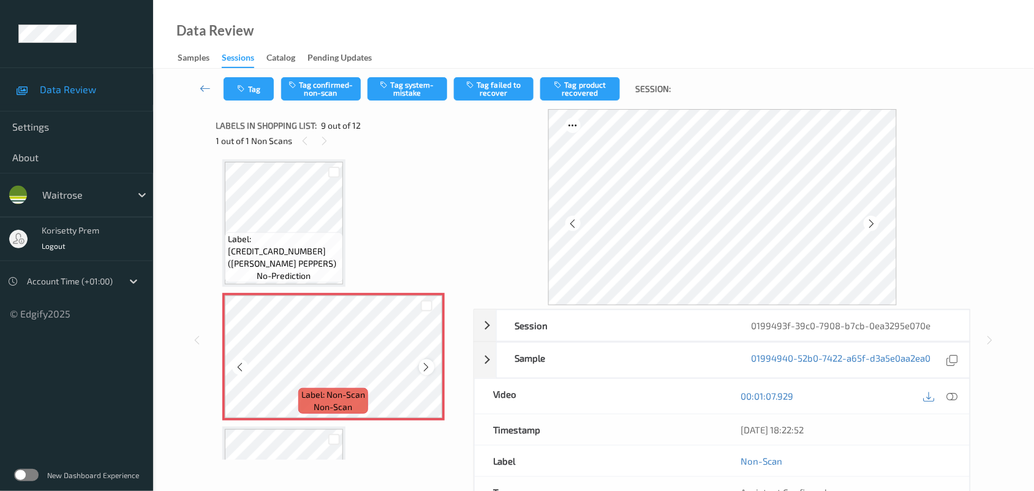
click at [426, 365] on icon at bounding box center [426, 366] width 10 height 11
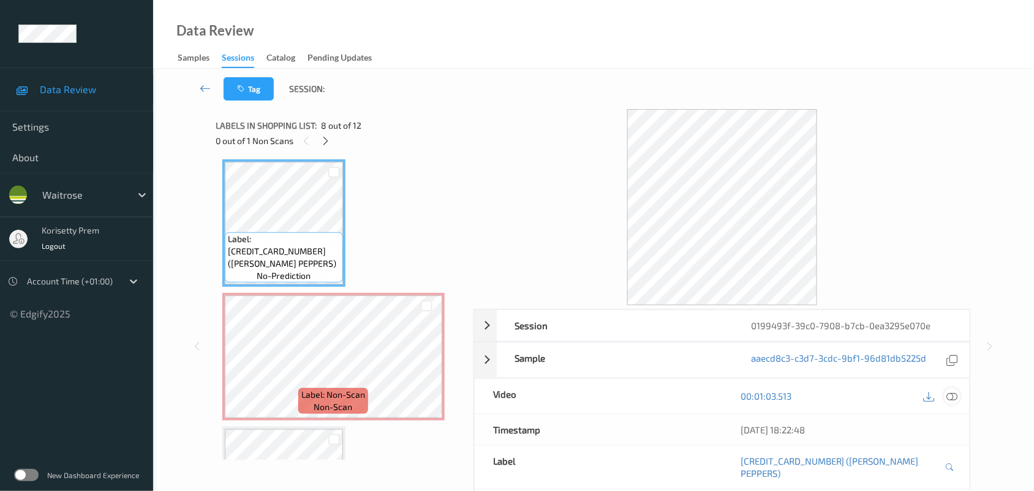
click at [954, 399] on icon at bounding box center [952, 395] width 11 height 11
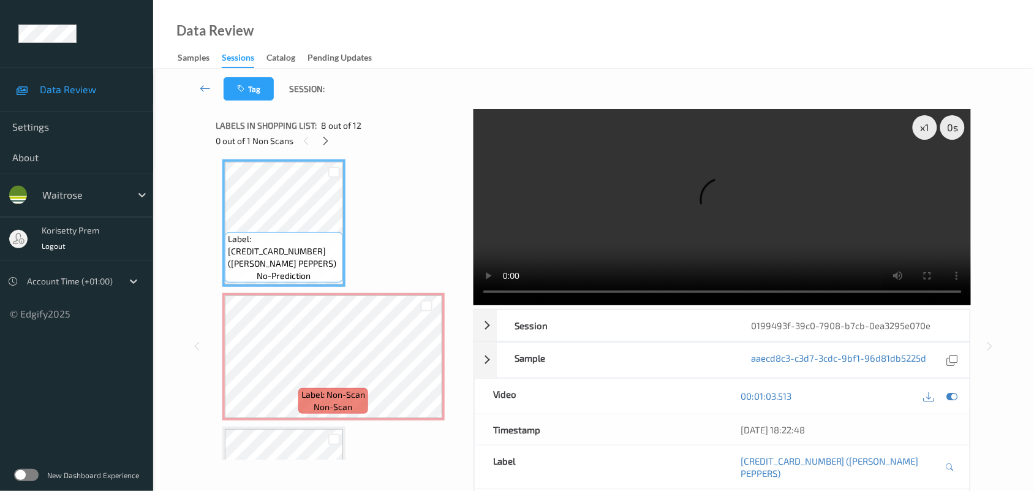
click at [660, 216] on video at bounding box center [723, 207] width 498 height 196
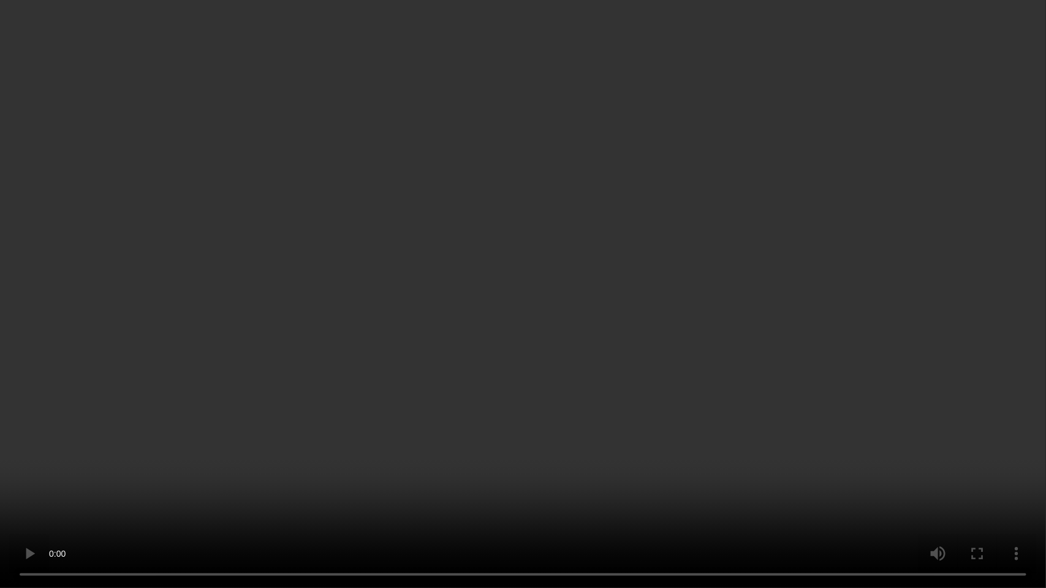
click at [746, 356] on video at bounding box center [523, 294] width 1046 height 588
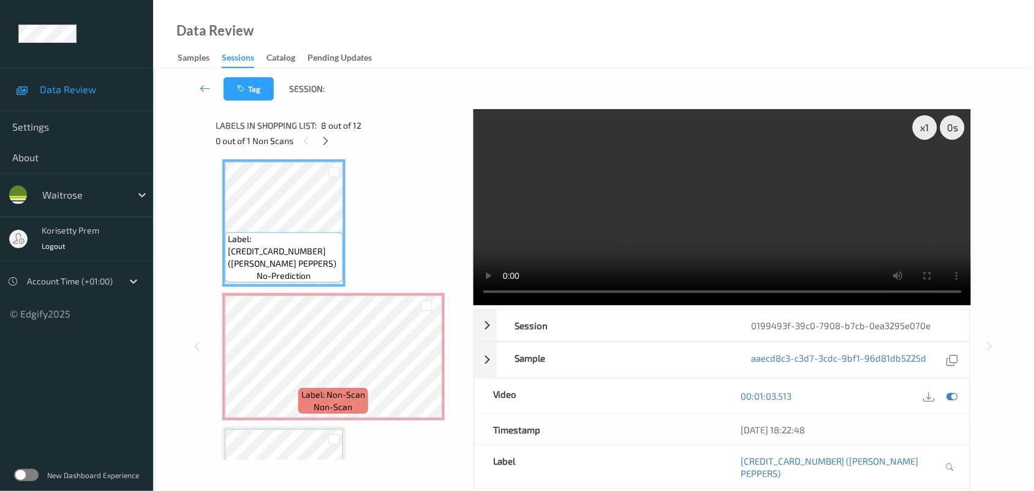
click at [733, 205] on video at bounding box center [723, 207] width 498 height 196
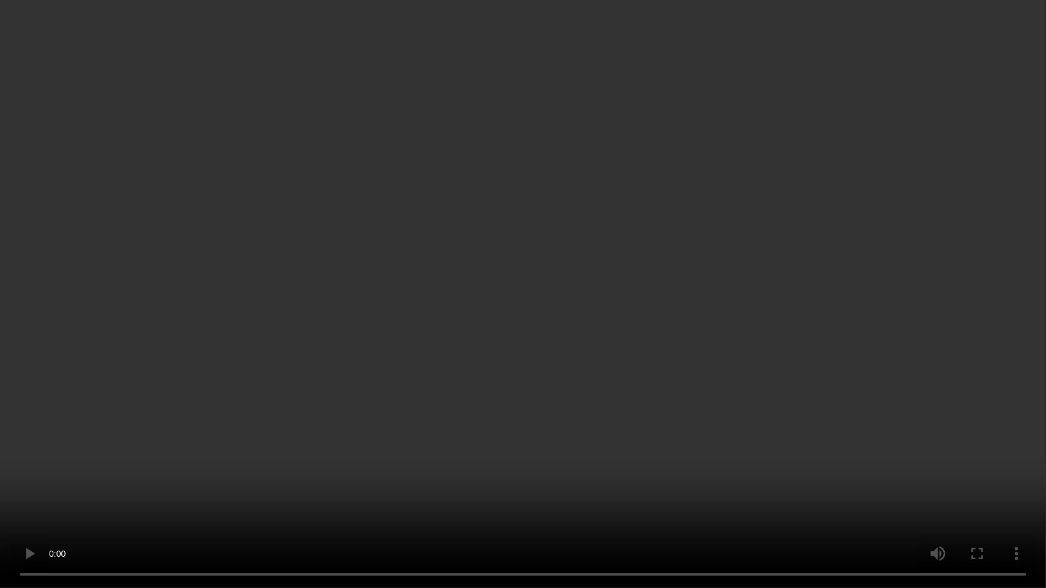
click at [810, 300] on video at bounding box center [523, 294] width 1046 height 588
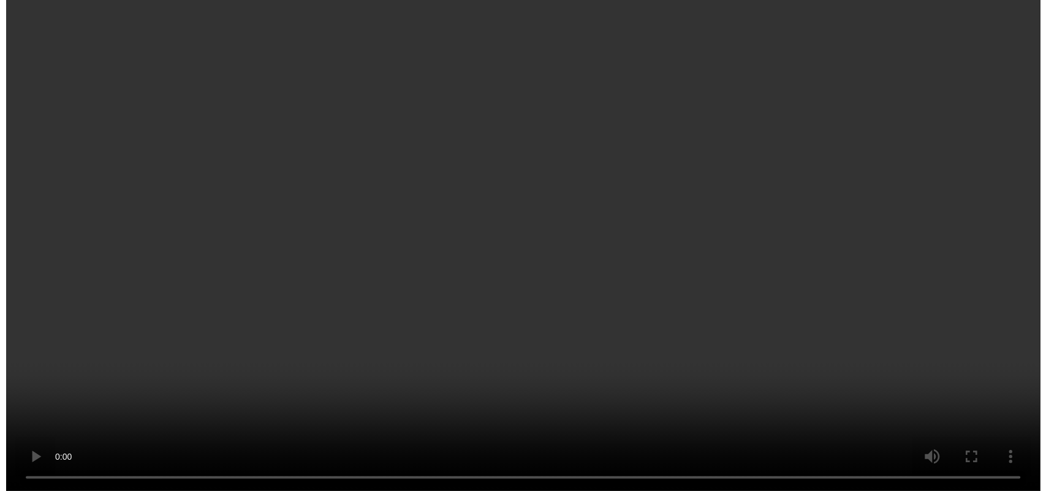
scroll to position [1092, 0]
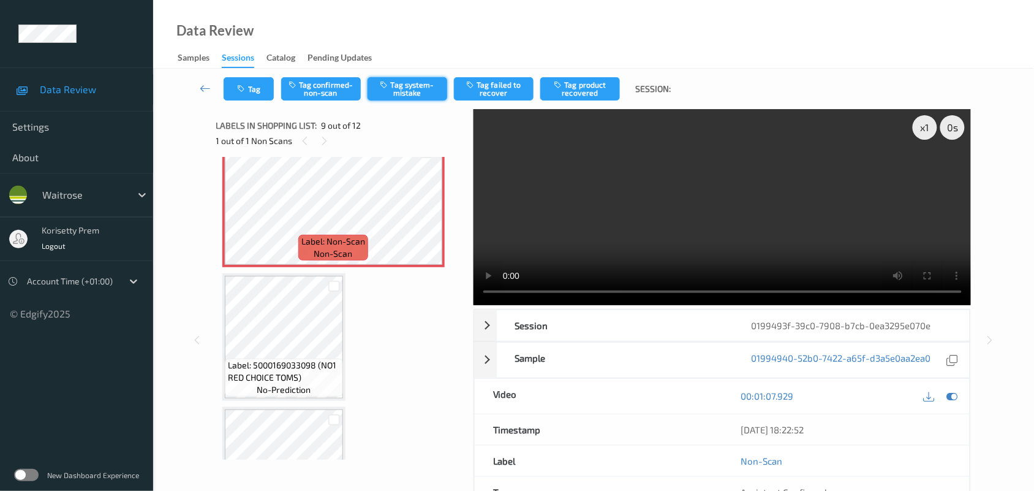
click at [396, 94] on button "Tag system-mistake" at bounding box center [408, 88] width 80 height 23
click at [253, 89] on button "Tag" at bounding box center [249, 88] width 50 height 23
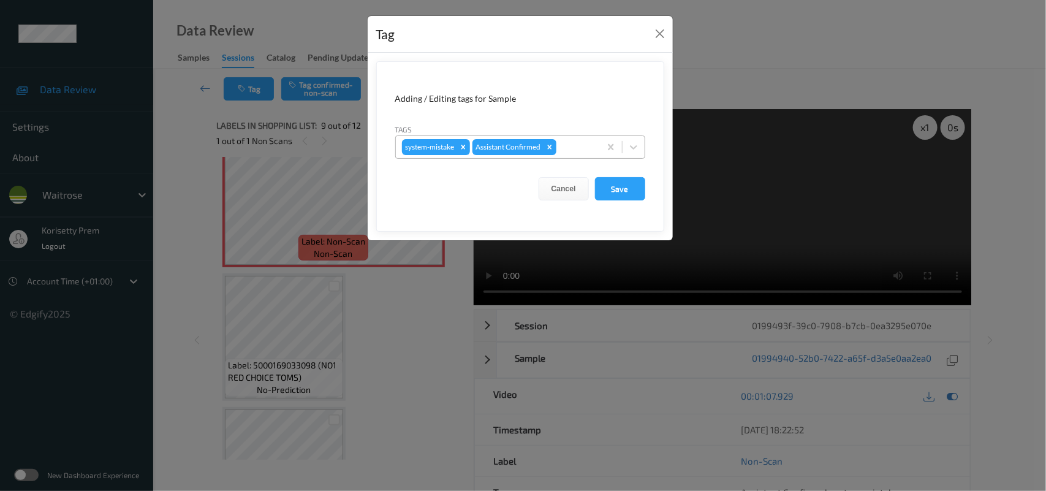
click at [597, 148] on div "system-mistake Assistant Confirmed" at bounding box center [498, 147] width 204 height 21
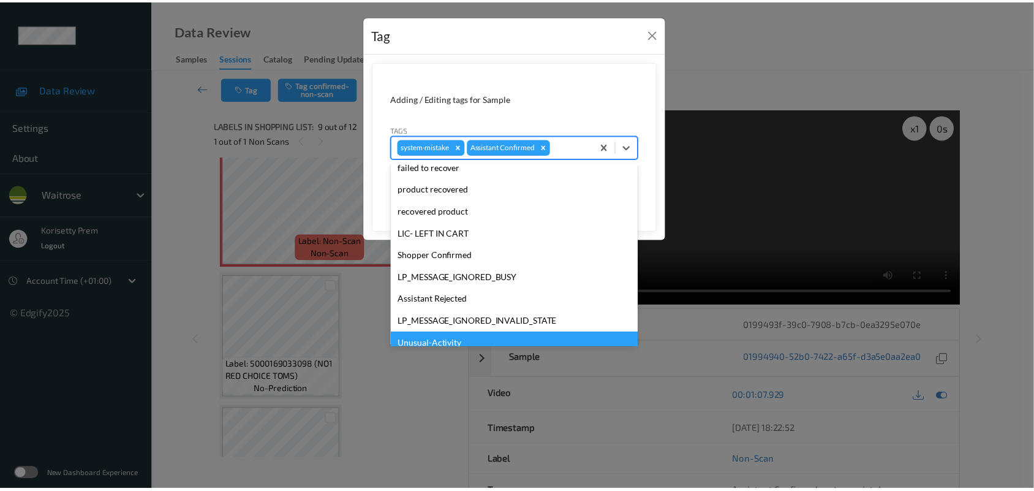
scroll to position [305, 0]
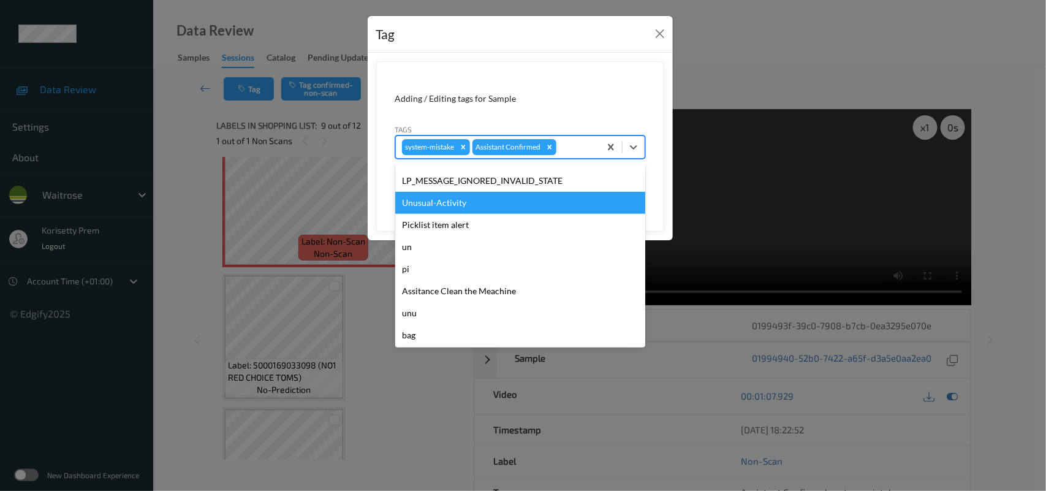
click at [461, 206] on div "Unusual-Activity" at bounding box center [520, 203] width 250 height 22
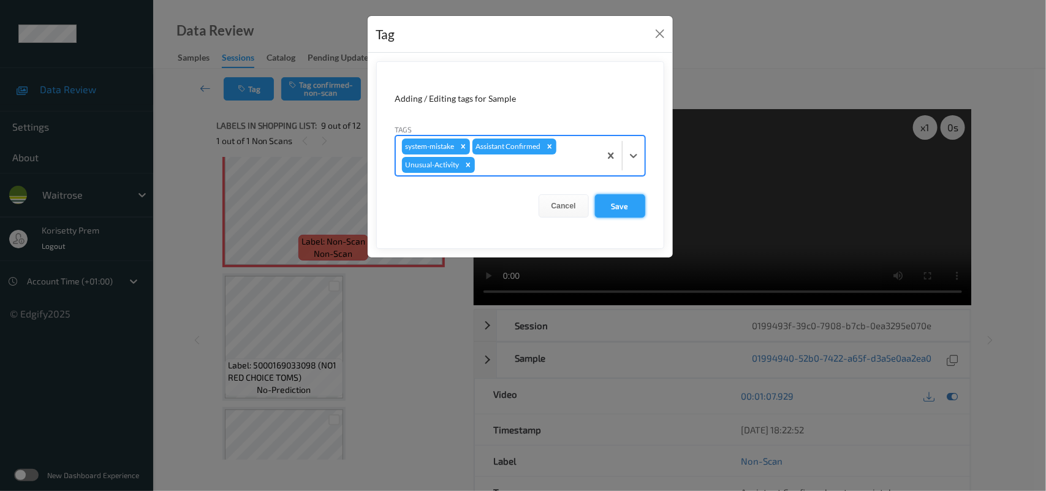
click at [595, 205] on button "Save" at bounding box center [620, 205] width 50 height 23
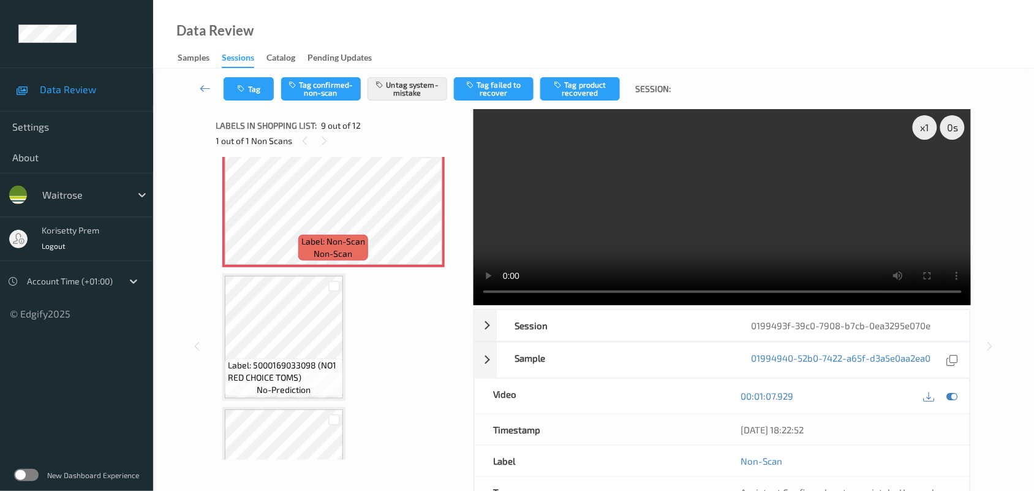
click at [598, 137] on video at bounding box center [723, 207] width 498 height 196
click at [317, 239] on span "Label: Non-Scan" at bounding box center [333, 241] width 64 height 12
click at [696, 227] on video at bounding box center [723, 207] width 498 height 196
click at [260, 90] on button "Tag" at bounding box center [249, 88] width 50 height 23
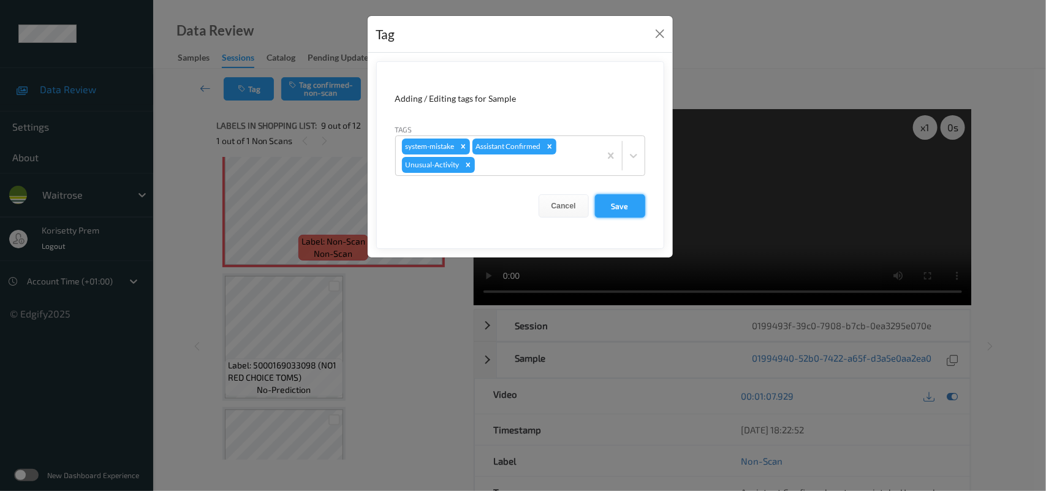
click at [607, 213] on button "Save" at bounding box center [620, 205] width 50 height 23
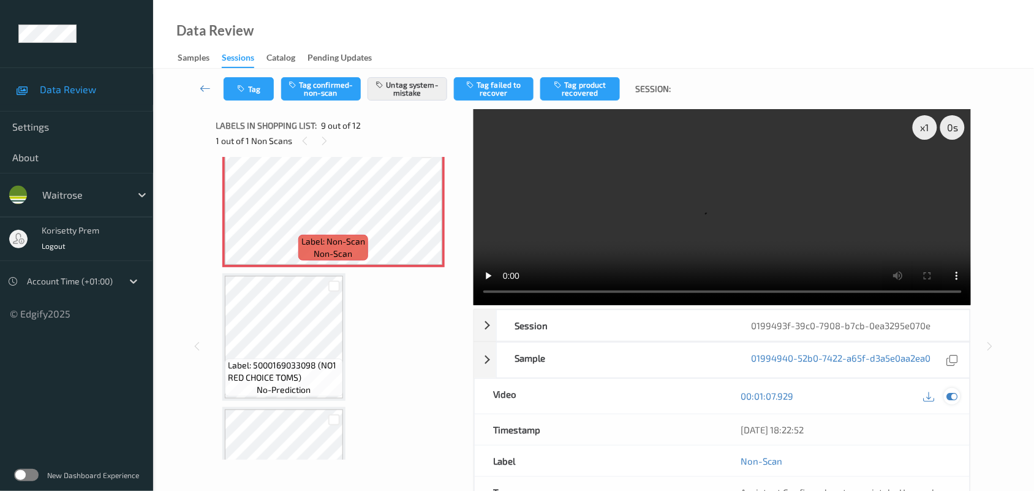
click at [956, 390] on icon at bounding box center [952, 395] width 11 height 11
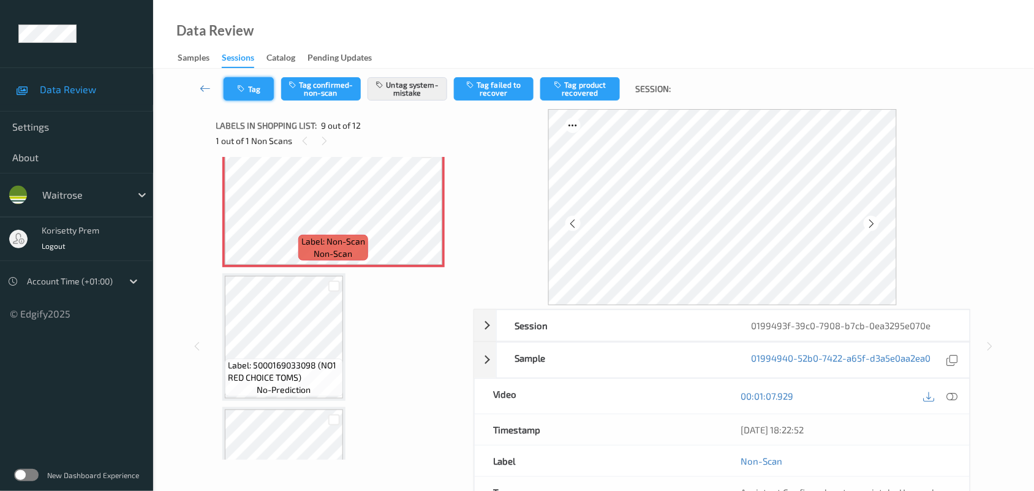
click at [268, 89] on button "Tag" at bounding box center [249, 88] width 50 height 23
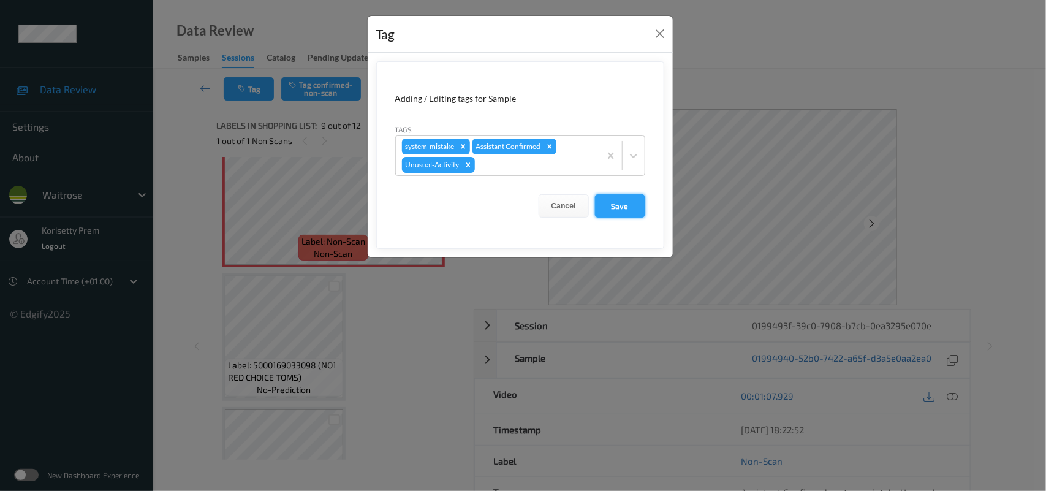
click at [600, 202] on button "Save" at bounding box center [620, 205] width 50 height 23
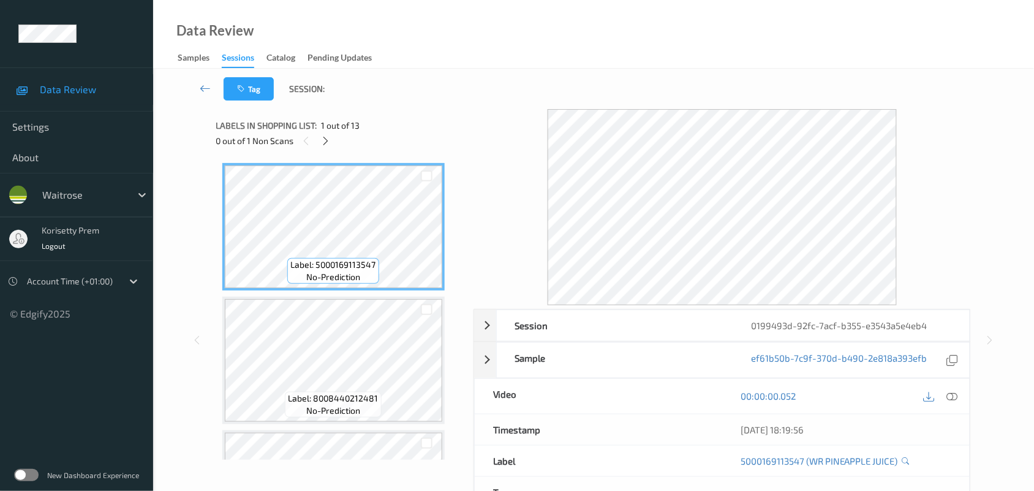
click at [459, 105] on div "Tag Session:" at bounding box center [593, 89] width 831 height 40
click at [327, 139] on icon at bounding box center [325, 140] width 10 height 11
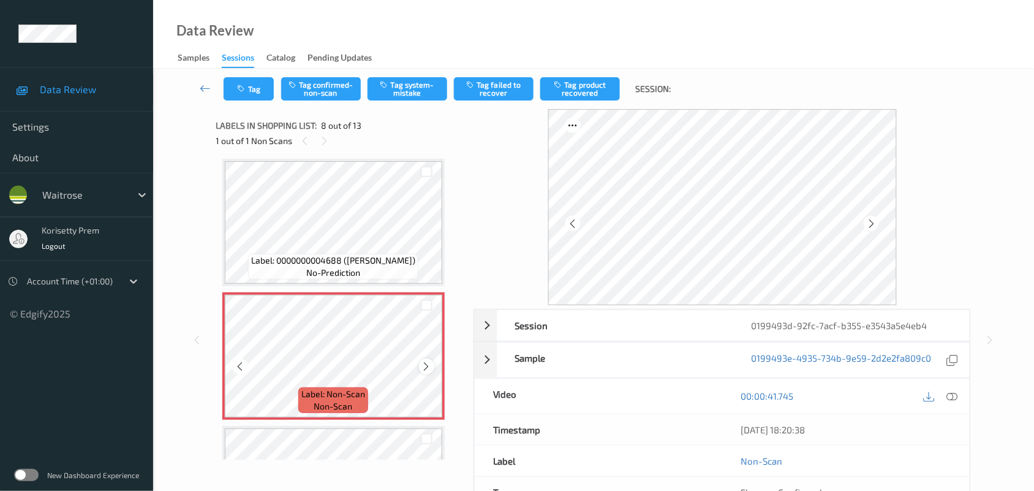
click at [426, 362] on icon at bounding box center [426, 366] width 10 height 11
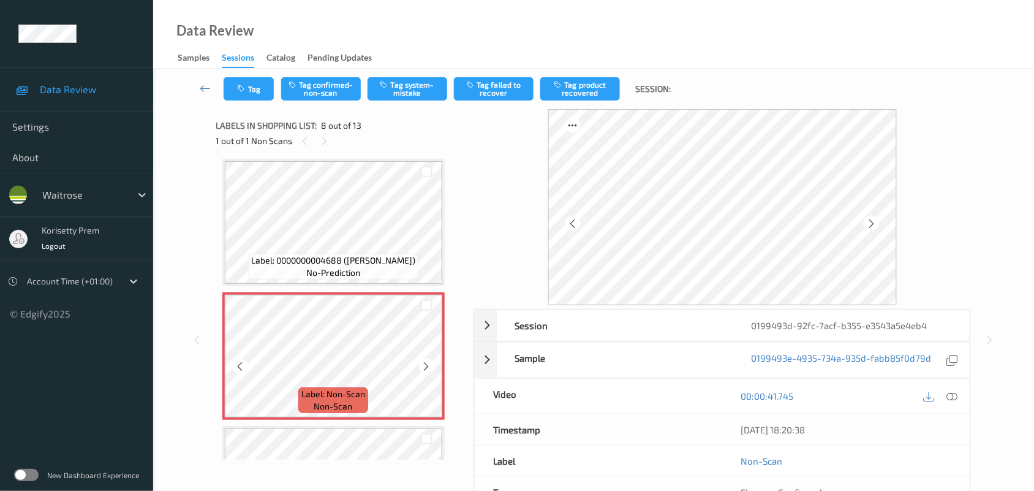
click at [426, 362] on icon at bounding box center [426, 366] width 10 height 11
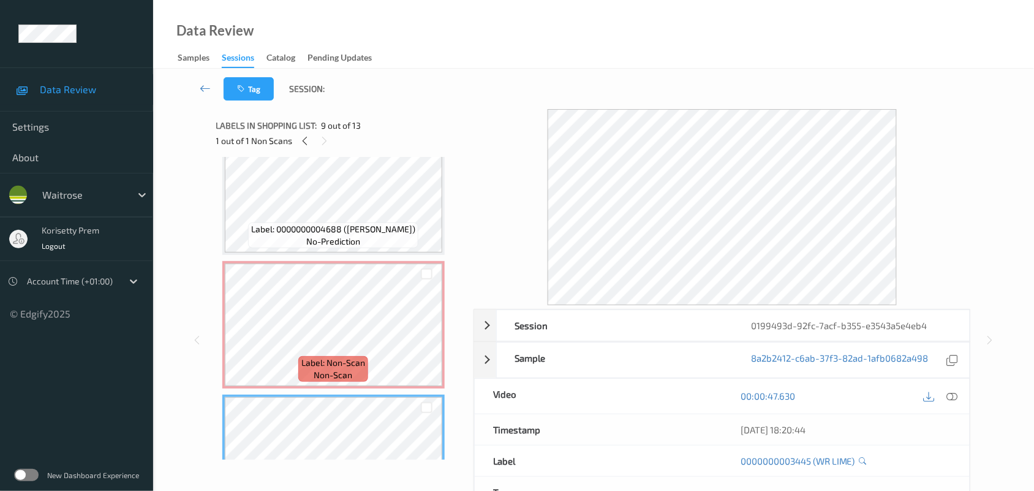
scroll to position [729, 0]
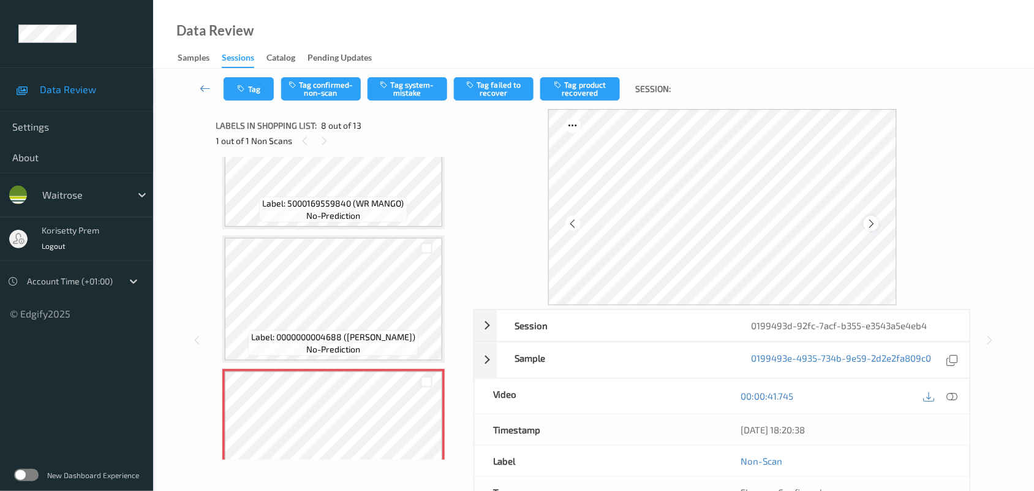
click at [867, 225] on icon at bounding box center [871, 223] width 10 height 11
click at [866, 225] on icon at bounding box center [871, 223] width 10 height 11
click at [327, 202] on span "Label: 5000169559840 (WR MANGO)" at bounding box center [334, 203] width 142 height 12
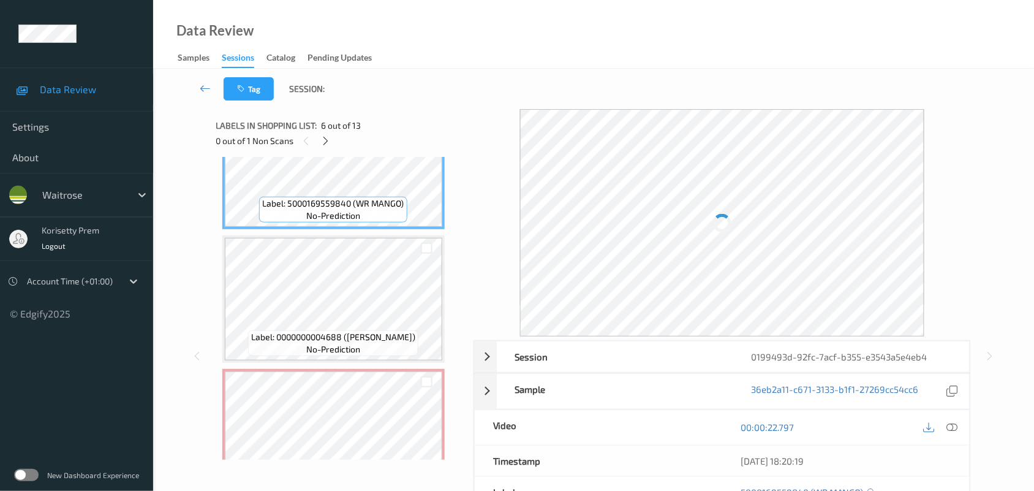
click at [947, 455] on div "[DATE] 18:20:19" at bounding box center [846, 461] width 211 height 12
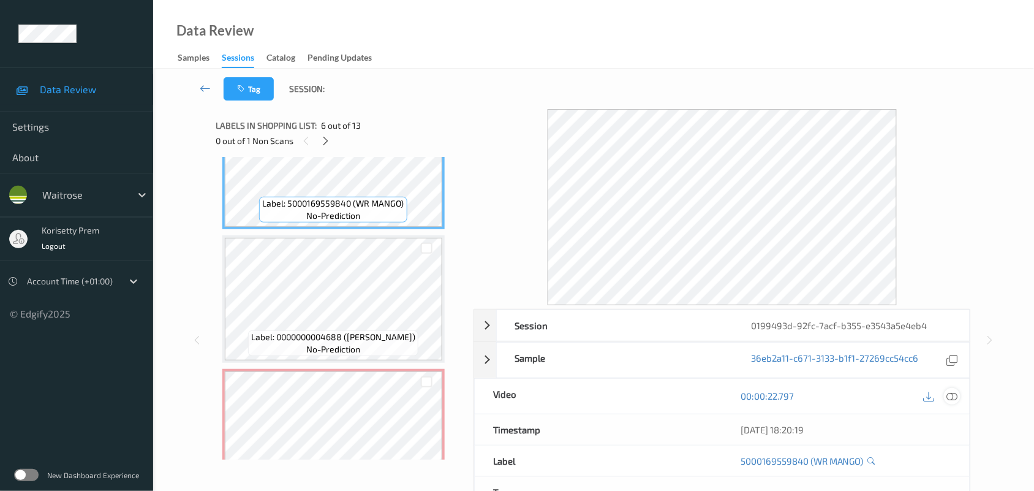
click at [953, 396] on icon at bounding box center [952, 395] width 11 height 11
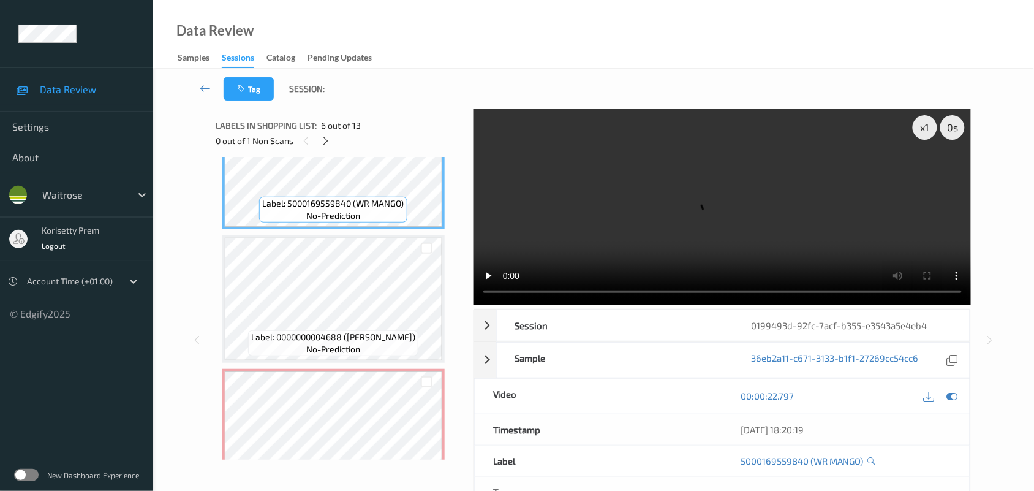
click at [714, 192] on video at bounding box center [723, 207] width 498 height 196
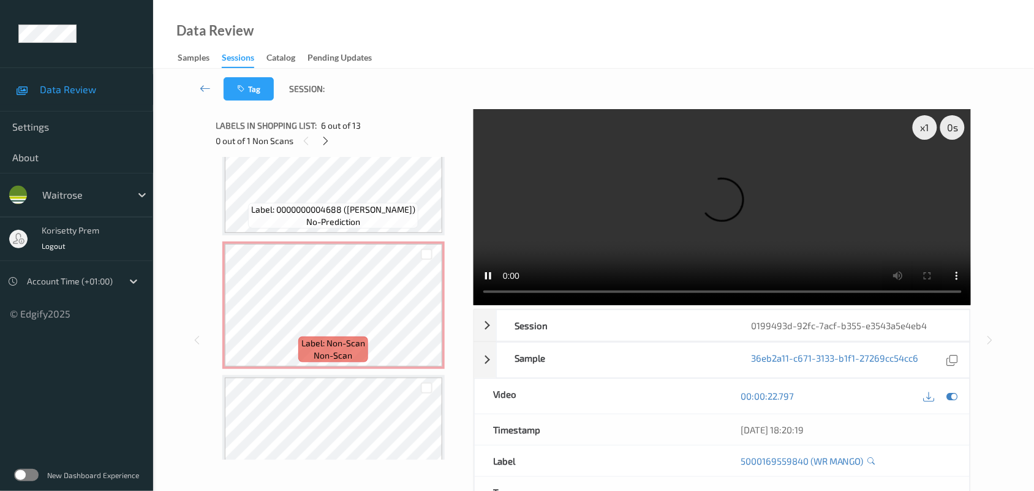
scroll to position [882, 0]
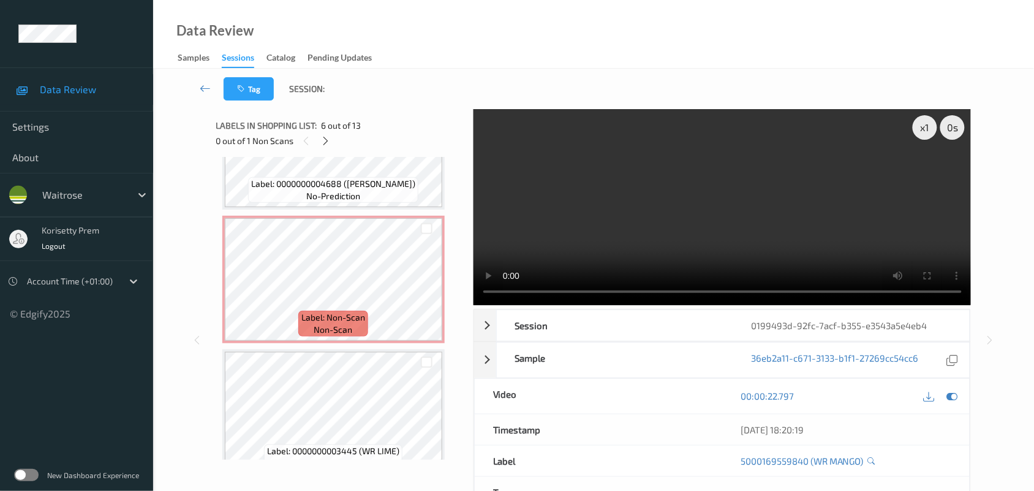
click at [735, 200] on video at bounding box center [723, 207] width 498 height 196
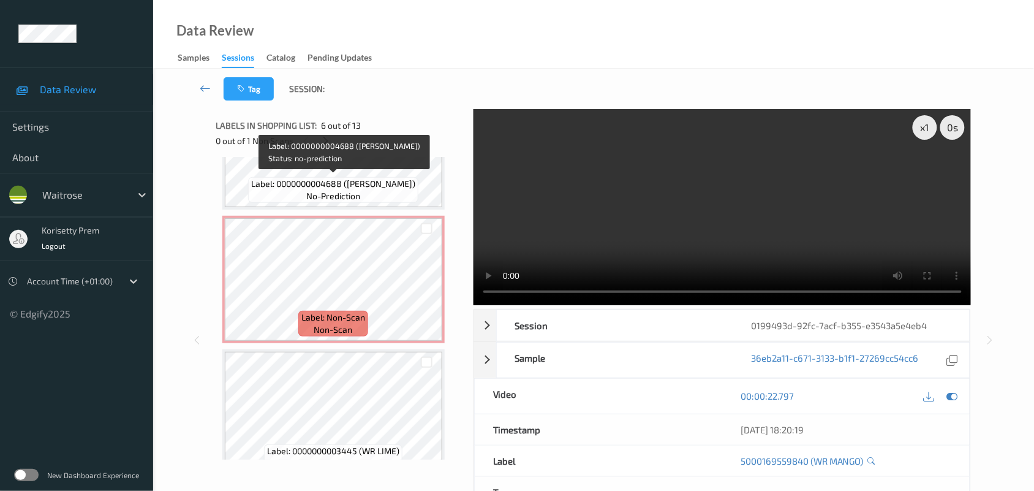
click at [334, 190] on span "no-prediction" at bounding box center [333, 196] width 54 height 12
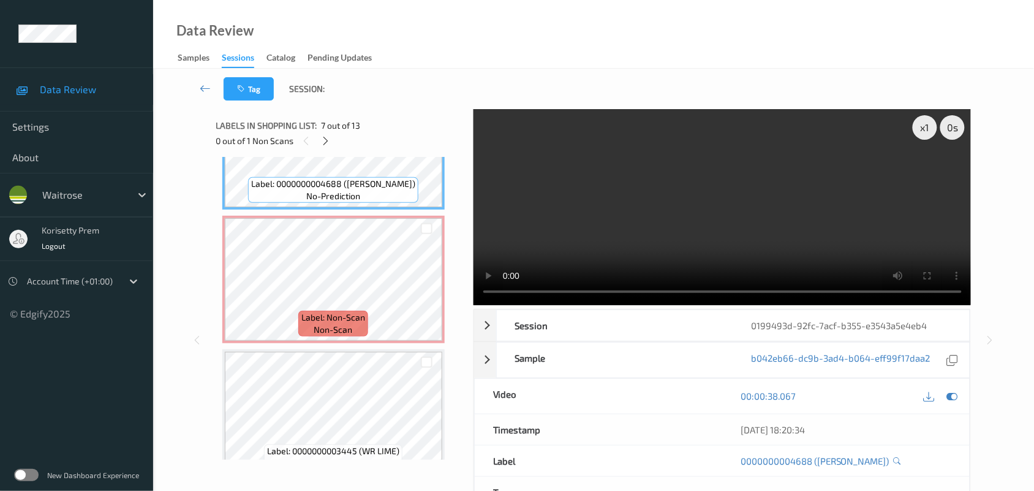
click at [745, 233] on video at bounding box center [723, 207] width 498 height 196
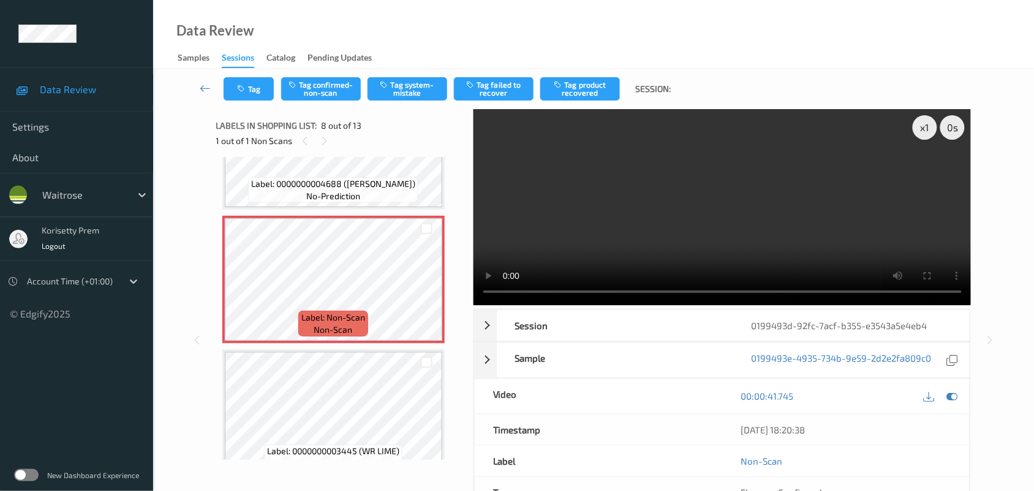
click at [696, 212] on video at bounding box center [723, 207] width 498 height 196
click at [697, 211] on video at bounding box center [723, 207] width 498 height 196
click at [697, 197] on video at bounding box center [723, 207] width 498 height 196
click at [714, 206] on video at bounding box center [723, 207] width 498 height 196
click at [764, 181] on video at bounding box center [723, 207] width 498 height 196
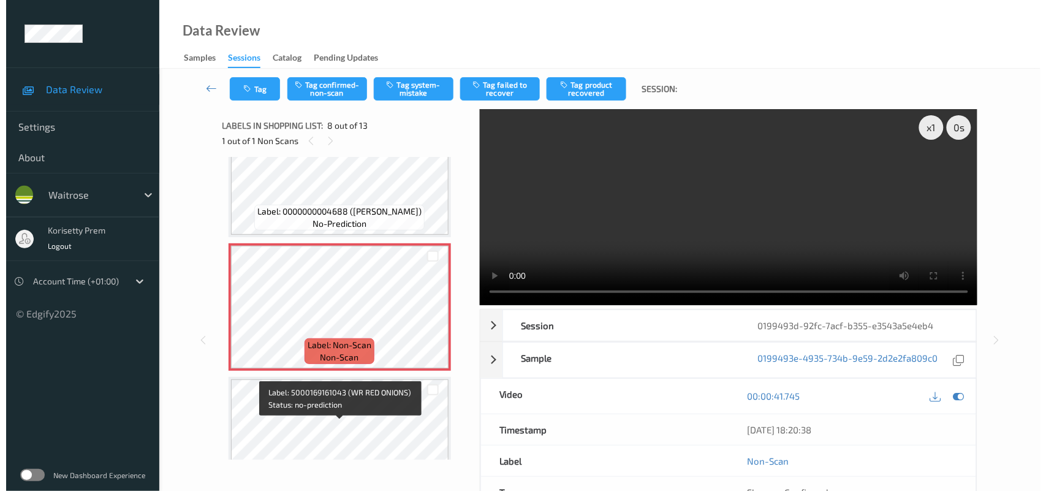
scroll to position [806, 0]
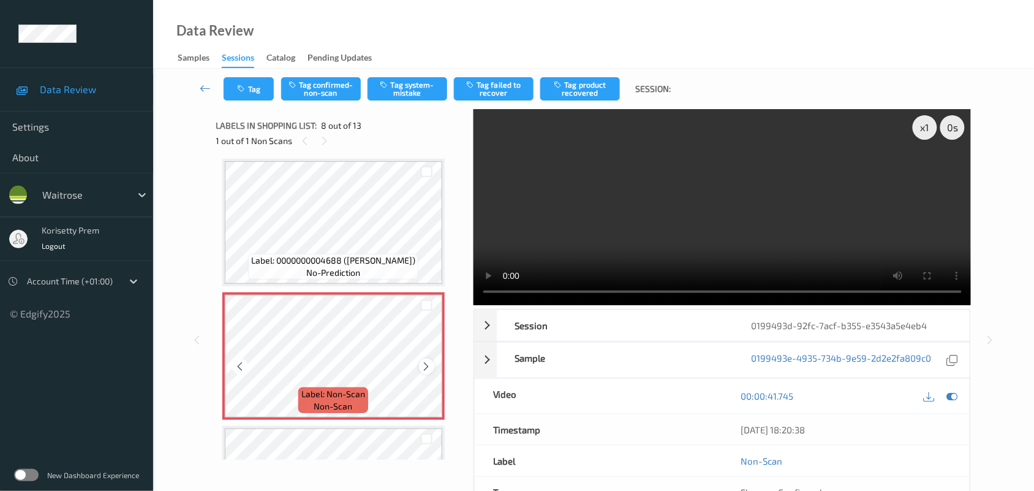
click at [425, 365] on icon at bounding box center [426, 366] width 10 height 11
click at [425, 363] on icon at bounding box center [426, 366] width 10 height 11
click at [415, 91] on button "Tag system-mistake" at bounding box center [408, 88] width 80 height 23
click at [251, 89] on button "Tag" at bounding box center [249, 88] width 50 height 23
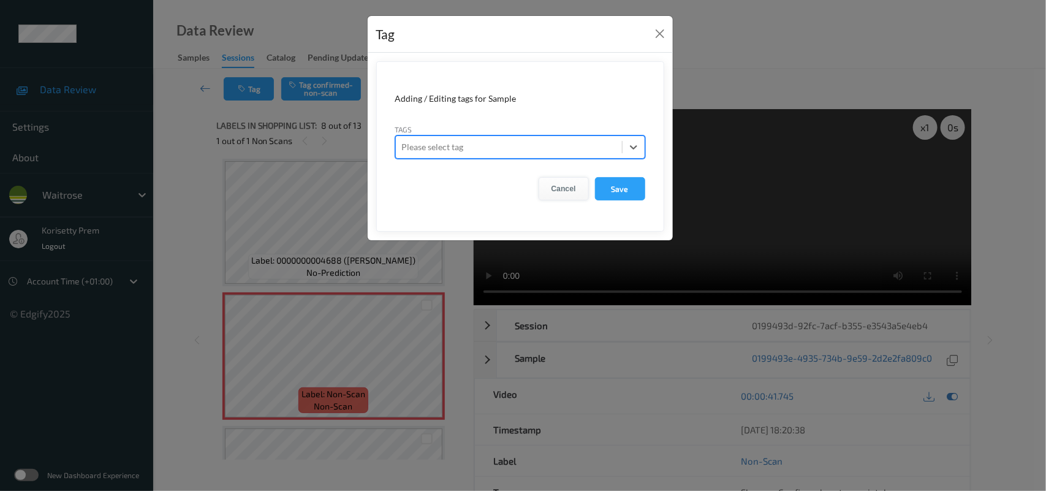
click at [559, 189] on button "Cancel" at bounding box center [563, 188] width 50 height 23
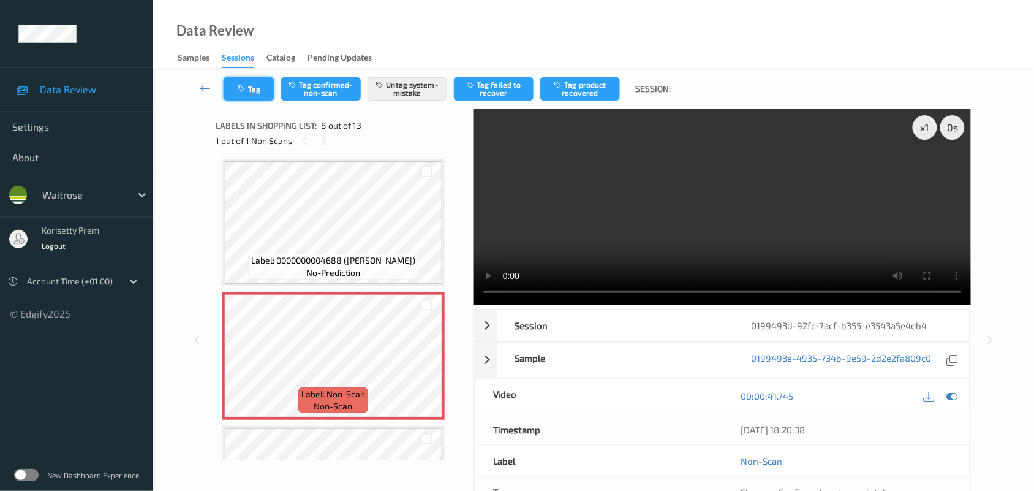
click at [230, 83] on button "Tag" at bounding box center [249, 88] width 50 height 23
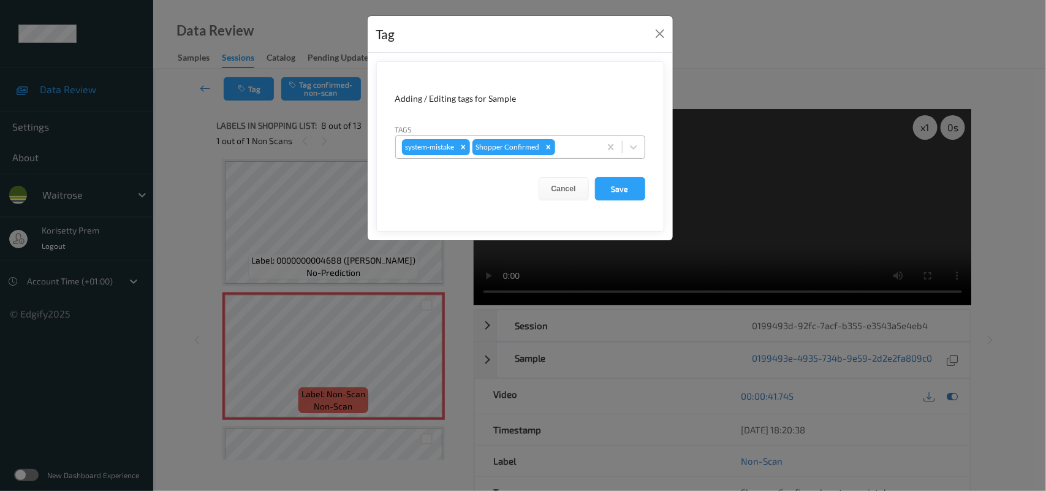
click at [562, 143] on div at bounding box center [575, 147] width 36 height 15
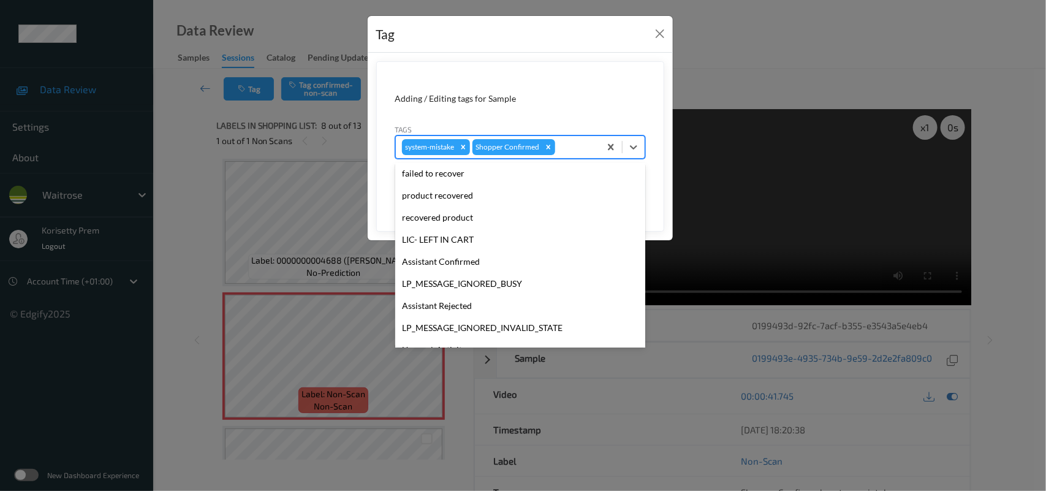
scroll to position [305, 0]
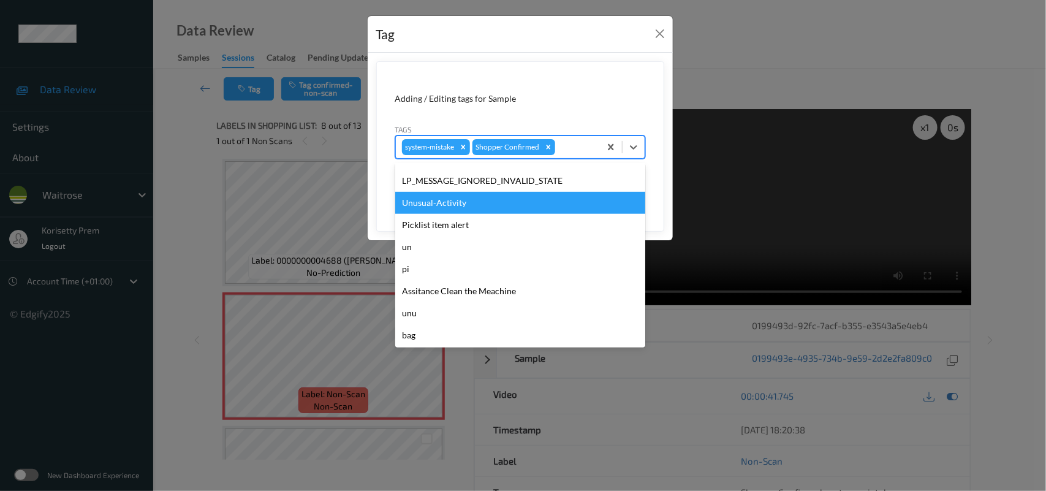
click at [445, 206] on div "Unusual-Activity" at bounding box center [520, 203] width 250 height 22
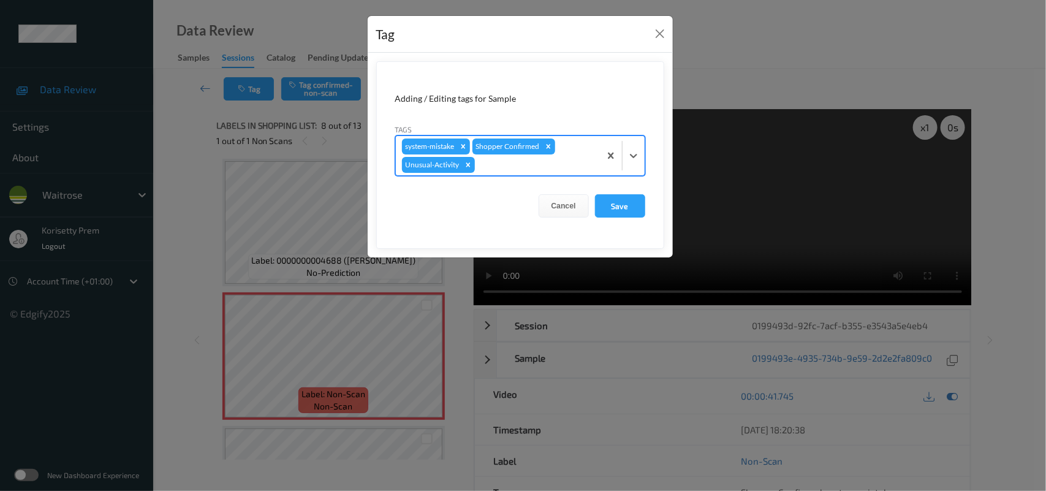
click at [559, 153] on div "system-mistake Shopper Confirmed Unusual-Activity" at bounding box center [498, 155] width 204 height 39
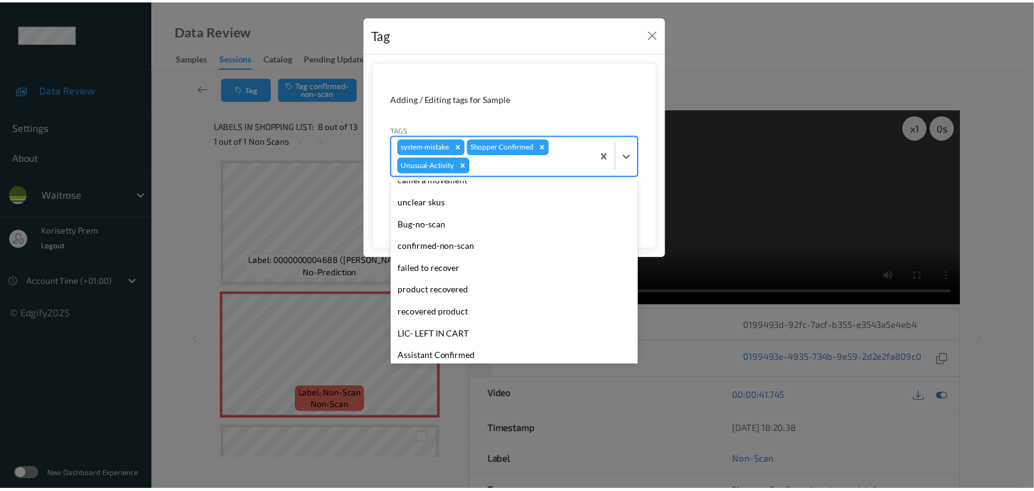
scroll to position [284, 0]
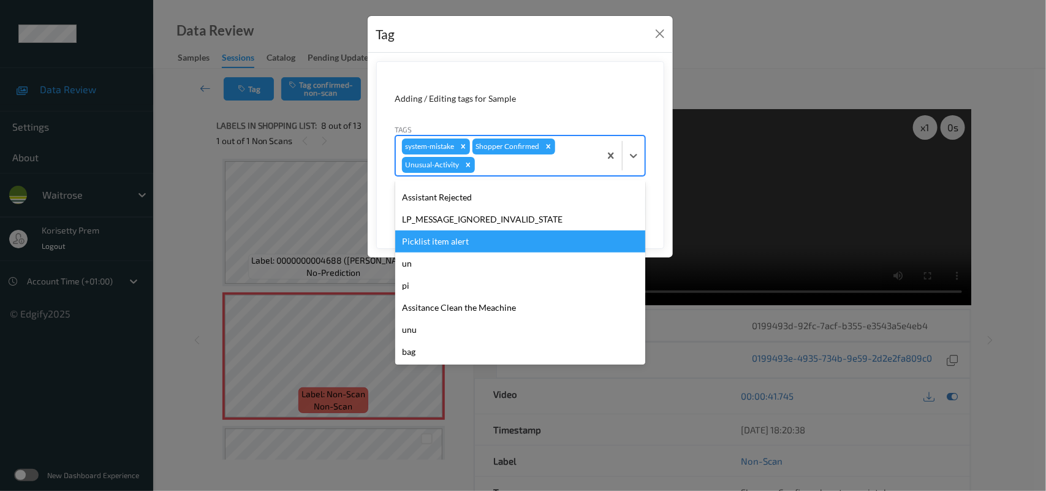
click at [450, 241] on div "Picklist item alert" at bounding box center [520, 241] width 250 height 22
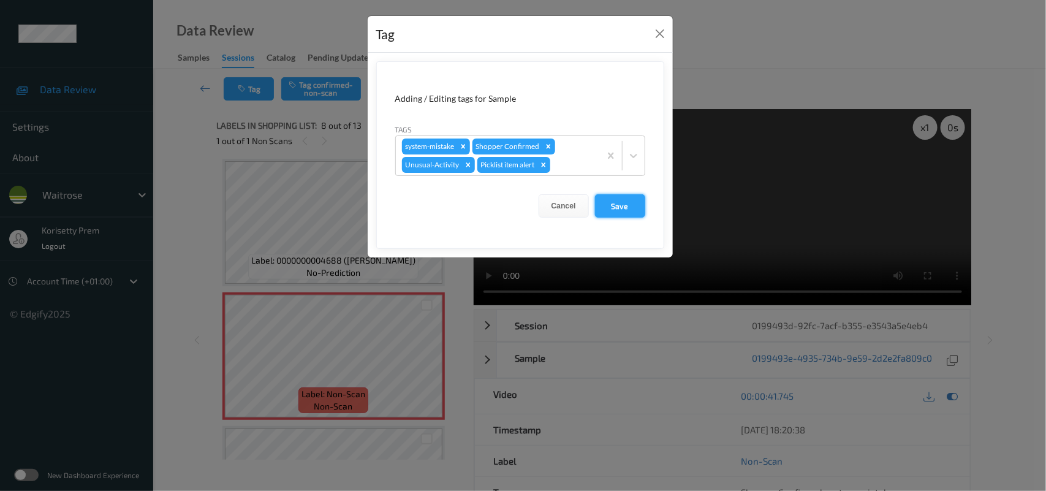
click at [617, 212] on button "Save" at bounding box center [620, 205] width 50 height 23
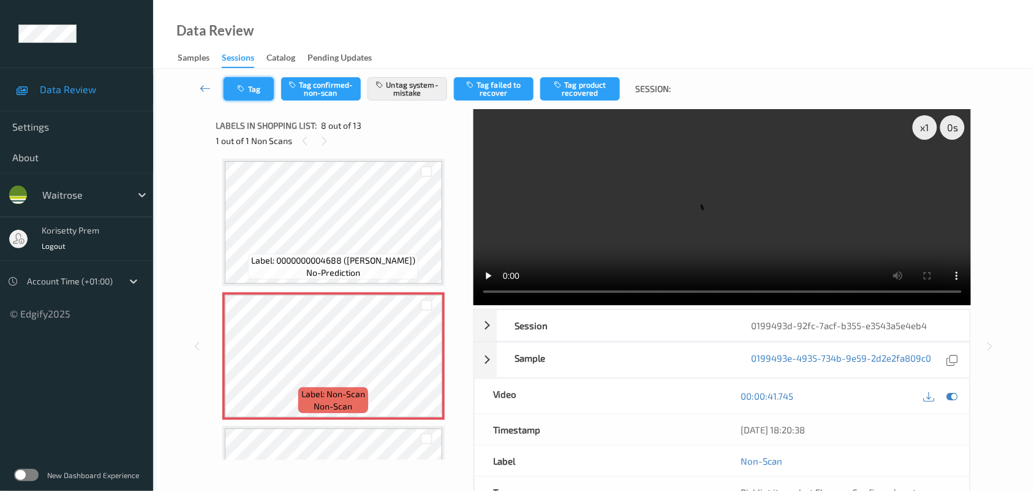
click at [268, 77] on button "Tag" at bounding box center [249, 88] width 50 height 23
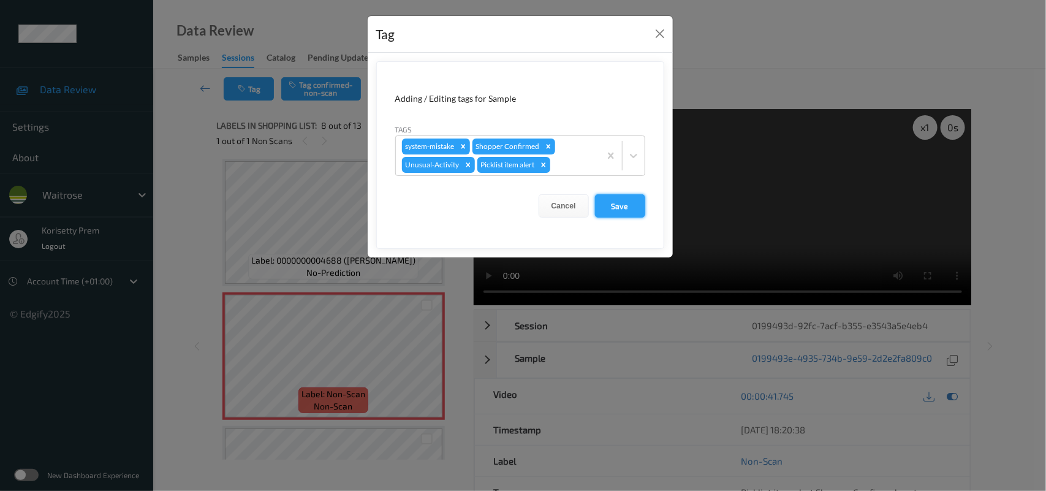
click at [621, 208] on button "Save" at bounding box center [620, 205] width 50 height 23
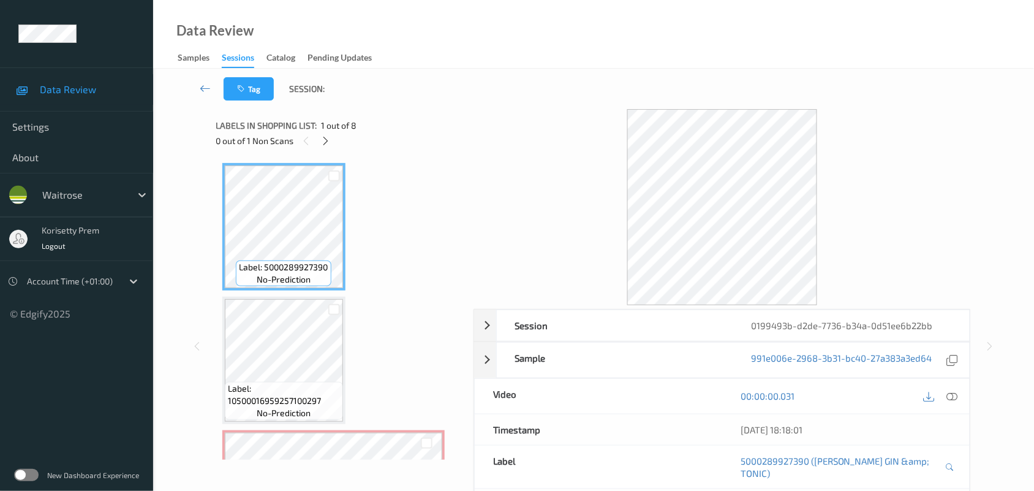
click at [464, 108] on div "Tag Session:" at bounding box center [593, 89] width 831 height 40
click at [322, 135] on icon at bounding box center [325, 140] width 10 height 11
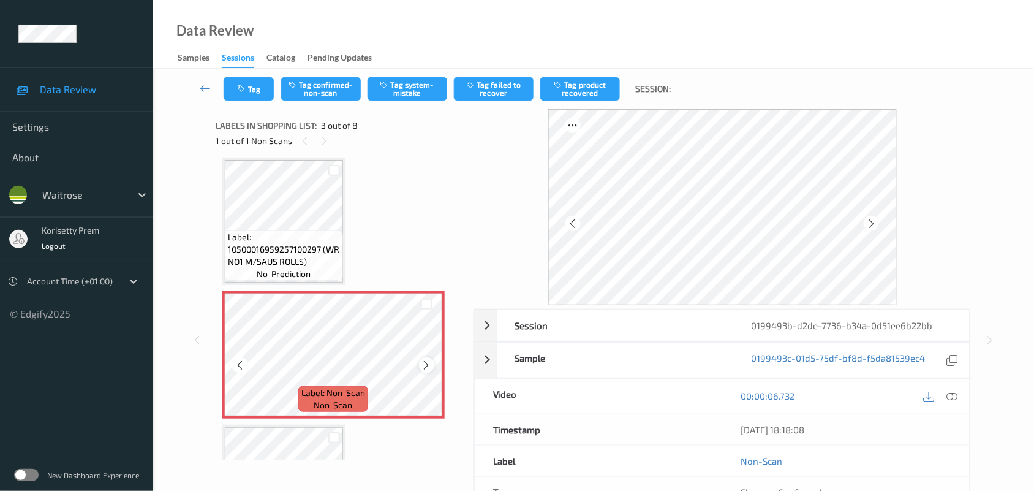
click at [427, 361] on icon at bounding box center [426, 365] width 10 height 11
click at [423, 361] on icon at bounding box center [426, 365] width 10 height 11
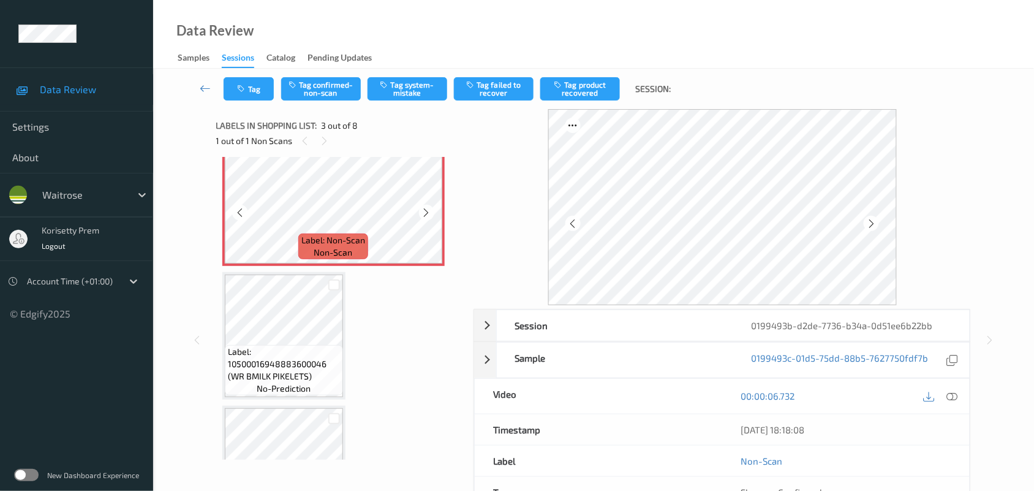
scroll to position [292, 0]
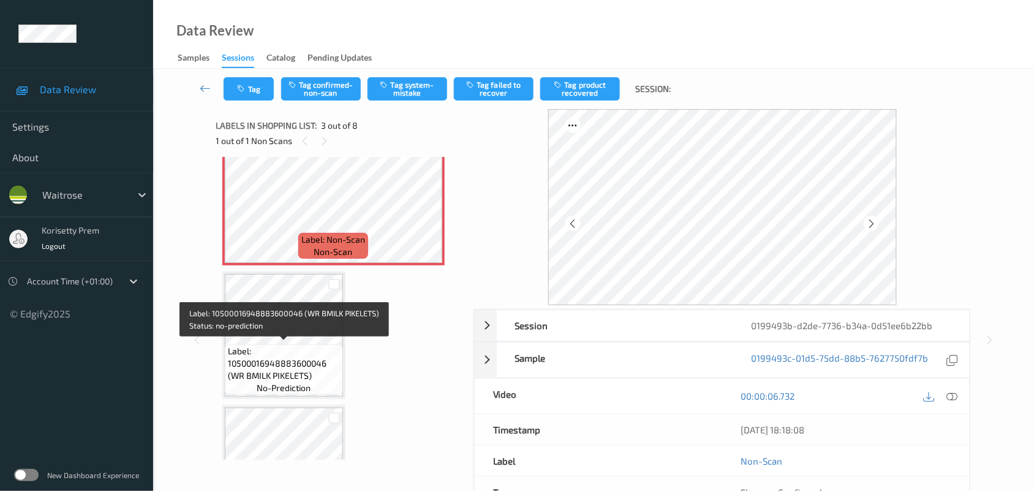
click at [293, 354] on span "Label: 10500016948883600046 (WR BMILK PIKELETS)" at bounding box center [284, 363] width 112 height 37
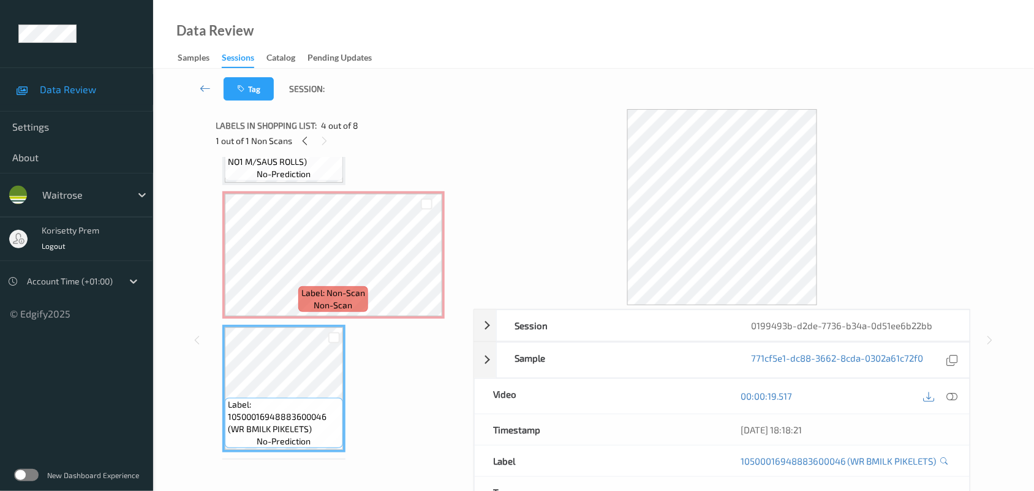
scroll to position [216, 0]
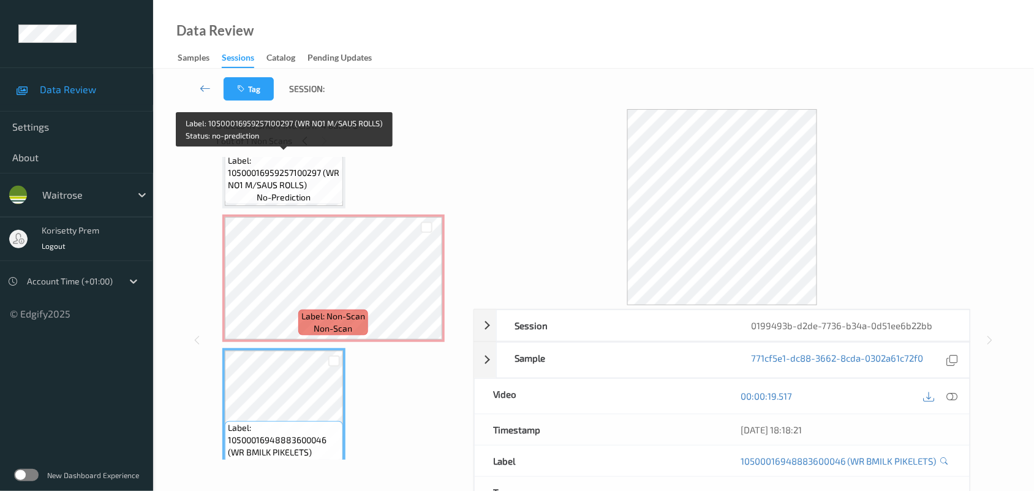
click at [273, 179] on span "Label: 10500016959257100297 (WR NO1 M/SAUS ROLLS)" at bounding box center [284, 172] width 112 height 37
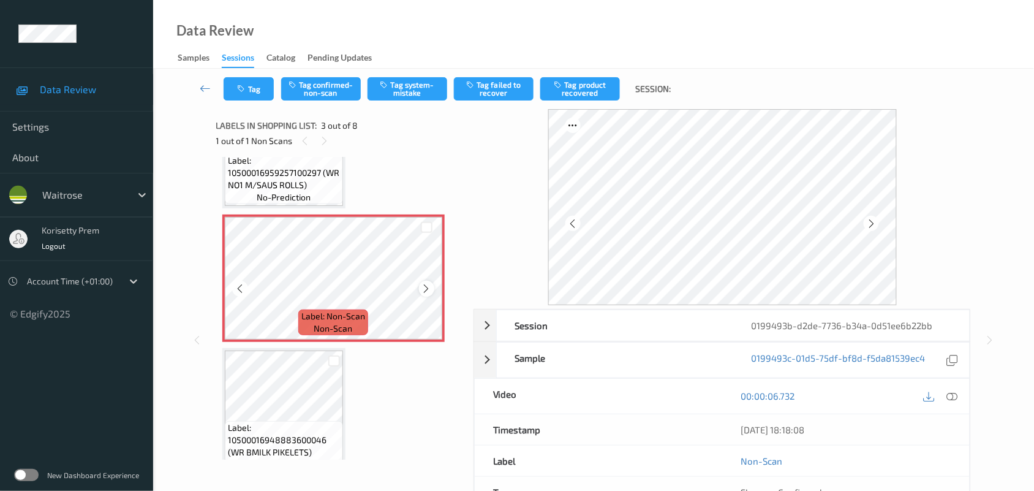
click at [425, 291] on icon at bounding box center [426, 288] width 10 height 11
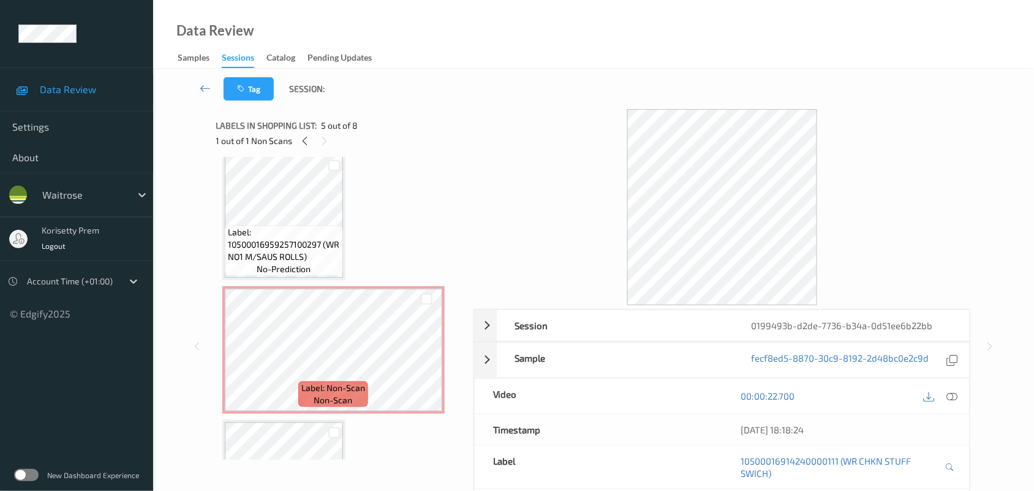
scroll to position [62, 0]
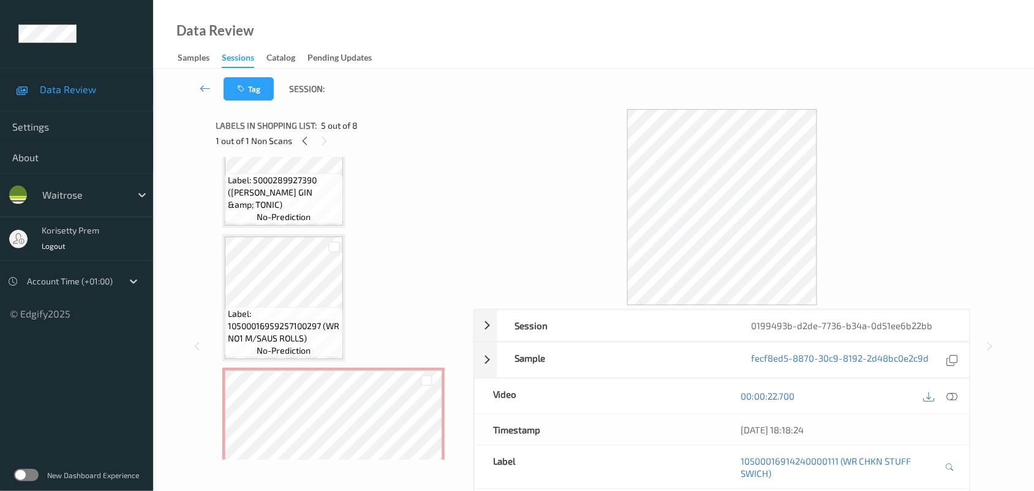
click at [295, 197] on span "Label: 5000289927390 ([PERSON_NAME] GIN &amp; TONIC)" at bounding box center [284, 192] width 112 height 37
click at [953, 395] on icon at bounding box center [952, 395] width 11 height 11
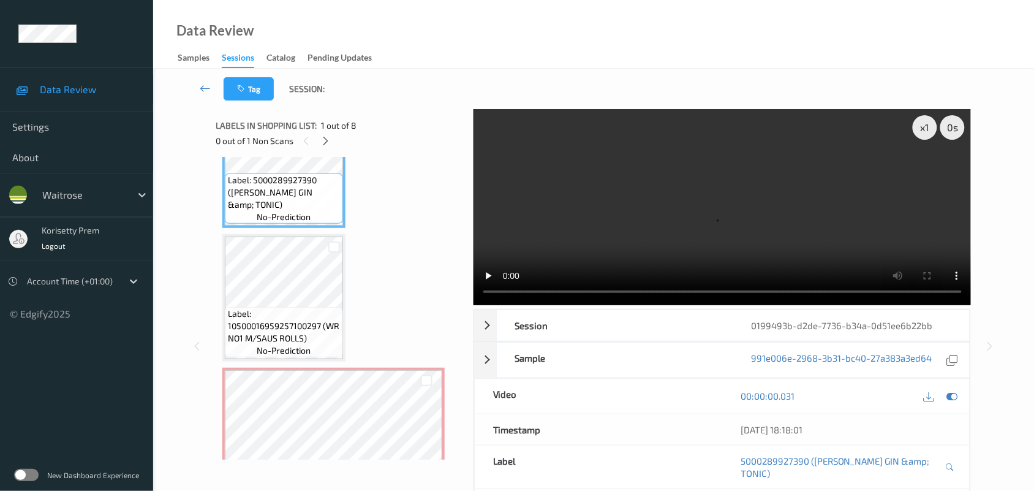
click at [653, 239] on video at bounding box center [723, 207] width 498 height 196
click at [637, 200] on video at bounding box center [723, 207] width 498 height 196
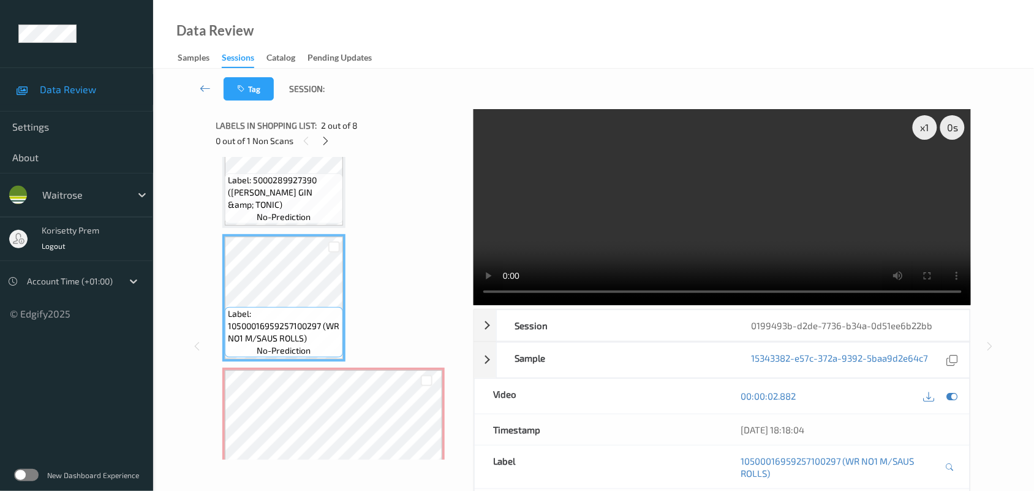
click at [610, 221] on video at bounding box center [723, 207] width 498 height 196
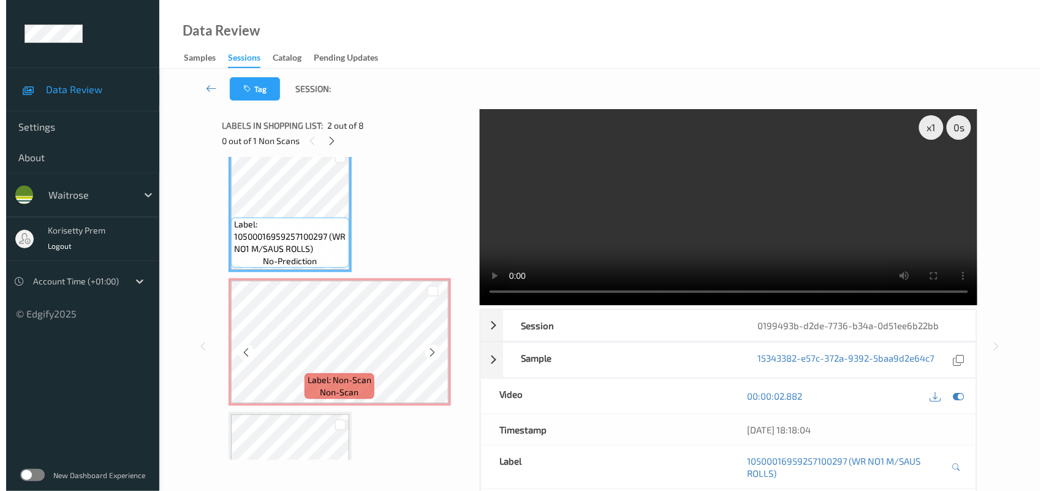
scroll to position [153, 0]
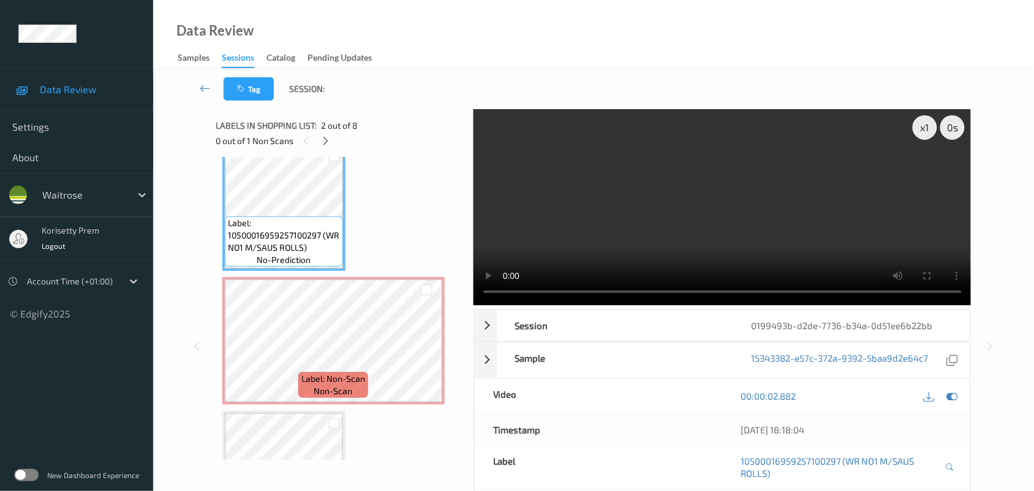
click at [688, 222] on video at bounding box center [723, 207] width 498 height 196
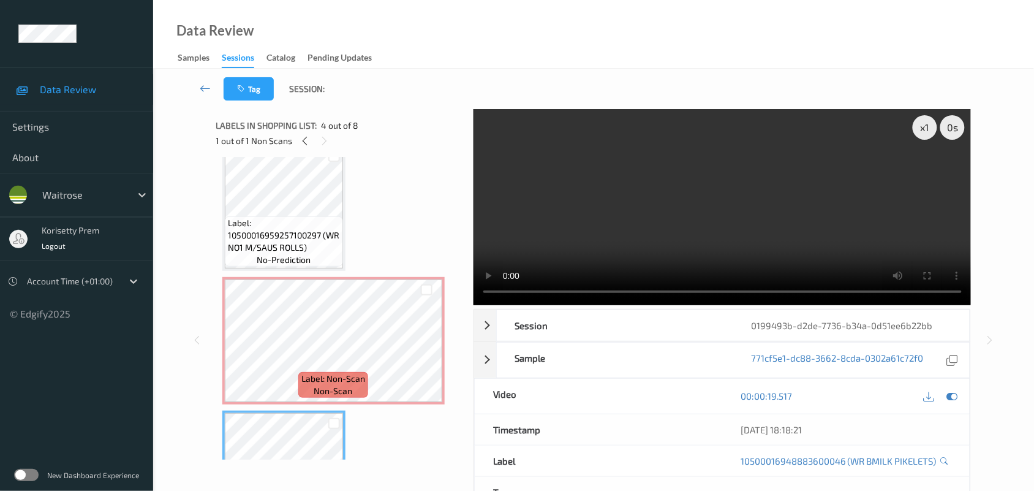
click at [654, 230] on video at bounding box center [723, 207] width 498 height 196
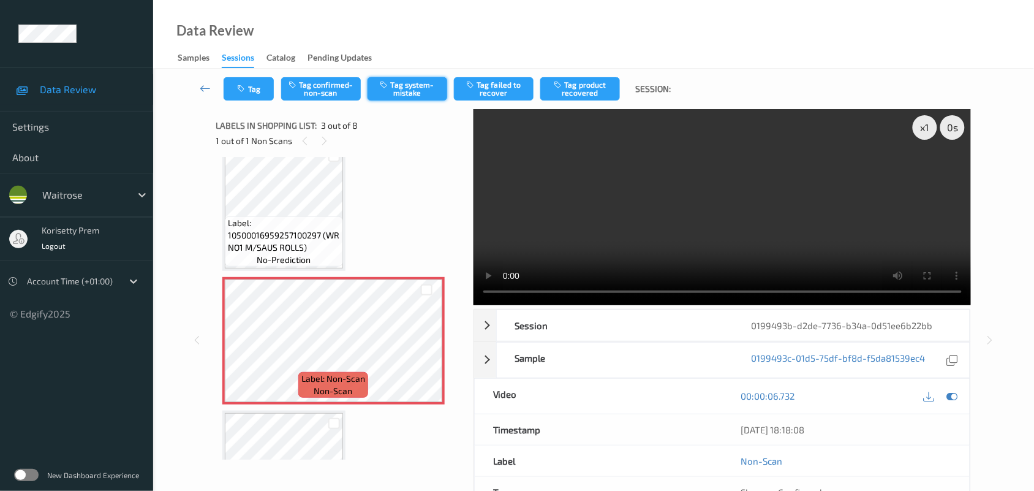
click at [412, 88] on button "Tag system-mistake" at bounding box center [408, 88] width 80 height 23
click at [265, 88] on button "Tag" at bounding box center [249, 88] width 50 height 23
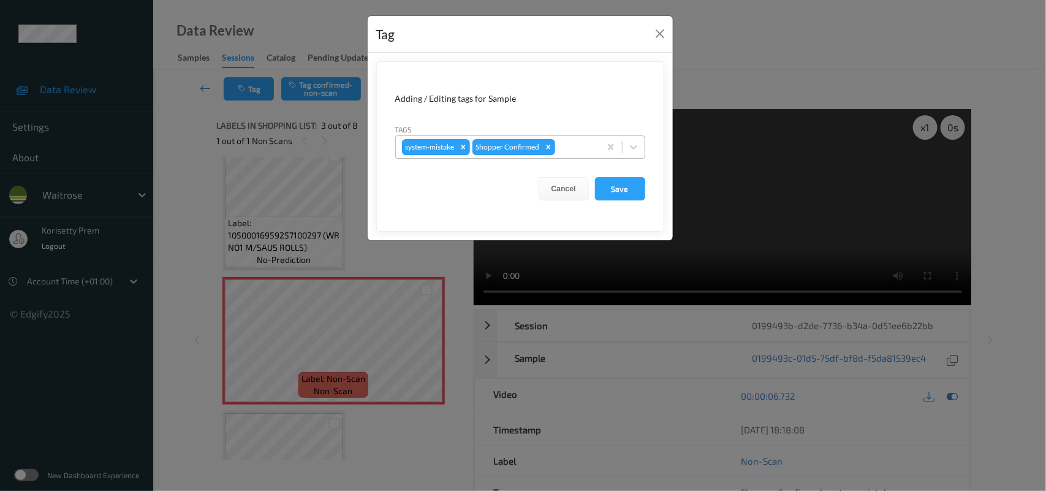
click at [572, 138] on div "system-mistake Shopper Confirmed" at bounding box center [498, 147] width 204 height 21
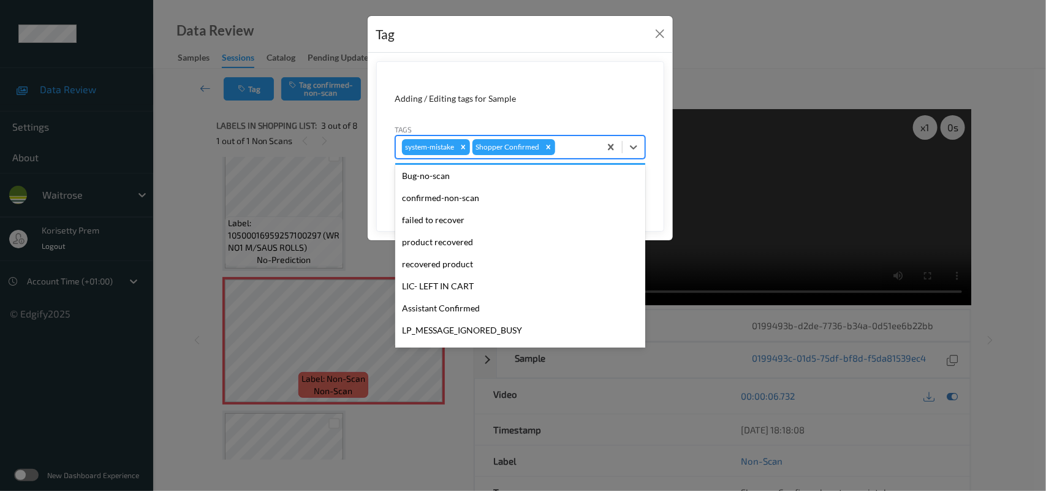
scroll to position [305, 0]
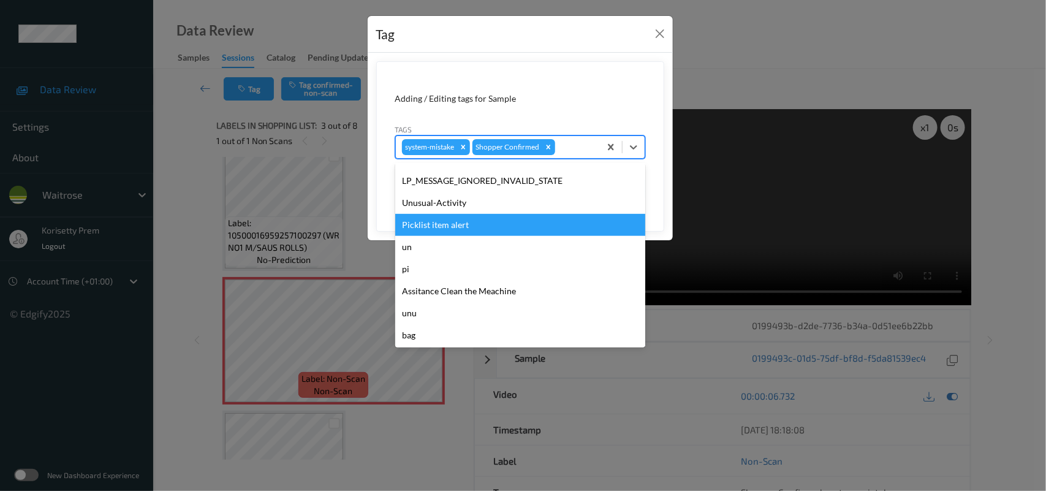
click at [458, 214] on div "Picklist item alert" at bounding box center [520, 225] width 250 height 22
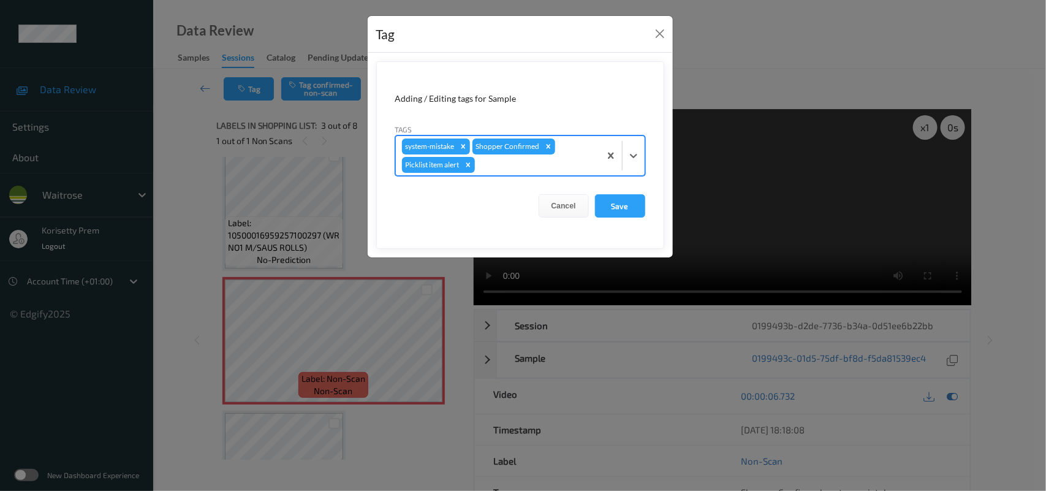
click at [492, 166] on div at bounding box center [535, 164] width 116 height 15
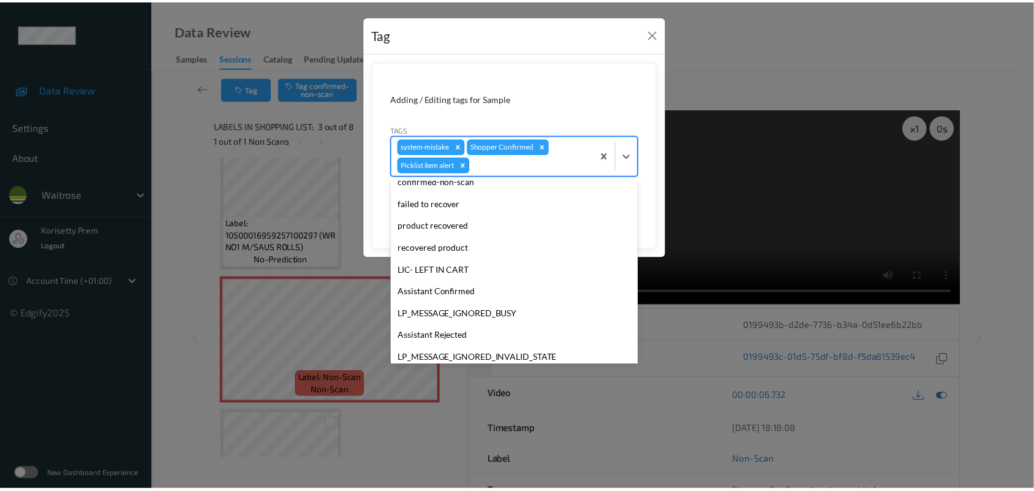
scroll to position [284, 0]
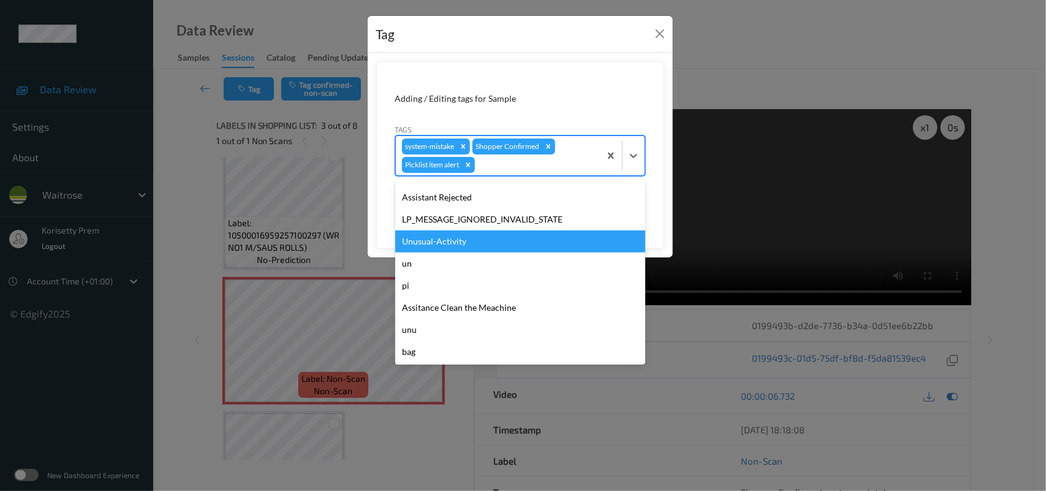
click at [469, 241] on div "Unusual-Activity" at bounding box center [520, 241] width 250 height 22
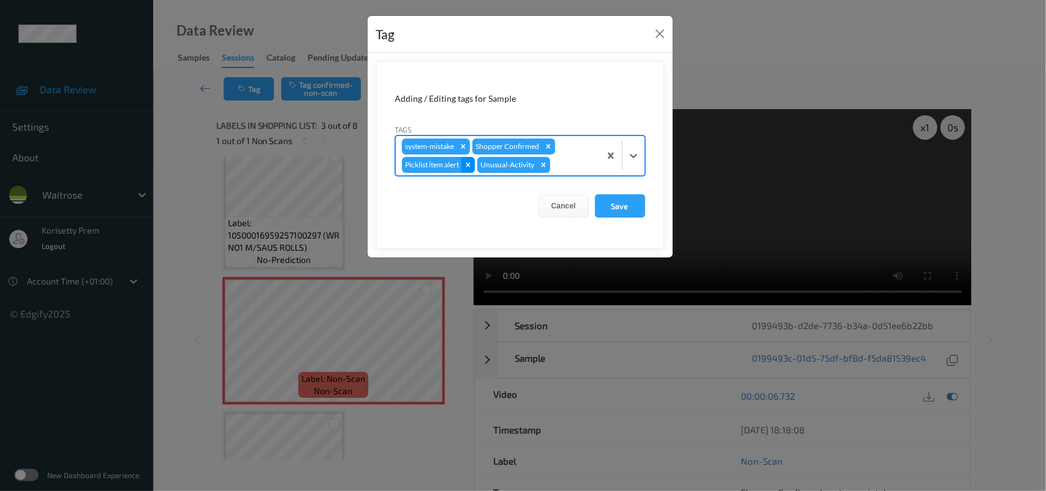
click at [470, 164] on icon "Remove Picklist item alert" at bounding box center [468, 164] width 4 height 4
click at [603, 199] on button "Save" at bounding box center [620, 205] width 50 height 23
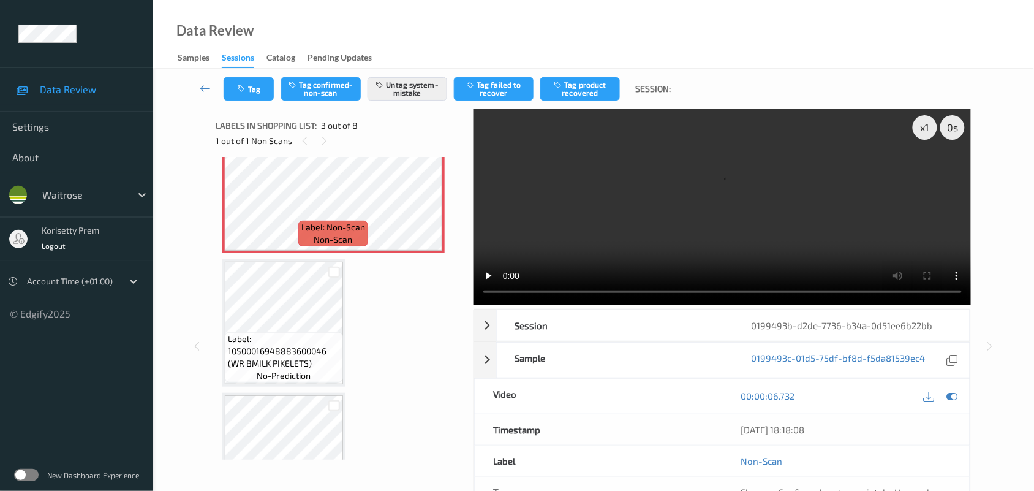
scroll to position [306, 0]
click at [276, 333] on span "Label: 10500016948883600046 (WR BMILK PIKELETS)" at bounding box center [284, 349] width 112 height 37
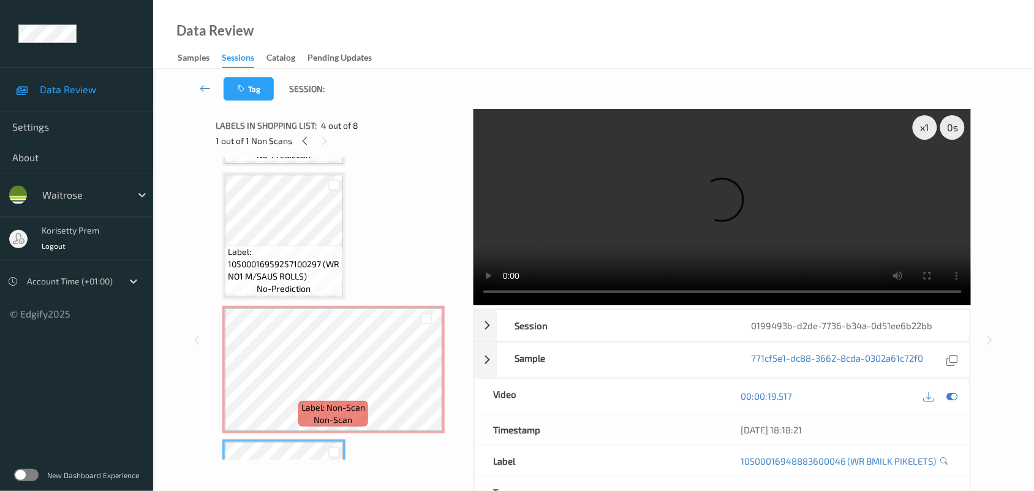
scroll to position [0, 0]
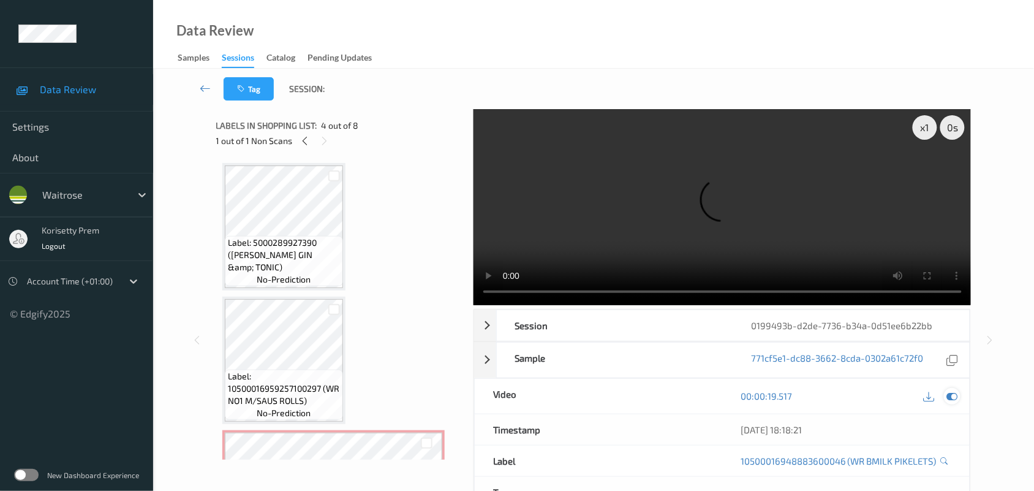
click at [957, 390] on icon at bounding box center [952, 395] width 11 height 11
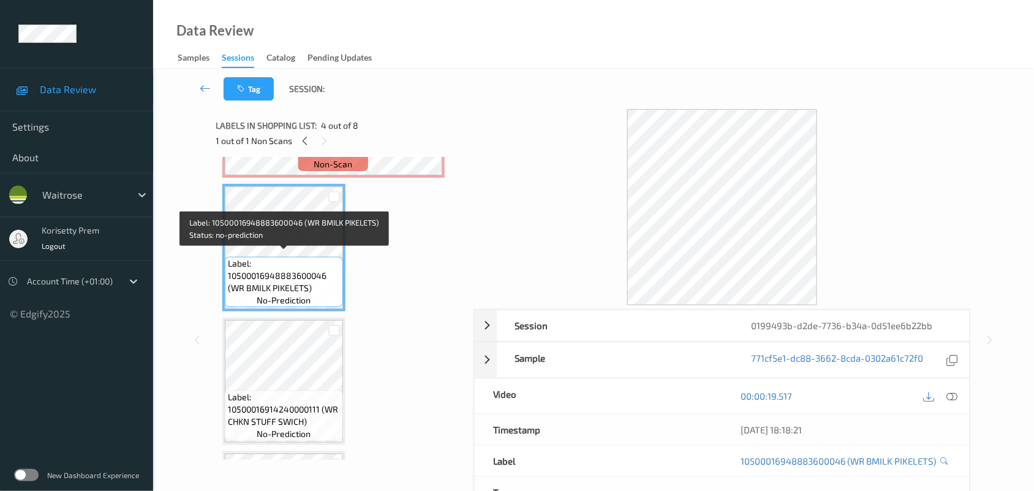
scroll to position [383, 0]
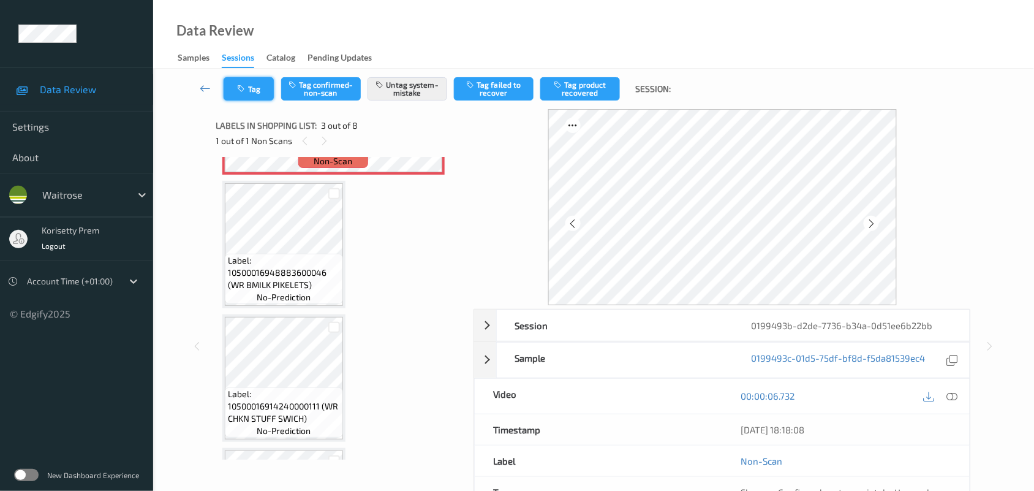
click at [252, 86] on button "Tag" at bounding box center [249, 88] width 50 height 23
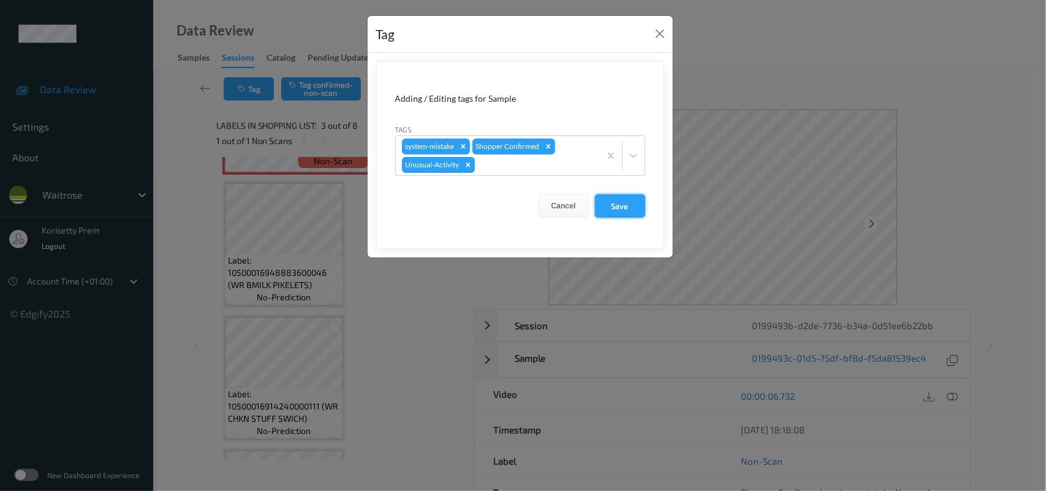
click at [628, 210] on button "Save" at bounding box center [620, 205] width 50 height 23
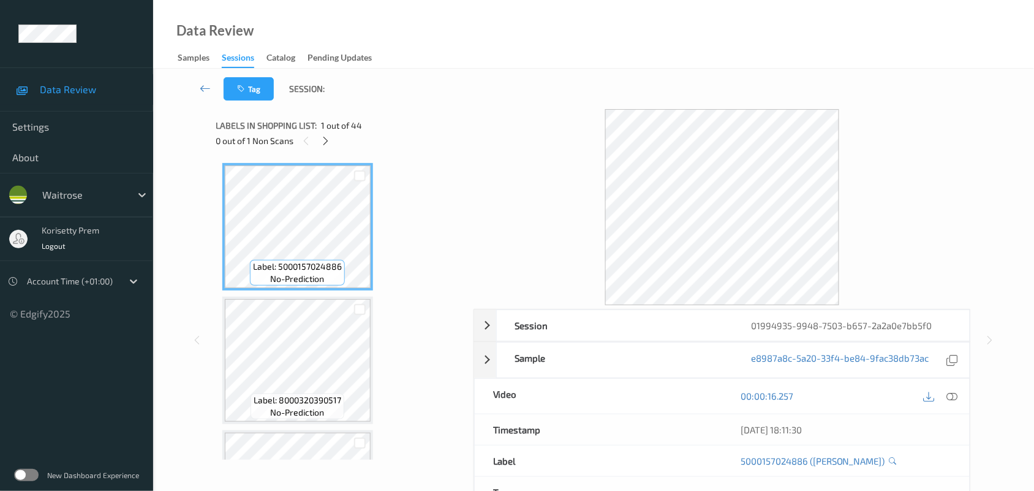
click at [512, 123] on div at bounding box center [723, 207] width 498 height 196
click at [322, 137] on icon at bounding box center [325, 140] width 10 height 11
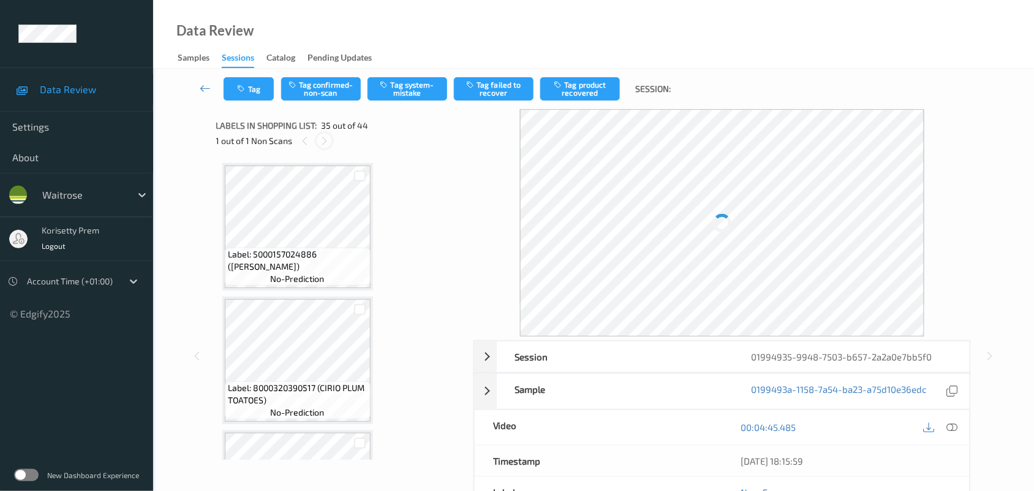
scroll to position [4403, 0]
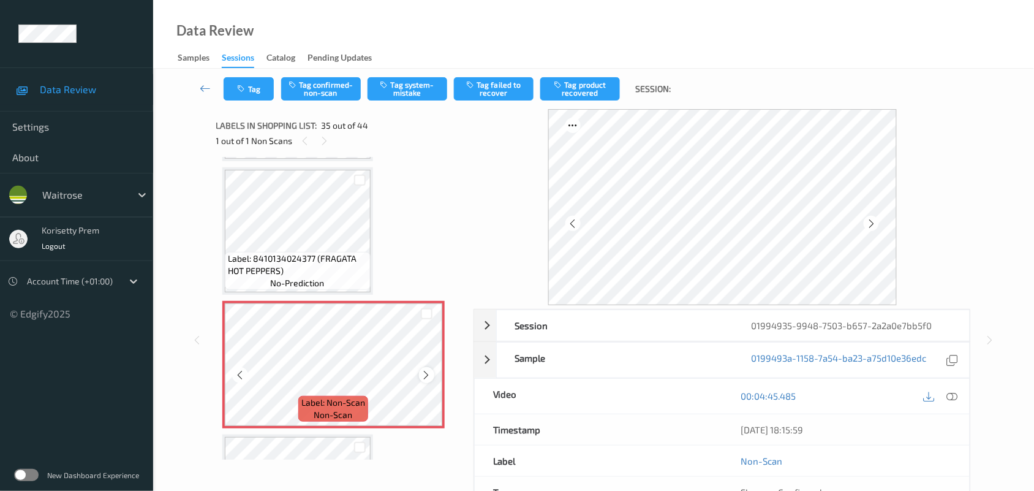
click at [426, 369] on icon at bounding box center [426, 374] width 10 height 11
click at [418, 83] on button "Tag system-mistake" at bounding box center [408, 88] width 80 height 23
click at [245, 91] on icon "button" at bounding box center [243, 89] width 10 height 9
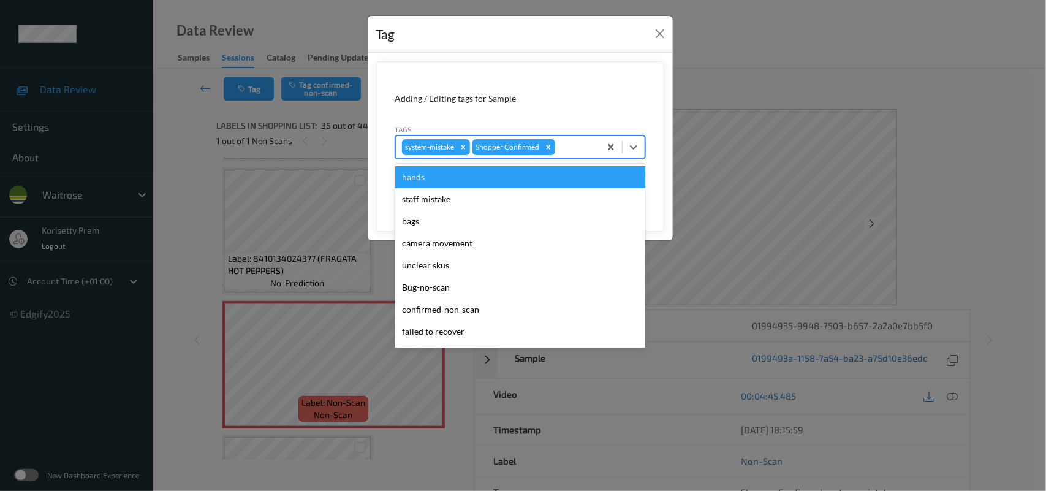
click at [574, 143] on div at bounding box center [575, 147] width 36 height 15
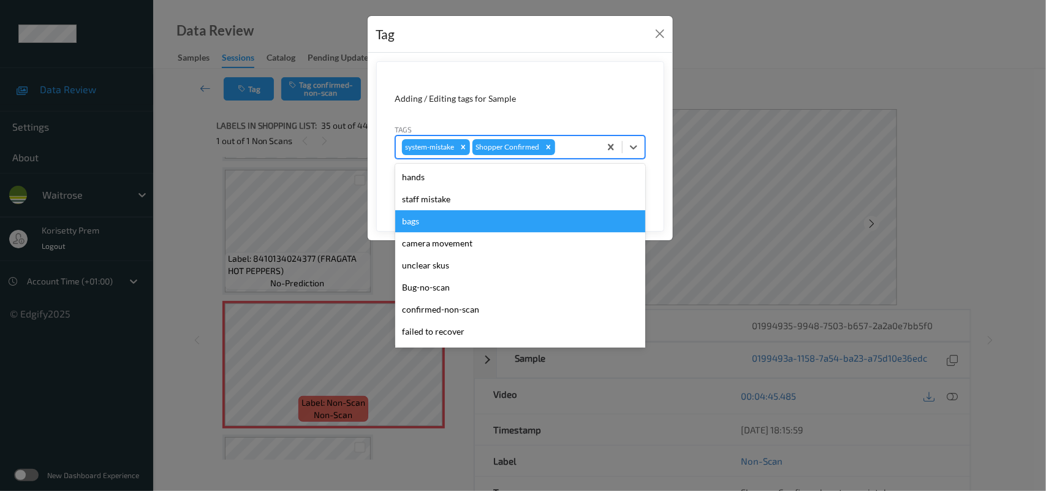
click at [412, 222] on div "bags" at bounding box center [520, 221] width 250 height 22
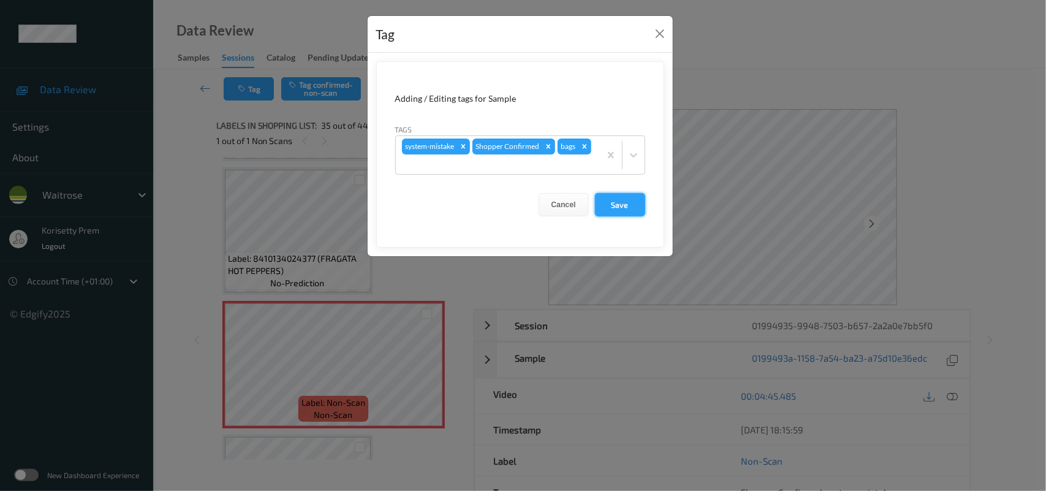
click at [605, 213] on button "Save" at bounding box center [620, 204] width 50 height 23
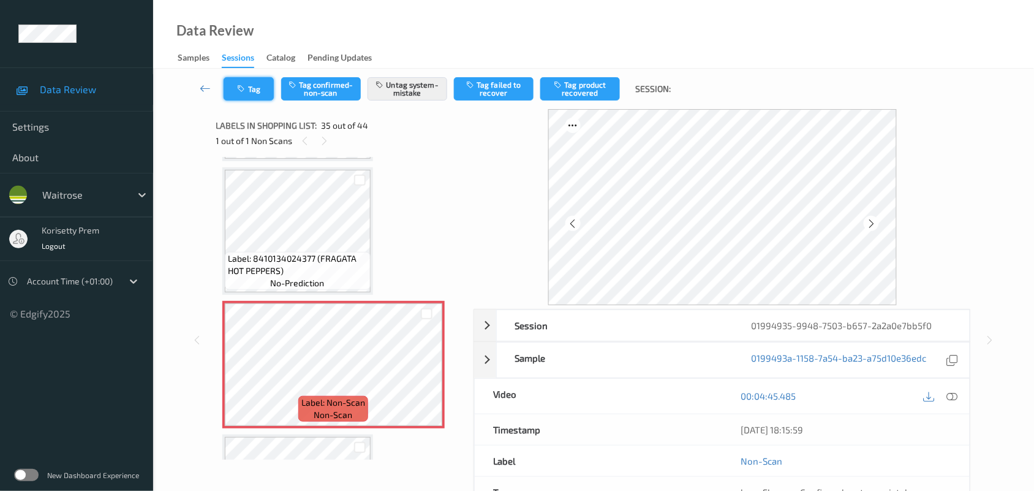
click at [259, 90] on button "Tag" at bounding box center [249, 88] width 50 height 23
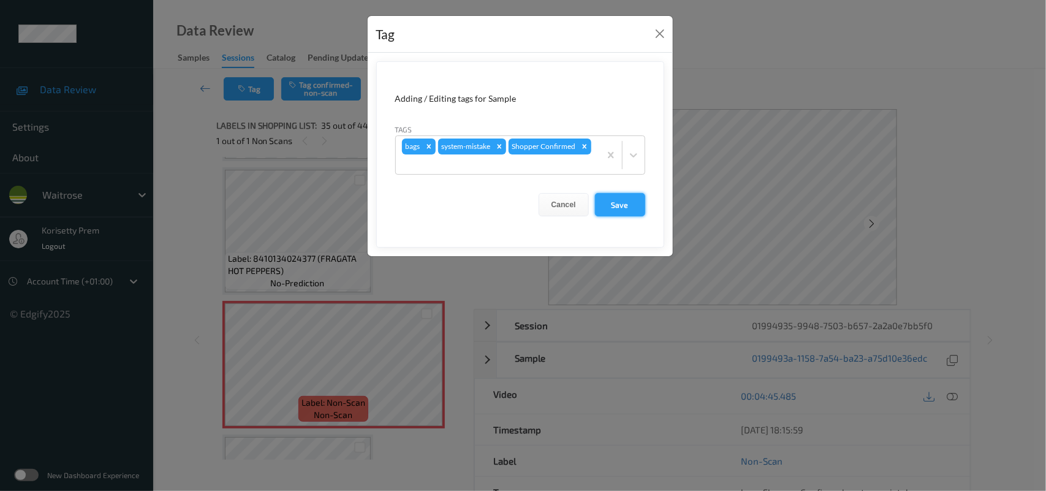
click at [624, 206] on button "Save" at bounding box center [620, 204] width 50 height 23
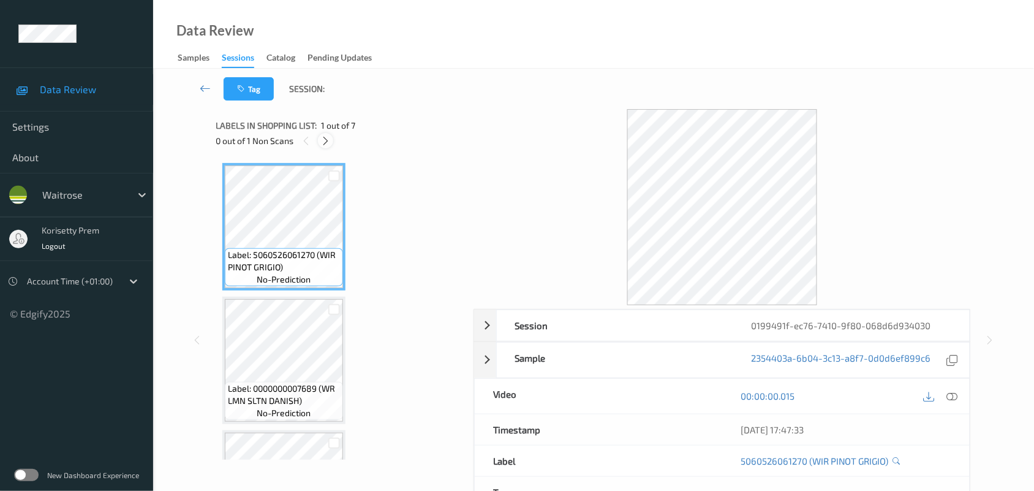
click at [325, 135] on icon at bounding box center [325, 140] width 10 height 11
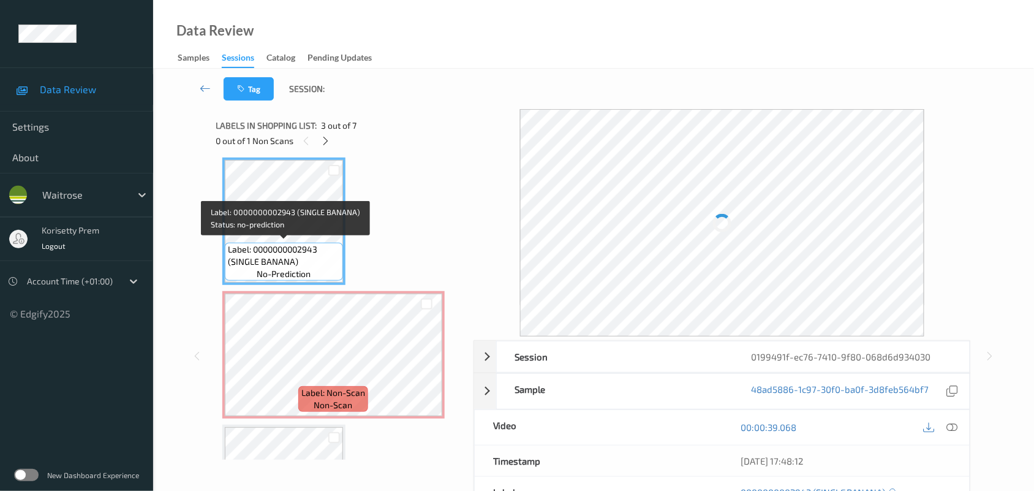
scroll to position [119, 0]
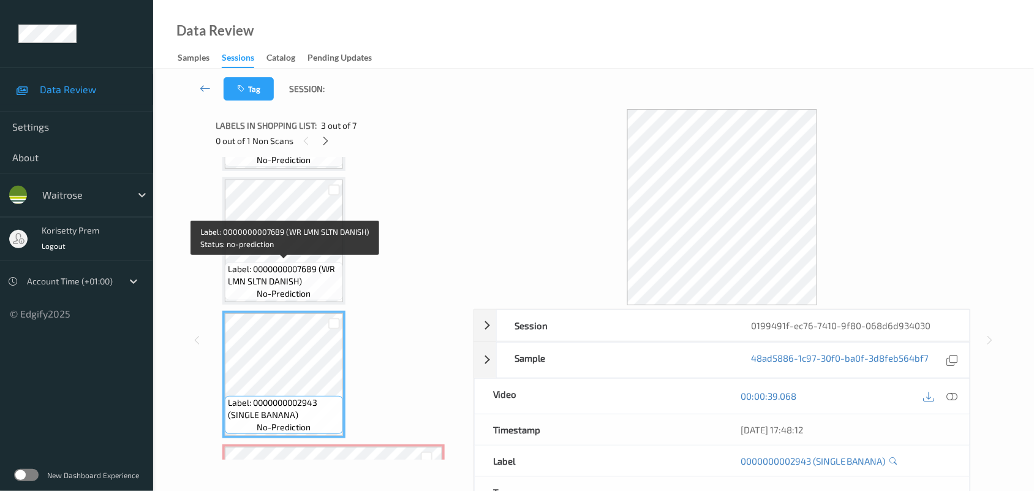
click at [278, 263] on span "Label: 0000000007689 (WR LMN SLTN DANISH)" at bounding box center [284, 275] width 112 height 25
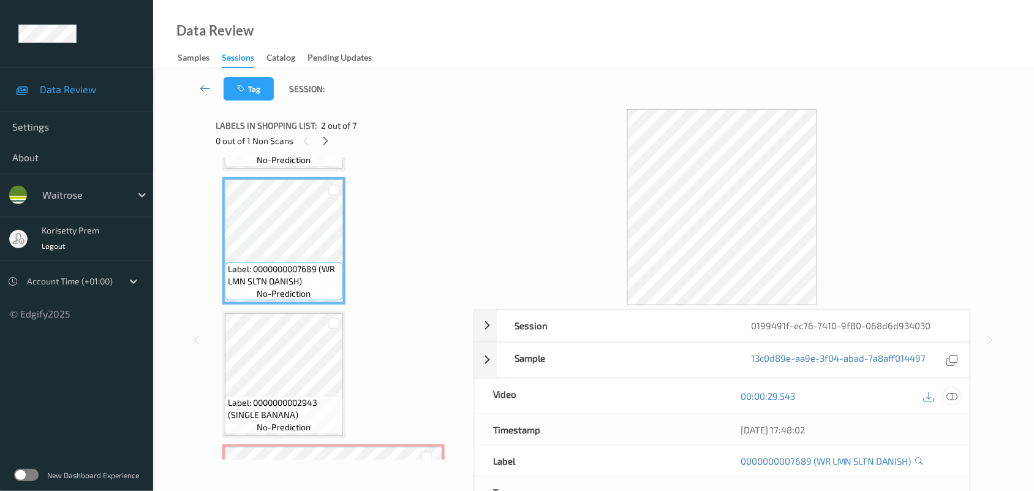
click at [953, 396] on icon at bounding box center [952, 395] width 11 height 11
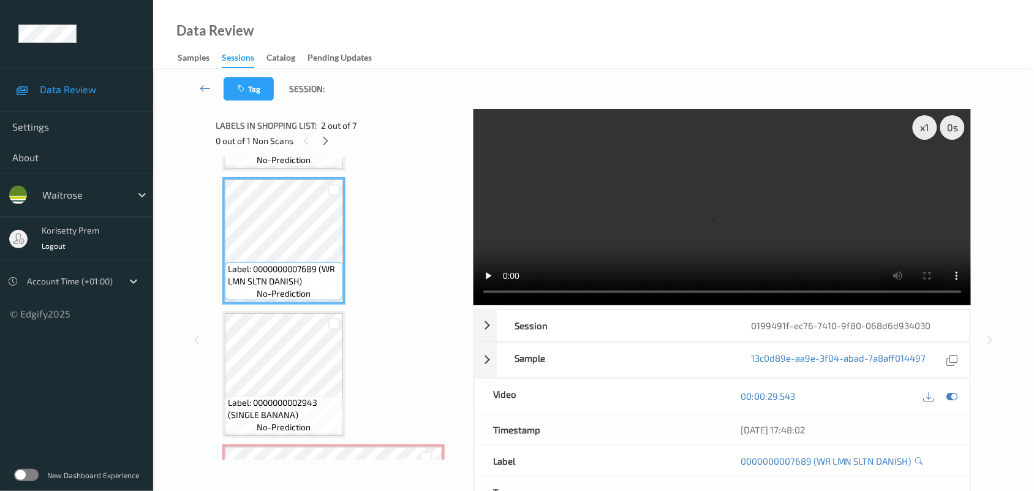
click at [634, 200] on video at bounding box center [723, 207] width 498 height 196
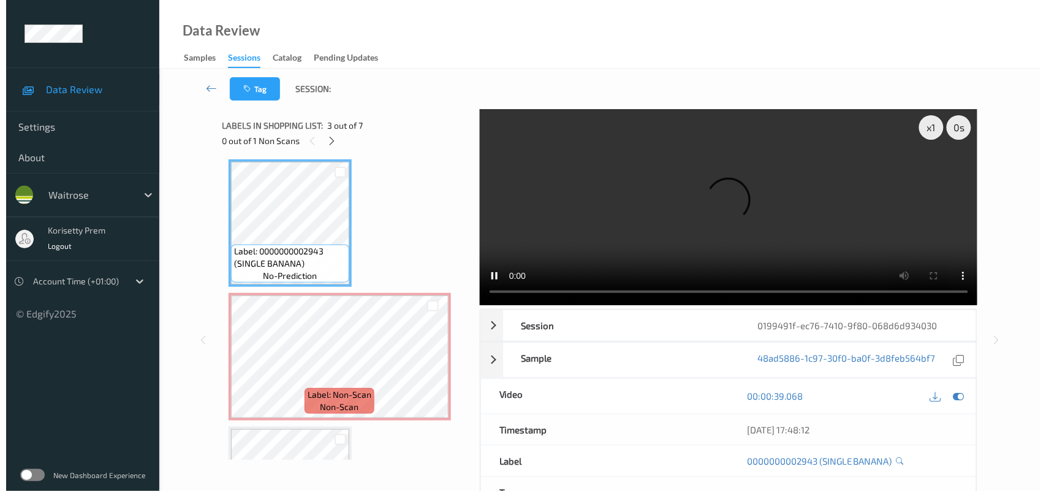
scroll to position [273, 0]
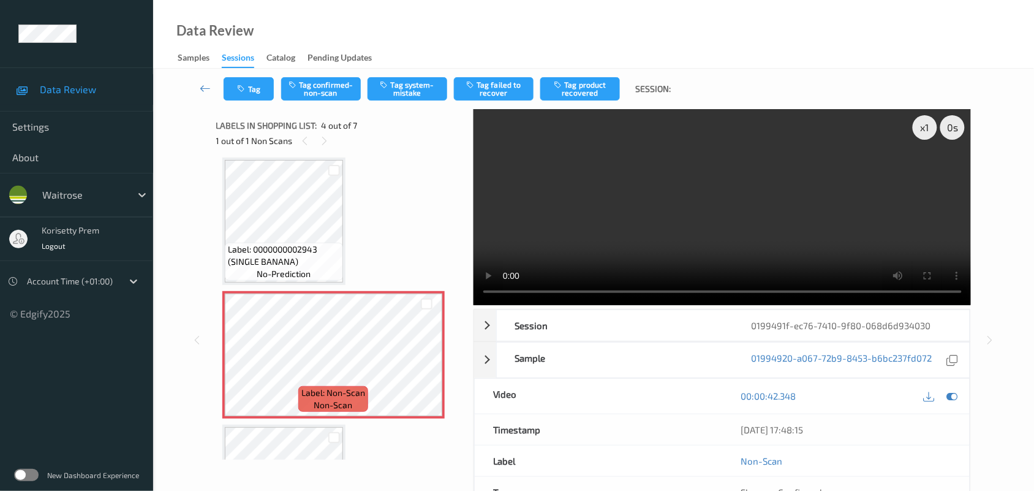
click at [667, 235] on video at bounding box center [723, 207] width 498 height 196
click at [398, 86] on button "Tag system-mistake" at bounding box center [408, 88] width 80 height 23
click at [254, 90] on button "Tag" at bounding box center [249, 88] width 50 height 23
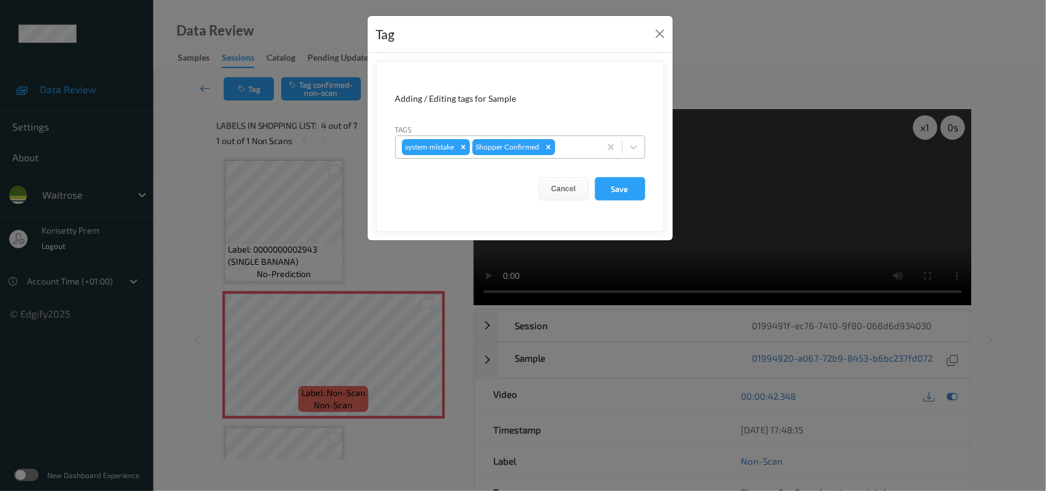
click at [580, 143] on div at bounding box center [575, 147] width 36 height 15
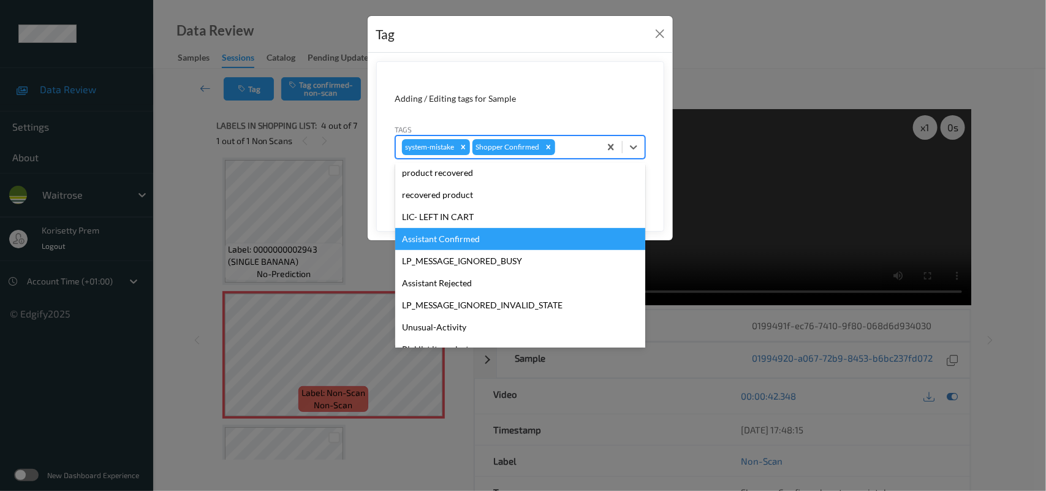
scroll to position [305, 0]
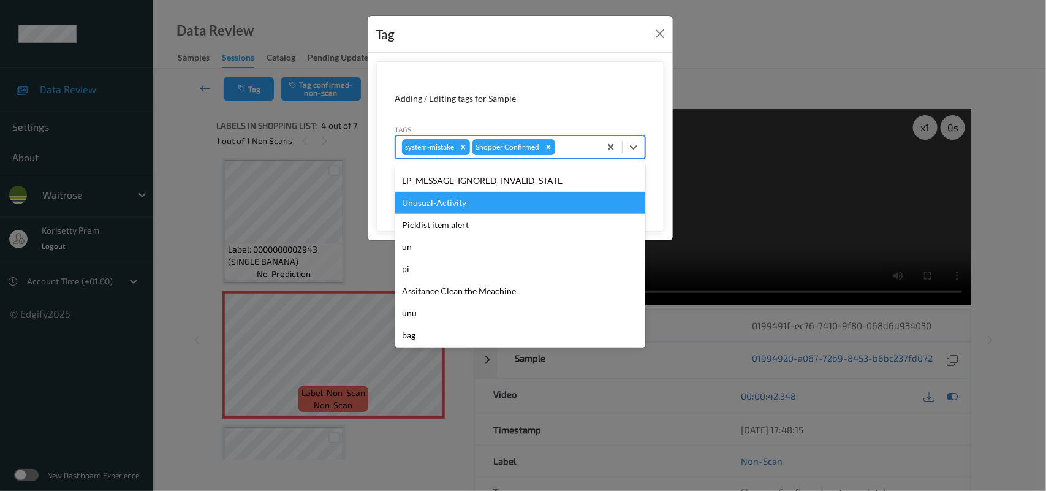
click at [467, 205] on div "Unusual-Activity" at bounding box center [520, 203] width 250 height 22
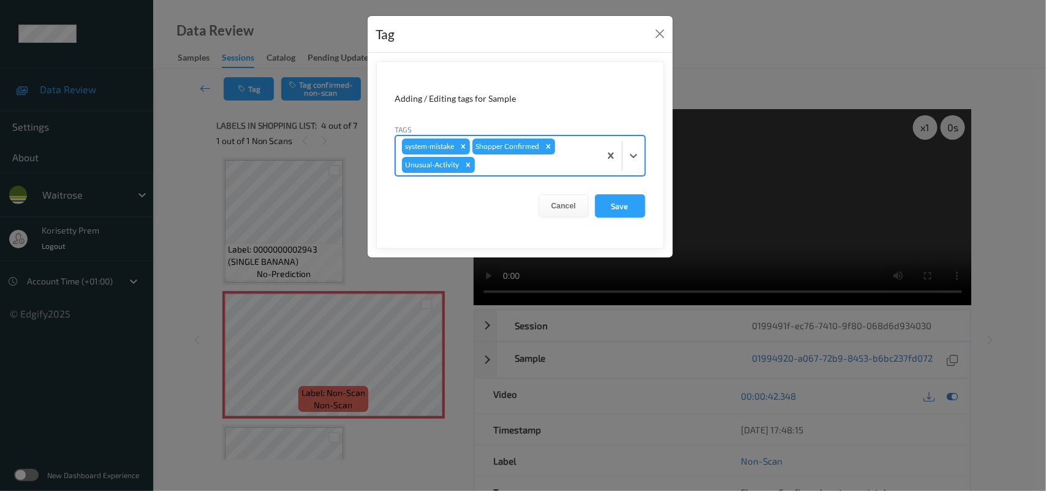
click at [515, 165] on div at bounding box center [535, 164] width 116 height 15
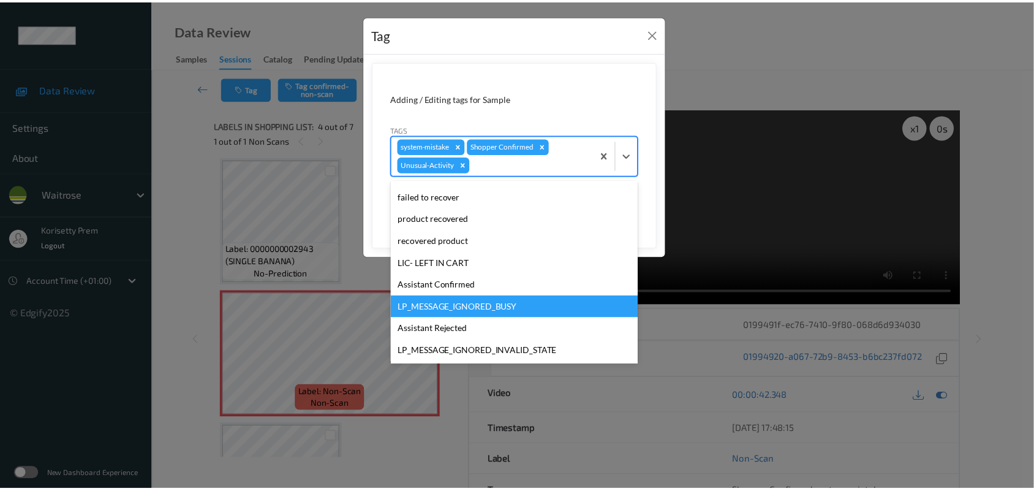
scroll to position [230, 0]
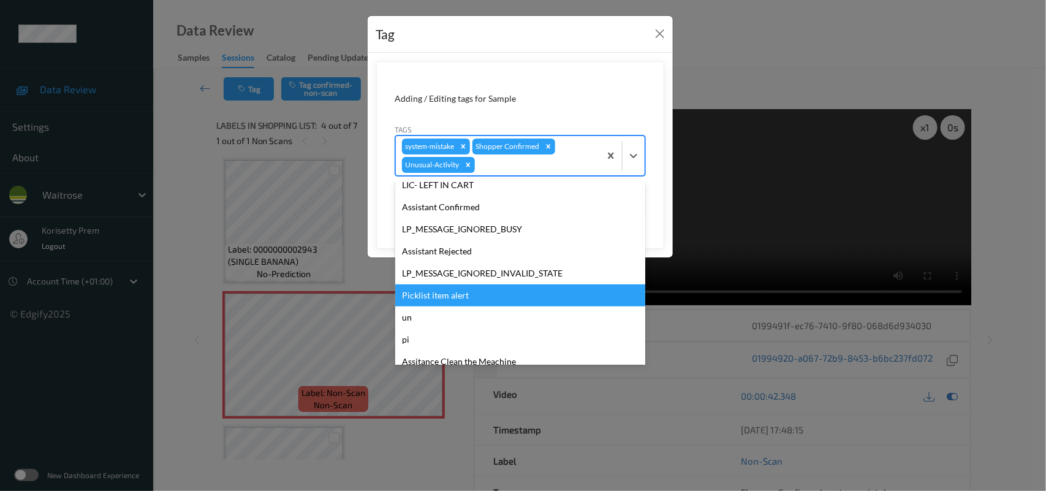
click at [455, 292] on div "Picklist item alert" at bounding box center [520, 295] width 250 height 22
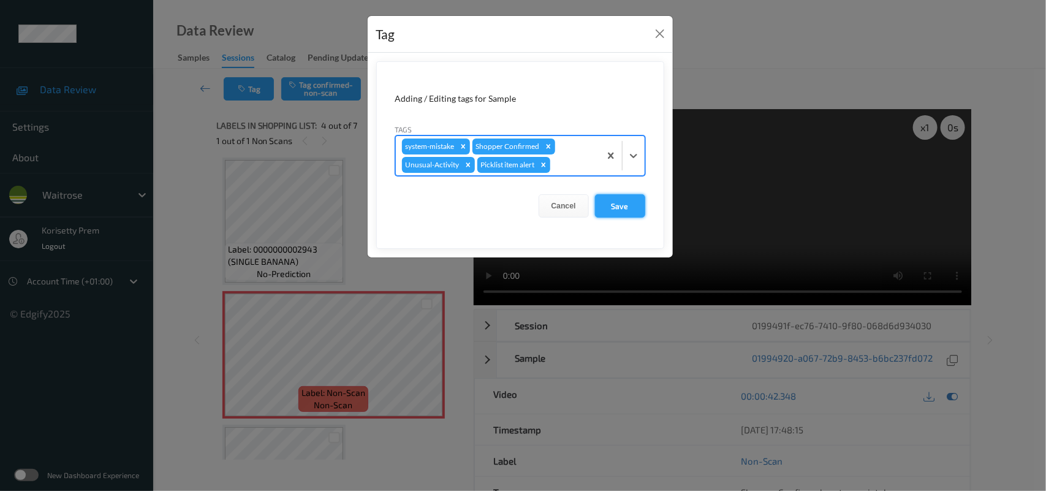
click at [614, 207] on button "Save" at bounding box center [620, 205] width 50 height 23
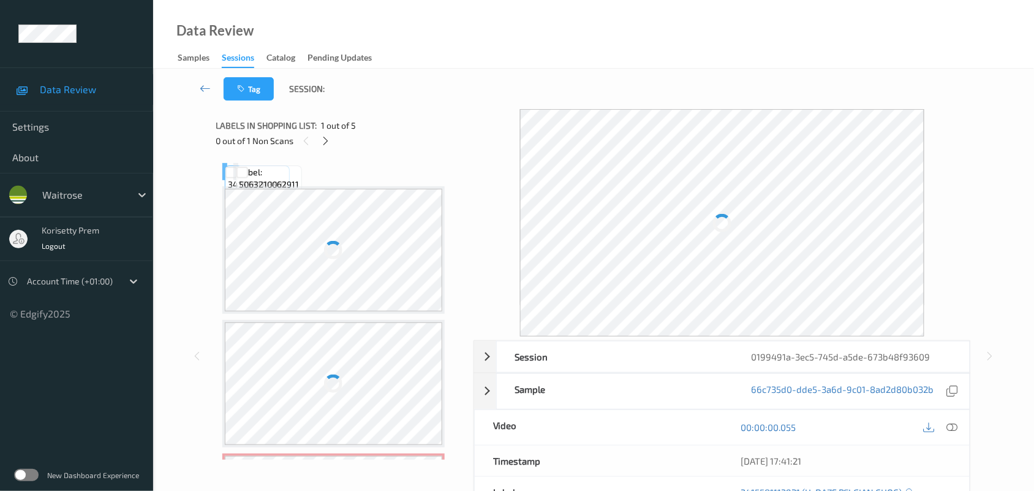
click at [454, 66] on div "Data Review Samples Sessions Catalog Pending Updates" at bounding box center [593, 34] width 881 height 69
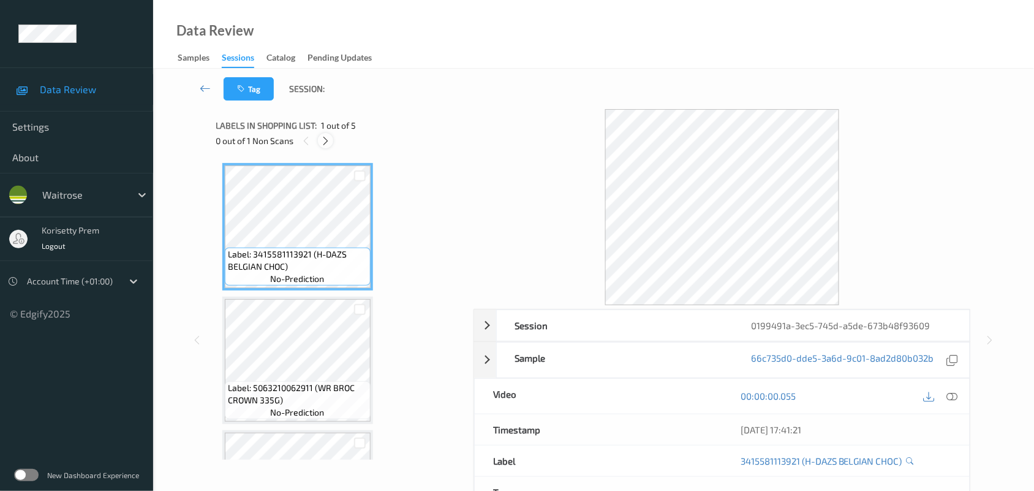
click at [323, 135] on icon at bounding box center [325, 140] width 10 height 11
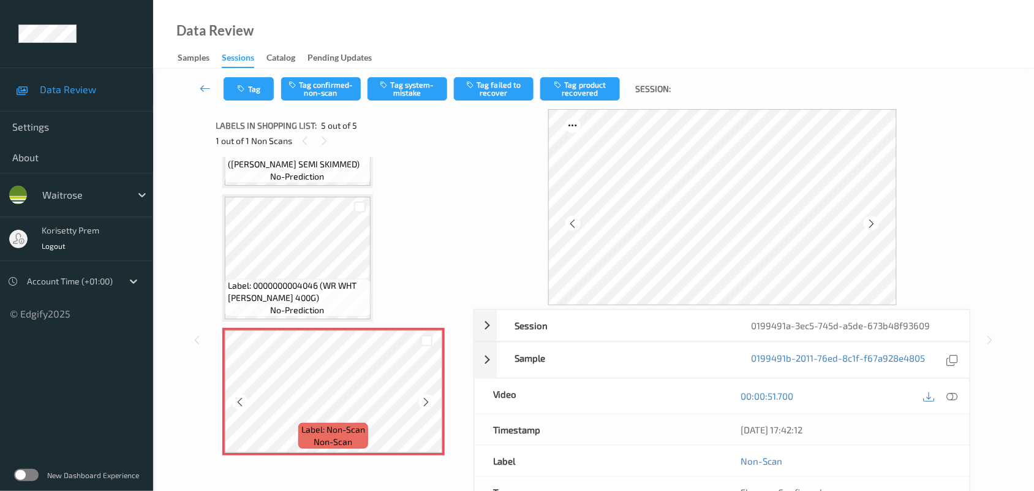
scroll to position [77, 0]
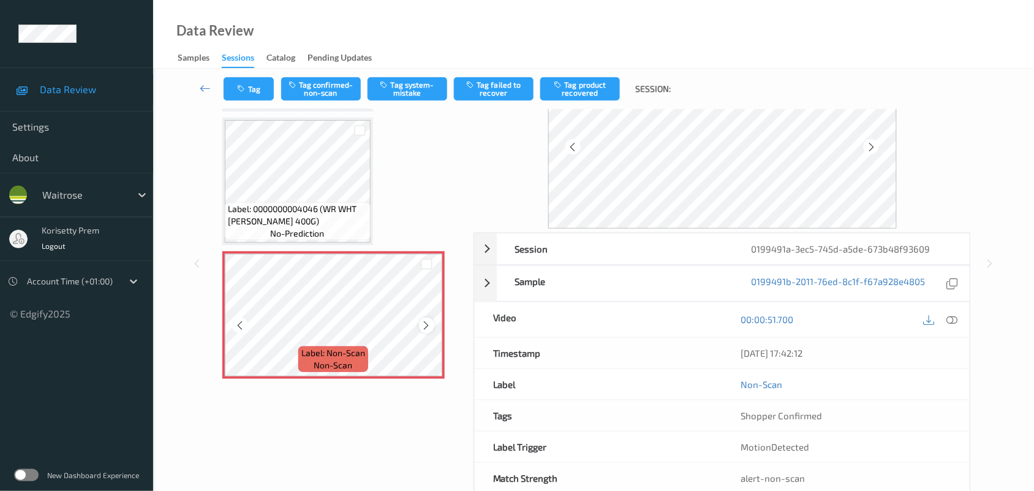
click at [430, 325] on icon at bounding box center [426, 325] width 10 height 11
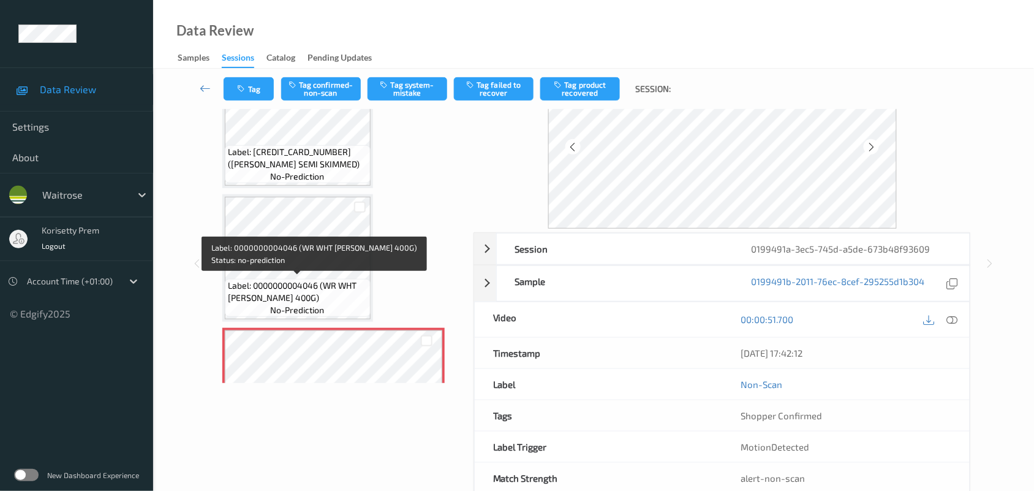
click at [282, 285] on span "Label: 0000000004046 (WR WHT FH LOAF 400G)" at bounding box center [298, 291] width 140 height 25
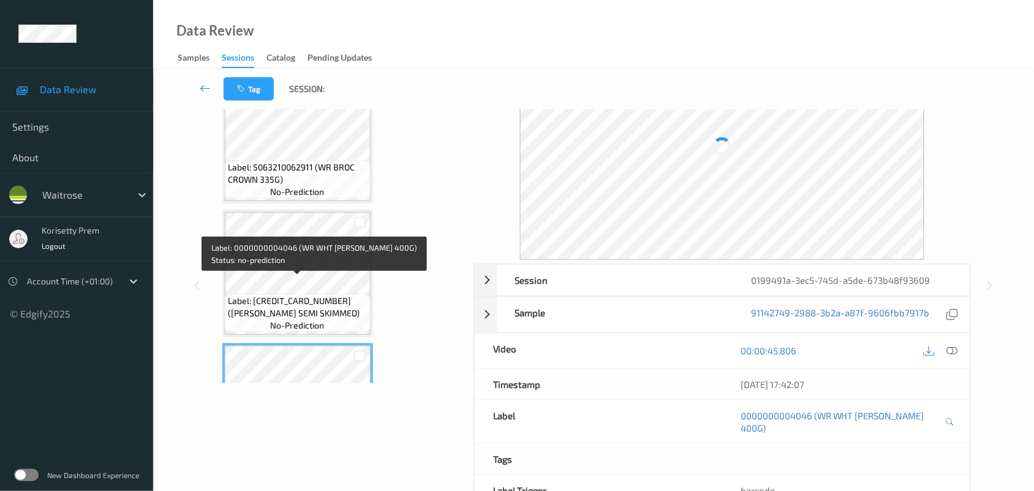
scroll to position [140, 0]
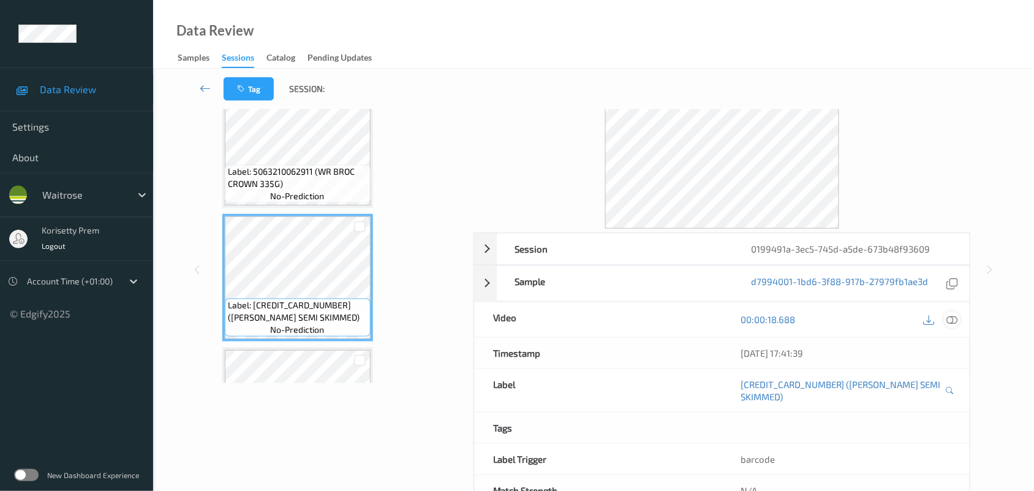
click at [951, 325] on icon at bounding box center [952, 319] width 11 height 11
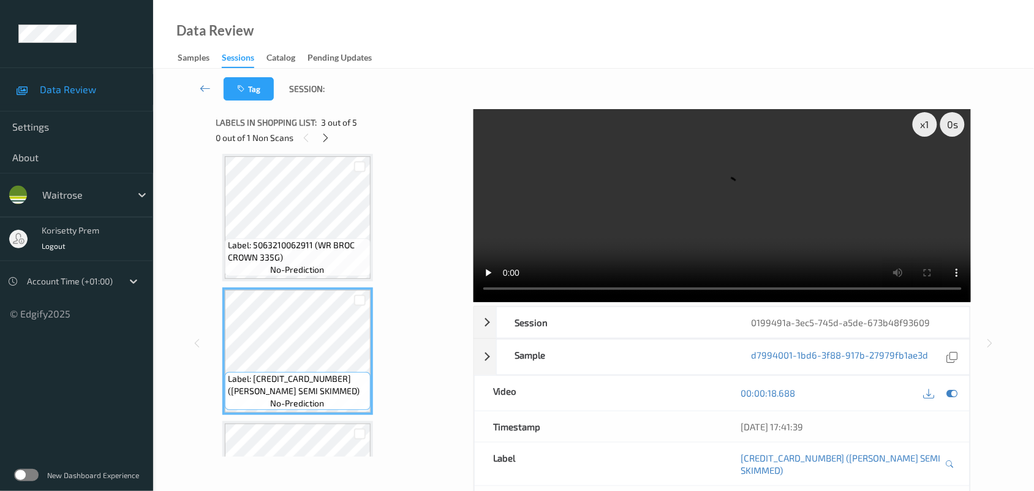
scroll to position [77, 0]
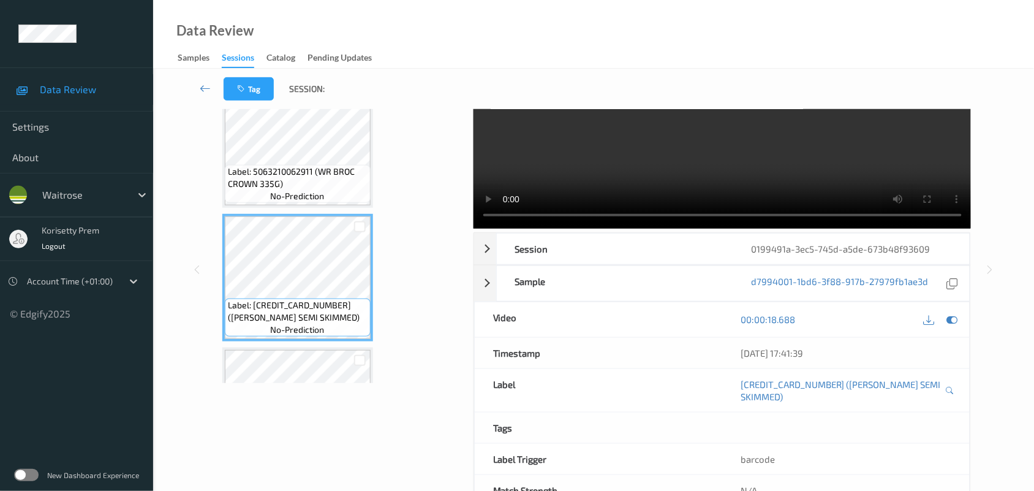
click at [632, 172] on video at bounding box center [723, 130] width 498 height 196
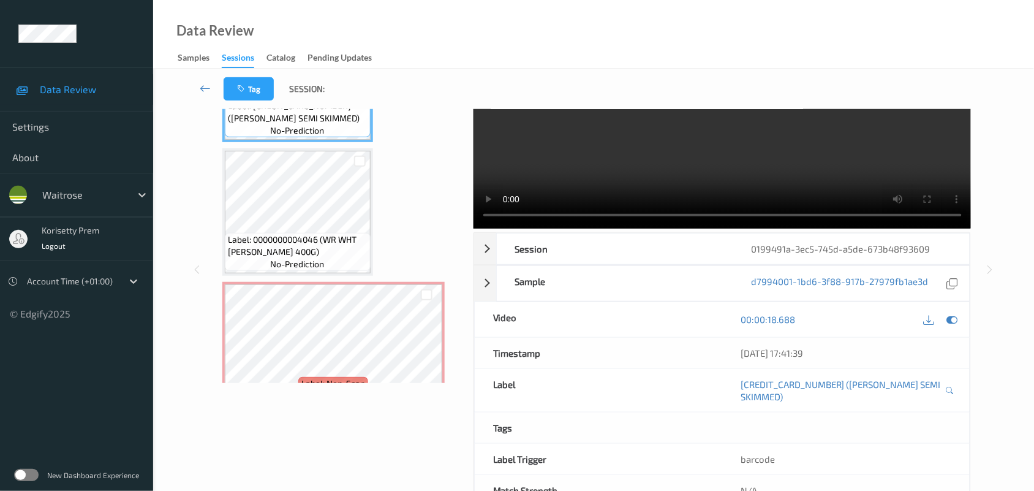
scroll to position [369, 0]
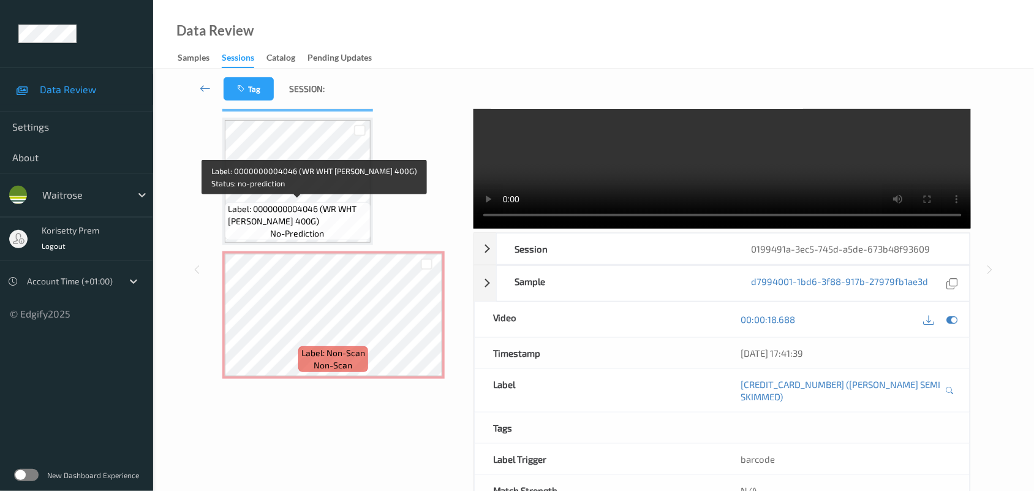
click at [285, 208] on span "Label: 0000000004046 (WR WHT FH LOAF 400G)" at bounding box center [298, 215] width 140 height 25
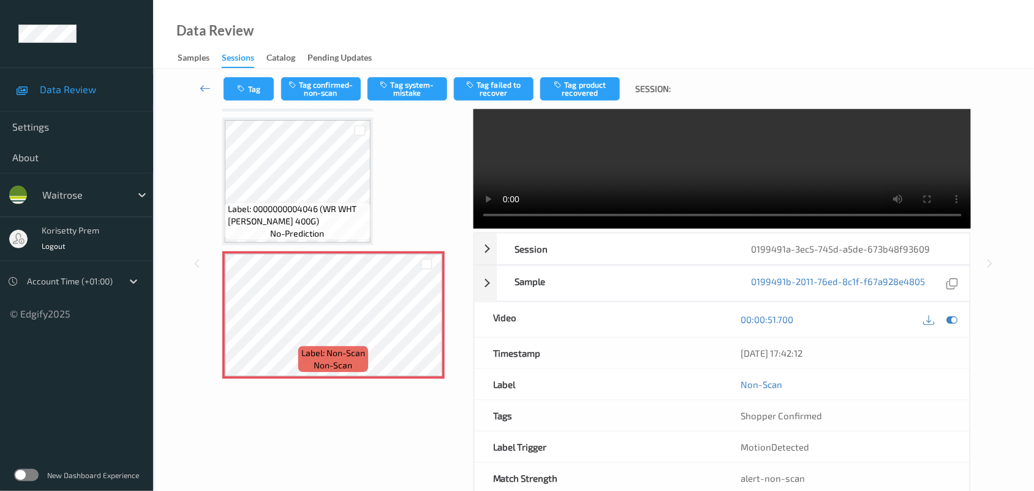
click at [767, 166] on video at bounding box center [723, 130] width 498 height 196
click at [393, 80] on button "Tag system-mistake" at bounding box center [408, 88] width 80 height 23
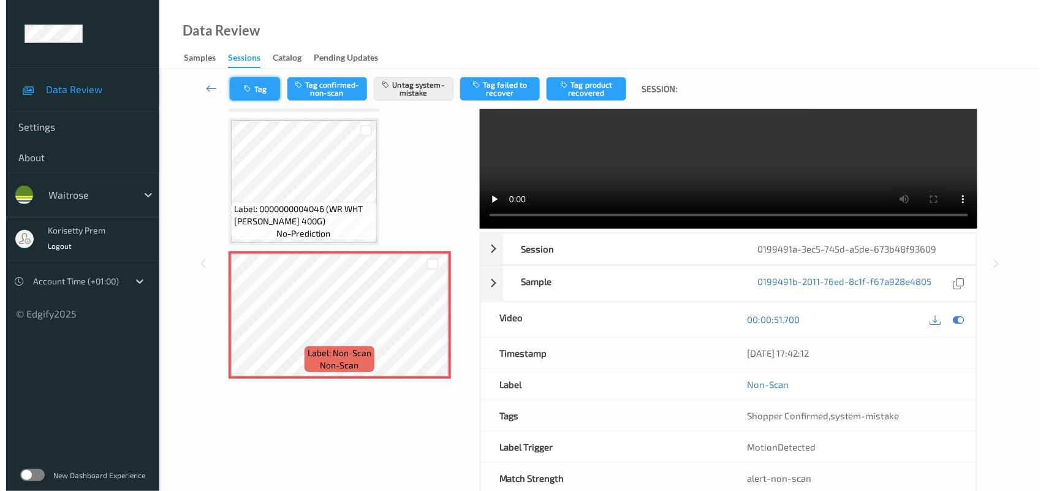
scroll to position [3, 0]
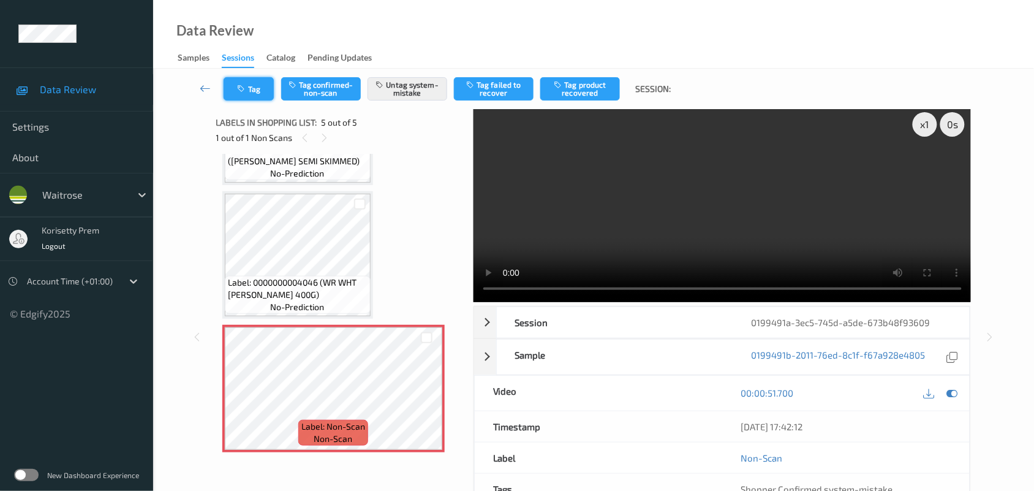
click at [249, 81] on button "Tag" at bounding box center [249, 88] width 50 height 23
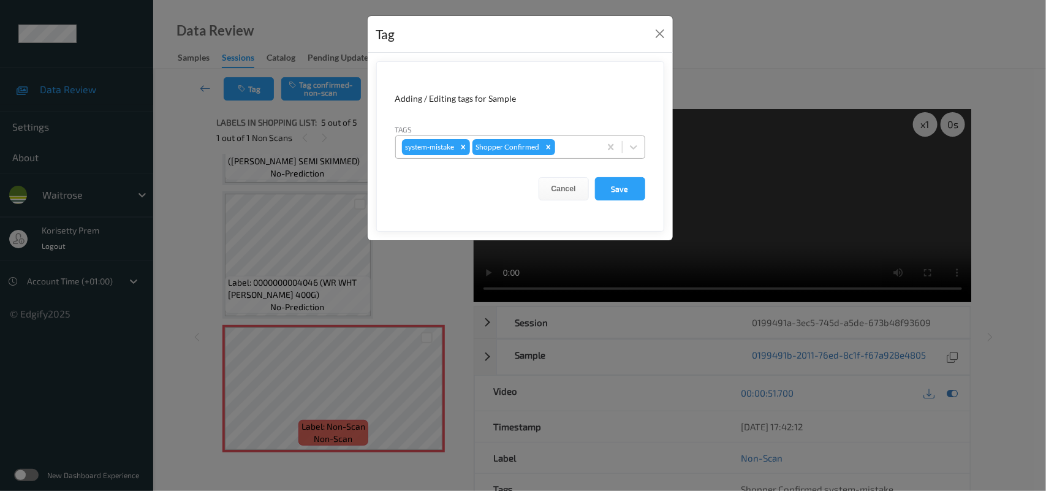
click at [588, 149] on div at bounding box center [575, 147] width 36 height 15
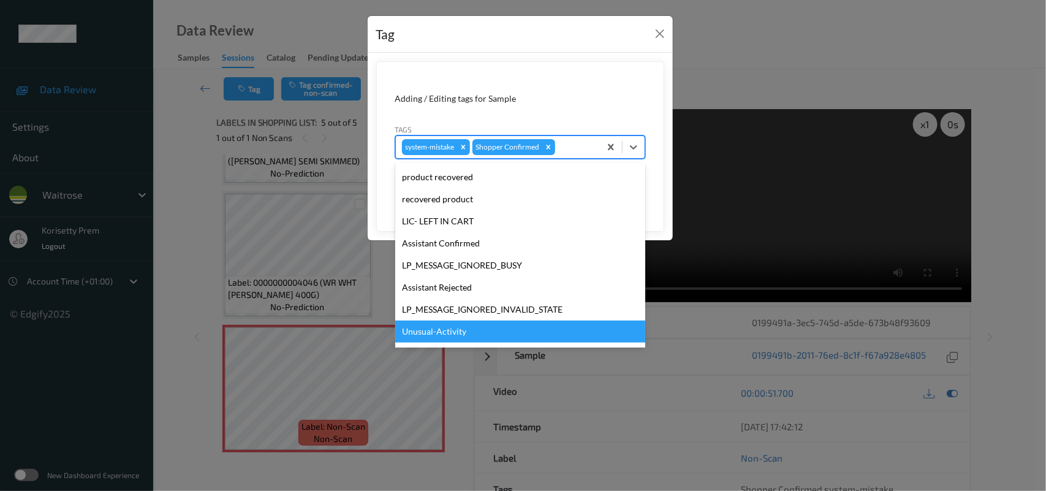
scroll to position [230, 0]
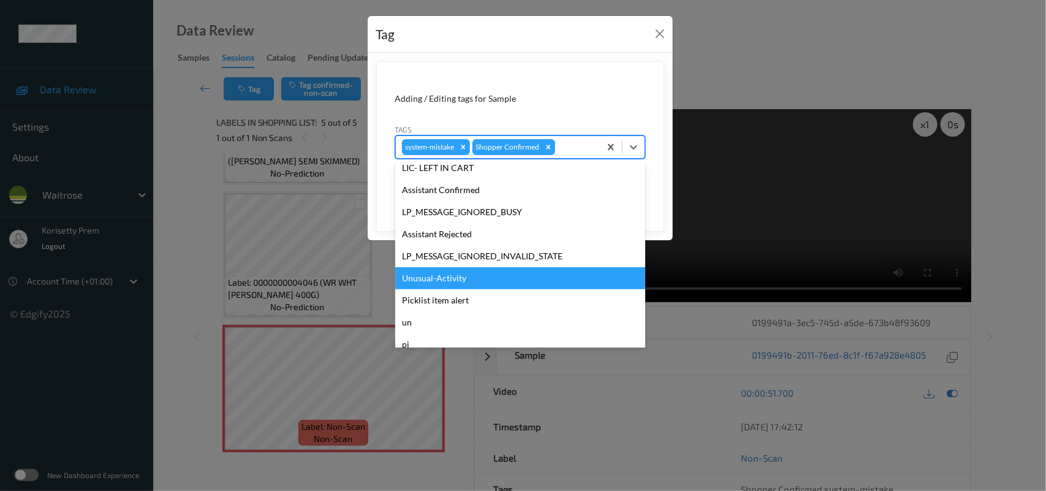
click at [466, 277] on div "Unusual-Activity" at bounding box center [520, 278] width 250 height 22
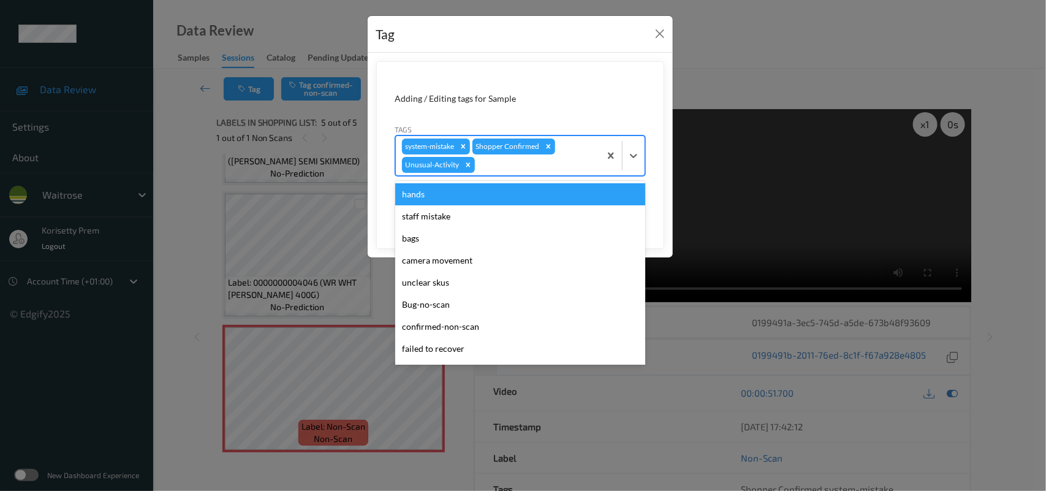
click at [524, 164] on div at bounding box center [535, 164] width 116 height 15
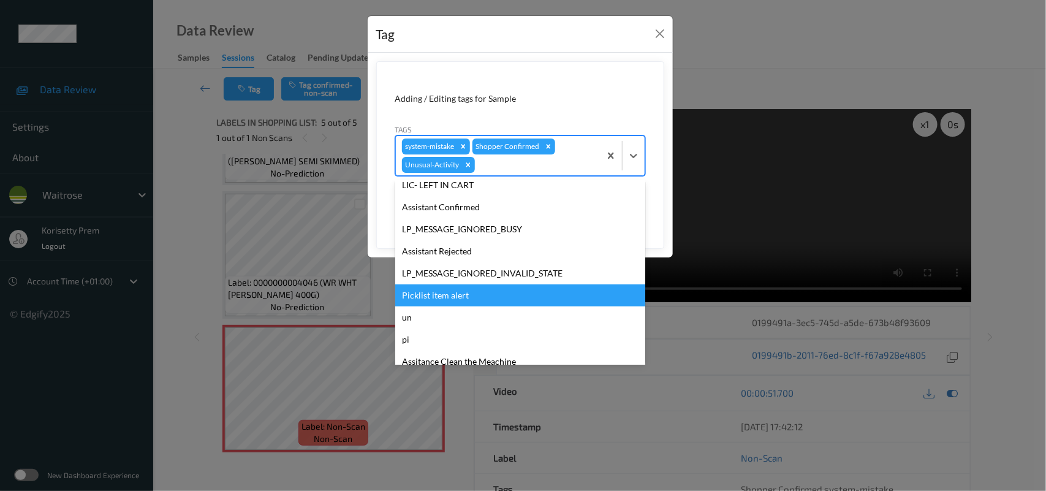
click at [435, 294] on div "Picklist item alert" at bounding box center [520, 295] width 250 height 22
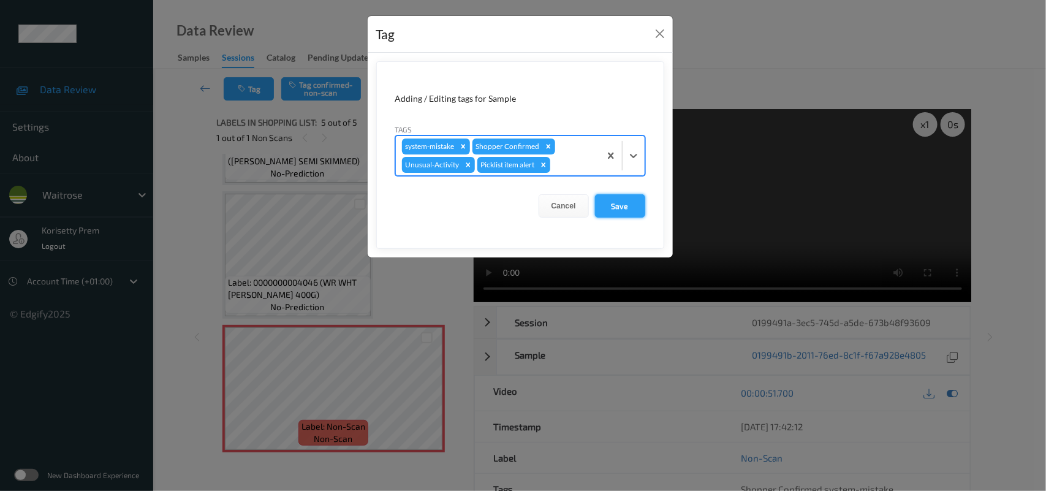
click at [631, 201] on button "Save" at bounding box center [620, 205] width 50 height 23
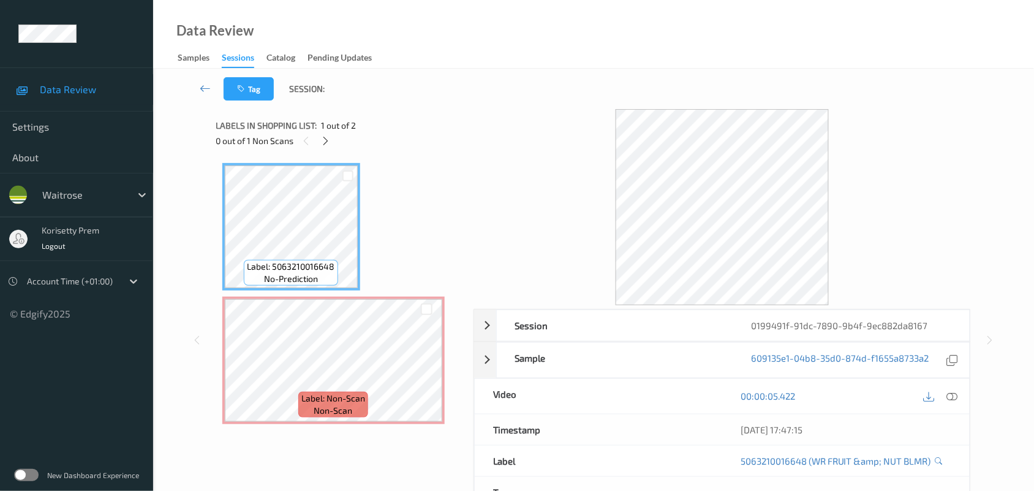
click at [410, 98] on div "Tag Session:" at bounding box center [593, 89] width 831 height 40
click at [953, 394] on icon at bounding box center [952, 395] width 11 height 11
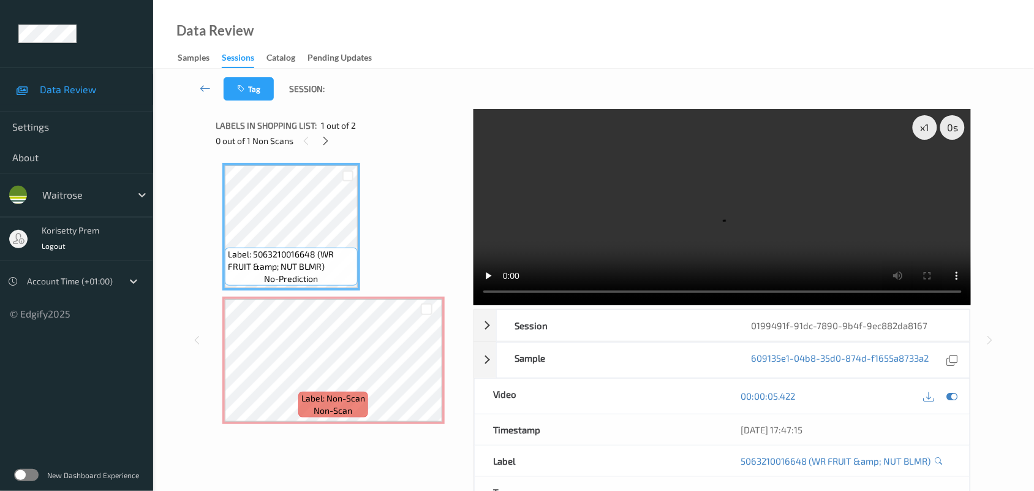
click at [646, 203] on video at bounding box center [723, 207] width 498 height 196
click at [617, 184] on video at bounding box center [723, 207] width 498 height 196
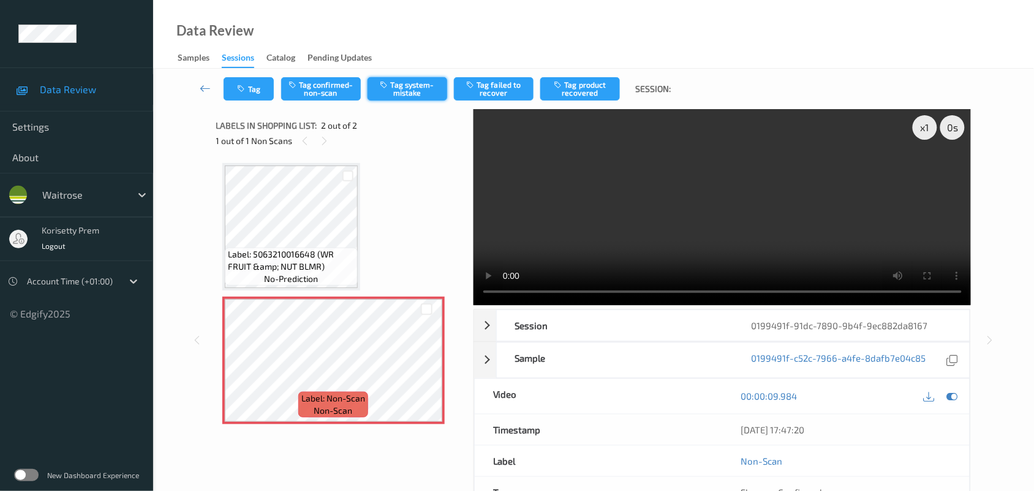
click at [415, 93] on button "Tag system-mistake" at bounding box center [408, 88] width 80 height 23
click at [251, 92] on button "Tag" at bounding box center [249, 88] width 50 height 23
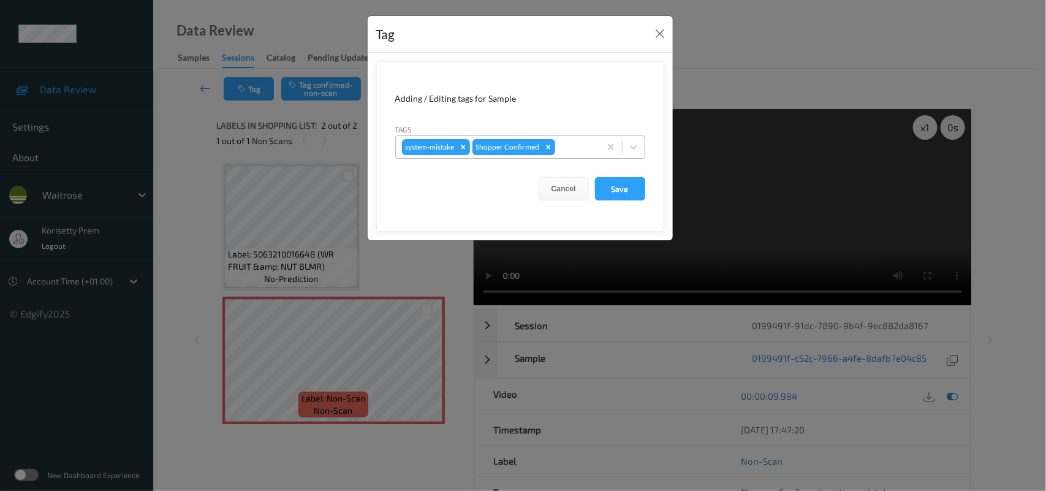
click at [570, 151] on div at bounding box center [575, 147] width 36 height 15
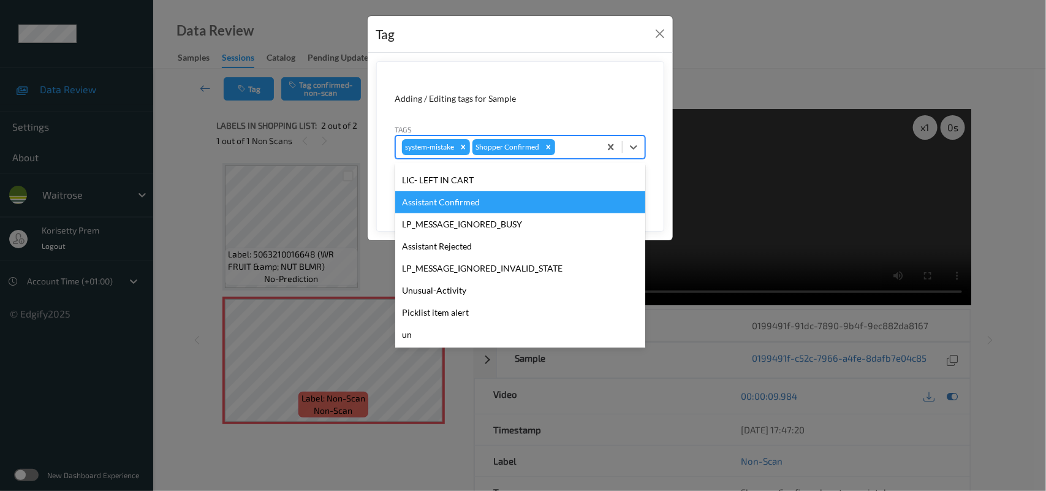
scroll to position [305, 0]
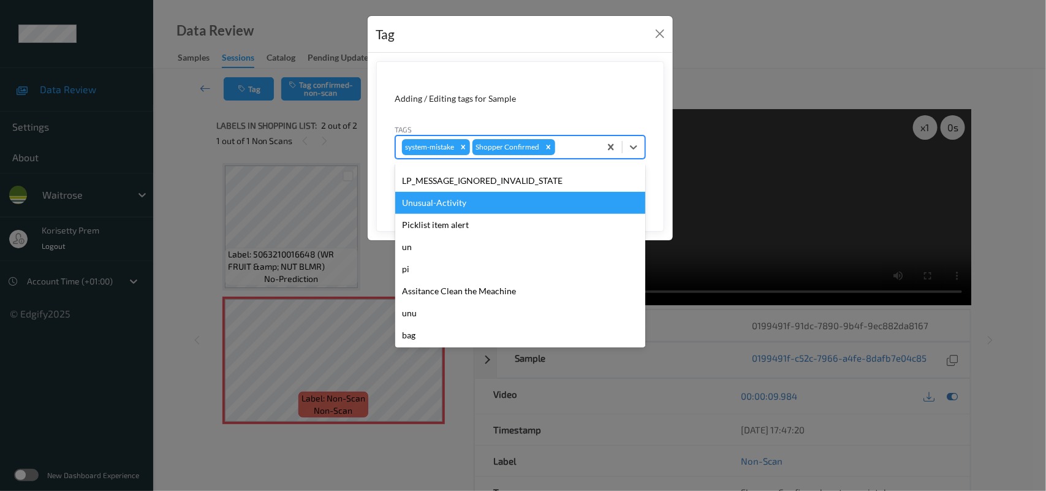
click at [456, 202] on div "Unusual-Activity" at bounding box center [520, 203] width 250 height 22
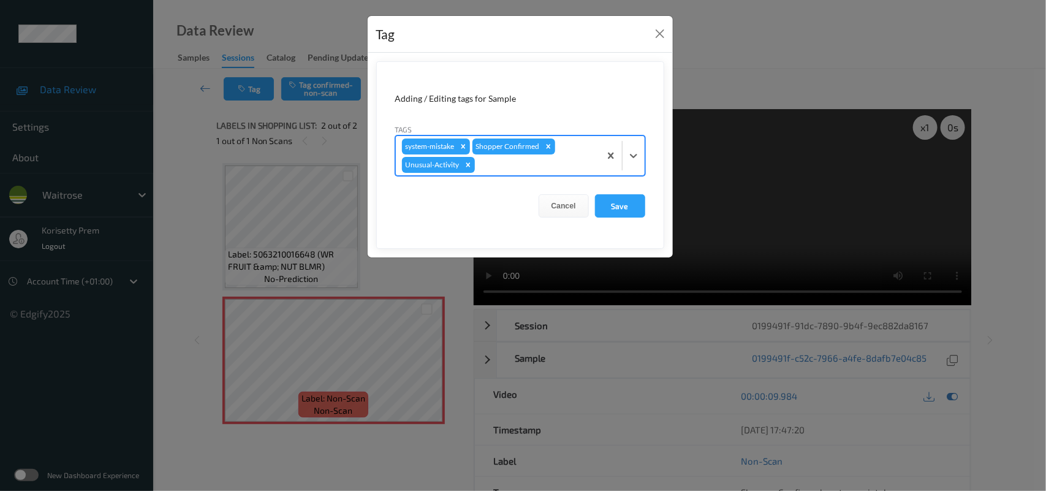
click at [507, 170] on div at bounding box center [535, 164] width 116 height 15
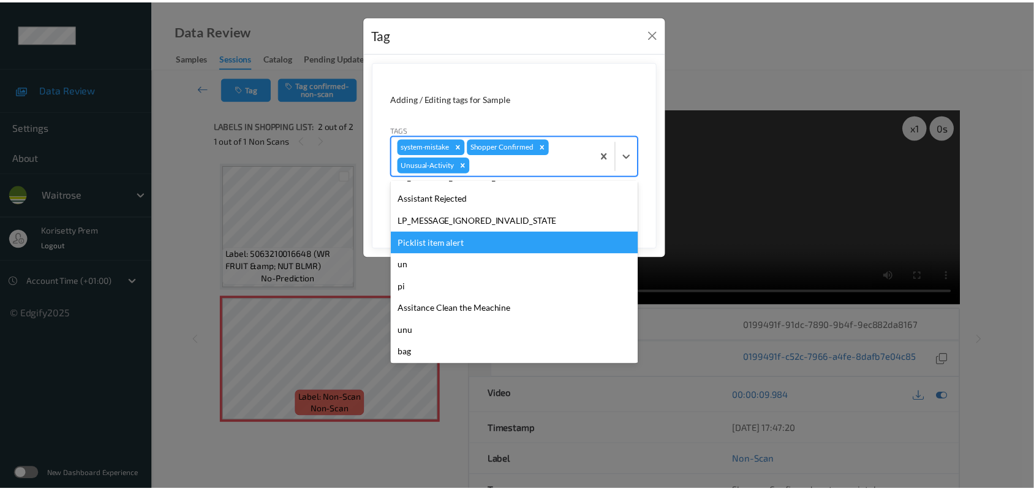
scroll to position [284, 0]
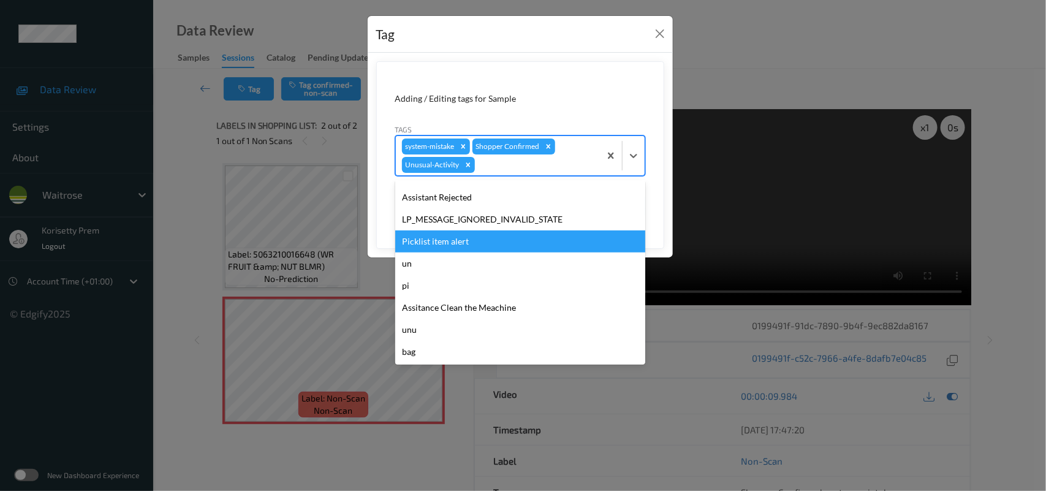
click at [459, 245] on div "Picklist item alert" at bounding box center [520, 241] width 250 height 22
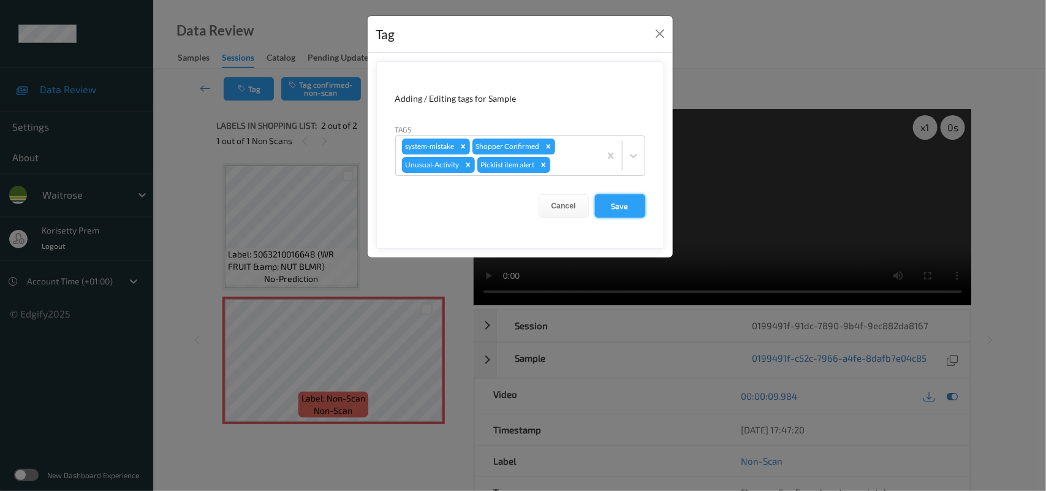
click at [622, 204] on button "Save" at bounding box center [620, 205] width 50 height 23
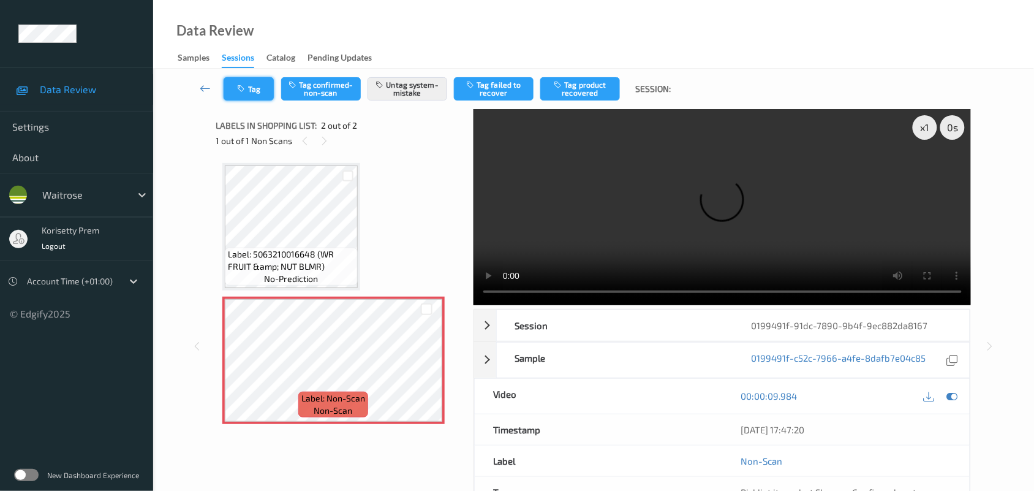
click at [227, 78] on button "Tag" at bounding box center [249, 88] width 50 height 23
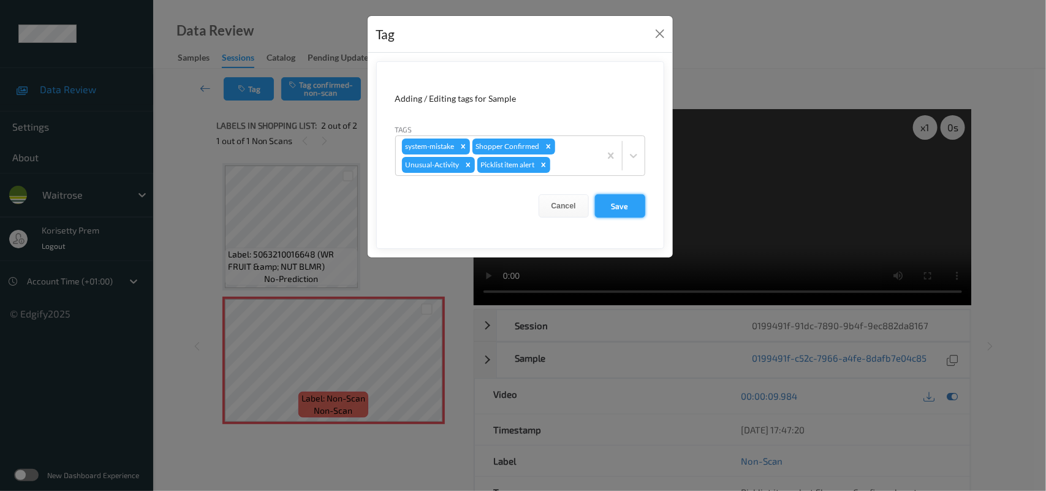
click at [608, 216] on button "Save" at bounding box center [620, 205] width 50 height 23
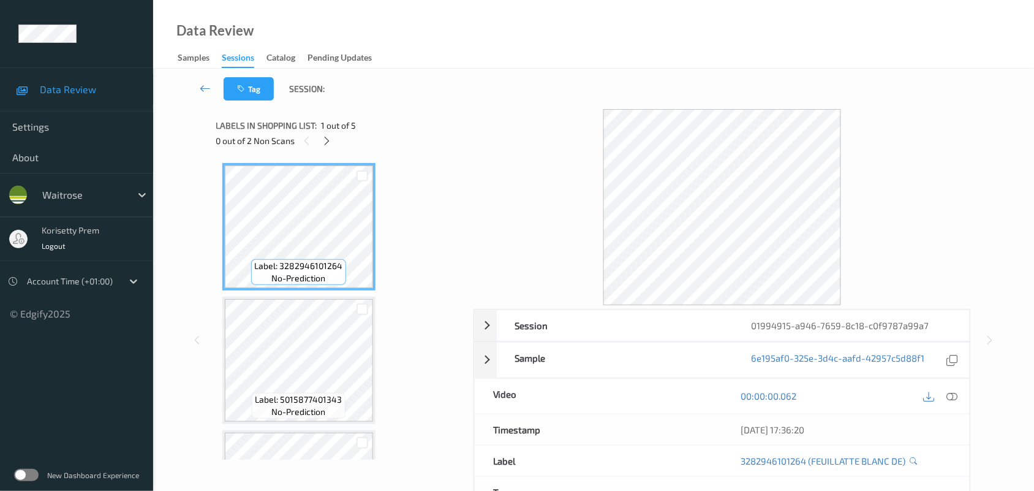
click at [527, 101] on div "Tag Session:" at bounding box center [593, 89] width 831 height 40
click at [325, 133] on div "0 out of 2 Non Scans" at bounding box center [340, 140] width 249 height 15
click at [325, 138] on icon at bounding box center [327, 140] width 10 height 11
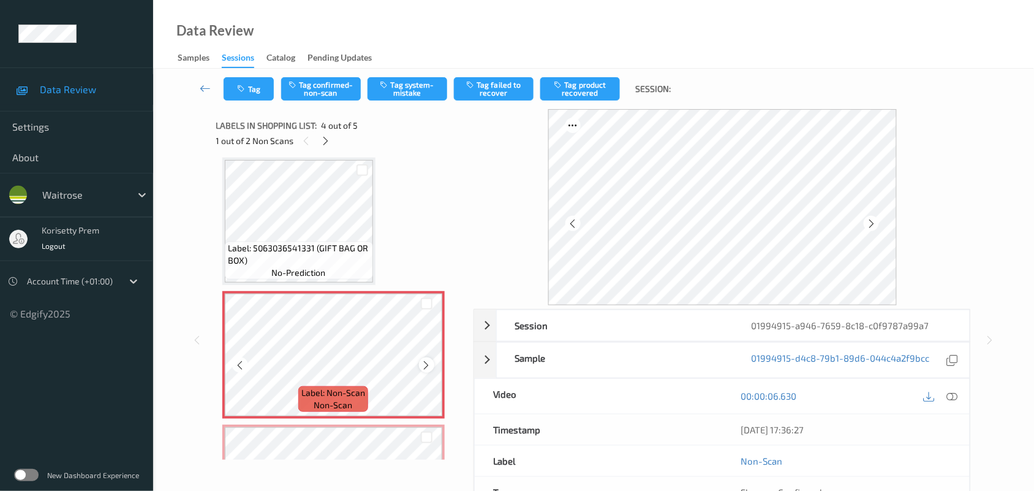
click at [430, 365] on icon at bounding box center [426, 365] width 10 height 11
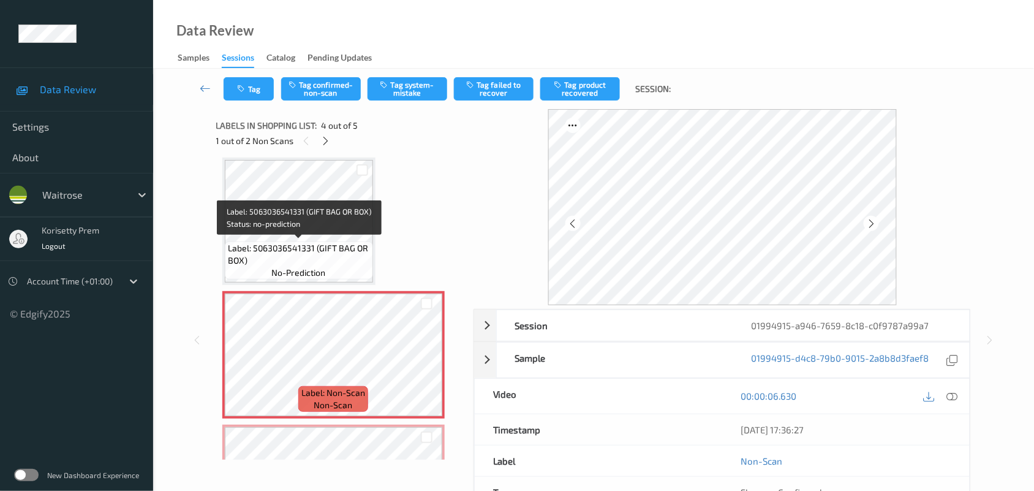
click at [319, 249] on span "Label: 5063036541331 (GIFT BAG OR BOX)" at bounding box center [299, 254] width 142 height 25
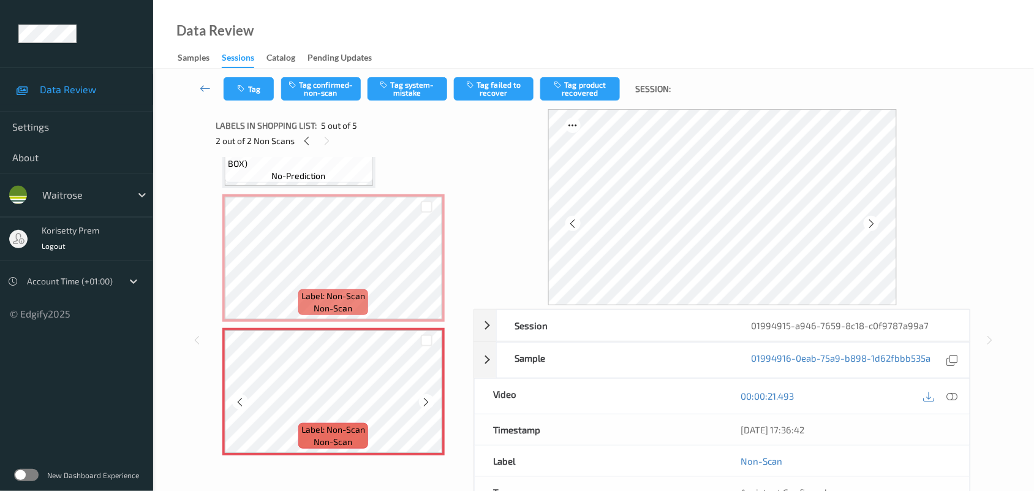
scroll to position [216, 0]
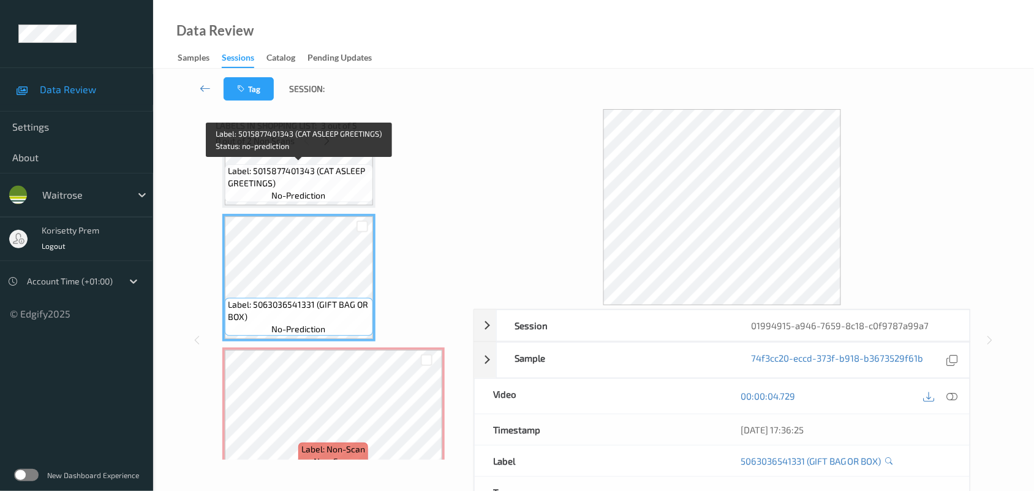
click at [300, 176] on span "Label: 5015877401343 (CAT ASLEEP GREETINGS)" at bounding box center [299, 177] width 142 height 25
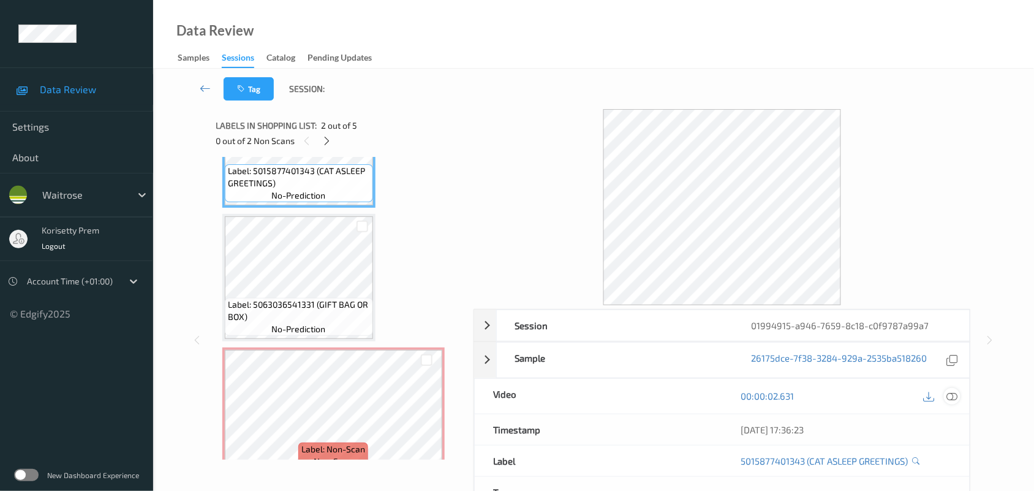
click at [944, 397] on div at bounding box center [952, 396] width 17 height 17
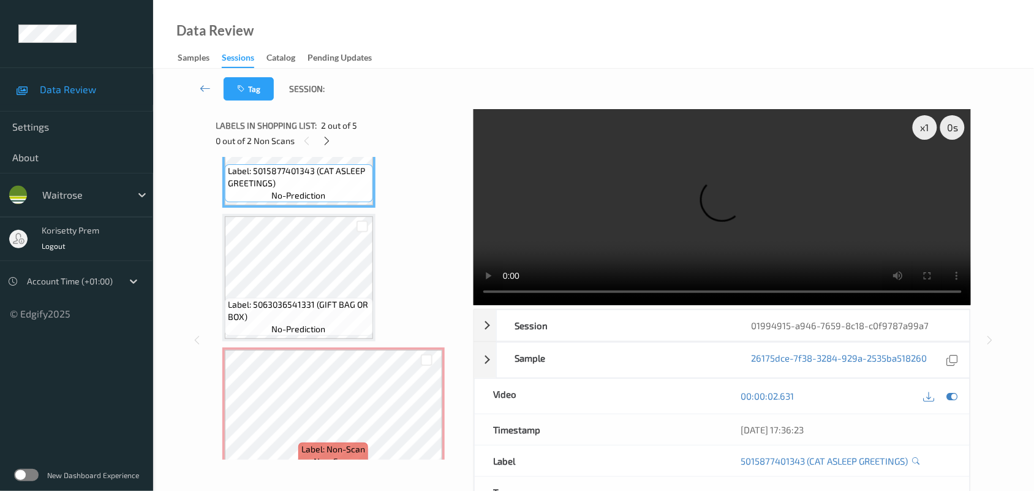
click at [692, 210] on video at bounding box center [723, 207] width 498 height 196
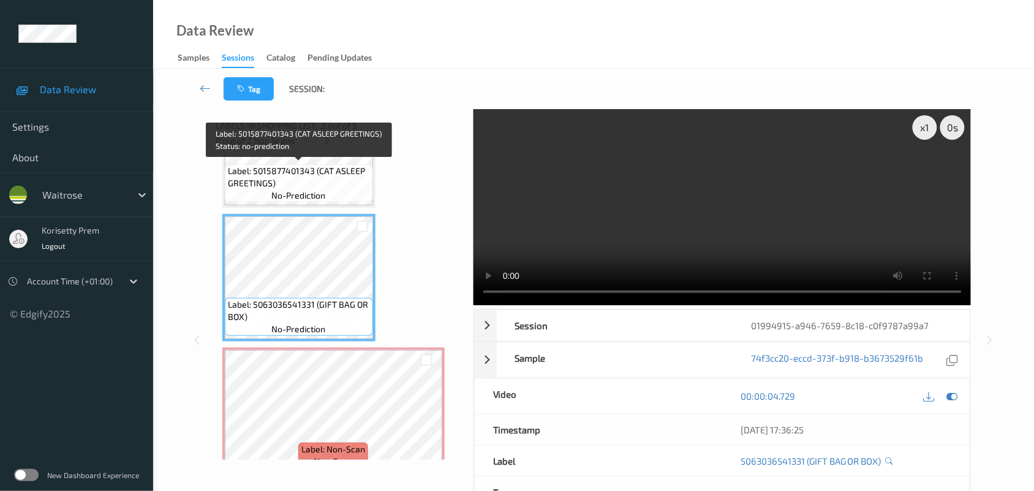
click at [315, 173] on span "Label: 5015877401343 (CAT ASLEEP GREETINGS)" at bounding box center [299, 177] width 142 height 25
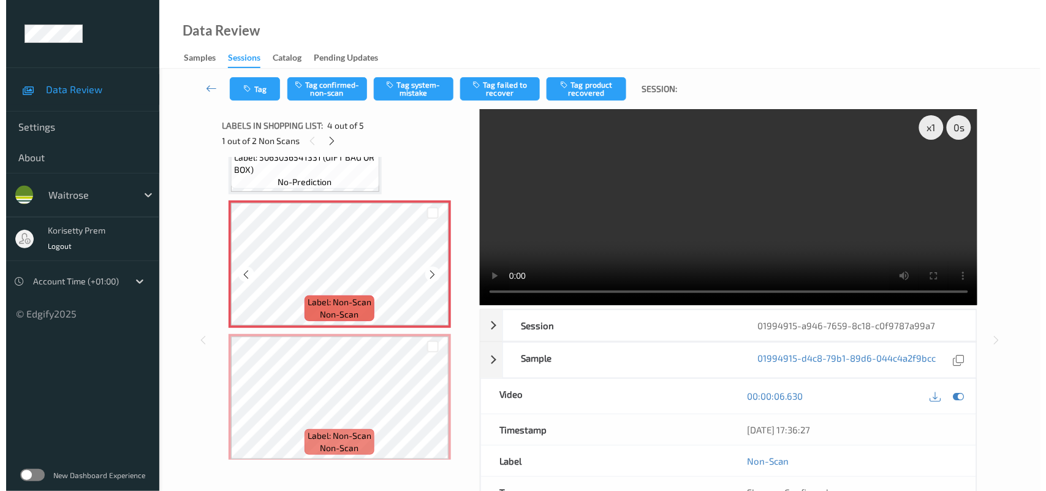
scroll to position [369, 0]
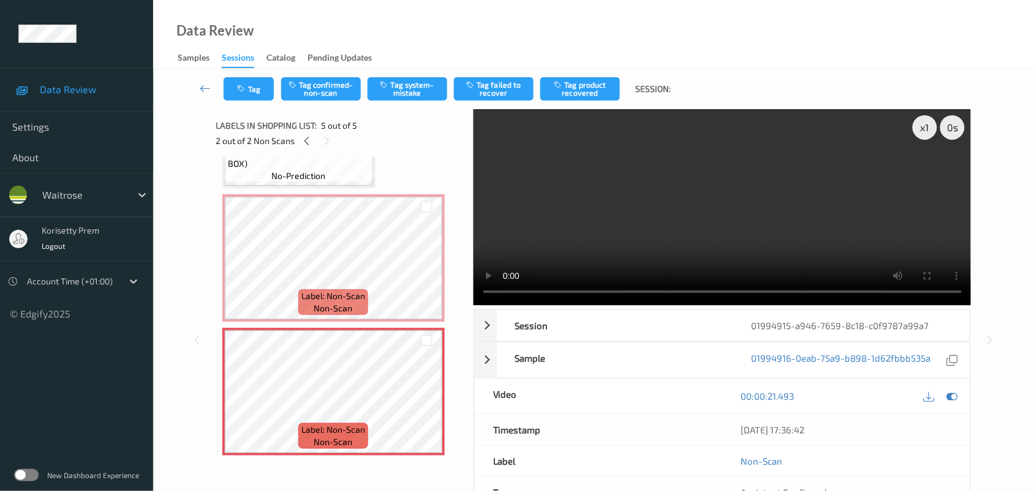
click at [671, 230] on video at bounding box center [723, 207] width 498 height 196
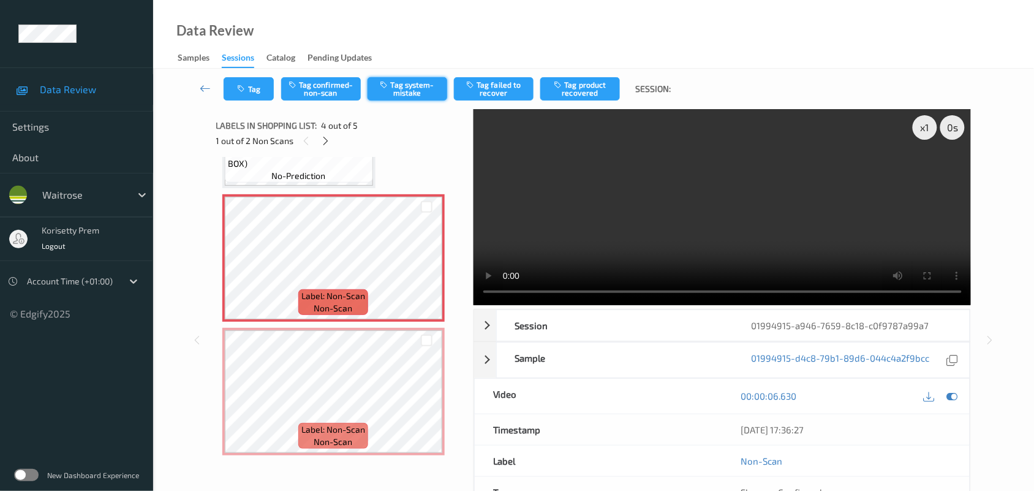
click at [417, 89] on button "Tag system-mistake" at bounding box center [408, 88] width 80 height 23
click at [251, 87] on button "Tag" at bounding box center [249, 88] width 50 height 23
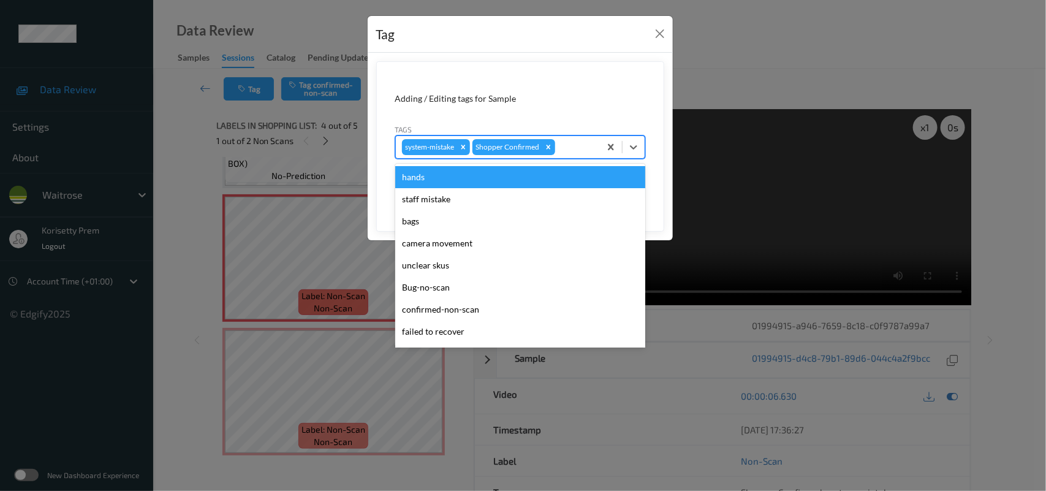
click at [584, 145] on div at bounding box center [575, 147] width 36 height 15
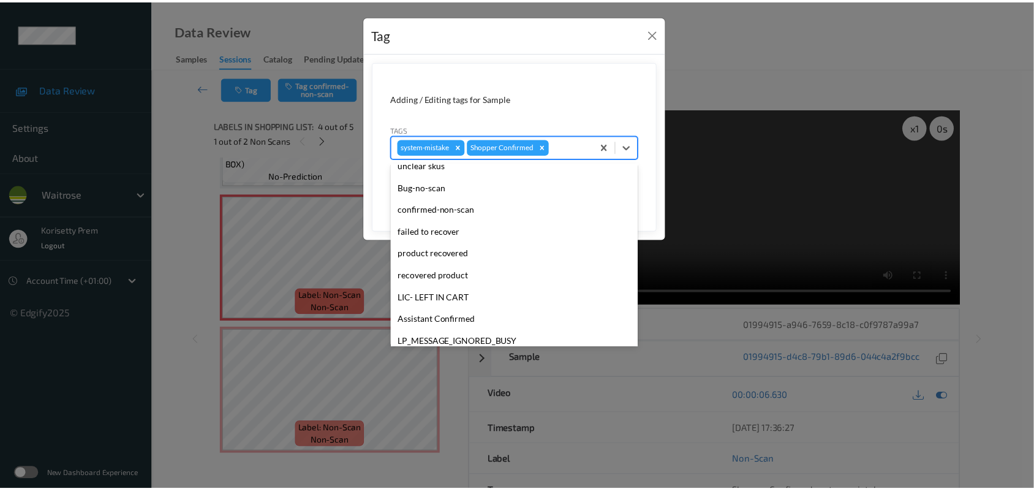
scroll to position [305, 0]
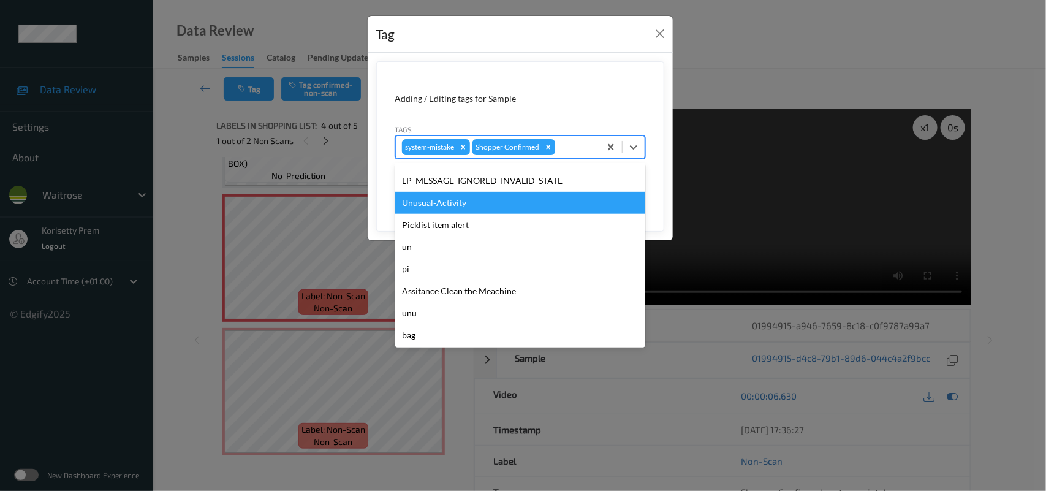
click at [455, 201] on div "Unusual-Activity" at bounding box center [520, 203] width 250 height 22
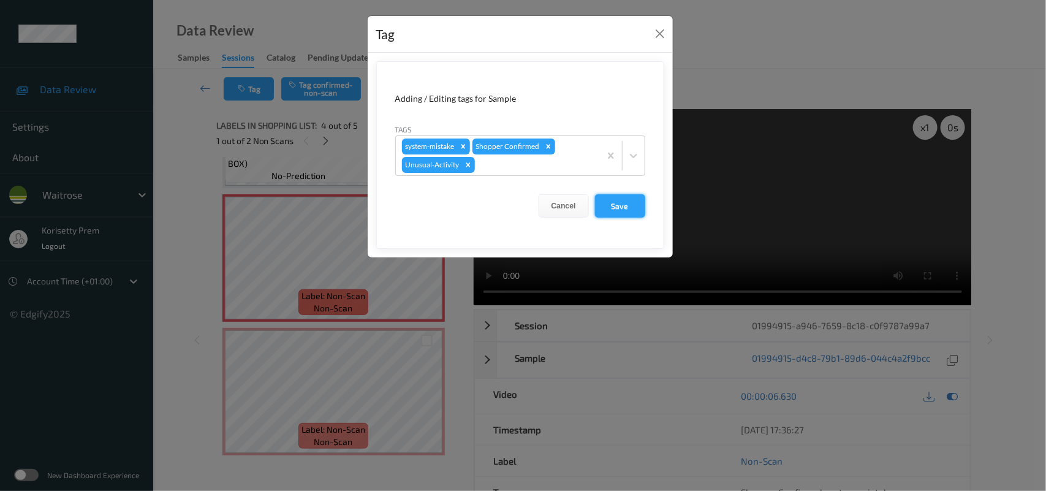
click at [603, 200] on button "Save" at bounding box center [620, 205] width 50 height 23
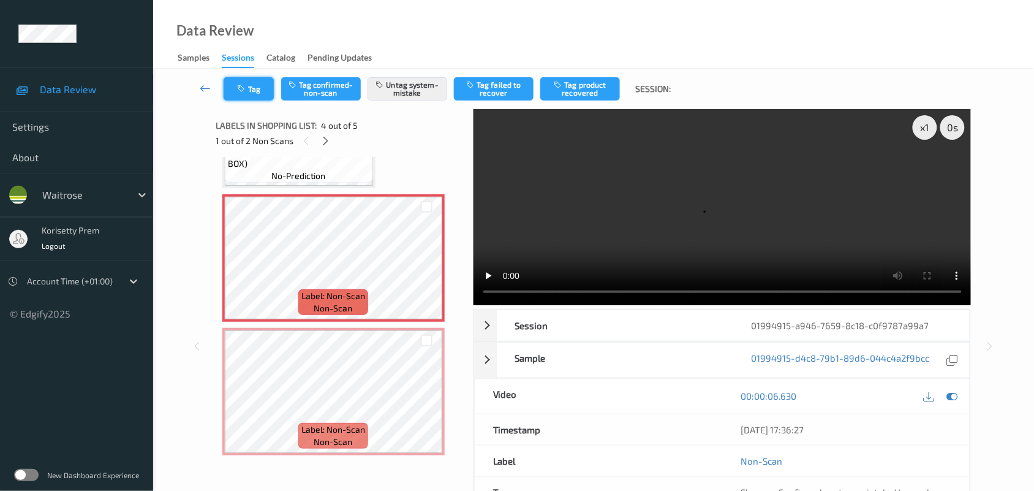
click at [241, 85] on icon "button" at bounding box center [243, 89] width 10 height 9
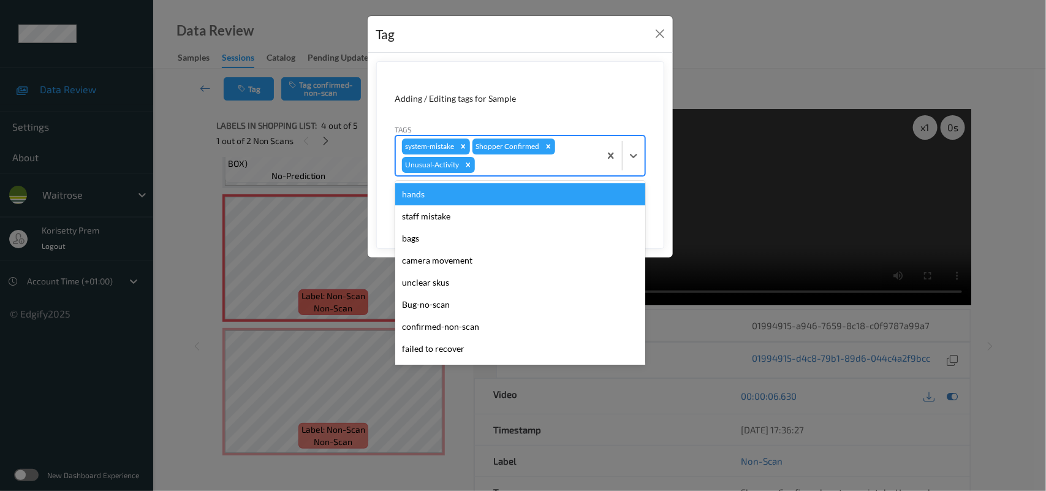
click at [536, 164] on div at bounding box center [535, 164] width 116 height 15
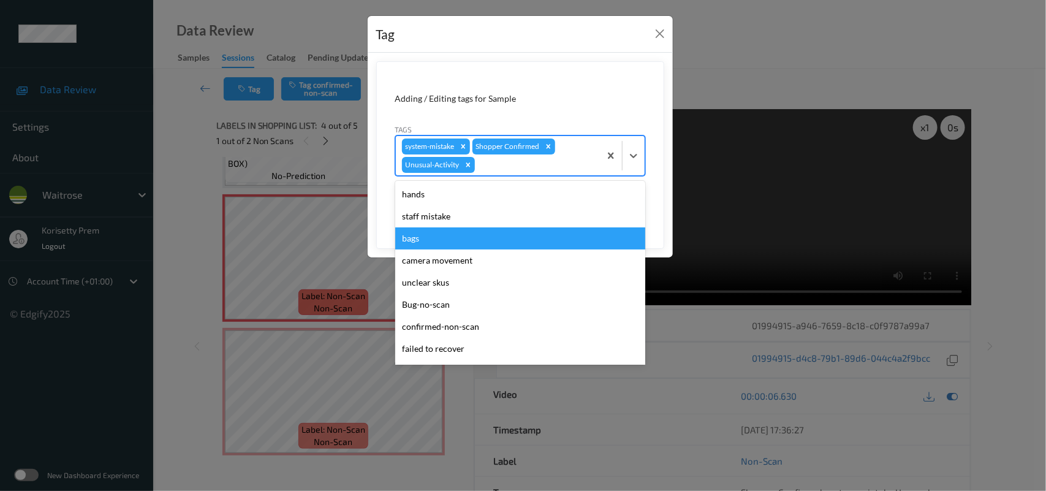
click at [460, 237] on div "bags" at bounding box center [520, 238] width 250 height 22
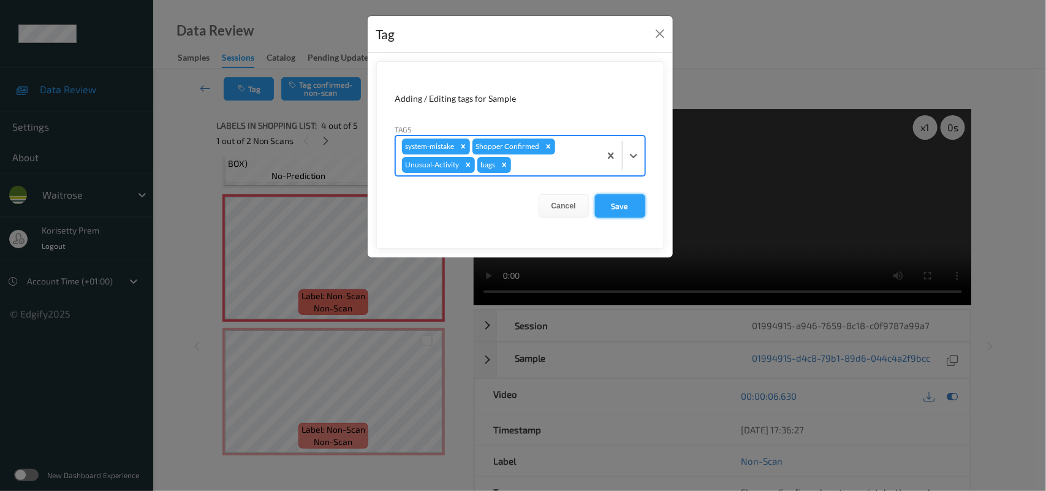
click at [613, 200] on button "Save" at bounding box center [620, 205] width 50 height 23
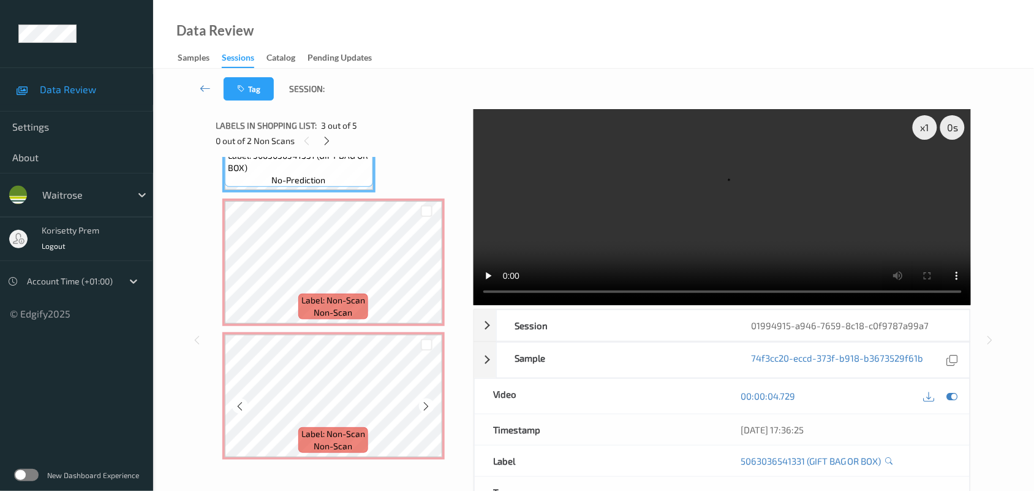
scroll to position [369, 0]
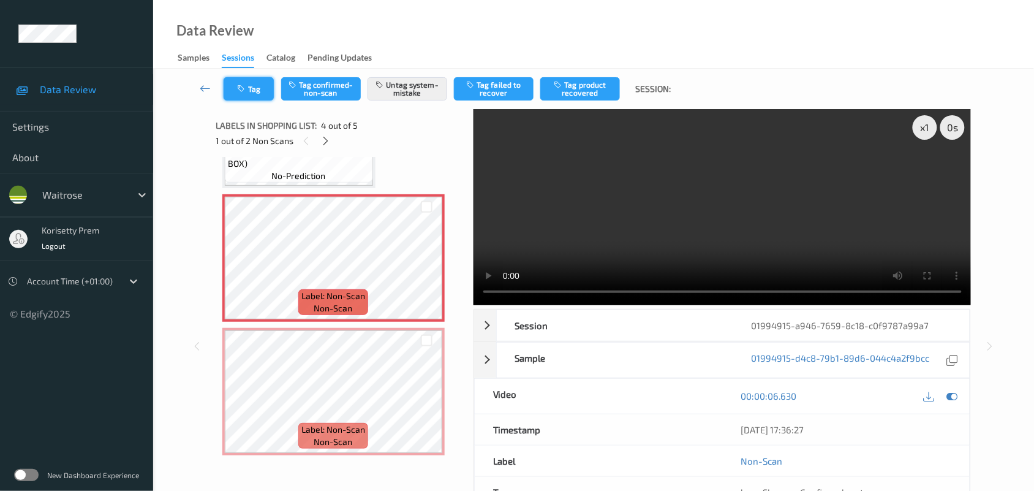
click at [243, 90] on icon "button" at bounding box center [243, 89] width 10 height 9
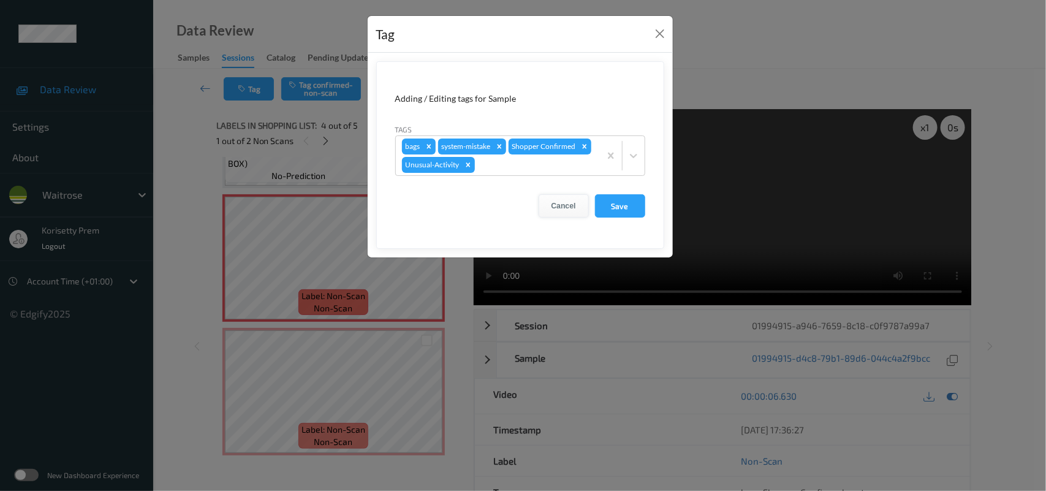
click at [554, 199] on button "Cancel" at bounding box center [563, 205] width 50 height 23
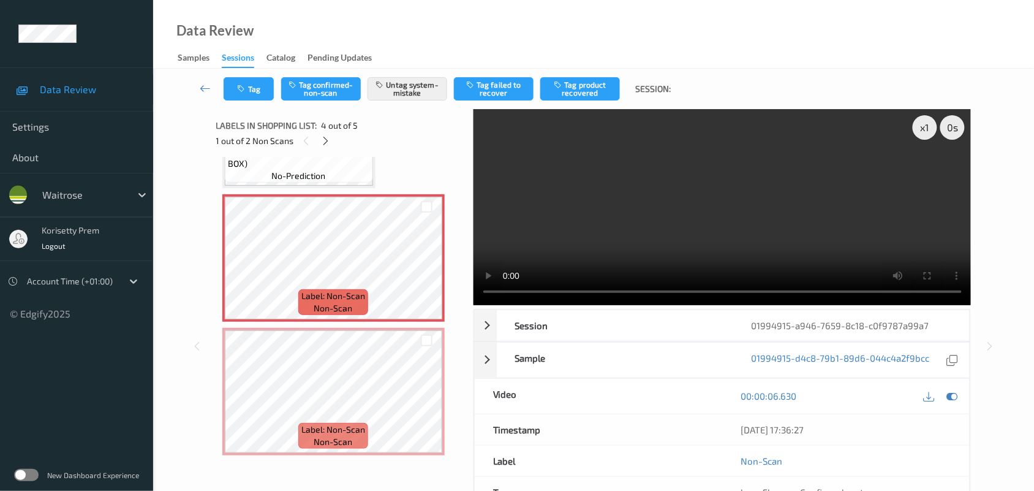
click at [732, 229] on video at bounding box center [723, 207] width 498 height 196
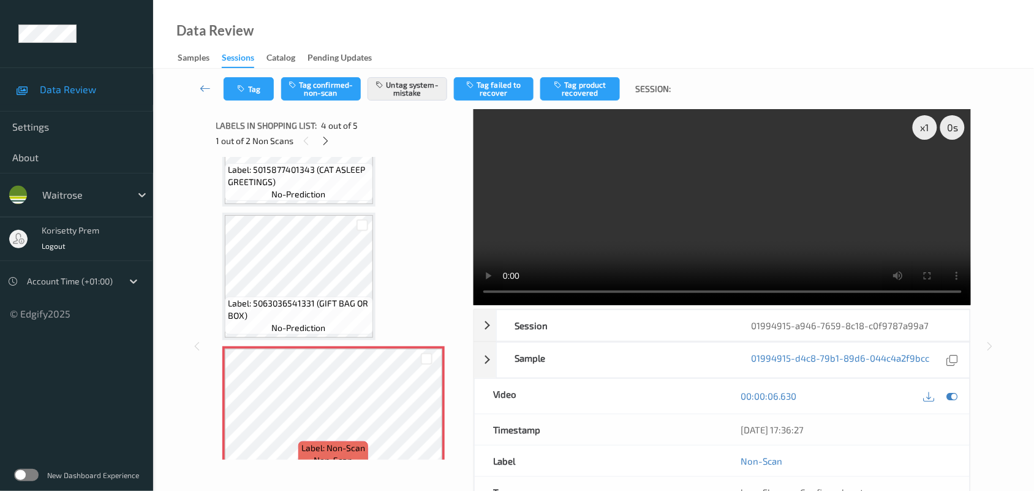
scroll to position [216, 0]
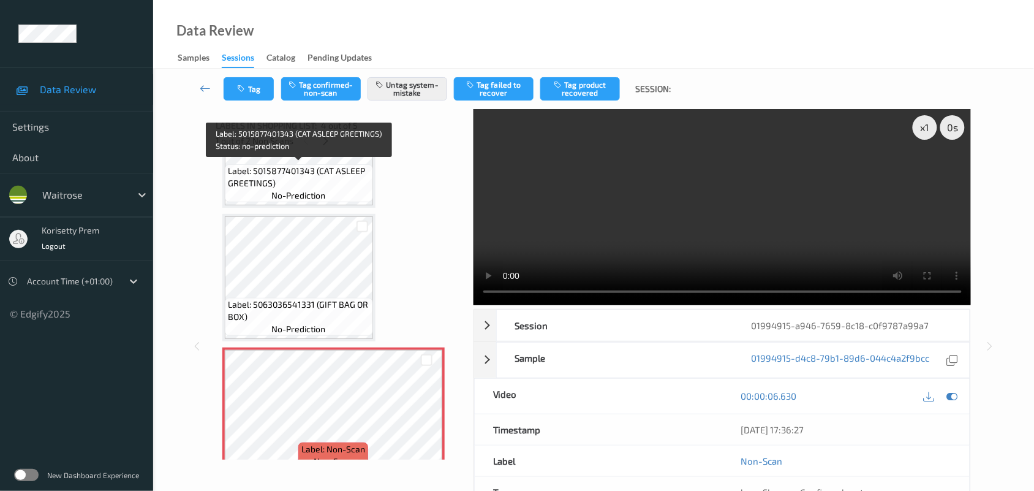
click at [325, 185] on span "Label: 5015877401343 (CAT ASLEEP GREETINGS)" at bounding box center [299, 177] width 142 height 25
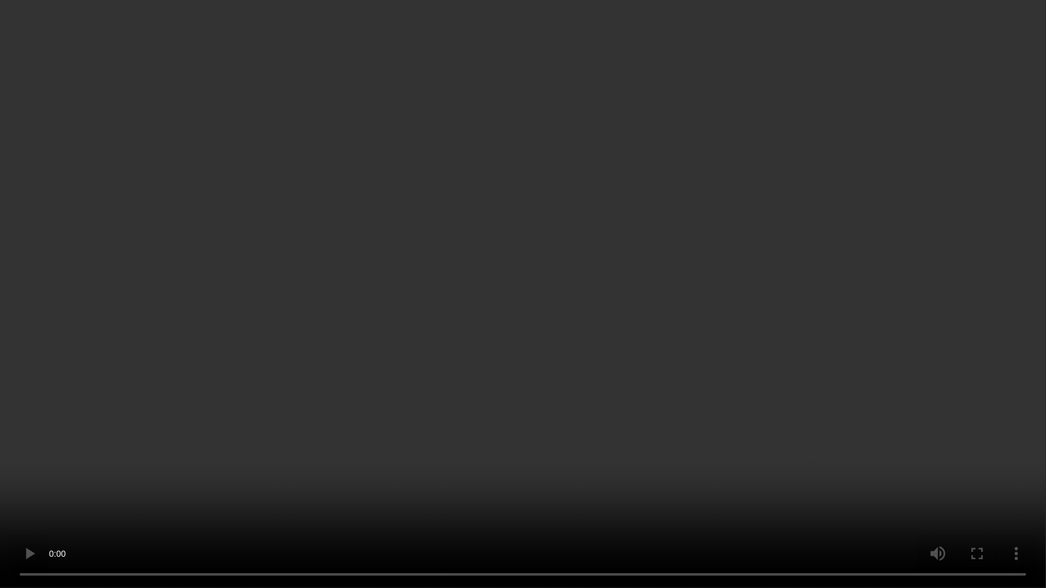
click at [562, 331] on video at bounding box center [523, 294] width 1046 height 588
click at [627, 344] on video at bounding box center [523, 294] width 1046 height 588
click at [752, 467] on video at bounding box center [523, 294] width 1046 height 588
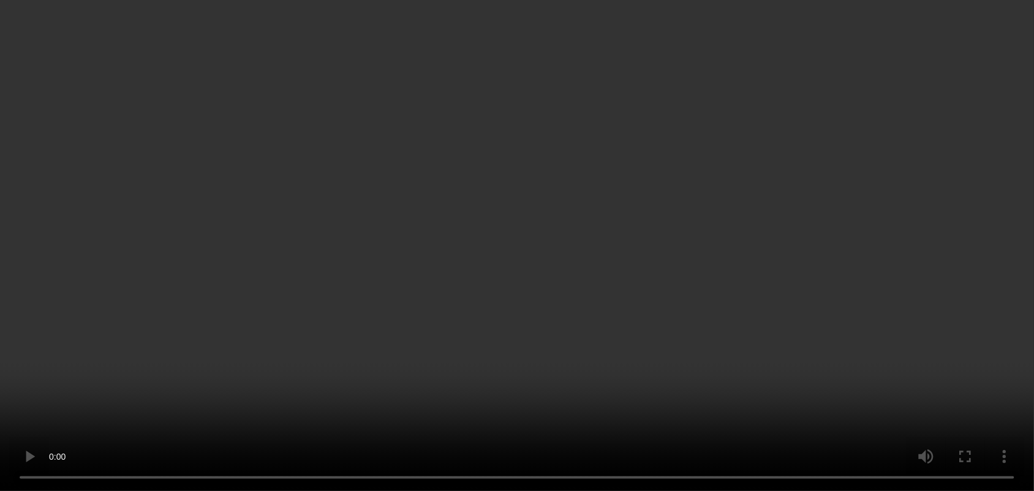
scroll to position [63, 0]
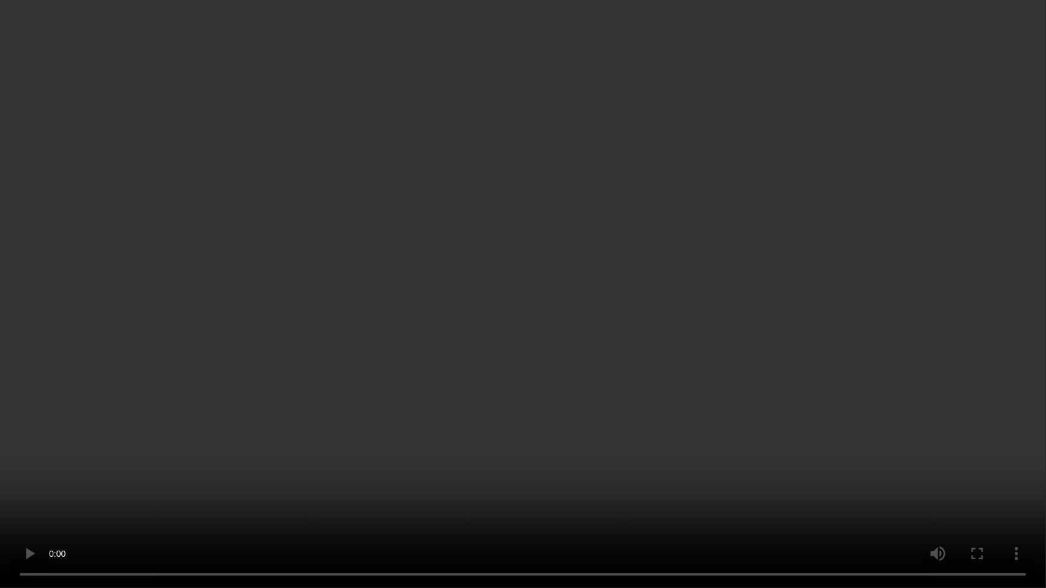
click at [812, 391] on video at bounding box center [523, 294] width 1046 height 588
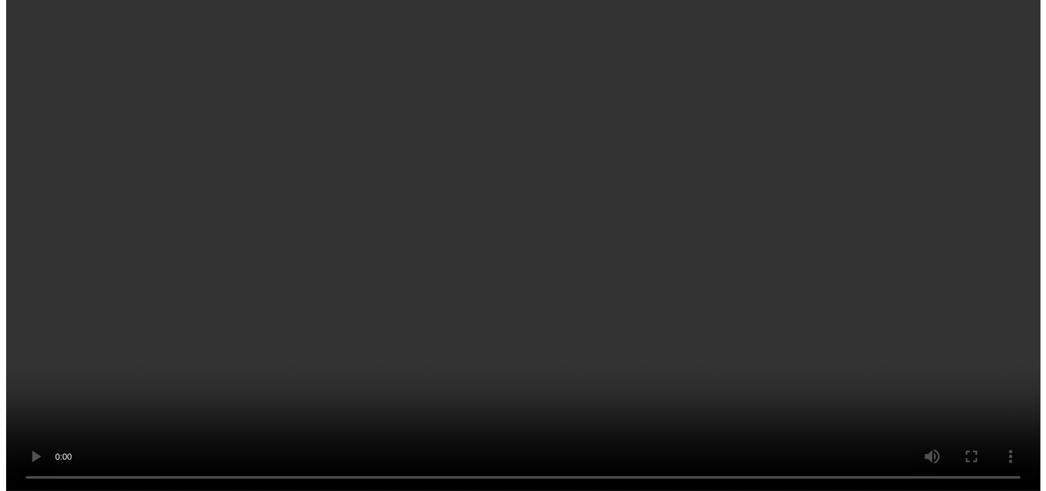
scroll to position [293, 0]
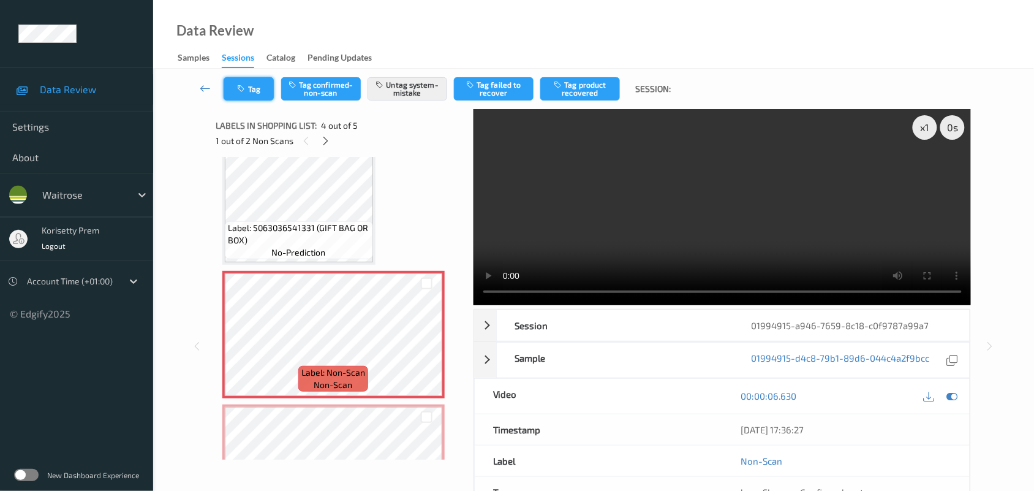
click at [235, 89] on button "Tag" at bounding box center [249, 88] width 50 height 23
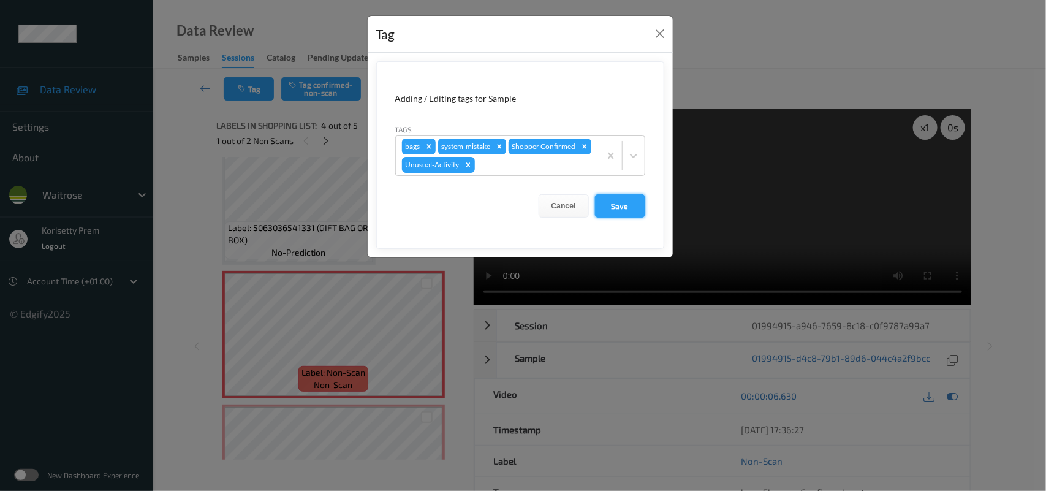
click at [611, 202] on button "Save" at bounding box center [620, 205] width 50 height 23
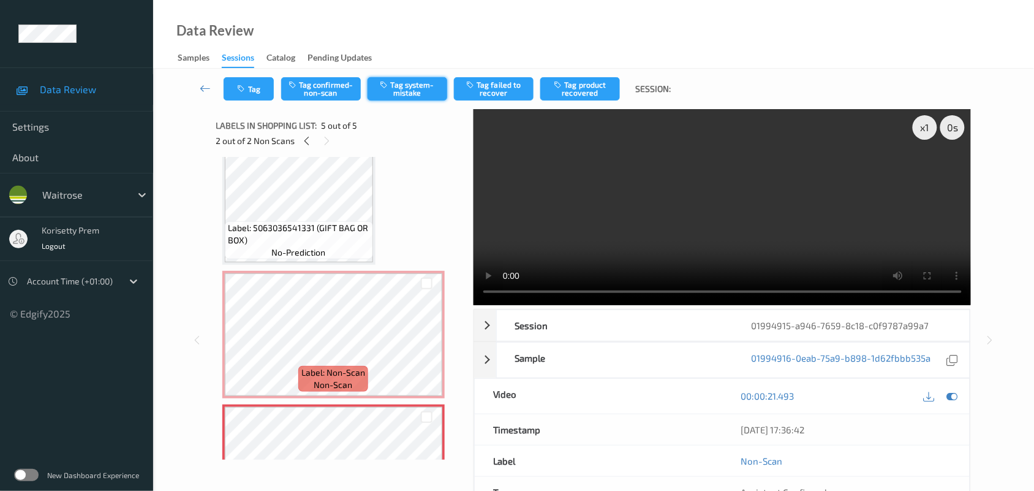
click at [392, 95] on button "Tag system-mistake" at bounding box center [408, 88] width 80 height 23
click at [245, 88] on icon "button" at bounding box center [243, 89] width 10 height 9
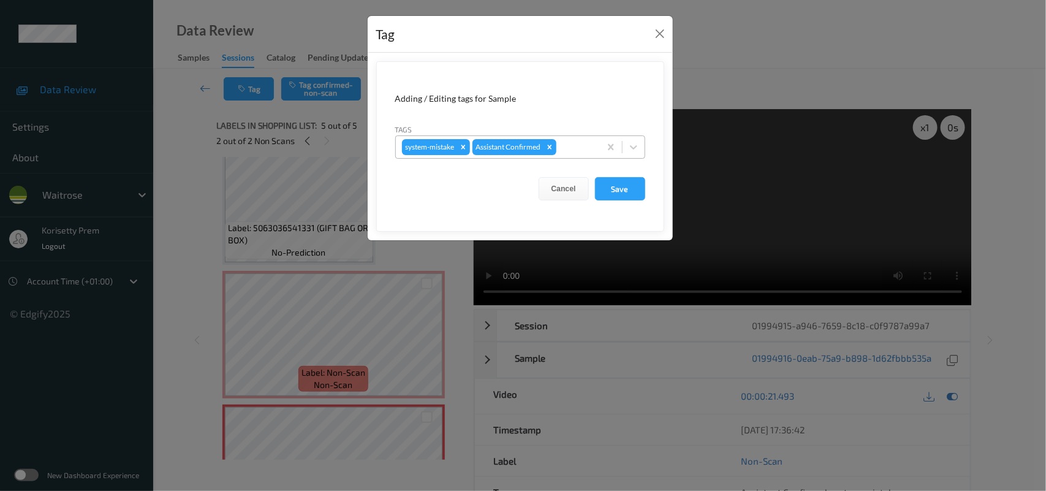
click at [595, 151] on div "system-mistake Assistant Confirmed" at bounding box center [498, 147] width 204 height 21
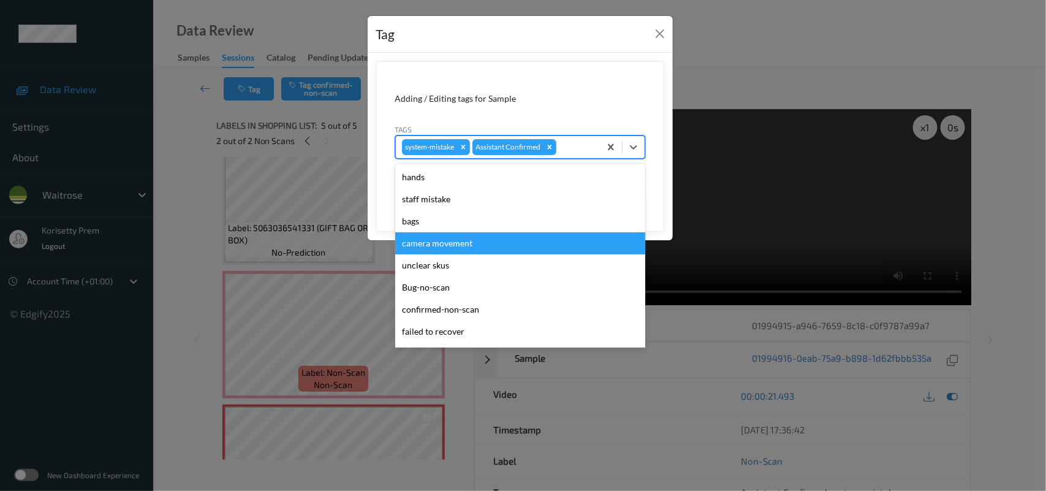
click at [470, 236] on div "camera movement" at bounding box center [520, 243] width 250 height 22
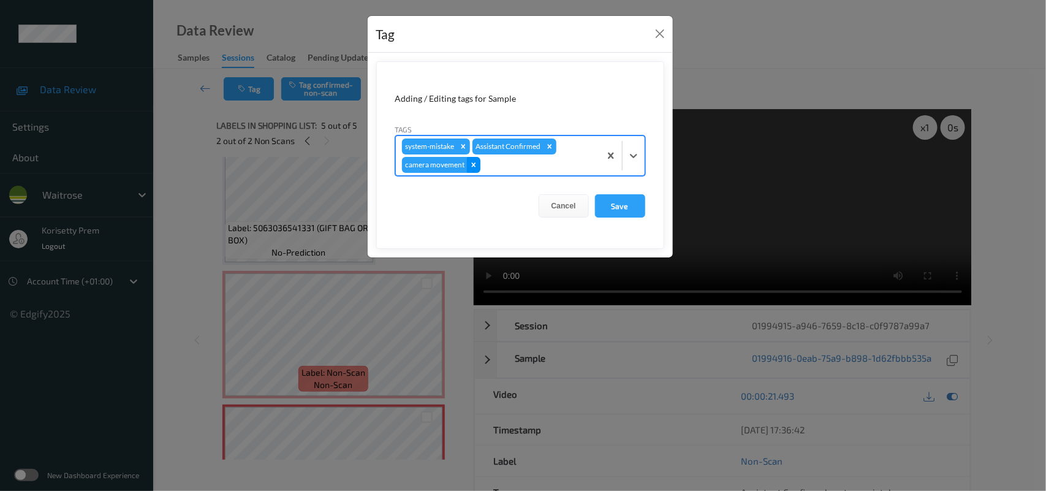
click at [478, 163] on div "Remove camera movement" at bounding box center [473, 165] width 13 height 16
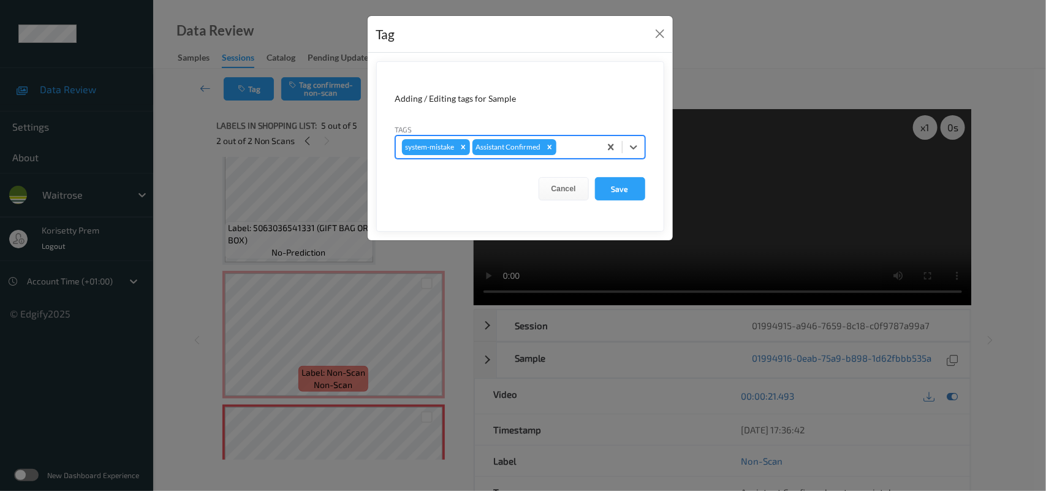
click at [495, 163] on form "Adding / Editing tags for Sample Tags option camera movement, deselected. Selec…" at bounding box center [520, 146] width 288 height 170
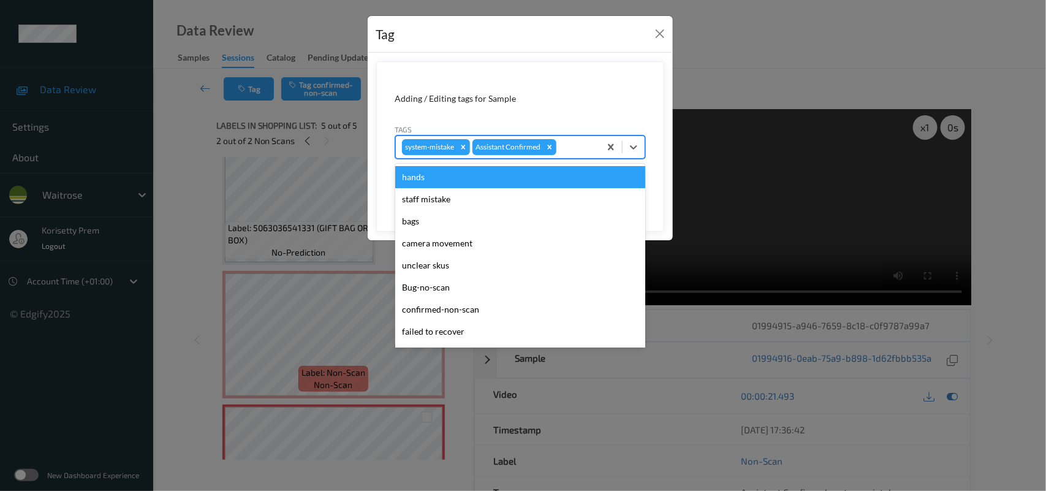
click at [573, 151] on div at bounding box center [576, 147] width 35 height 15
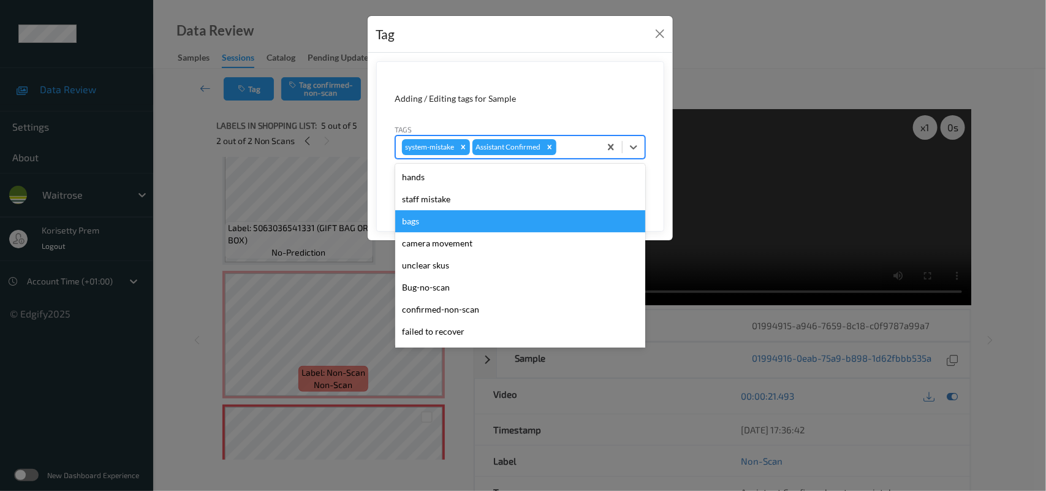
click at [430, 221] on div "bags" at bounding box center [520, 221] width 250 height 22
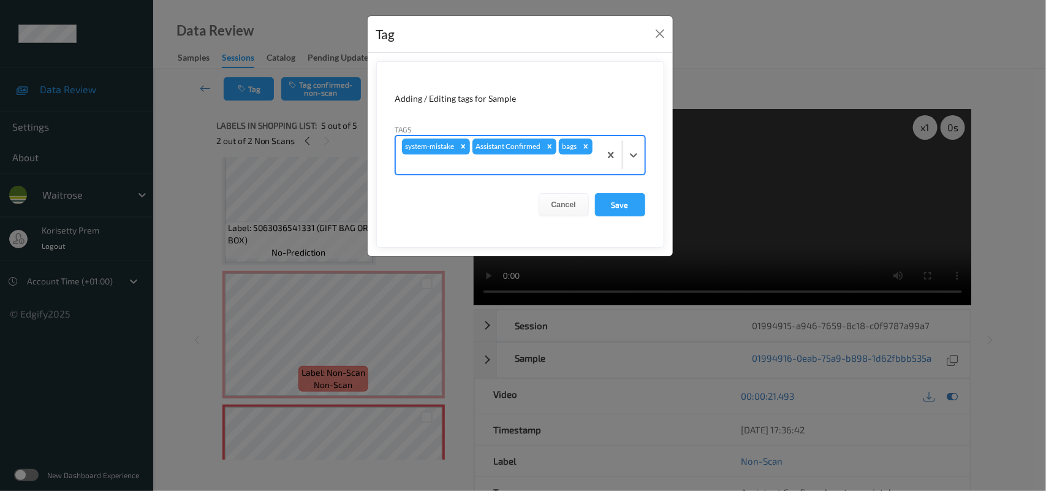
click at [460, 181] on form "Adding / Editing tags for Sample Tags option bags, selected. Select is focused …" at bounding box center [520, 154] width 288 height 186
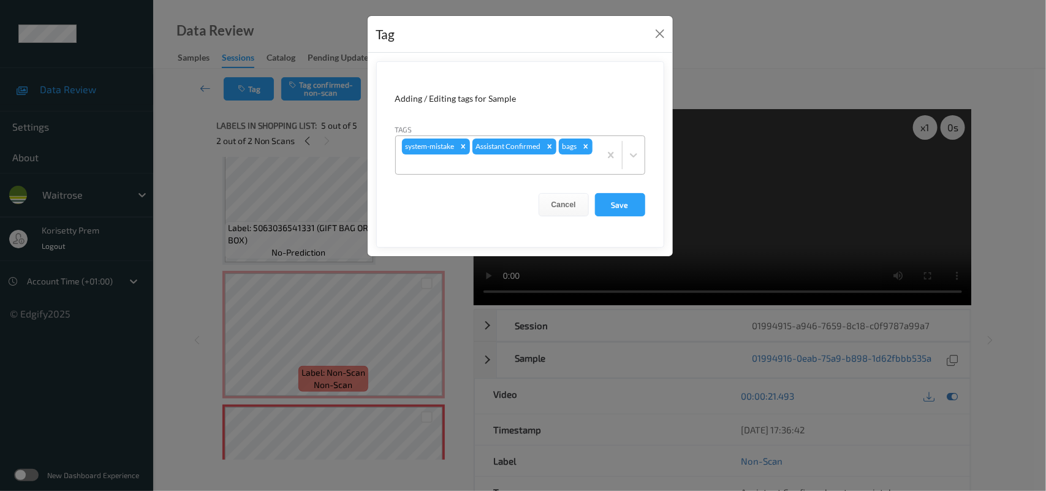
click at [469, 161] on div at bounding box center [498, 164] width 192 height 15
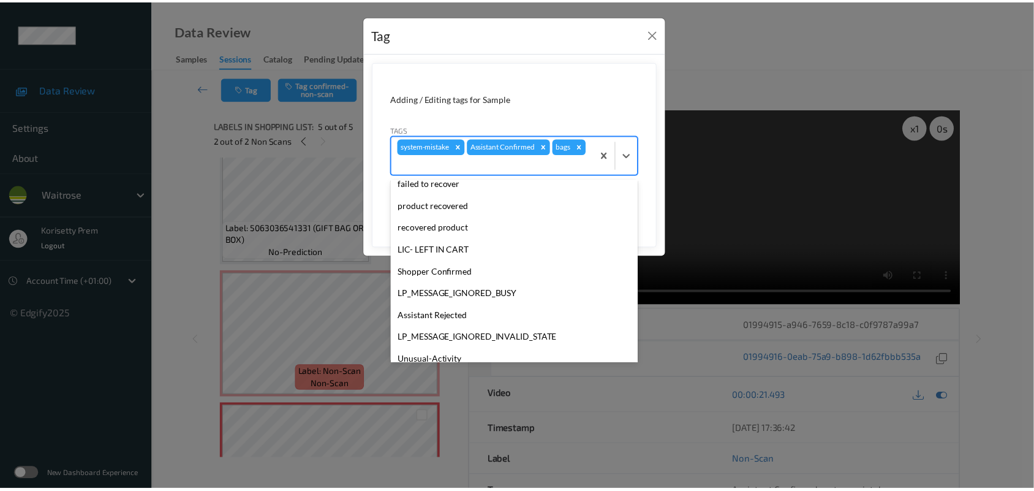
scroll to position [284, 0]
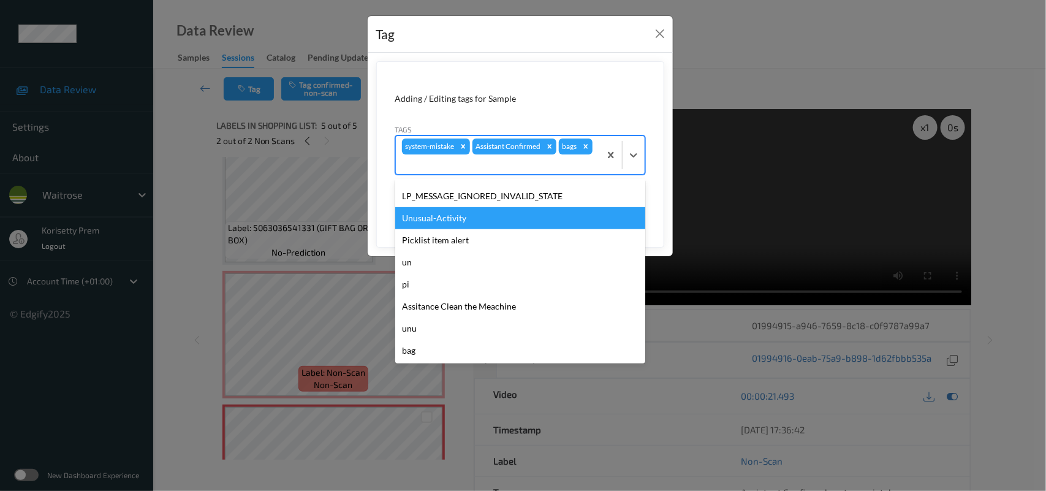
click at [437, 224] on div "Unusual-Activity" at bounding box center [520, 218] width 250 height 22
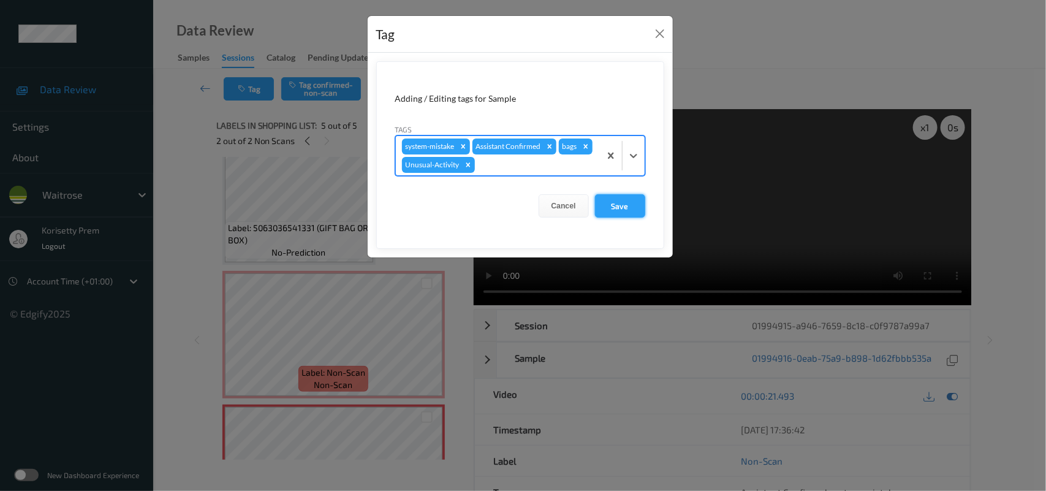
click at [618, 199] on button "Save" at bounding box center [620, 205] width 50 height 23
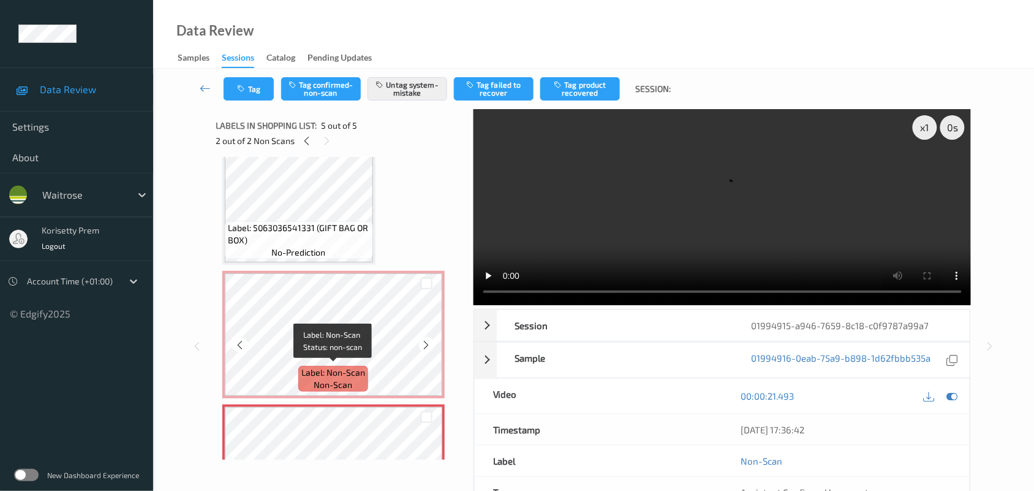
scroll to position [369, 0]
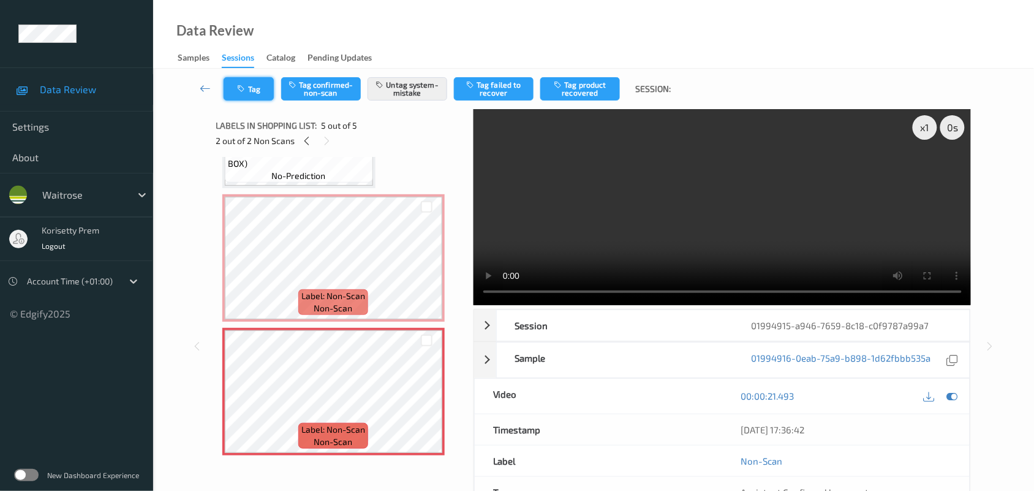
click at [254, 83] on button "Tag" at bounding box center [249, 88] width 50 height 23
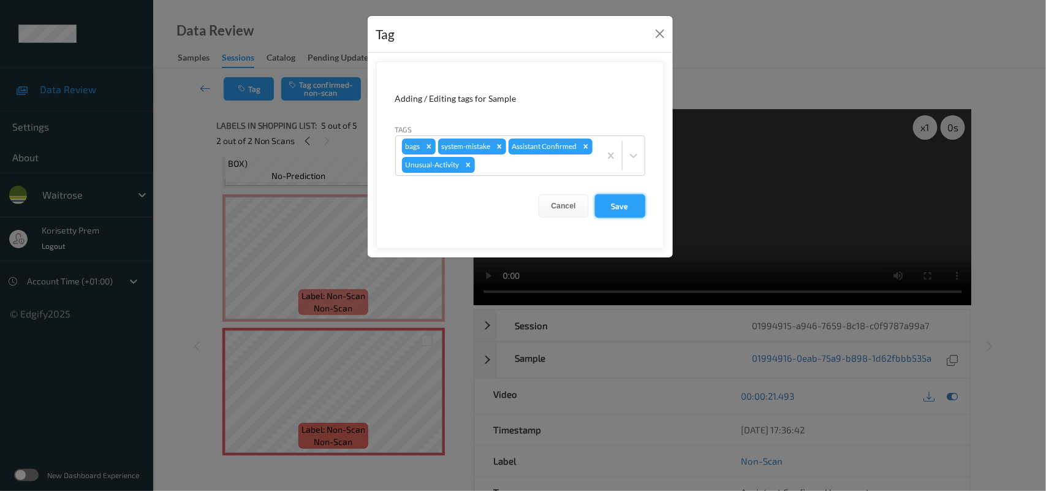
click at [626, 213] on button "Save" at bounding box center [620, 205] width 50 height 23
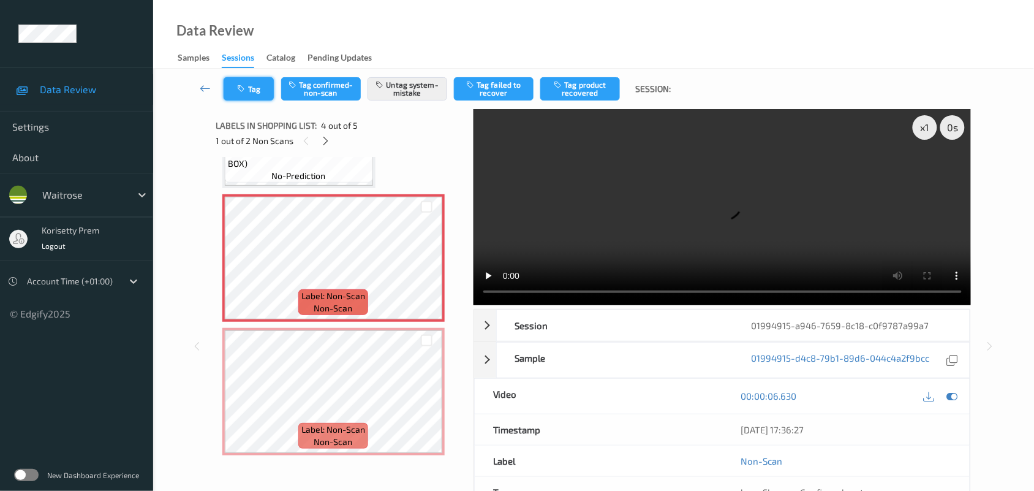
click at [255, 83] on button "Tag" at bounding box center [249, 88] width 50 height 23
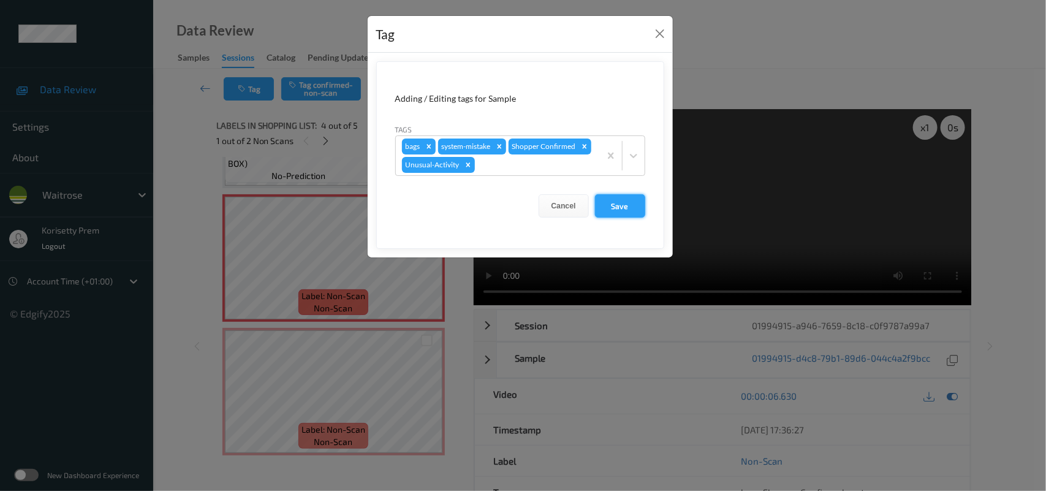
click at [616, 210] on button "Save" at bounding box center [620, 205] width 50 height 23
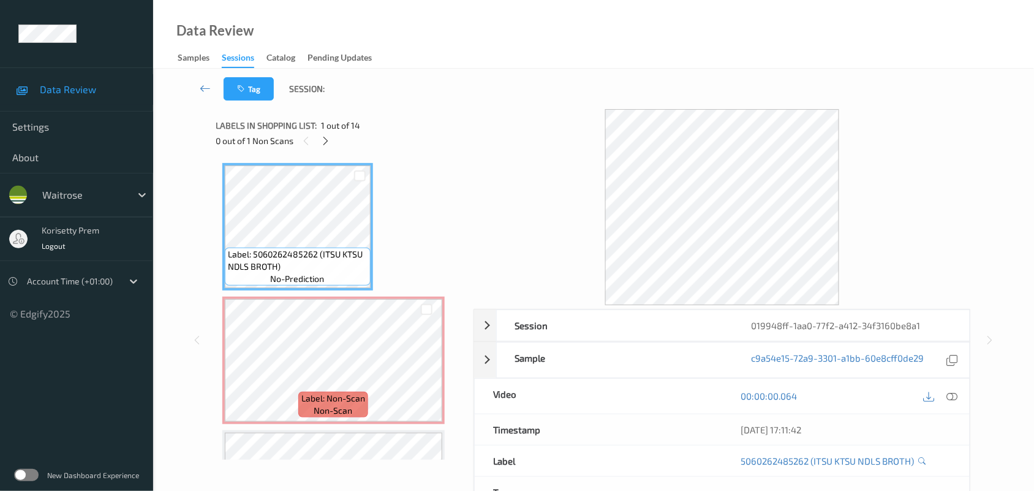
click at [550, 99] on div "Tag Session:" at bounding box center [593, 89] width 831 height 40
click at [327, 137] on icon at bounding box center [325, 140] width 10 height 11
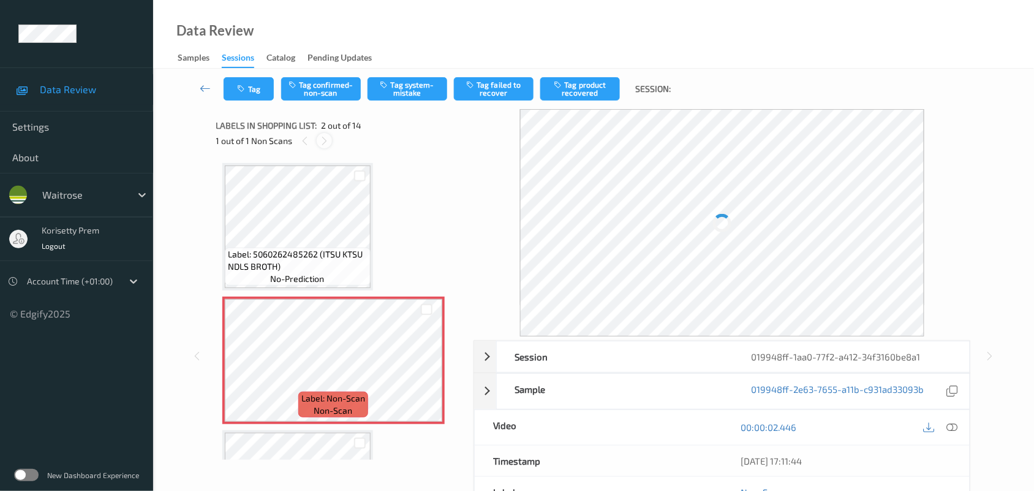
scroll to position [6, 0]
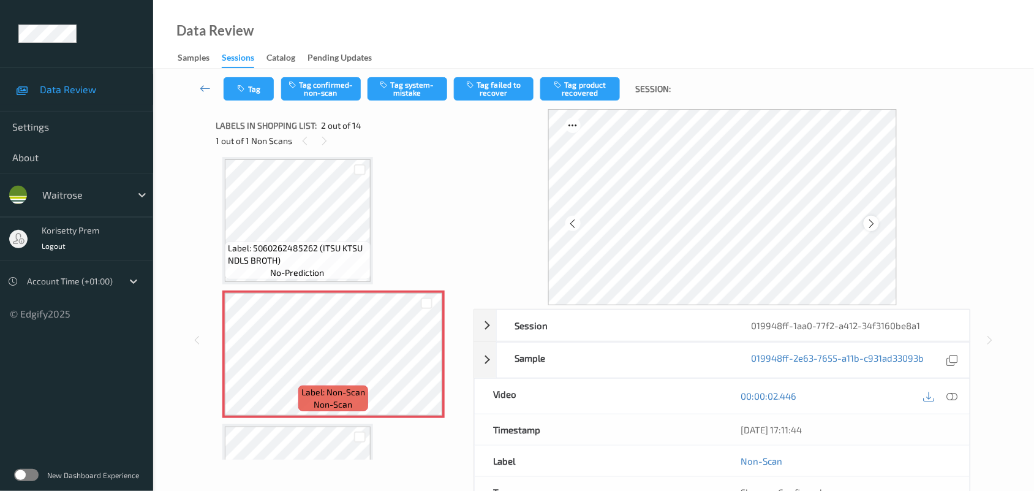
click at [877, 219] on icon at bounding box center [871, 223] width 10 height 11
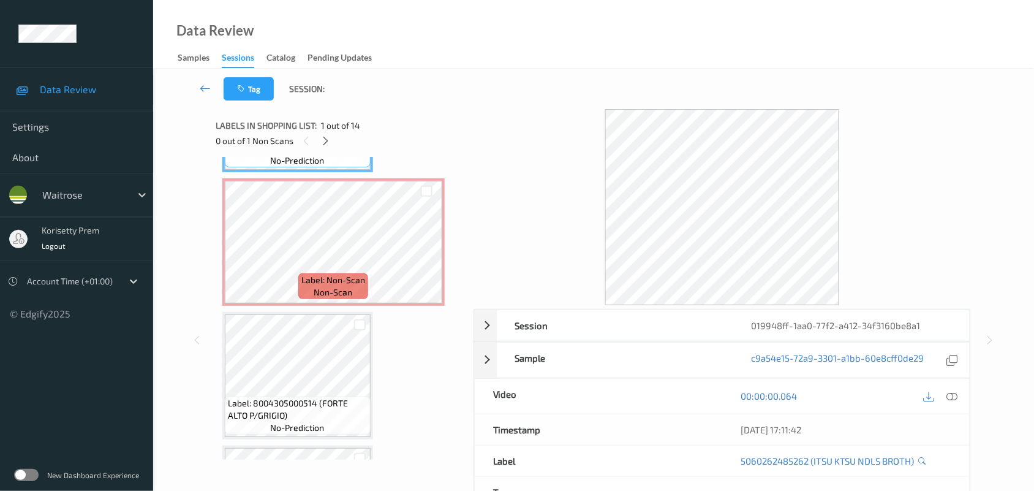
scroll to position [0, 0]
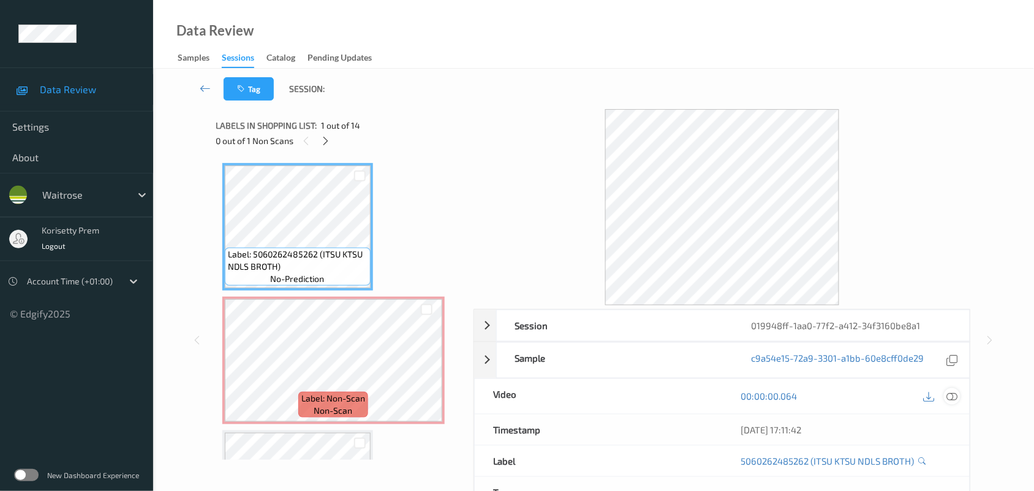
click at [947, 392] on icon at bounding box center [952, 395] width 11 height 11
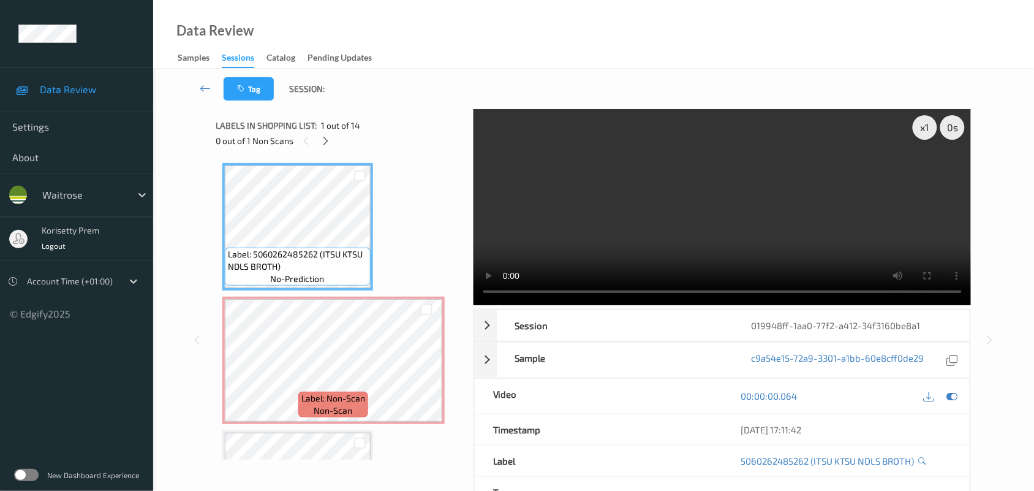
click at [614, 206] on video at bounding box center [723, 207] width 498 height 196
click at [457, 288] on div "x 1 0 s Session 019948ff-1aa0-77f2-a412-34f3160be8a1 Session ID 019948ff-1aa0-7…" at bounding box center [593, 340] width 755 height 462
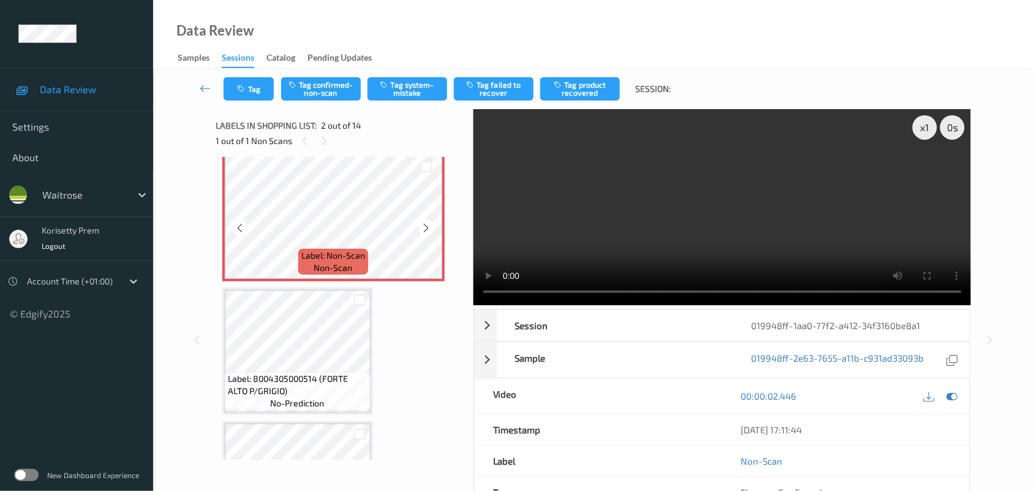
scroll to position [153, 0]
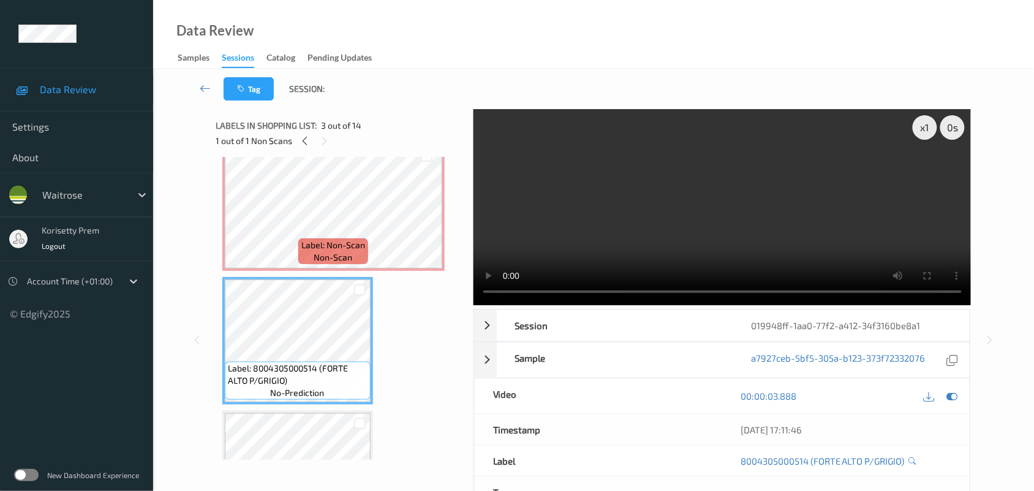
click at [728, 205] on video at bounding box center [723, 207] width 498 height 196
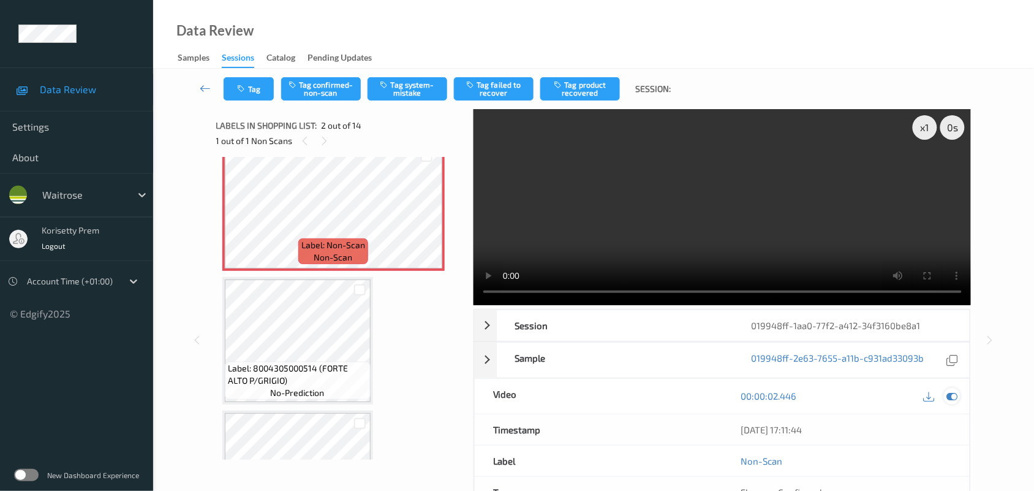
click at [951, 393] on icon at bounding box center [952, 395] width 11 height 11
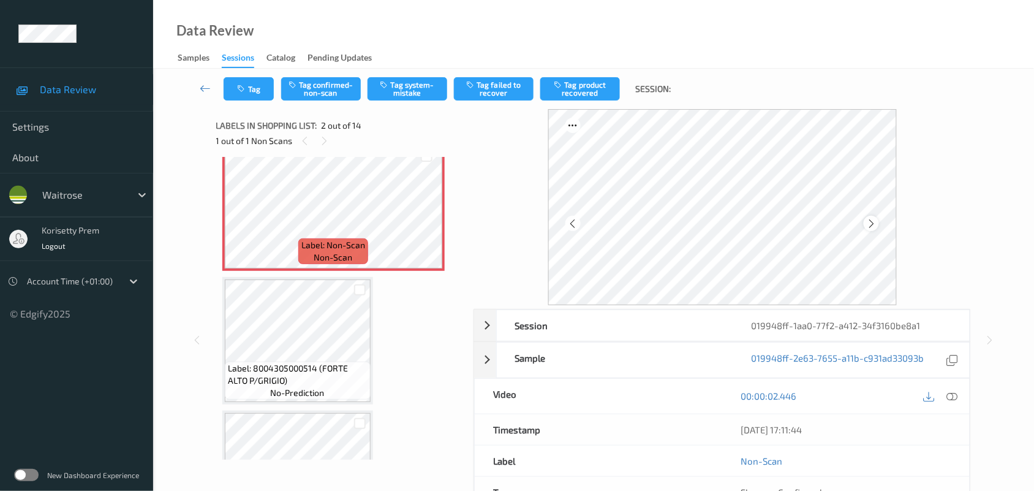
click at [869, 222] on icon at bounding box center [871, 223] width 10 height 11
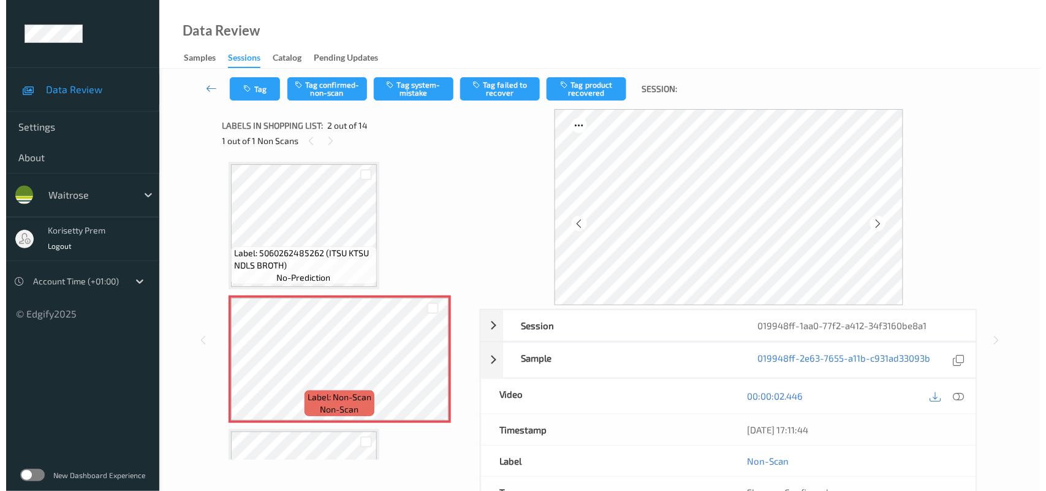
scroll to position [0, 0]
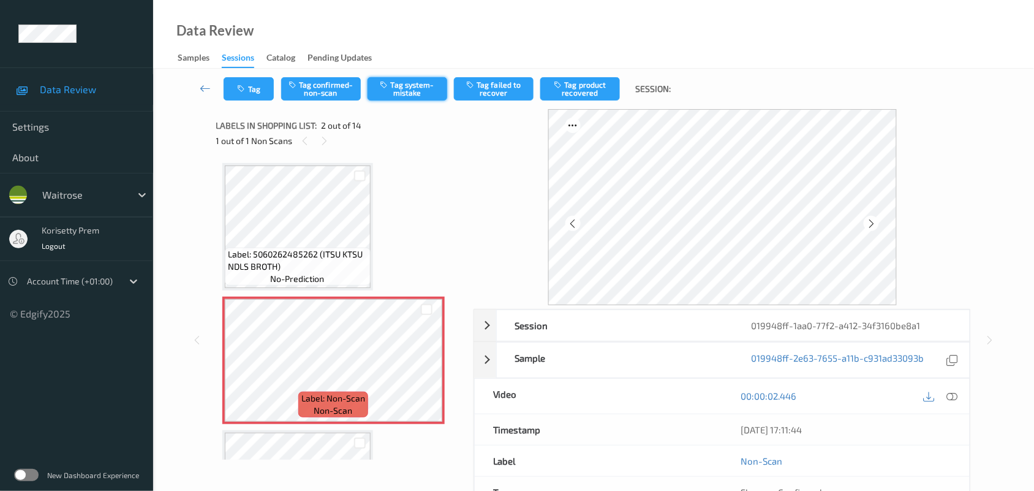
click at [414, 78] on button "Tag system-mistake" at bounding box center [408, 88] width 80 height 23
click at [245, 81] on button "Tag" at bounding box center [249, 88] width 50 height 23
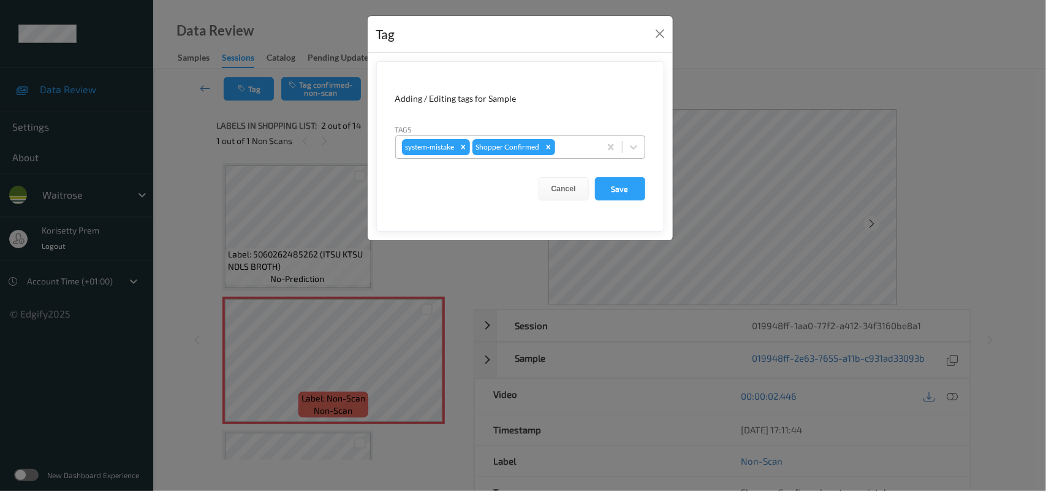
click at [578, 150] on div at bounding box center [575, 147] width 36 height 15
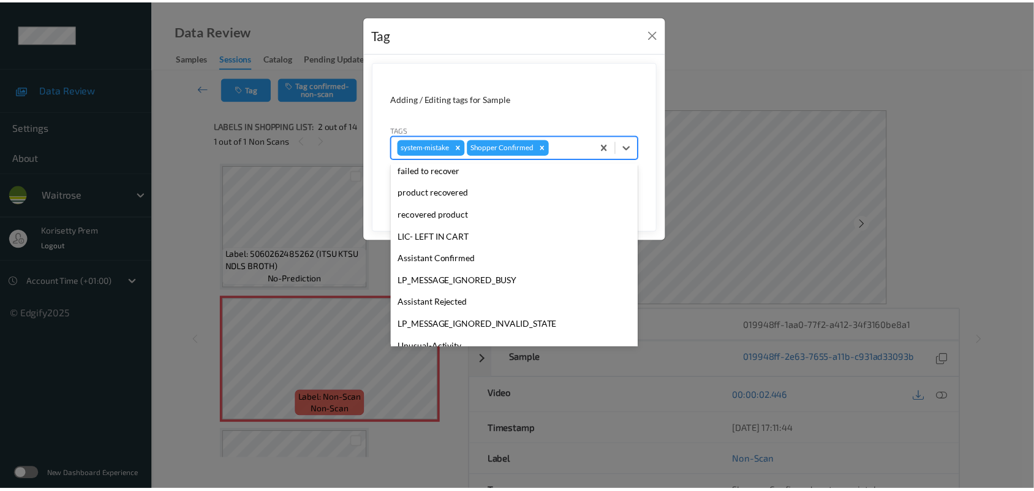
scroll to position [305, 0]
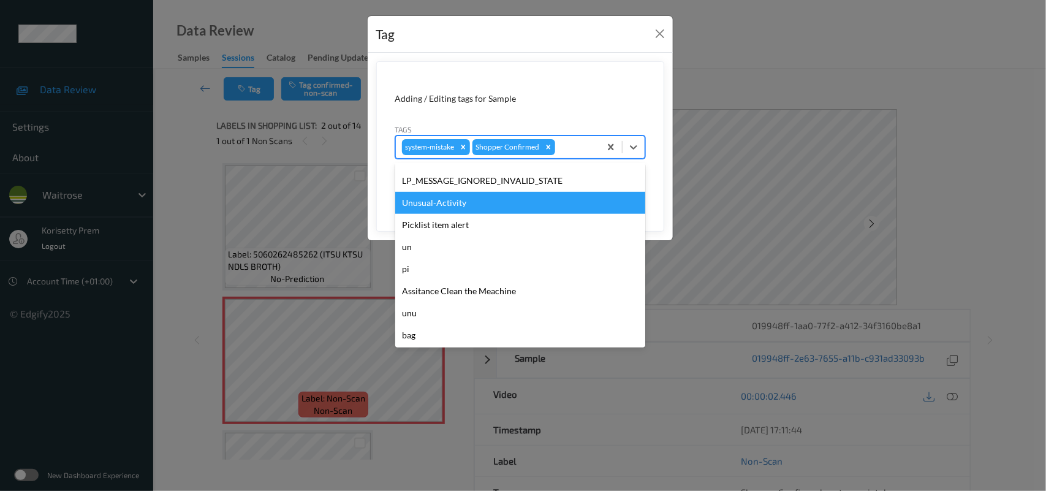
click at [442, 201] on div "Unusual-Activity" at bounding box center [520, 203] width 250 height 22
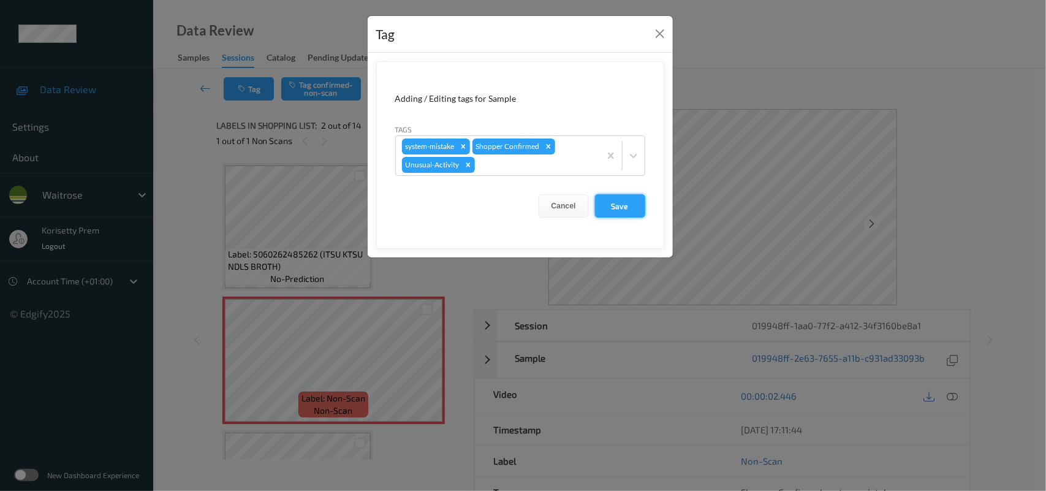
click at [618, 206] on button "Save" at bounding box center [620, 205] width 50 height 23
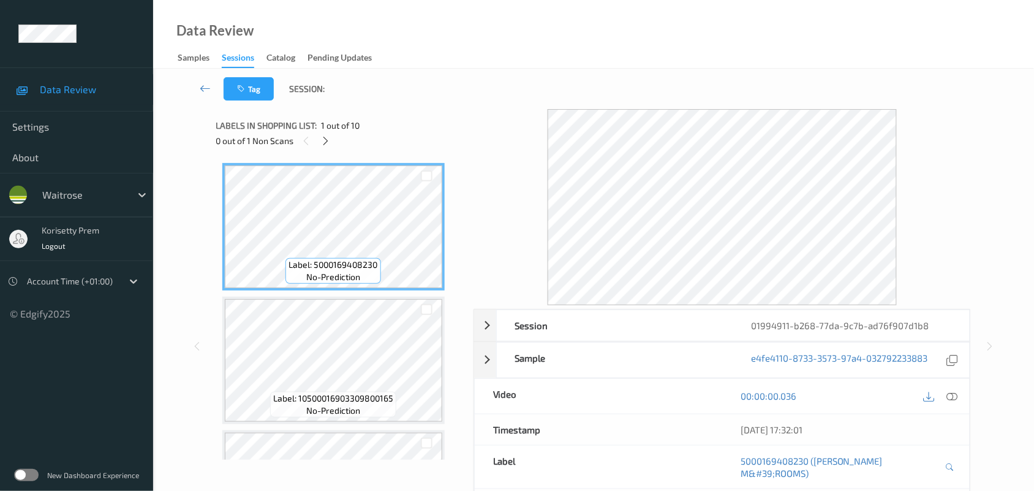
click at [453, 77] on div "Tag Session:" at bounding box center [593, 89] width 831 height 40
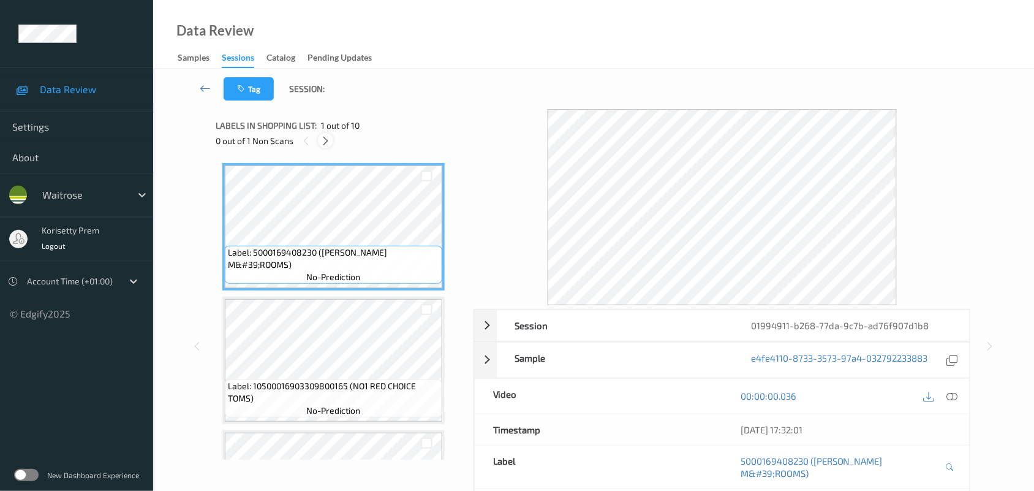
click at [323, 144] on icon at bounding box center [325, 140] width 10 height 11
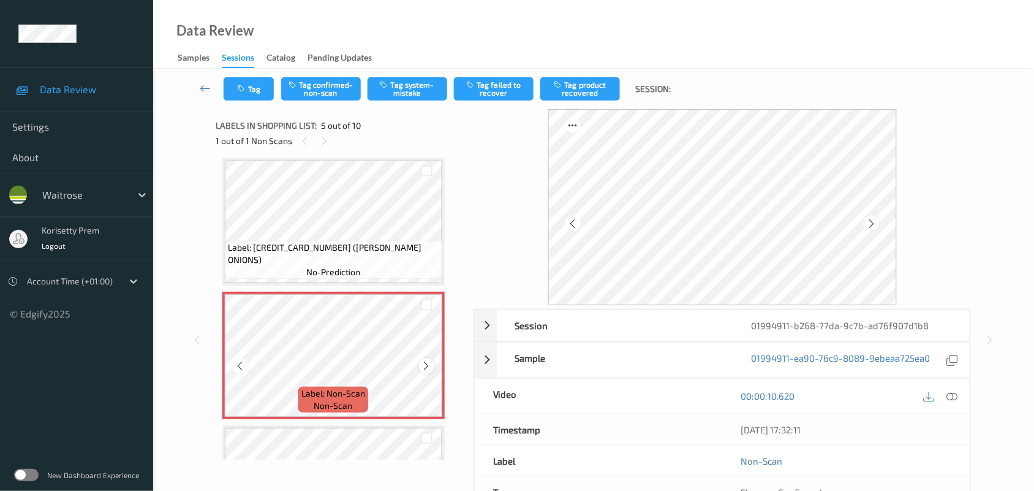
click at [429, 366] on icon at bounding box center [426, 365] width 10 height 11
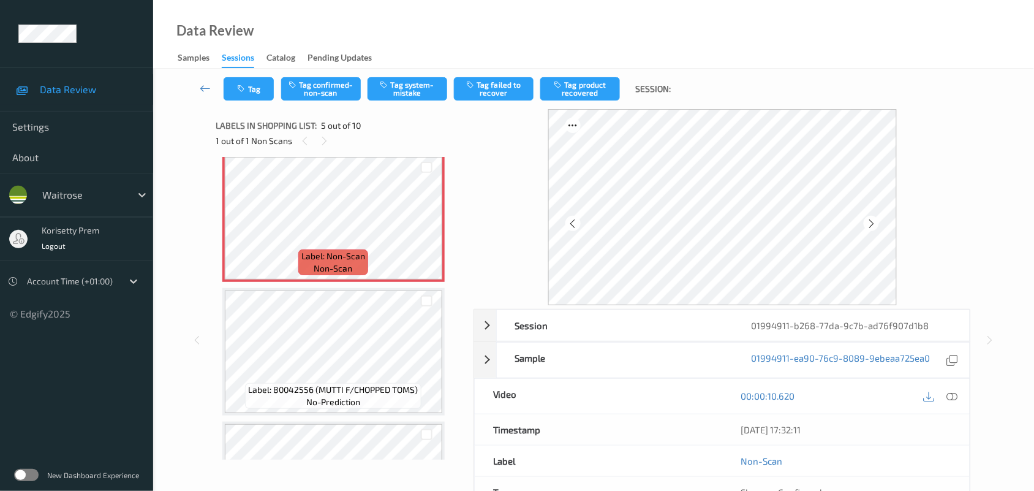
scroll to position [559, 0]
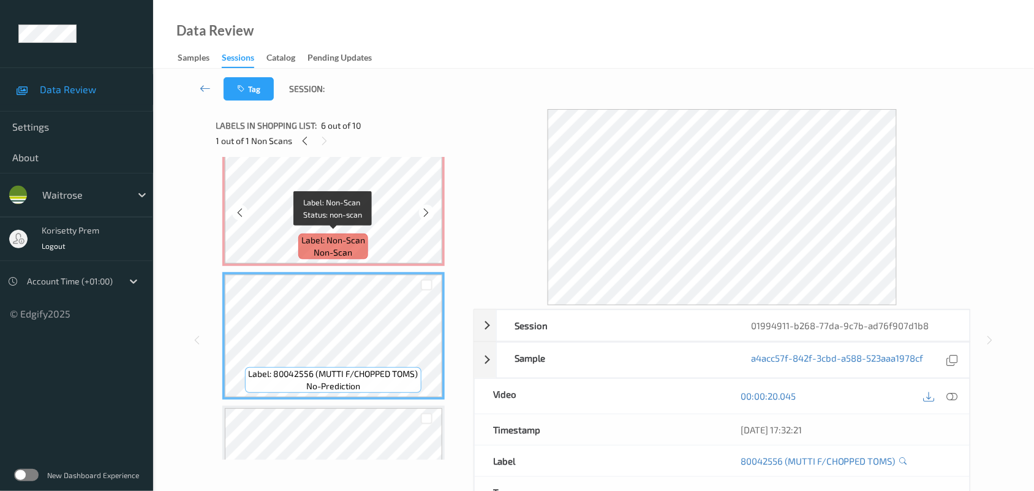
click at [347, 236] on span "Label: Non-Scan" at bounding box center [333, 240] width 64 height 12
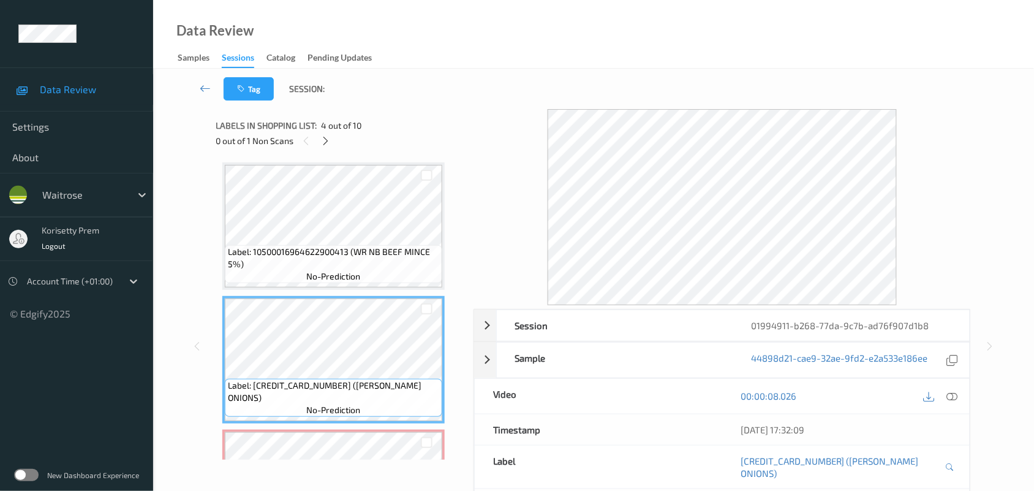
scroll to position [252, 0]
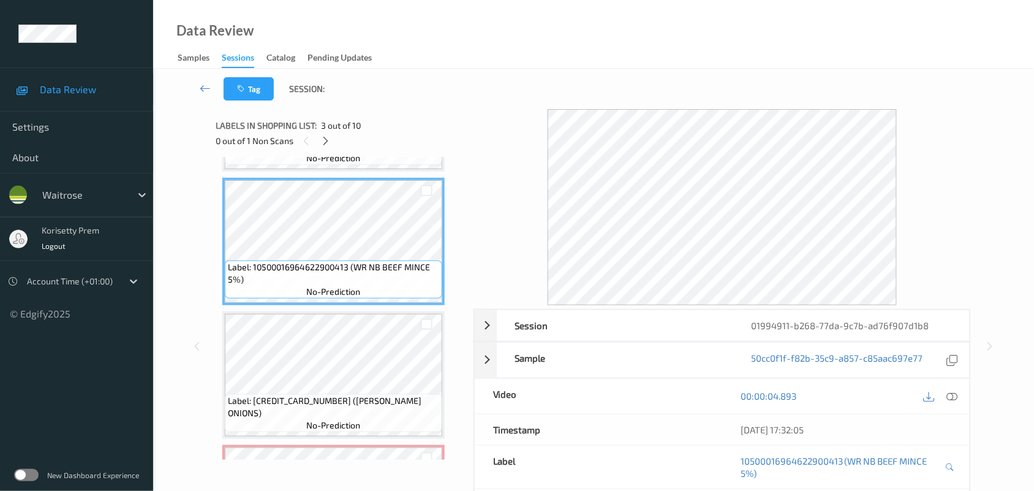
click at [956, 399] on icon at bounding box center [952, 395] width 11 height 11
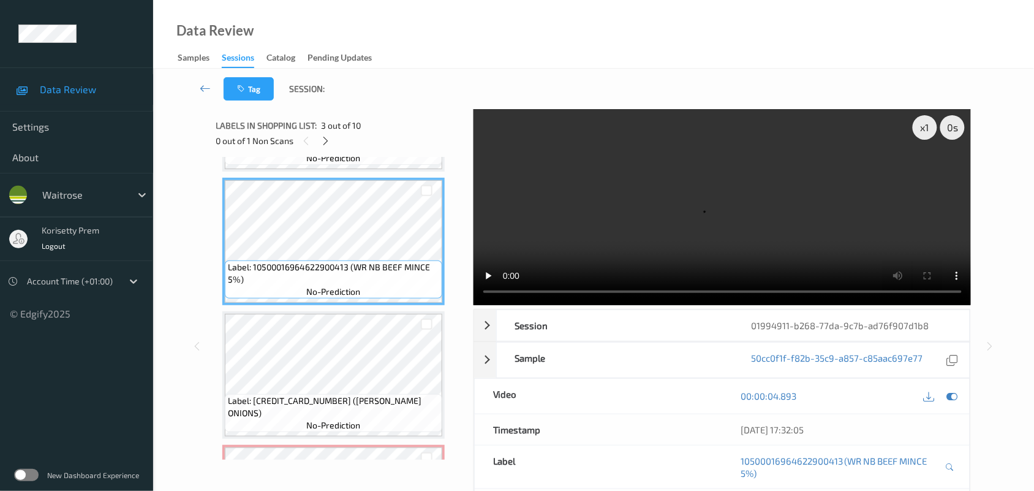
click at [601, 253] on video at bounding box center [723, 207] width 498 height 196
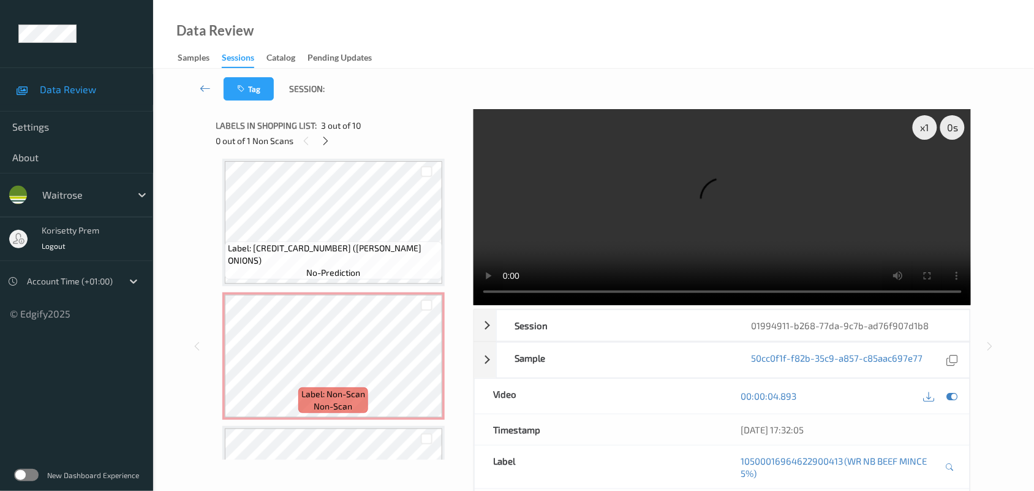
scroll to position [406, 0]
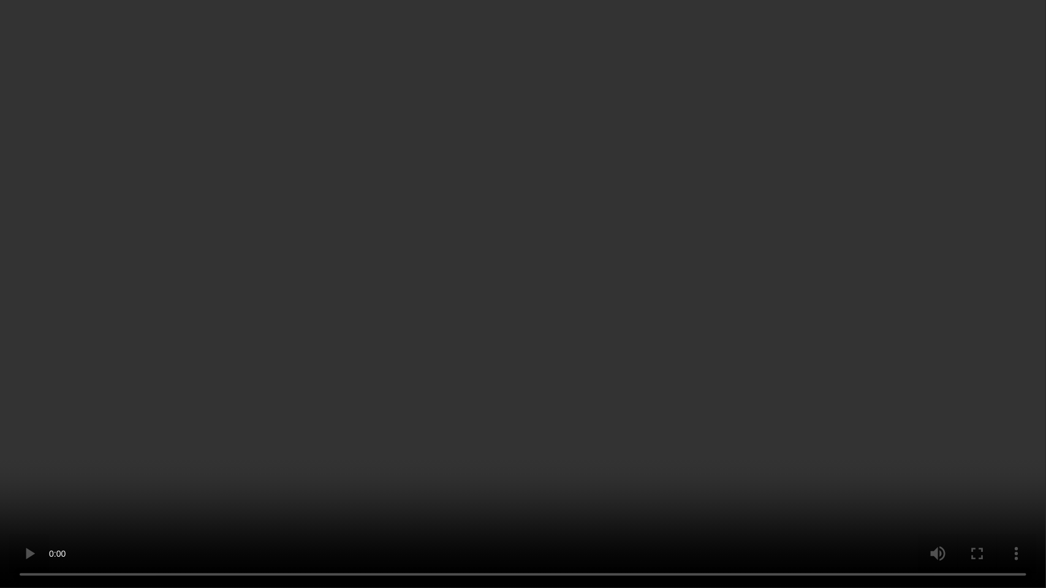
click at [709, 377] on video at bounding box center [523, 294] width 1046 height 588
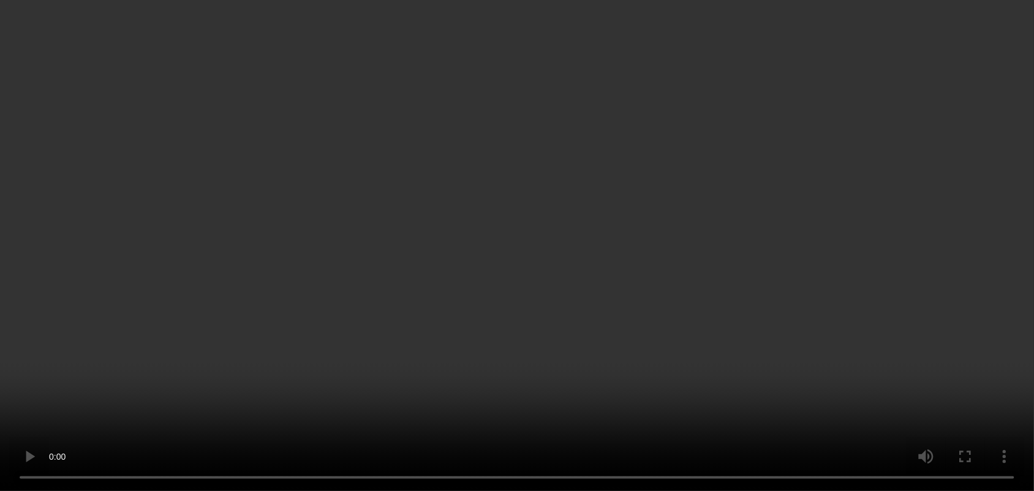
scroll to position [482, 0]
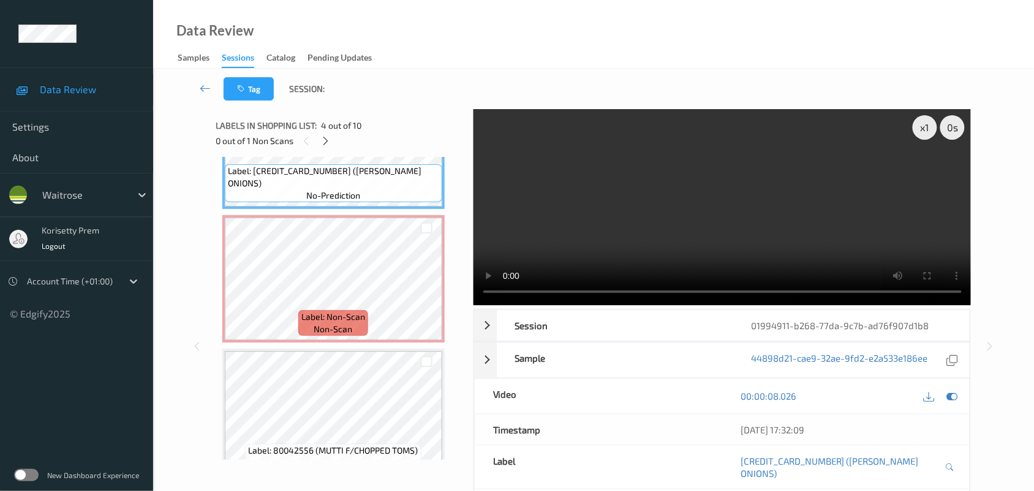
click at [694, 229] on video at bounding box center [723, 207] width 498 height 196
click at [728, 203] on video at bounding box center [723, 207] width 498 height 196
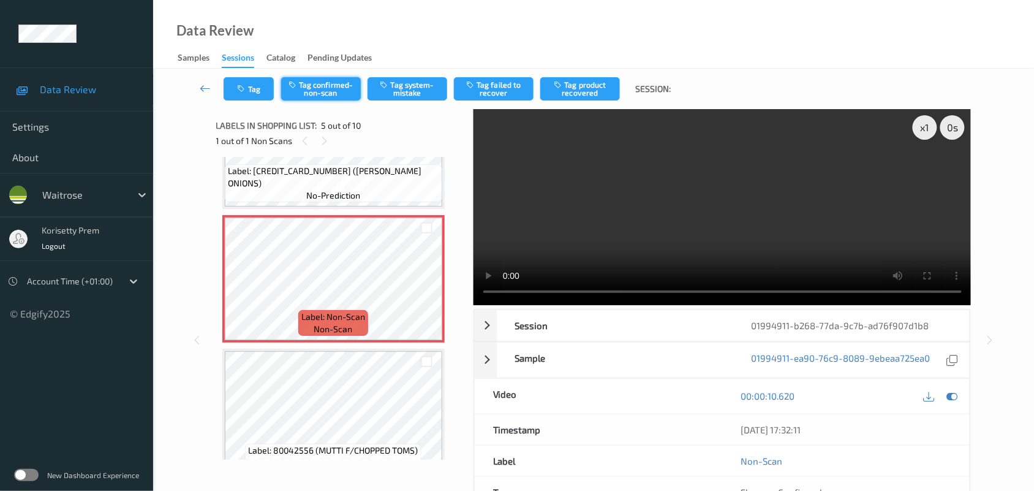
click at [292, 80] on icon "button" at bounding box center [294, 84] width 10 height 9
click at [583, 94] on button "Tag product recovered" at bounding box center [580, 88] width 80 height 23
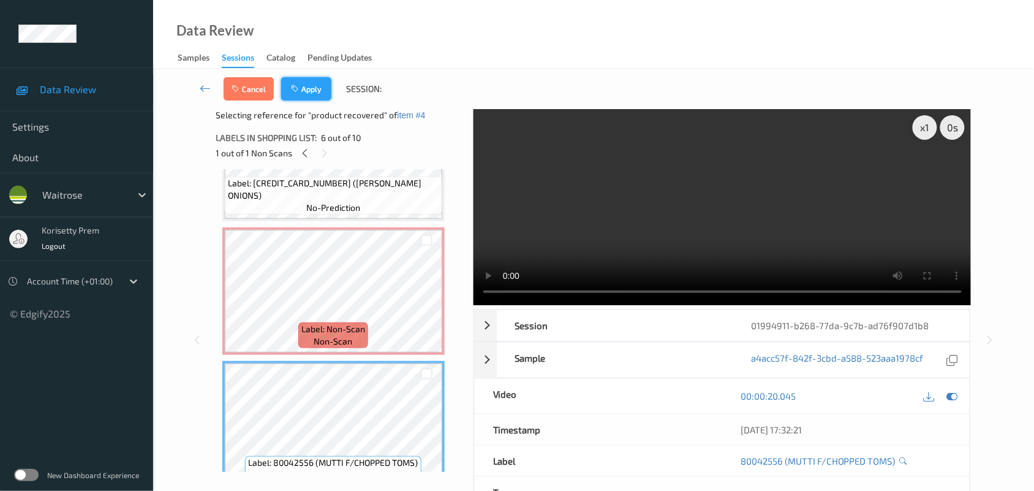
click at [301, 87] on icon "button" at bounding box center [296, 89] width 10 height 9
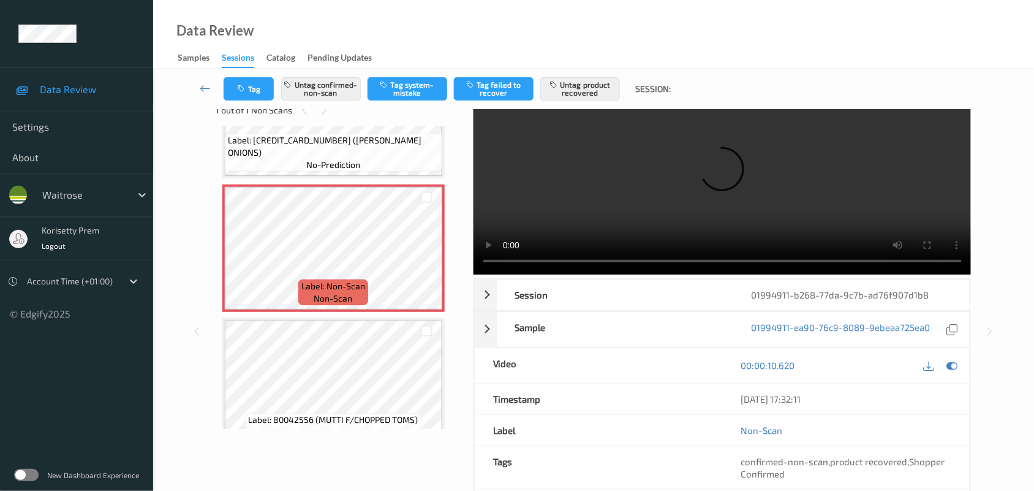
scroll to position [47, 0]
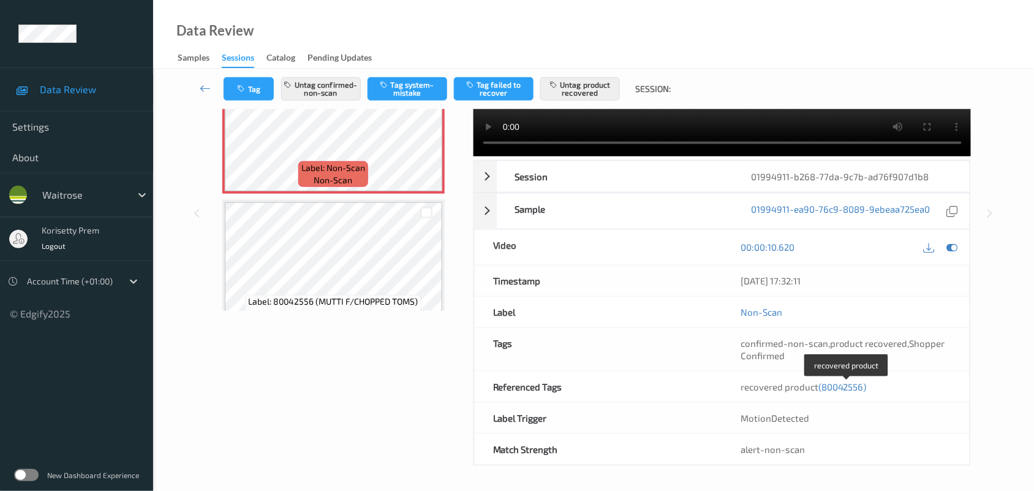
click at [843, 389] on span "(80042556)" at bounding box center [842, 386] width 48 height 11
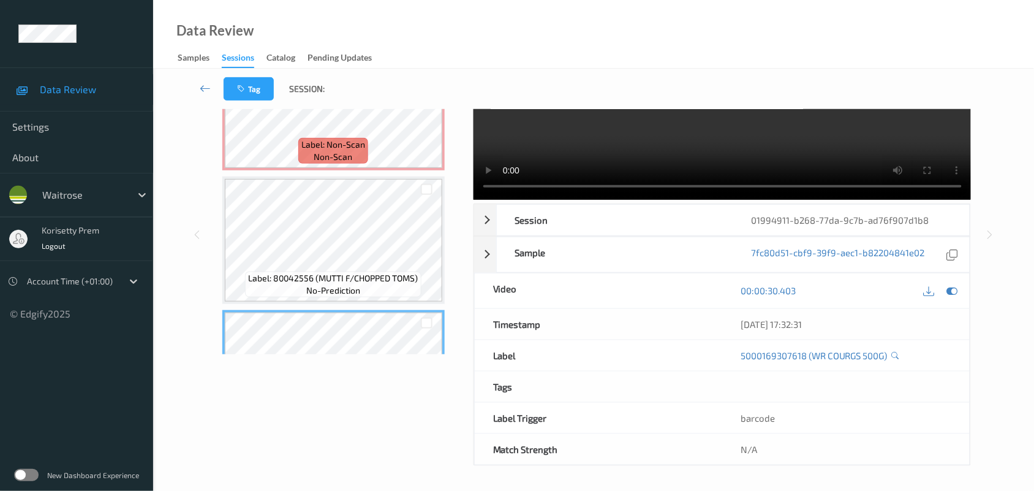
scroll to position [463, 0]
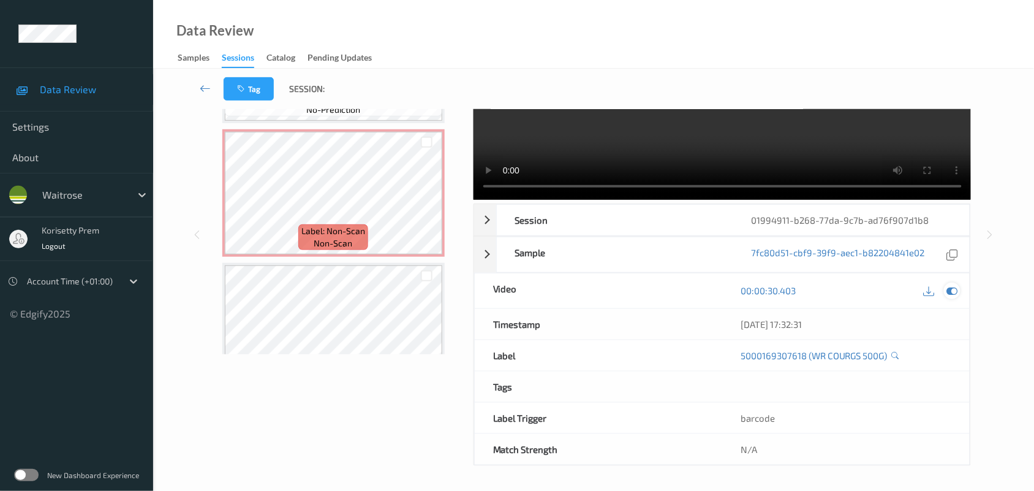
click at [954, 289] on icon at bounding box center [952, 290] width 11 height 11
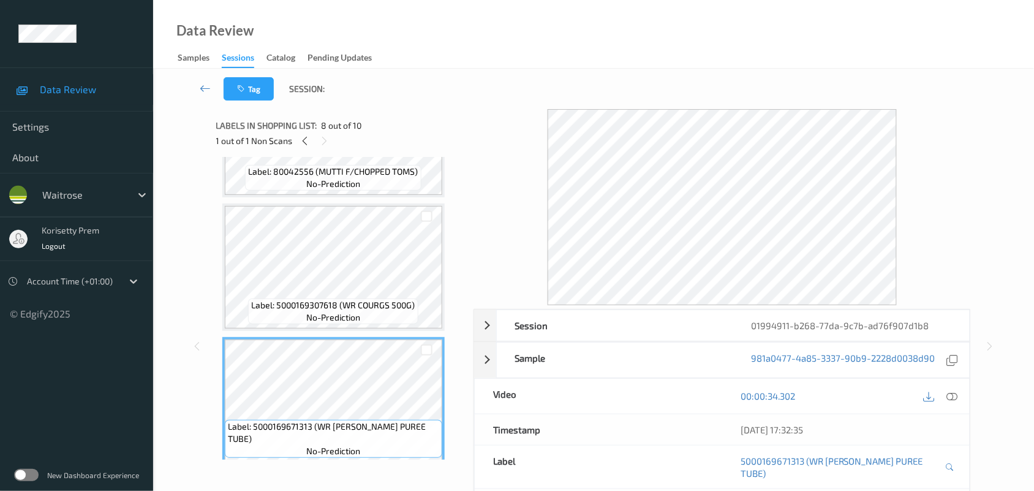
scroll to position [616, 0]
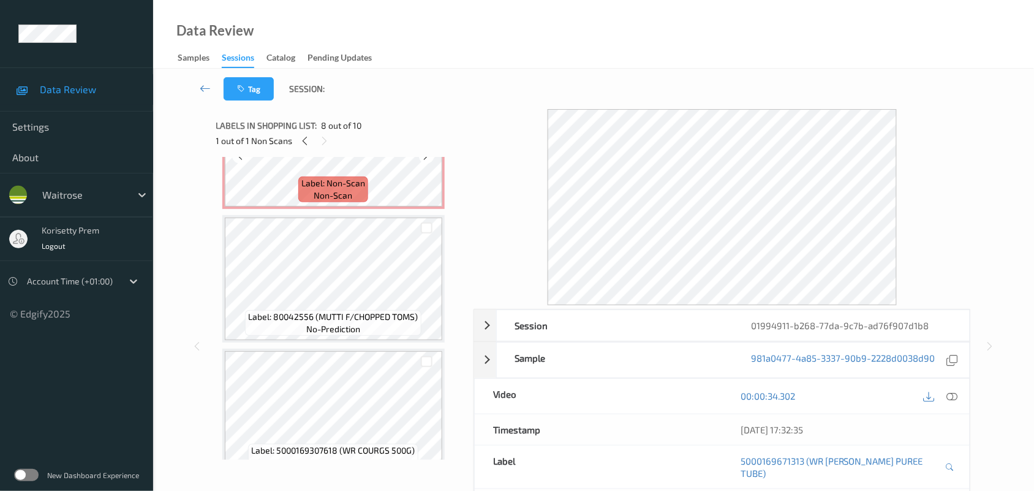
click at [360, 187] on span "Label: Non-Scan" at bounding box center [333, 183] width 64 height 12
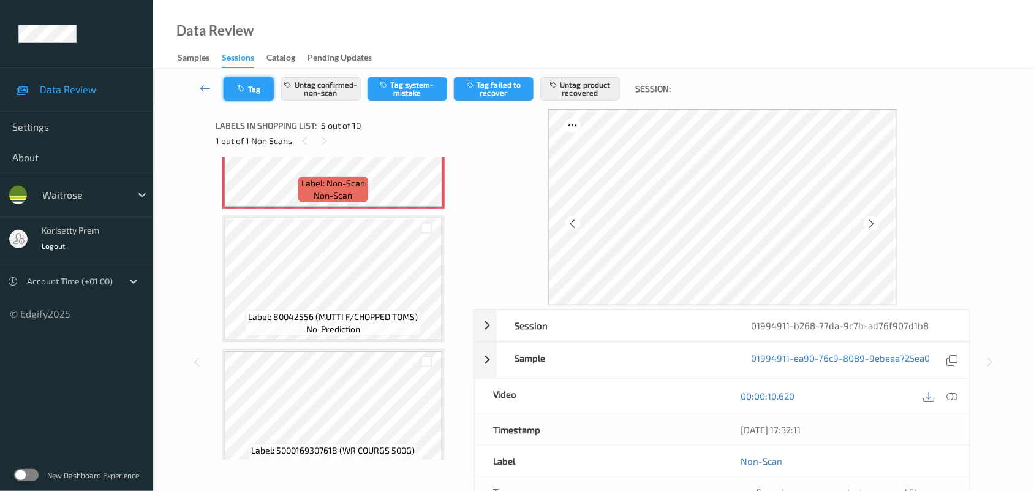
click at [255, 84] on button "Tag" at bounding box center [249, 88] width 50 height 23
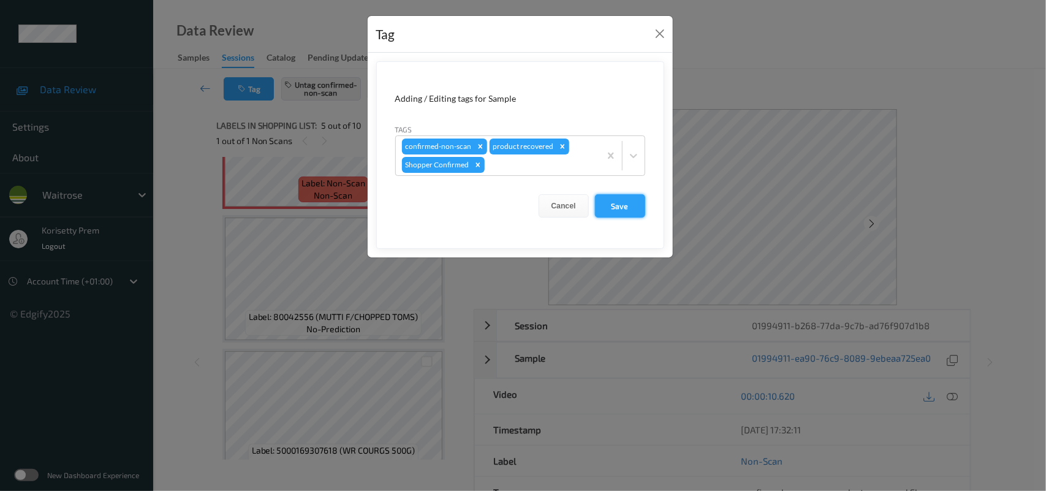
click at [618, 207] on button "Save" at bounding box center [620, 205] width 50 height 23
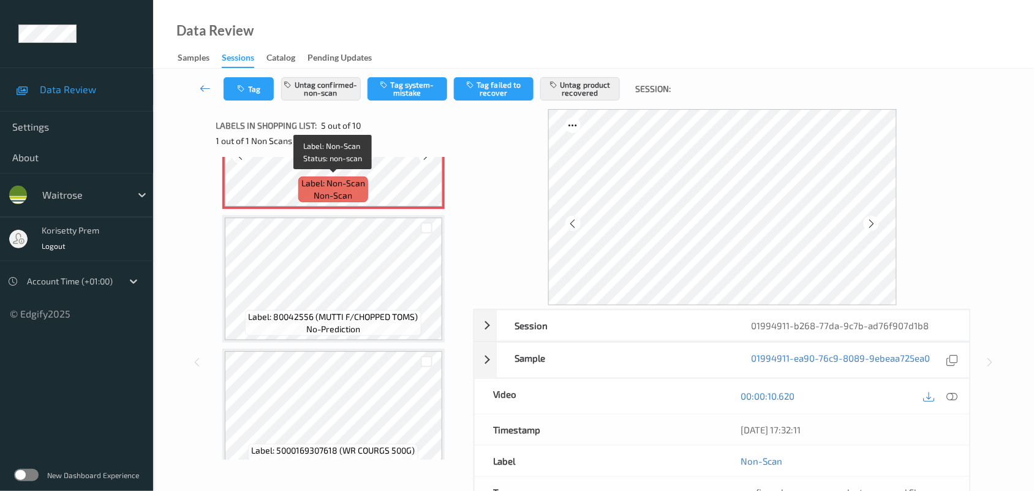
click at [316, 191] on span "non-scan" at bounding box center [333, 195] width 39 height 12
click at [255, 91] on button "Tag" at bounding box center [249, 88] width 50 height 23
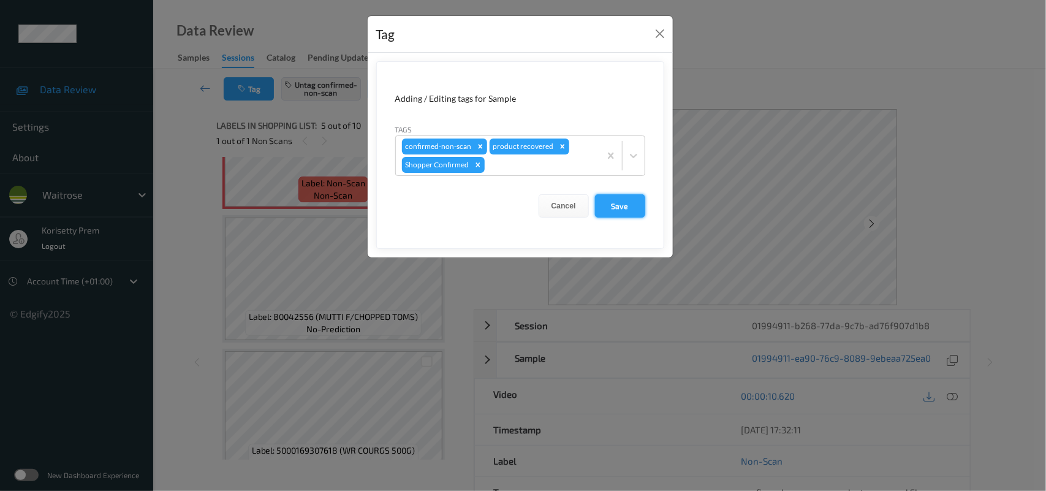
click at [614, 206] on button "Save" at bounding box center [620, 205] width 50 height 23
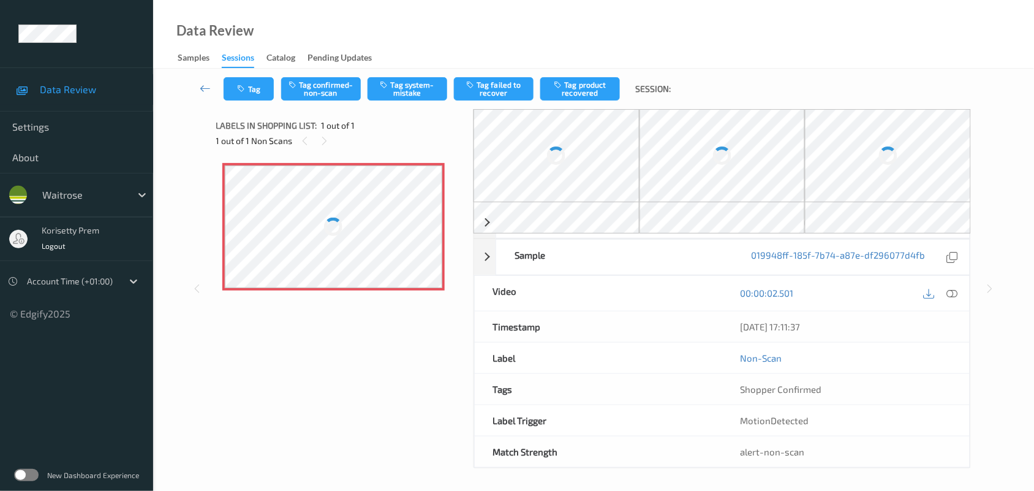
click at [685, 55] on div "Data Review Samples Sessions Catalog Pending Updates" at bounding box center [593, 34] width 881 height 69
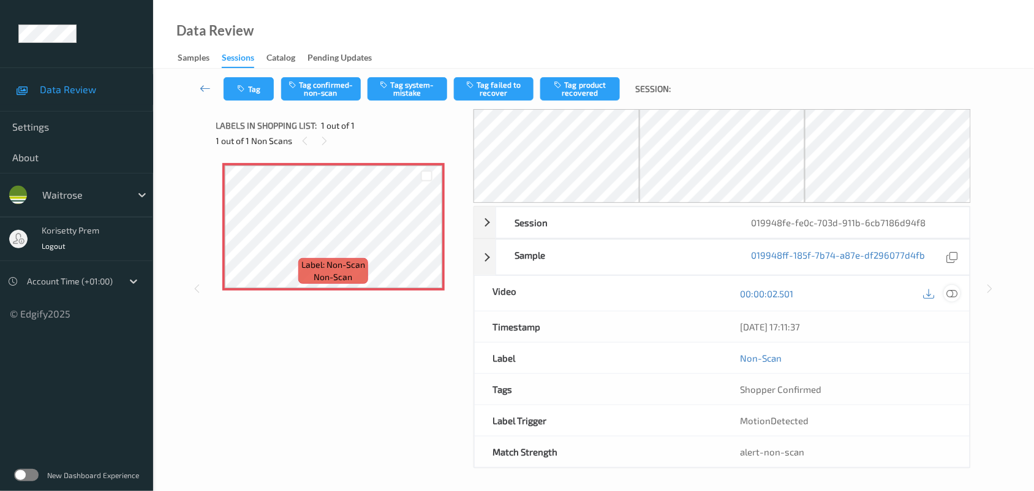
click at [951, 293] on icon at bounding box center [952, 293] width 11 height 11
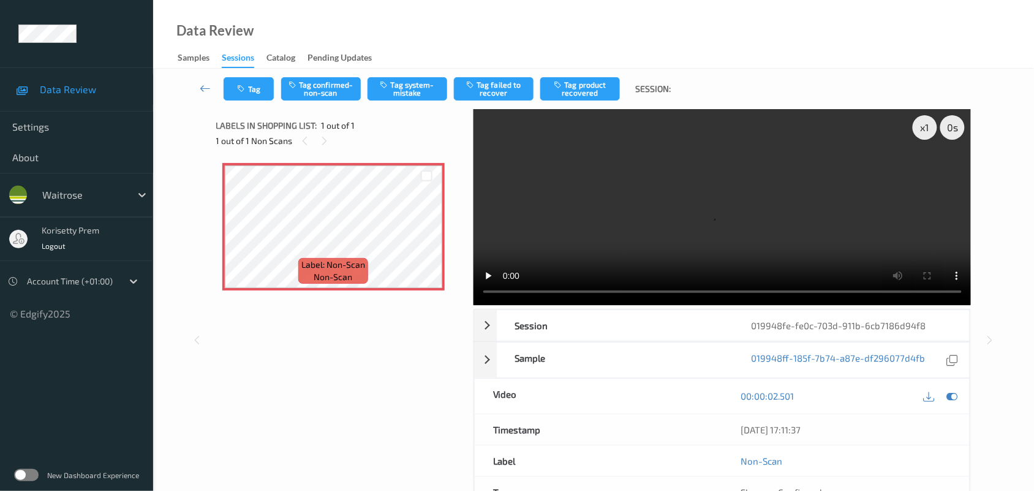
click at [667, 148] on video at bounding box center [723, 207] width 498 height 196
click at [929, 121] on div "x 1" at bounding box center [925, 127] width 25 height 25
click at [929, 121] on div "x 2" at bounding box center [925, 127] width 25 height 25
click at [929, 121] on div "x 4" at bounding box center [925, 127] width 25 height 25
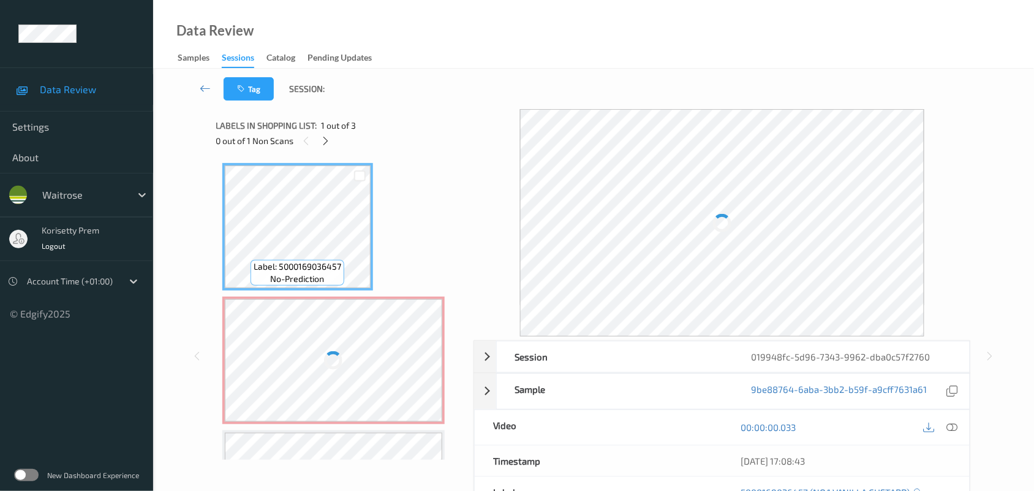
click at [477, 64] on div "Data Review Samples Sessions Catalog Pending Updates" at bounding box center [593, 34] width 881 height 69
click at [522, 70] on div "Tag Session:" at bounding box center [593, 89] width 831 height 40
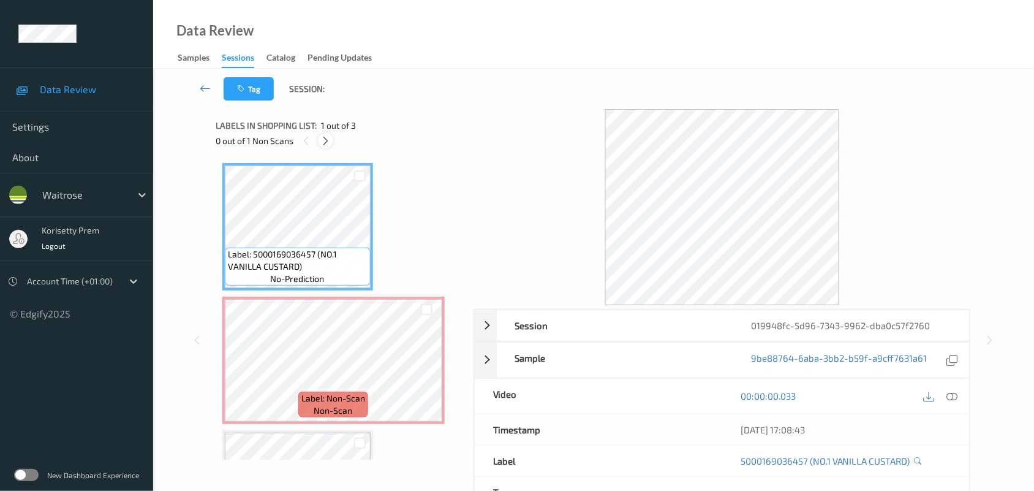
click at [330, 138] on icon at bounding box center [325, 140] width 10 height 11
click at [950, 392] on icon at bounding box center [952, 395] width 11 height 11
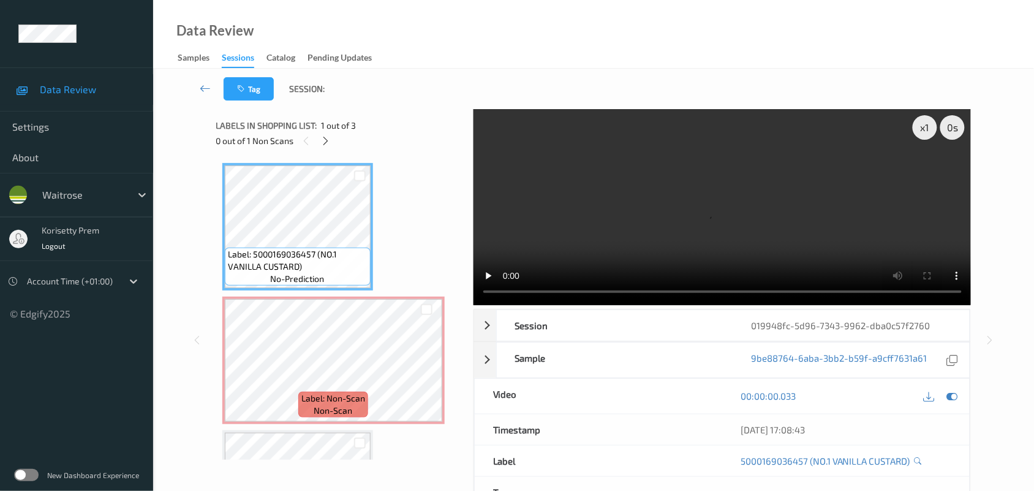
click at [610, 211] on video at bounding box center [723, 207] width 498 height 196
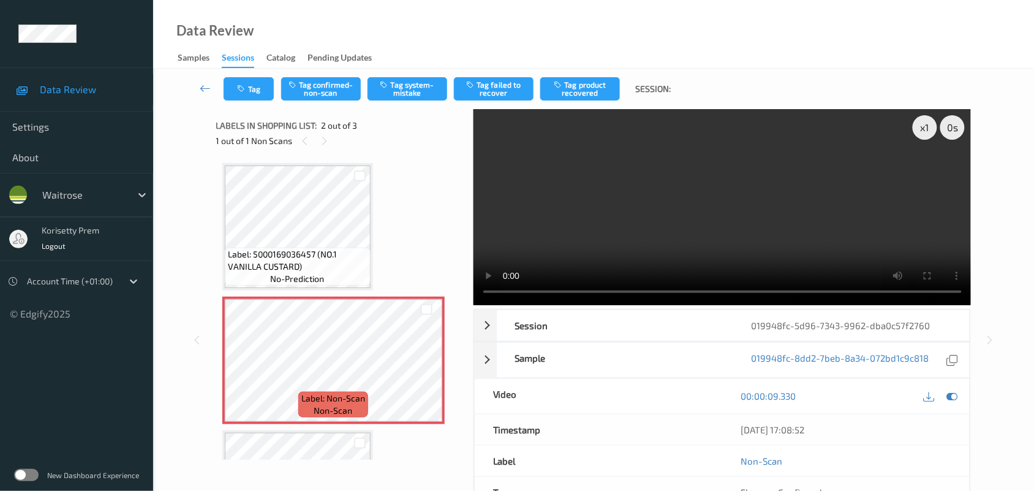
click at [586, 238] on video at bounding box center [723, 207] width 498 height 196
click at [411, 80] on button "Tag system-mistake" at bounding box center [408, 88] width 80 height 23
click at [255, 91] on button "Tag" at bounding box center [249, 88] width 50 height 23
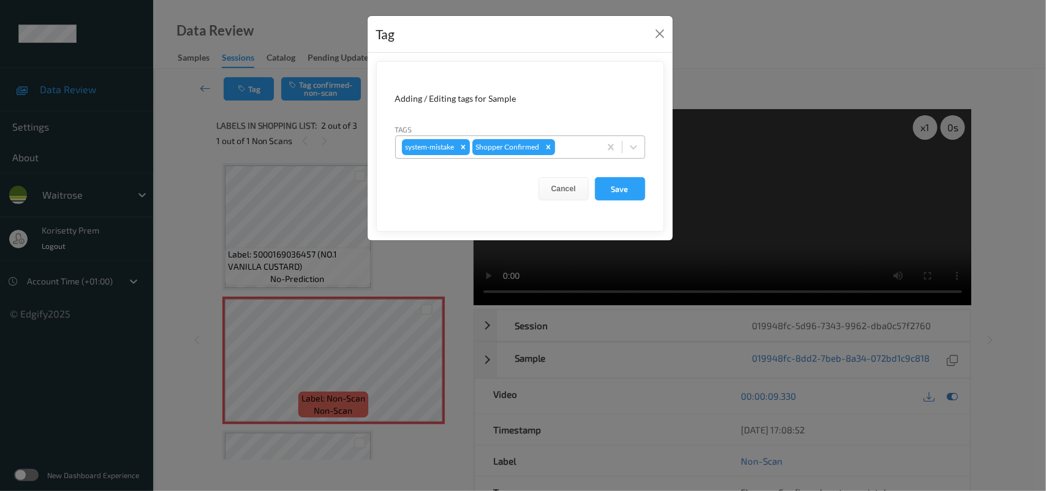
click at [584, 151] on div at bounding box center [575, 147] width 36 height 15
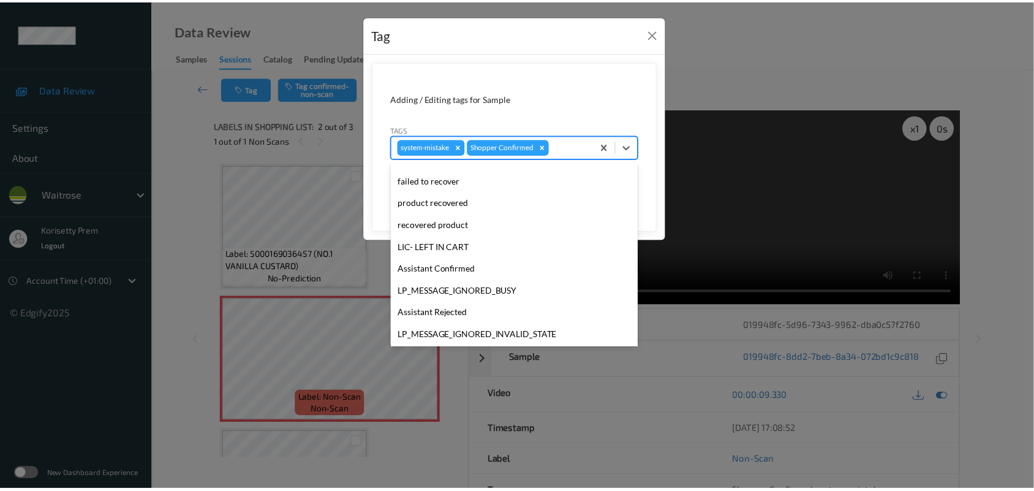
scroll to position [305, 0]
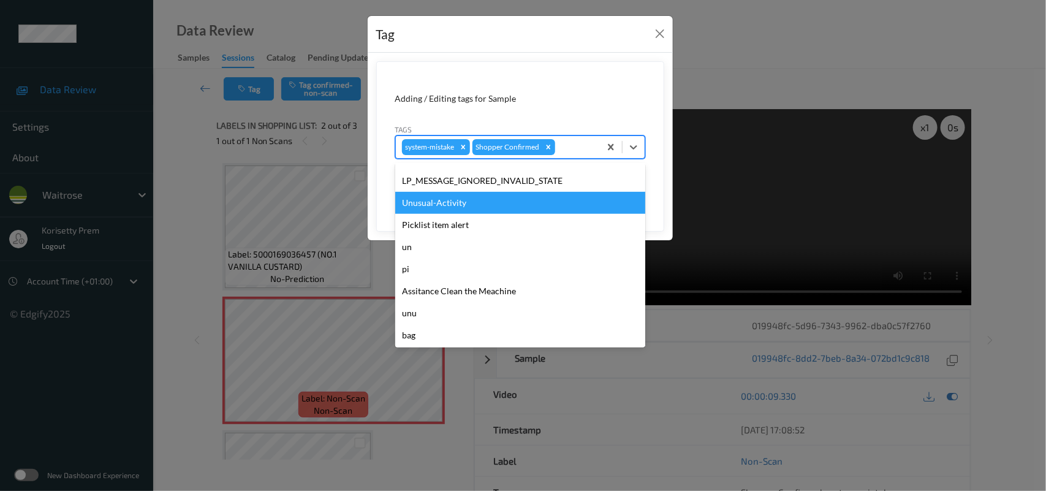
click at [466, 198] on div "Unusual-Activity" at bounding box center [520, 203] width 250 height 22
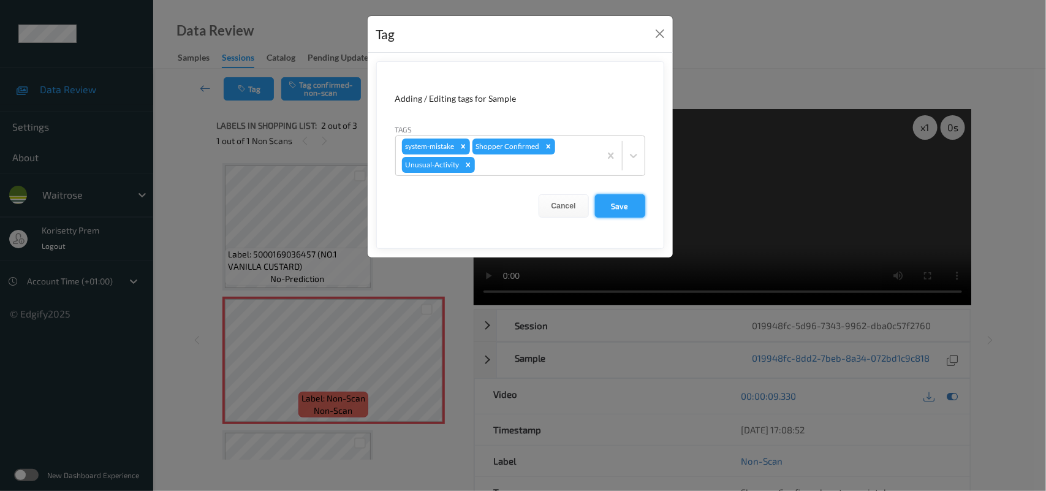
click at [613, 203] on button "Save" at bounding box center [620, 205] width 50 height 23
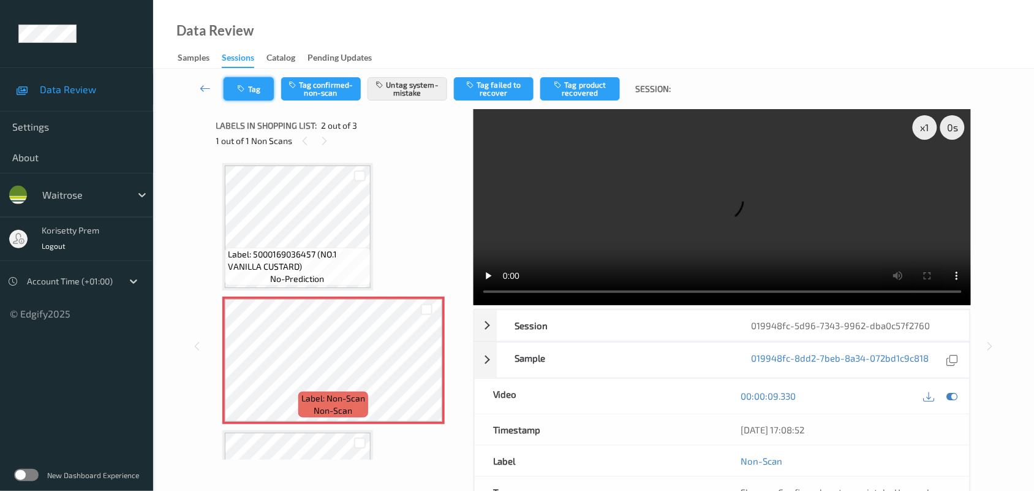
click at [240, 85] on icon "button" at bounding box center [243, 89] width 10 height 9
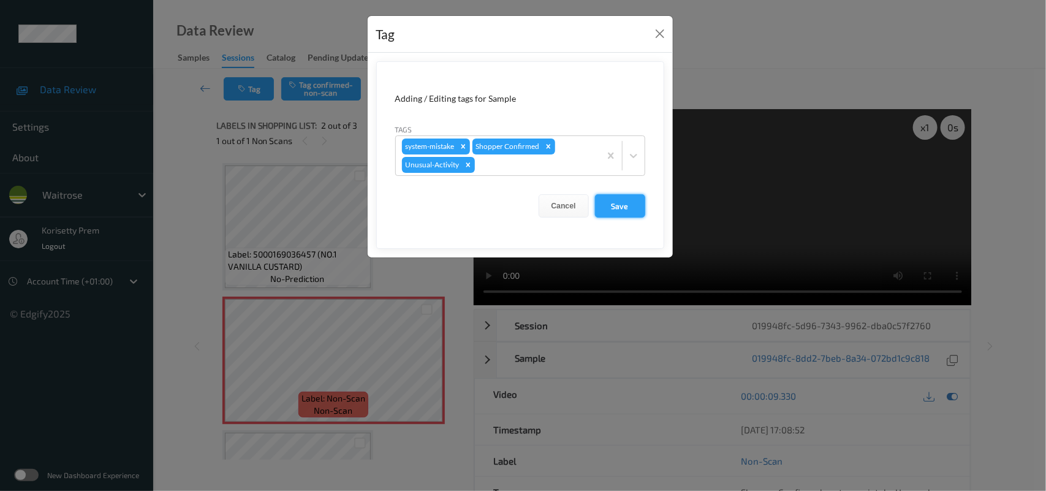
click at [605, 206] on button "Save" at bounding box center [620, 205] width 50 height 23
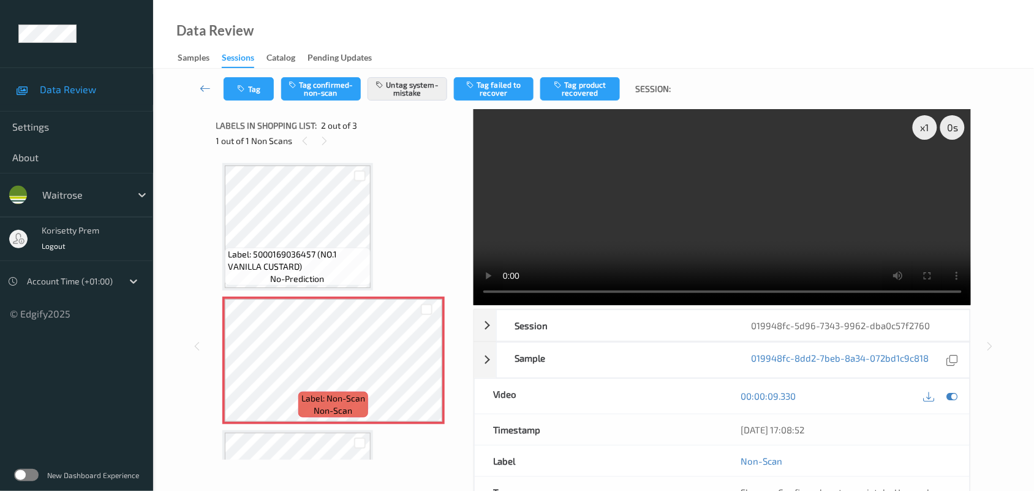
click at [257, 69] on div "Tag Tag confirmed-non-scan Untag system-mistake Tag failed to recover Tag produ…" at bounding box center [593, 89] width 831 height 40
click at [255, 80] on button "Tag" at bounding box center [249, 88] width 50 height 23
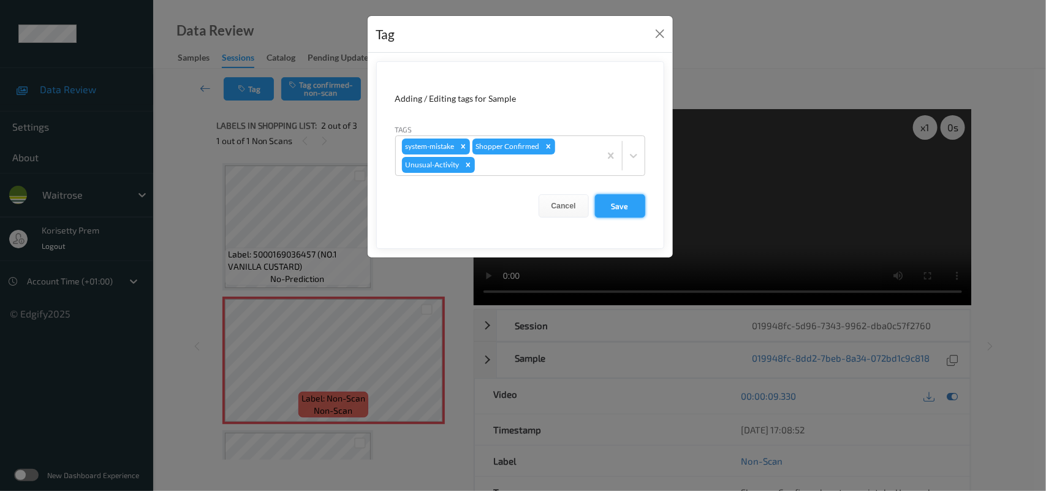
click at [610, 203] on button "Save" at bounding box center [620, 205] width 50 height 23
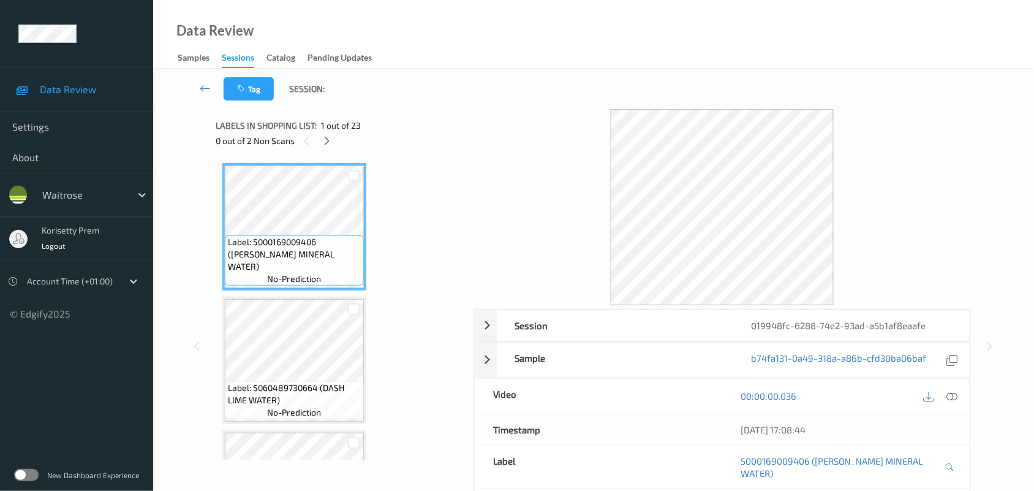
click at [466, 75] on div "Tag Session:" at bounding box center [593, 89] width 831 height 40
click at [325, 141] on icon at bounding box center [327, 140] width 10 height 11
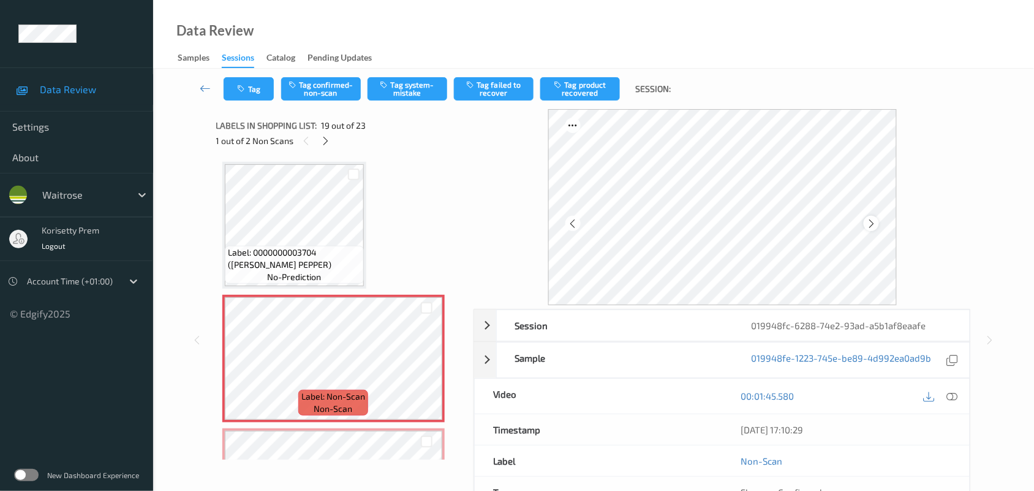
click at [876, 217] on div at bounding box center [871, 223] width 15 height 15
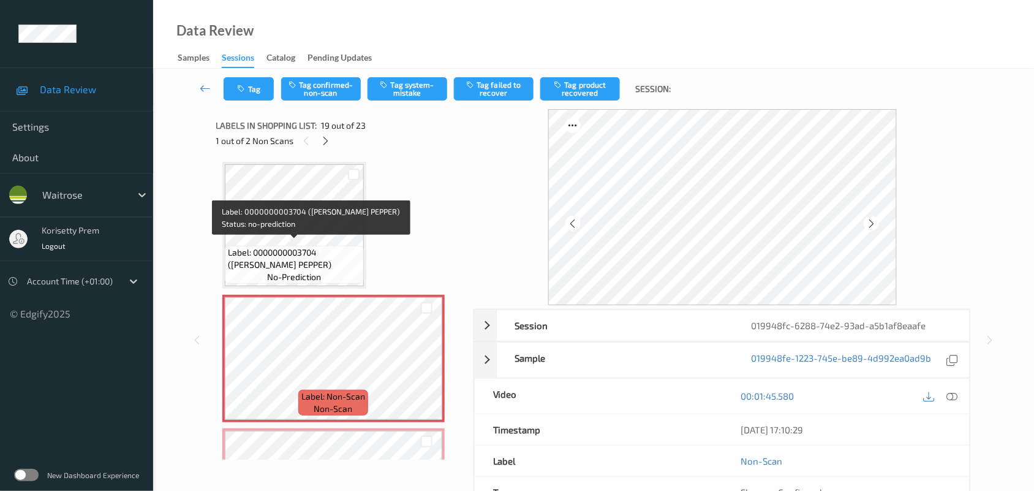
click at [280, 246] on div "Label: 0000000003704 (WR ESS PEPPER) no-prediction" at bounding box center [294, 265] width 139 height 38
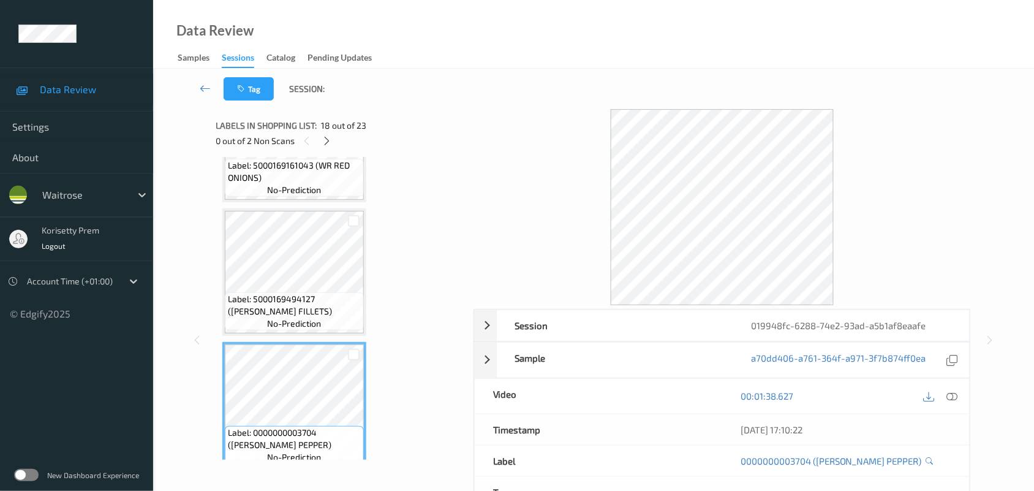
scroll to position [2041, 0]
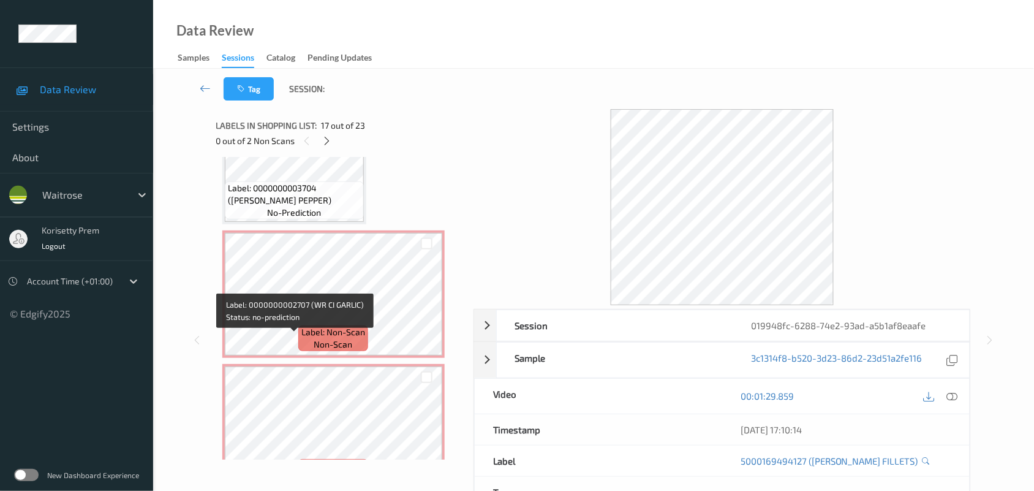
scroll to position [2271, 0]
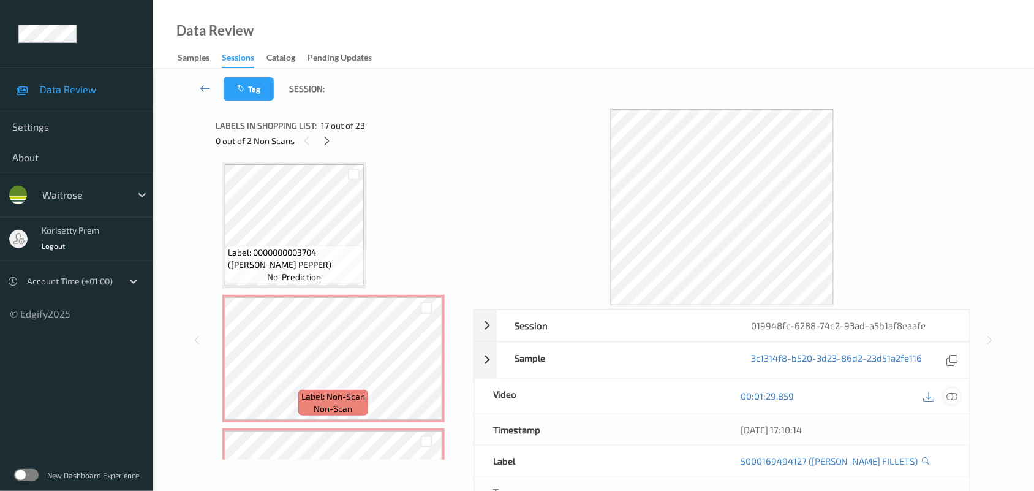
click at [954, 396] on icon at bounding box center [952, 395] width 11 height 11
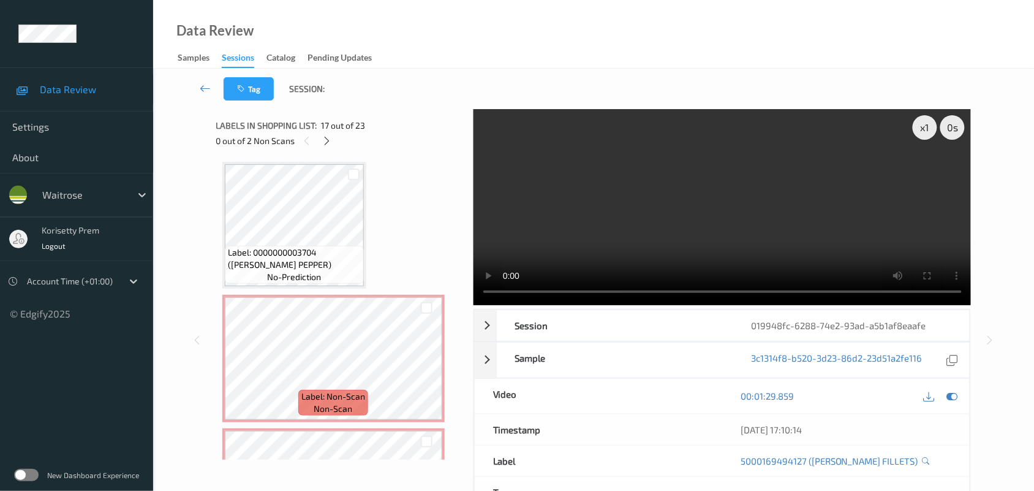
click at [610, 224] on video at bounding box center [723, 207] width 498 height 196
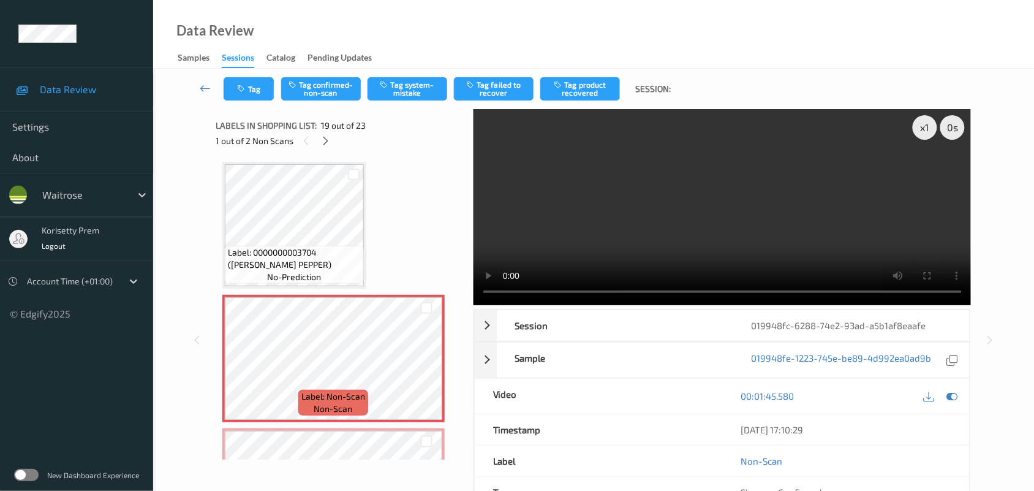
click at [679, 210] on video at bounding box center [723, 207] width 498 height 196
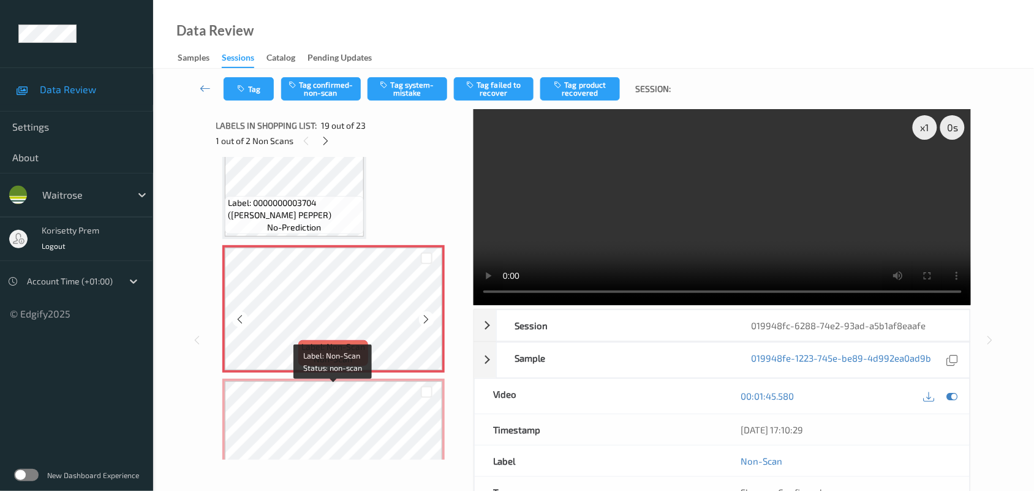
scroll to position [2348, 0]
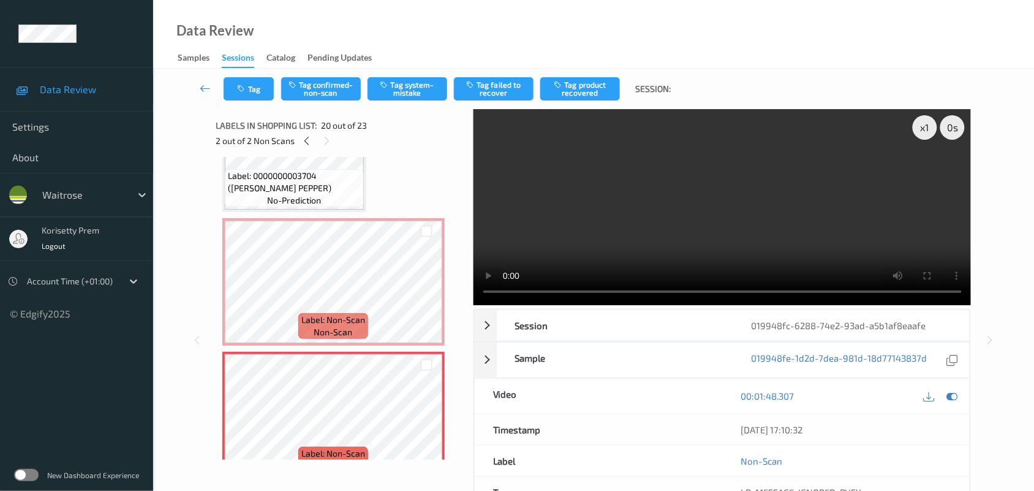
click at [715, 222] on video at bounding box center [723, 207] width 498 height 196
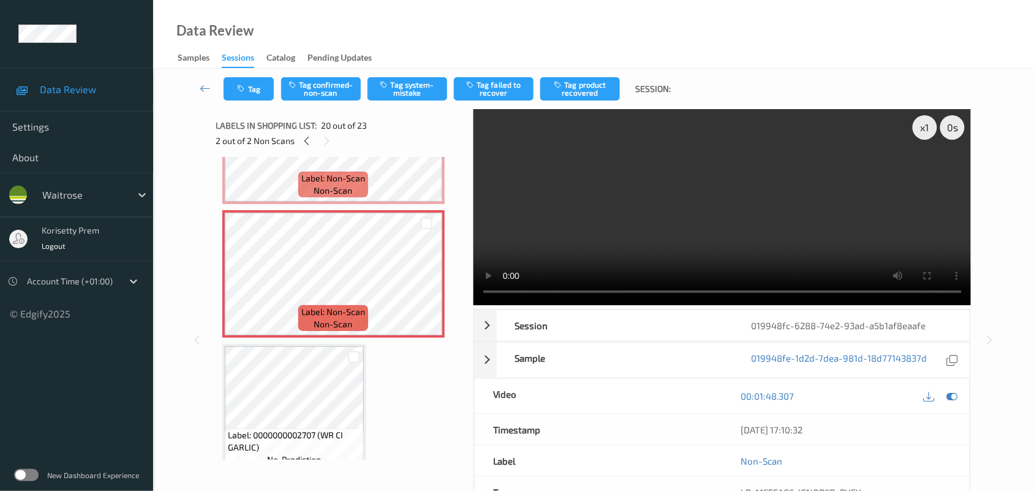
scroll to position [2501, 0]
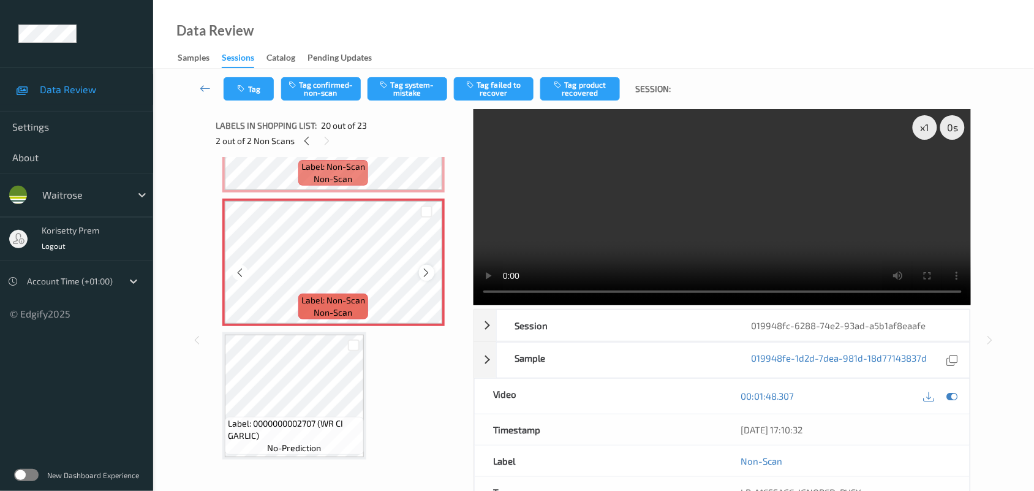
click at [425, 267] on icon at bounding box center [426, 272] width 10 height 11
click at [424, 267] on icon at bounding box center [426, 272] width 10 height 11
click at [951, 399] on icon at bounding box center [952, 395] width 11 height 11
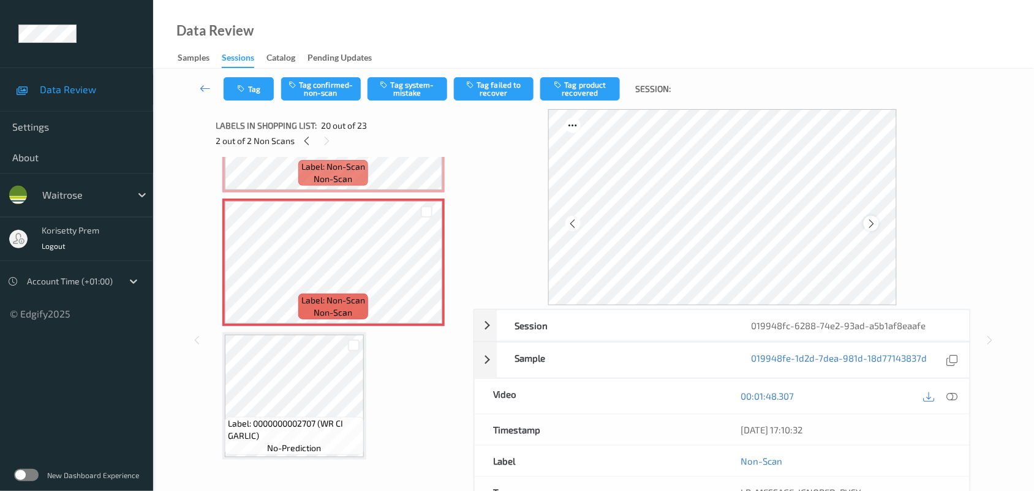
click at [869, 221] on icon at bounding box center [871, 223] width 10 height 11
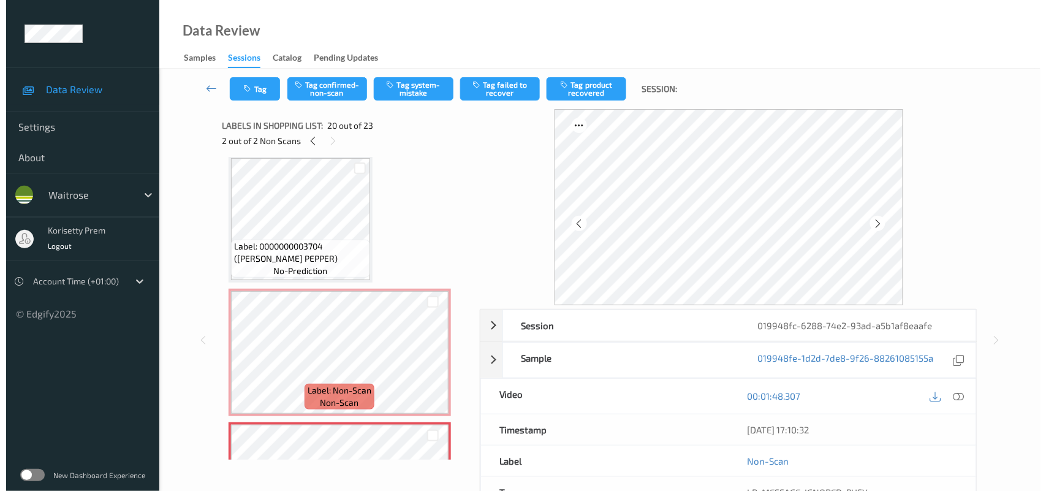
scroll to position [2271, 0]
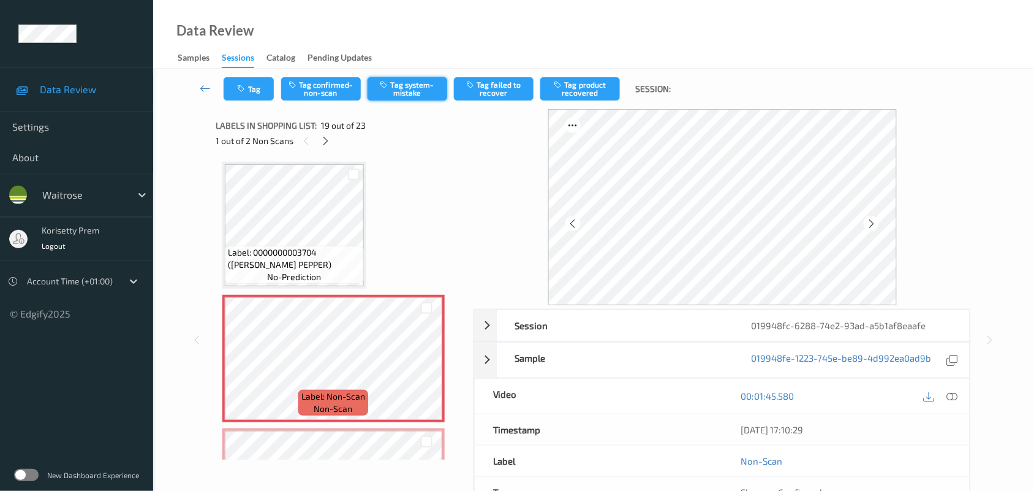
click at [423, 86] on button "Tag system-mistake" at bounding box center [408, 88] width 80 height 23
click at [246, 89] on icon "button" at bounding box center [243, 89] width 10 height 9
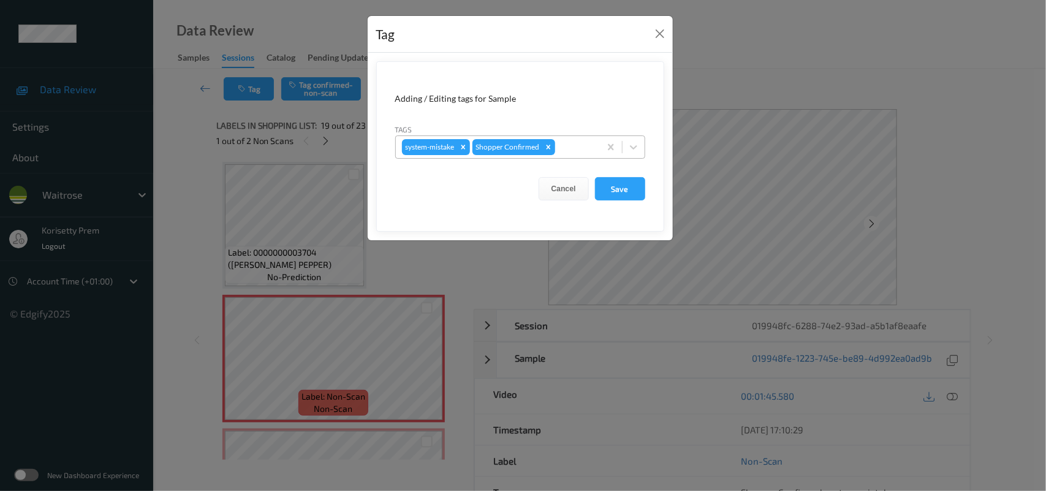
click at [586, 148] on div at bounding box center [575, 147] width 36 height 15
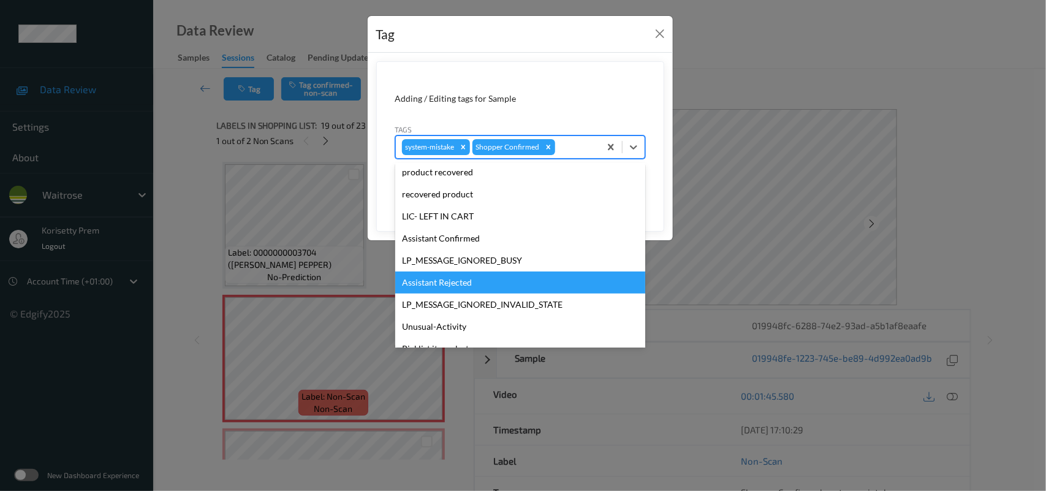
scroll to position [305, 0]
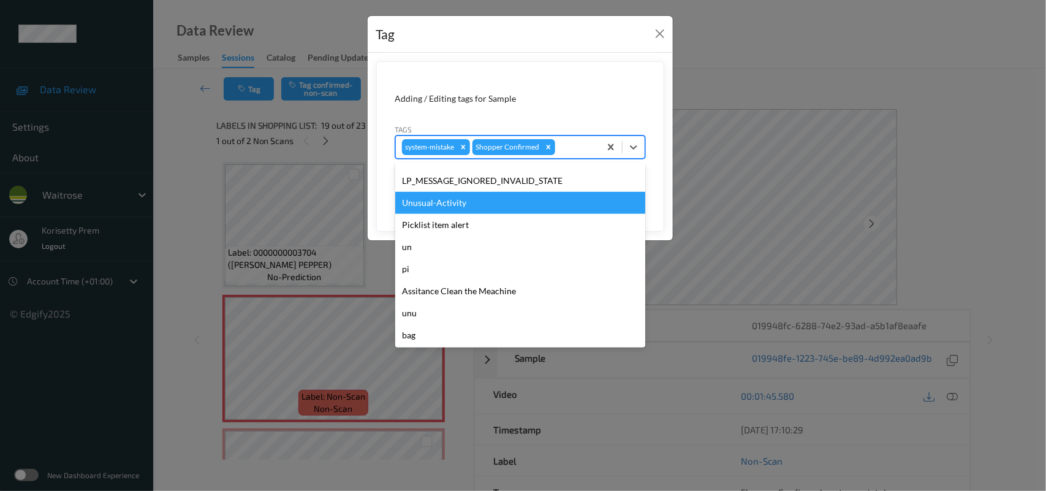
click at [445, 195] on div "Unusual-Activity" at bounding box center [520, 203] width 250 height 22
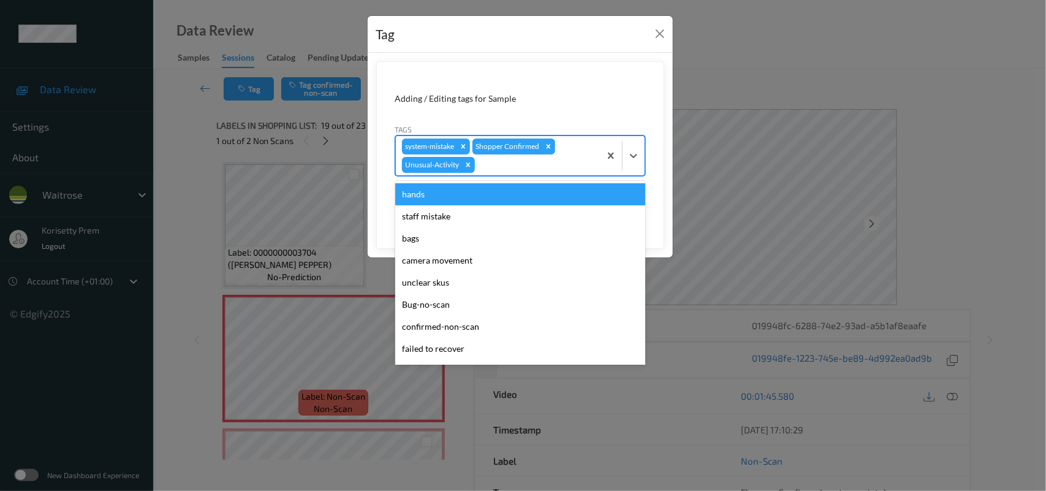
click at [524, 159] on div at bounding box center [535, 164] width 116 height 15
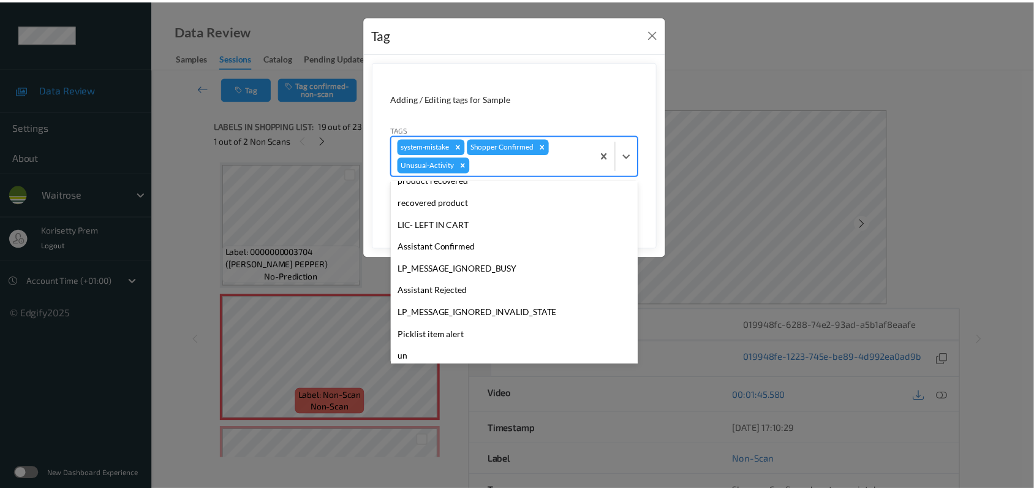
scroll to position [284, 0]
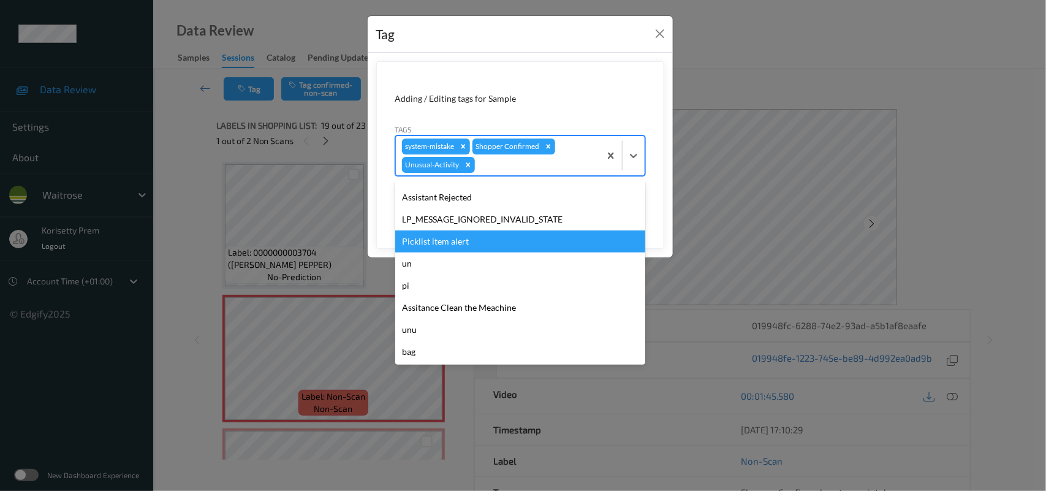
click at [448, 234] on div "Picklist item alert" at bounding box center [520, 241] width 250 height 22
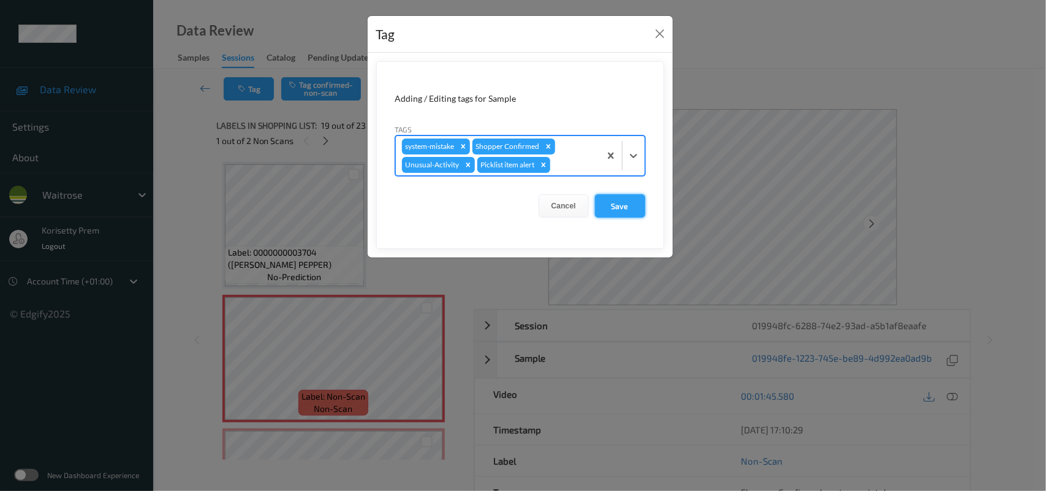
click at [613, 199] on button "Save" at bounding box center [620, 205] width 50 height 23
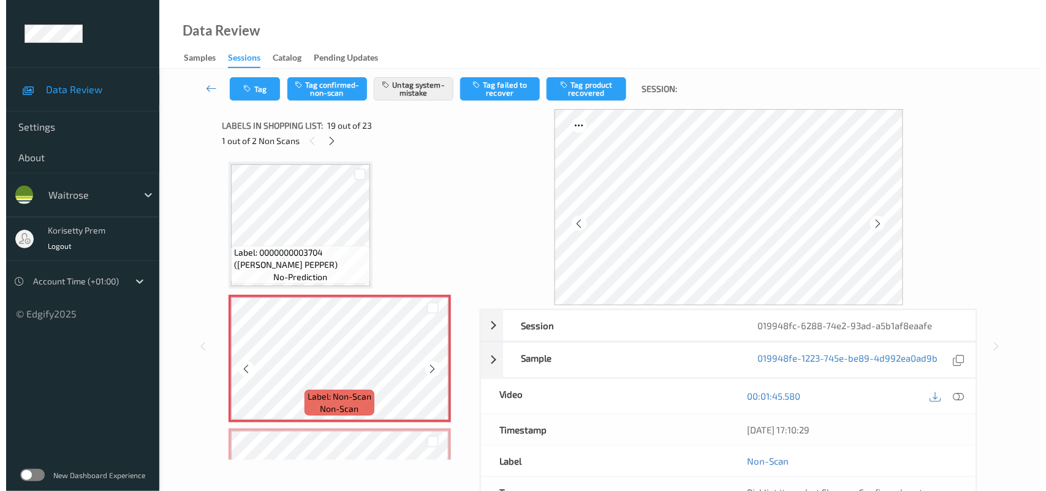
scroll to position [2424, 0]
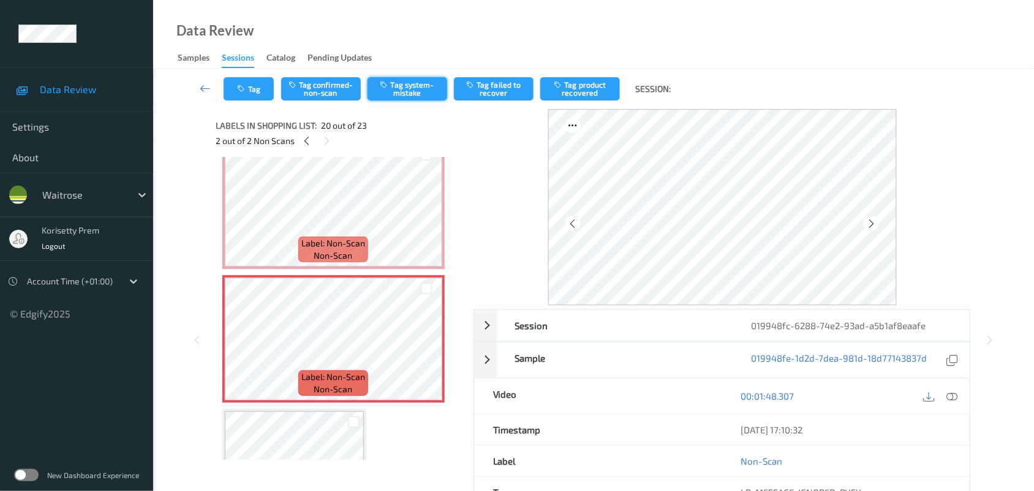
click at [400, 90] on button "Tag system-mistake" at bounding box center [408, 88] width 80 height 23
click at [252, 87] on button "Tag" at bounding box center [249, 88] width 50 height 23
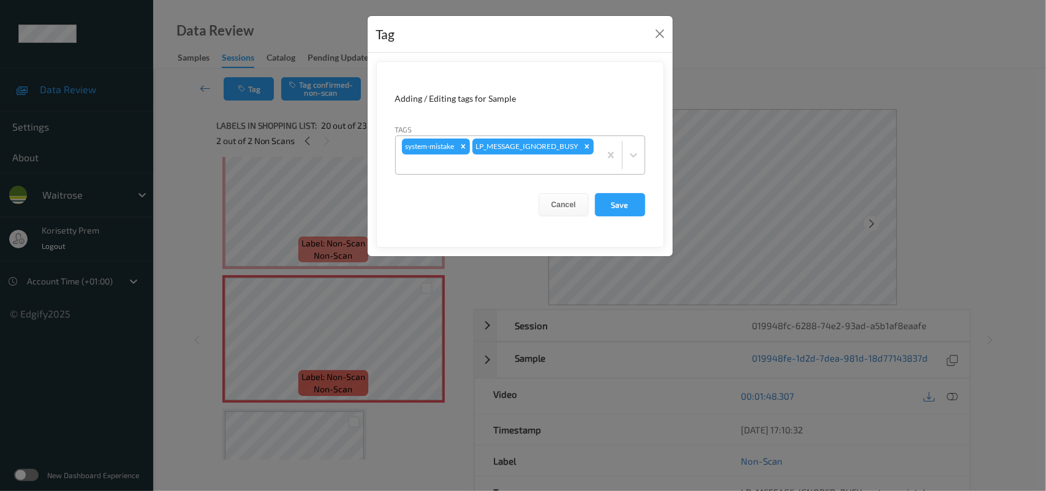
click at [571, 165] on div at bounding box center [498, 164] width 192 height 15
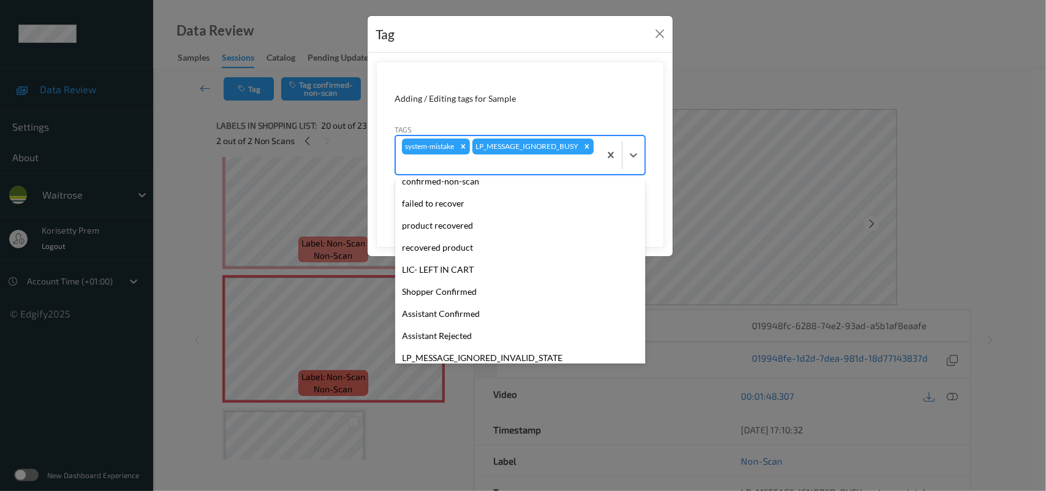
scroll to position [305, 0]
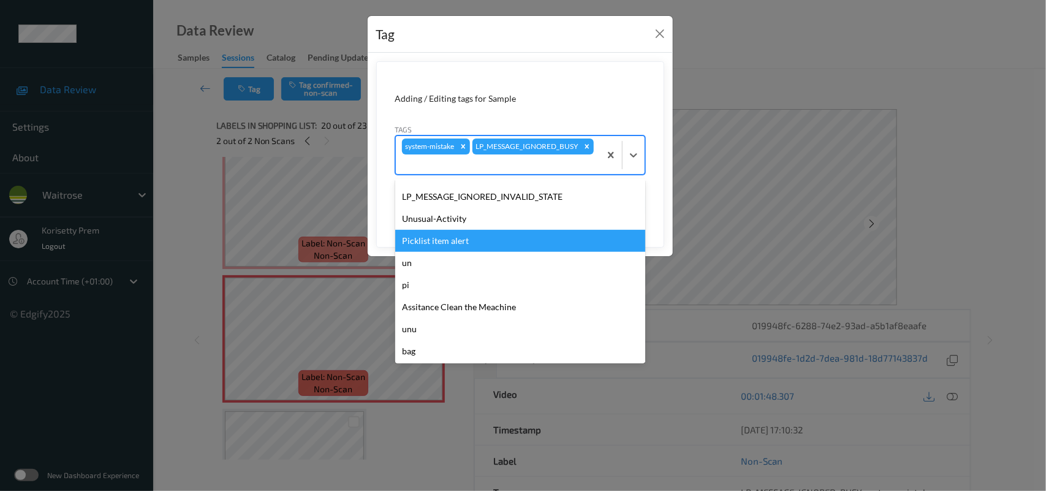
click at [455, 244] on div "Picklist item alert" at bounding box center [520, 241] width 250 height 22
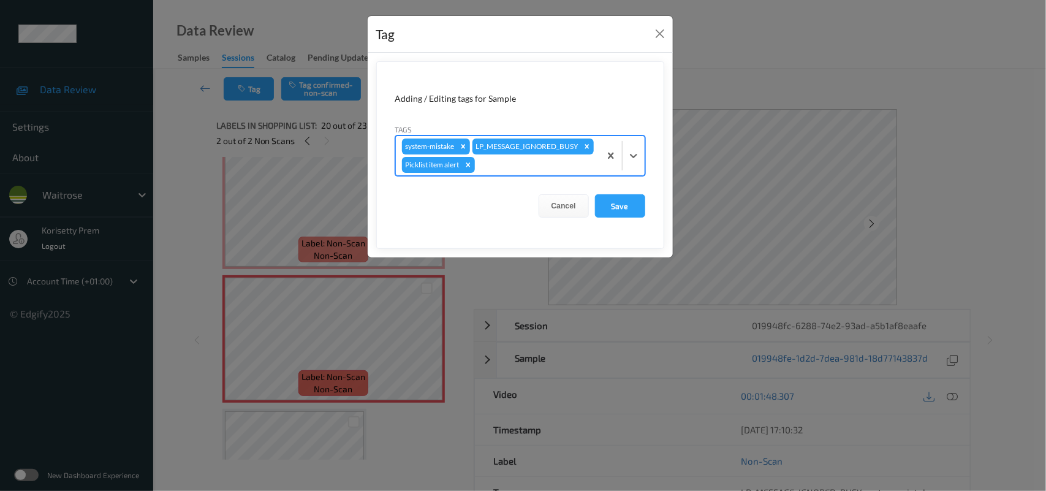
click at [491, 172] on div at bounding box center [535, 164] width 116 height 15
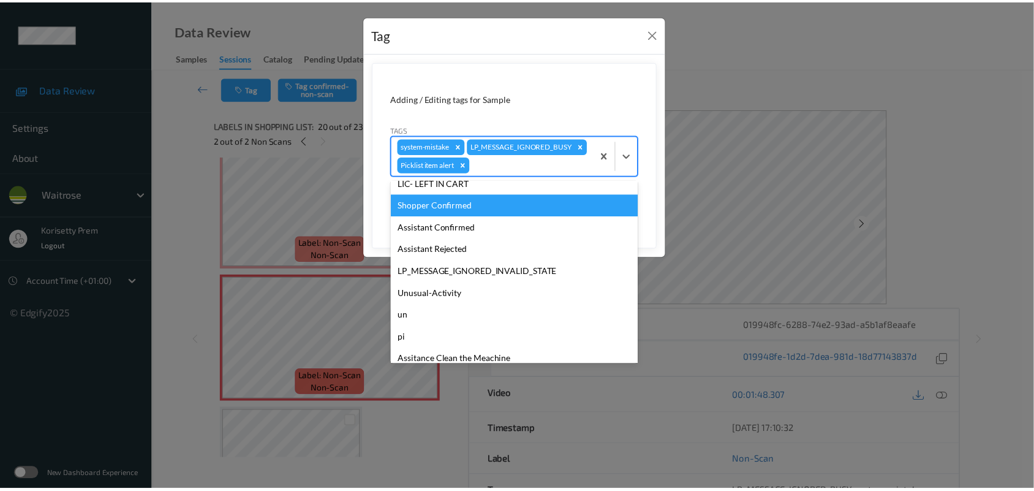
scroll to position [284, 0]
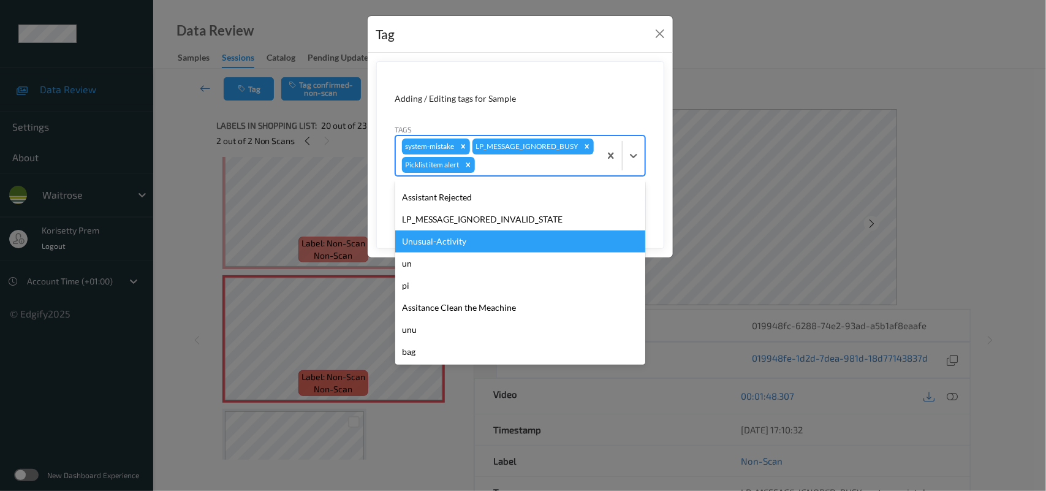
click at [463, 252] on div "Unusual-Activity" at bounding box center [520, 241] width 250 height 22
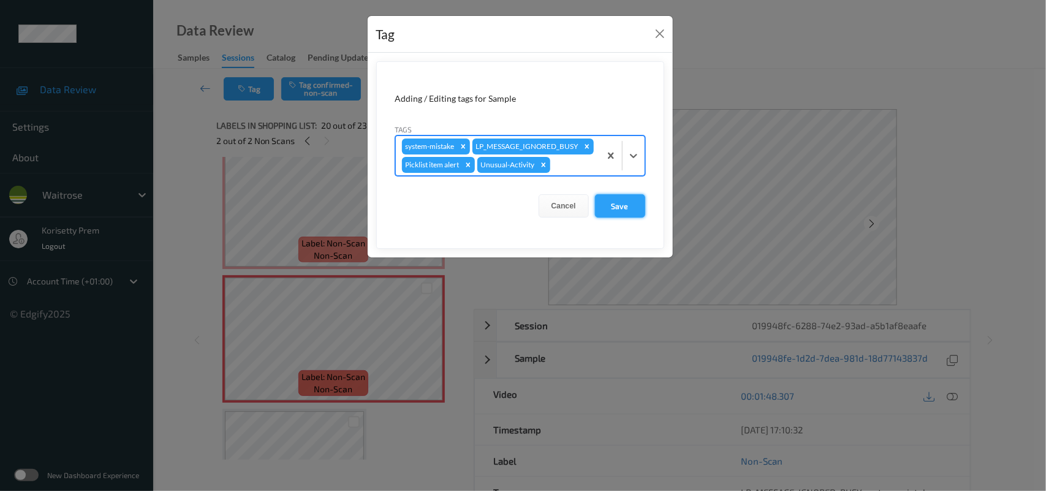
click at [635, 217] on button "Save" at bounding box center [620, 205] width 50 height 23
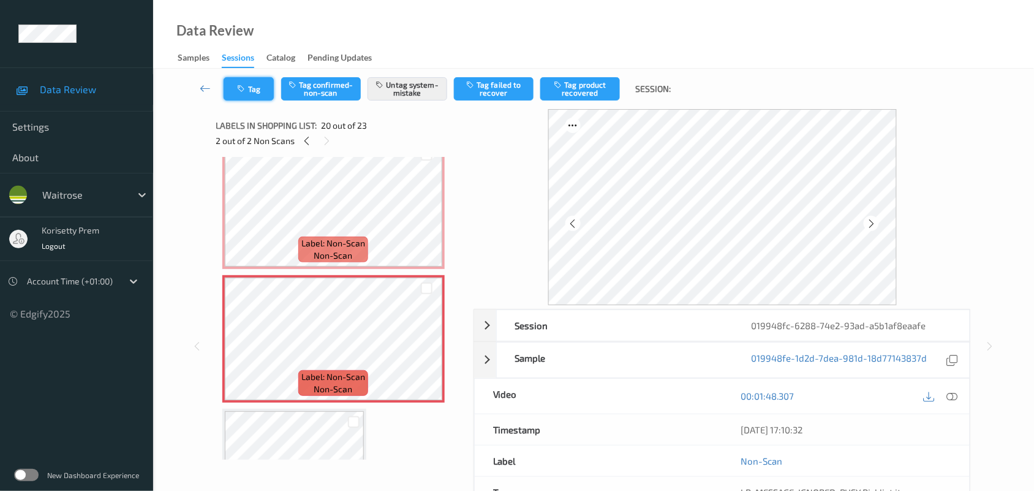
click at [249, 88] on button "Tag" at bounding box center [249, 88] width 50 height 23
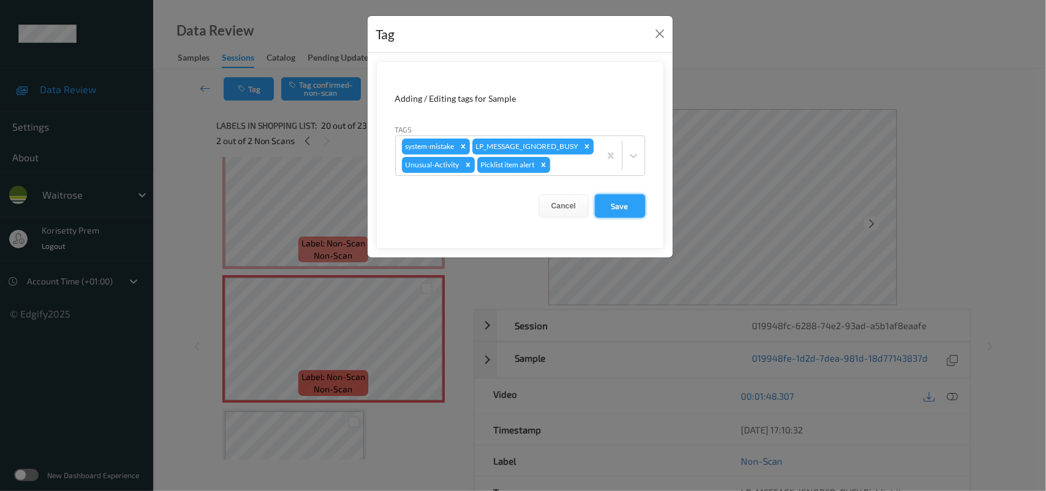
click at [614, 217] on button "Save" at bounding box center [620, 205] width 50 height 23
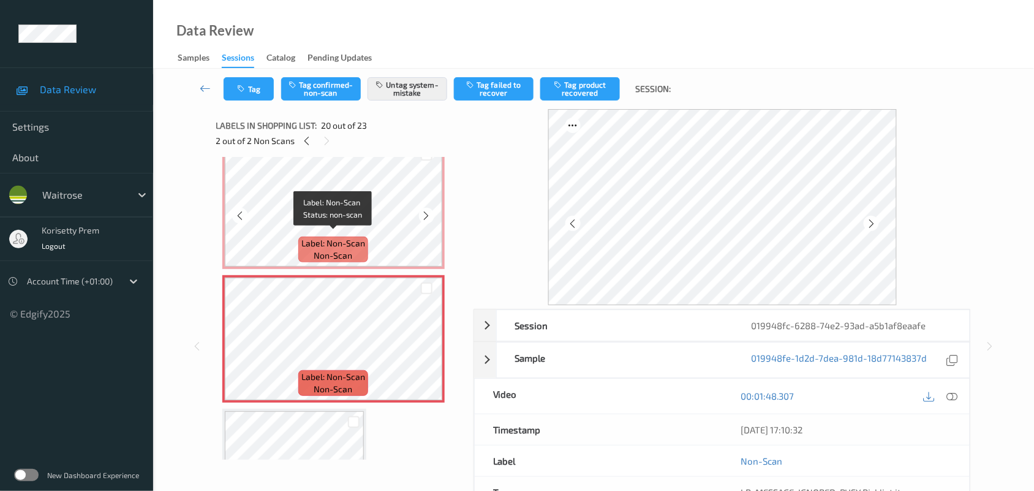
click at [333, 236] on div "Label: Non-Scan non-scan" at bounding box center [333, 249] width 70 height 26
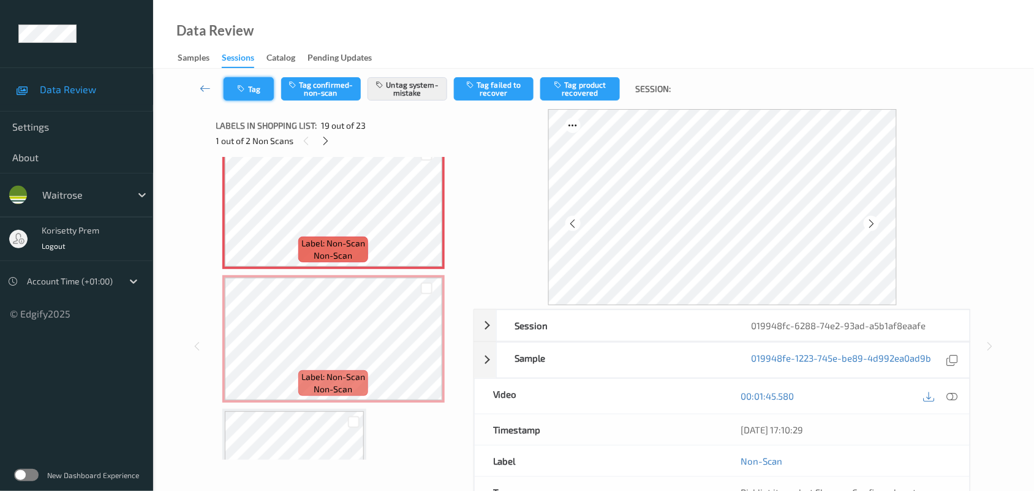
click at [227, 86] on button "Tag" at bounding box center [249, 88] width 50 height 23
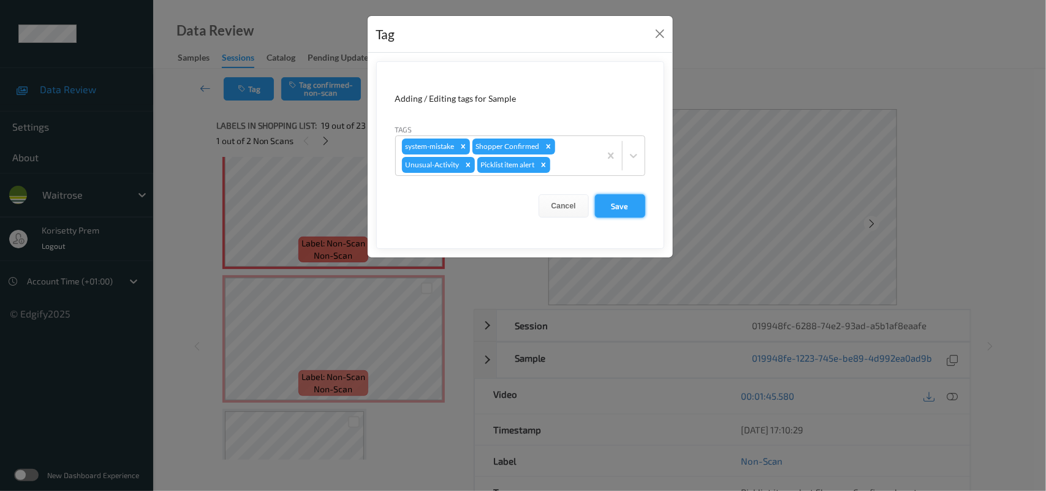
click at [611, 203] on button "Save" at bounding box center [620, 205] width 50 height 23
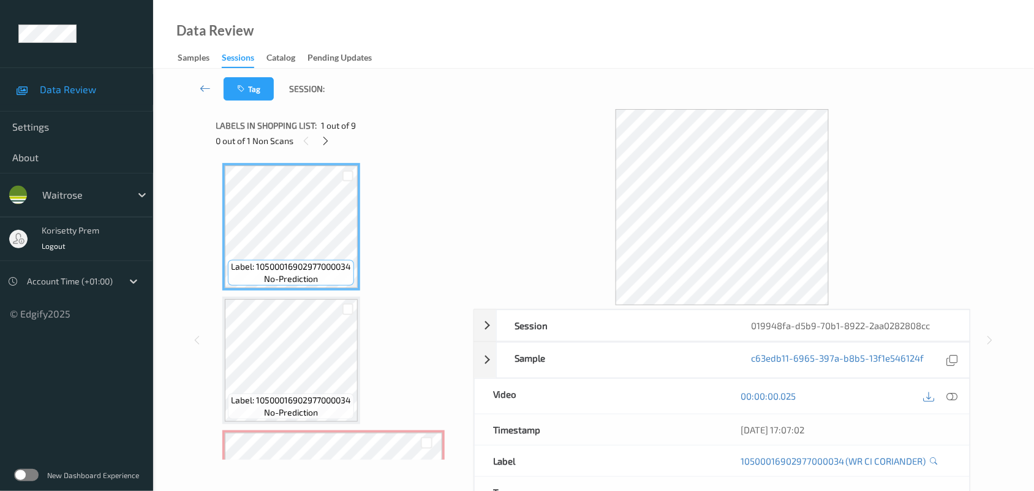
click at [521, 115] on div at bounding box center [723, 207] width 498 height 196
click at [331, 139] on icon at bounding box center [325, 140] width 10 height 11
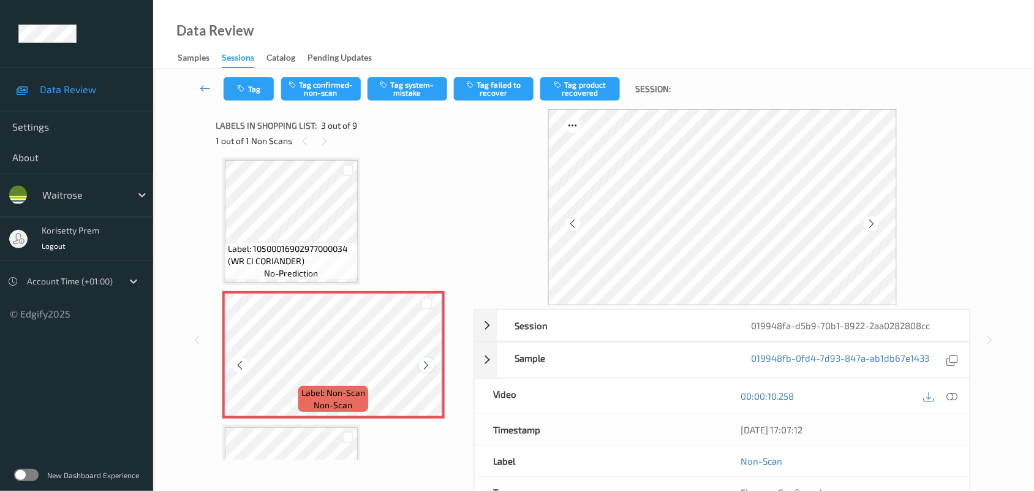
click at [425, 368] on icon at bounding box center [426, 365] width 10 height 11
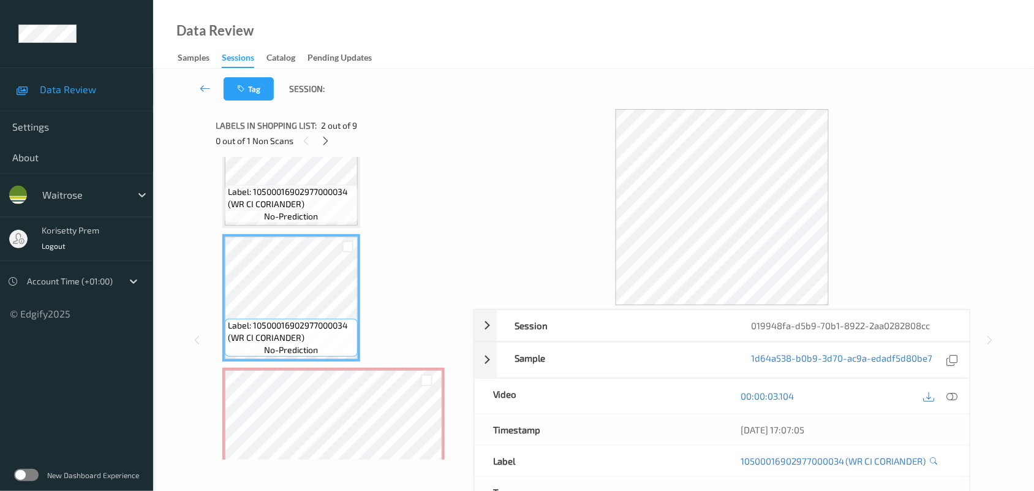
scroll to position [0, 0]
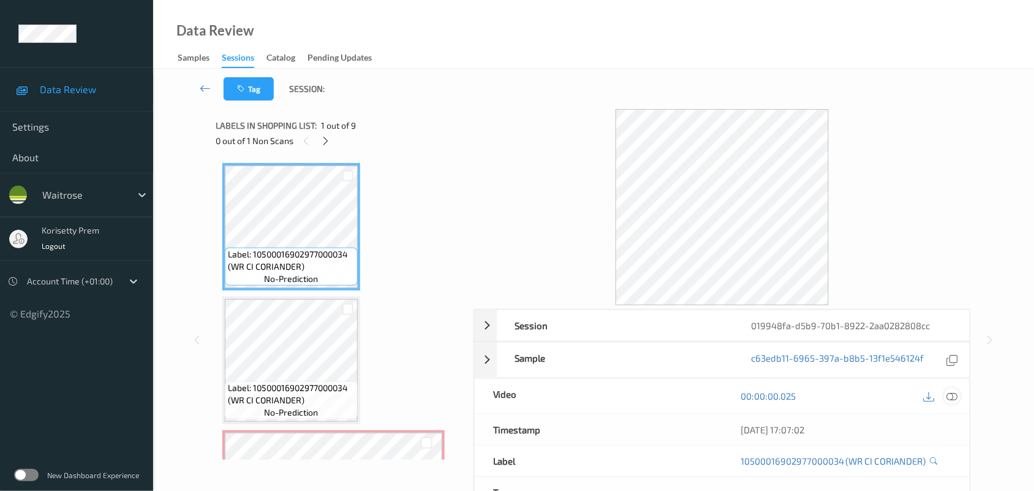
click at [959, 395] on div at bounding box center [952, 396] width 17 height 17
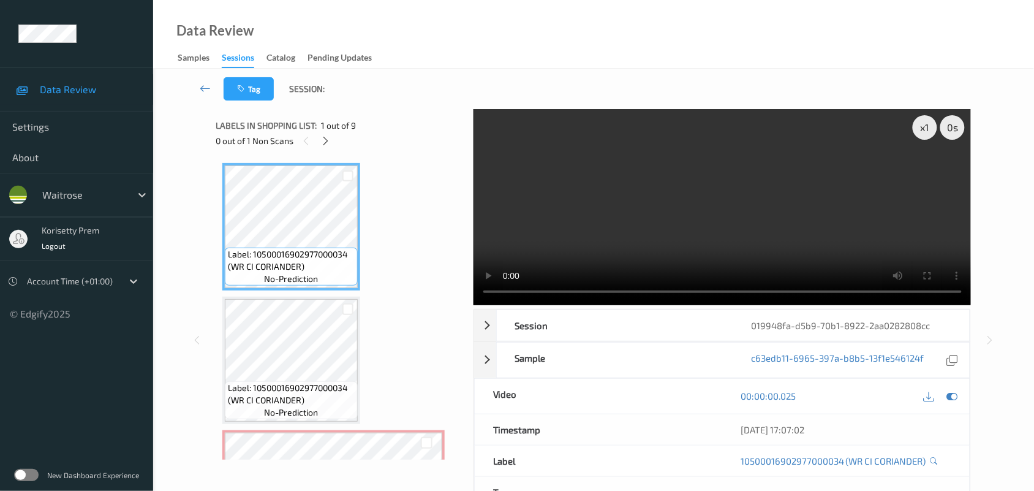
click at [611, 204] on video at bounding box center [723, 207] width 498 height 196
click at [711, 225] on video at bounding box center [723, 207] width 498 height 196
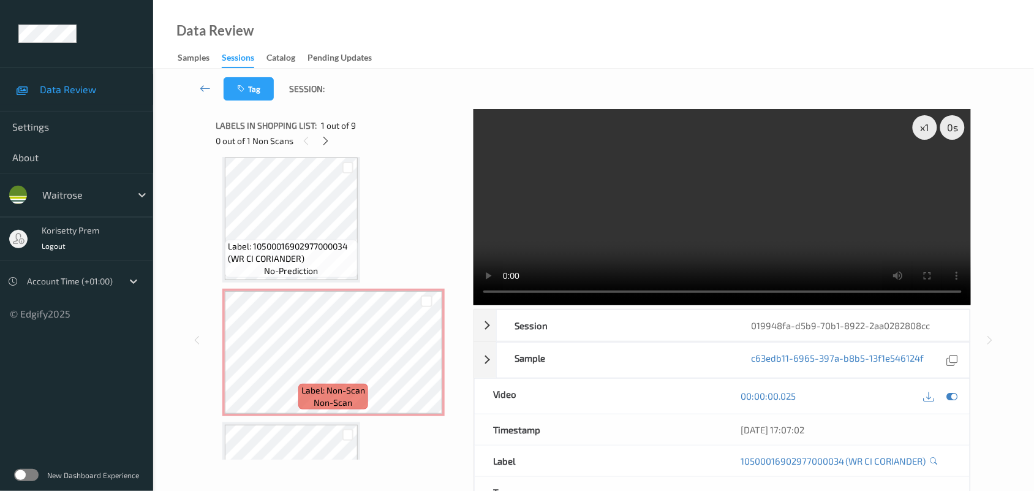
scroll to position [153, 0]
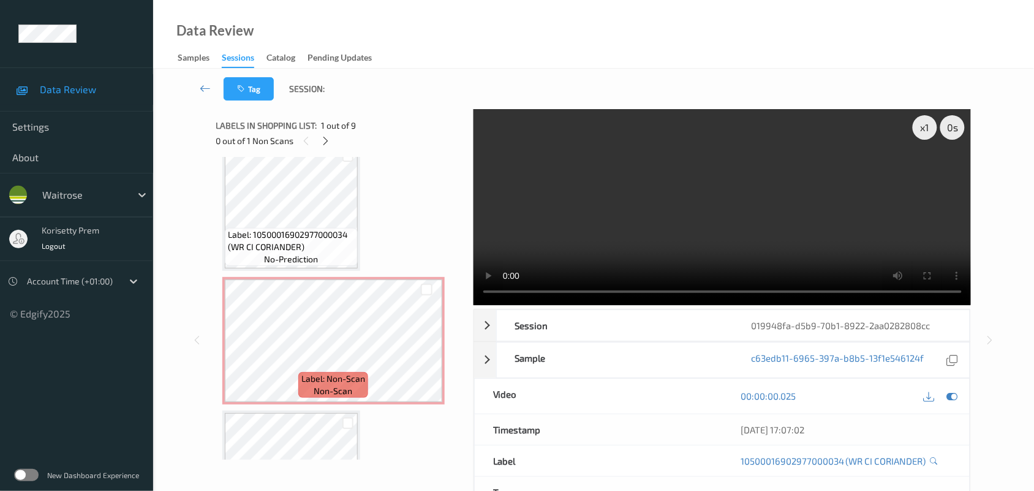
click at [751, 236] on video at bounding box center [723, 207] width 498 height 196
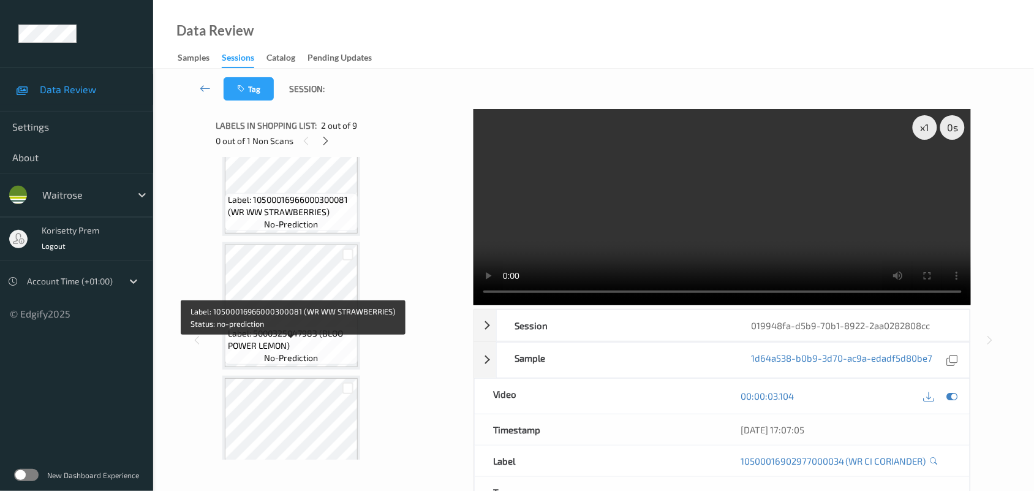
scroll to position [459, 0]
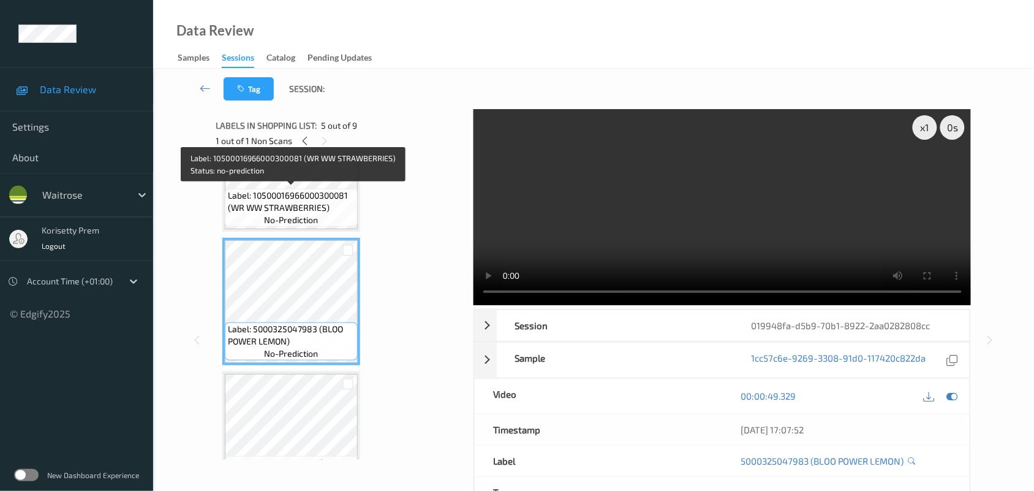
click at [313, 206] on span "Label: 10500016966000300081 (WR WW STRAWBERRIES)" at bounding box center [291, 201] width 127 height 25
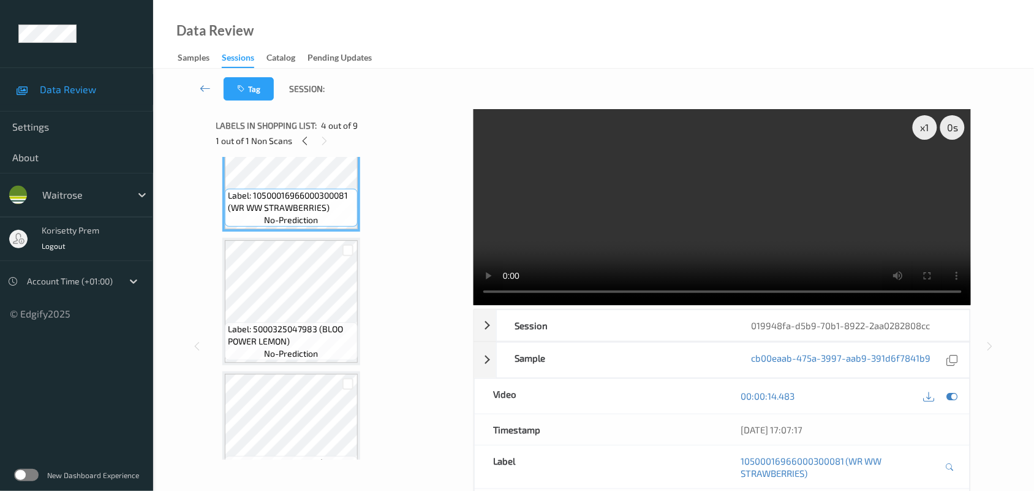
click at [213, 292] on div "x 1 0 s Session 019948fa-d5b9-70b1-8922-2aa0282808cc Session ID 019948fa-d5b9-7…" at bounding box center [593, 346] width 831 height 474
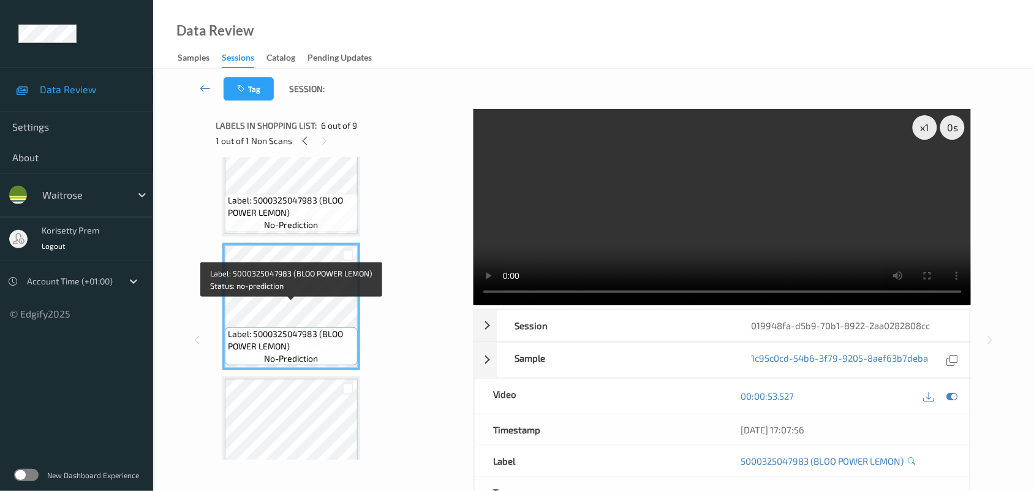
scroll to position [613, 0]
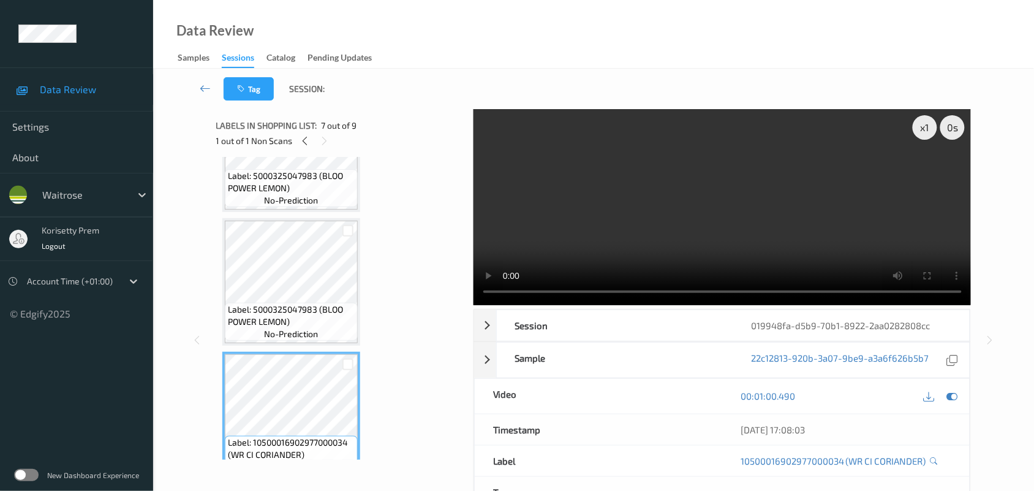
click at [159, 280] on div "Tag Session: x 1 0 s Session 019948fa-d5b9-70b1-8922-2aa0282808cc Session ID 01…" at bounding box center [593, 332] width 881 height 527
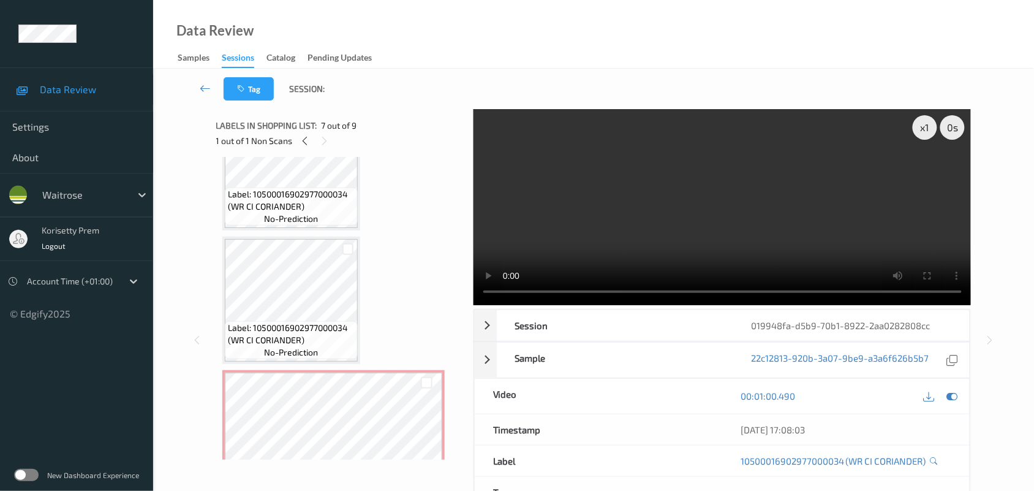
scroll to position [137, 0]
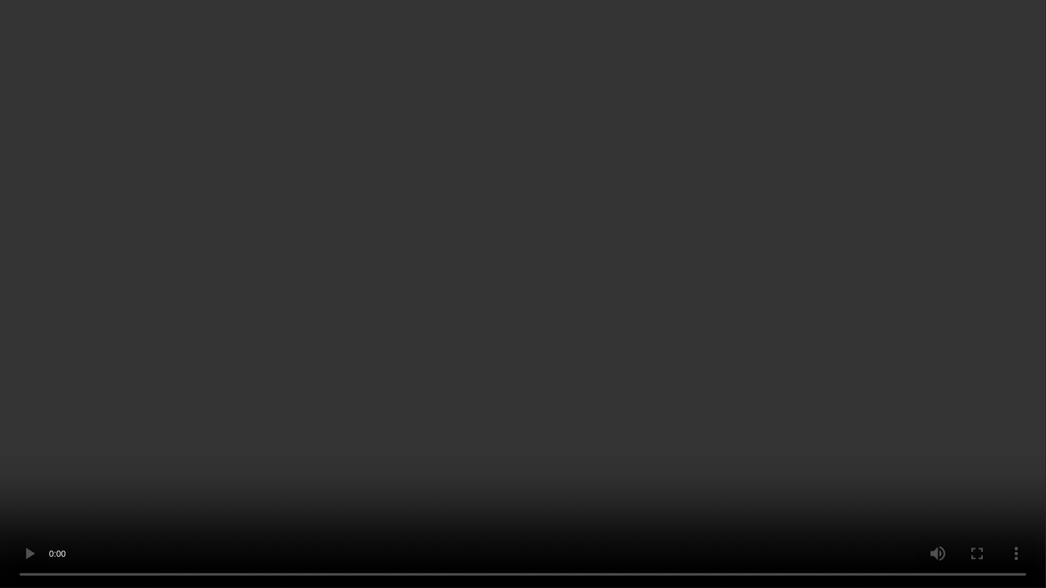
click at [548, 193] on video at bounding box center [523, 294] width 1046 height 588
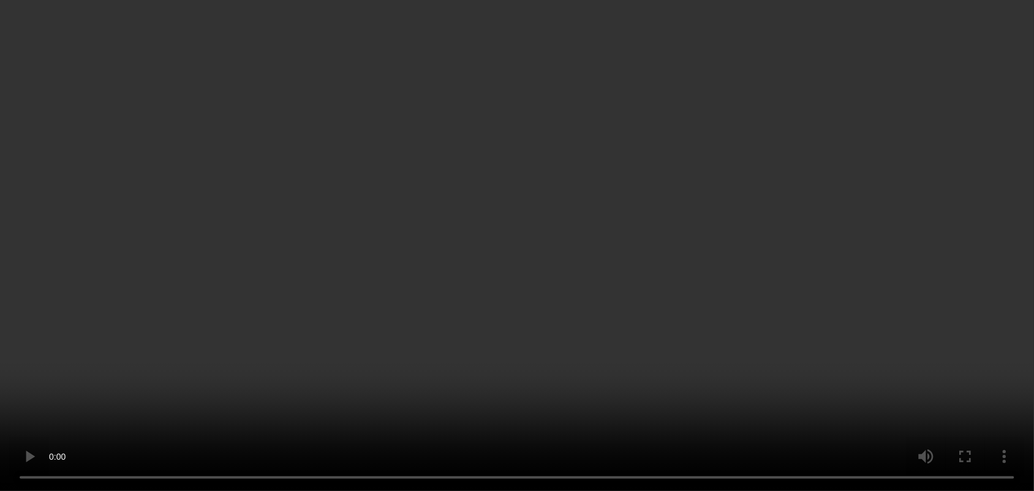
scroll to position [230, 0]
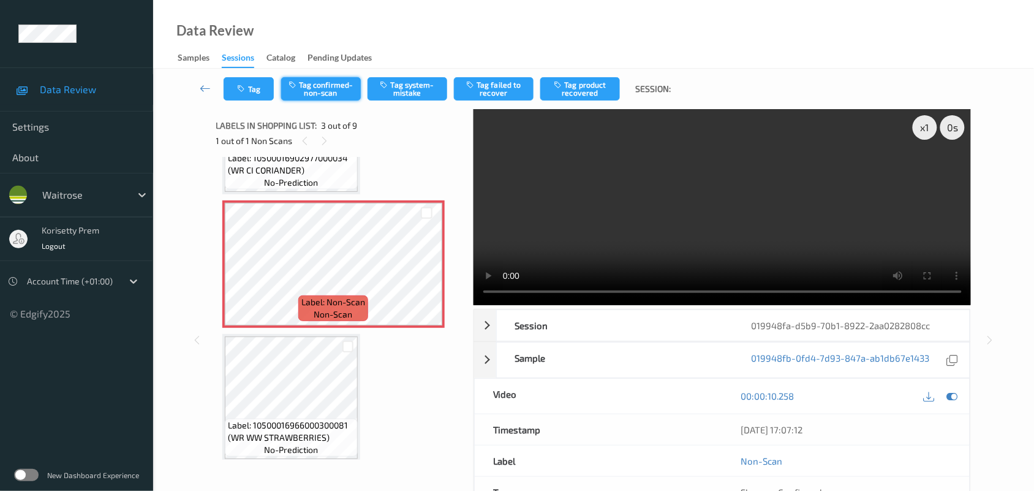
click at [331, 96] on button "Tag confirmed-non-scan" at bounding box center [321, 88] width 80 height 23
click at [580, 92] on button "Tag product recovered" at bounding box center [580, 88] width 80 height 23
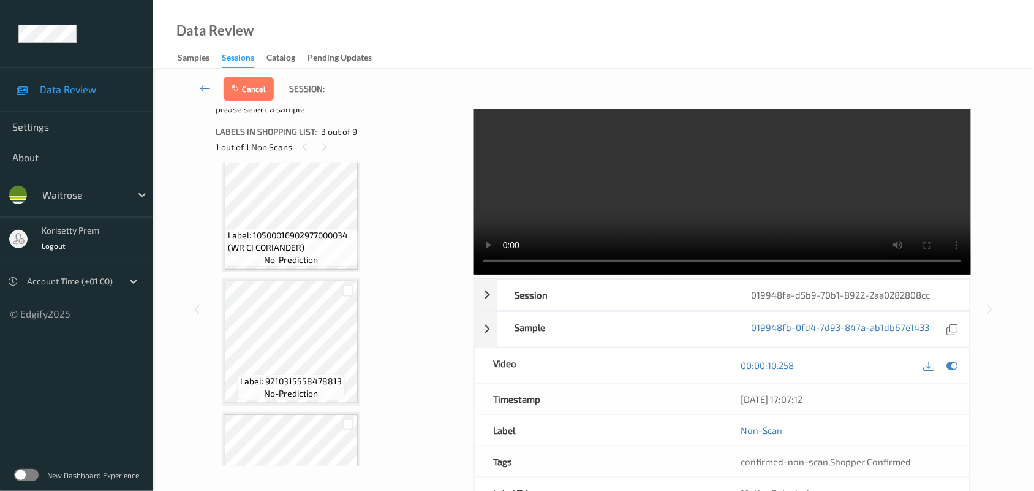
scroll to position [6, 0]
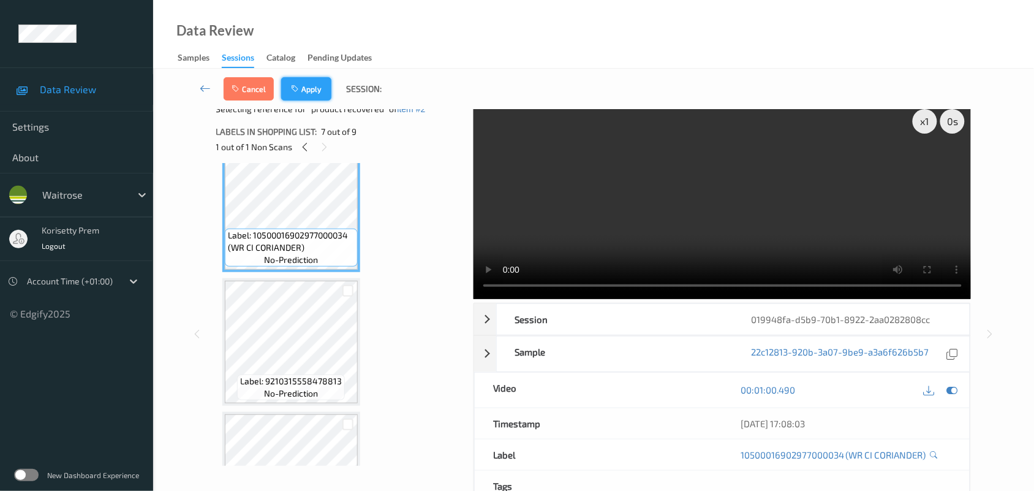
click at [314, 86] on button "Apply" at bounding box center [306, 88] width 50 height 23
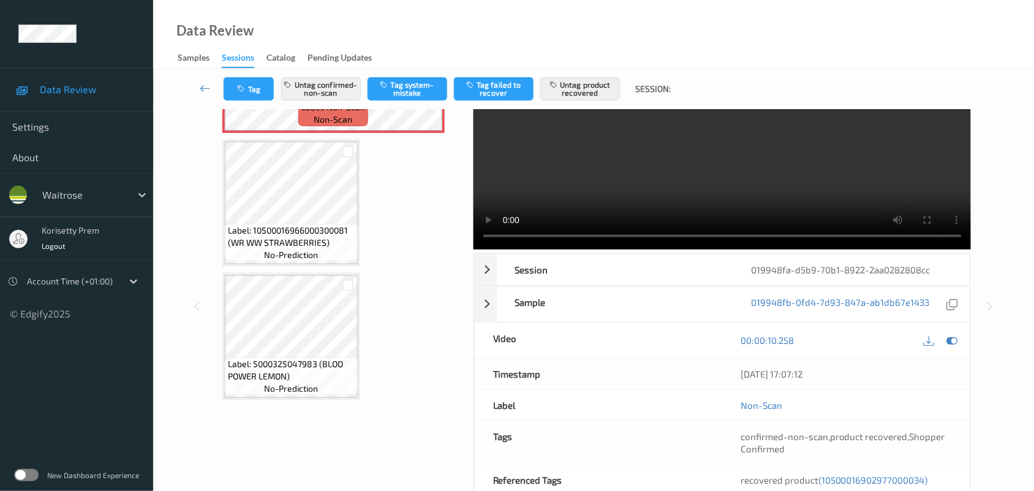
scroll to position [83, 0]
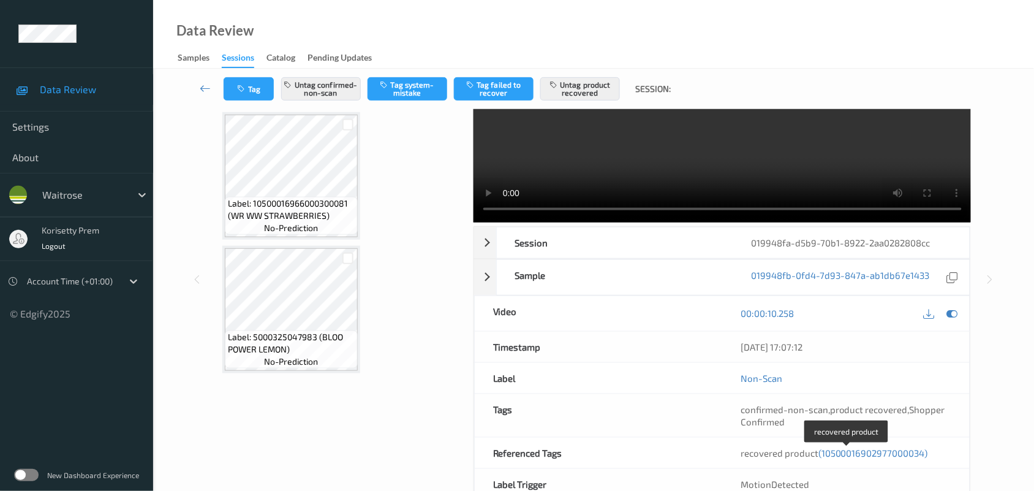
click at [870, 450] on span "(10500016902977000034)" at bounding box center [873, 452] width 110 height 11
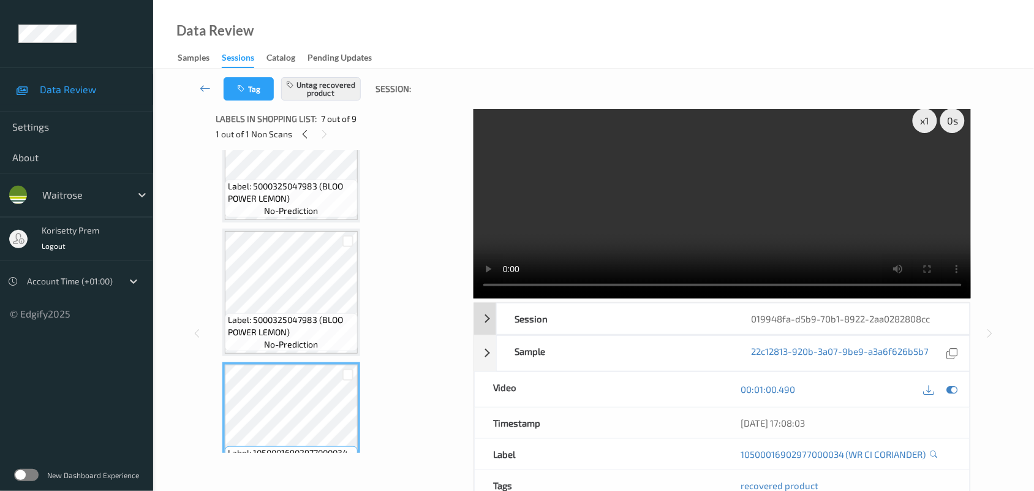
scroll to position [0, 0]
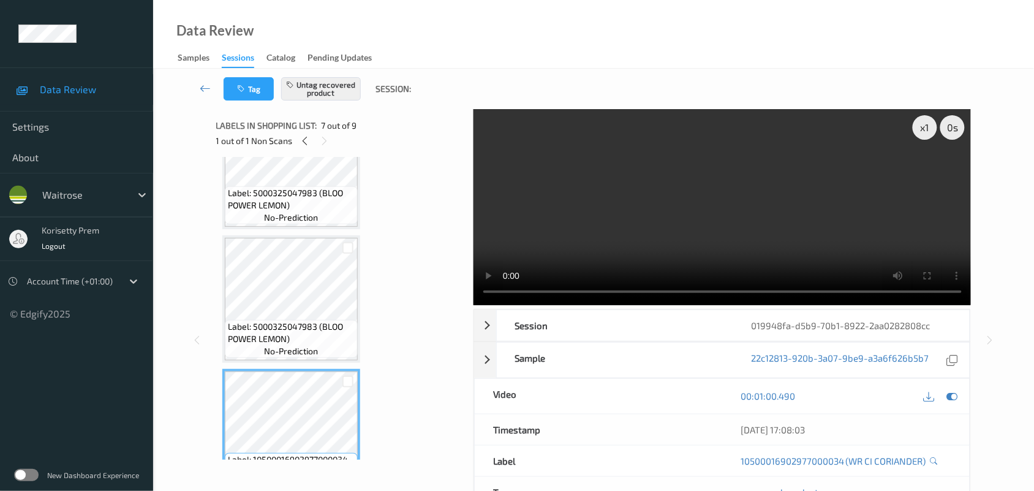
click at [767, 237] on video at bounding box center [723, 207] width 498 height 196
click at [701, 214] on video at bounding box center [723, 207] width 498 height 196
click at [304, 138] on icon at bounding box center [305, 140] width 10 height 11
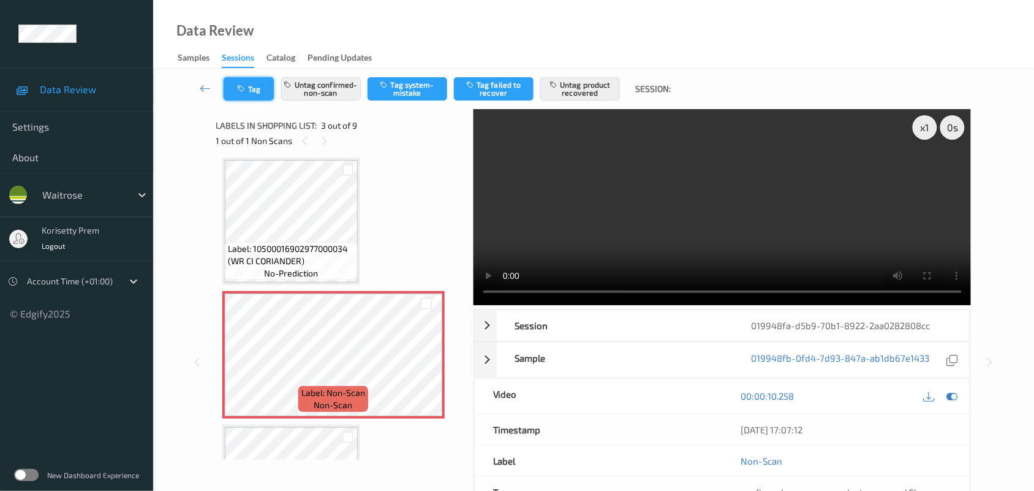
click at [242, 92] on icon "button" at bounding box center [243, 89] width 10 height 9
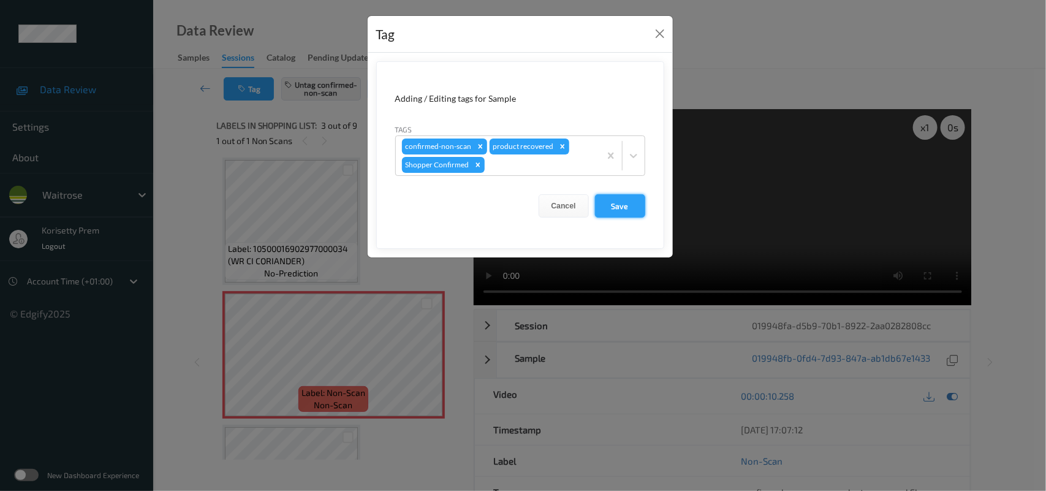
click at [605, 207] on button "Save" at bounding box center [620, 205] width 50 height 23
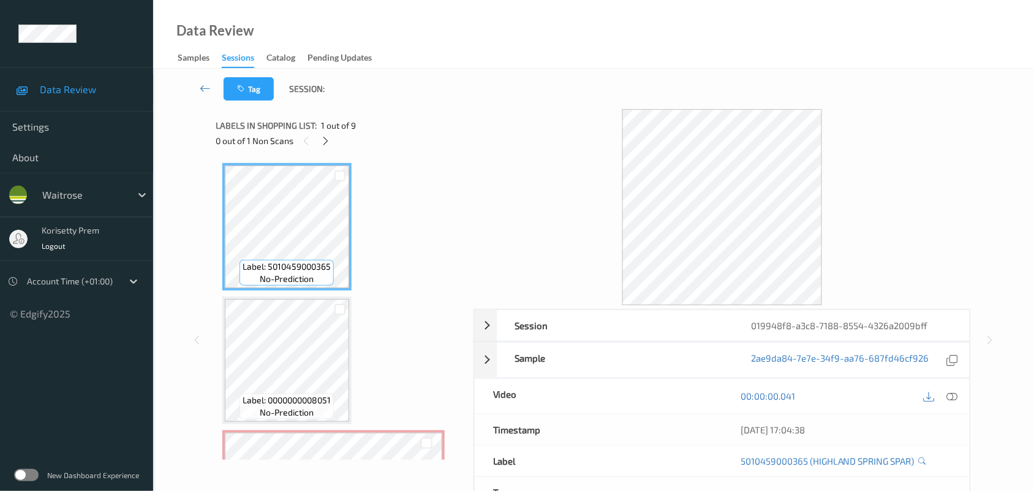
click at [502, 40] on div "Data Review Samples Sessions Catalog Pending Updates" at bounding box center [593, 34] width 881 height 69
click at [552, 108] on div "Tag Session:" at bounding box center [593, 89] width 831 height 40
click at [951, 394] on icon at bounding box center [952, 395] width 11 height 11
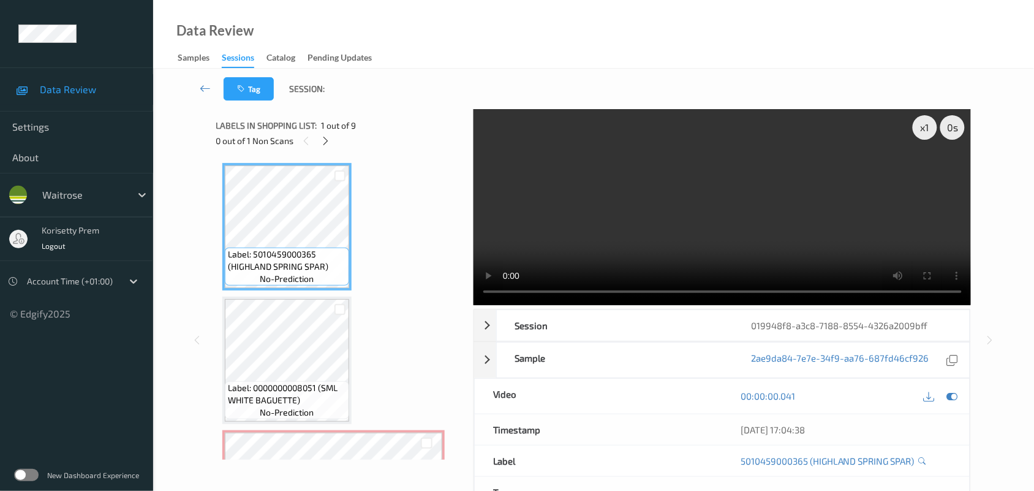
click at [322, 129] on span "1 out of 9" at bounding box center [339, 125] width 35 height 12
click at [323, 138] on icon at bounding box center [325, 140] width 10 height 11
click at [870, 193] on video at bounding box center [723, 207] width 498 height 196
click at [717, 117] on video at bounding box center [723, 207] width 498 height 196
click at [579, 197] on video at bounding box center [723, 207] width 498 height 196
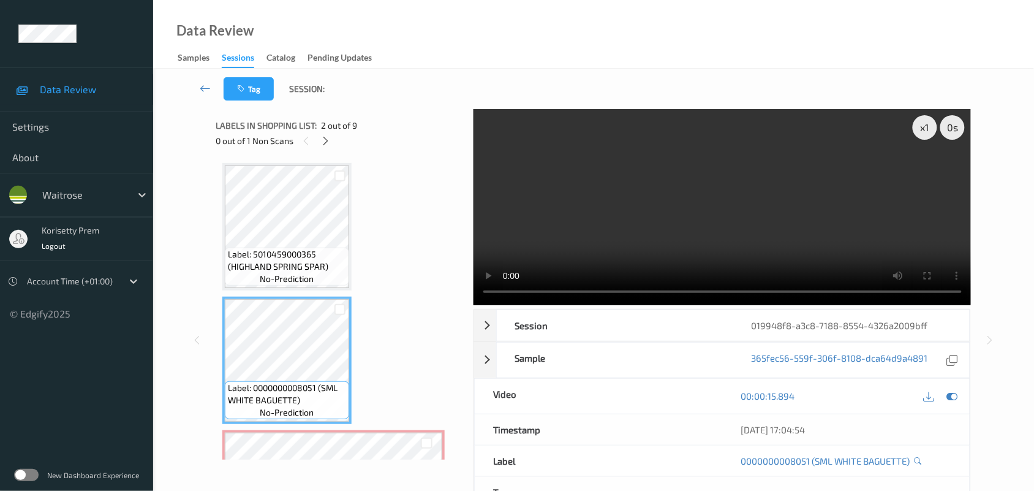
click at [583, 181] on video at bounding box center [723, 207] width 498 height 196
click at [597, 205] on video at bounding box center [723, 207] width 498 height 196
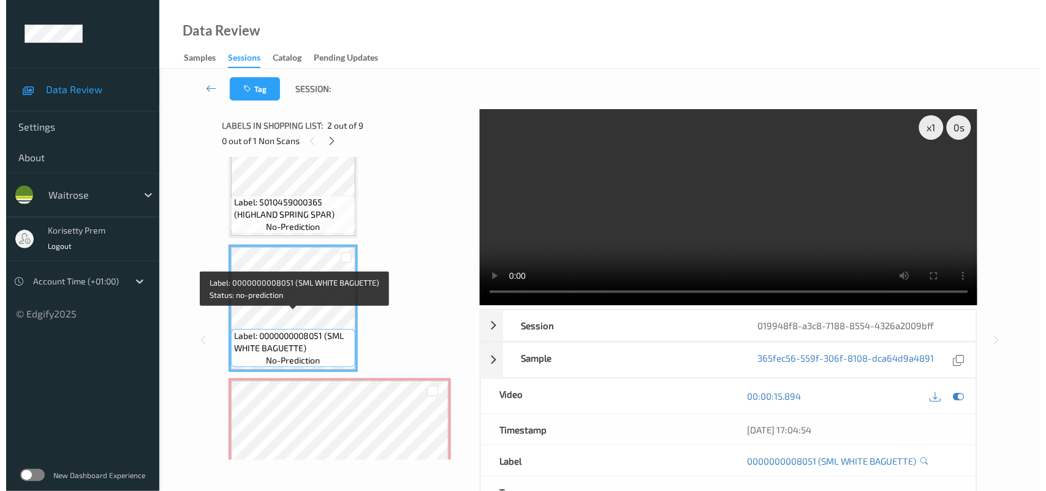
scroll to position [77, 0]
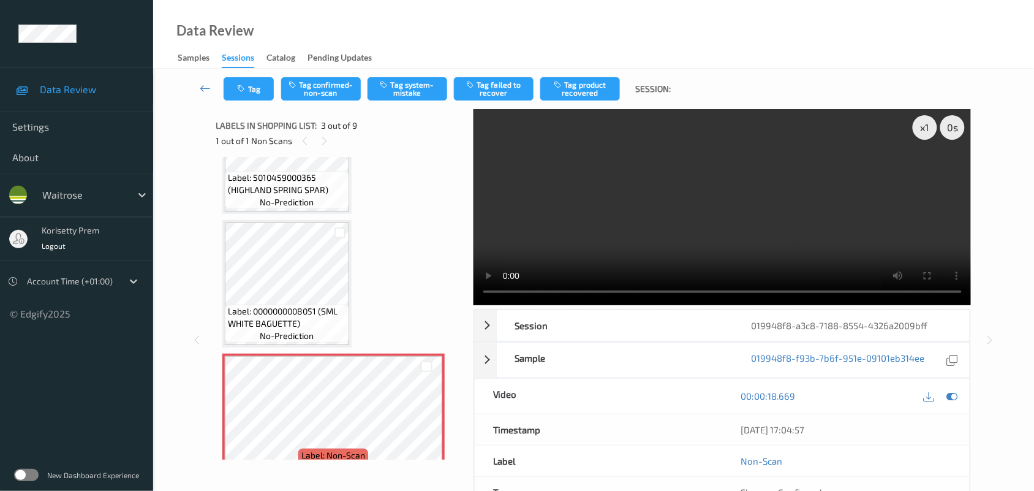
click at [725, 203] on video at bounding box center [723, 207] width 498 height 196
click at [405, 80] on button "Tag system-mistake" at bounding box center [408, 88] width 80 height 23
click at [248, 86] on button "Tag" at bounding box center [249, 88] width 50 height 23
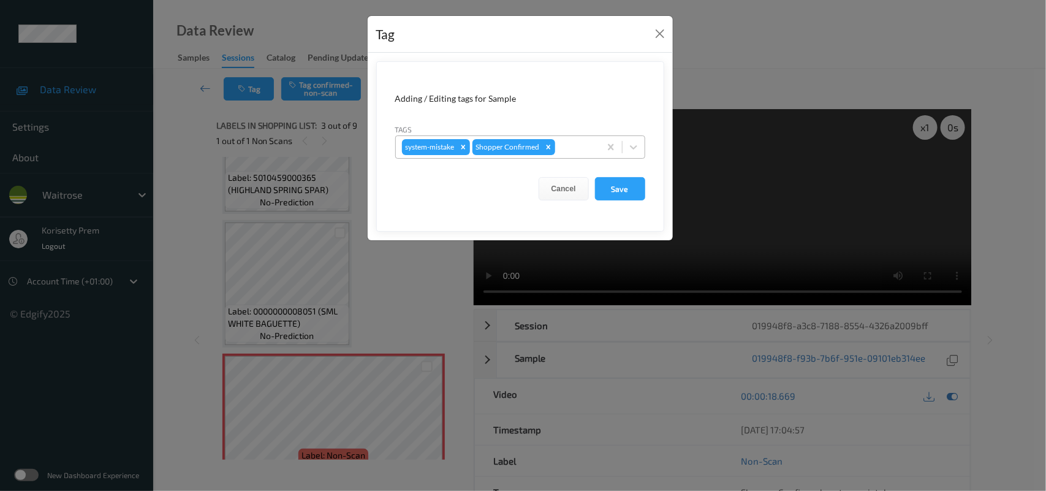
click at [565, 147] on div at bounding box center [575, 147] width 36 height 15
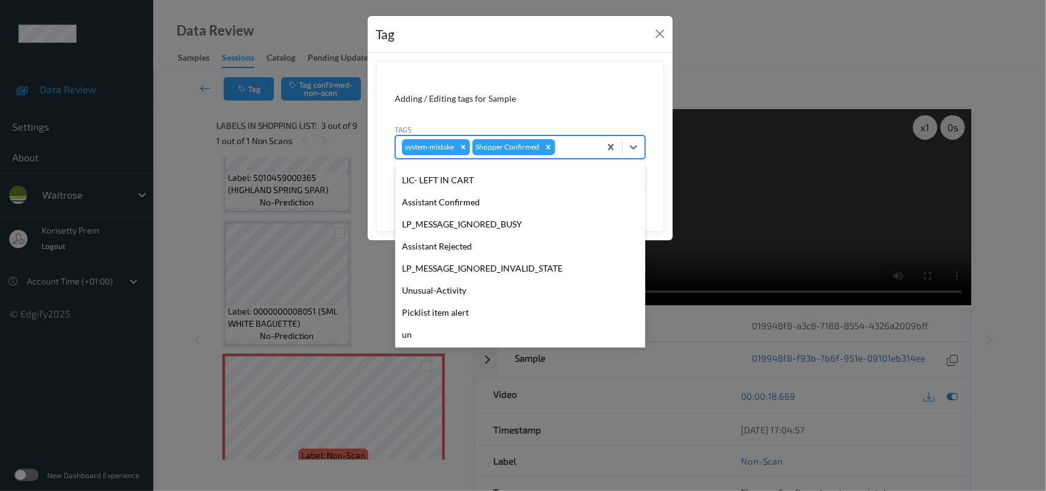
scroll to position [305, 0]
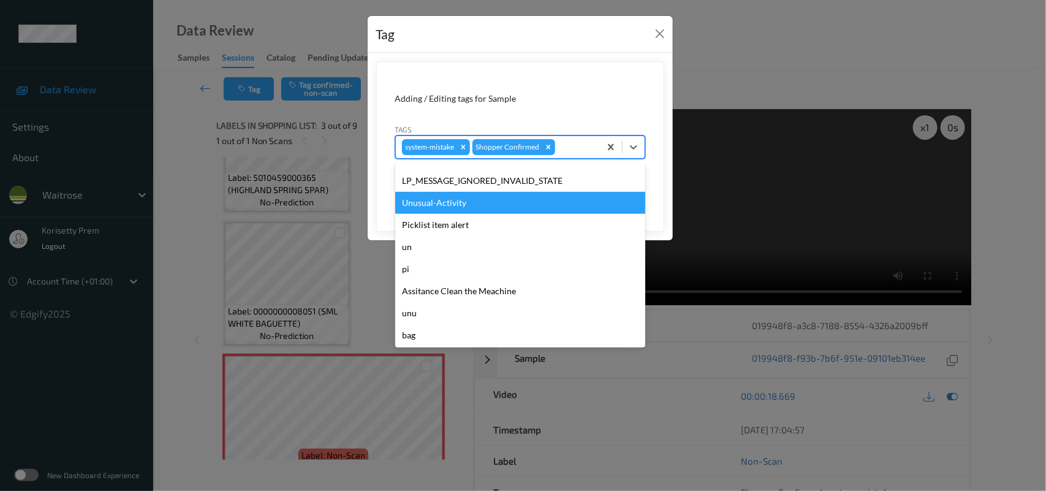
click at [449, 202] on div "Unusual-Activity" at bounding box center [520, 203] width 250 height 22
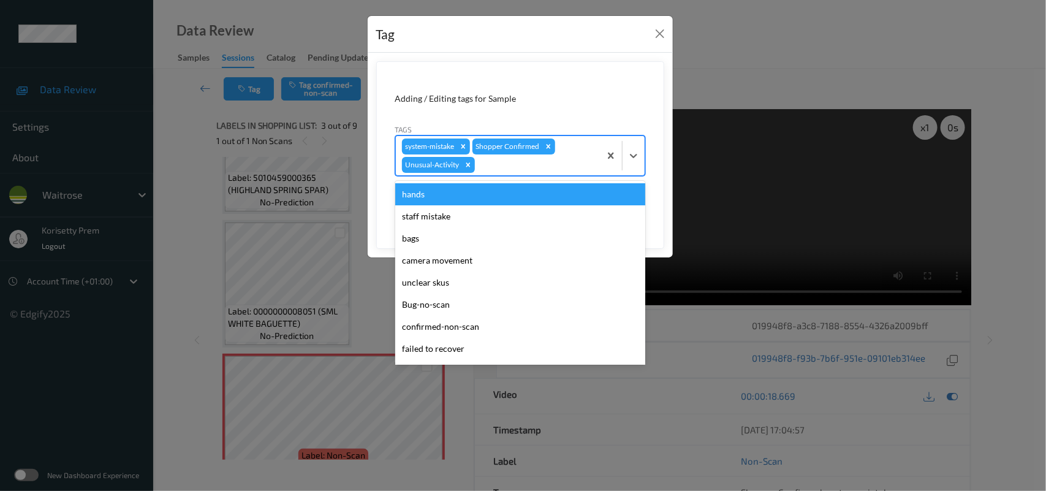
click at [551, 158] on div at bounding box center [535, 164] width 116 height 15
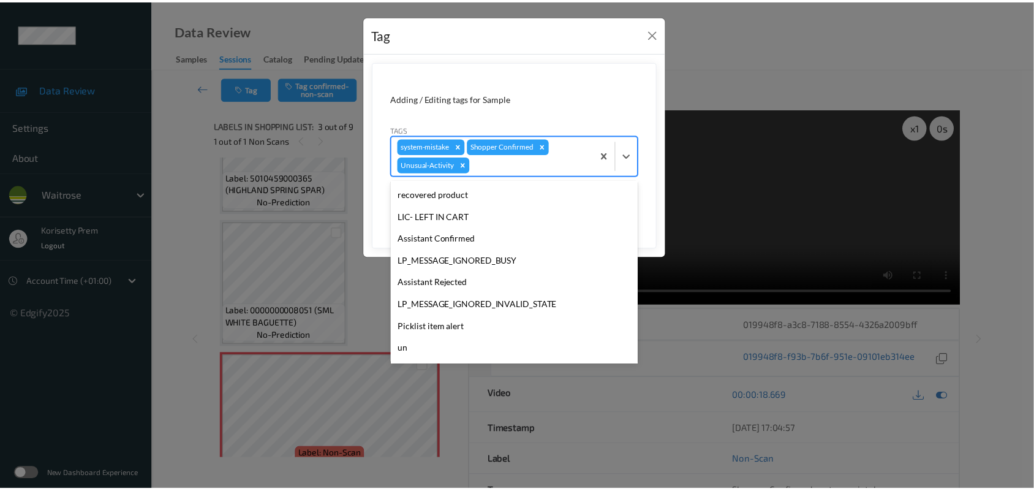
scroll to position [284, 0]
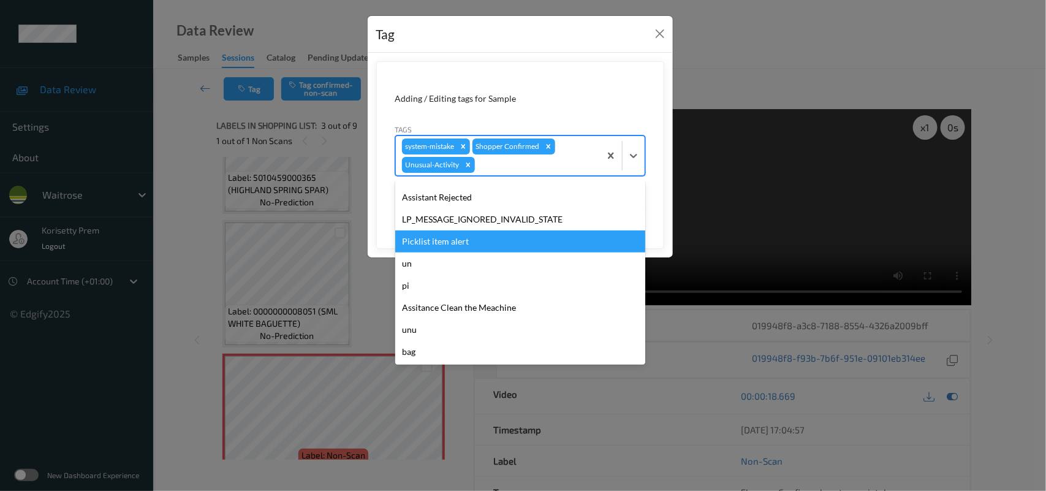
click at [456, 234] on div "Picklist item alert" at bounding box center [520, 241] width 250 height 22
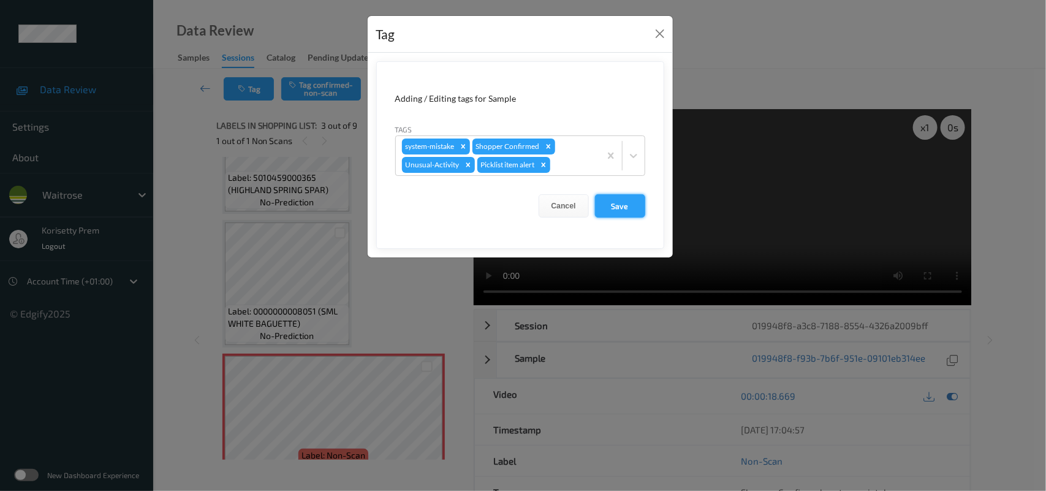
click at [611, 213] on button "Save" at bounding box center [620, 205] width 50 height 23
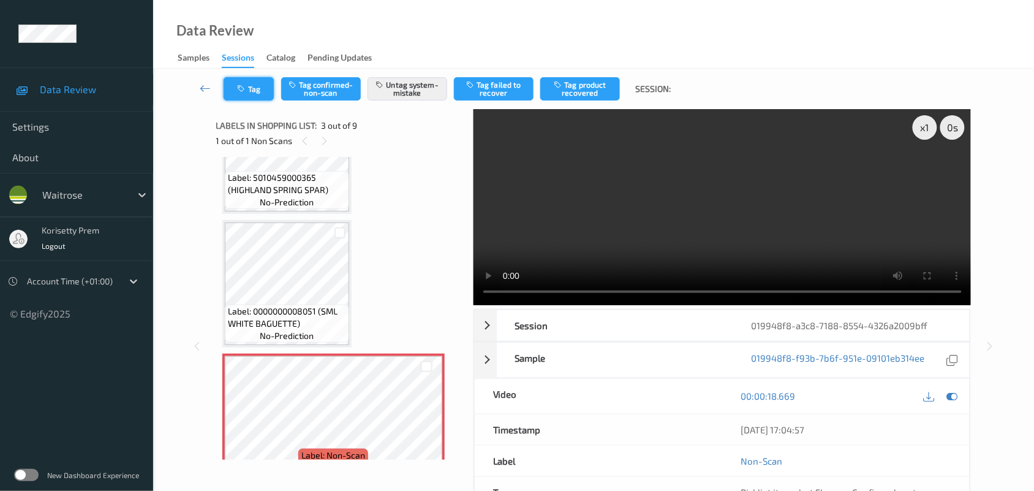
click at [262, 83] on button "Tag" at bounding box center [249, 88] width 50 height 23
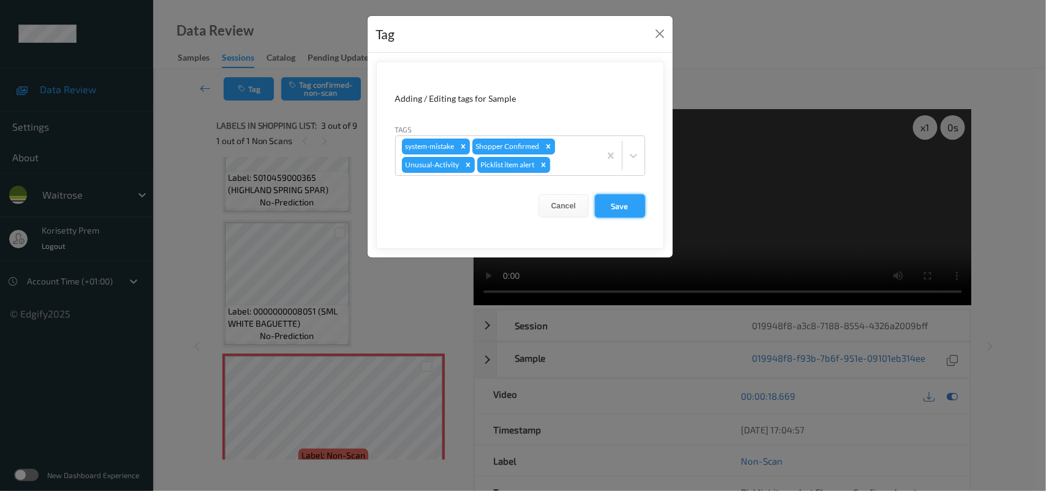
click at [613, 202] on button "Save" at bounding box center [620, 205] width 50 height 23
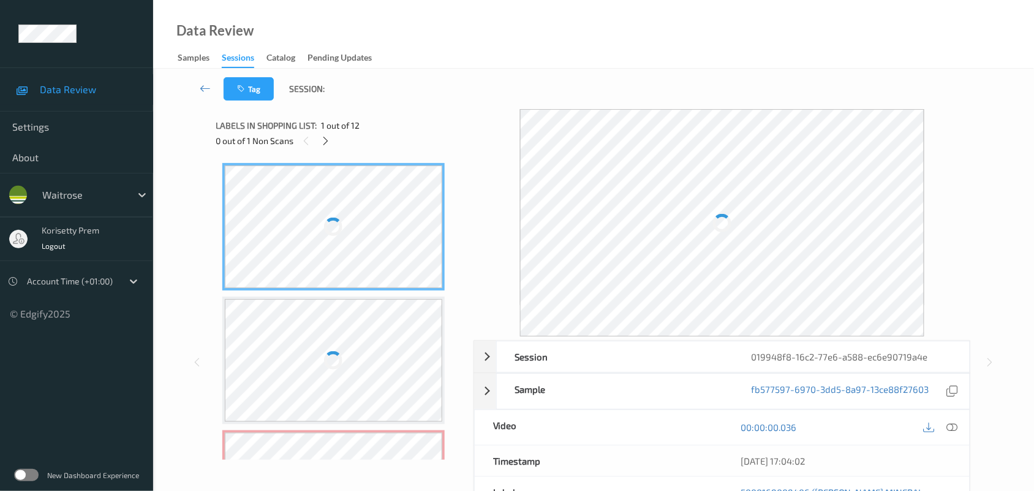
click at [442, 85] on div "Tag Session:" at bounding box center [593, 89] width 831 height 40
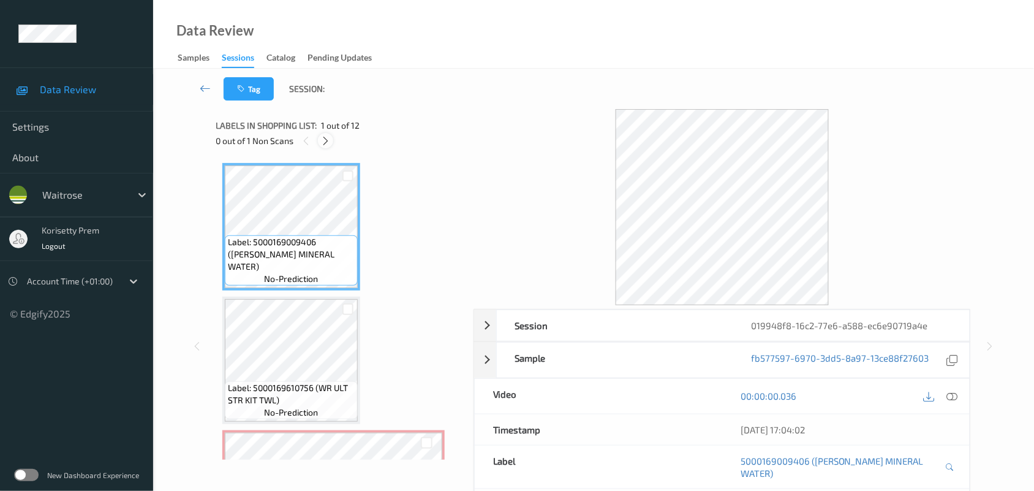
click at [323, 142] on icon at bounding box center [325, 140] width 10 height 11
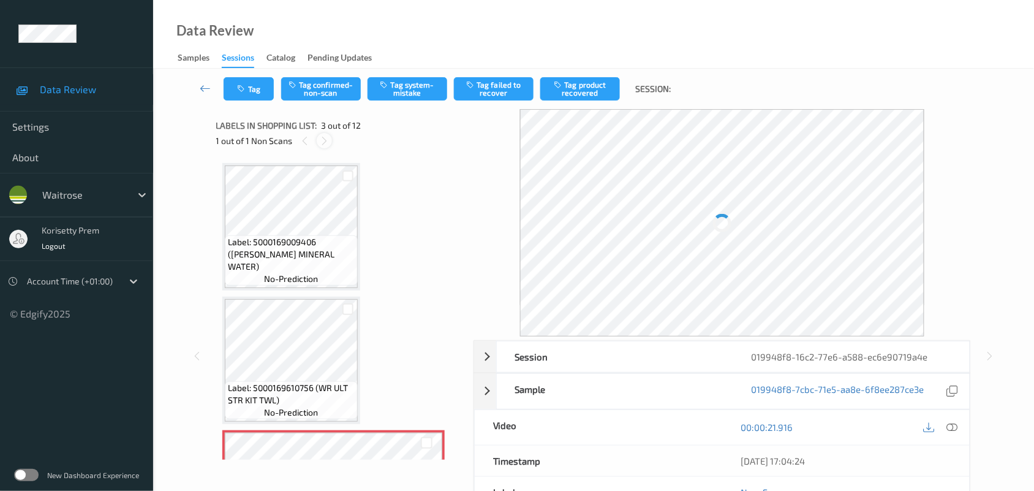
scroll to position [139, 0]
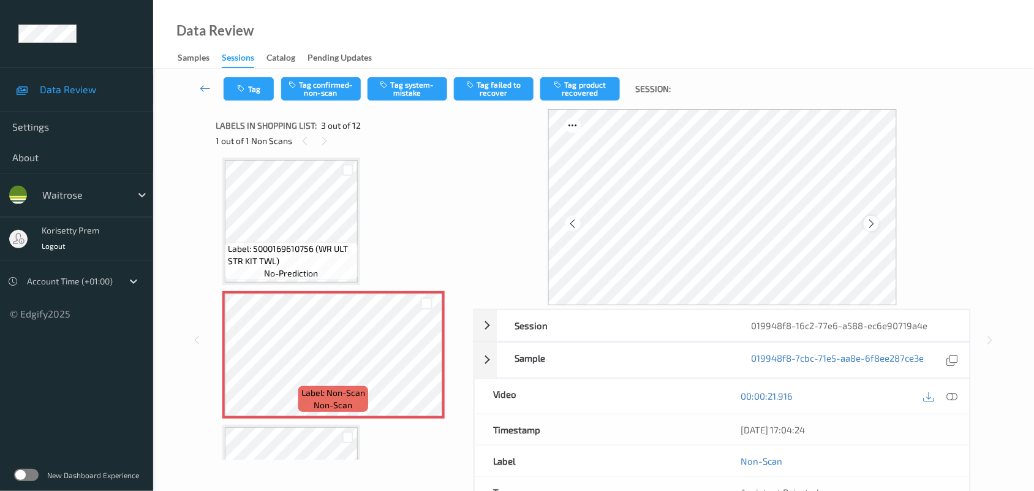
click at [878, 224] on div at bounding box center [871, 223] width 15 height 15
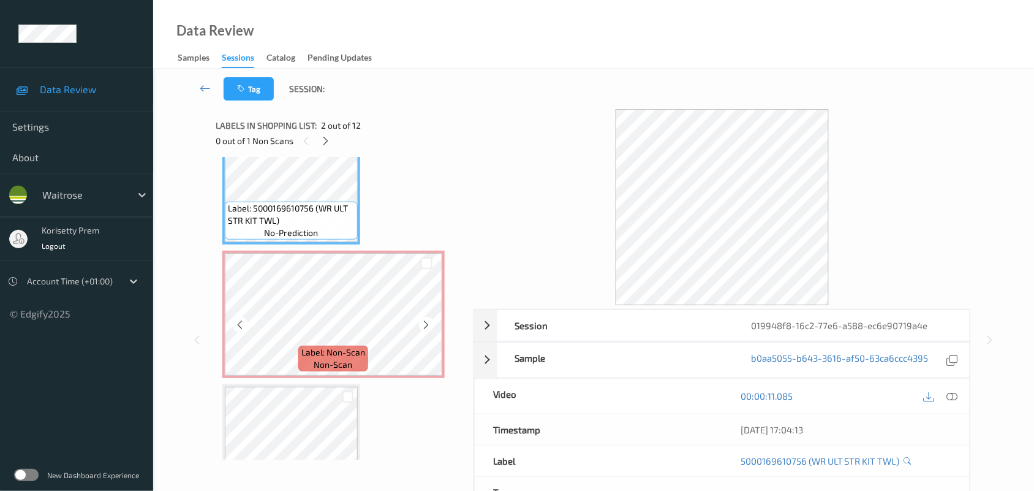
scroll to position [153, 0]
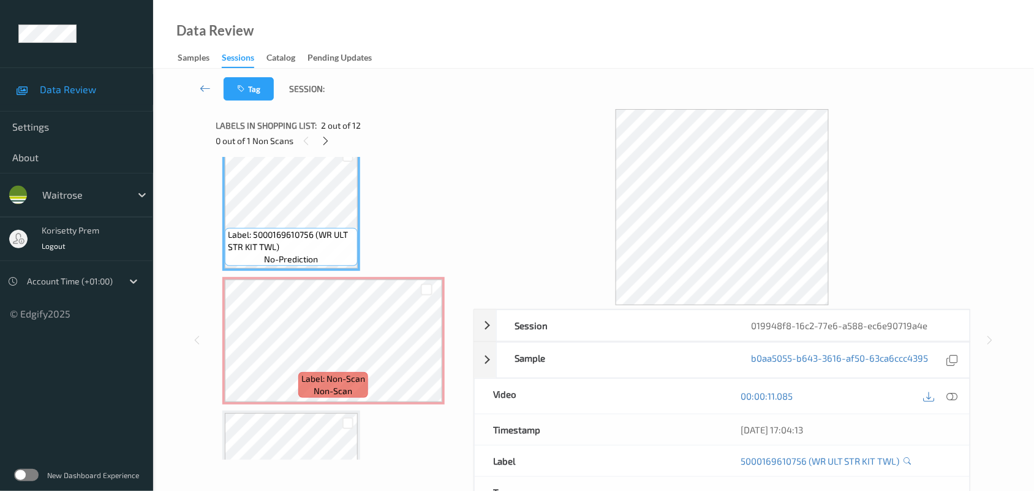
click at [950, 397] on icon at bounding box center [952, 395] width 11 height 11
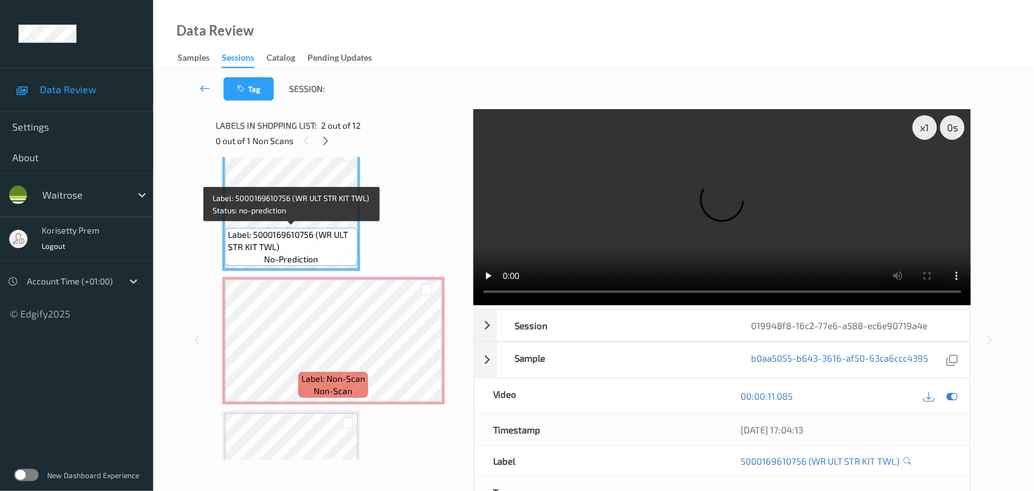
scroll to position [77, 0]
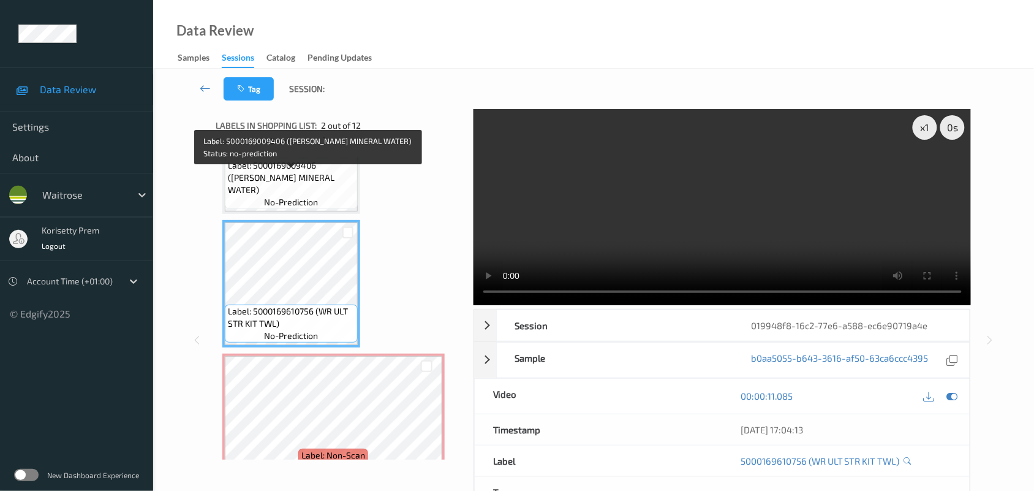
click at [289, 182] on span "Label: 5000169009406 (WR ESS MINERAL WATER)" at bounding box center [291, 177] width 127 height 37
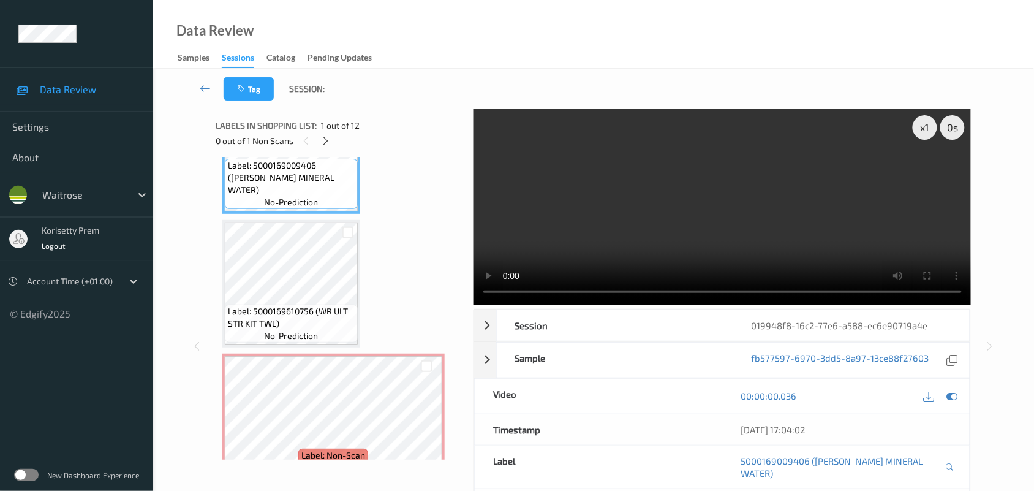
click at [638, 218] on video at bounding box center [723, 207] width 498 height 196
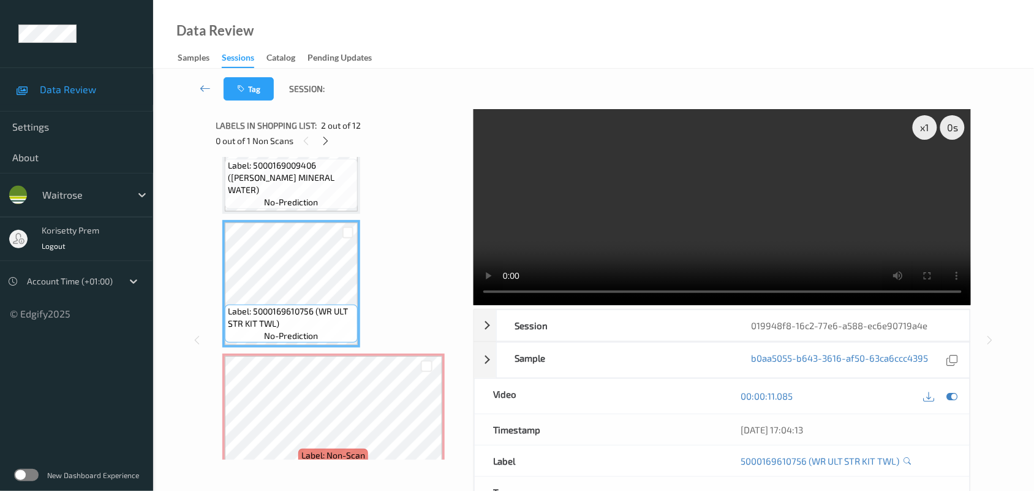
click at [777, 221] on video at bounding box center [723, 207] width 498 height 196
click at [723, 216] on video at bounding box center [723, 207] width 498 height 196
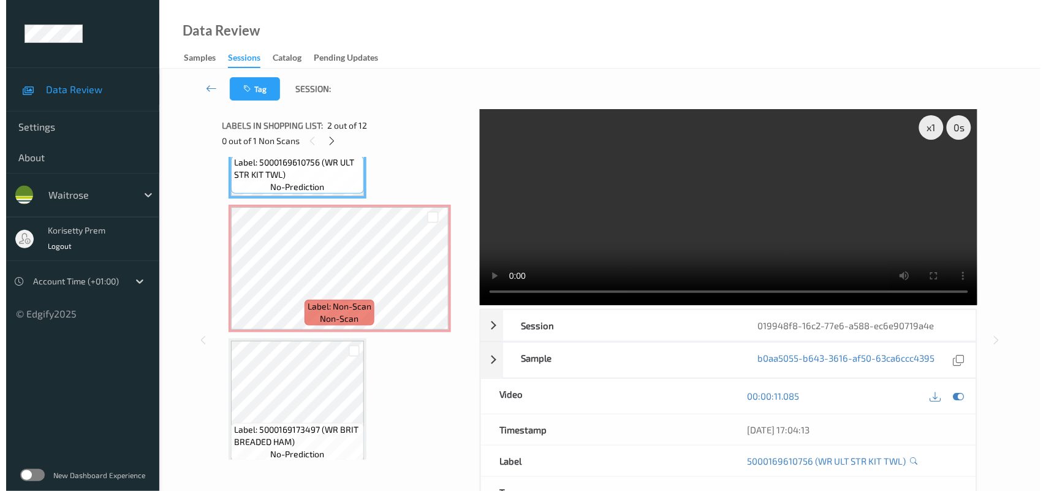
scroll to position [230, 0]
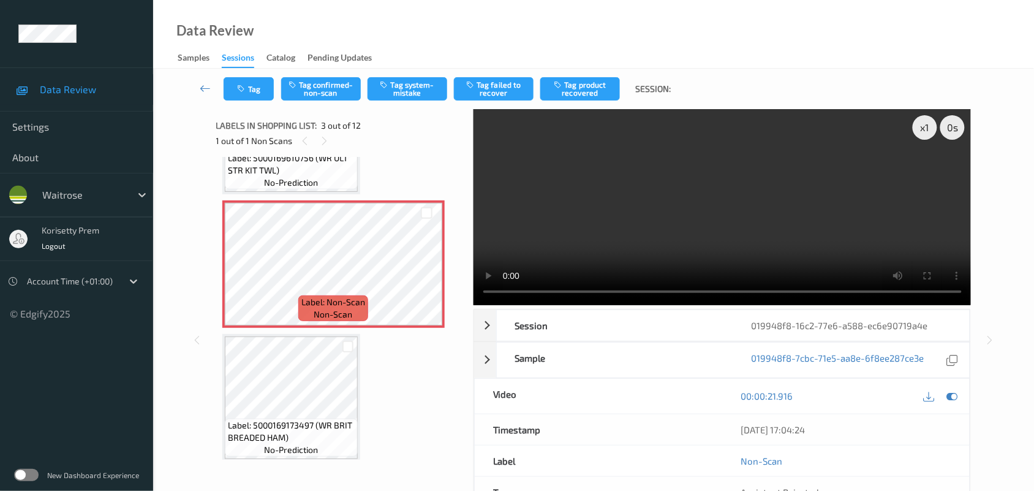
click at [665, 233] on video at bounding box center [723, 207] width 498 height 196
click at [433, 81] on button "Tag system-mistake" at bounding box center [408, 88] width 80 height 23
click at [255, 88] on button "Tag" at bounding box center [249, 88] width 50 height 23
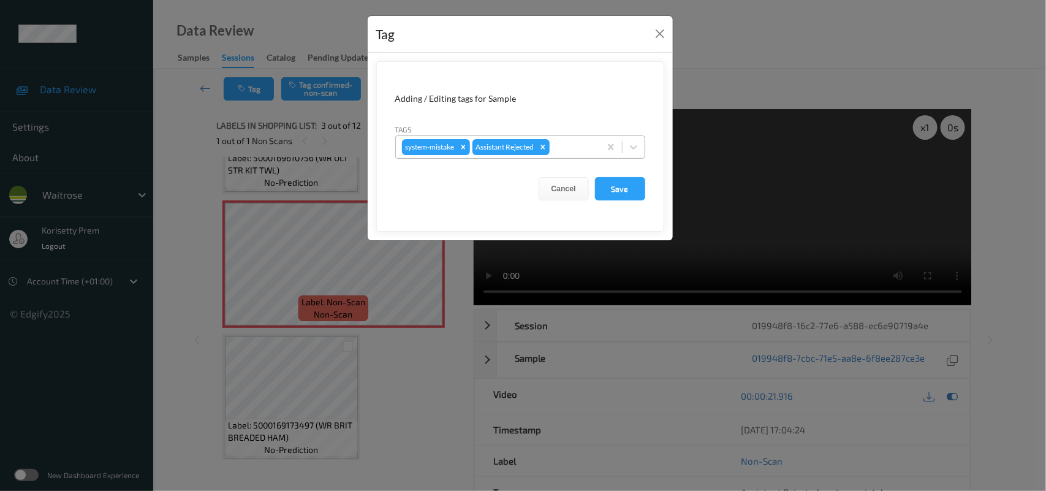
click at [573, 138] on div "system-mistake Assistant Rejected" at bounding box center [498, 147] width 204 height 21
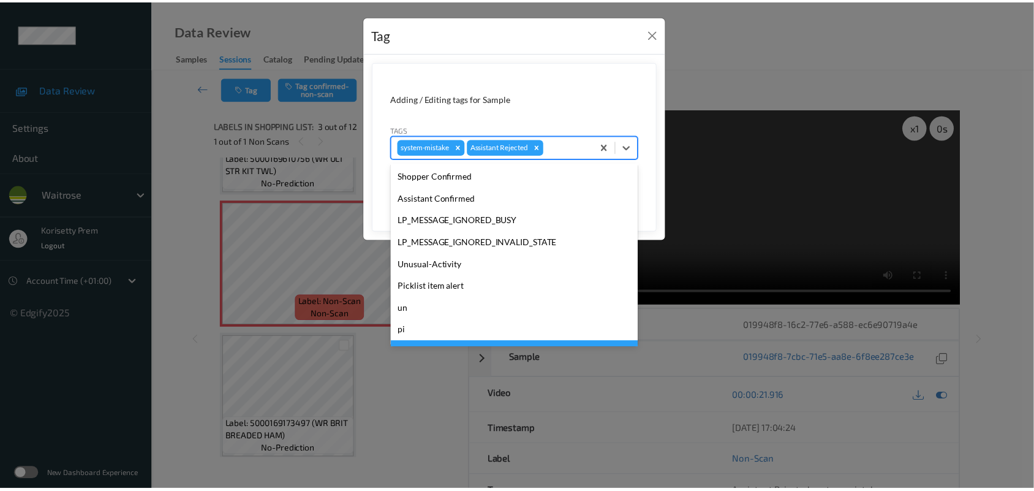
scroll to position [305, 0]
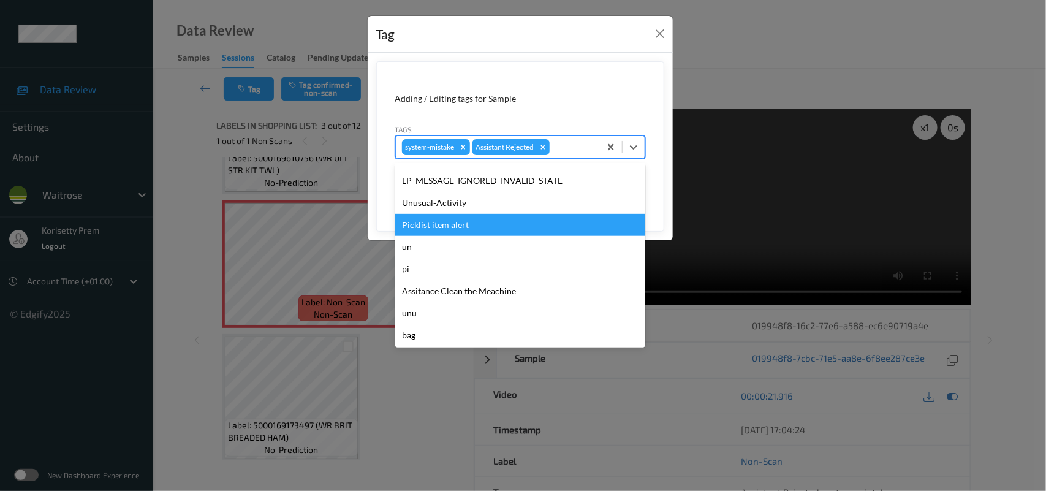
click at [442, 209] on div "Unusual-Activity" at bounding box center [520, 203] width 250 height 22
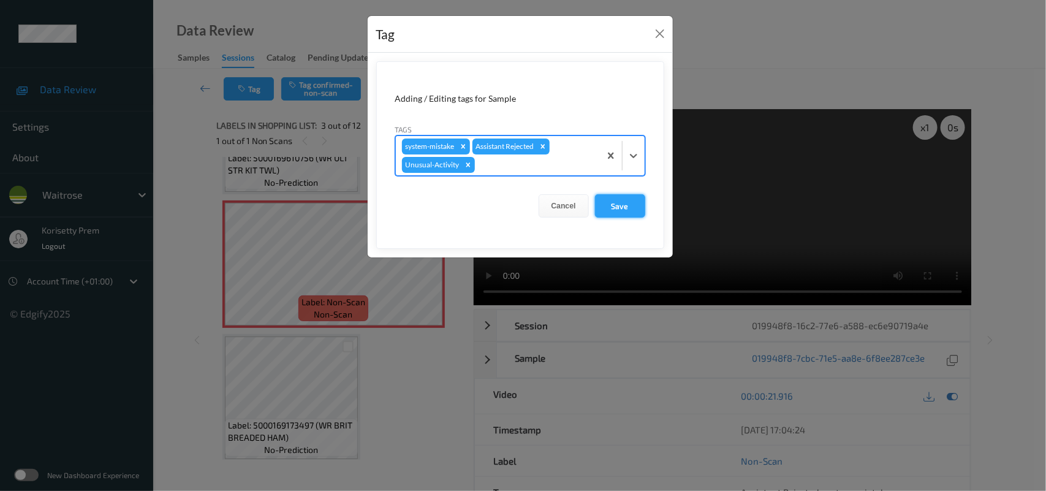
click at [613, 197] on button "Save" at bounding box center [620, 205] width 50 height 23
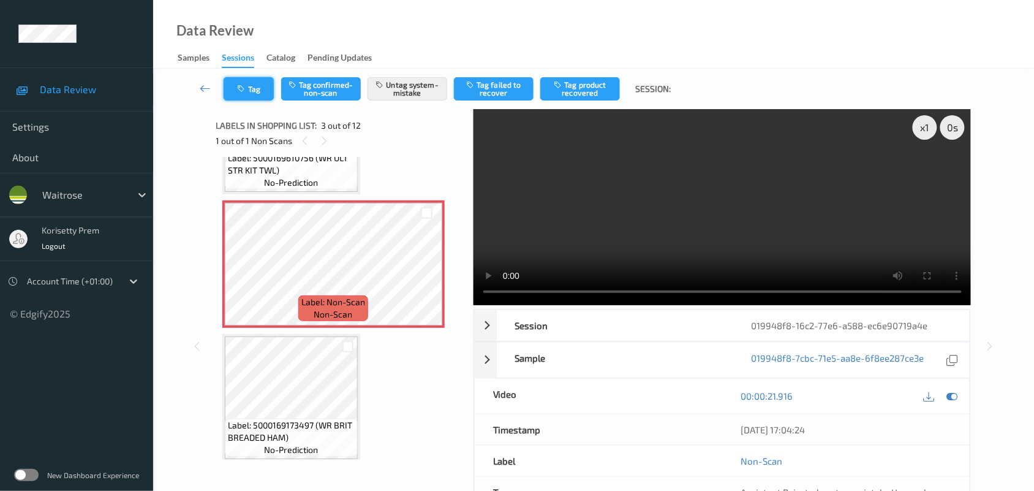
click at [255, 81] on button "Tag" at bounding box center [249, 88] width 50 height 23
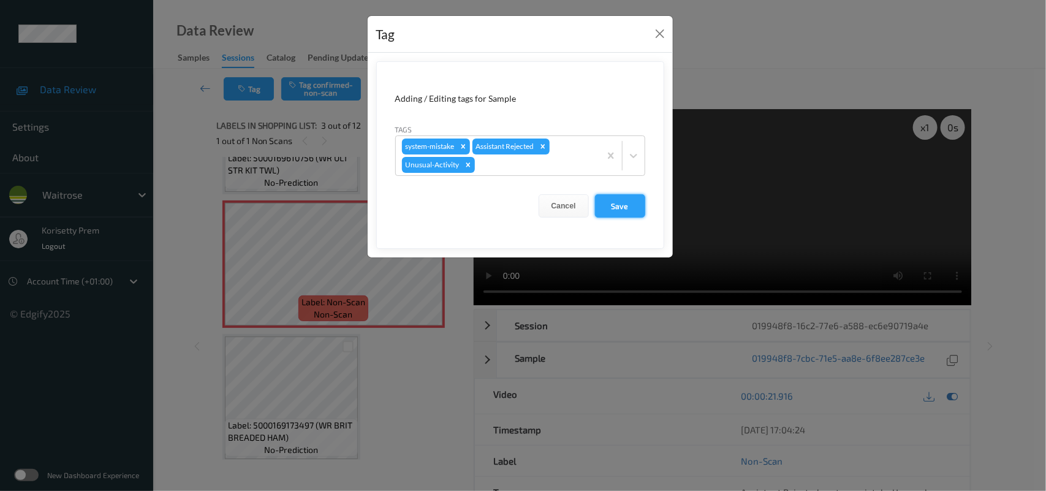
click at [611, 207] on button "Save" at bounding box center [620, 205] width 50 height 23
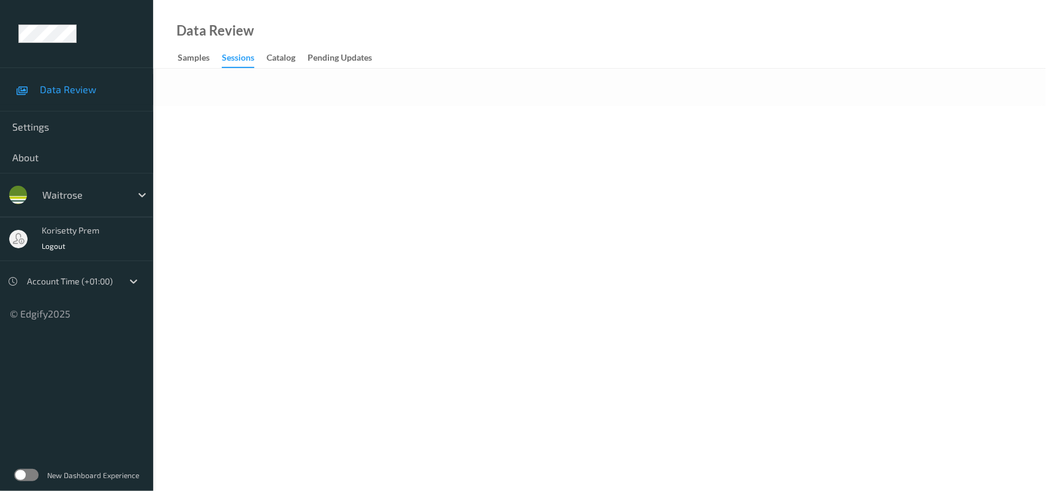
click at [472, 130] on body "Data Review Settings About waitrose korisetty prem Logout Account Time (+01:00)…" at bounding box center [523, 245] width 1046 height 491
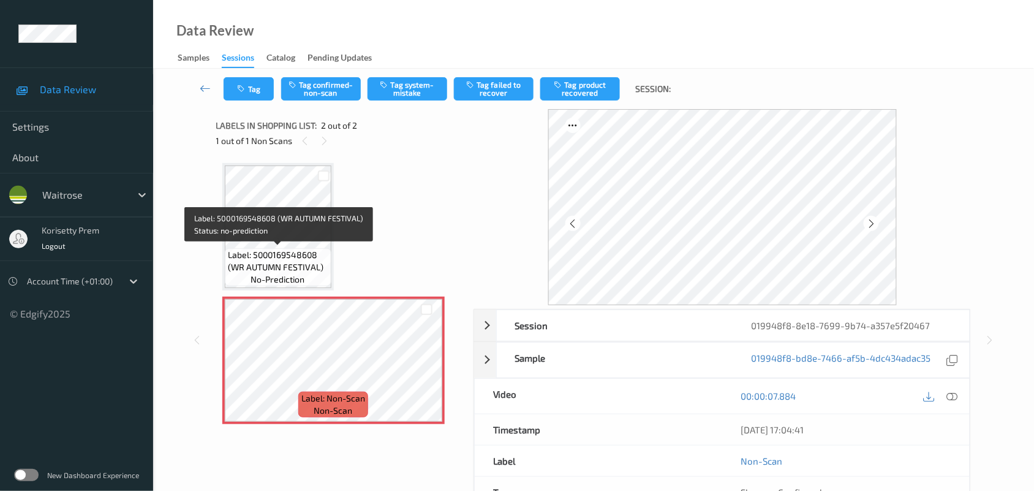
click at [286, 249] on span "Label: 5000169548608 (WR AUTUMN FESTIVAL)" at bounding box center [278, 261] width 100 height 25
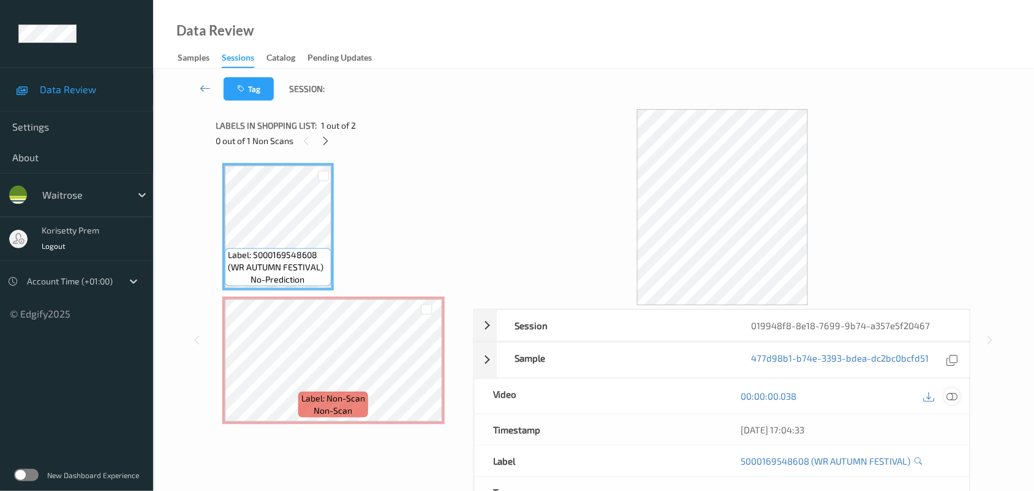
click at [959, 388] on div at bounding box center [941, 396] width 40 height 17
click at [958, 395] on icon at bounding box center [952, 395] width 11 height 11
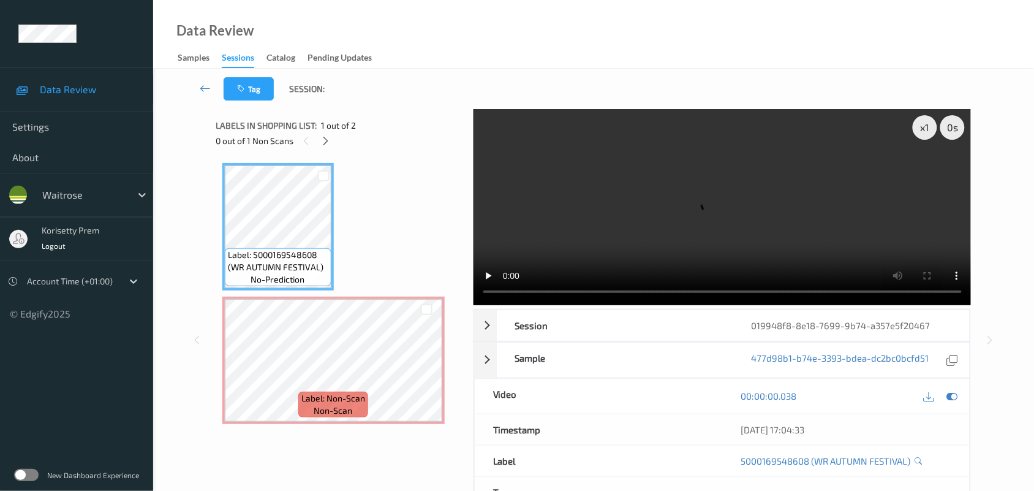
click at [644, 158] on video at bounding box center [723, 207] width 498 height 196
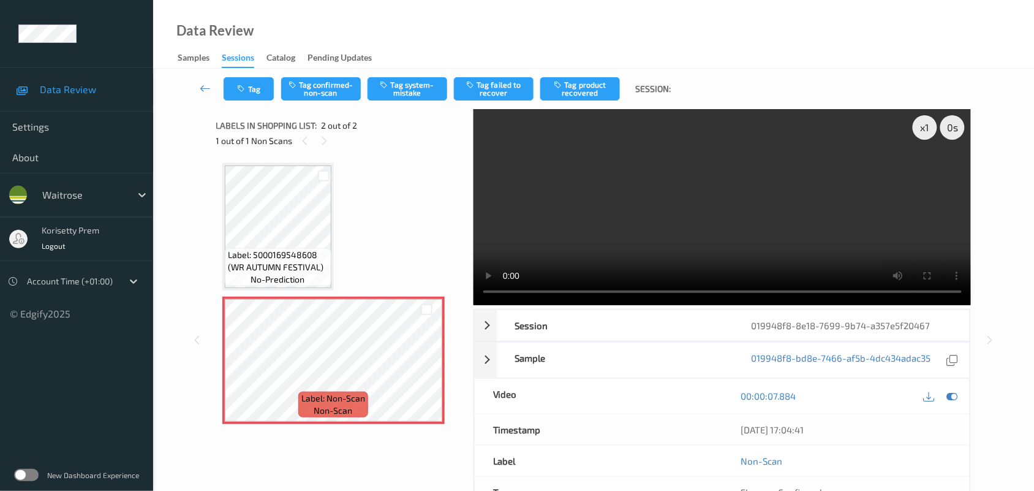
click at [643, 206] on video at bounding box center [723, 207] width 498 height 196
click at [634, 240] on video at bounding box center [723, 207] width 498 height 196
click at [672, 203] on video at bounding box center [723, 207] width 498 height 196
click at [418, 89] on button "Tag system-mistake" at bounding box center [408, 88] width 80 height 23
click at [249, 90] on button "Tag" at bounding box center [249, 88] width 50 height 23
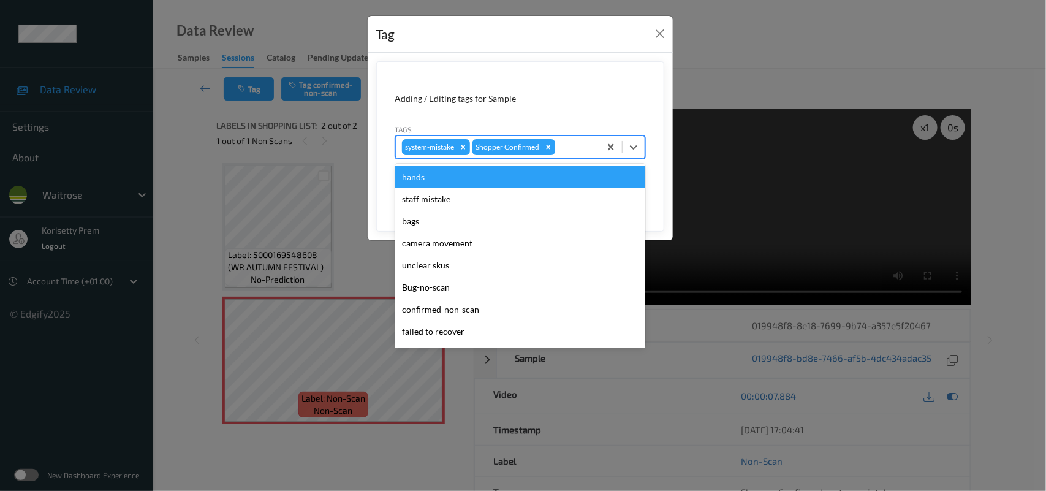
click at [587, 146] on div at bounding box center [575, 147] width 36 height 15
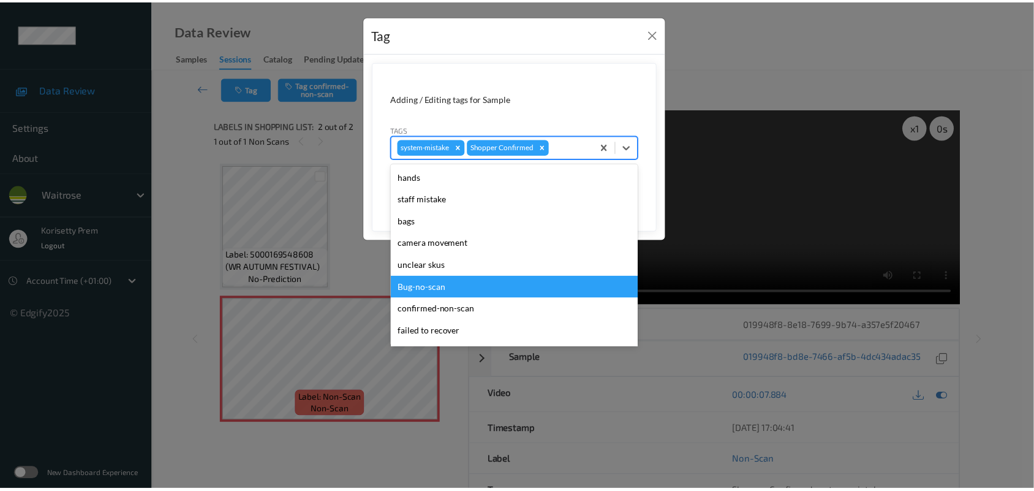
scroll to position [305, 0]
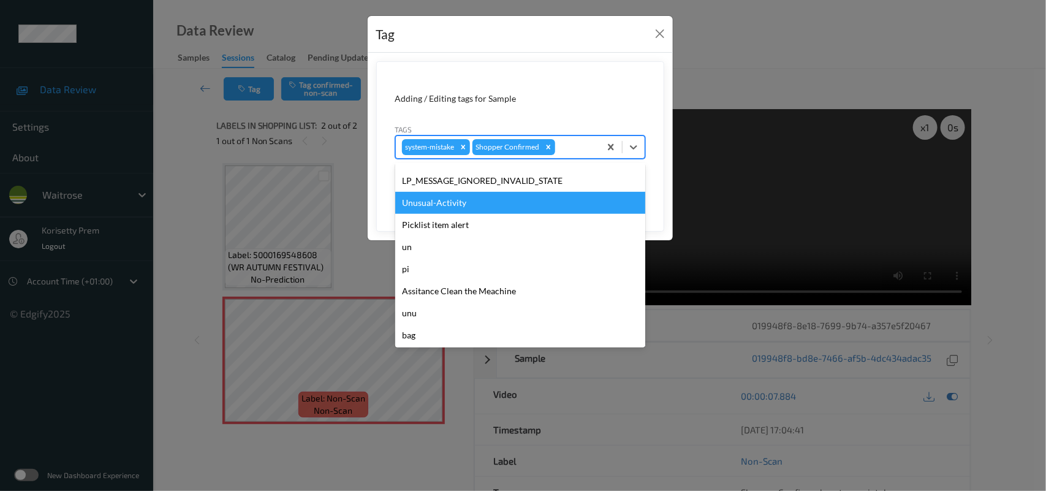
click at [461, 203] on div "Unusual-Activity" at bounding box center [520, 203] width 250 height 22
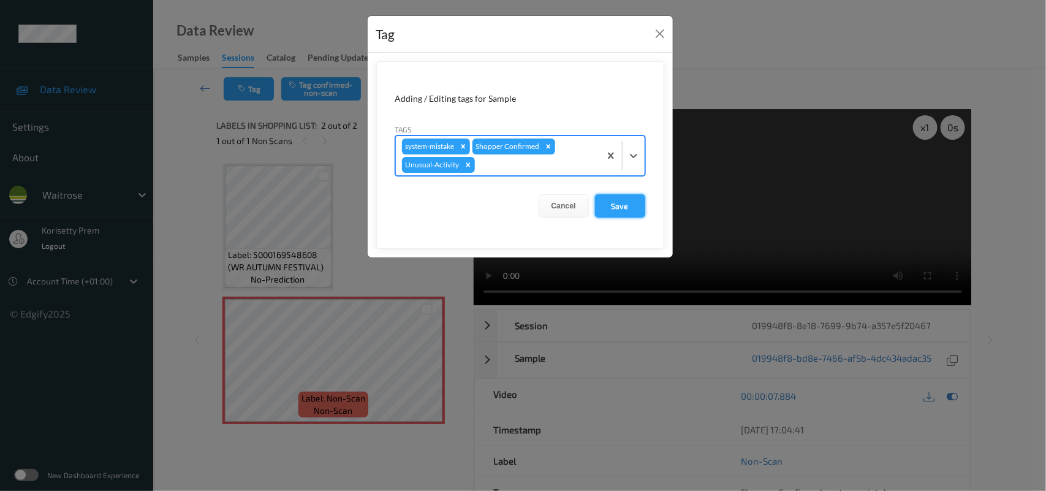
click at [631, 203] on button "Save" at bounding box center [620, 205] width 50 height 23
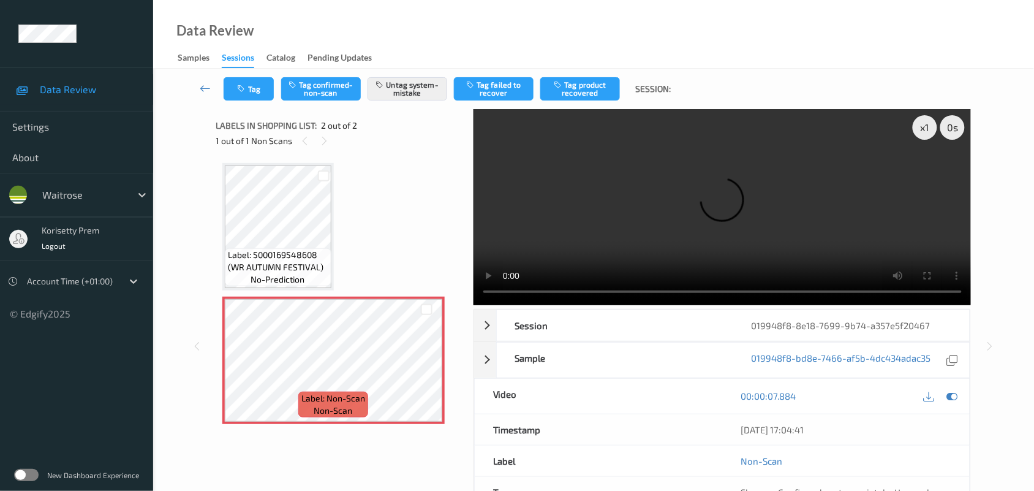
click at [822, 206] on video at bounding box center [723, 207] width 498 height 196
click at [557, 203] on video at bounding box center [723, 207] width 498 height 196
click at [265, 96] on button "Tag" at bounding box center [249, 88] width 50 height 23
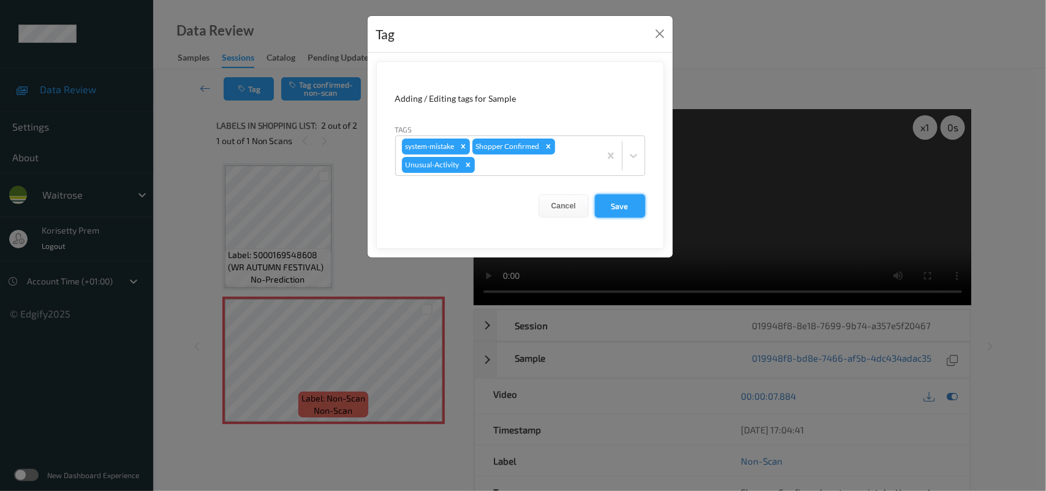
click at [614, 214] on button "Save" at bounding box center [620, 205] width 50 height 23
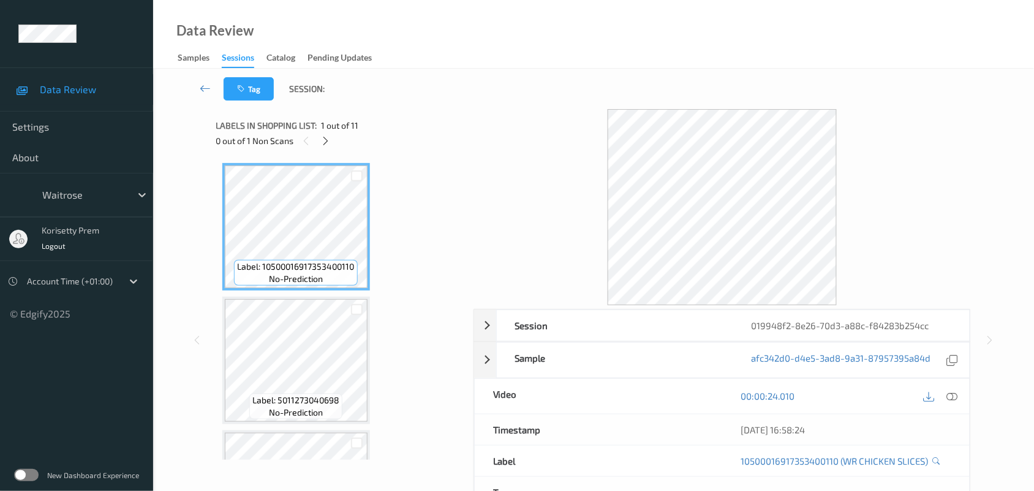
click at [435, 65] on div "Data Review Samples Sessions Catalog Pending Updates" at bounding box center [593, 34] width 881 height 69
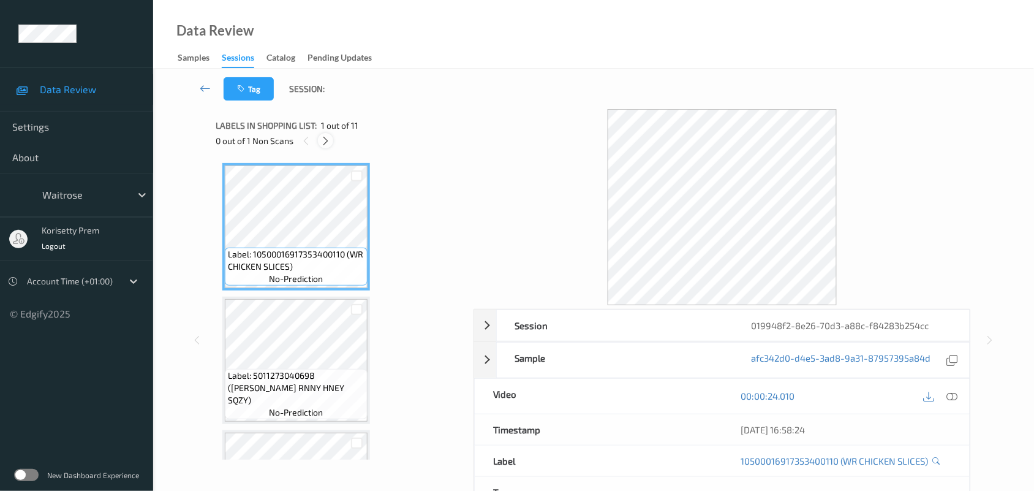
click at [320, 142] on icon at bounding box center [325, 140] width 10 height 11
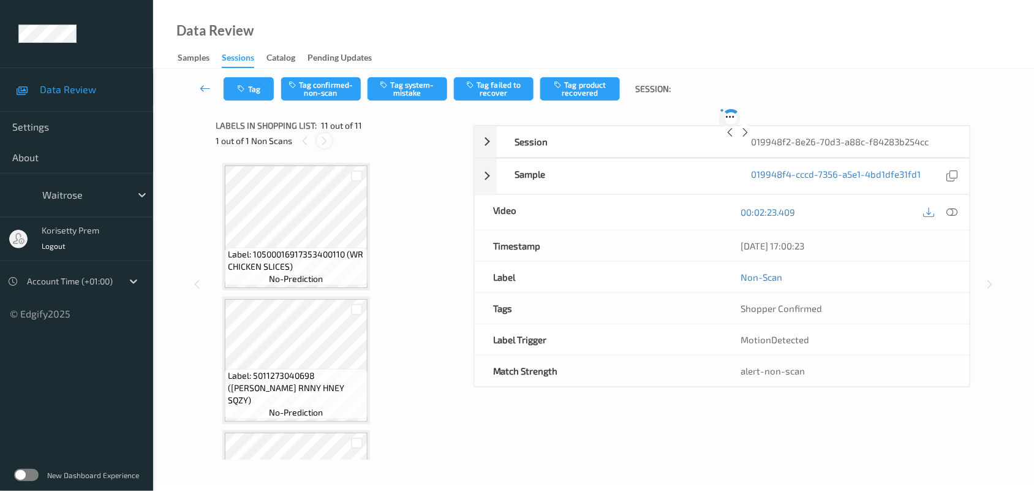
scroll to position [1169, 0]
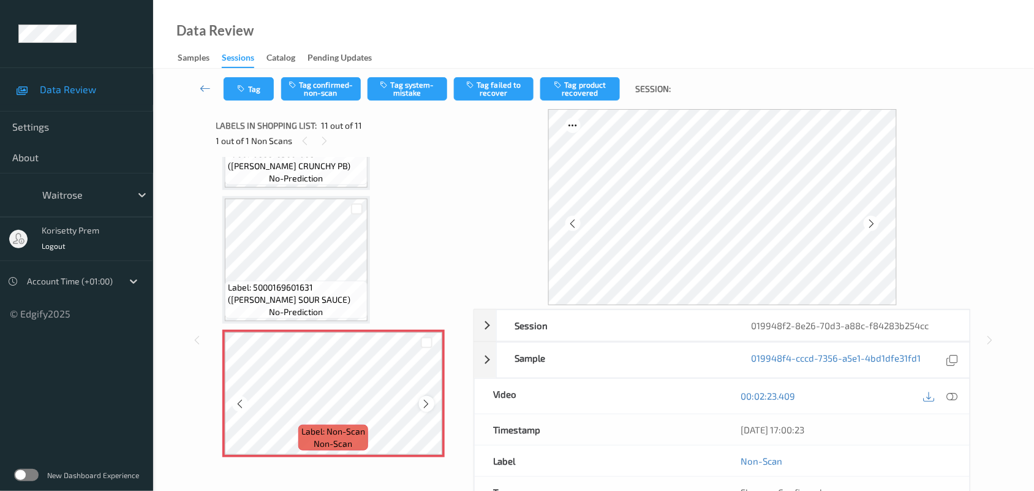
click at [424, 398] on icon at bounding box center [426, 403] width 10 height 11
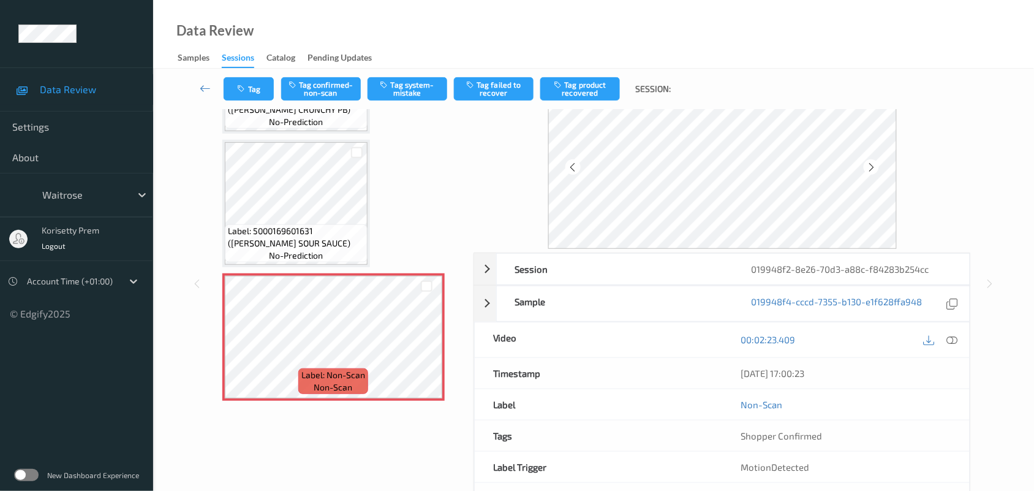
scroll to position [0, 0]
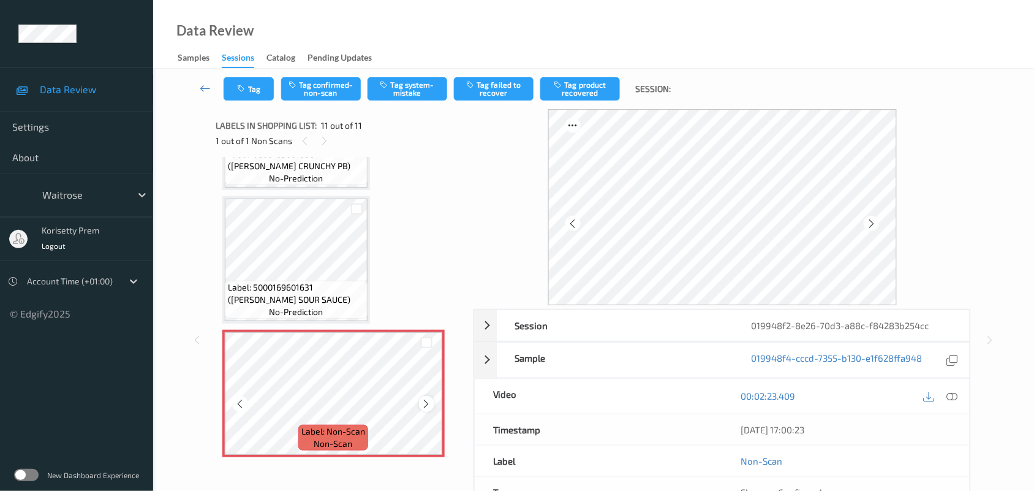
click at [426, 401] on icon at bounding box center [426, 403] width 10 height 11
click at [426, 399] on icon at bounding box center [426, 403] width 10 height 11
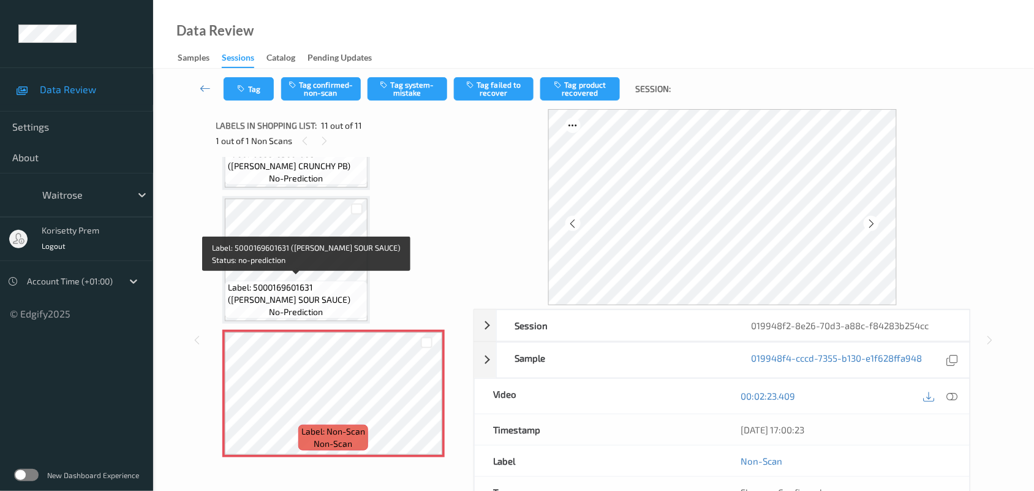
click at [320, 281] on span "Label: 5000169601631 (WR SWEET SOUR SAUCE)" at bounding box center [296, 293] width 137 height 25
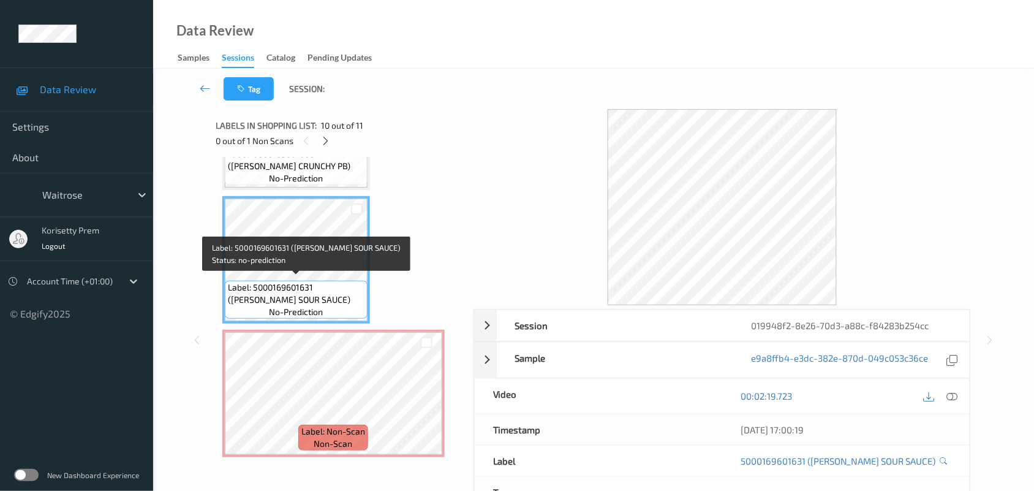
scroll to position [1092, 0]
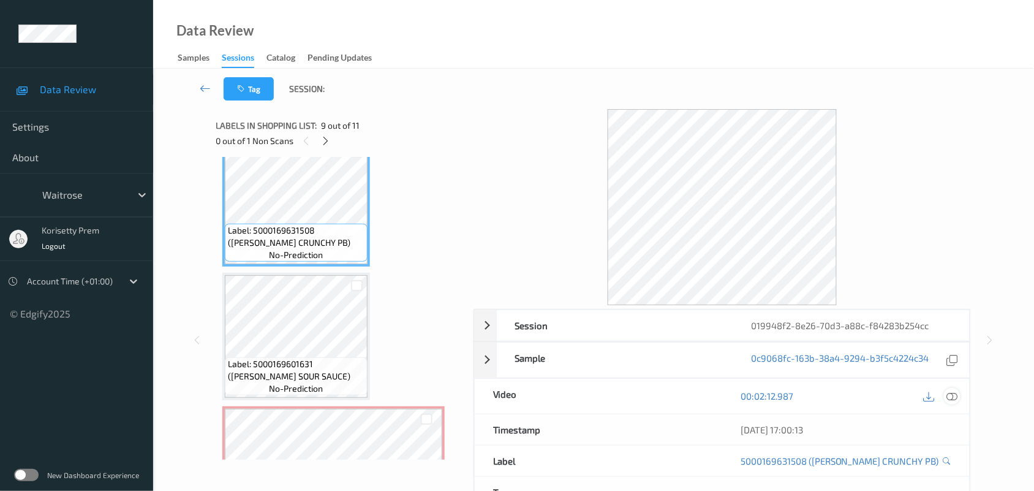
click at [954, 393] on icon at bounding box center [952, 395] width 11 height 11
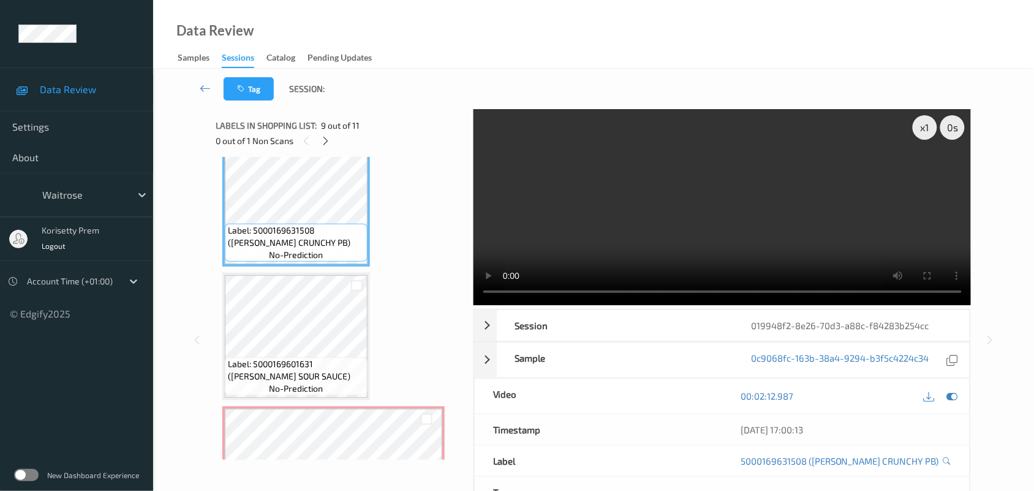
click at [705, 199] on video at bounding box center [723, 207] width 498 height 196
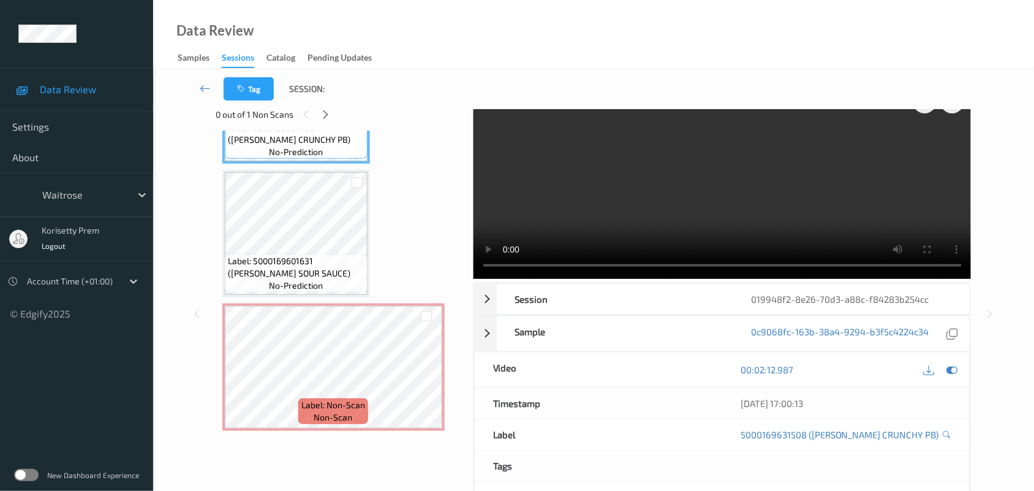
scroll to position [0, 0]
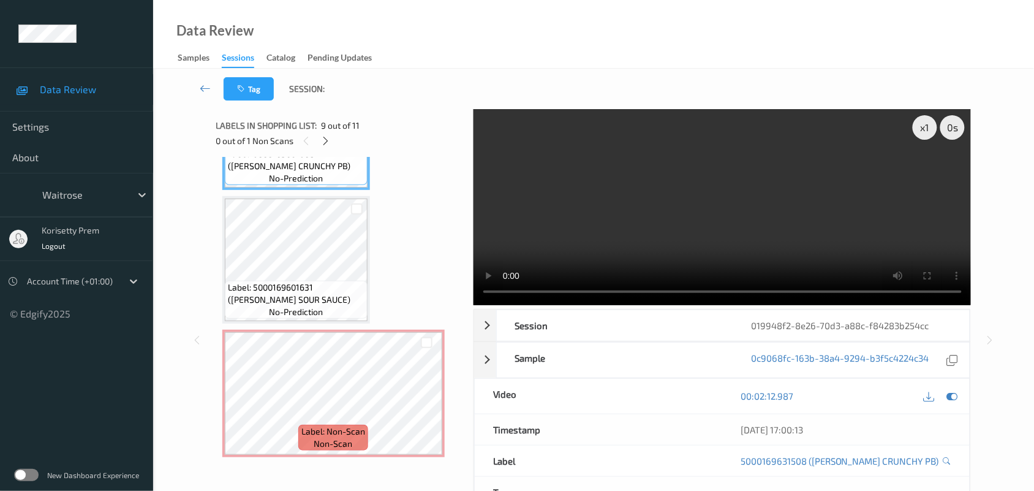
click at [717, 244] on video at bounding box center [723, 207] width 498 height 196
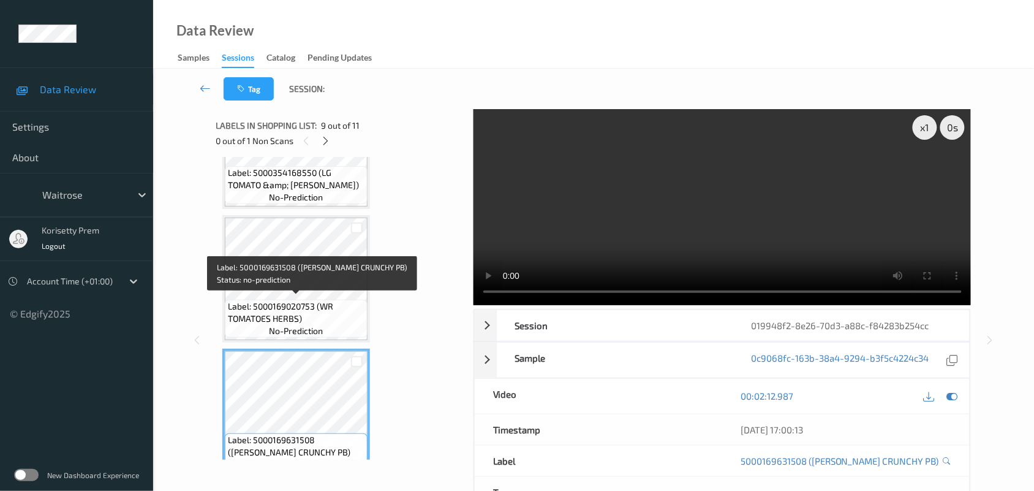
scroll to position [863, 0]
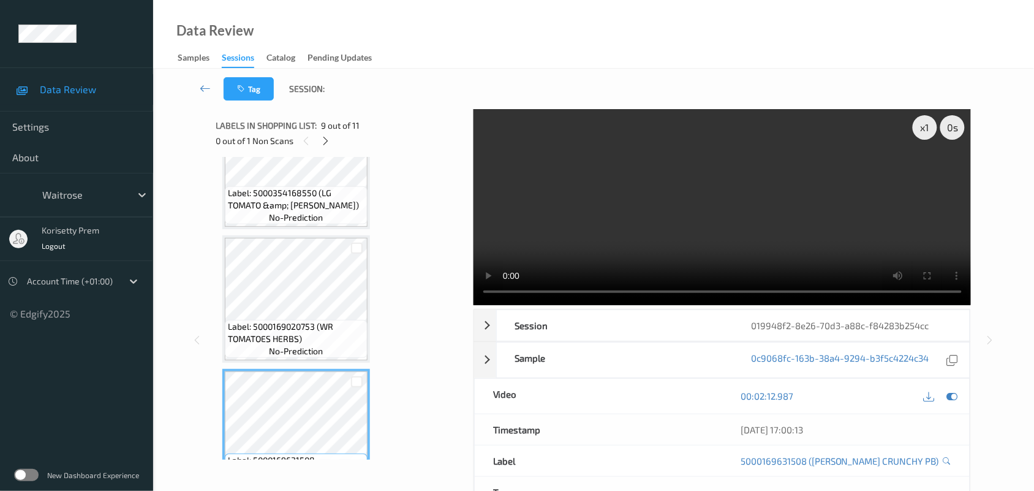
click at [853, 212] on video at bounding box center [723, 207] width 498 height 196
click at [932, 124] on div "x 1" at bounding box center [925, 127] width 25 height 25
click at [927, 123] on div "x 2" at bounding box center [925, 127] width 25 height 25
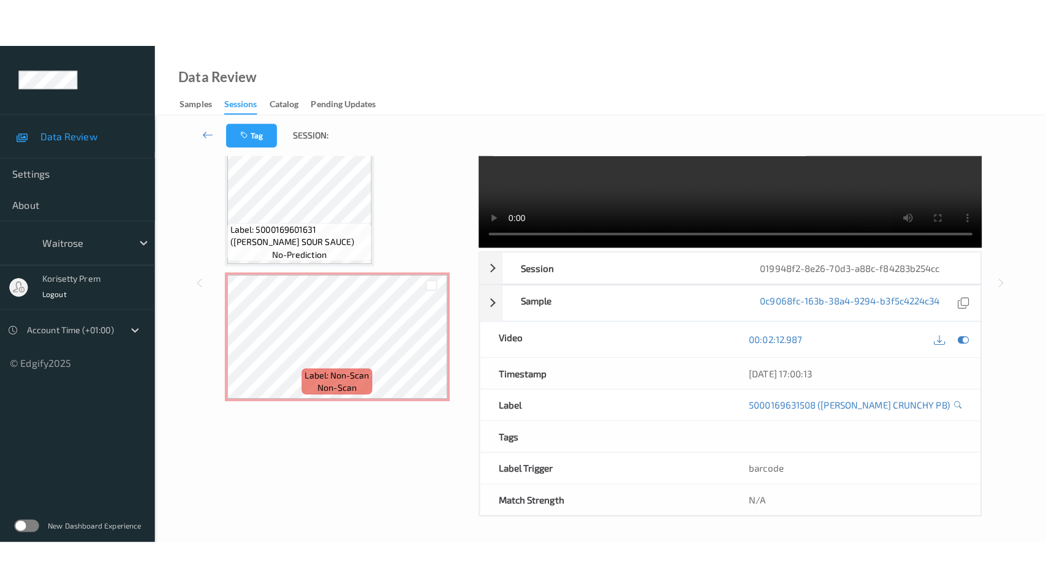
scroll to position [0, 0]
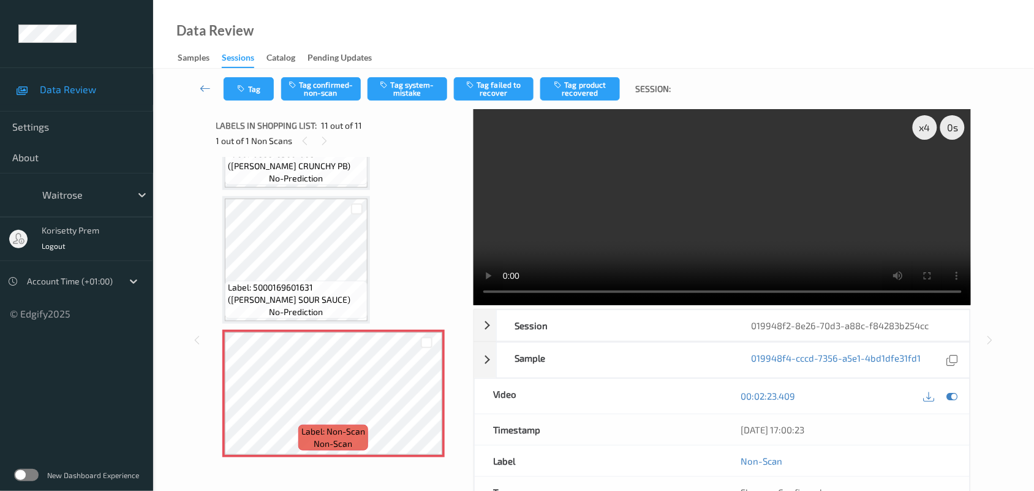
click at [712, 214] on video at bounding box center [723, 207] width 498 height 196
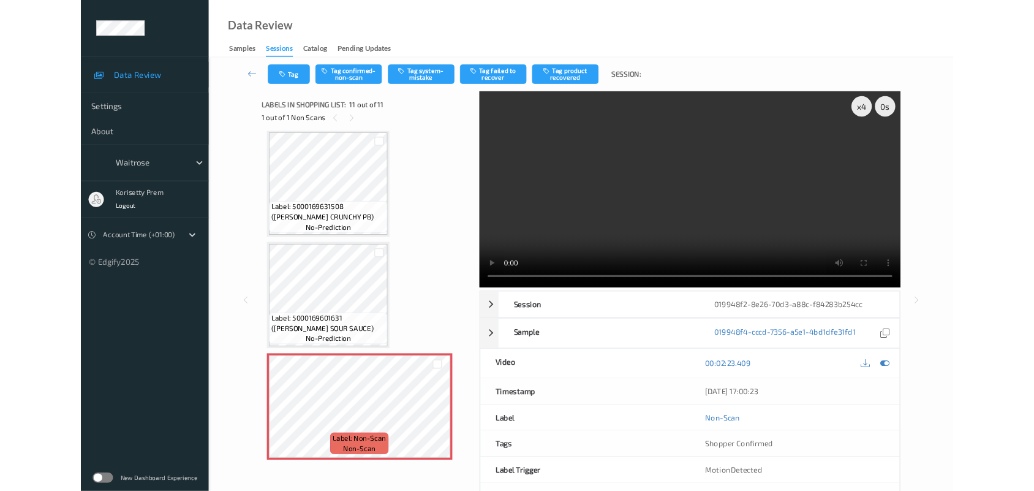
scroll to position [1072, 0]
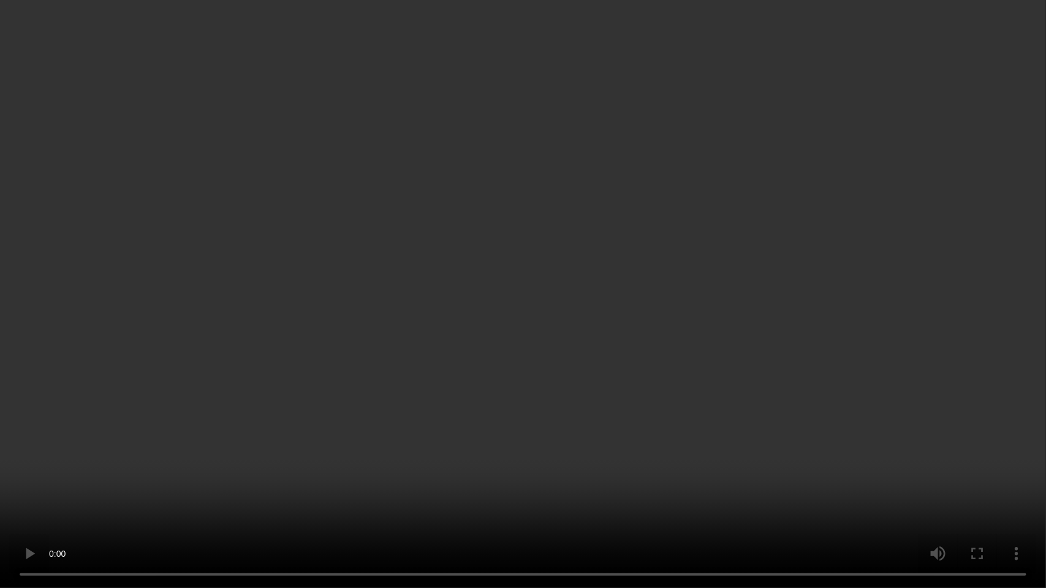
click at [899, 351] on video at bounding box center [523, 294] width 1046 height 588
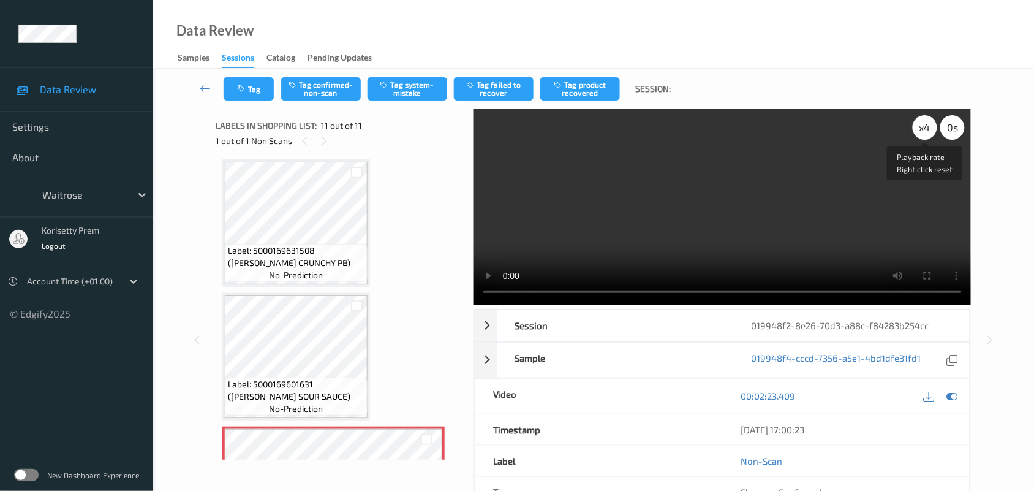
click at [926, 127] on div "x 4" at bounding box center [925, 127] width 25 height 25
click at [926, 127] on div "x 1" at bounding box center [925, 127] width 25 height 25
click at [881, 160] on video at bounding box center [723, 207] width 498 height 196
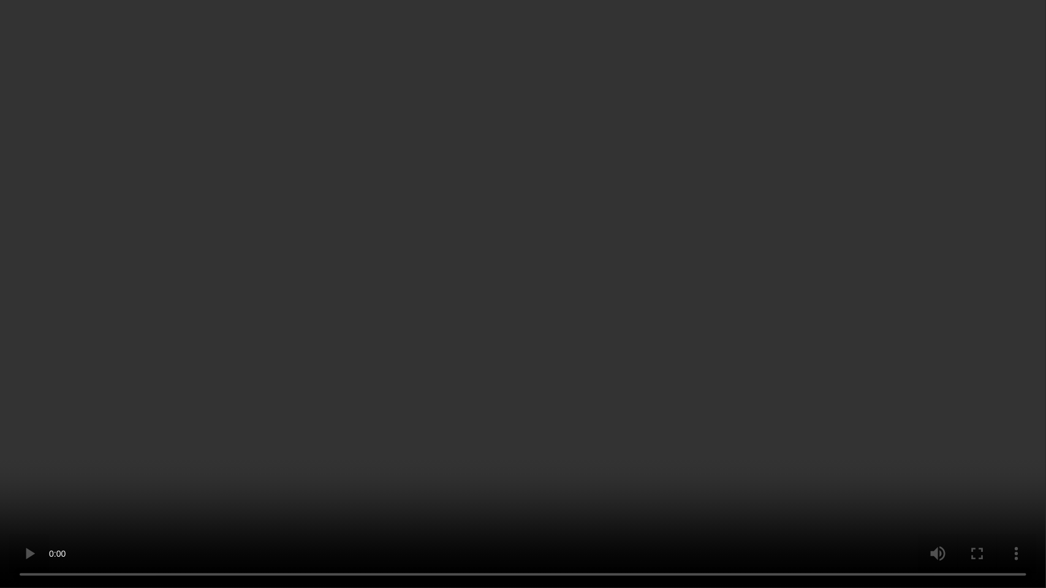
click at [820, 285] on video at bounding box center [523, 294] width 1046 height 588
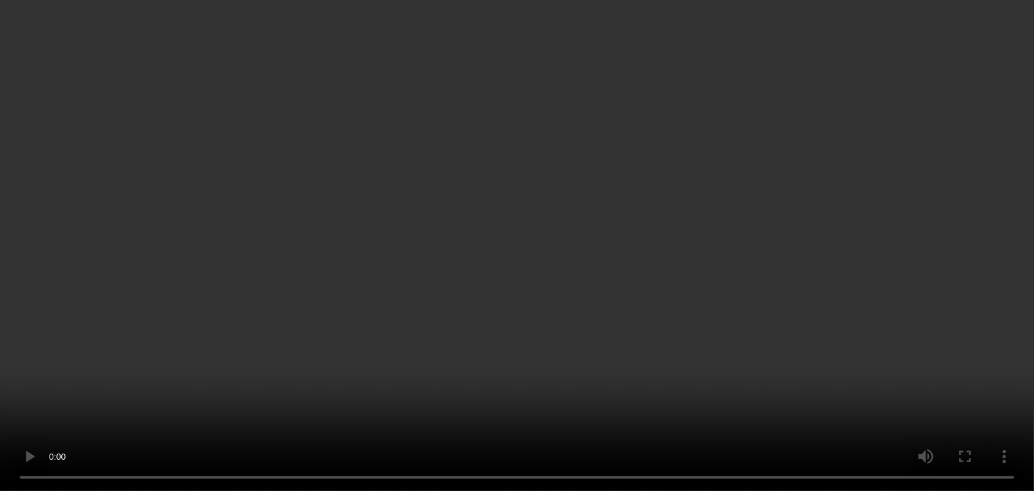
scroll to position [1169, 0]
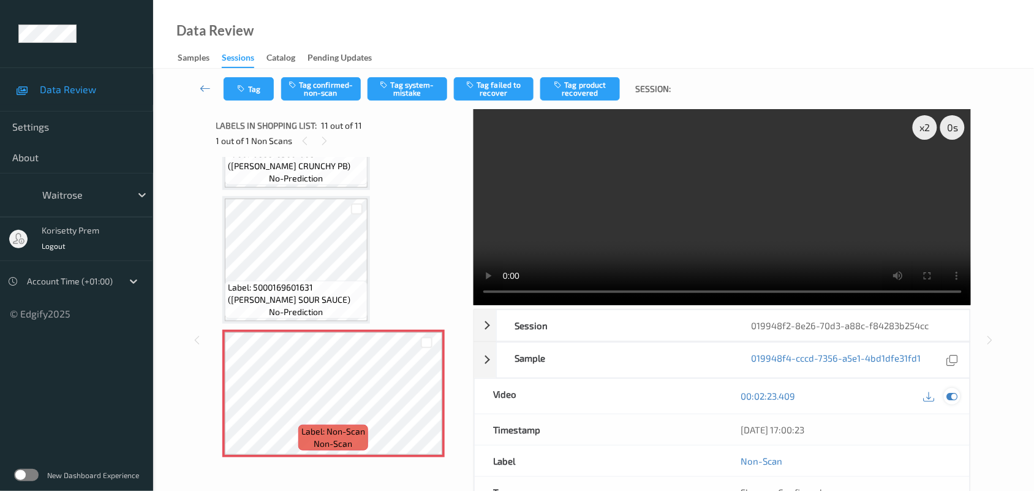
click at [951, 394] on icon at bounding box center [952, 395] width 11 height 11
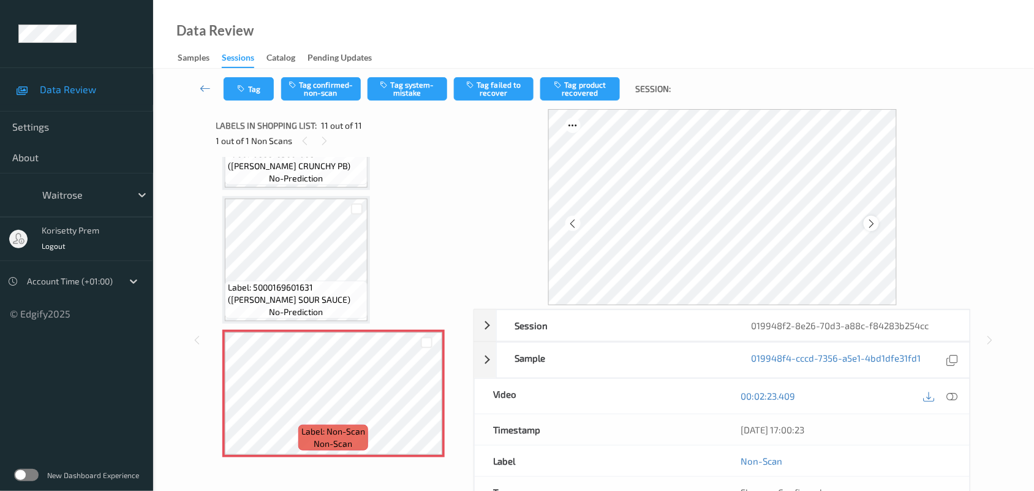
click at [867, 224] on icon at bounding box center [871, 223] width 10 height 11
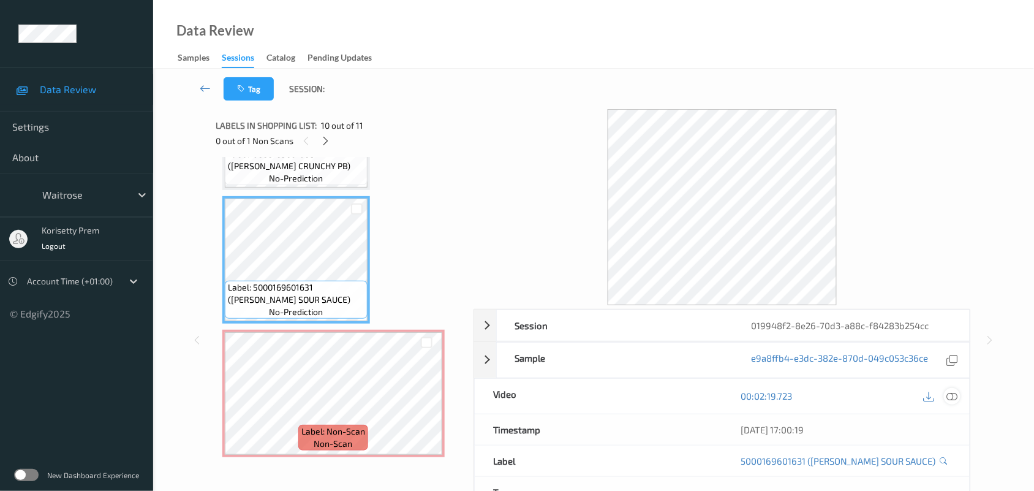
click at [956, 393] on icon at bounding box center [952, 395] width 11 height 11
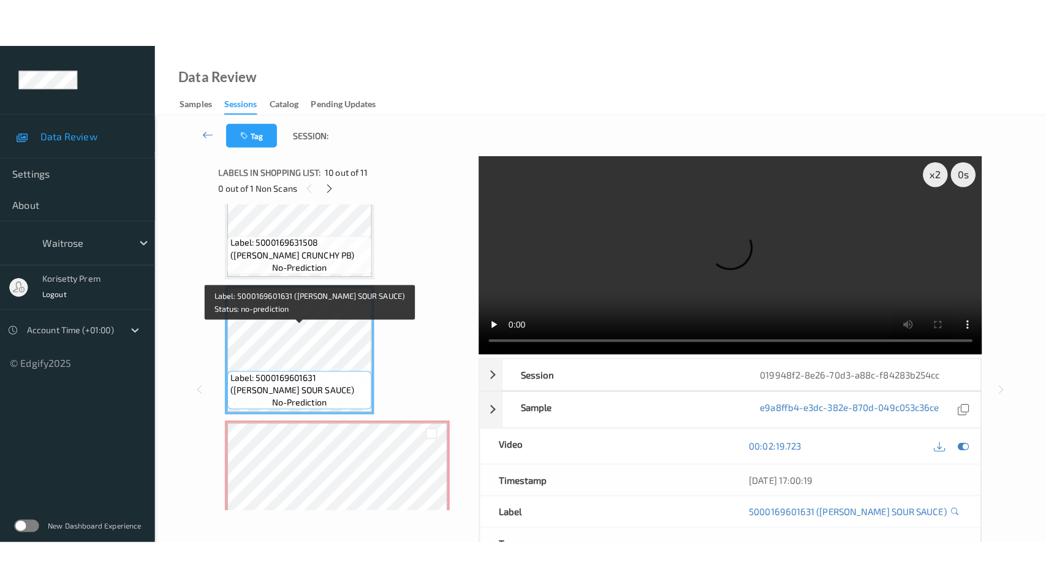
scroll to position [1092, 0]
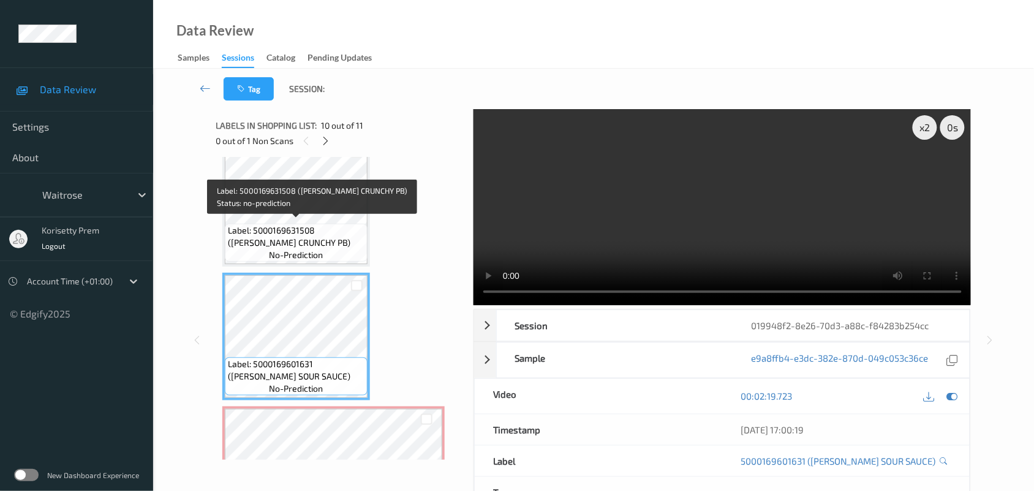
click at [300, 237] on span "Label: 5000169631508 (WR ESS CRUNCHY PB)" at bounding box center [296, 236] width 137 height 25
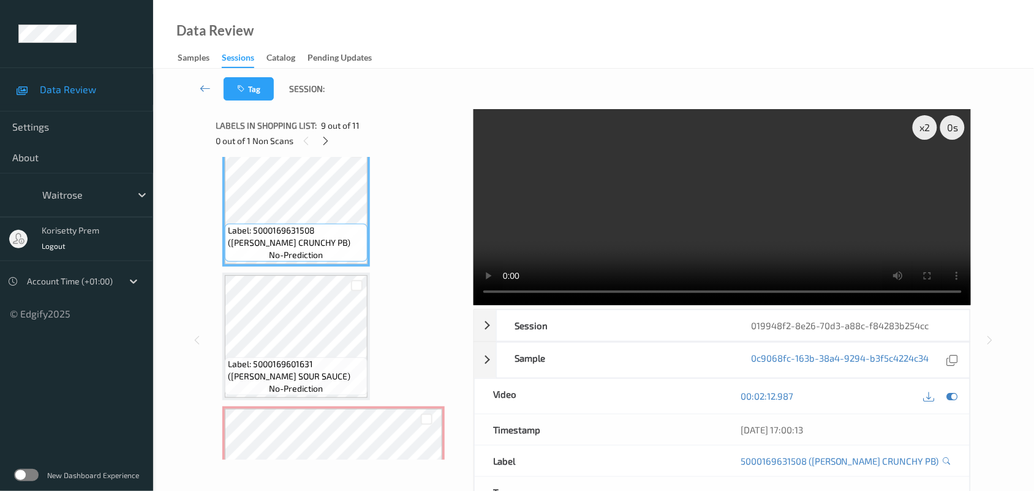
scroll to position [1072, 0]
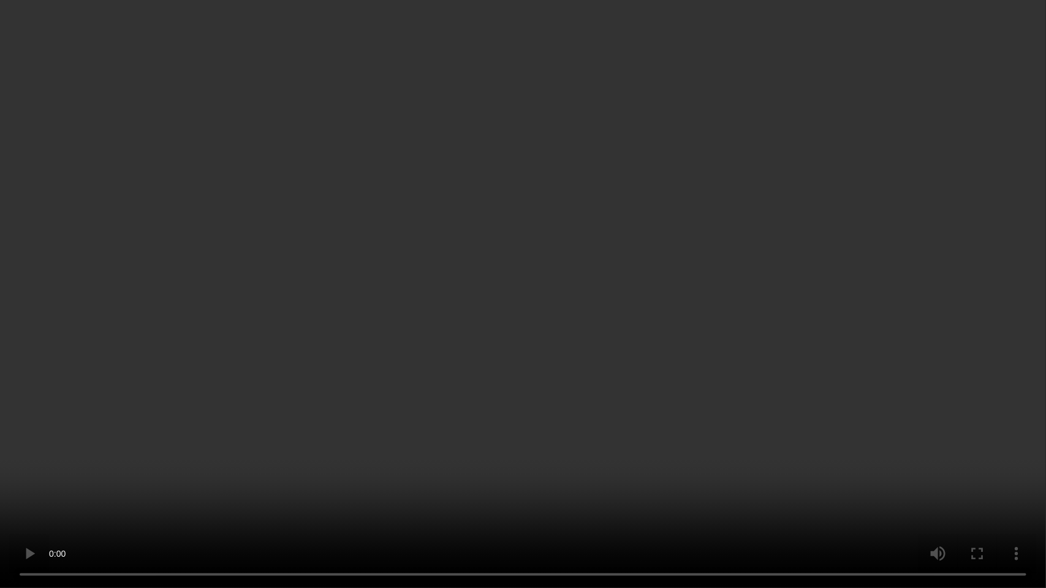
click at [338, 359] on video at bounding box center [523, 294] width 1046 height 588
click at [794, 472] on video at bounding box center [523, 294] width 1046 height 588
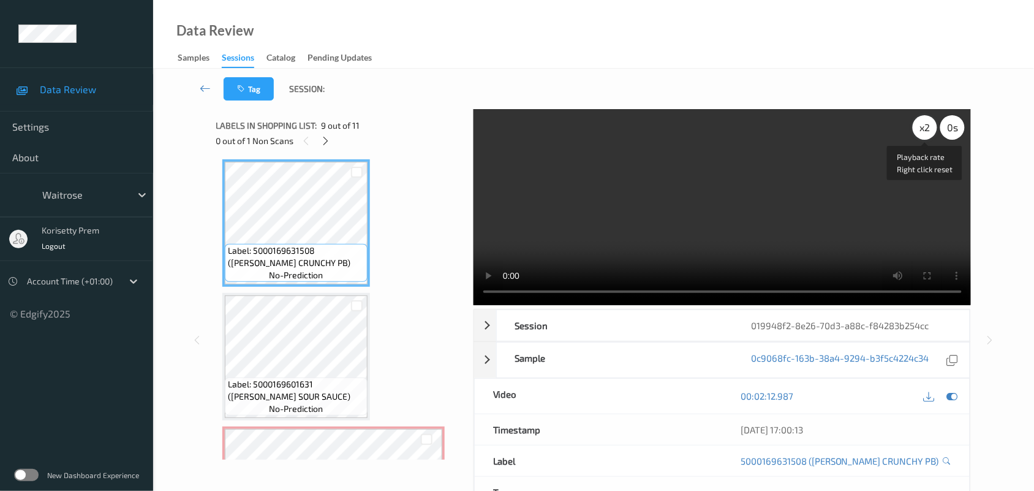
click at [929, 135] on div "x 2" at bounding box center [925, 127] width 25 height 25
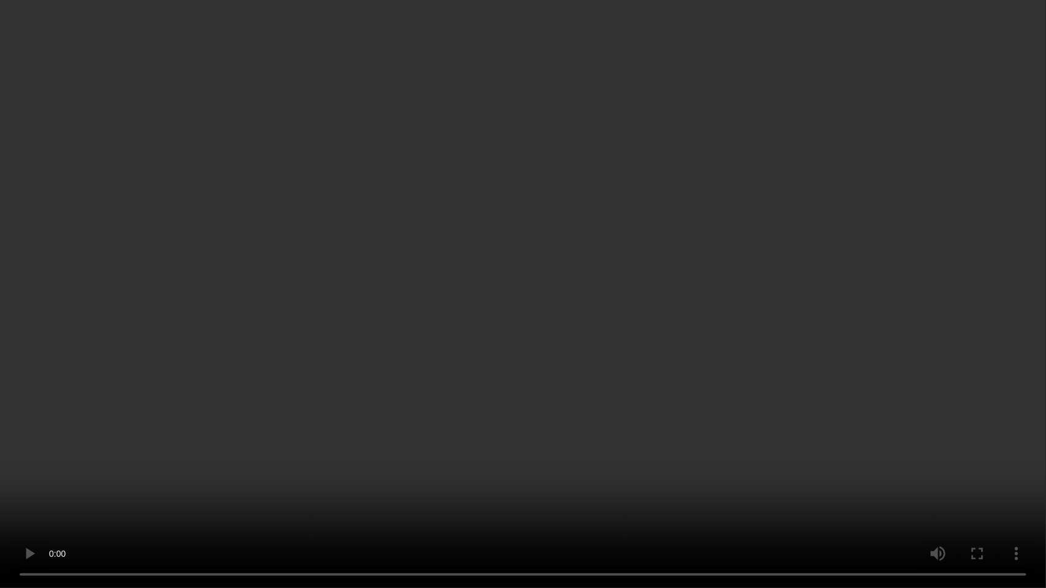
click at [683, 426] on video at bounding box center [523, 294] width 1046 height 588
click at [714, 388] on video at bounding box center [523, 294] width 1046 height 588
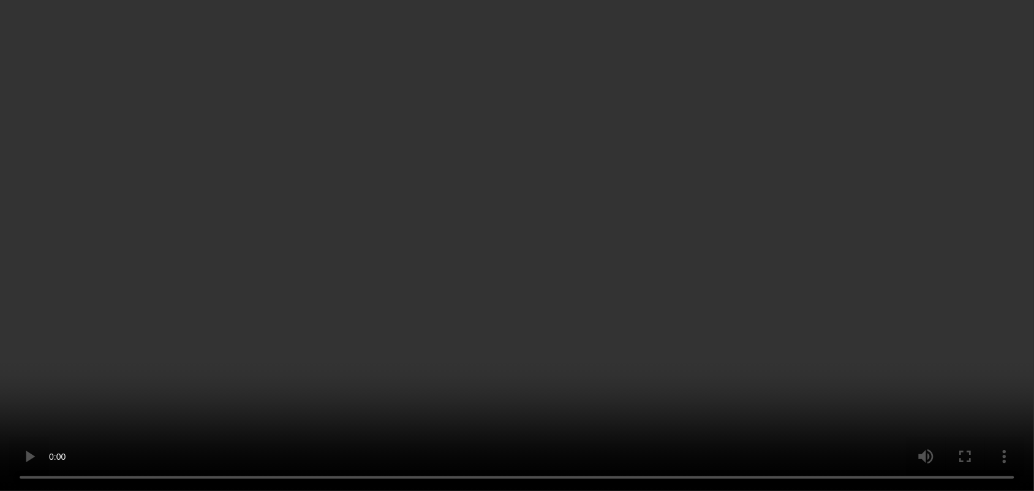
scroll to position [1169, 0]
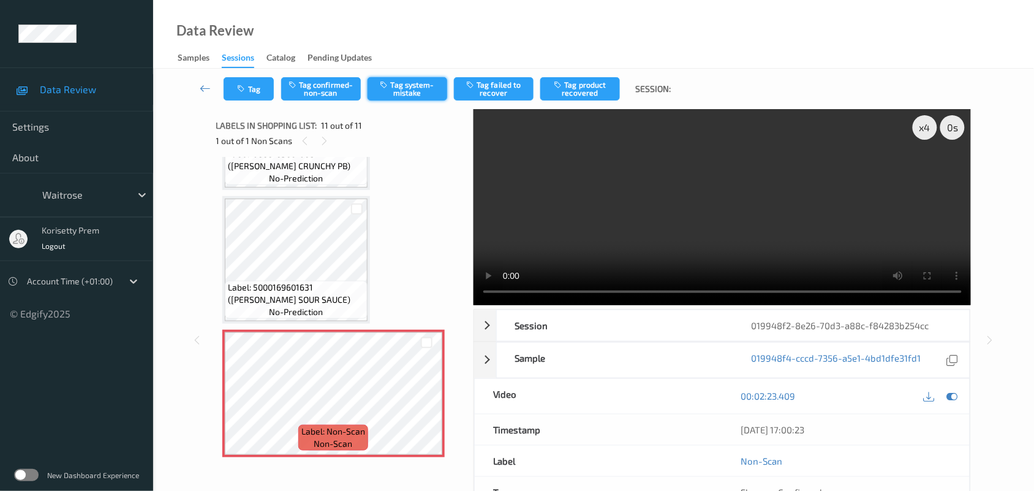
click at [412, 96] on button "Tag system-mistake" at bounding box center [408, 88] width 80 height 23
click at [412, 84] on button "Untag system-mistake" at bounding box center [408, 88] width 80 height 23
click at [326, 87] on button "Tag confirmed-non-scan" at bounding box center [321, 88] width 80 height 23
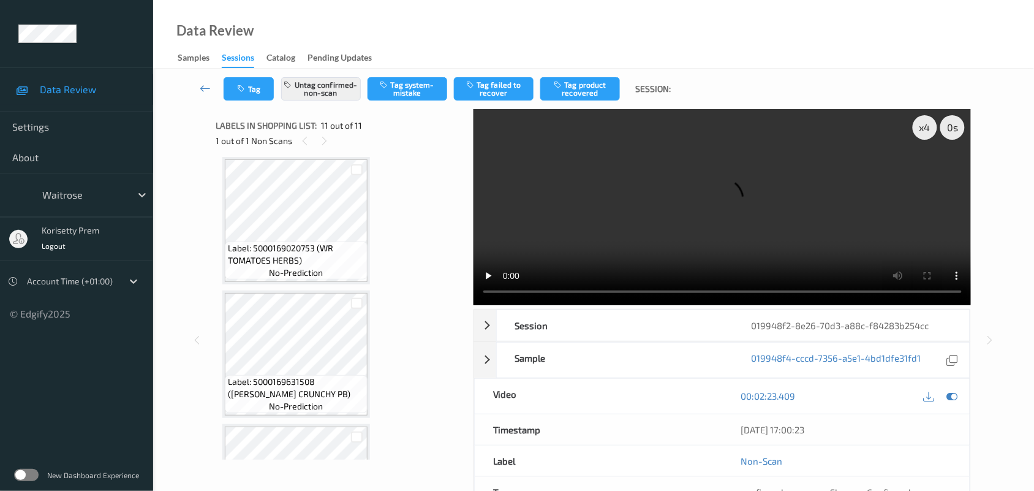
scroll to position [939, 0]
click at [920, 124] on div "x 4" at bounding box center [925, 127] width 25 height 25
click at [925, 126] on div "x 8" at bounding box center [925, 127] width 25 height 25
click at [925, 126] on div "x 1" at bounding box center [925, 127] width 25 height 25
click at [925, 126] on div "x 2" at bounding box center [925, 127] width 25 height 25
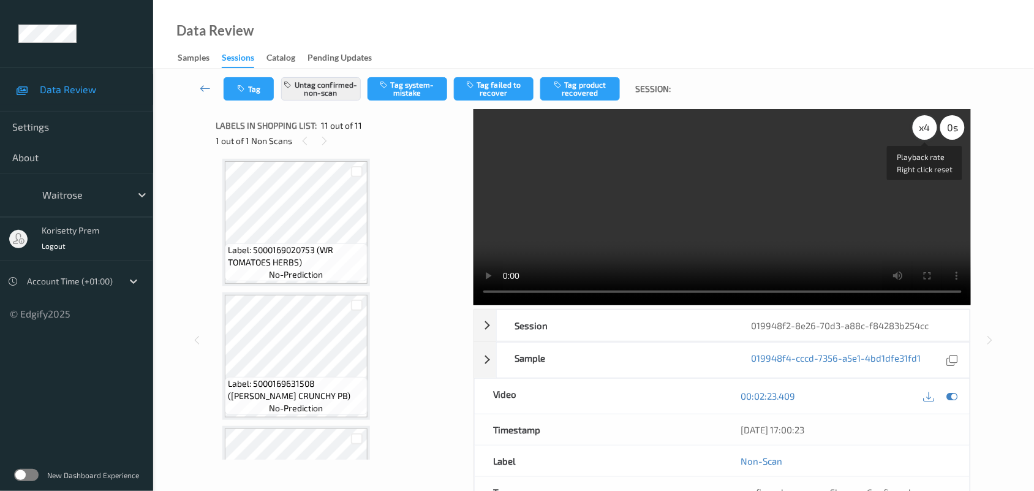
click at [929, 130] on div "x 4" at bounding box center [925, 127] width 25 height 25
click at [849, 194] on video at bounding box center [723, 207] width 498 height 196
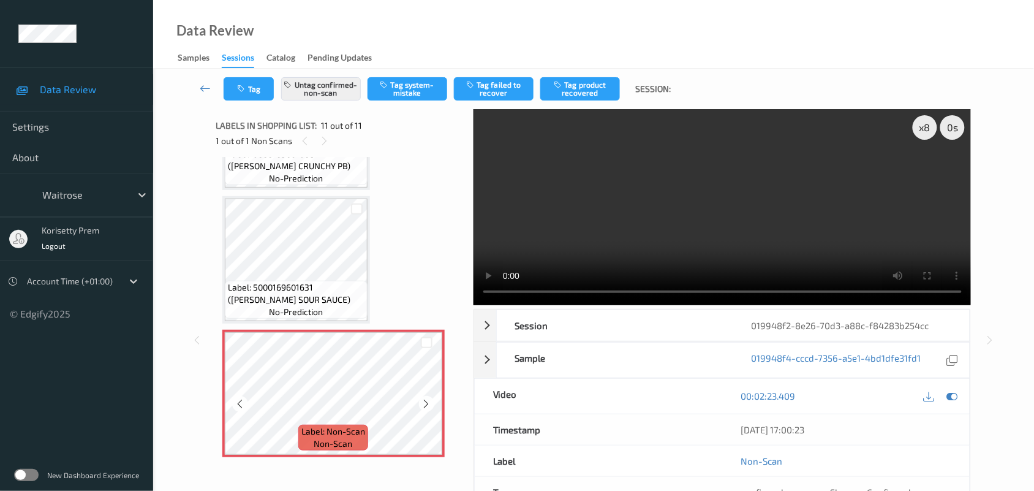
scroll to position [107, 0]
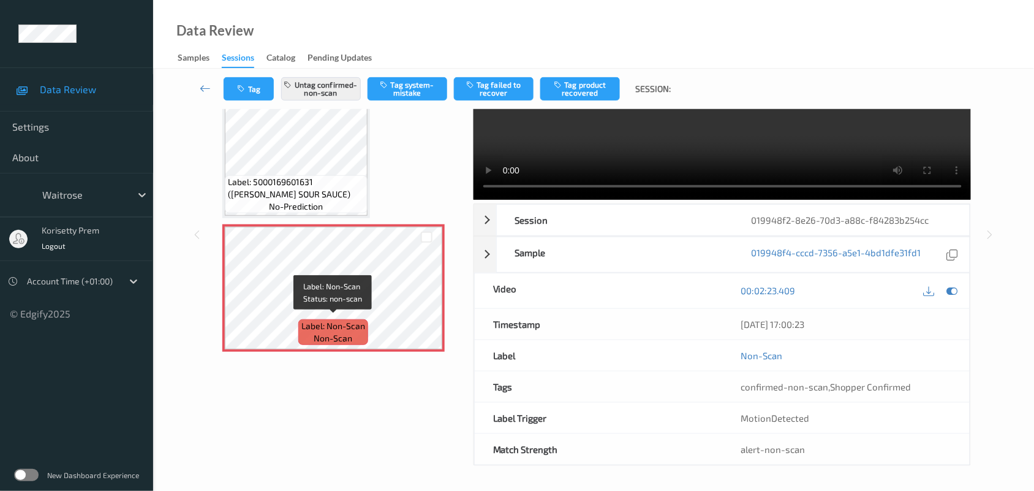
click at [319, 349] on div "Label: 10500016917353400110 (WR CHICKEN SLICES) no-prediction Label: 5011273040…" at bounding box center [340, 202] width 249 height 303
click at [333, 320] on span "Label: Non-Scan" at bounding box center [333, 326] width 64 height 12
click at [233, 86] on button "Tag" at bounding box center [249, 88] width 50 height 23
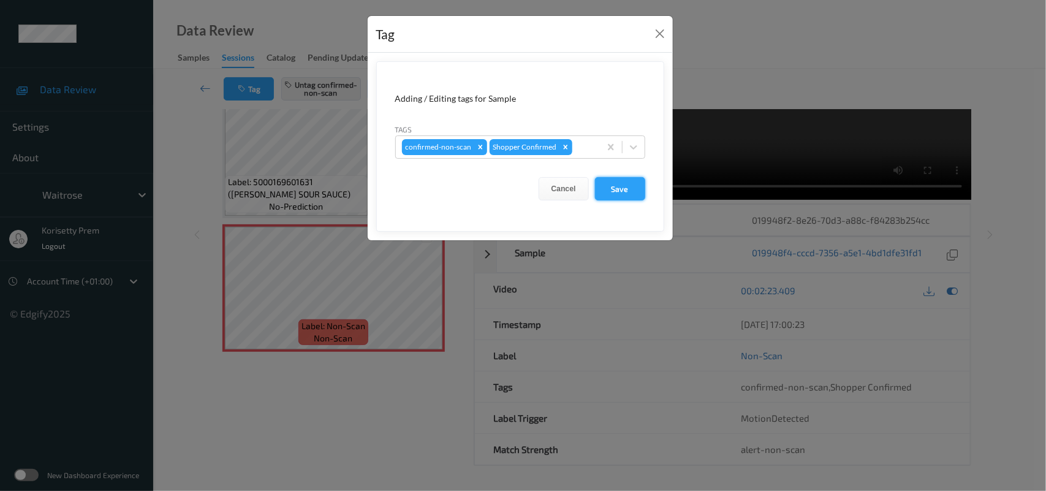
click at [610, 189] on button "Save" at bounding box center [620, 188] width 50 height 23
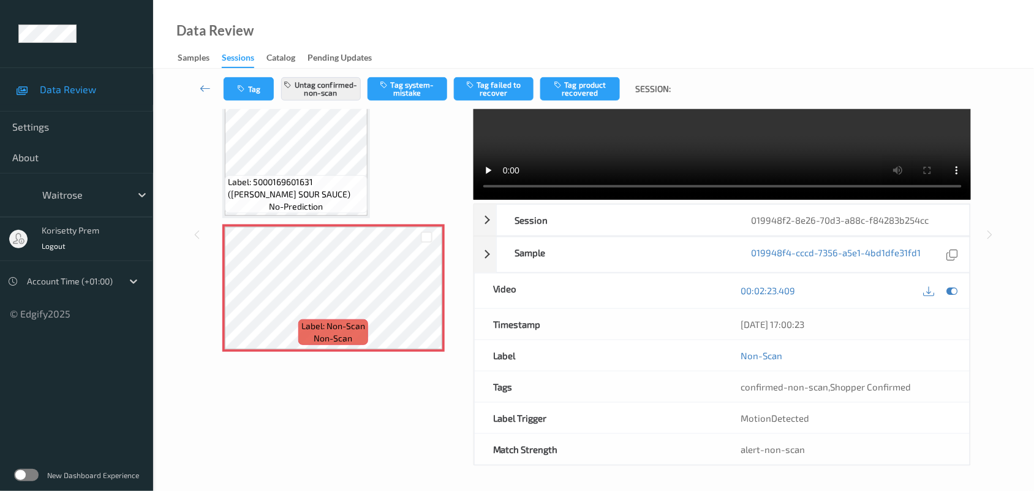
scroll to position [3, 0]
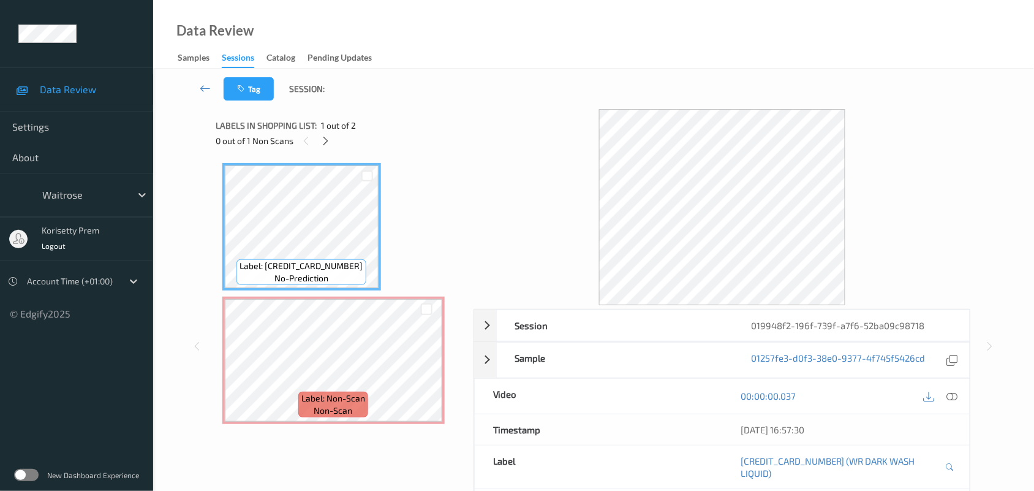
click at [524, 147] on div at bounding box center [723, 207] width 498 height 196
click at [331, 144] on icon at bounding box center [325, 140] width 10 height 11
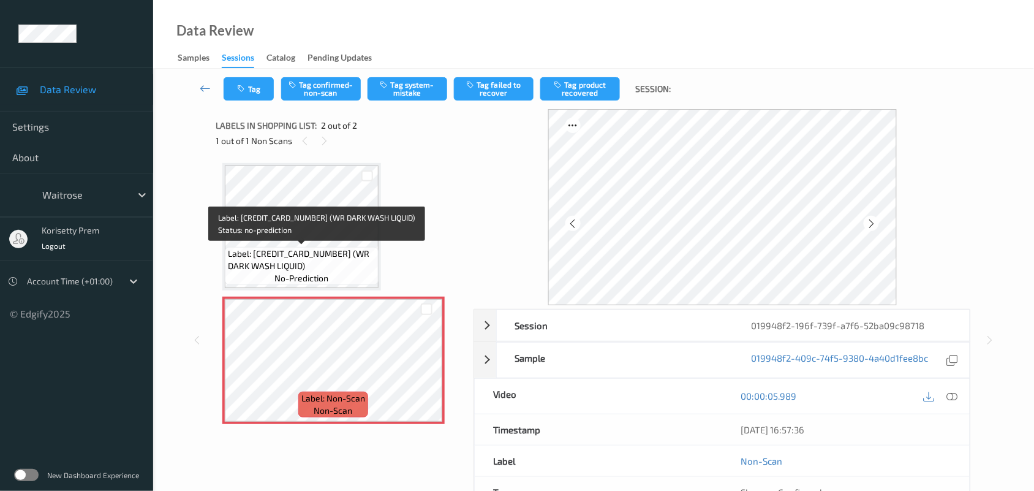
click at [292, 251] on span "Label: [CREDIT_CARD_NUMBER] (WR DARK WASH LIQUID)" at bounding box center [302, 259] width 148 height 25
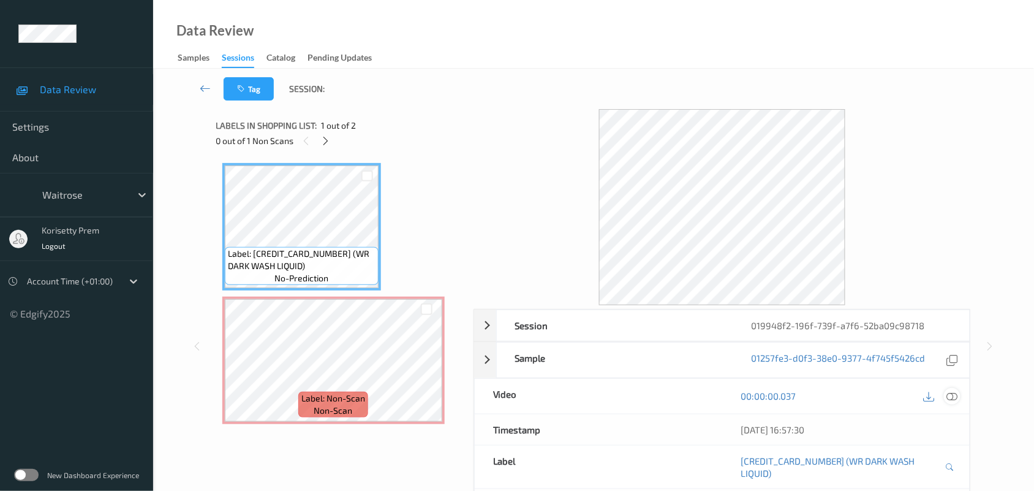
click at [951, 402] on div at bounding box center [952, 396] width 17 height 17
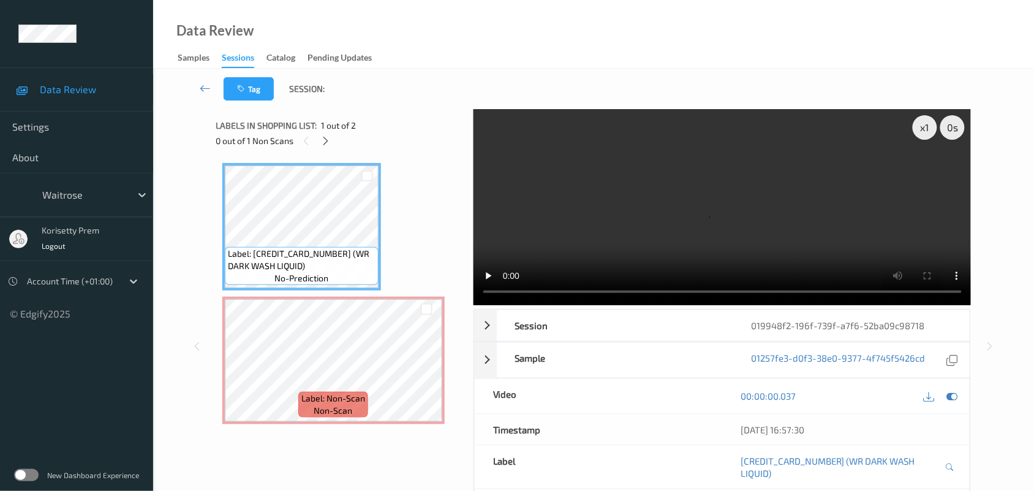
click at [611, 240] on video at bounding box center [723, 207] width 498 height 196
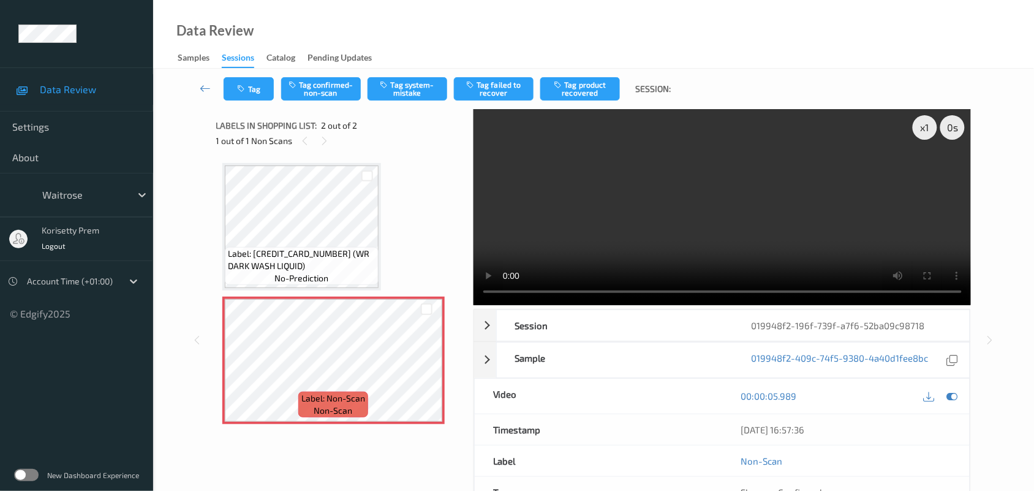
click at [733, 185] on video at bounding box center [723, 207] width 498 height 196
click at [404, 83] on button "Tag system-mistake" at bounding box center [408, 88] width 80 height 23
click at [247, 88] on icon "button" at bounding box center [243, 89] width 10 height 9
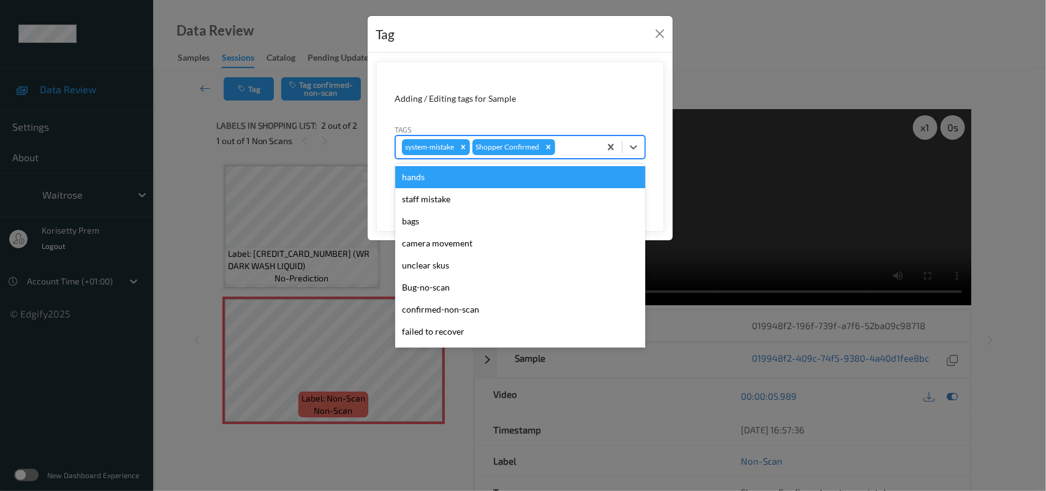
click at [571, 154] on div at bounding box center [575, 147] width 36 height 15
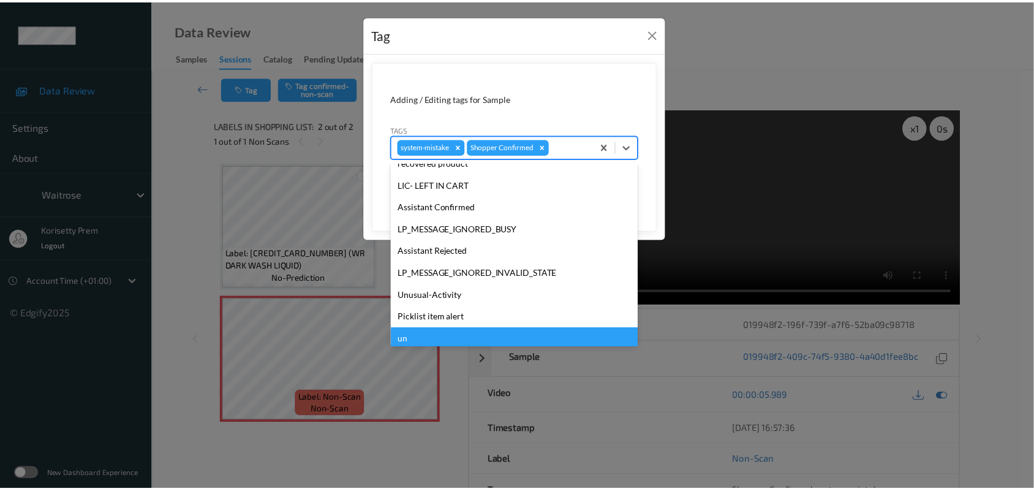
scroll to position [305, 0]
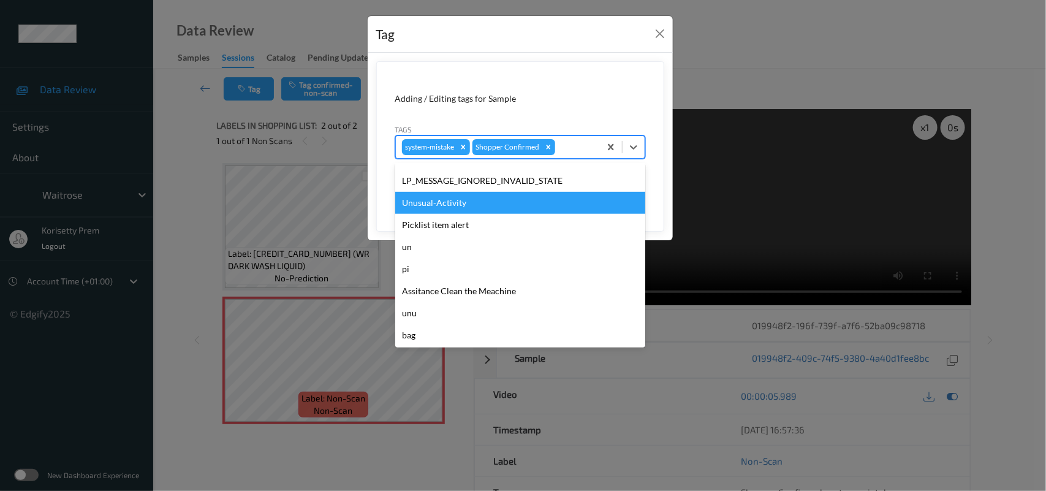
click at [428, 204] on div "Unusual-Activity" at bounding box center [520, 203] width 250 height 22
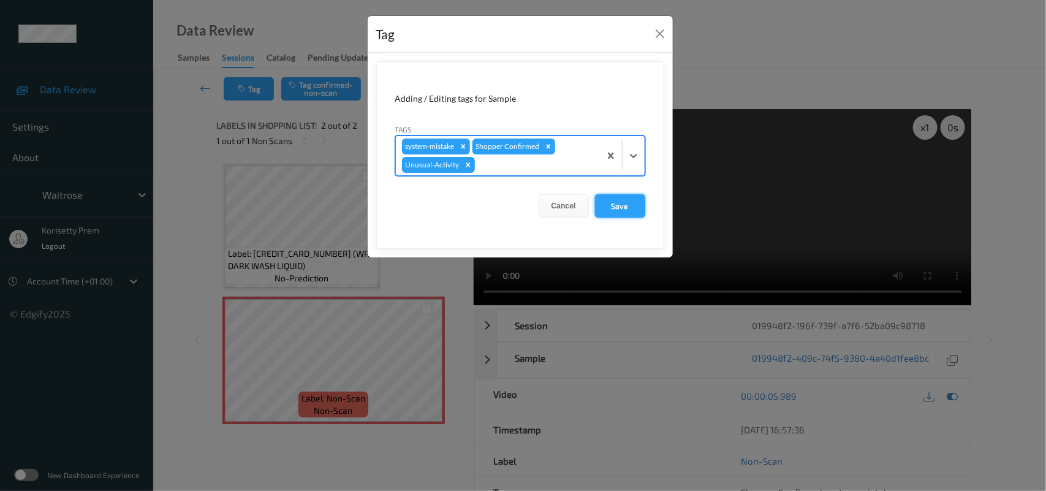
click at [616, 199] on button "Save" at bounding box center [620, 205] width 50 height 23
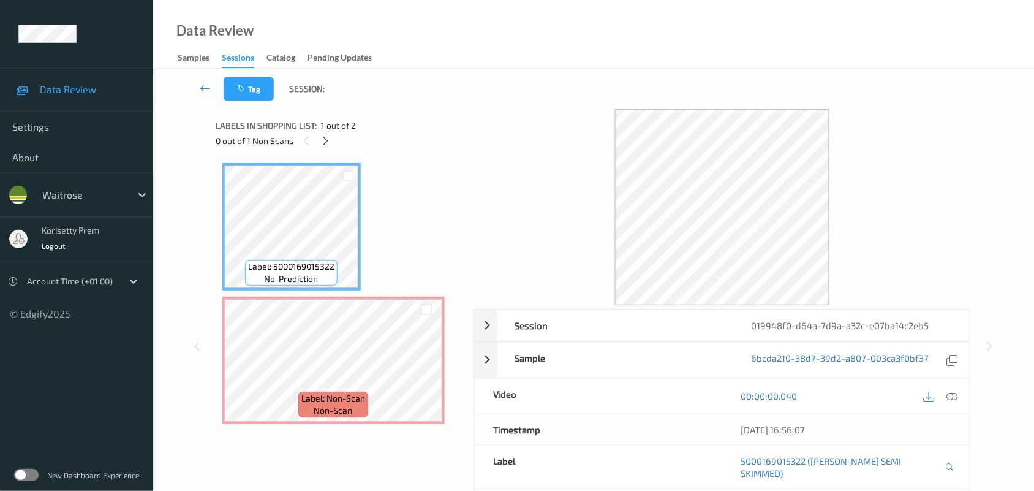
click at [449, 168] on div "Label: 5000169015322 no-prediction Label: Non-Scan non-scan Label: Non-Scan non…" at bounding box center [340, 293] width 236 height 261
click at [953, 399] on icon at bounding box center [952, 395] width 11 height 11
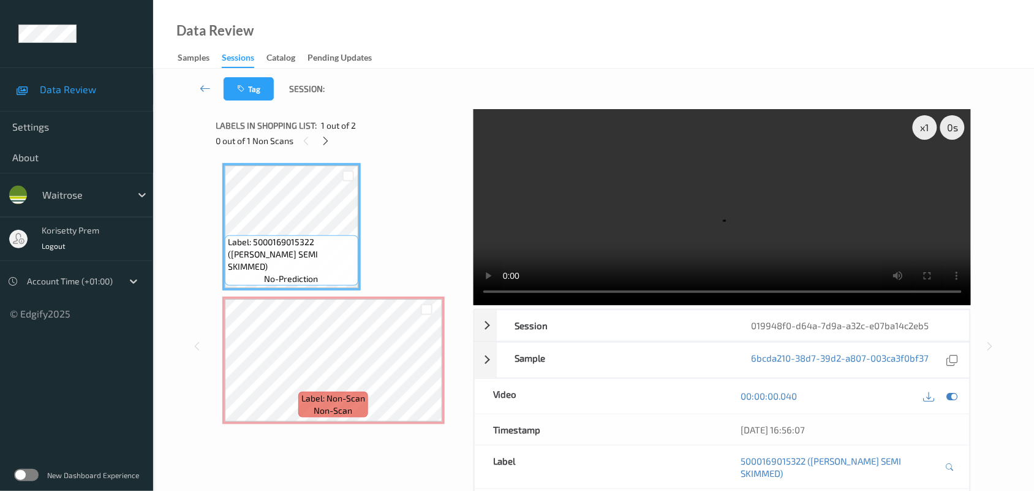
click at [736, 236] on video at bounding box center [723, 207] width 498 height 196
click at [705, 190] on video at bounding box center [723, 207] width 498 height 196
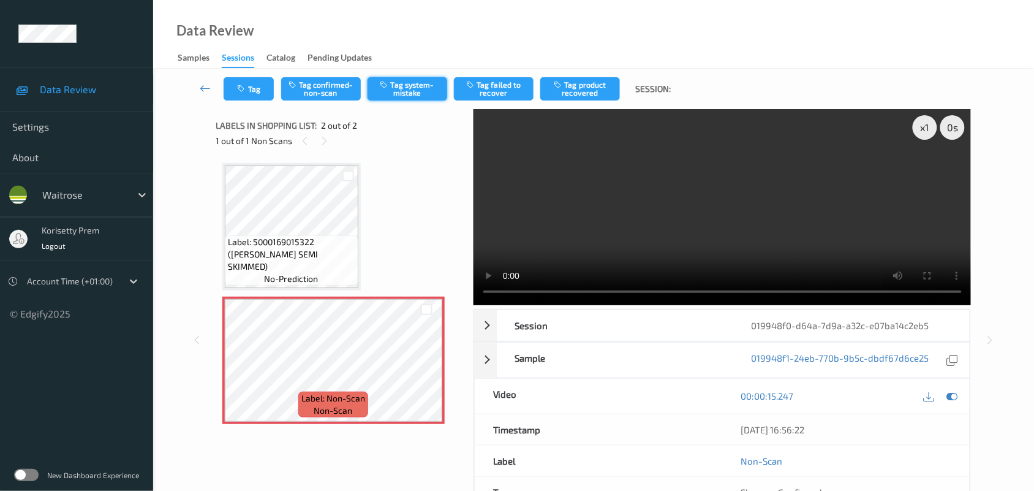
click at [409, 86] on button "Tag system-mistake" at bounding box center [408, 88] width 80 height 23
click at [252, 95] on button "Tag" at bounding box center [249, 88] width 50 height 23
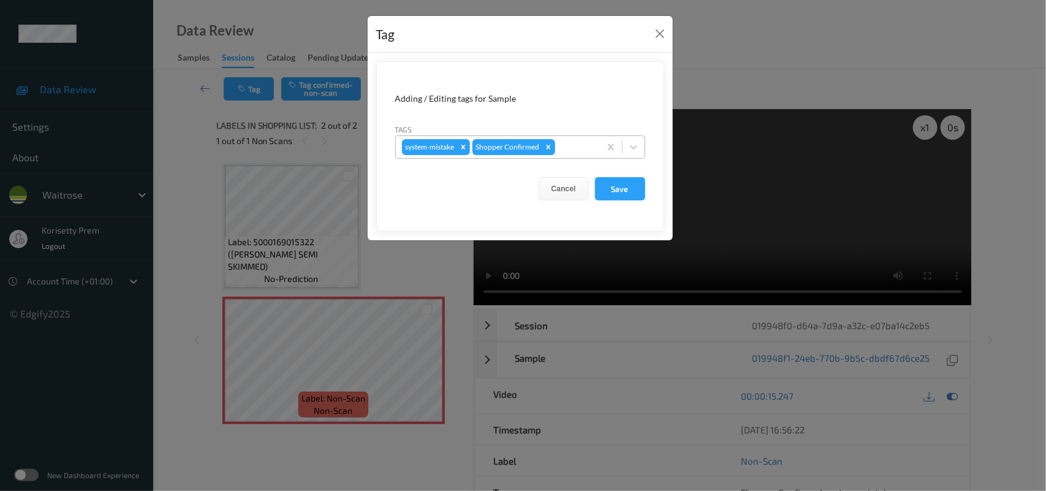
click at [578, 143] on div at bounding box center [575, 147] width 36 height 15
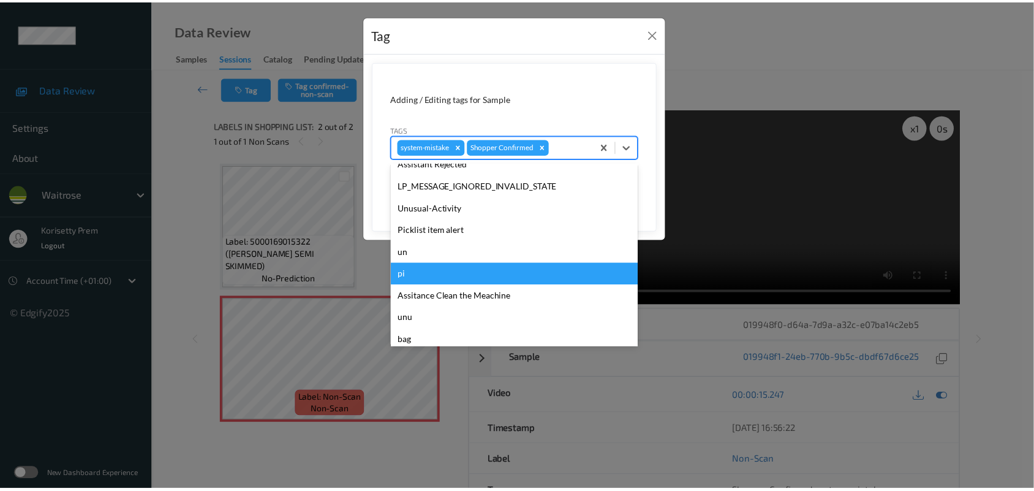
scroll to position [305, 0]
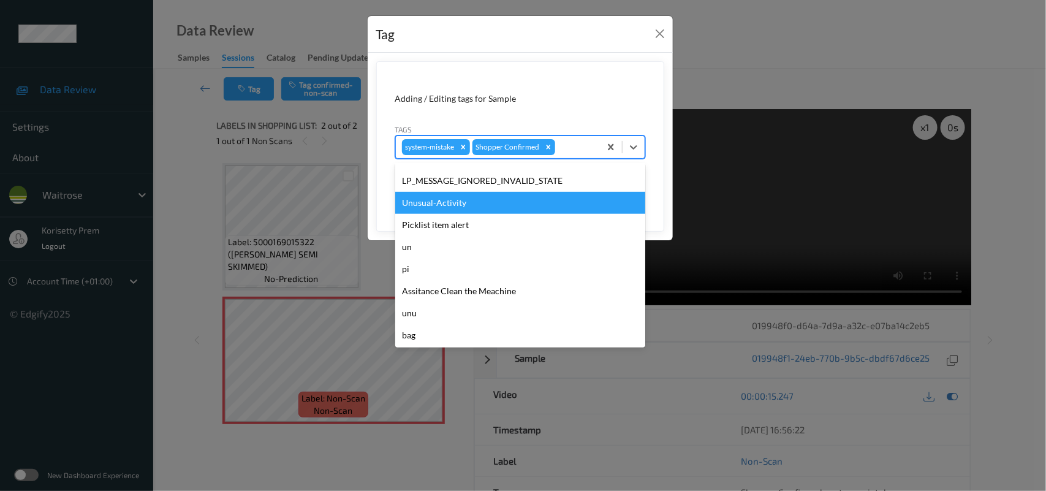
click at [451, 206] on div "Unusual-Activity" at bounding box center [520, 203] width 250 height 22
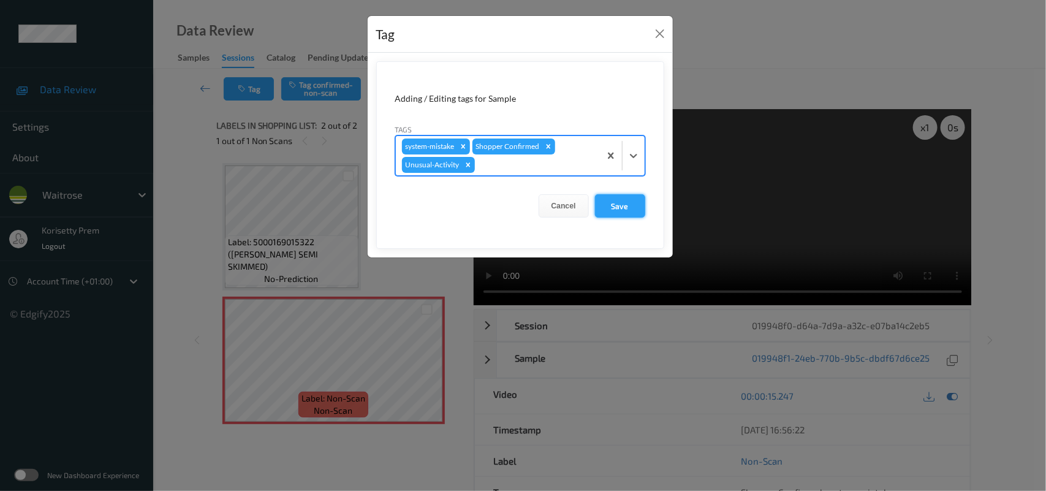
click at [632, 204] on button "Save" at bounding box center [620, 205] width 50 height 23
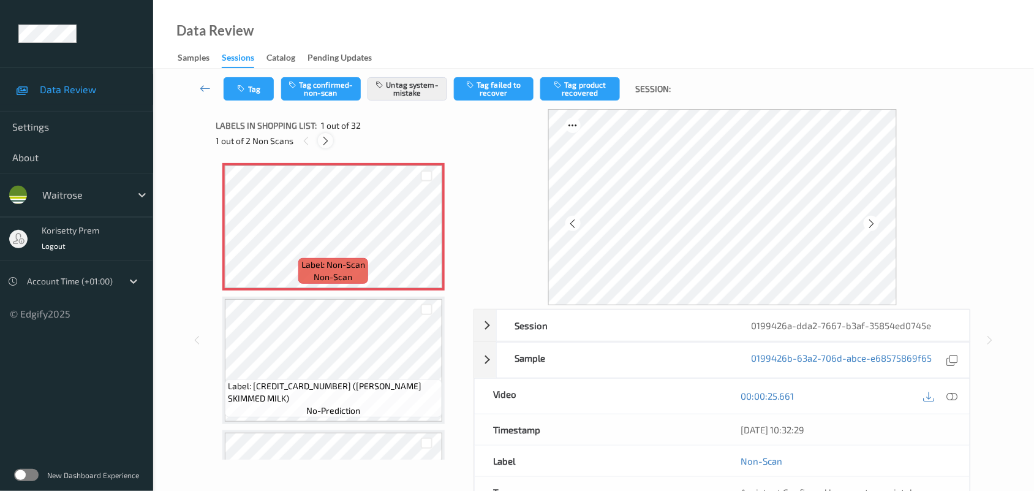
click at [325, 138] on icon at bounding box center [325, 140] width 10 height 11
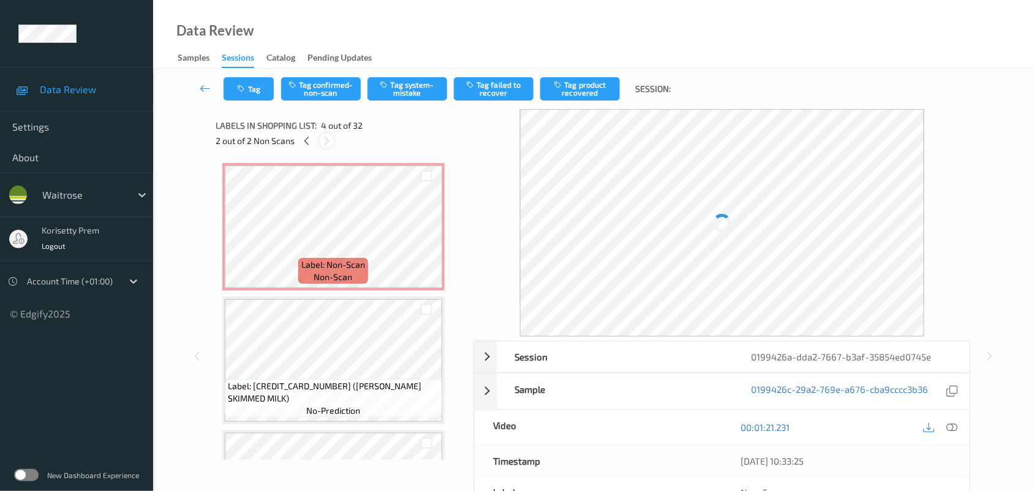
scroll to position [273, 0]
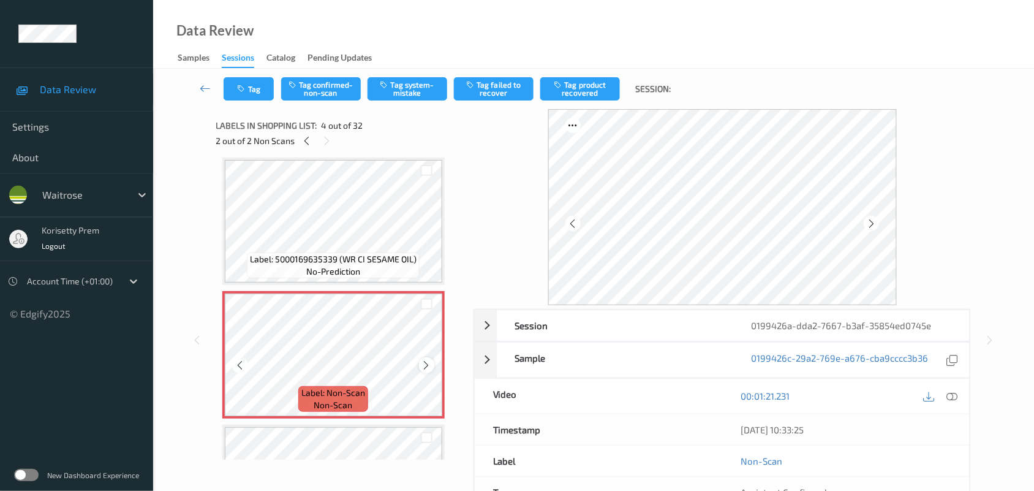
click at [426, 362] on icon at bounding box center [426, 365] width 10 height 11
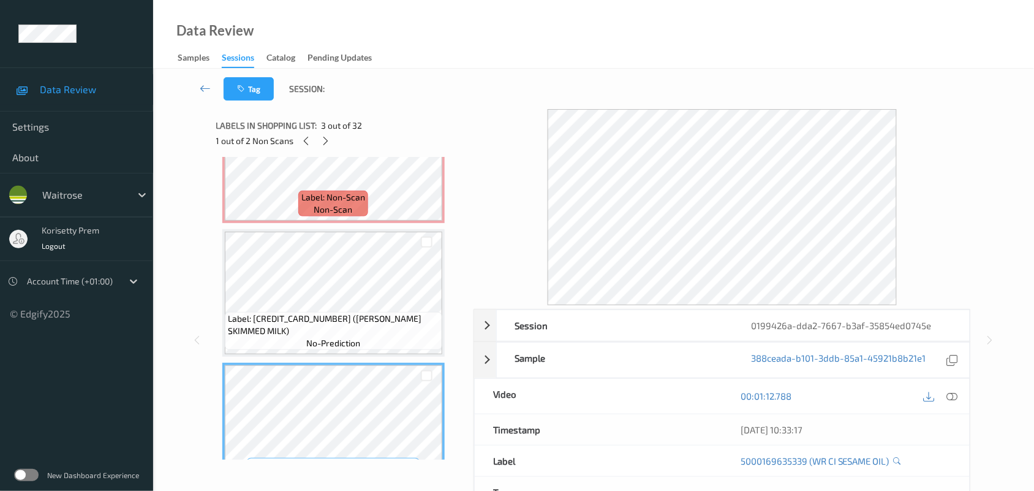
scroll to position [0, 0]
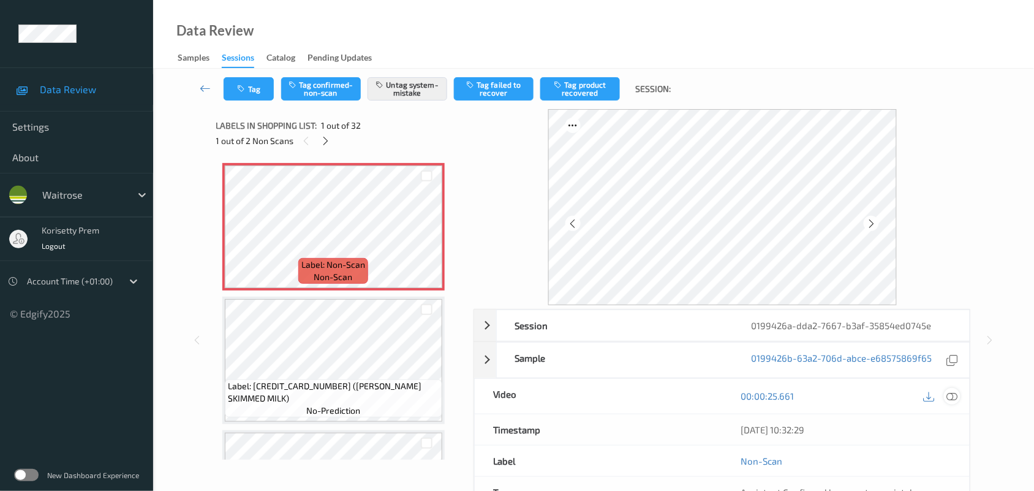
click at [947, 394] on icon at bounding box center [952, 395] width 11 height 11
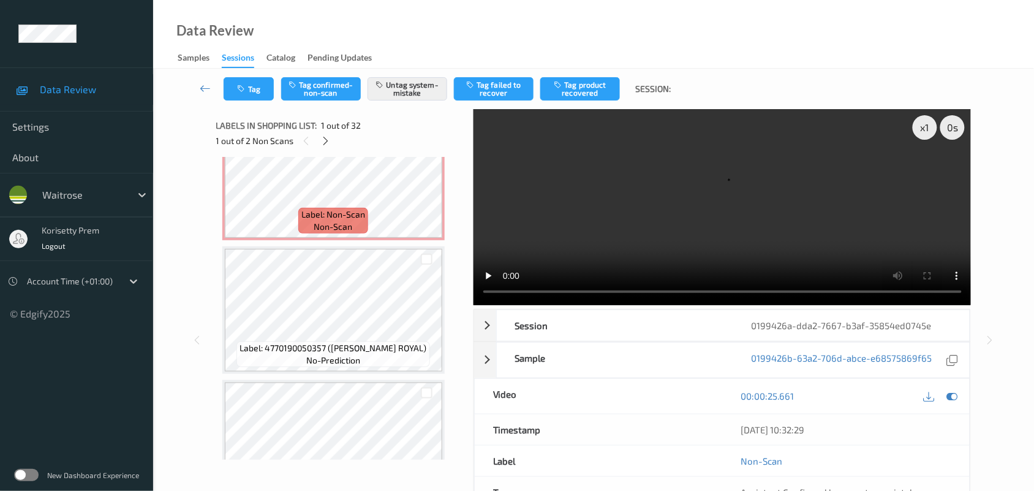
scroll to position [459, 0]
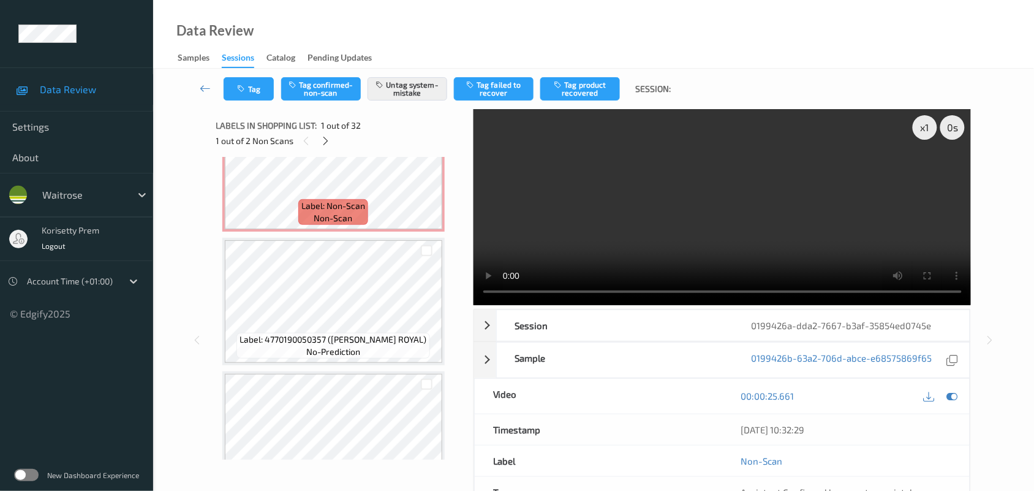
click at [618, 165] on video at bounding box center [723, 207] width 498 height 196
click at [646, 244] on video at bounding box center [723, 207] width 498 height 196
click at [653, 241] on video at bounding box center [723, 207] width 498 height 196
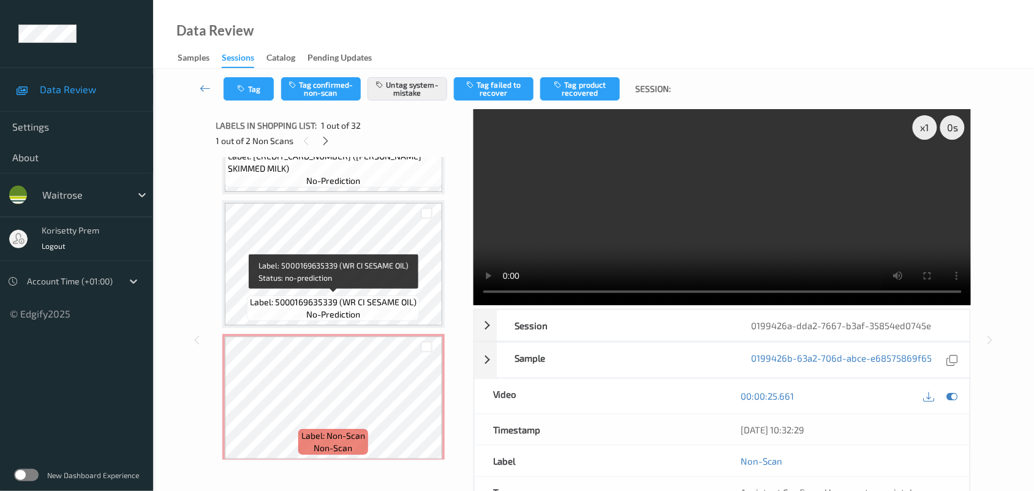
scroll to position [153, 0]
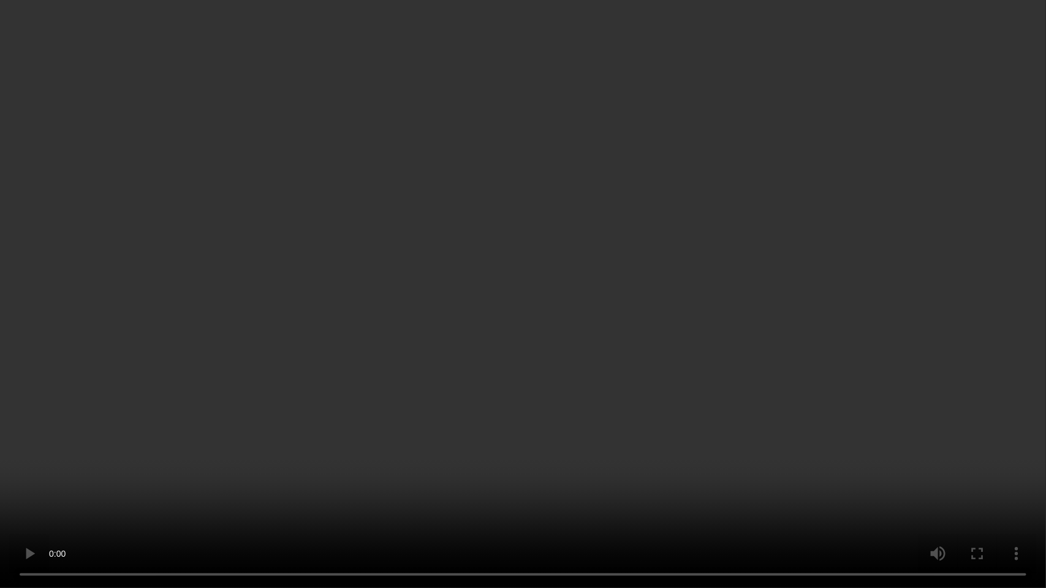
click at [736, 482] on video at bounding box center [523, 294] width 1046 height 588
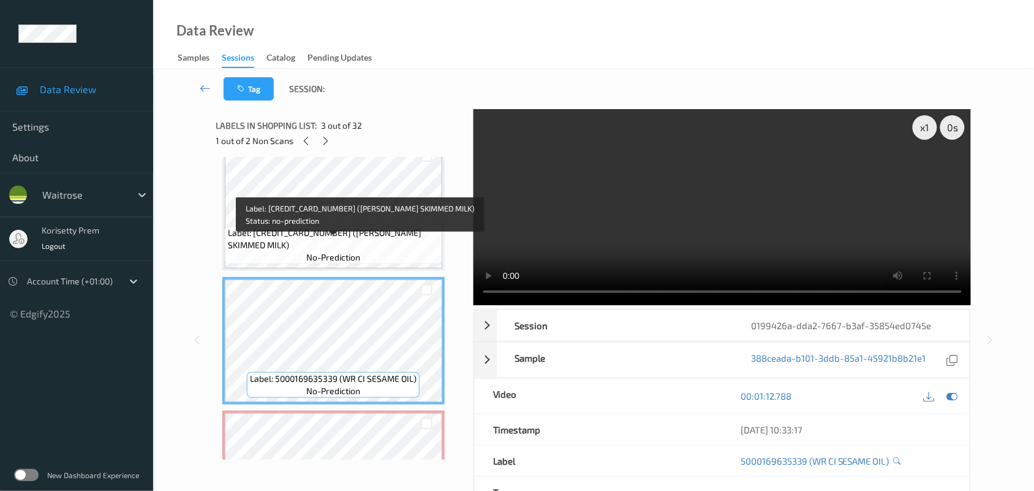
click at [353, 238] on span "Label: [CREDIT_CARD_NUMBER] ([PERSON_NAME] SKIMMED MILK)" at bounding box center [333, 239] width 211 height 25
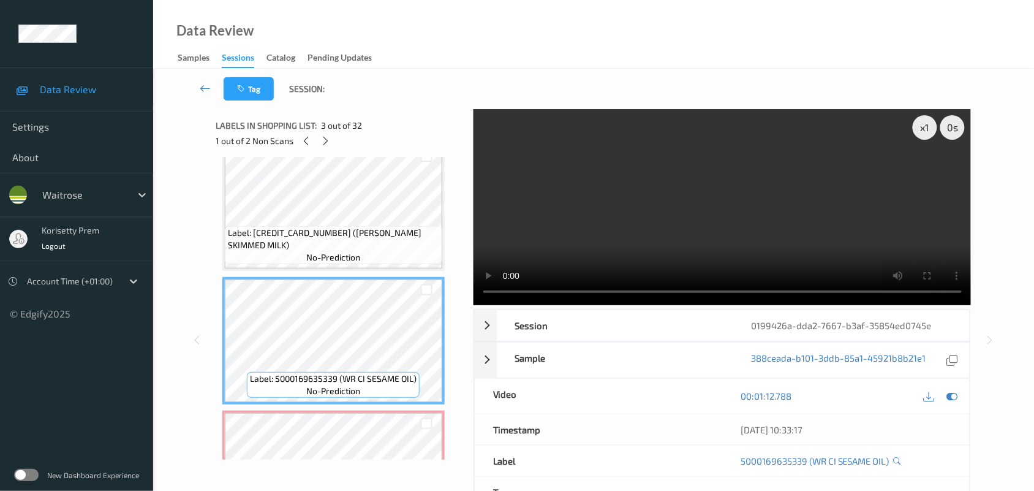
scroll to position [230, 0]
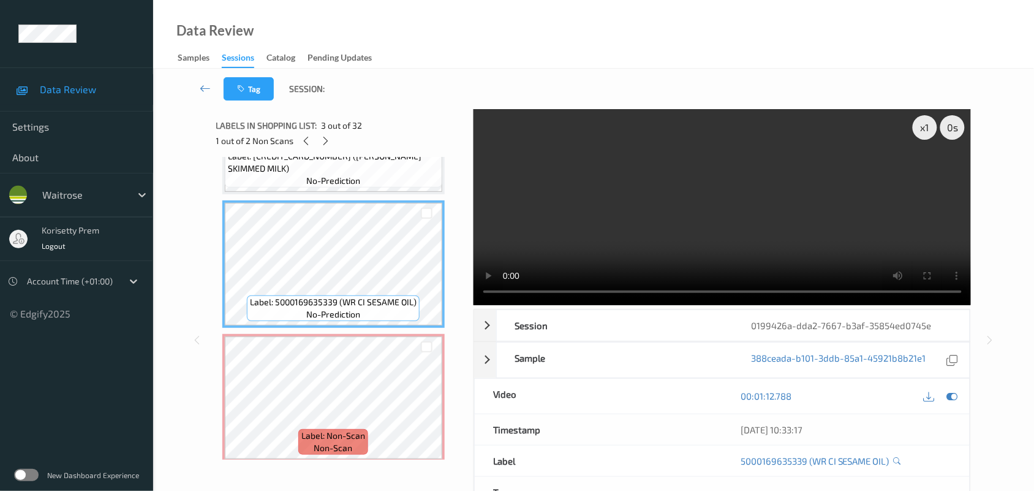
click at [574, 221] on video at bounding box center [723, 207] width 498 height 196
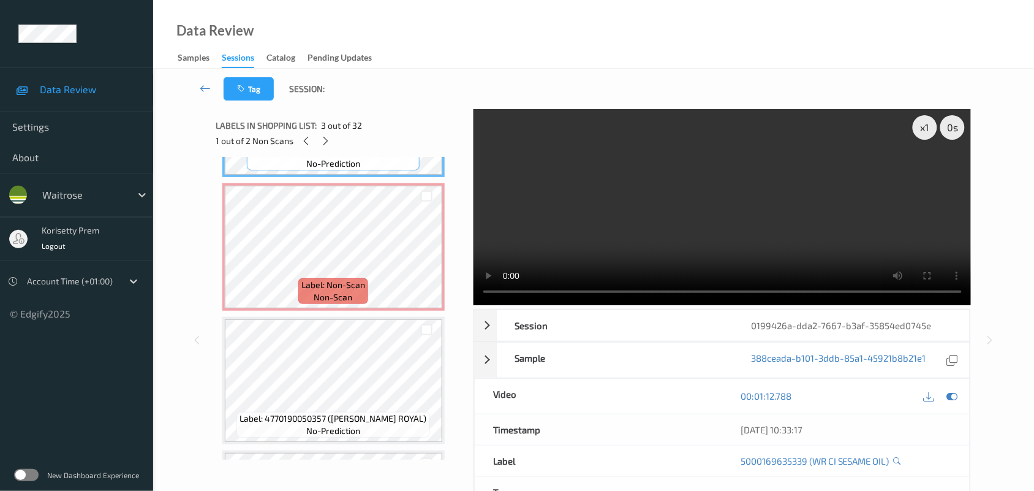
scroll to position [383, 0]
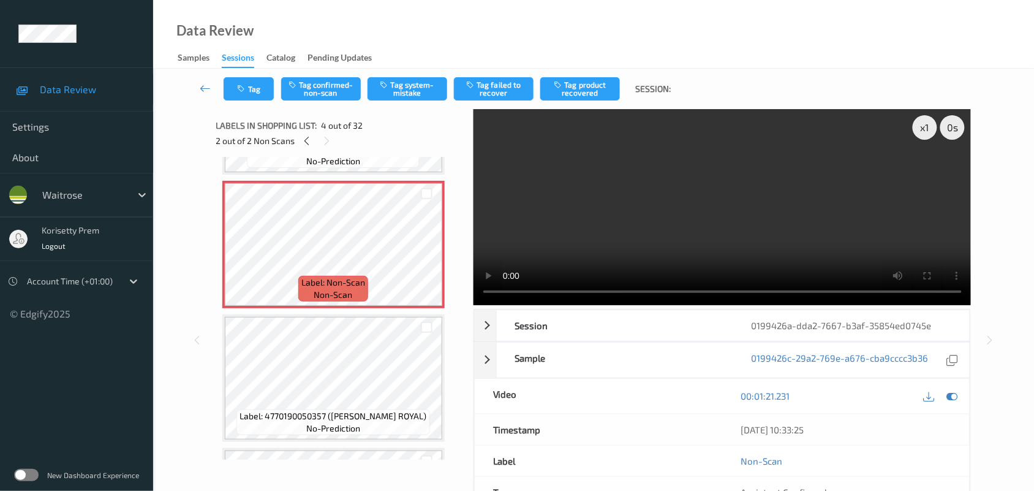
click at [687, 206] on video at bounding box center [723, 207] width 498 height 196
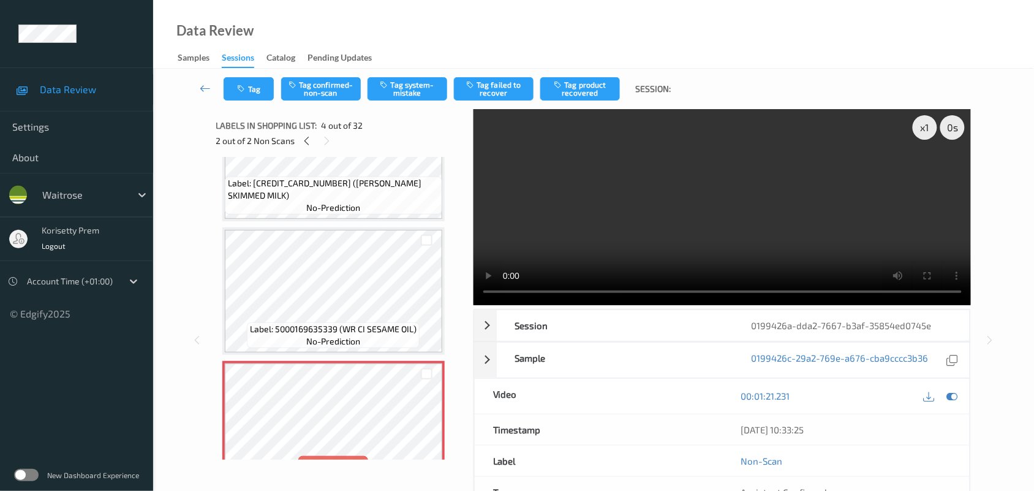
scroll to position [230, 0]
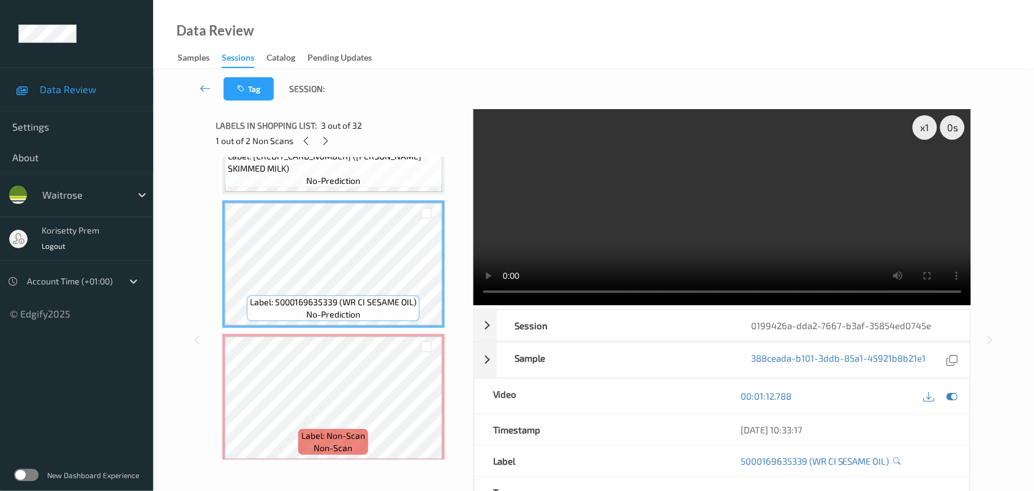
click at [683, 212] on video at bounding box center [723, 207] width 498 height 196
click at [676, 255] on video at bounding box center [723, 207] width 498 height 196
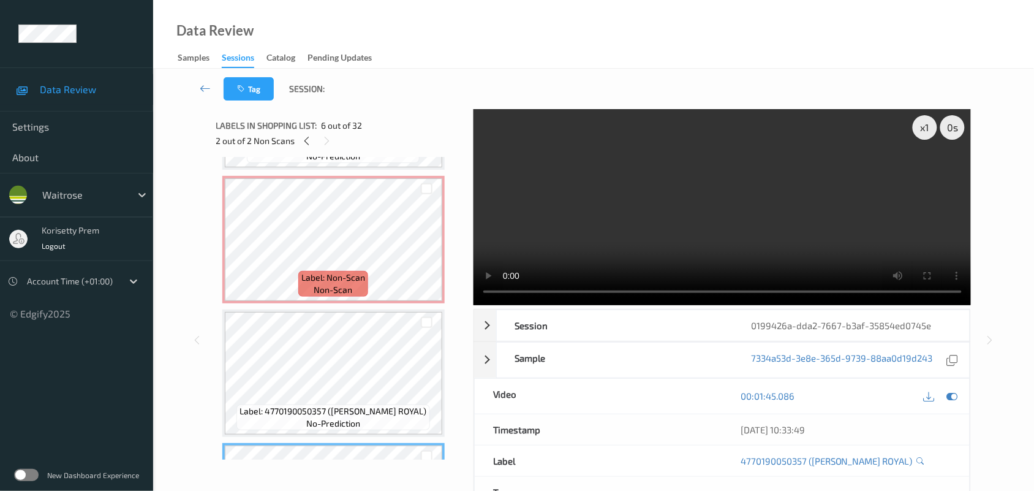
scroll to position [383, 0]
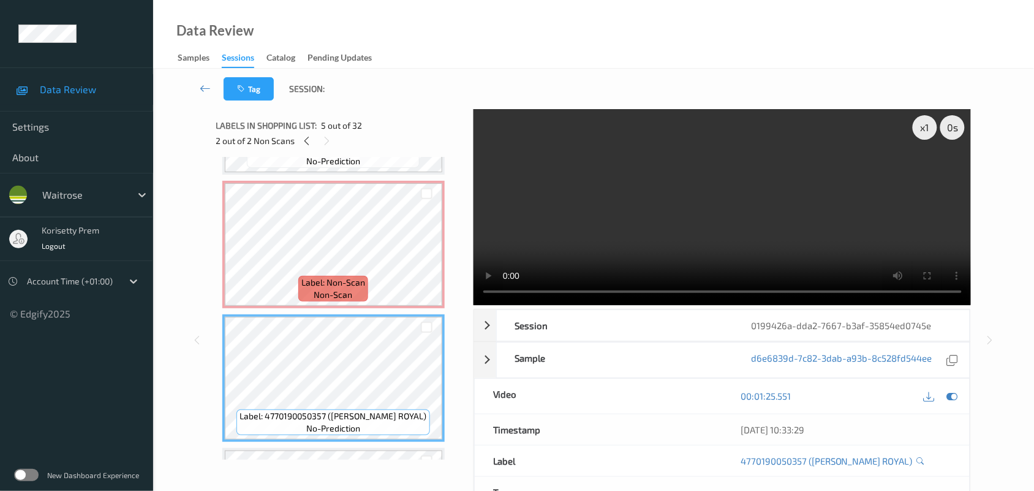
click at [668, 178] on video at bounding box center [723, 207] width 498 height 196
click at [634, 204] on video at bounding box center [723, 207] width 498 height 196
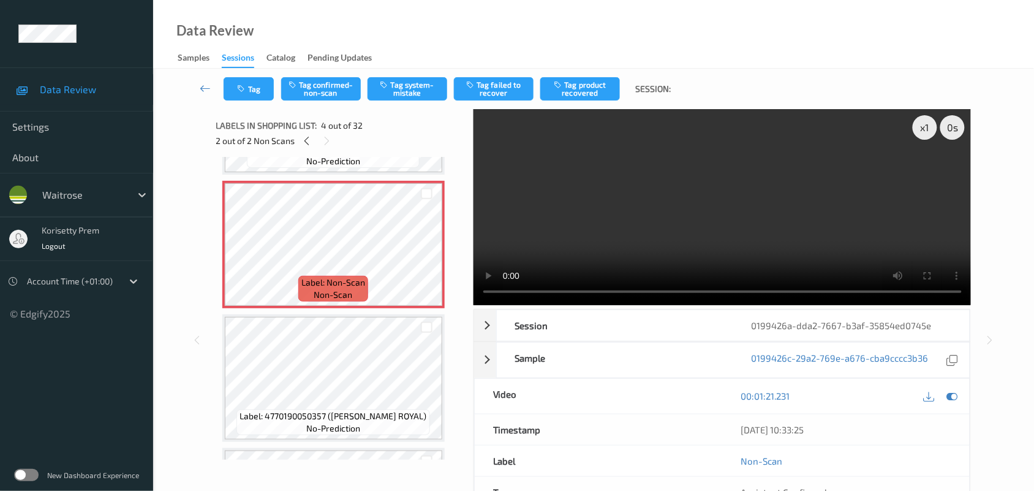
click at [697, 212] on video at bounding box center [723, 207] width 498 height 196
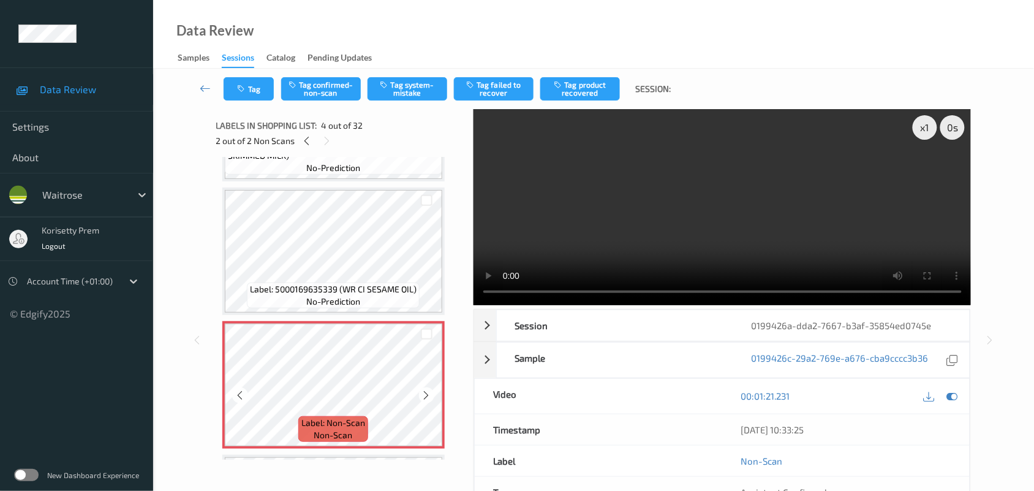
scroll to position [230, 0]
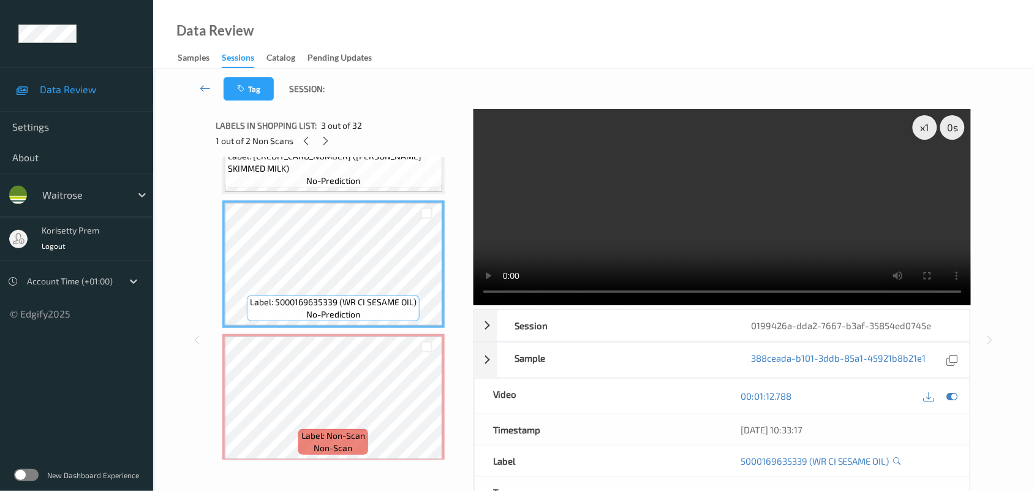
click at [696, 173] on video at bounding box center [723, 207] width 498 height 196
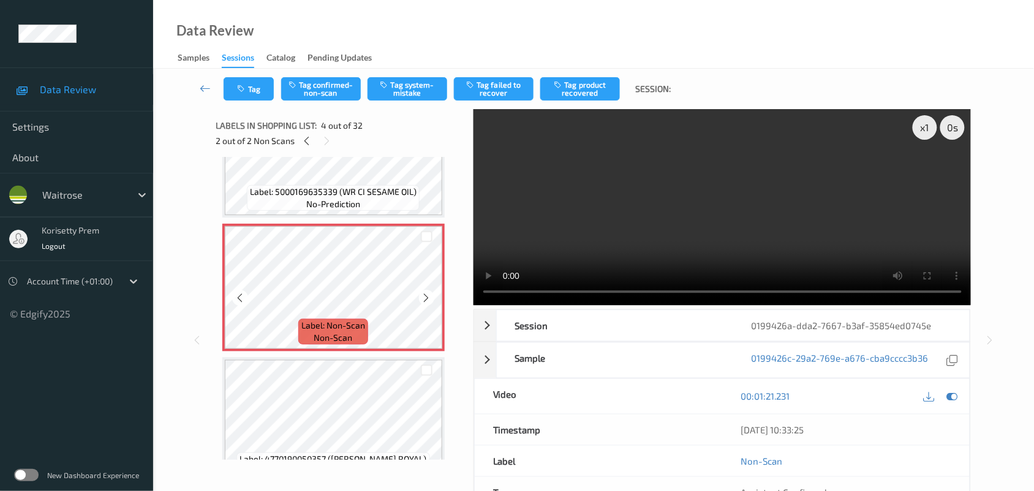
scroll to position [383, 0]
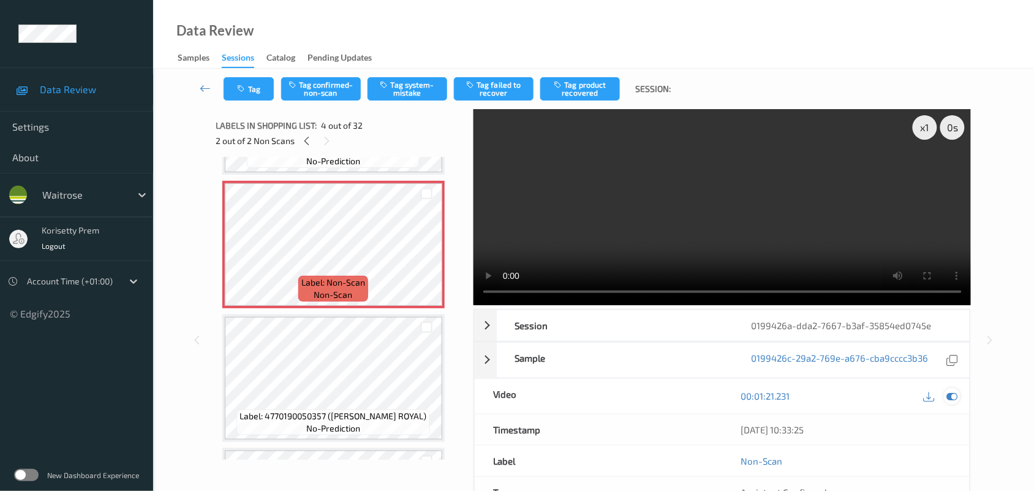
click at [956, 390] on div "00:01:21.231" at bounding box center [845, 396] width 247 height 35
click at [953, 395] on icon at bounding box center [952, 395] width 11 height 11
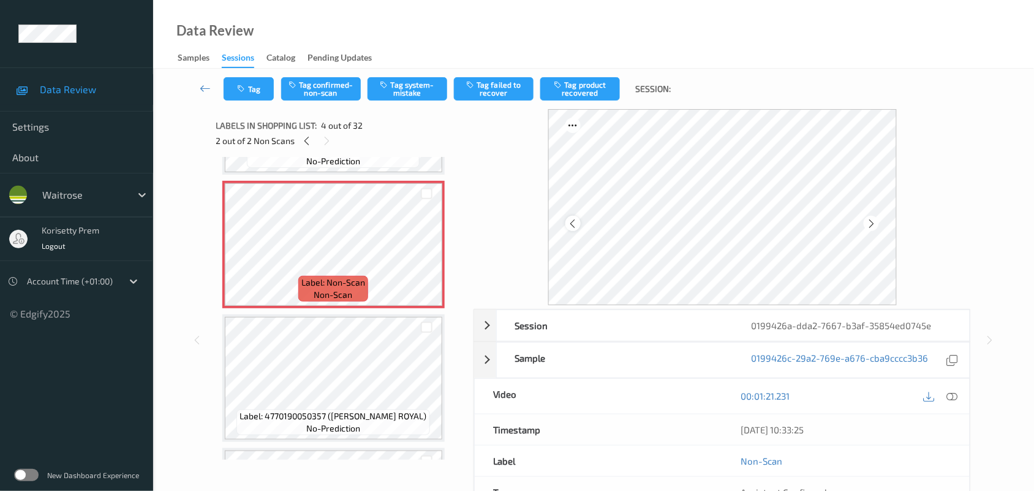
click at [569, 219] on icon at bounding box center [573, 223] width 10 height 11
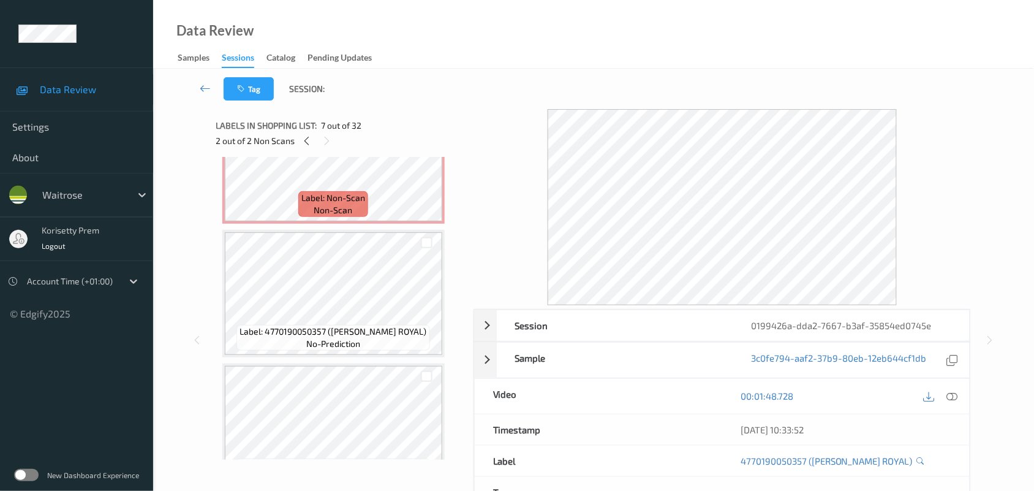
scroll to position [459, 0]
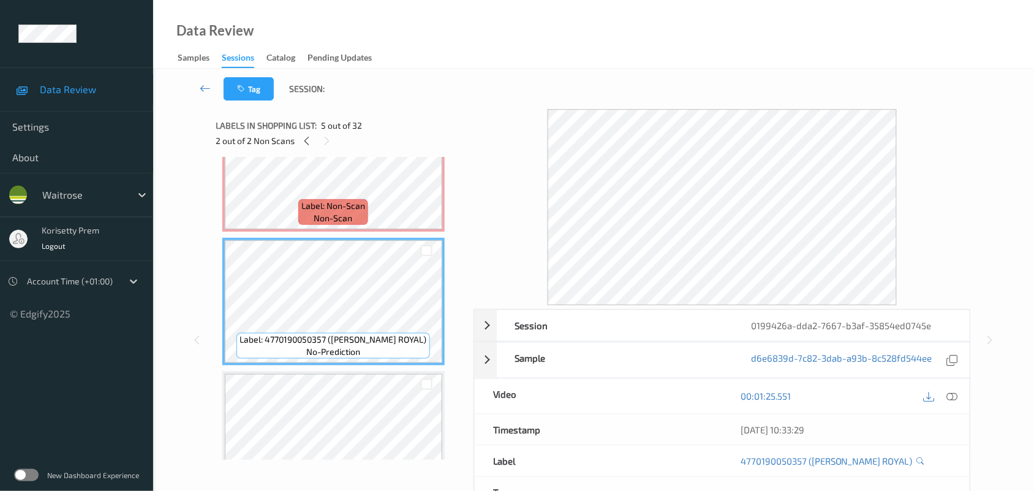
click at [323, 207] on span "Label: Non-Scan" at bounding box center [333, 206] width 64 height 12
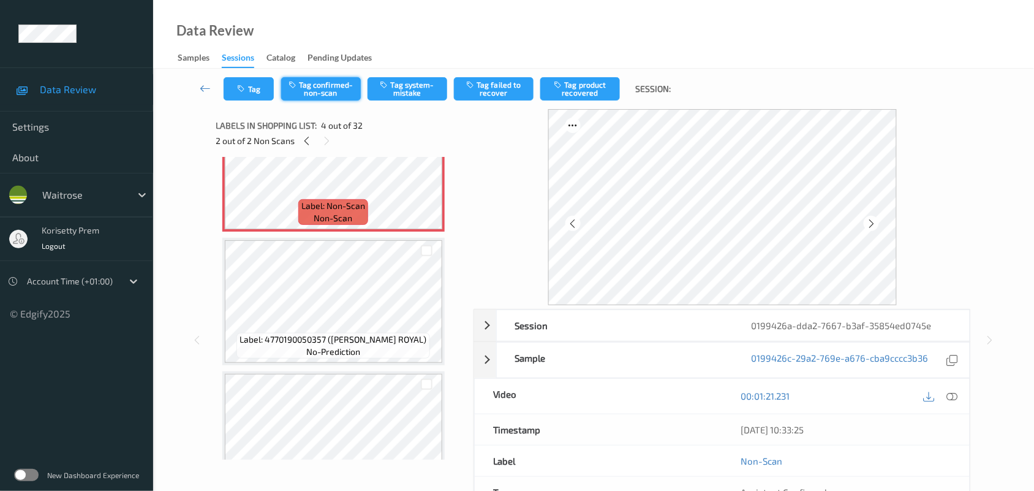
click at [323, 80] on button "Tag confirmed-non-scan" at bounding box center [321, 88] width 80 height 23
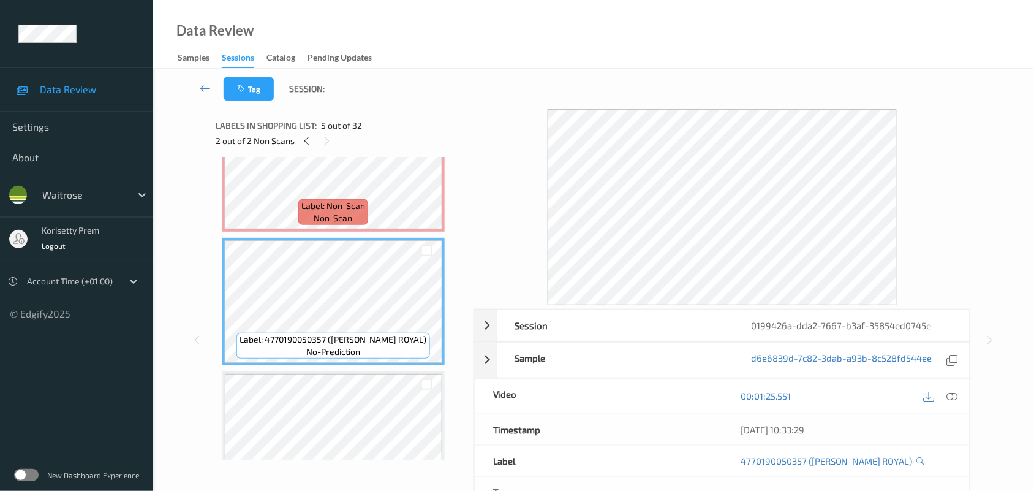
scroll to position [383, 0]
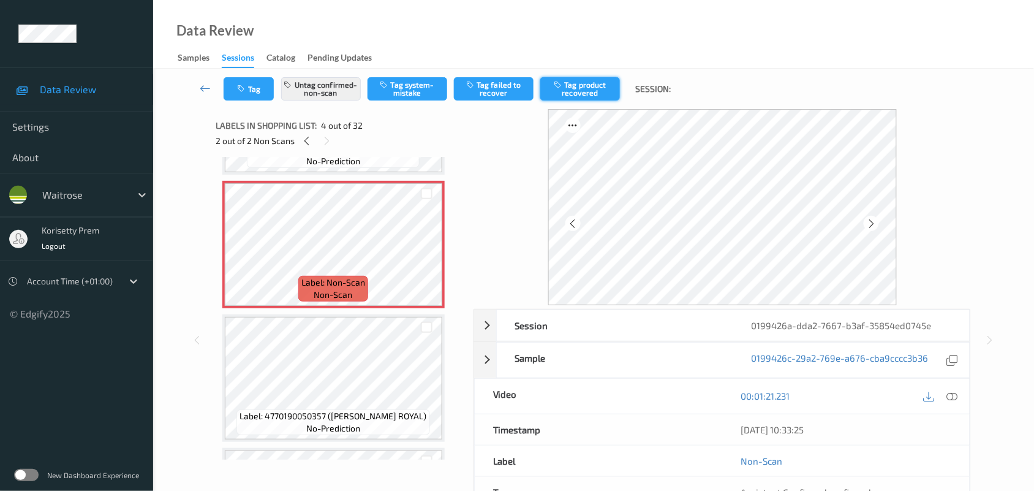
click at [572, 87] on button "Tag product recovered" at bounding box center [580, 88] width 80 height 23
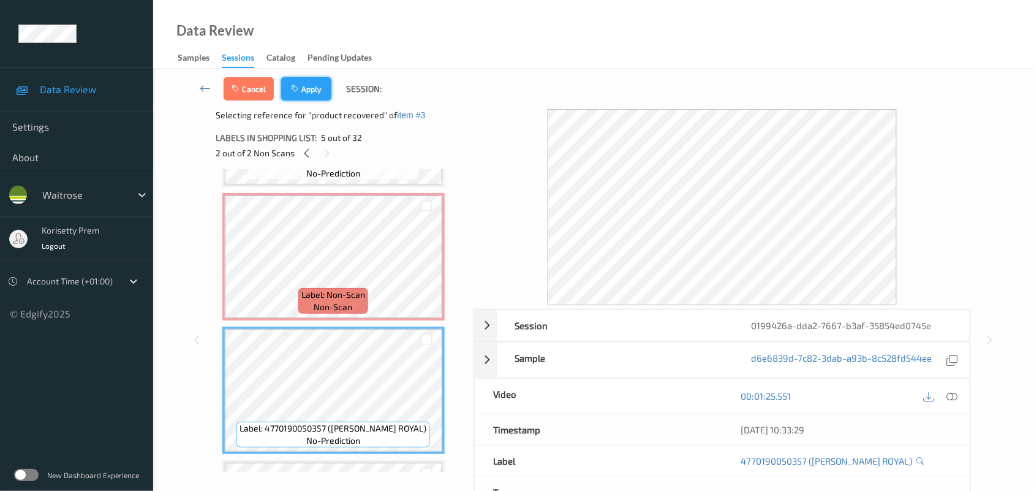
click at [311, 94] on button "Apply" at bounding box center [306, 88] width 50 height 23
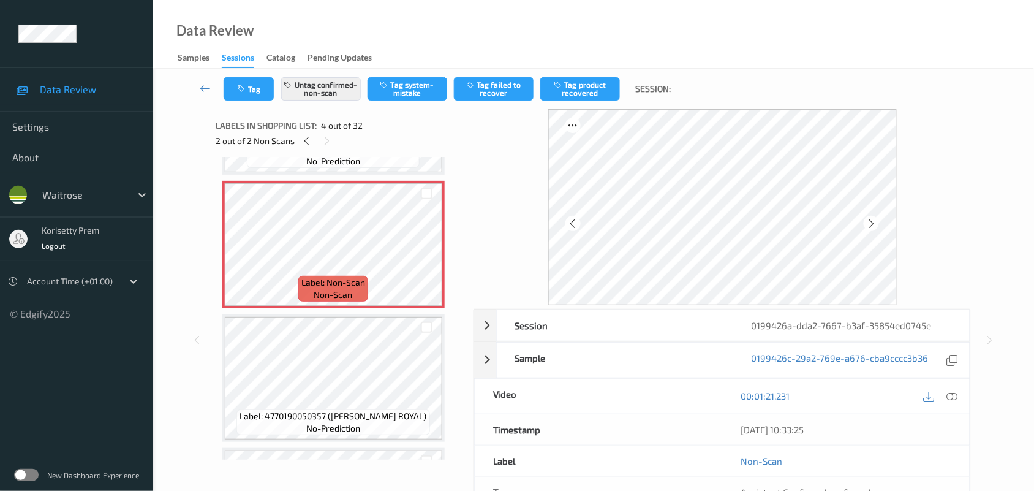
scroll to position [273, 0]
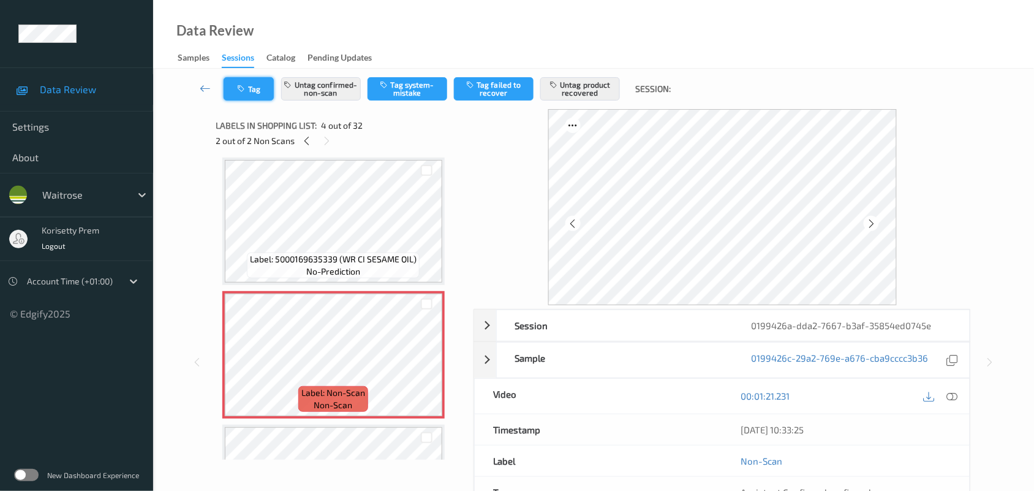
click at [246, 86] on icon "button" at bounding box center [243, 89] width 10 height 9
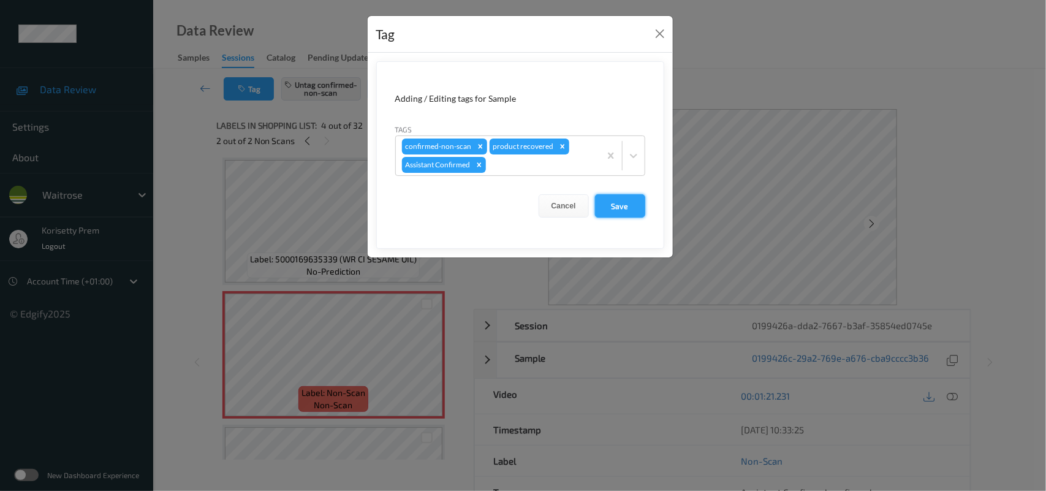
click at [623, 206] on button "Save" at bounding box center [620, 205] width 50 height 23
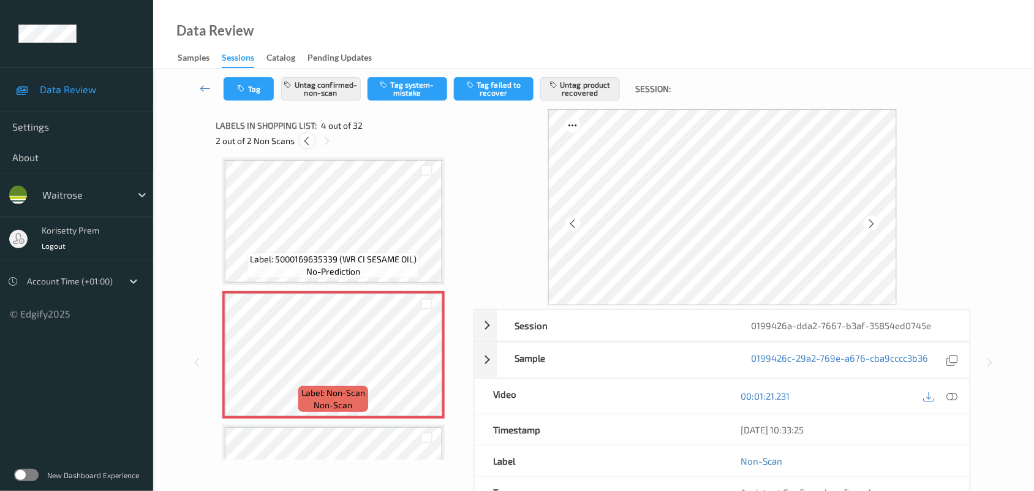
click at [302, 144] on icon at bounding box center [307, 140] width 10 height 11
